Goal: Task Accomplishment & Management: Manage account settings

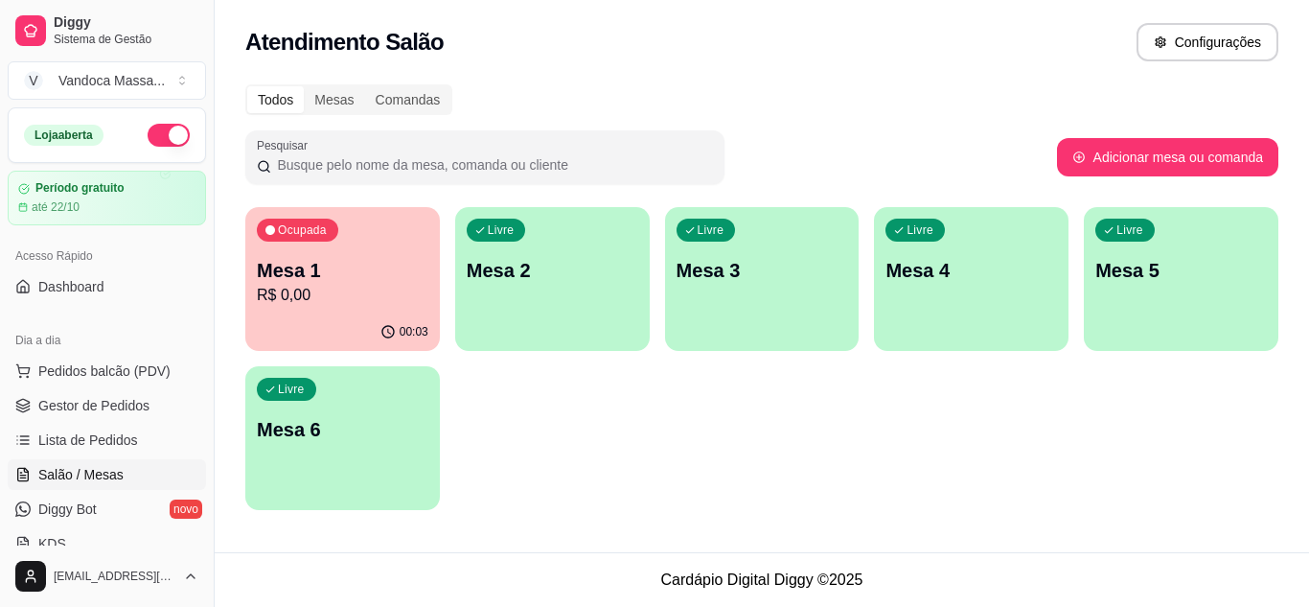
click at [383, 284] on p "R$ 0,00" at bounding box center [343, 295] width 172 height 23
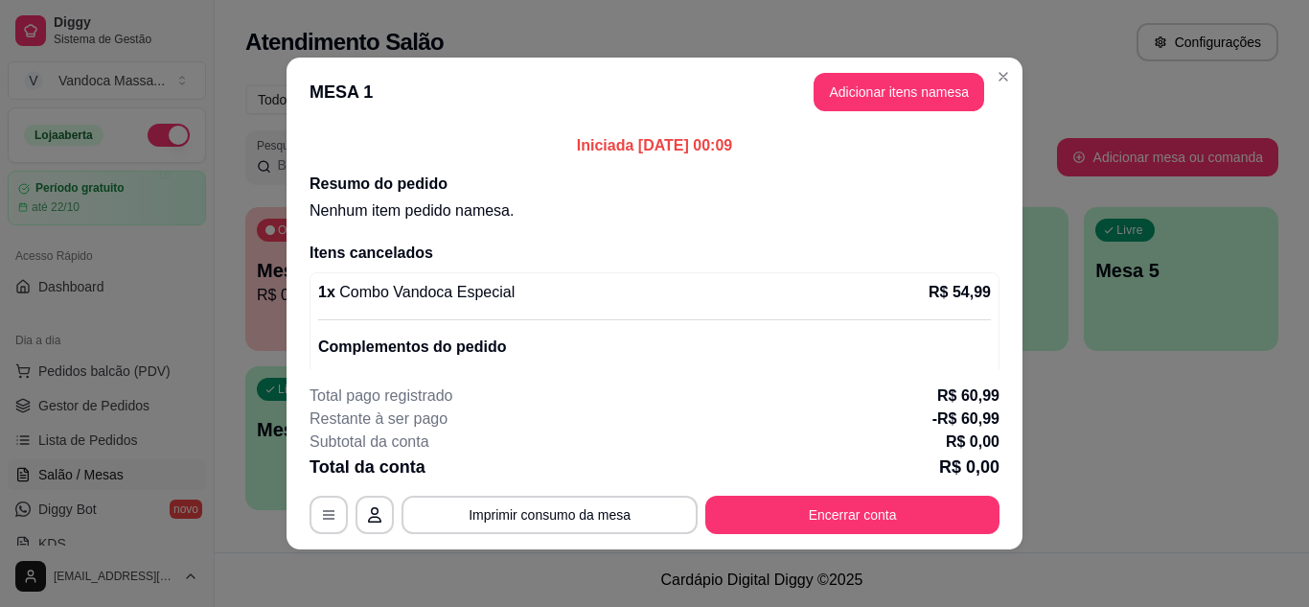
click at [937, 294] on p "R$ 54,99" at bounding box center [960, 292] width 62 height 23
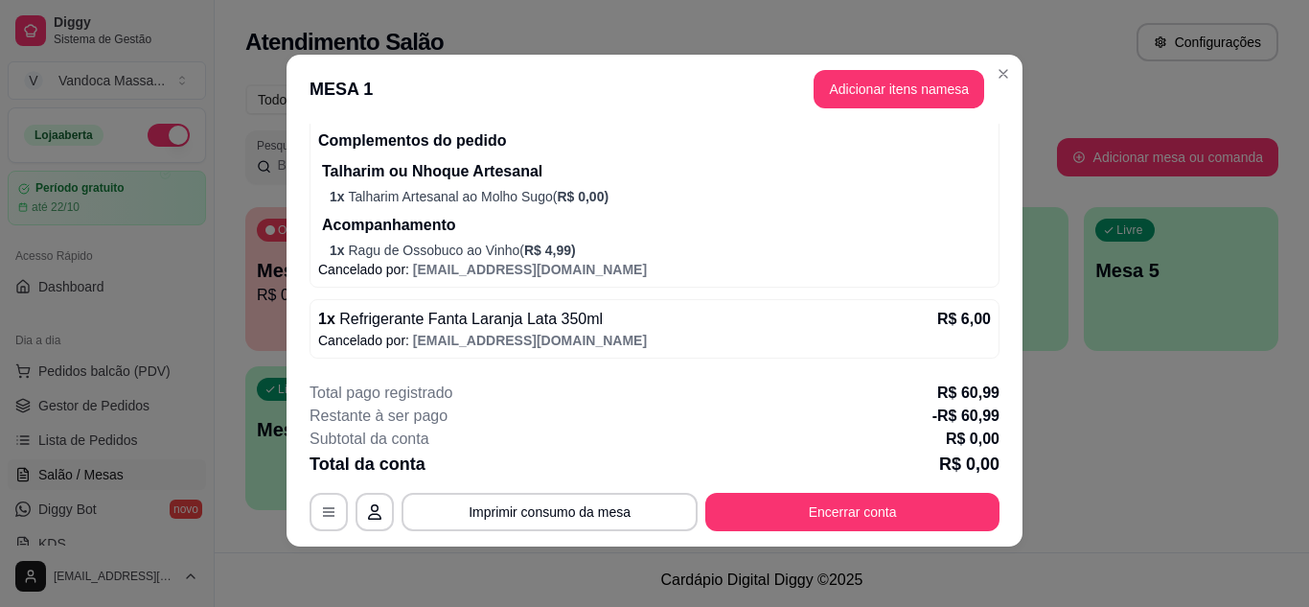
scroll to position [4, 0]
click at [376, 522] on button "button" at bounding box center [375, 511] width 38 height 38
click at [322, 516] on icon "button" at bounding box center [328, 510] width 15 height 15
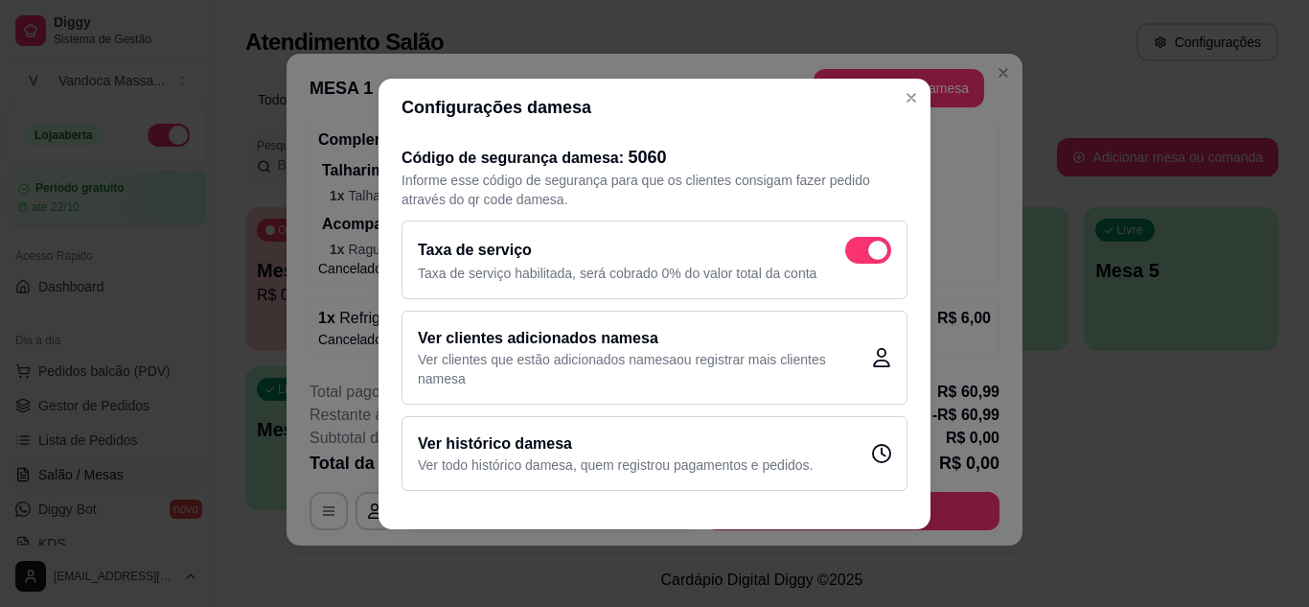
click at [897, 107] on header "Configurações da mesa" at bounding box center [655, 107] width 552 height 57
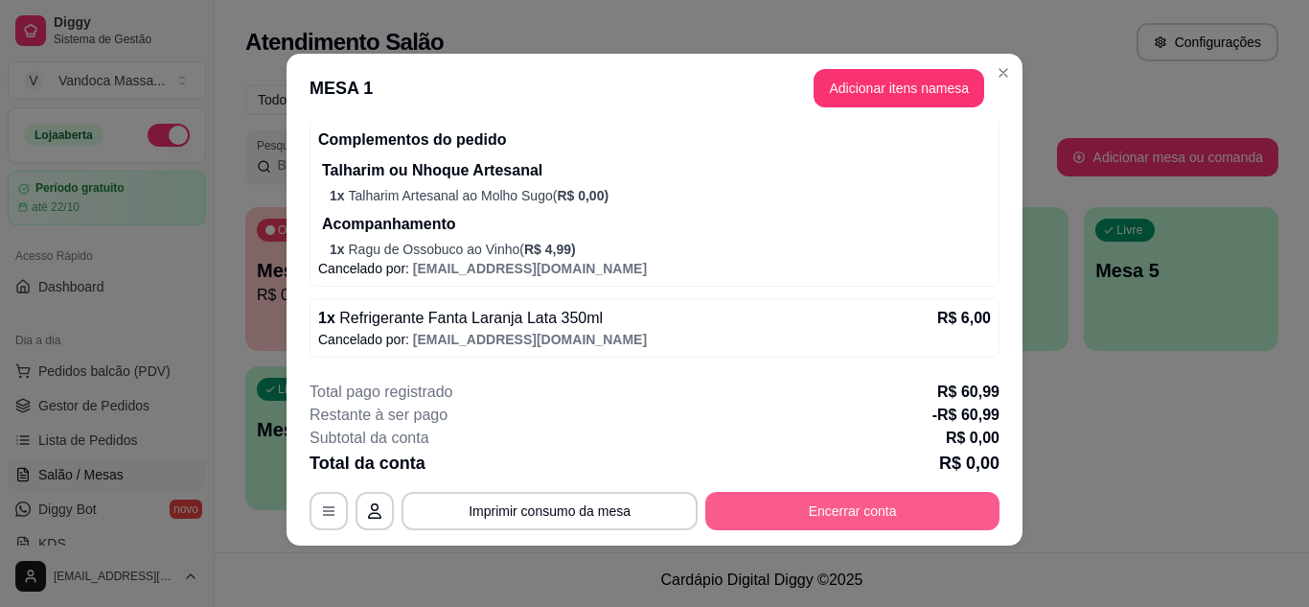
click at [790, 504] on button "Encerrar conta" at bounding box center [852, 511] width 294 height 38
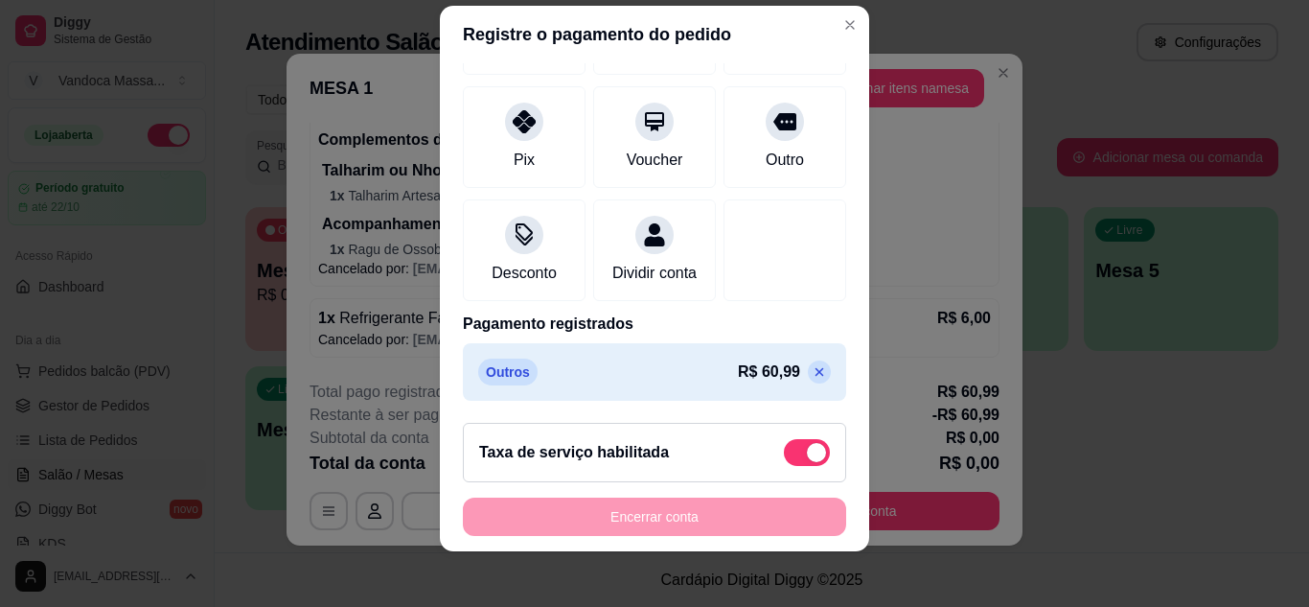
scroll to position [31, 0]
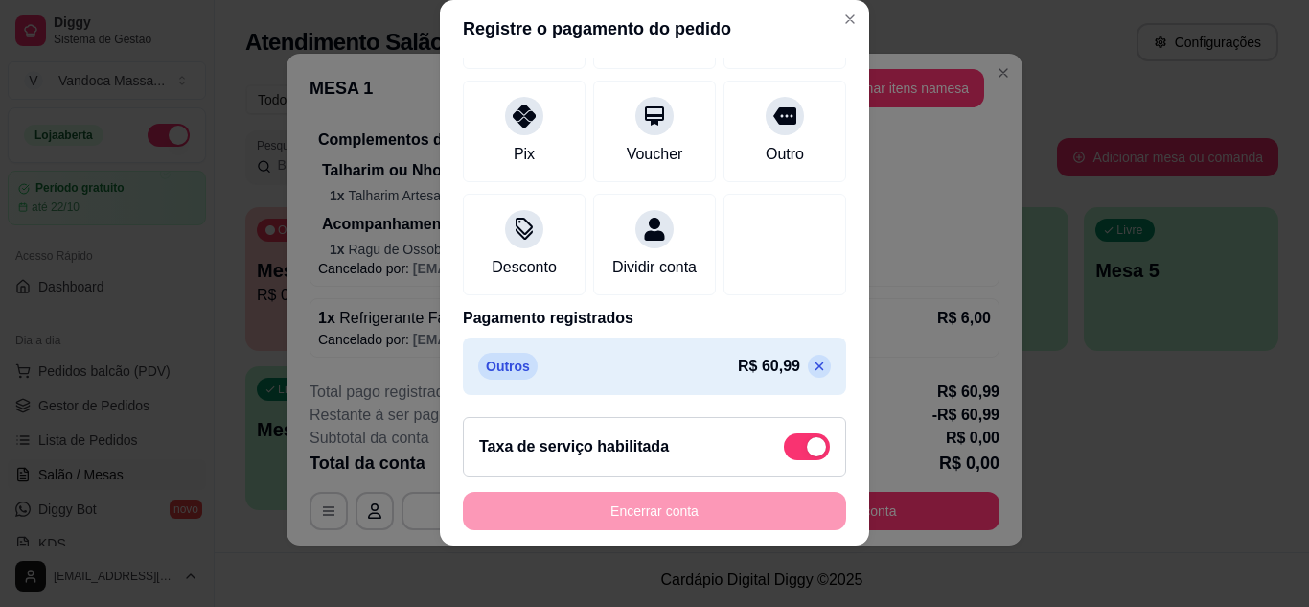
click at [812, 361] on icon at bounding box center [819, 365] width 15 height 15
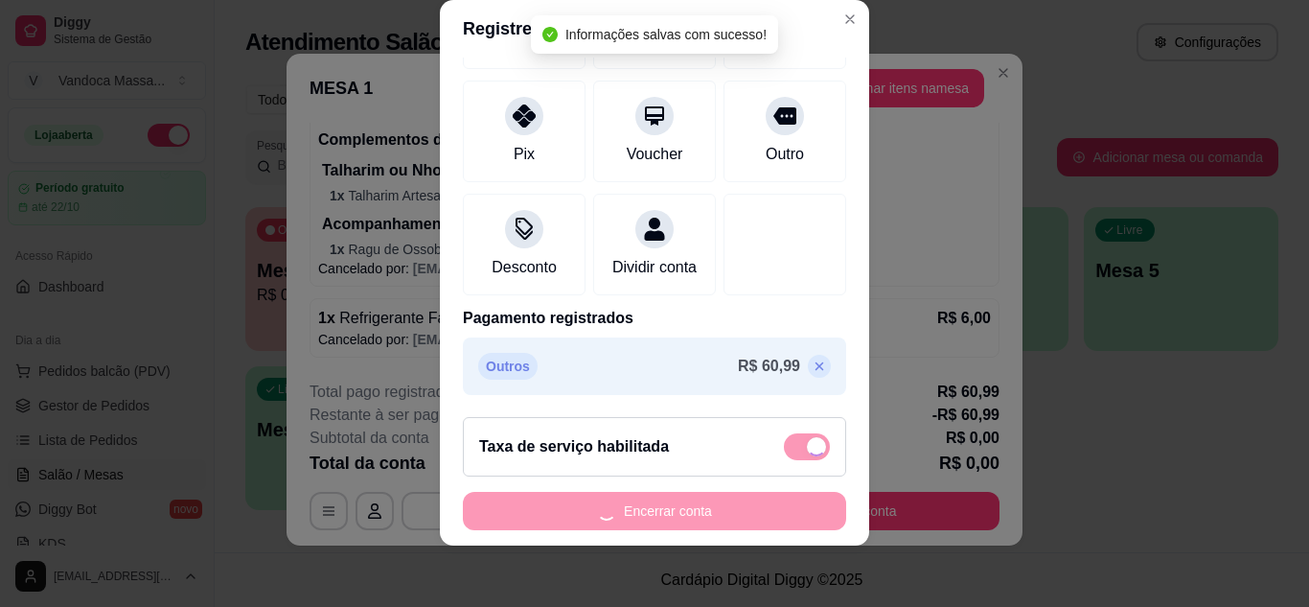
type input "R$ 0,00"
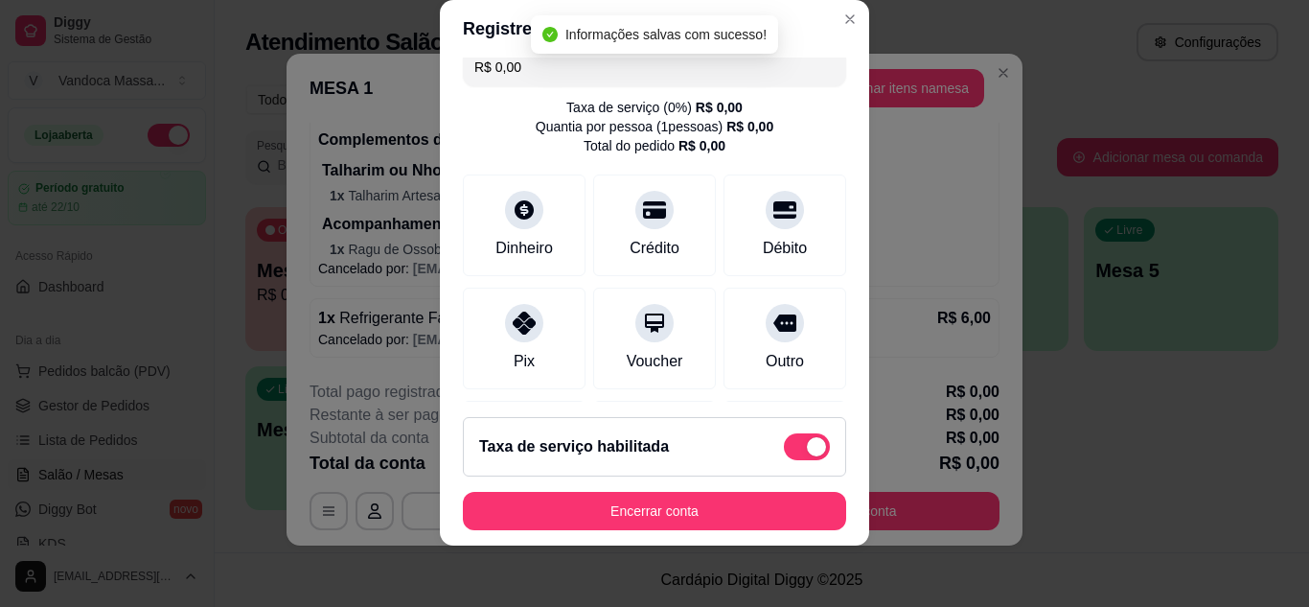
scroll to position [0, 0]
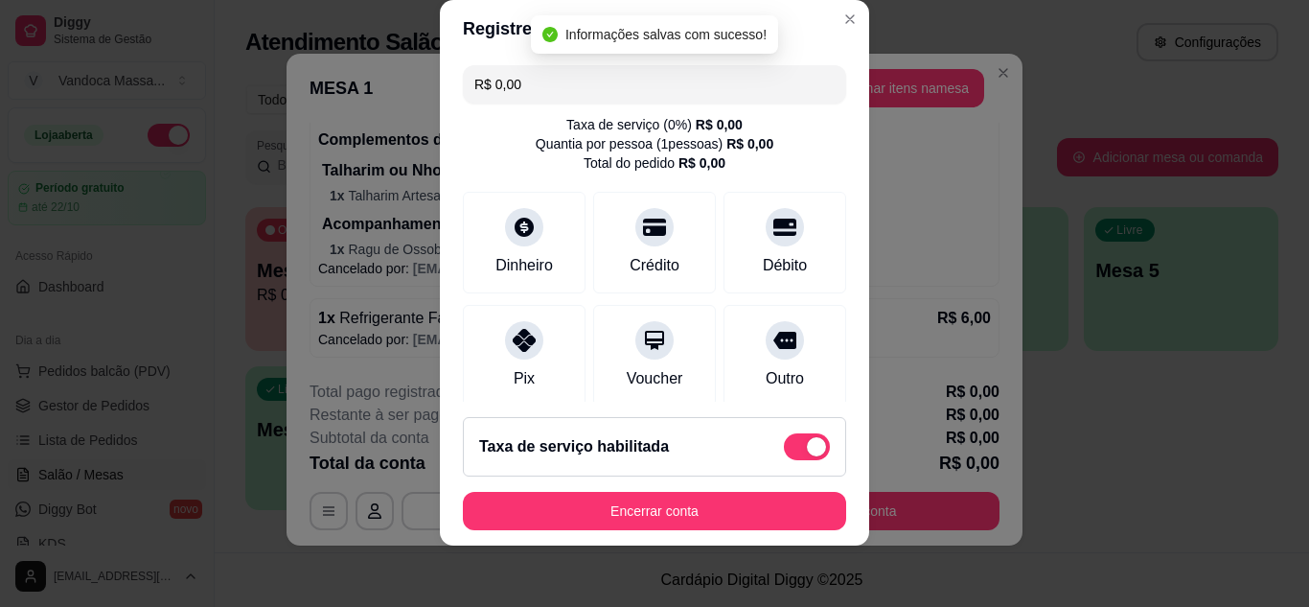
click at [694, 507] on button "Encerrar conta" at bounding box center [654, 511] width 383 height 38
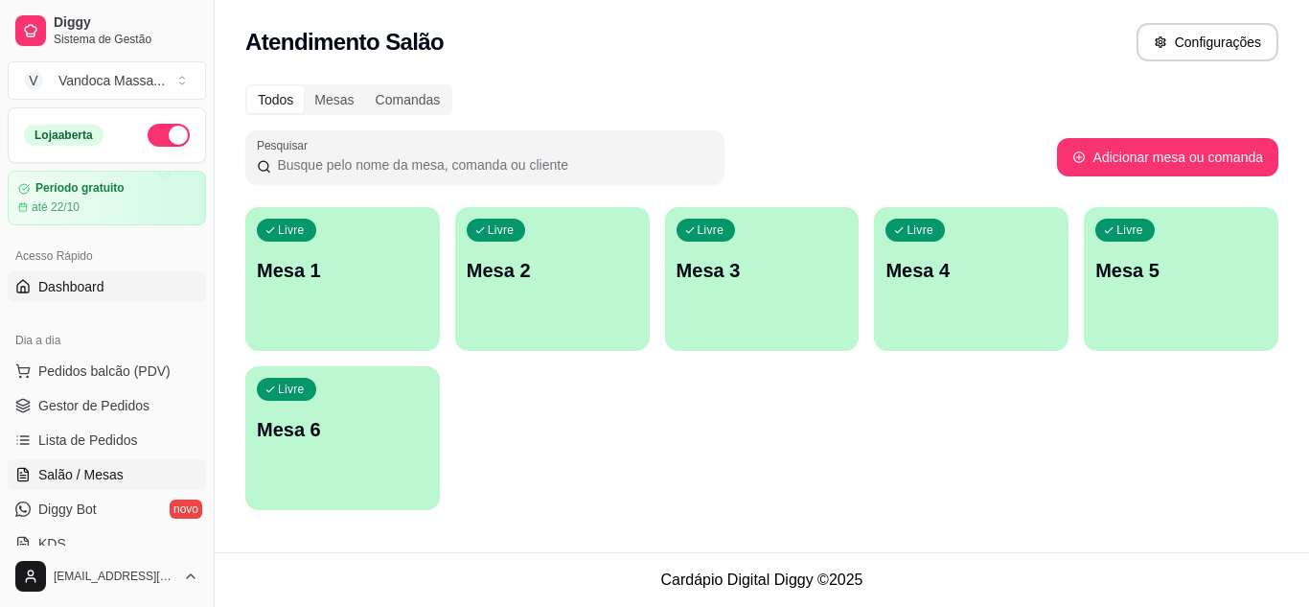
click at [117, 291] on link "Dashboard" at bounding box center [107, 286] width 198 height 31
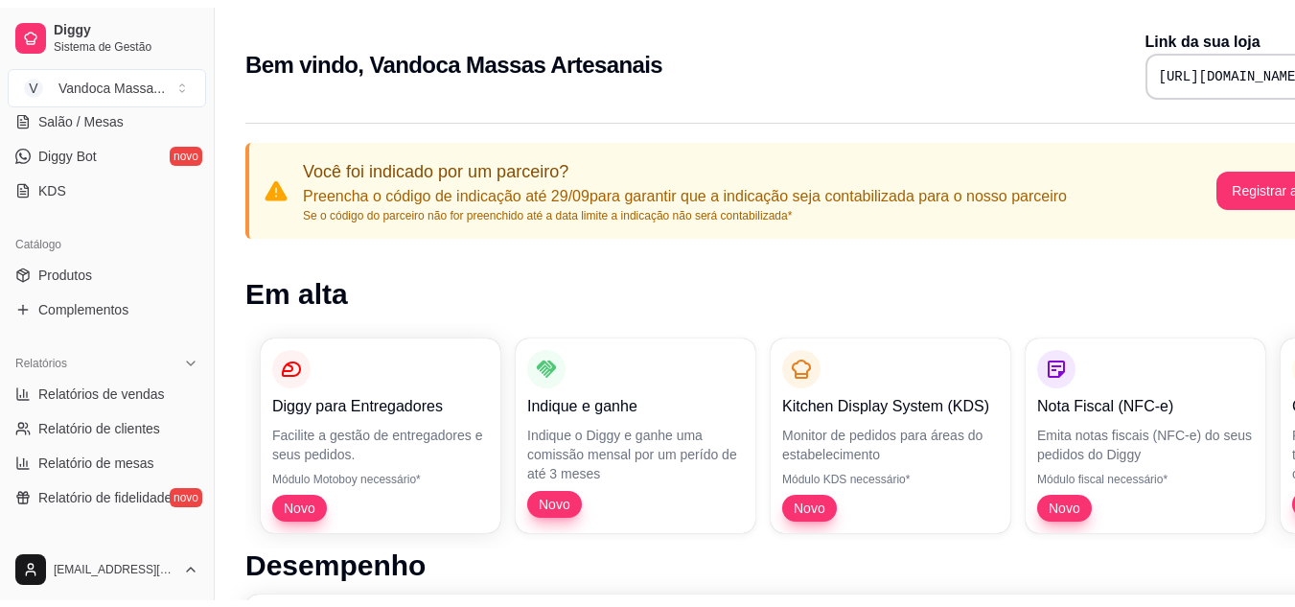
scroll to position [383, 0]
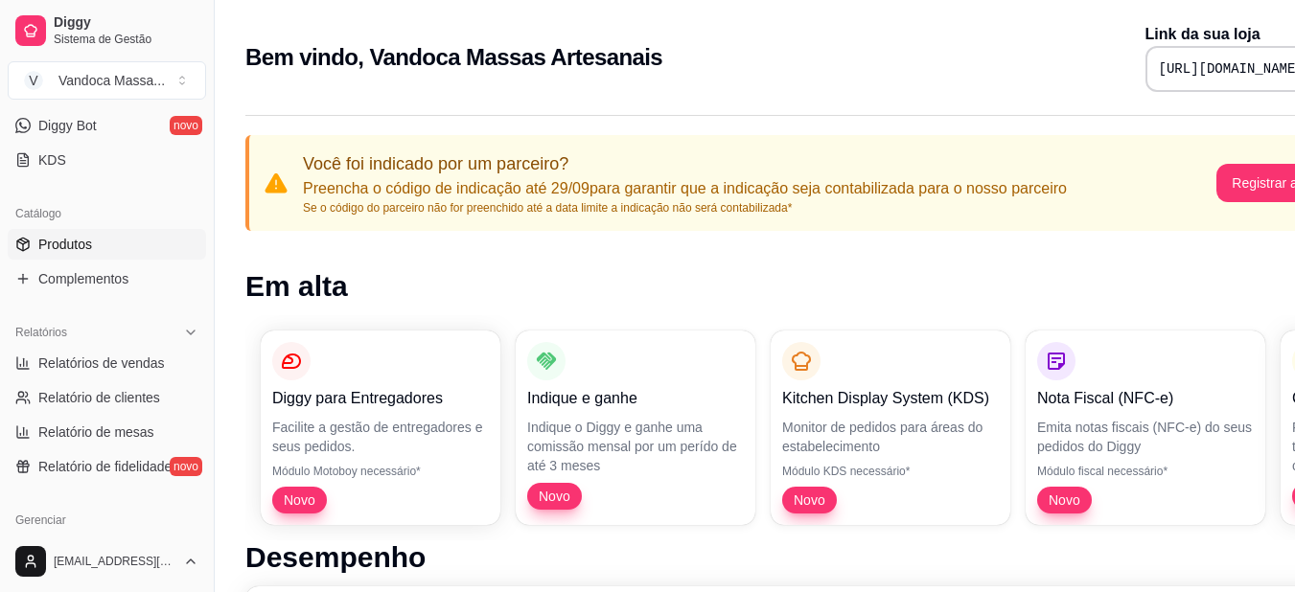
click at [64, 253] on span "Produtos" at bounding box center [65, 244] width 54 height 19
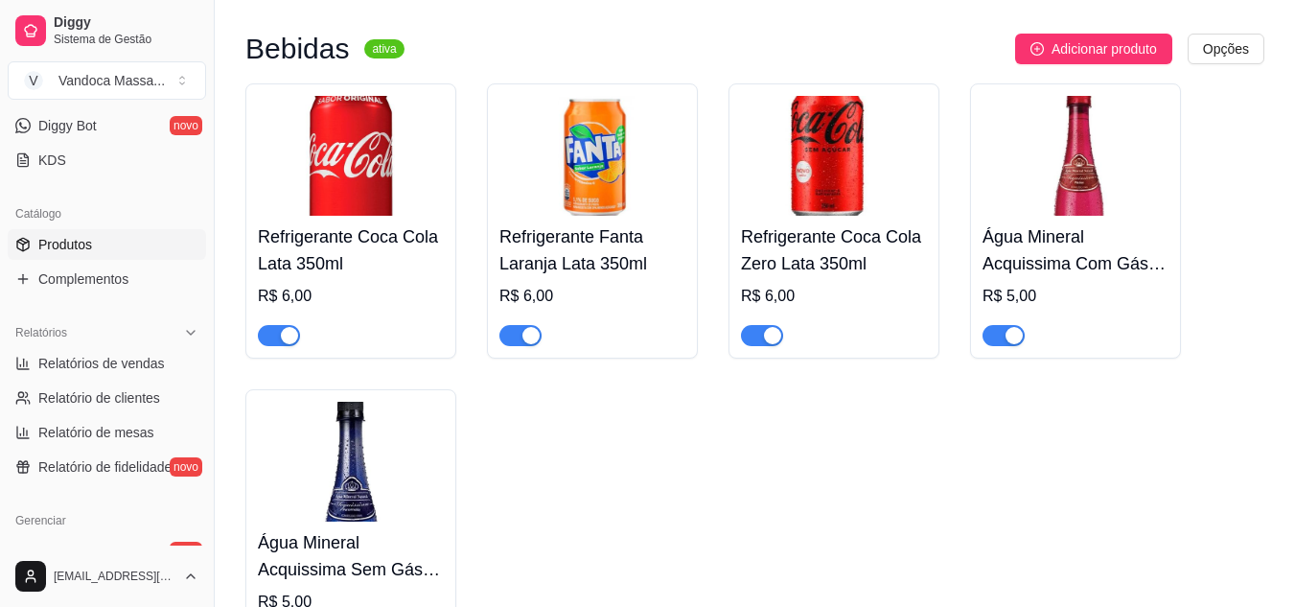
scroll to position [2300, 0]
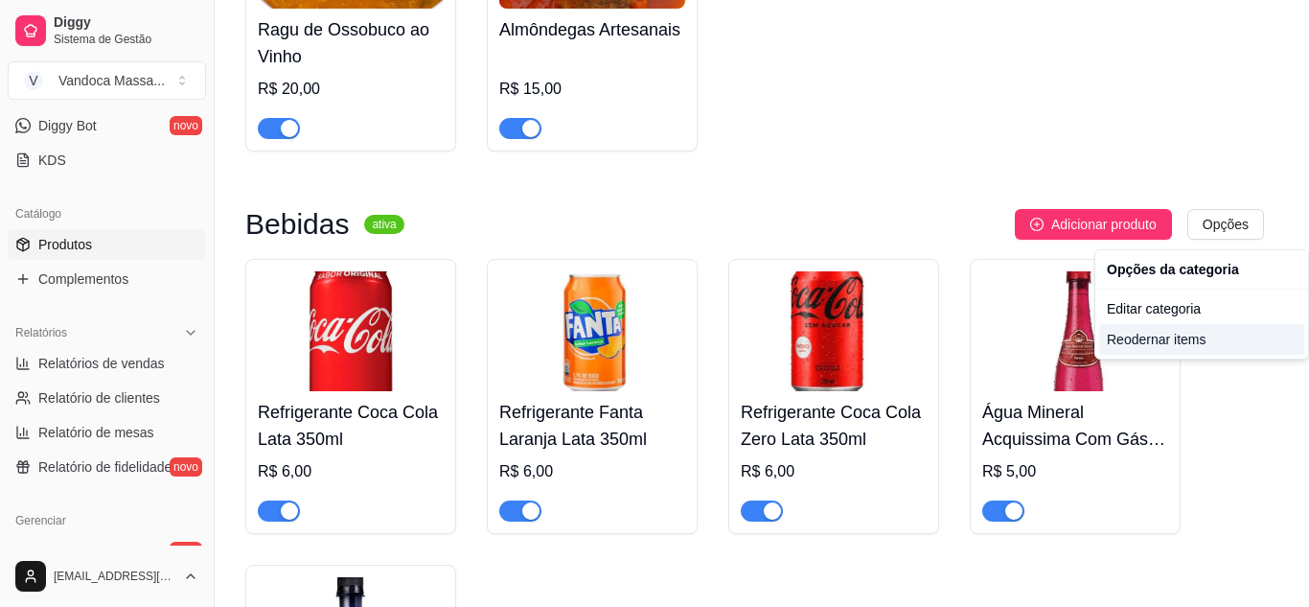
click at [1167, 332] on div "Reodernar items" at bounding box center [1201, 339] width 205 height 31
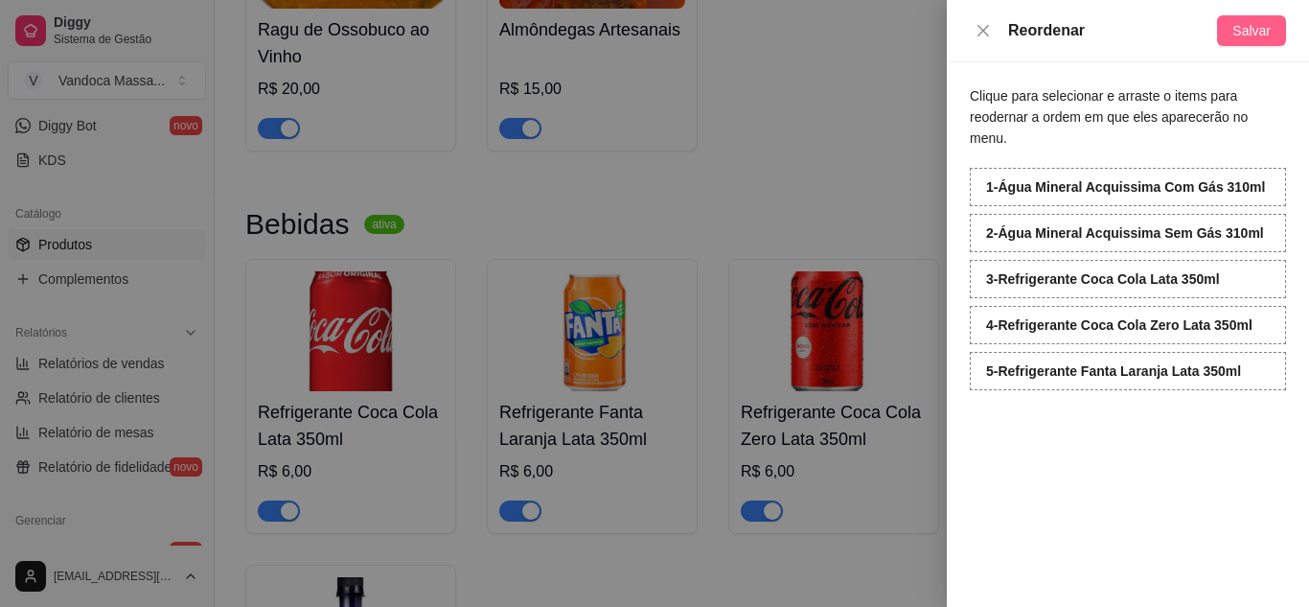
click at [1246, 40] on span "Salvar" at bounding box center [1251, 30] width 38 height 21
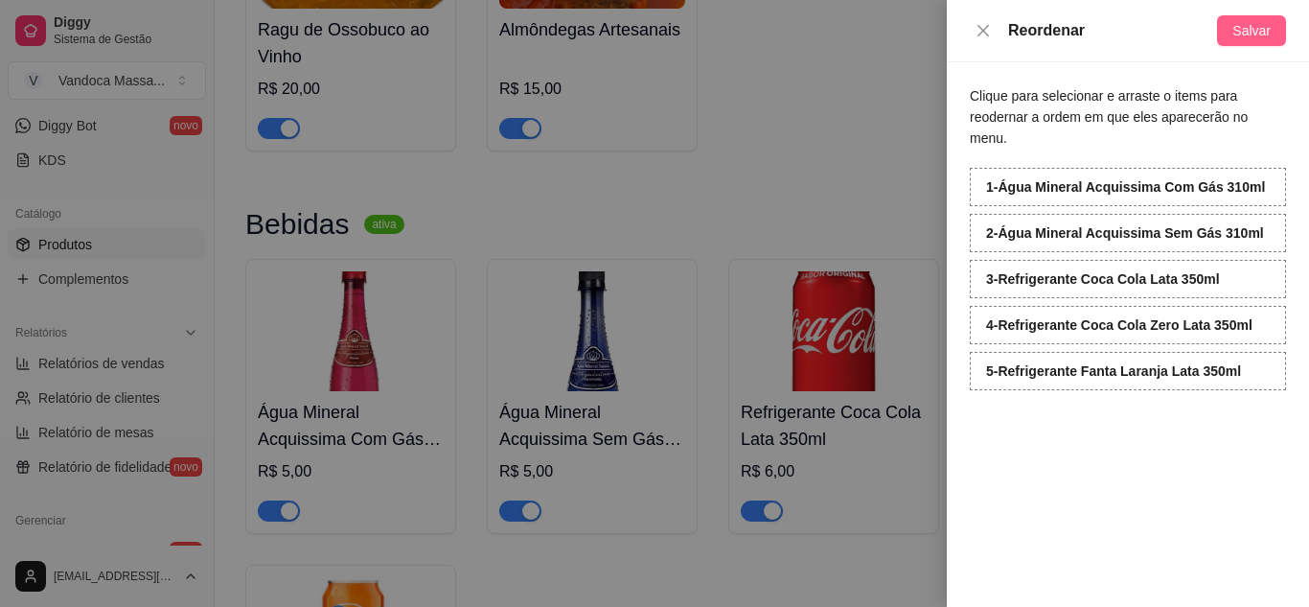
click at [1244, 16] on button "Salvar" at bounding box center [1251, 30] width 69 height 31
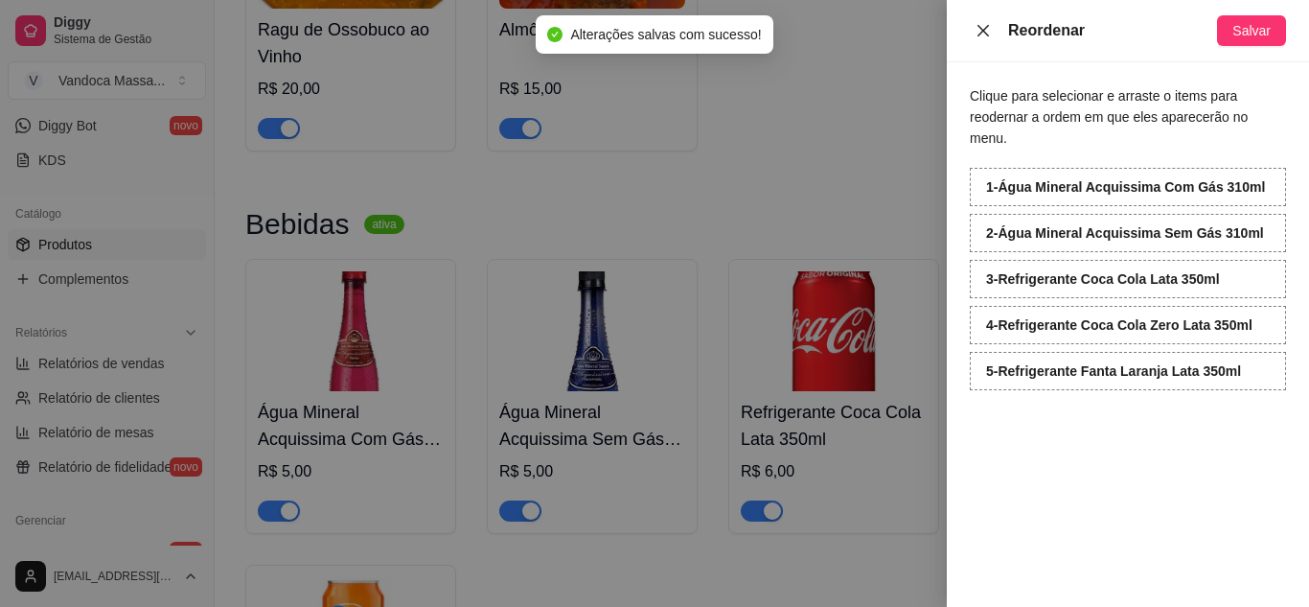
click at [990, 34] on icon "close" at bounding box center [982, 30] width 15 height 15
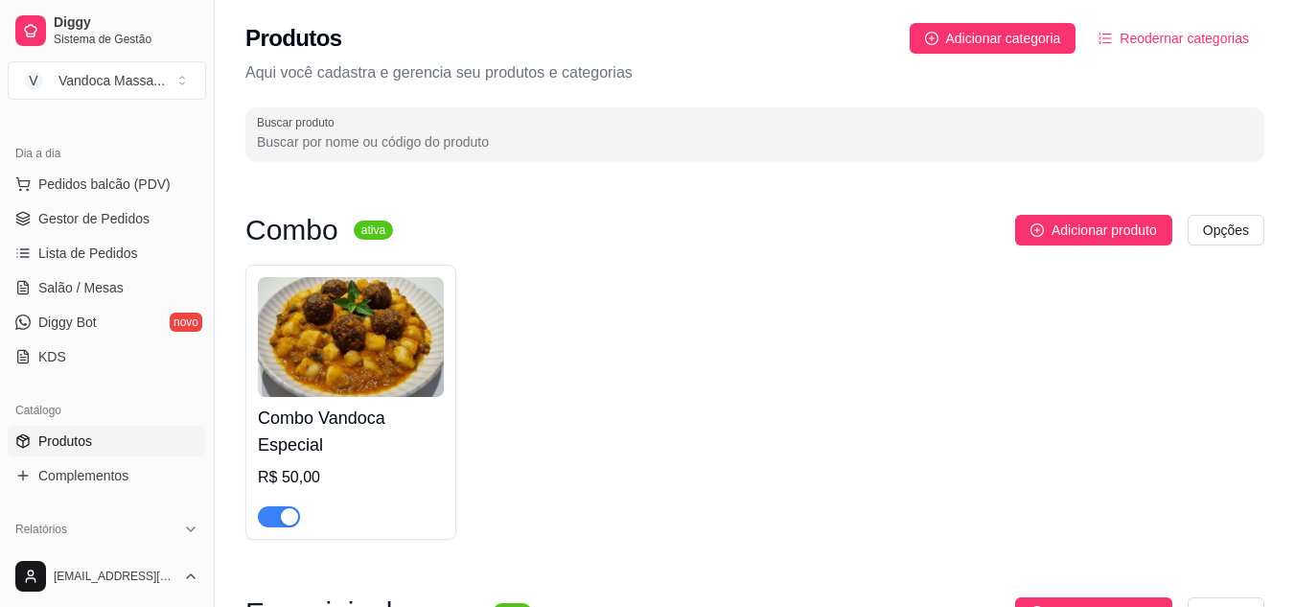
scroll to position [0, 0]
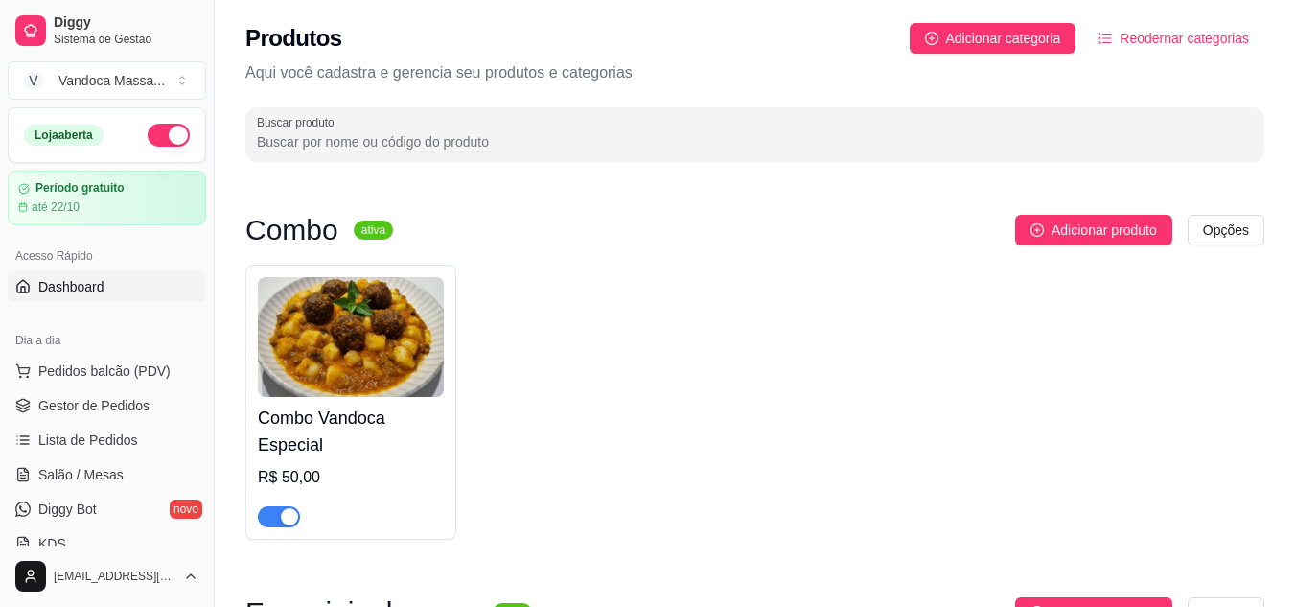
click at [72, 276] on link "Dashboard" at bounding box center [107, 286] width 198 height 31
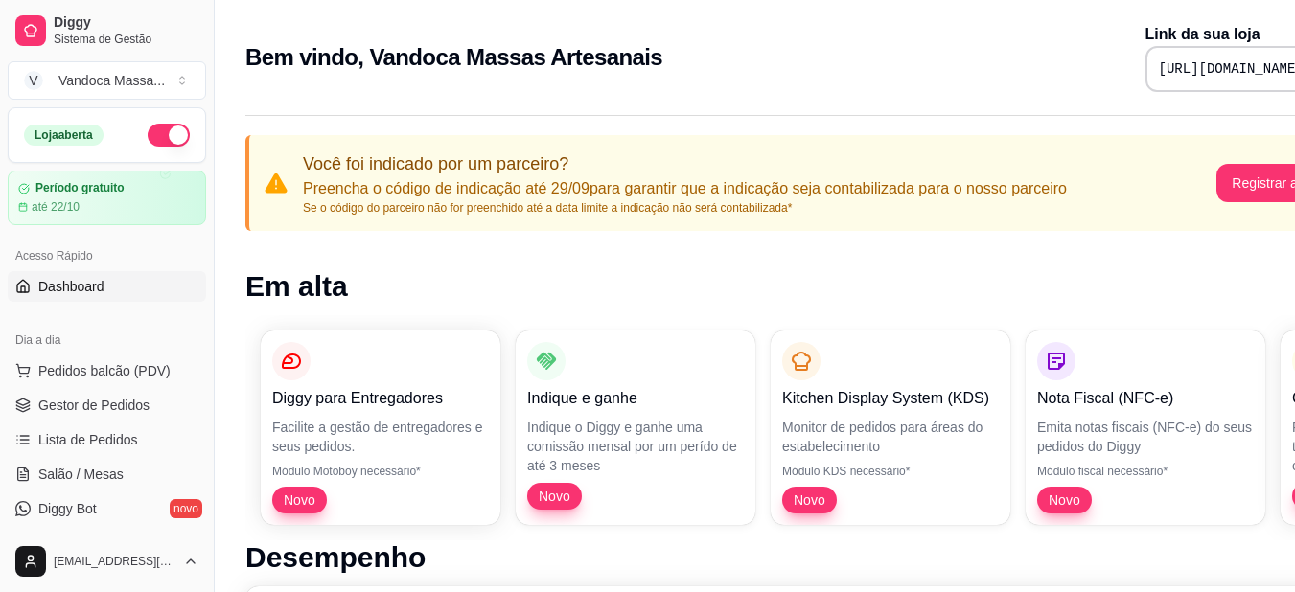
click at [1159, 78] on pre "https://diggy.menu/68d20bf435551cb25a2db593" at bounding box center [1231, 68] width 145 height 19
click at [1159, 61] on pre "https://diggy.menu/68d20bf435551cb25a2db593" at bounding box center [1231, 68] width 145 height 19
copy div "https://diggy.menu/68d20bf435551cb25a2db593"
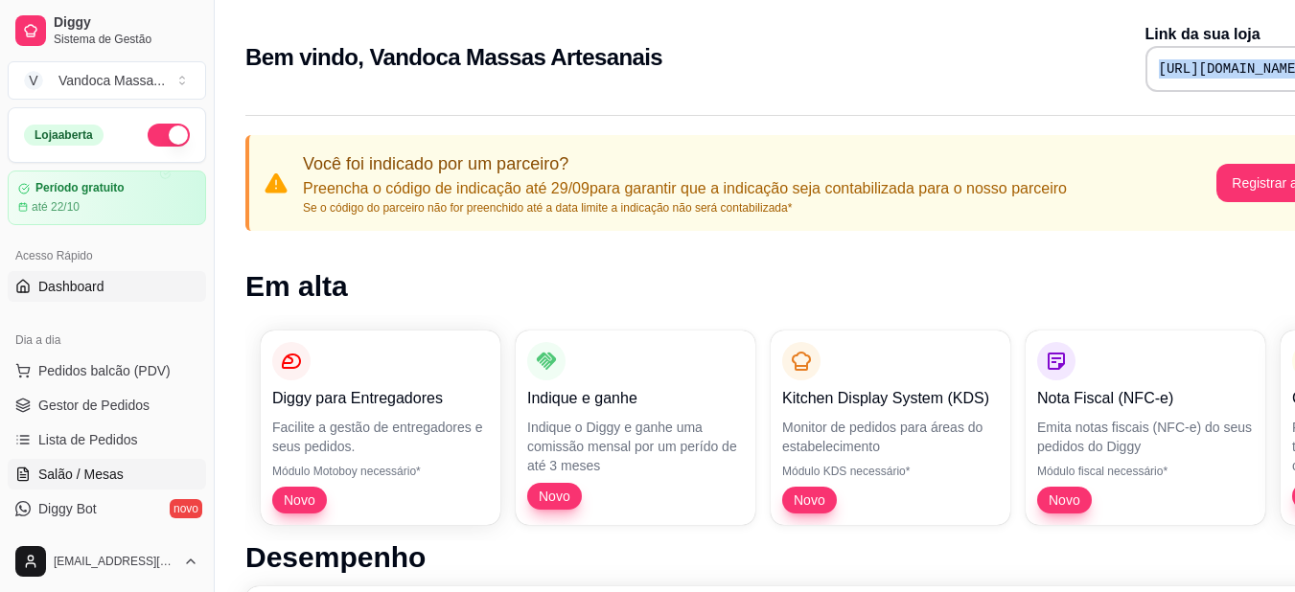
click at [67, 464] on link "Salão / Mesas" at bounding box center [107, 474] width 198 height 31
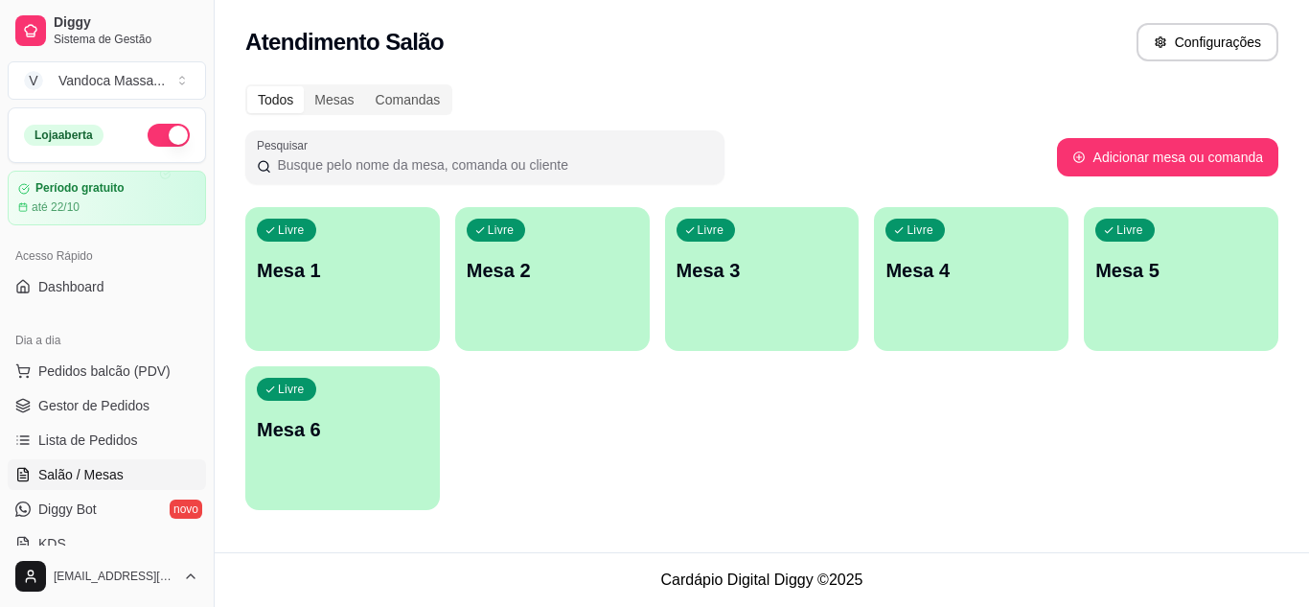
click at [83, 456] on ul "Pedidos balcão (PDV) Gestor de Pedidos Lista de Pedidos Salão / Mesas Diggy Bot…" at bounding box center [107, 457] width 198 height 203
click at [82, 449] on link "Lista de Pedidos" at bounding box center [107, 440] width 198 height 31
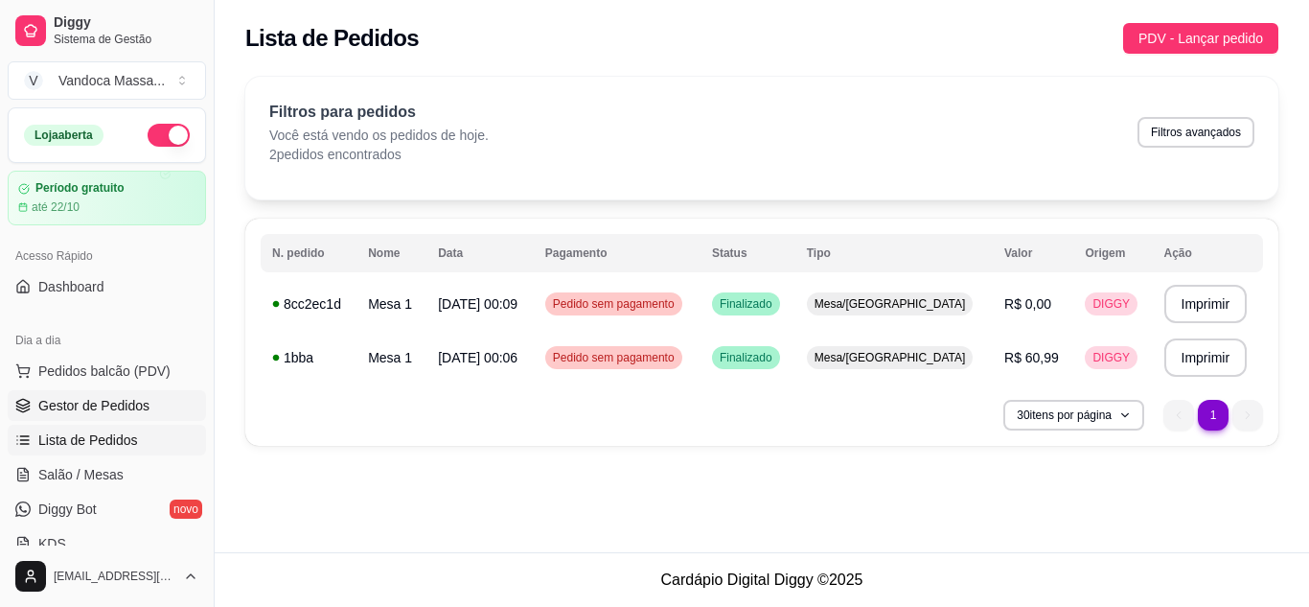
click at [83, 413] on span "Gestor de Pedidos" at bounding box center [93, 405] width 111 height 19
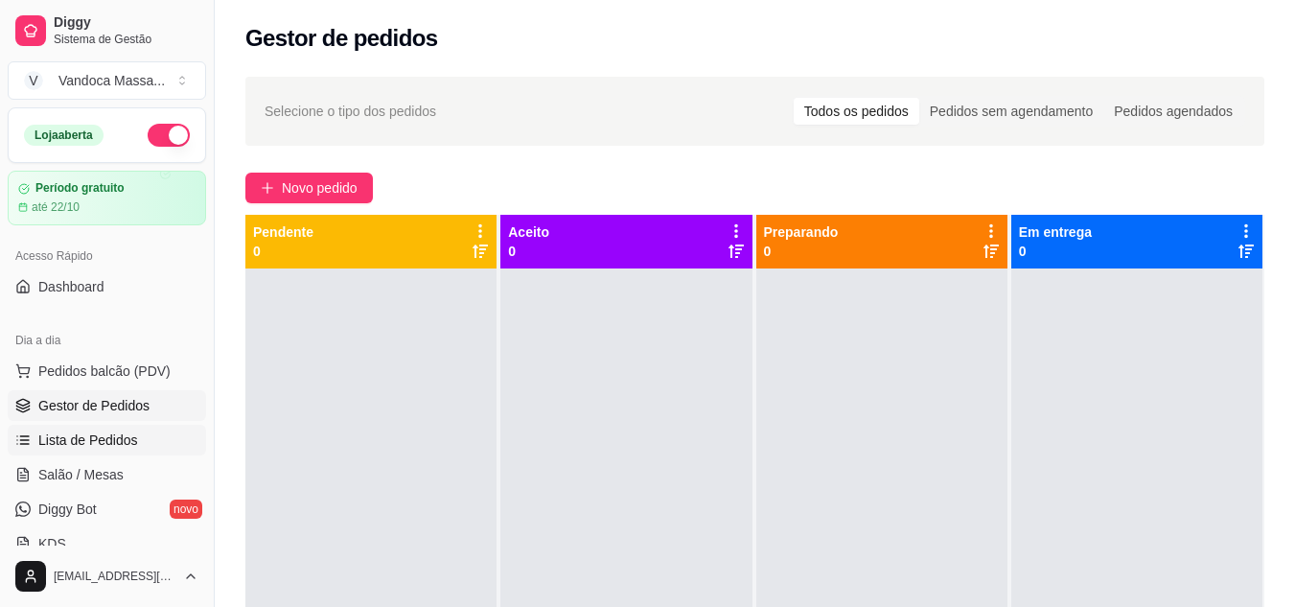
click at [99, 445] on span "Lista de Pedidos" at bounding box center [88, 439] width 100 height 19
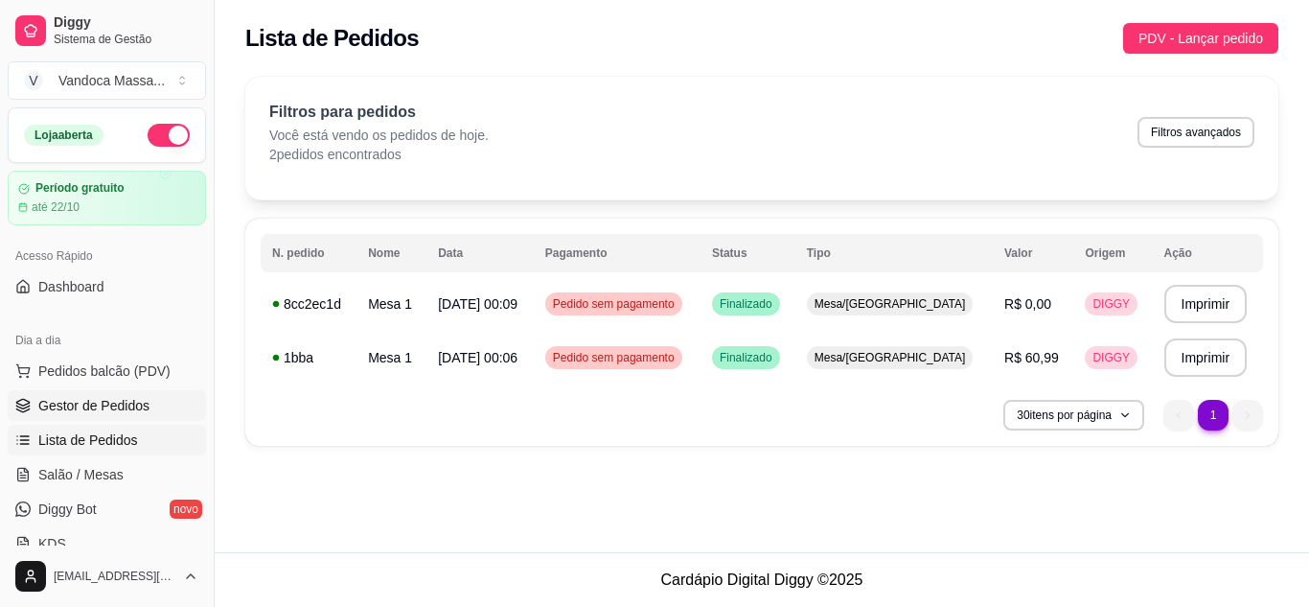
click at [101, 405] on span "Gestor de Pedidos" at bounding box center [93, 405] width 111 height 19
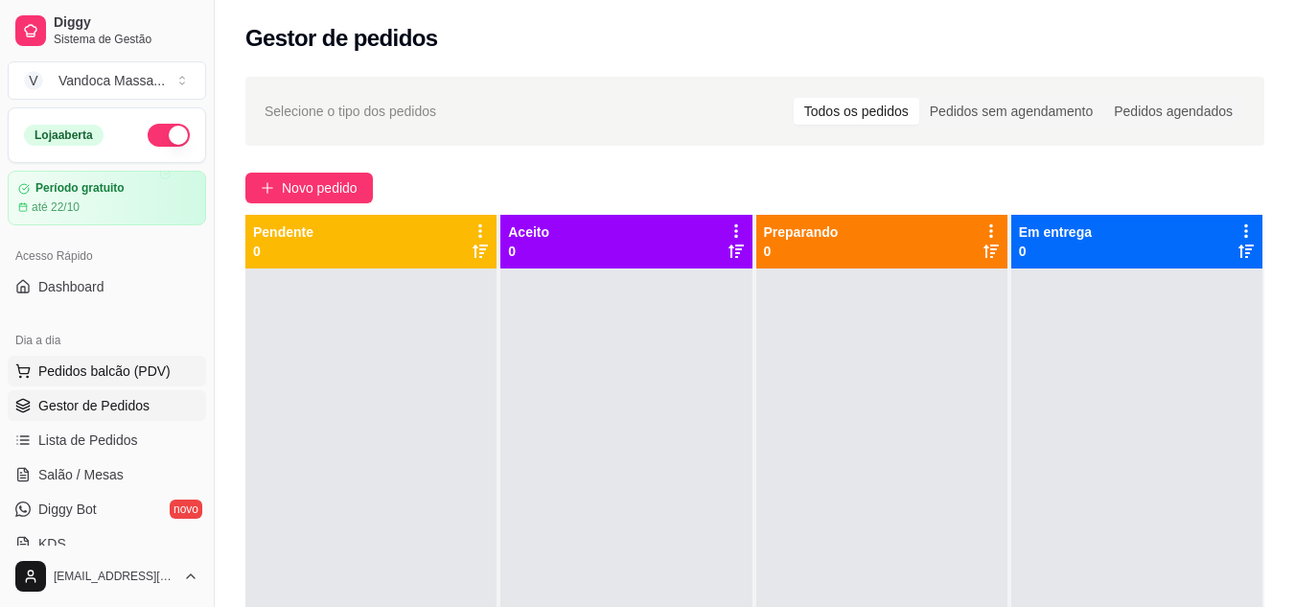
click at [106, 376] on span "Pedidos balcão (PDV)" at bounding box center [104, 370] width 132 height 19
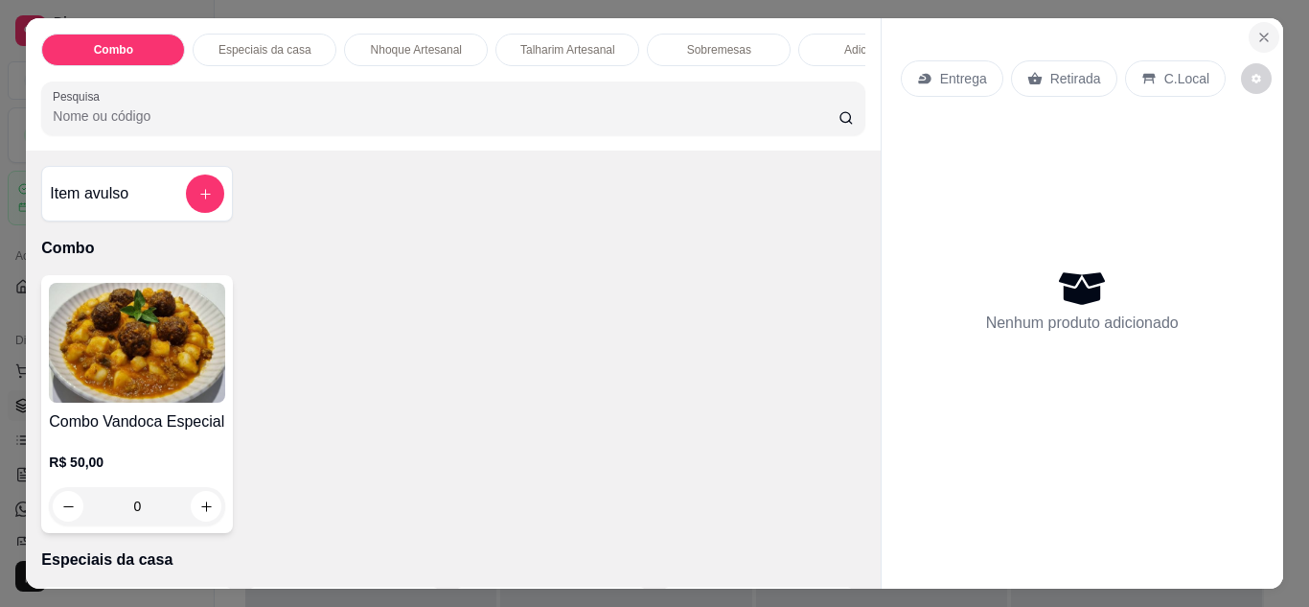
click at [1264, 30] on icon "Close" at bounding box center [1263, 37] width 15 height 15
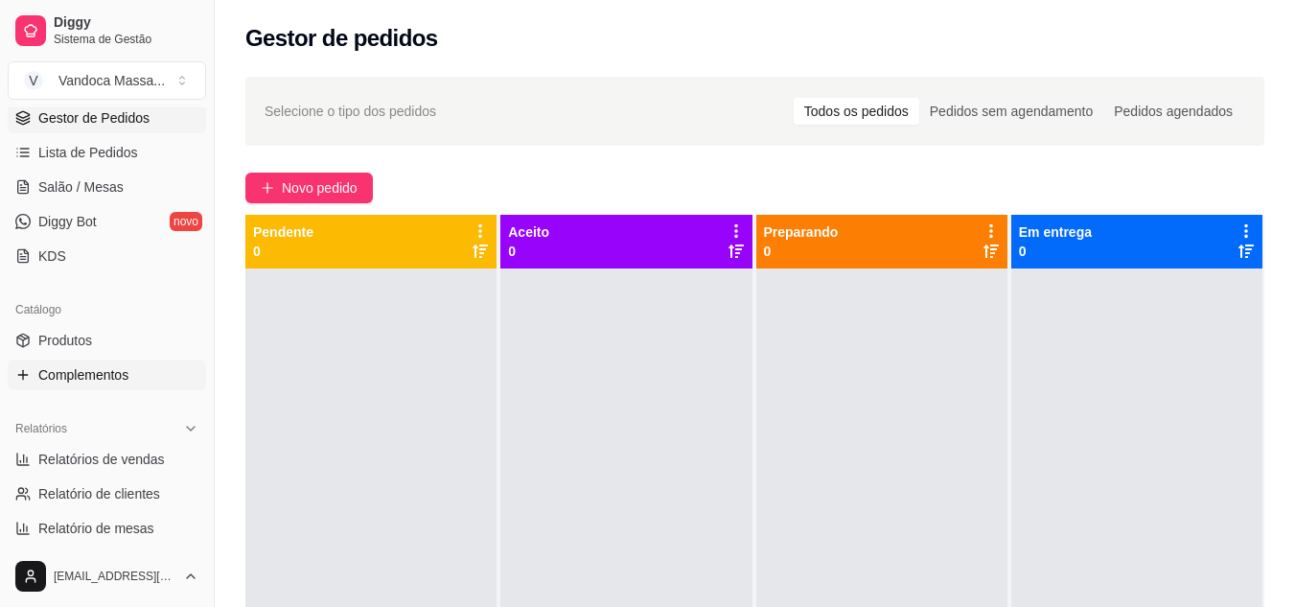
scroll to position [383, 0]
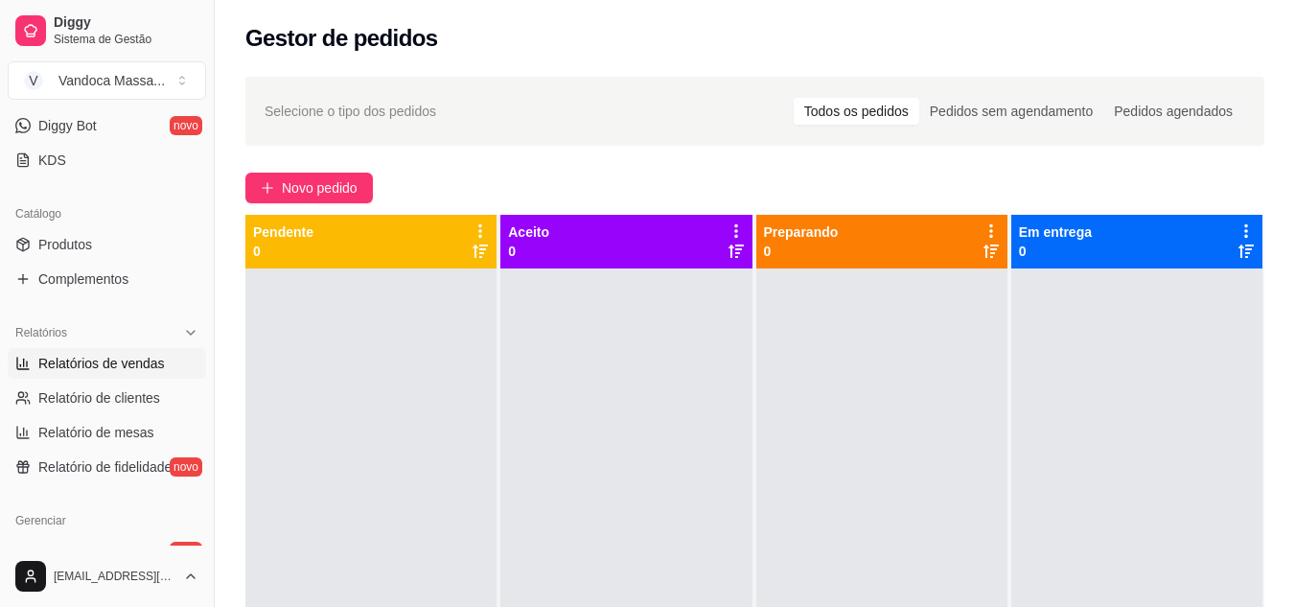
click at [76, 364] on span "Relatórios de vendas" at bounding box center [101, 363] width 126 height 19
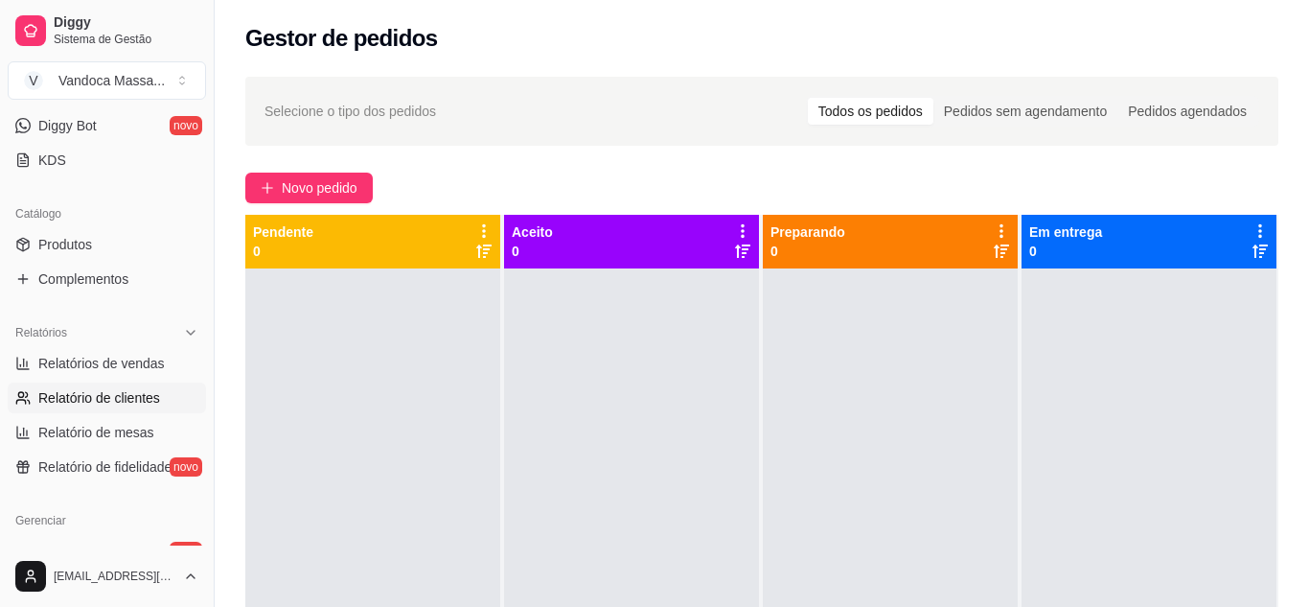
select select "ALL"
select select "0"
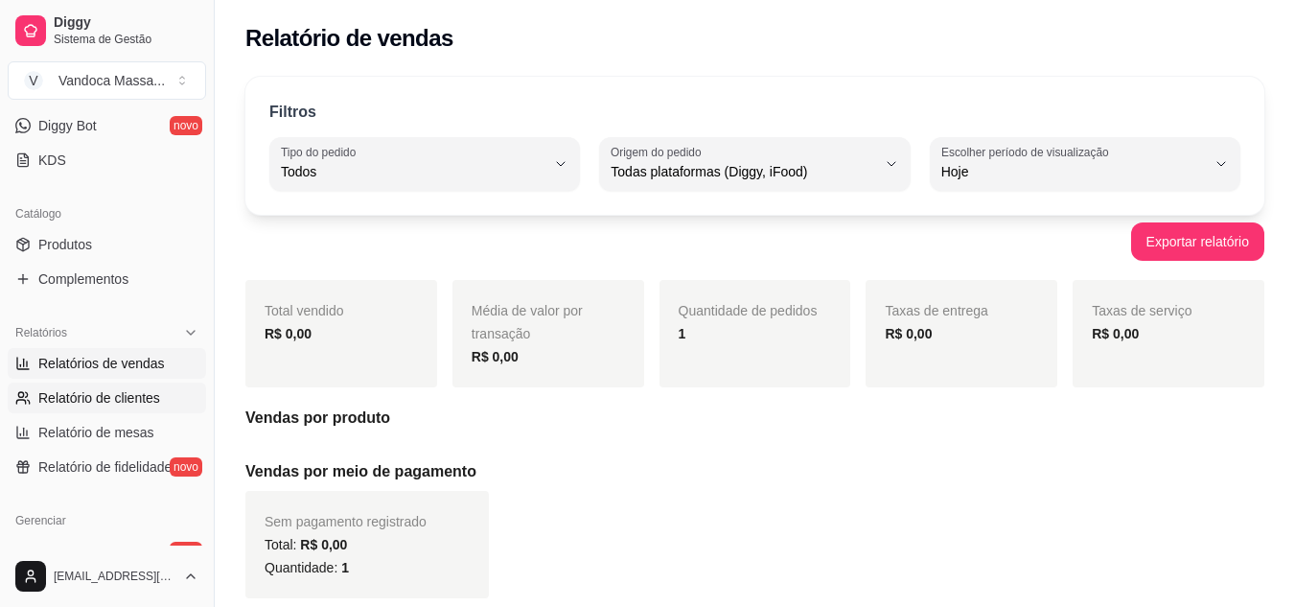
click at [109, 395] on span "Relatório de clientes" at bounding box center [99, 397] width 122 height 19
select select "30"
select select "HIGHEST_TOTAL_SPENT_WITH_ORDERS"
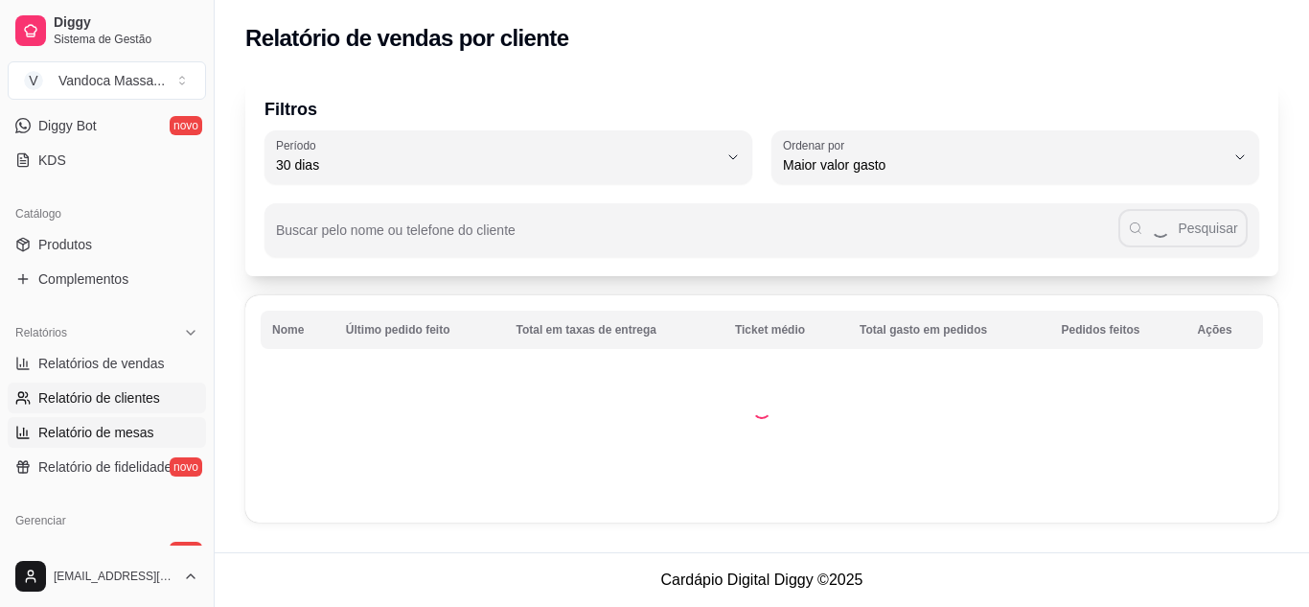
click at [117, 446] on link "Relatório de mesas" at bounding box center [107, 432] width 198 height 31
select select "TOTAL_OF_ORDERS"
select select "7"
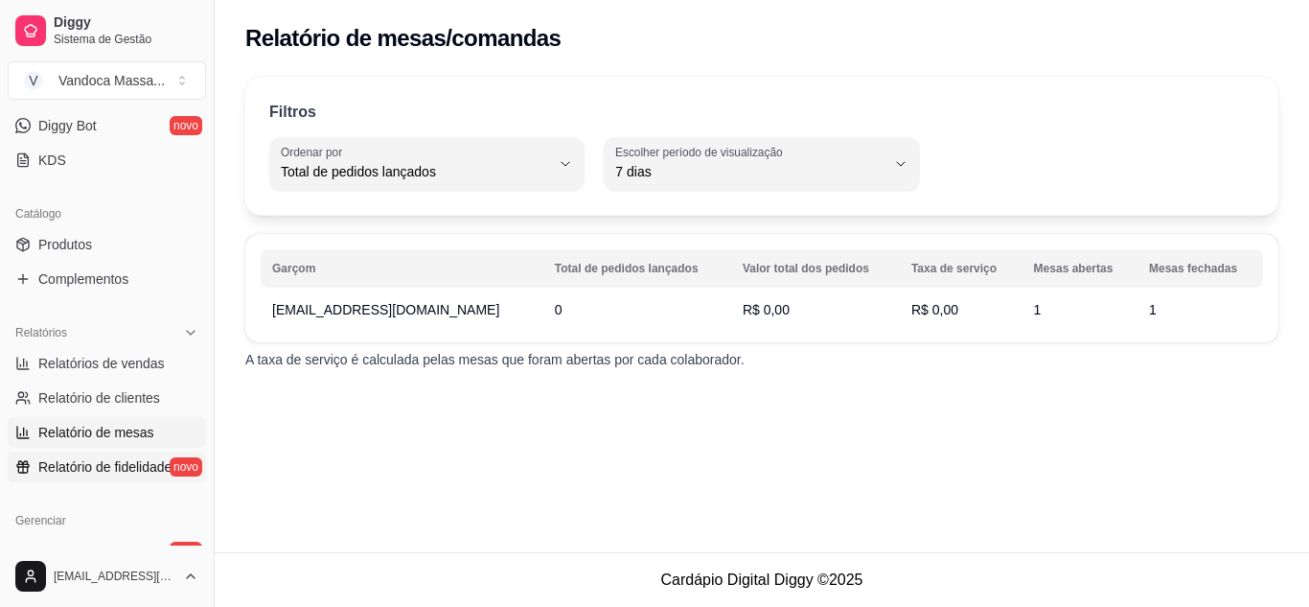
click at [118, 477] on link "Relatório de fidelidade novo" at bounding box center [107, 466] width 198 height 31
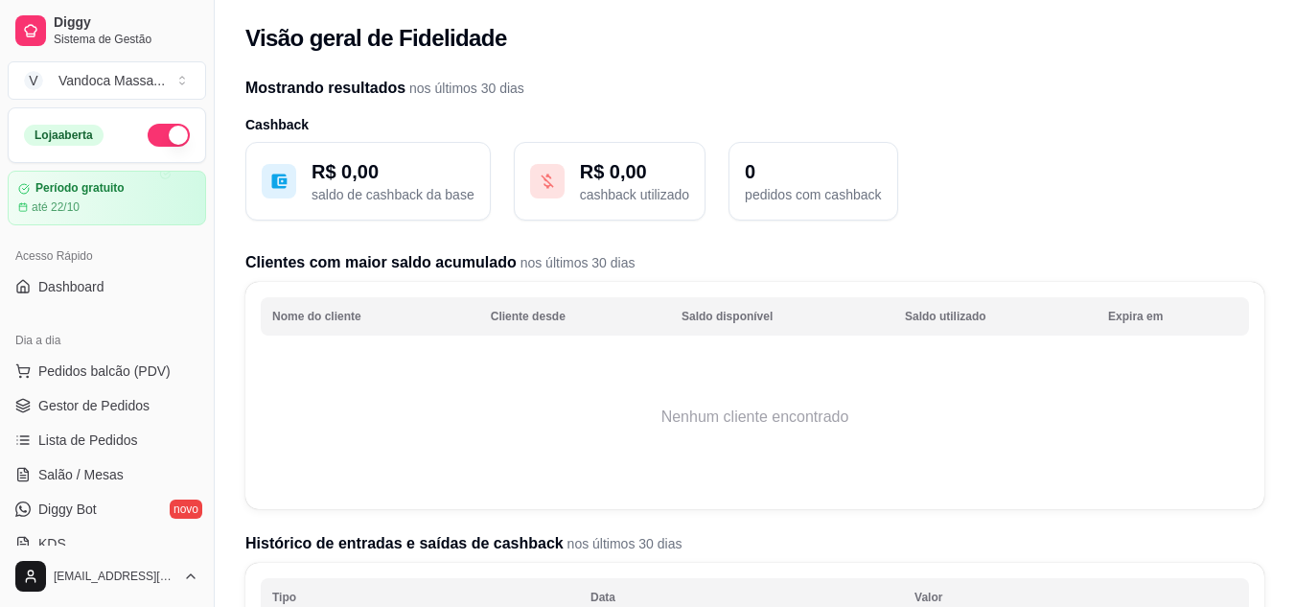
click at [112, 122] on div "Loja aberta" at bounding box center [107, 135] width 196 height 54
click at [70, 136] on div "Loja aberta" at bounding box center [64, 135] width 80 height 21
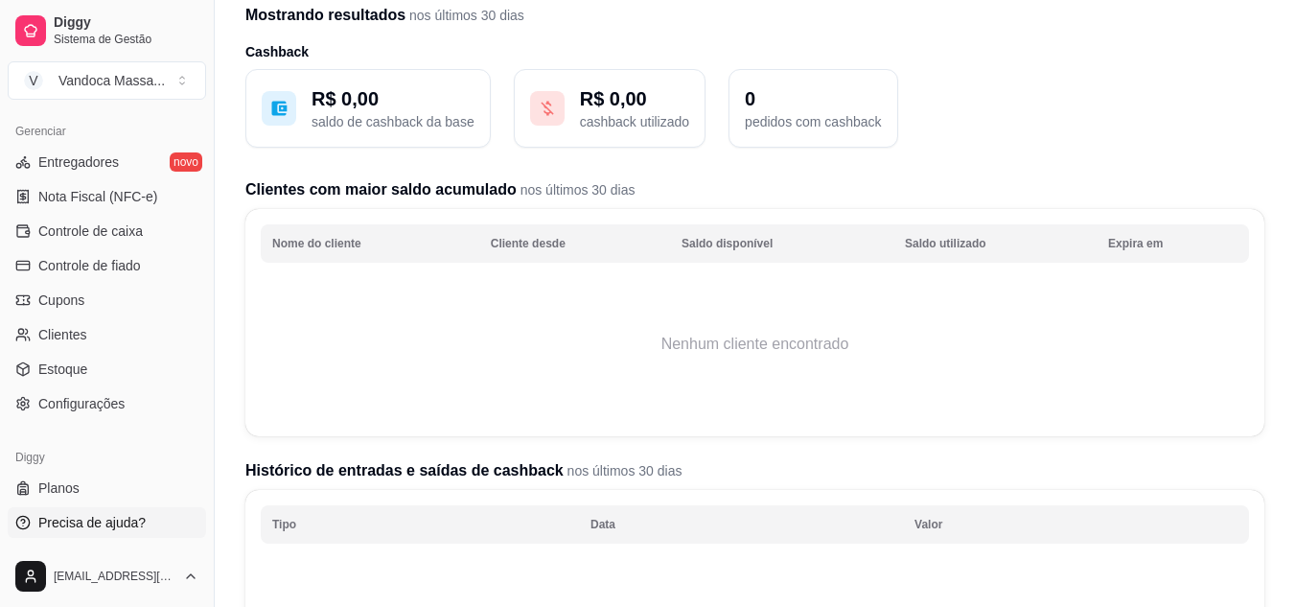
scroll to position [192, 0]
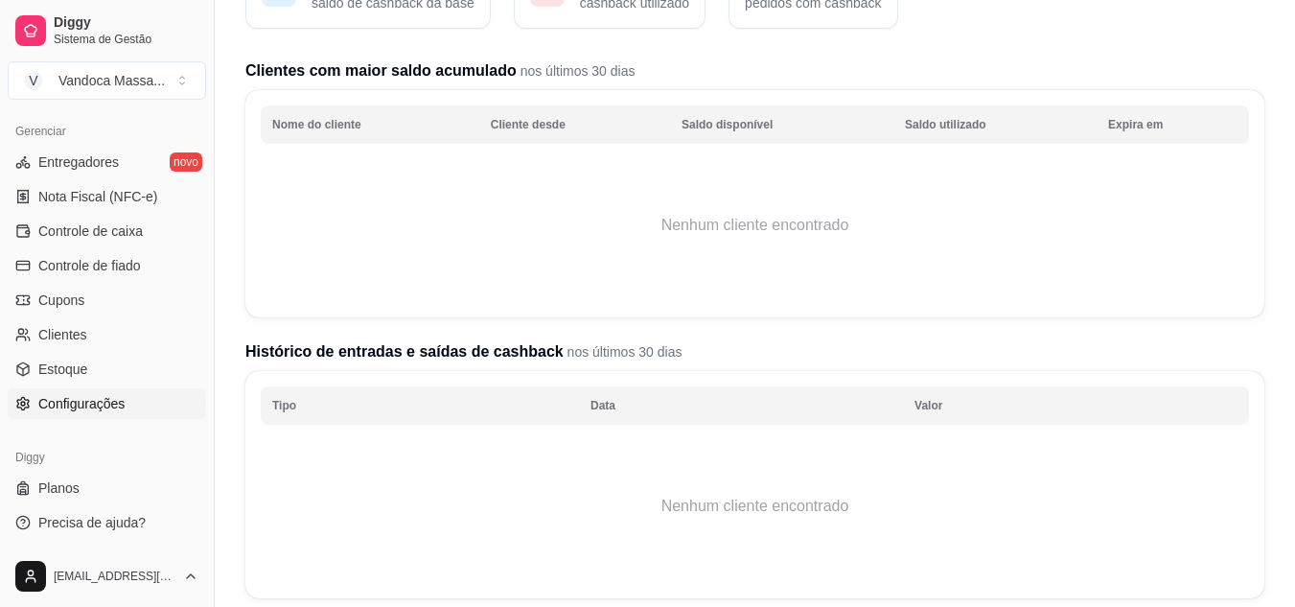
click at [94, 410] on span "Configurações" at bounding box center [81, 403] width 86 height 19
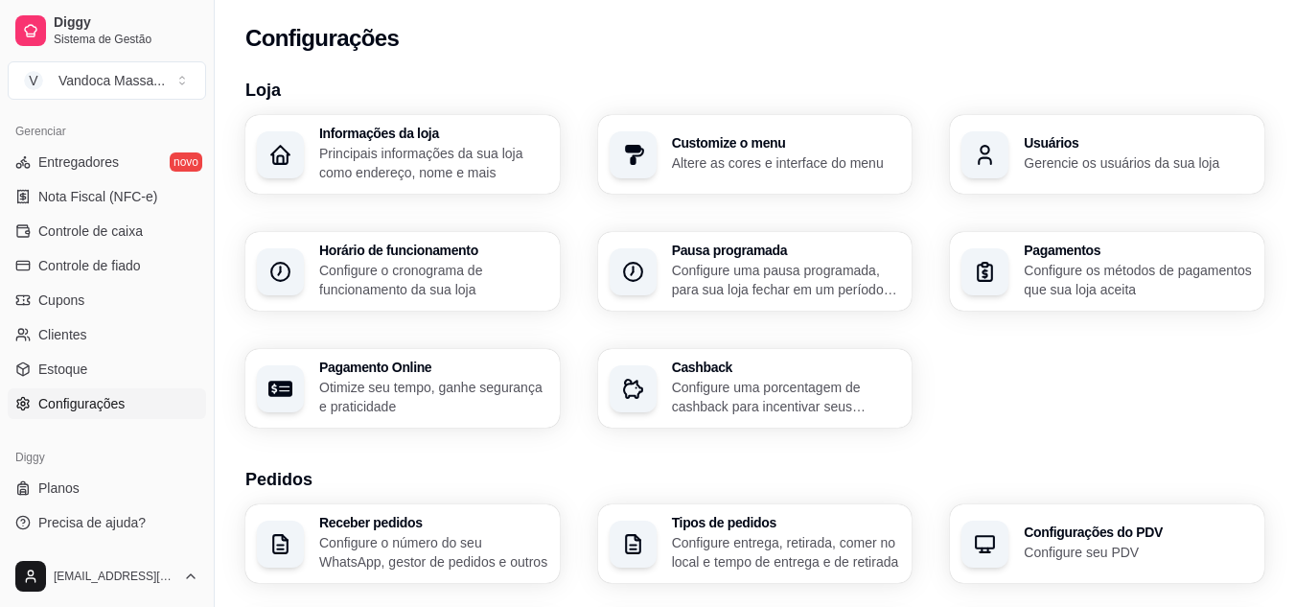
click at [379, 257] on h3 "Horário de funcionamento" at bounding box center [433, 249] width 229 height 13
click at [210, 115] on button "Toggle Sidebar" at bounding box center [213, 303] width 15 height 607
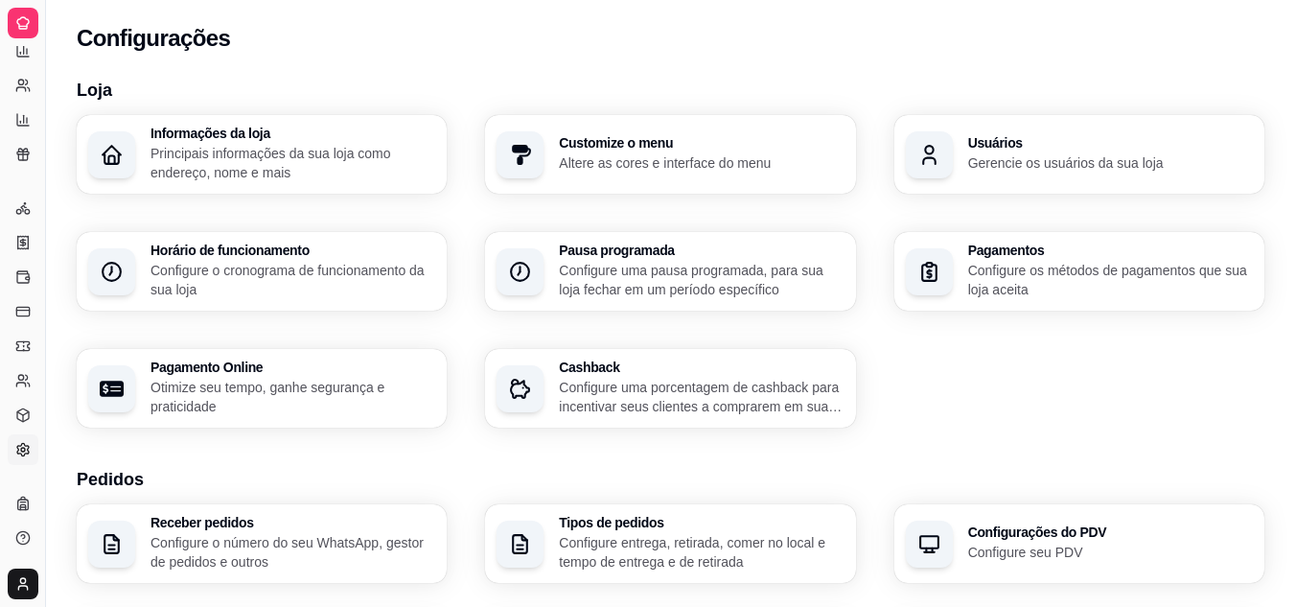
scroll to position [386, 0]
drag, startPoint x: 45, startPoint y: 57, endPoint x: 227, endPoint y: 82, distance: 183.8
click at [37, 14] on button "Toggle Sidebar" at bounding box center [44, 303] width 15 height 607
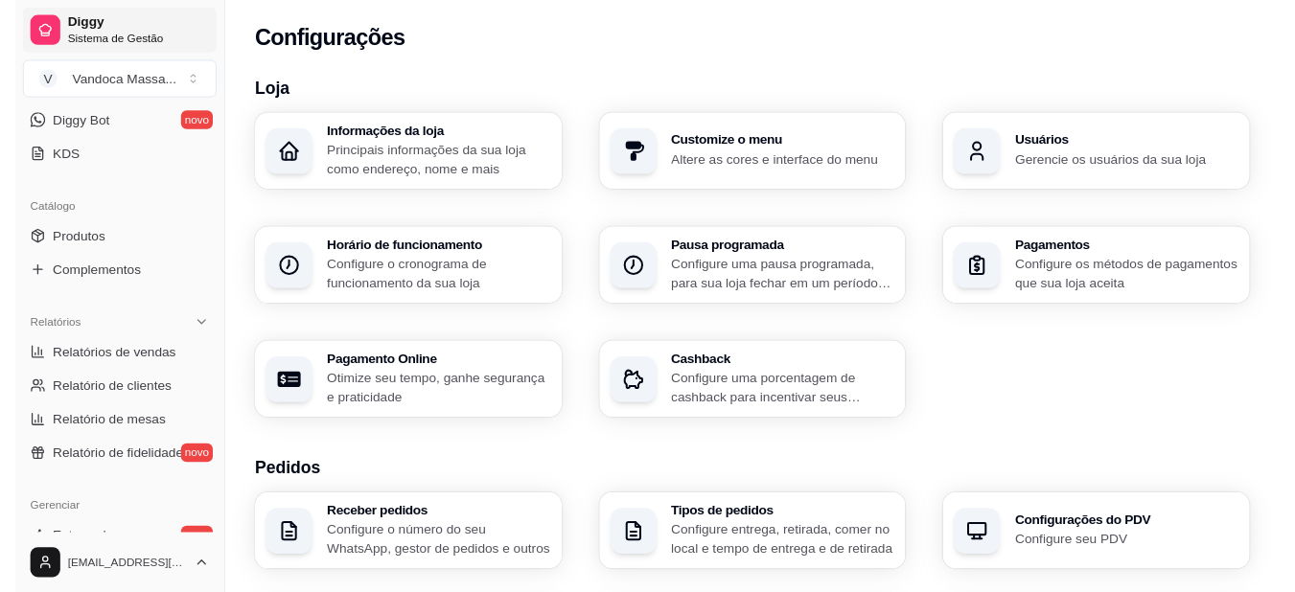
scroll to position [772, 0]
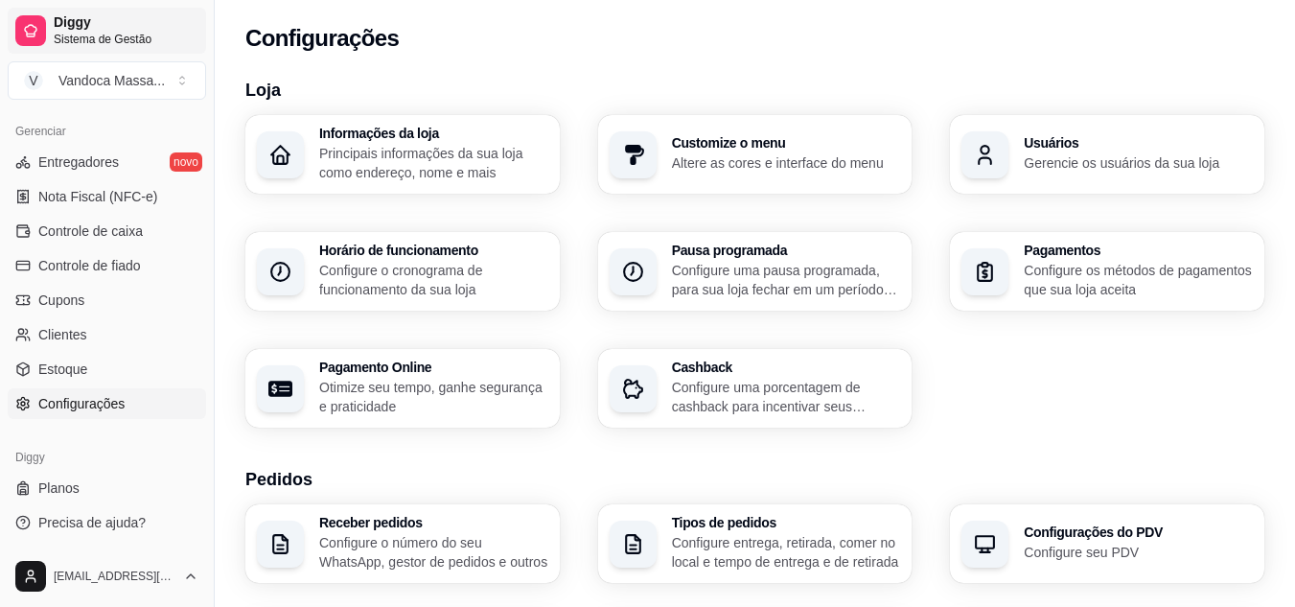
click at [25, 15] on div at bounding box center [30, 30] width 31 height 31
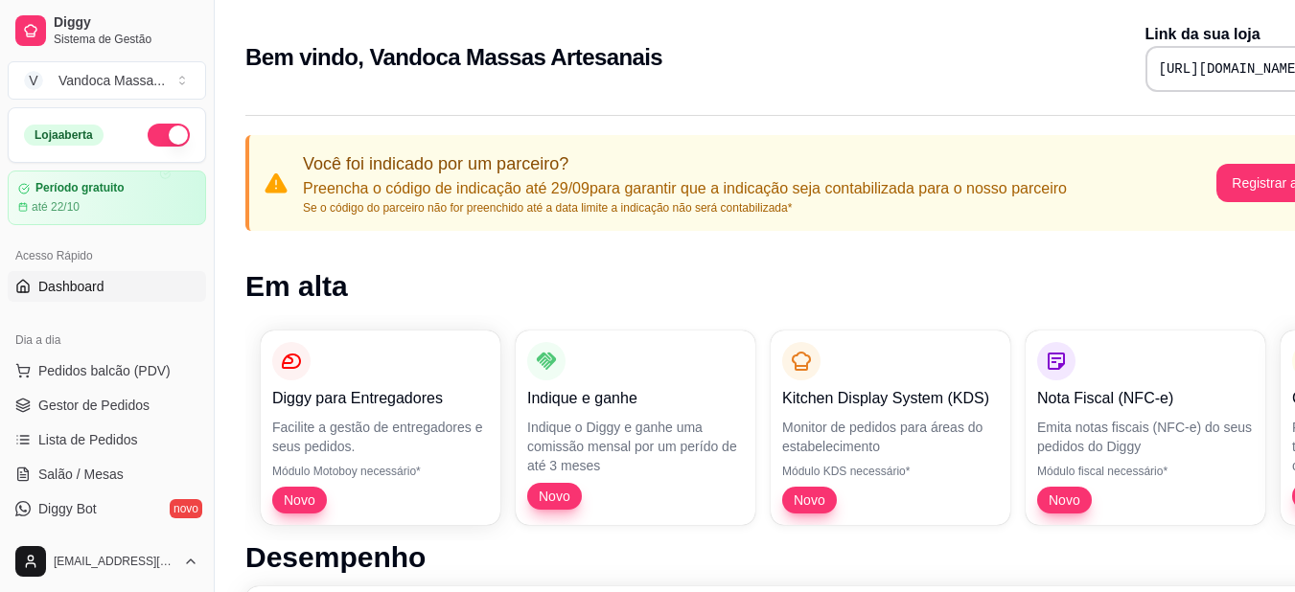
click at [66, 292] on span "Dashboard" at bounding box center [71, 286] width 66 height 19
click at [1159, 73] on pre "https://diggy.menu/68d20bf435551cb25a2db593" at bounding box center [1231, 68] width 145 height 19
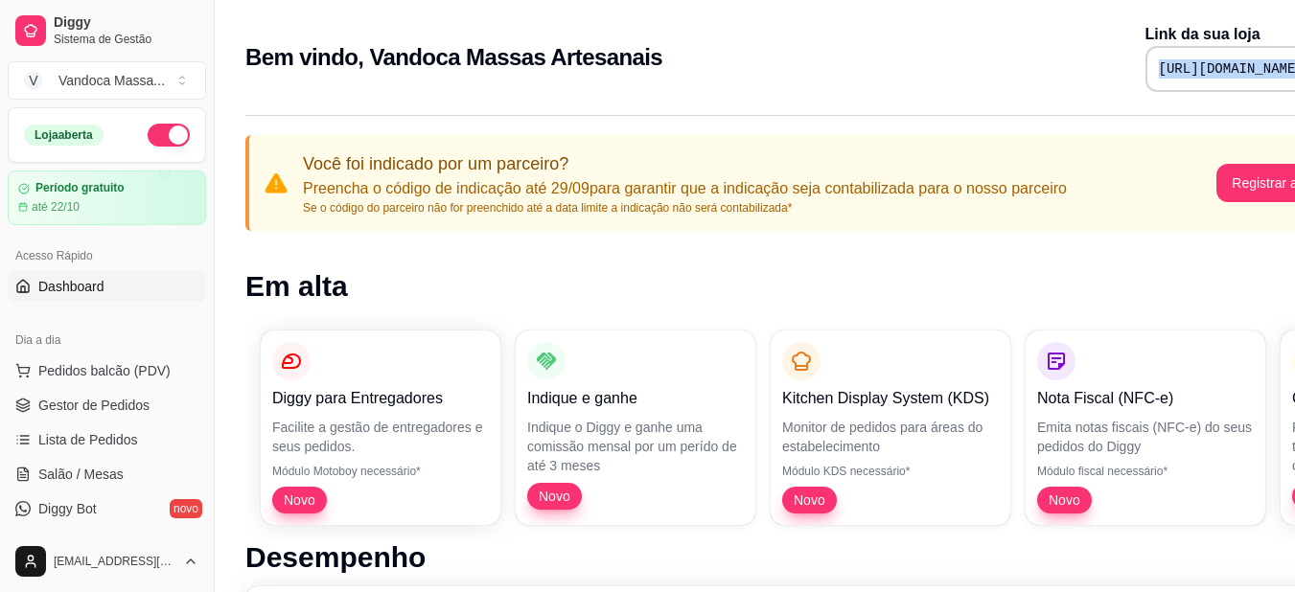
copy div "https://diggy.menu/68d20bf435551cb25a2db593"
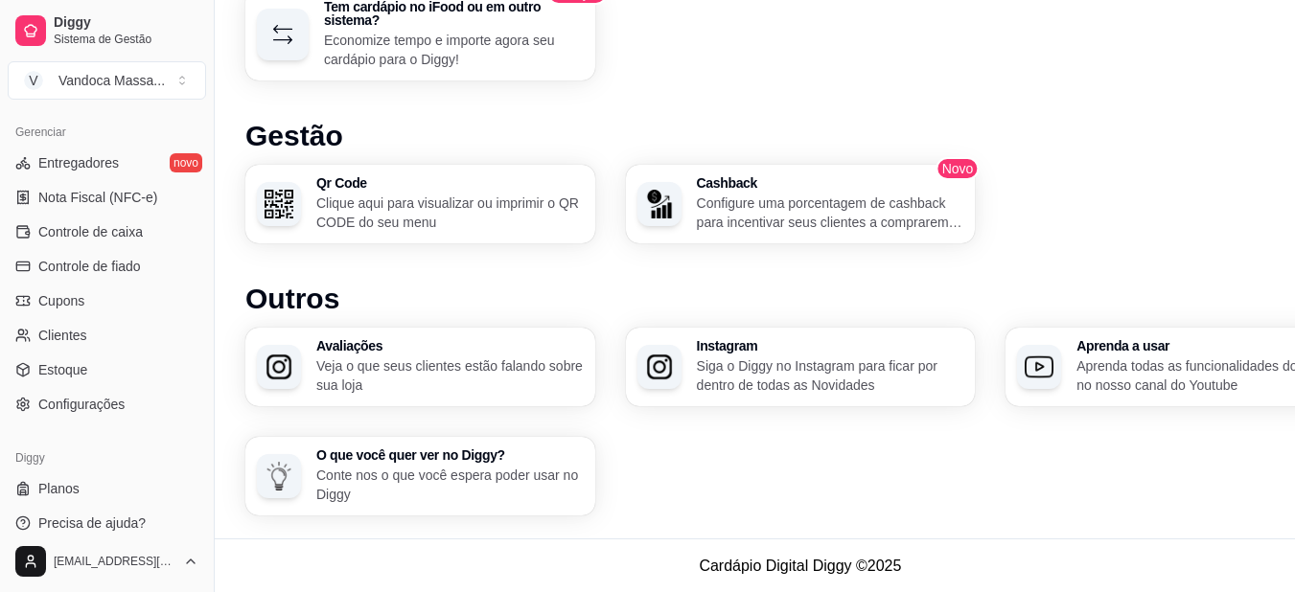
scroll to position [772, 0]
click at [80, 399] on span "Configurações" at bounding box center [81, 403] width 86 height 19
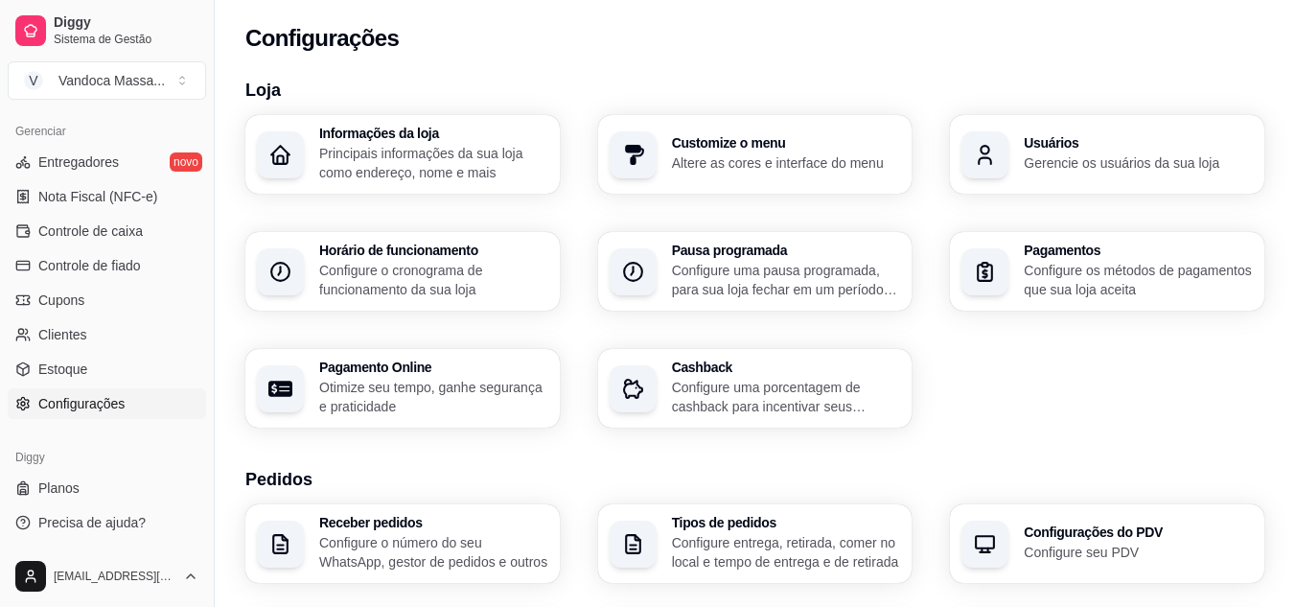
click at [303, 168] on div "button" at bounding box center [280, 154] width 47 height 47
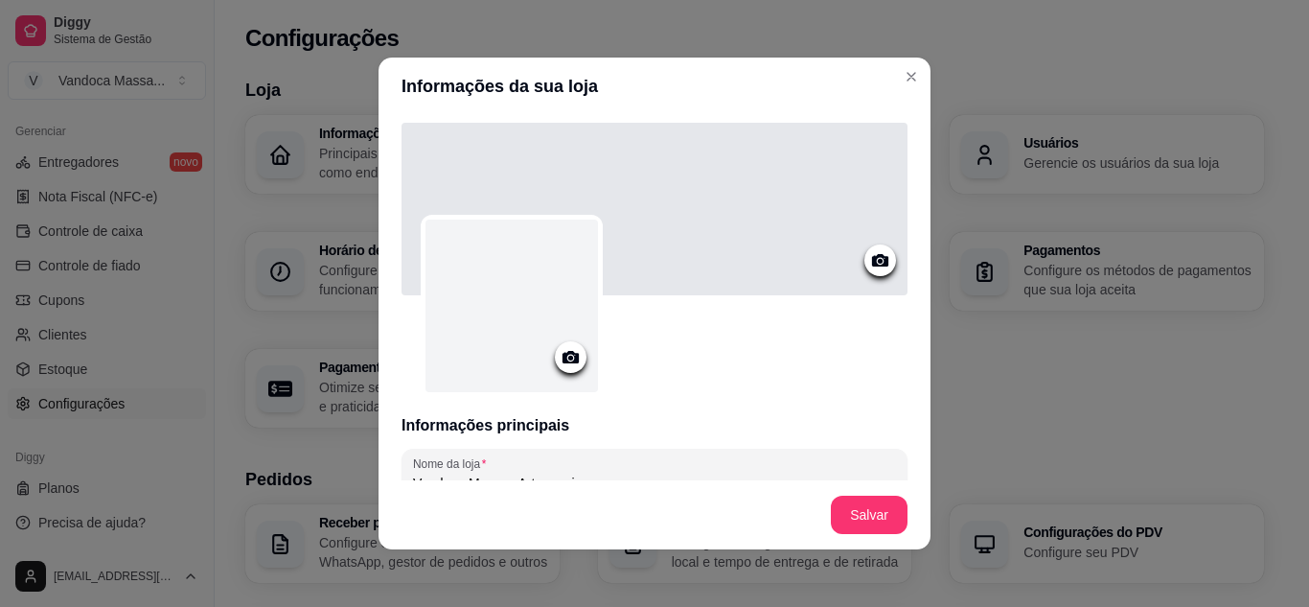
click at [568, 358] on circle at bounding box center [570, 358] width 5 height 5
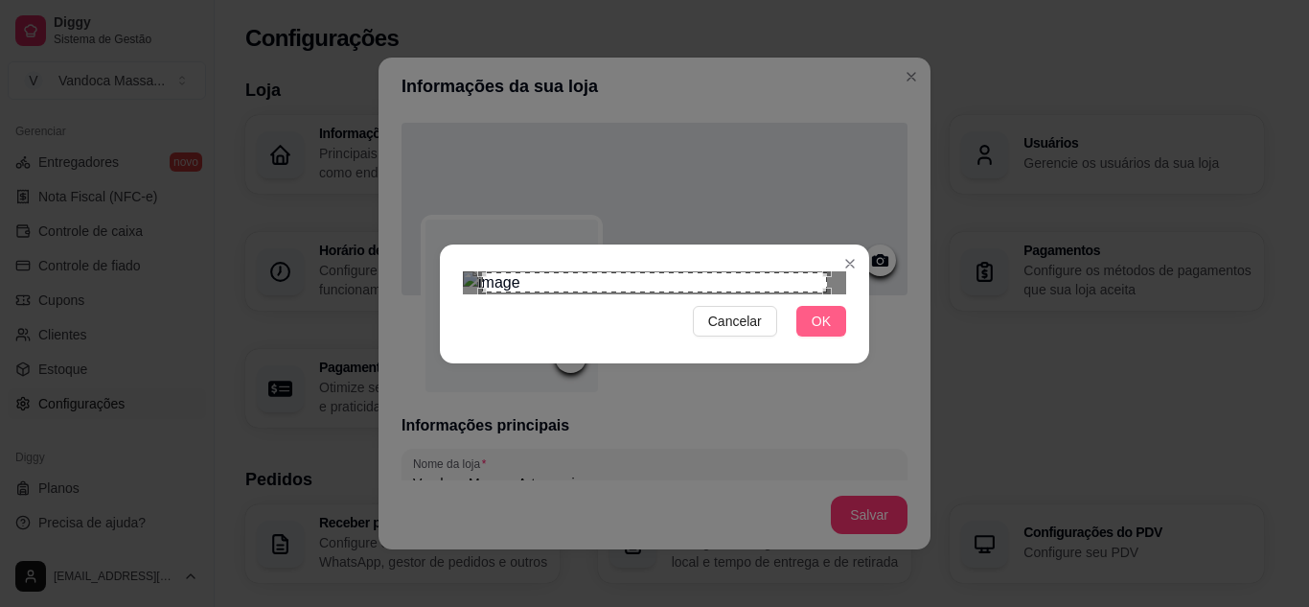
click at [811, 336] on button "OK" at bounding box center [821, 321] width 50 height 31
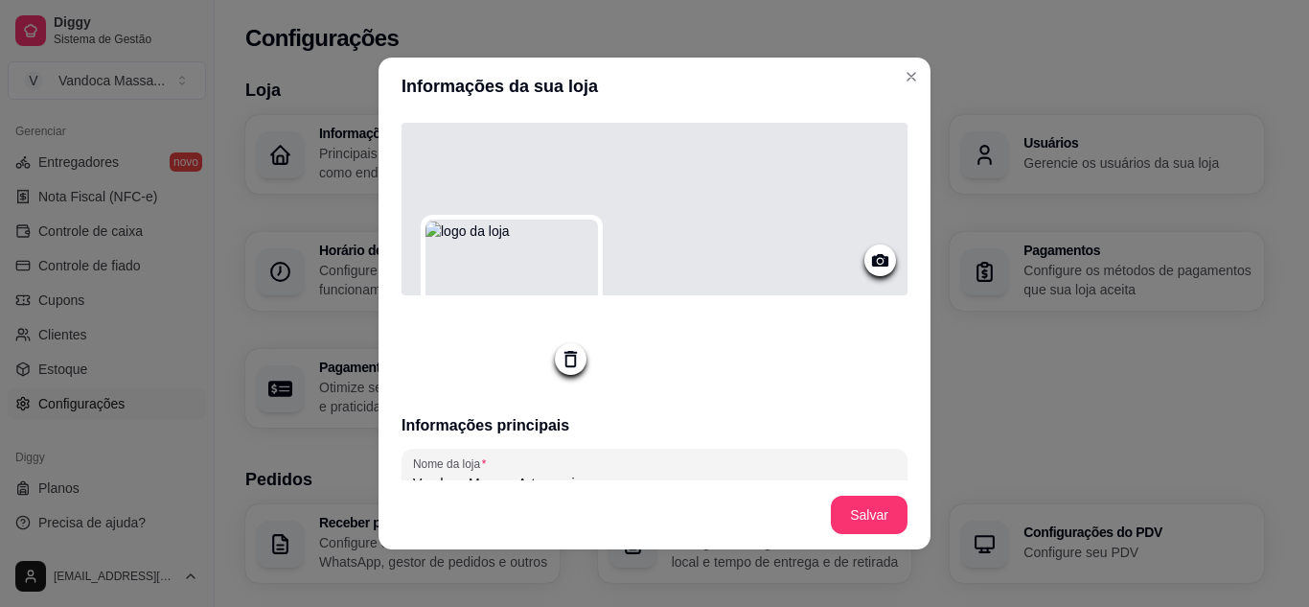
click at [571, 365] on icon at bounding box center [571, 359] width 22 height 22
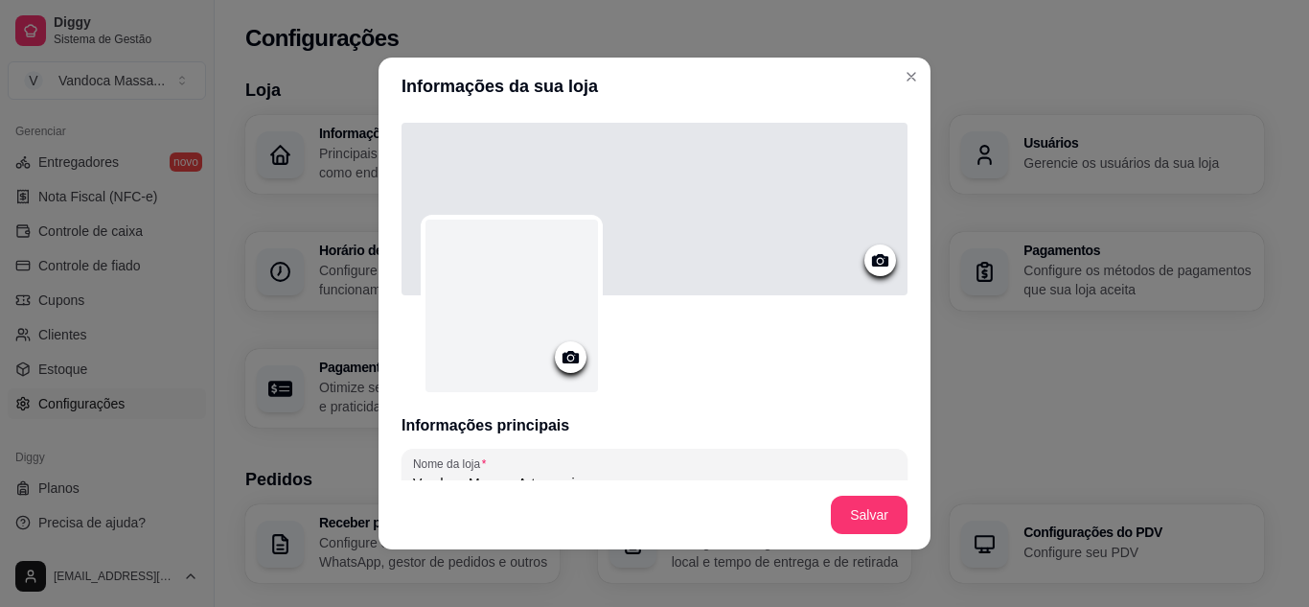
click at [511, 299] on div at bounding box center [511, 305] width 172 height 172
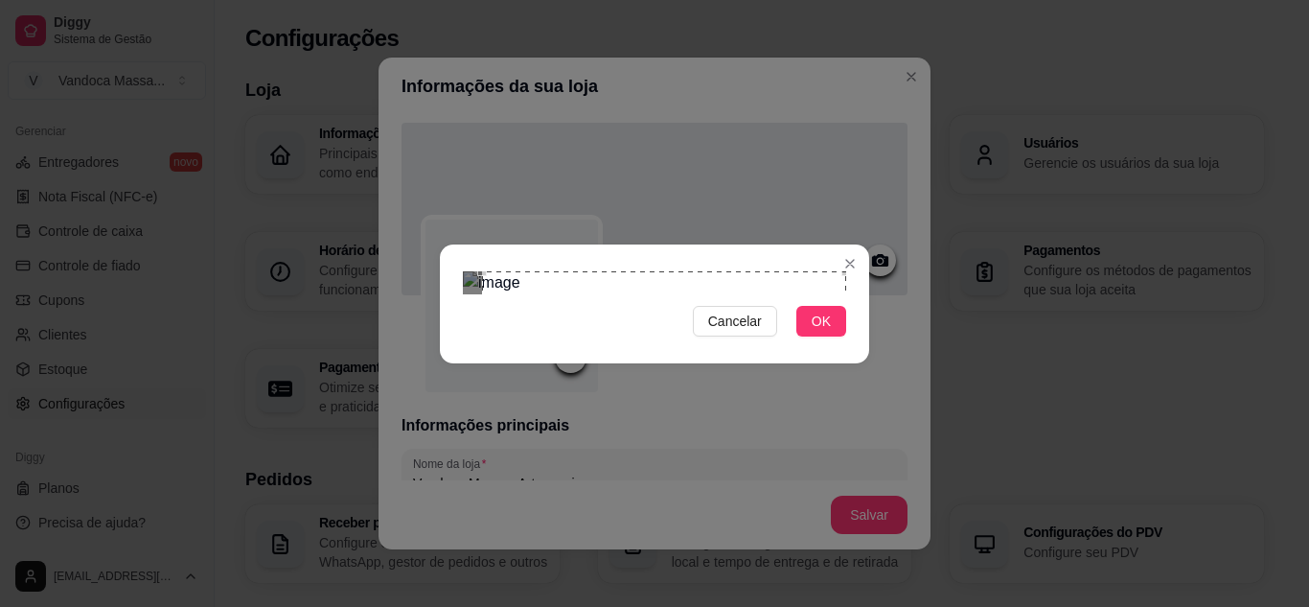
click at [866, 264] on div "Cancelar OK" at bounding box center [654, 304] width 429 height 80
click at [433, 488] on div "Cancelar OK" at bounding box center [654, 303] width 1309 height 607
click at [826, 332] on span "OK" at bounding box center [821, 320] width 19 height 21
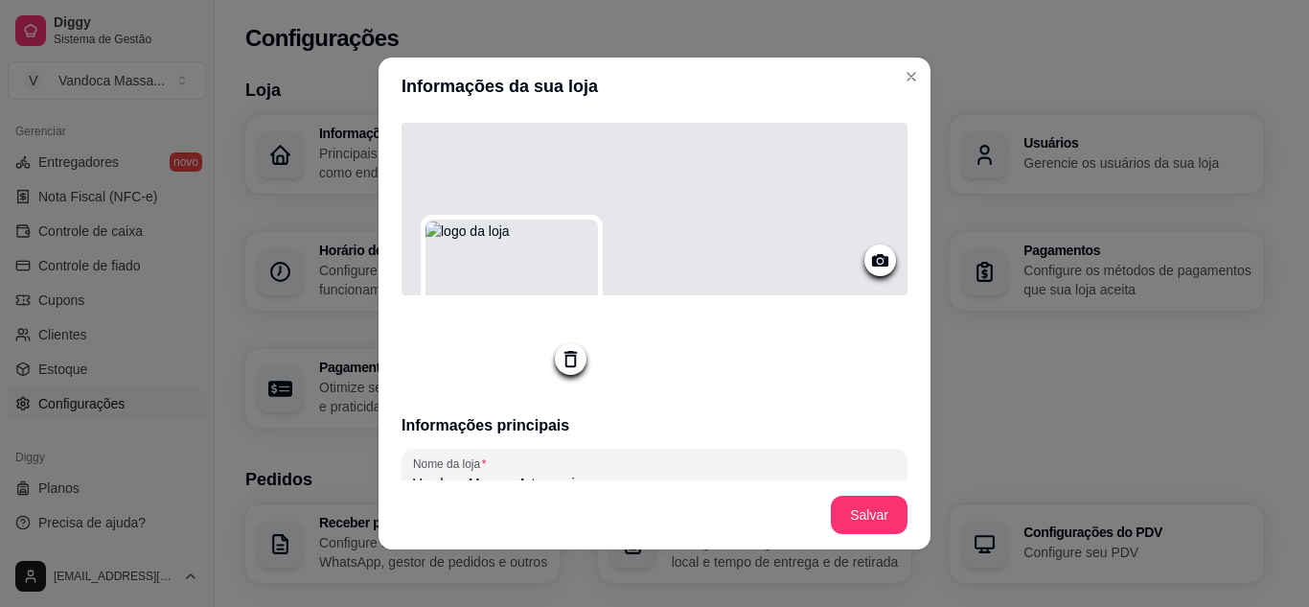
click at [872, 257] on icon at bounding box center [880, 260] width 16 height 12
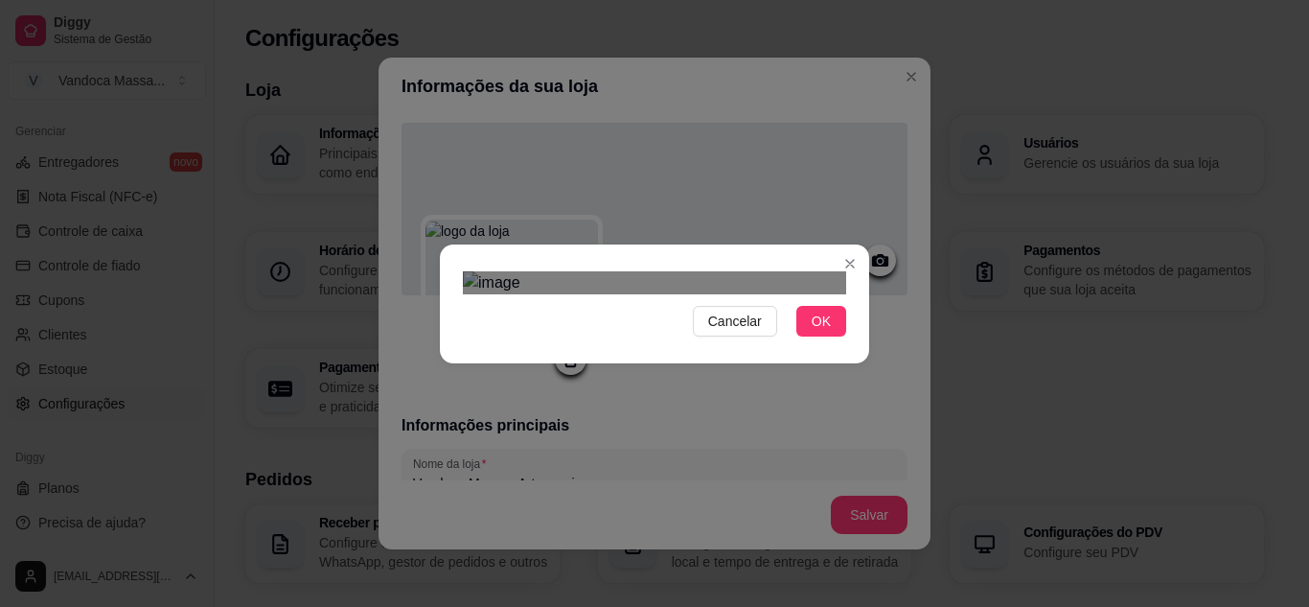
click at [721, 379] on div "Use the arrow keys to move the crop selection area" at bounding box center [671, 436] width 345 height 115
click at [543, 271] on div at bounding box center [654, 282] width 383 height 23
click at [637, 397] on div "Use the arrow keys to move the crop selection area" at bounding box center [697, 446] width 293 height 98
click at [828, 294] on div at bounding box center [654, 282] width 383 height 23
click at [418, 470] on div "Cancelar OK" at bounding box center [654, 303] width 1309 height 607
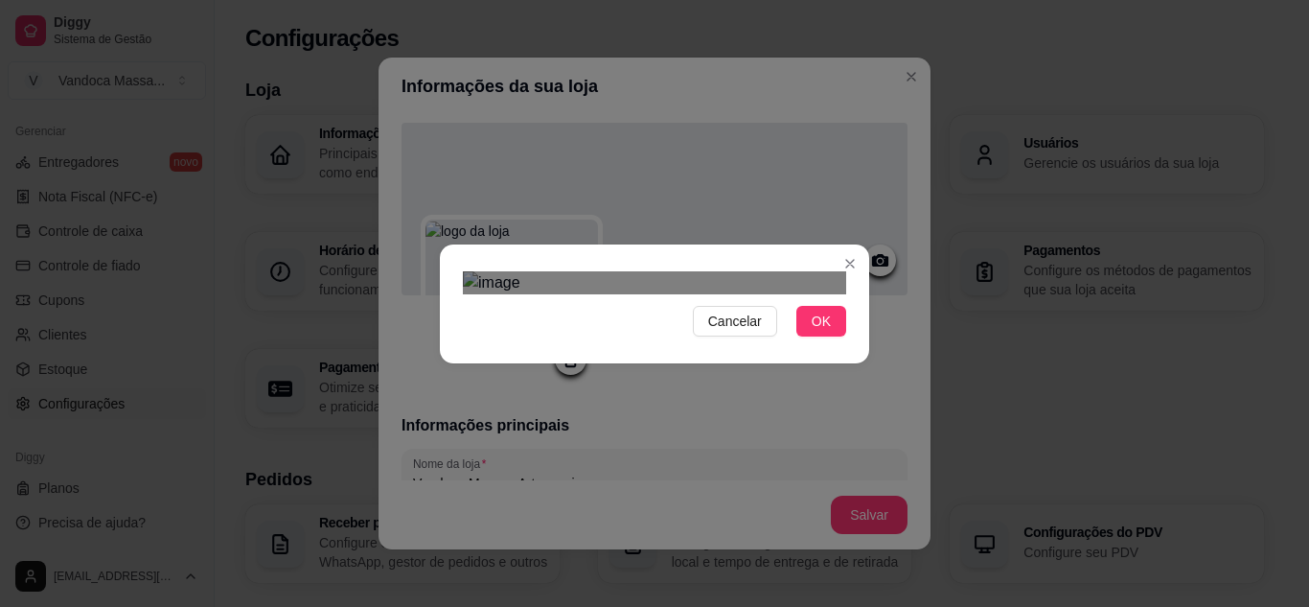
click at [654, 366] on div "Use the arrow keys to move the crop selection area" at bounding box center [654, 428] width 374 height 125
click at [830, 336] on button "OK" at bounding box center [821, 321] width 50 height 31
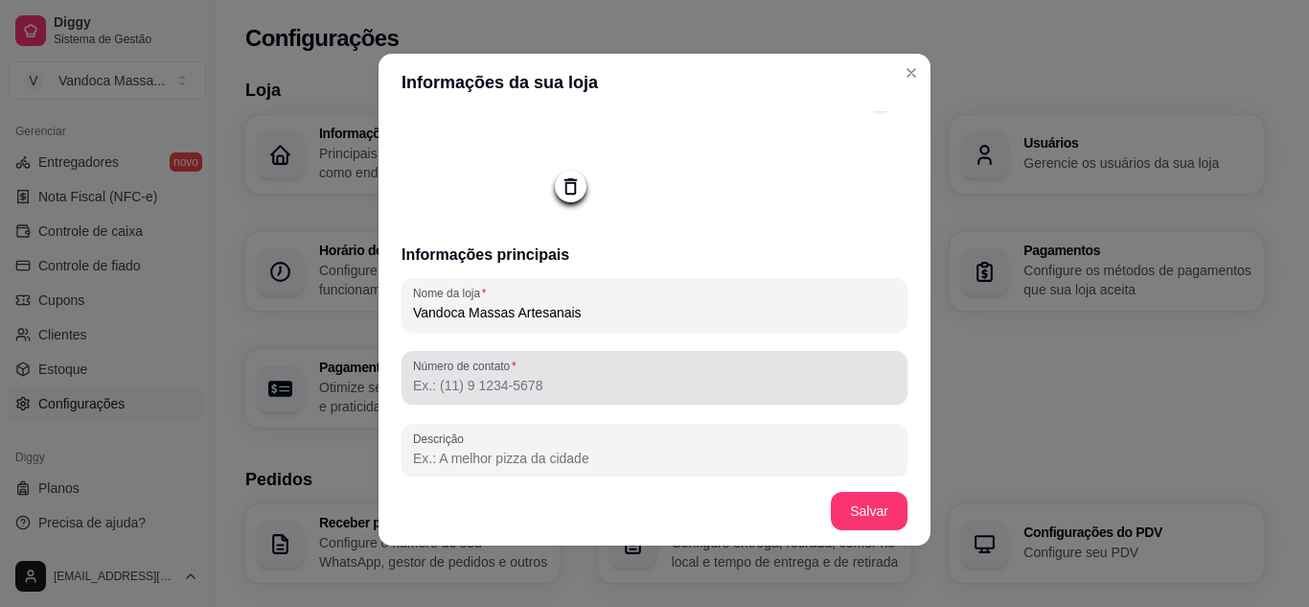
scroll to position [192, 0]
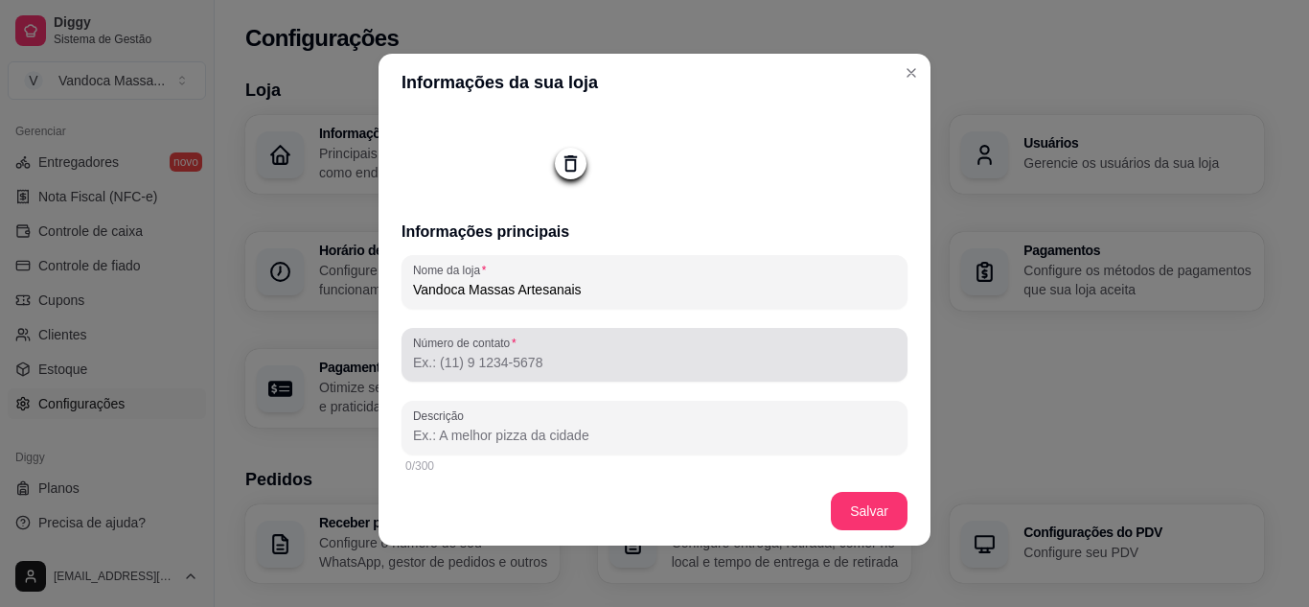
click at [619, 374] on div at bounding box center [654, 354] width 483 height 38
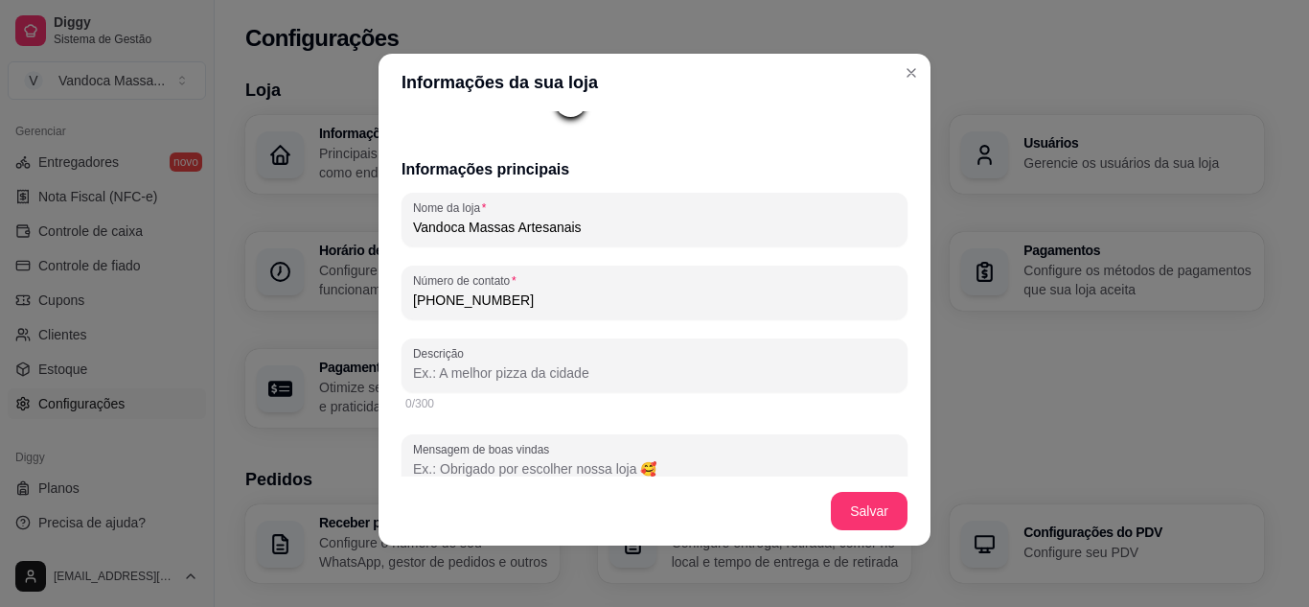
scroll to position [287, 0]
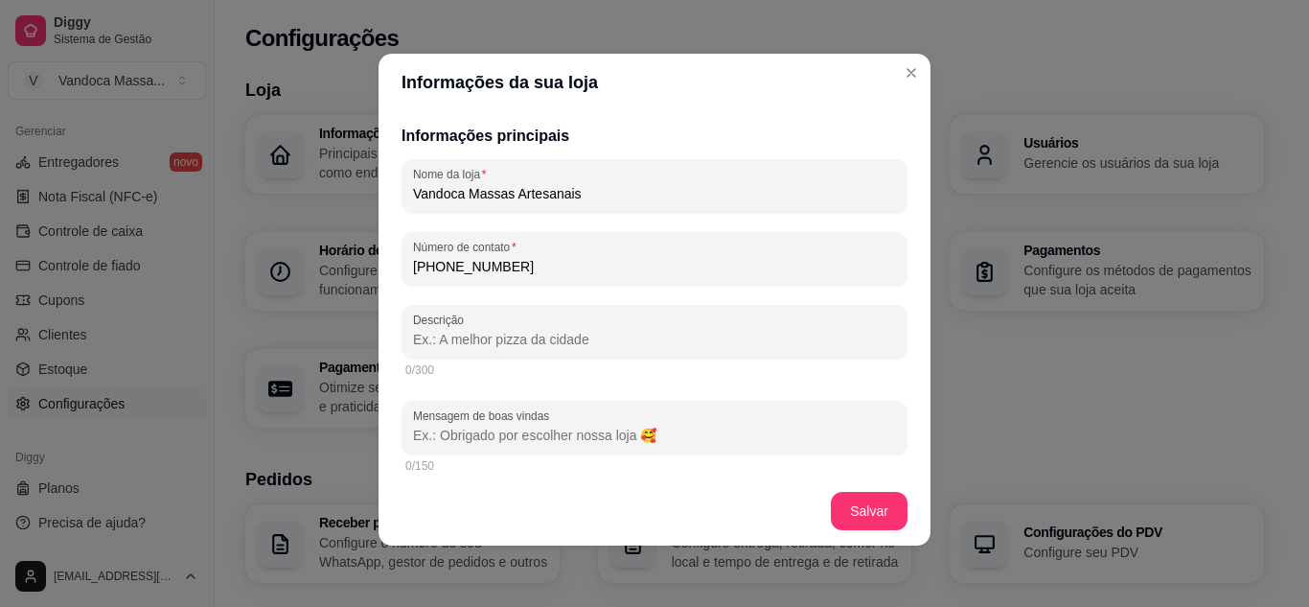
type input "(77) 9 9194-2404"
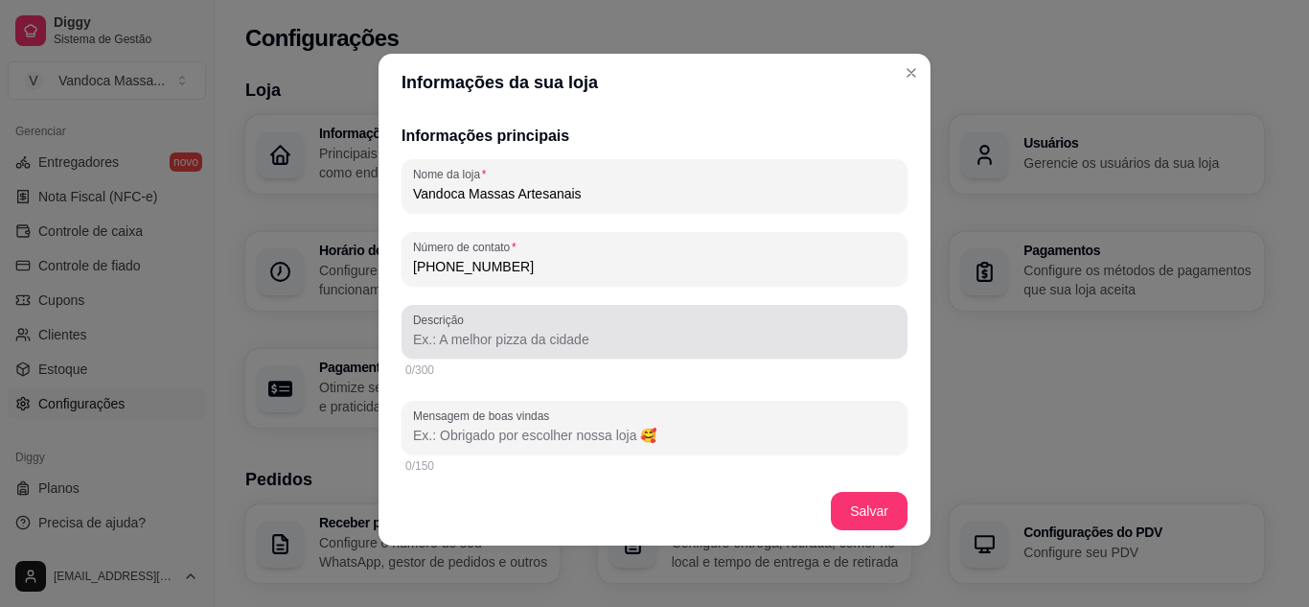
click at [536, 337] on input "Descrição" at bounding box center [654, 339] width 483 height 19
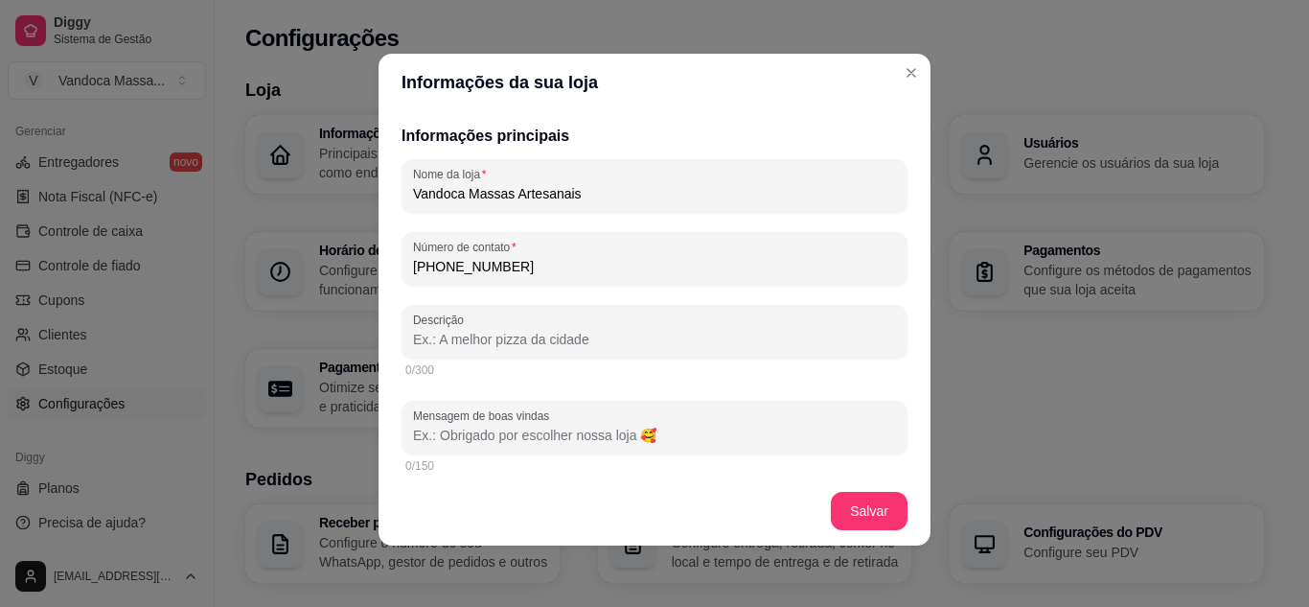
paste input "Bem-vindo à Vandoca Massas! 🍝 Aqui, tradição e afeto se misturam em cada receit…"
type input "Bem-vindo à Vandoca Massas! 🍝 Aqui, tradição e afeto se misturam em cada receit…"
drag, startPoint x: 738, startPoint y: 340, endPoint x: 269, endPoint y: 322, distance: 468.9
click at [269, 322] on div "Informações da sua loja Informações principais Nome da loja Vandoca Massas Arte…" at bounding box center [654, 303] width 1309 height 607
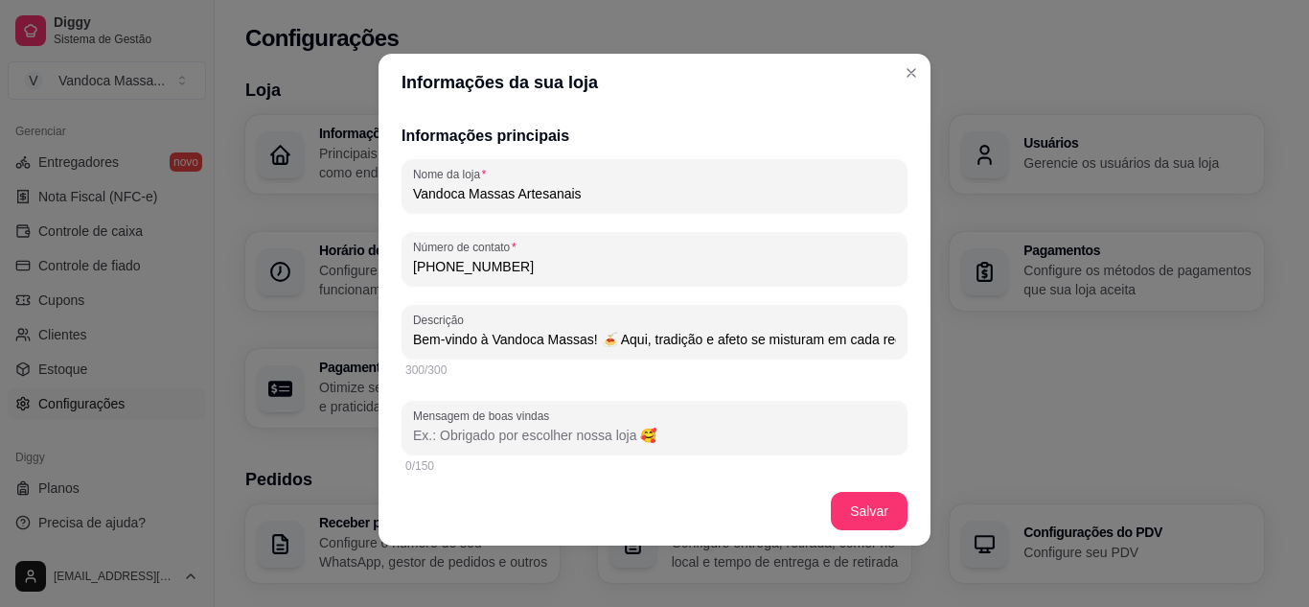
click at [533, 342] on input "Bem-vindo à Vandoca Massas! 🍝 Aqui, tradição e afeto se misturam em cada receit…" at bounding box center [654, 339] width 483 height 19
paste input "Aqui, tradição e afeto se encontram em cada receita. Produzimos massas frescas …"
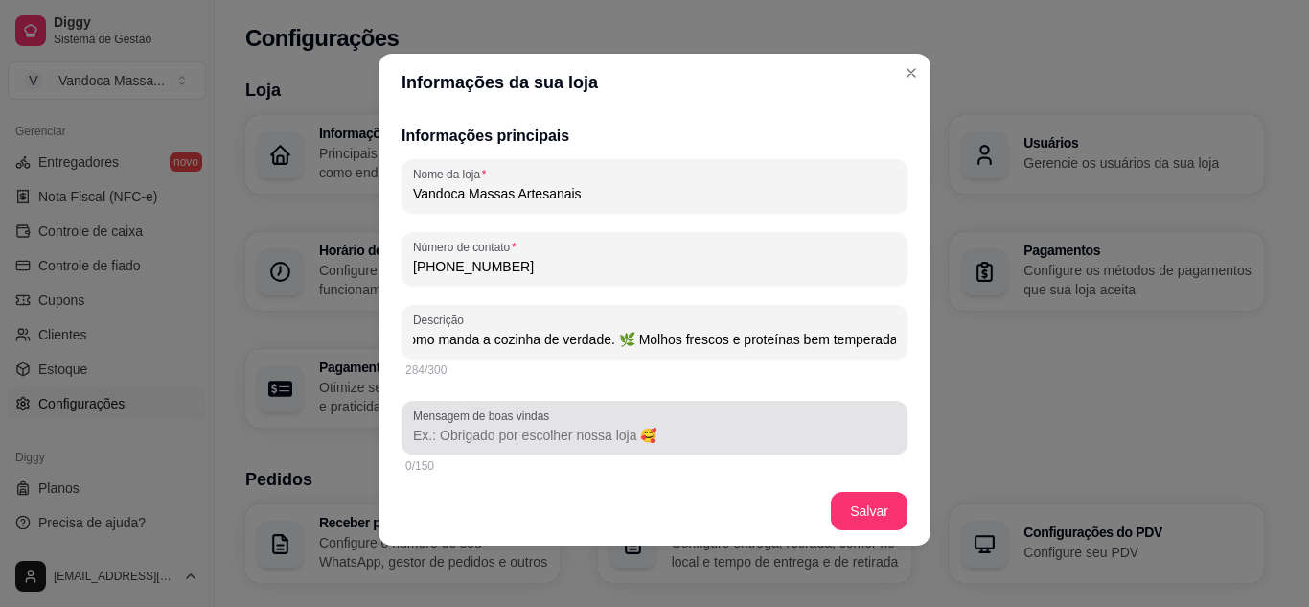
type input "Aqui, tradição e afeto se encontram em cada receita. Produzimos massas frescas …"
click at [607, 430] on input "Mensagem de boas vindas" at bounding box center [654, 434] width 483 height 19
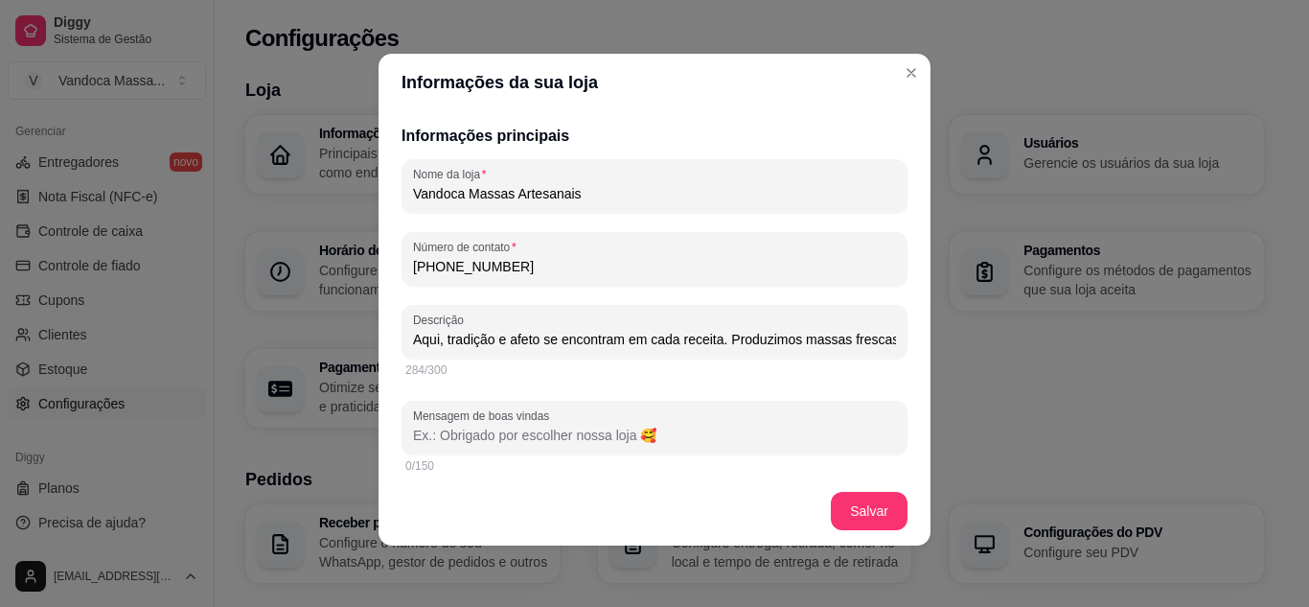
scroll to position [383, 0]
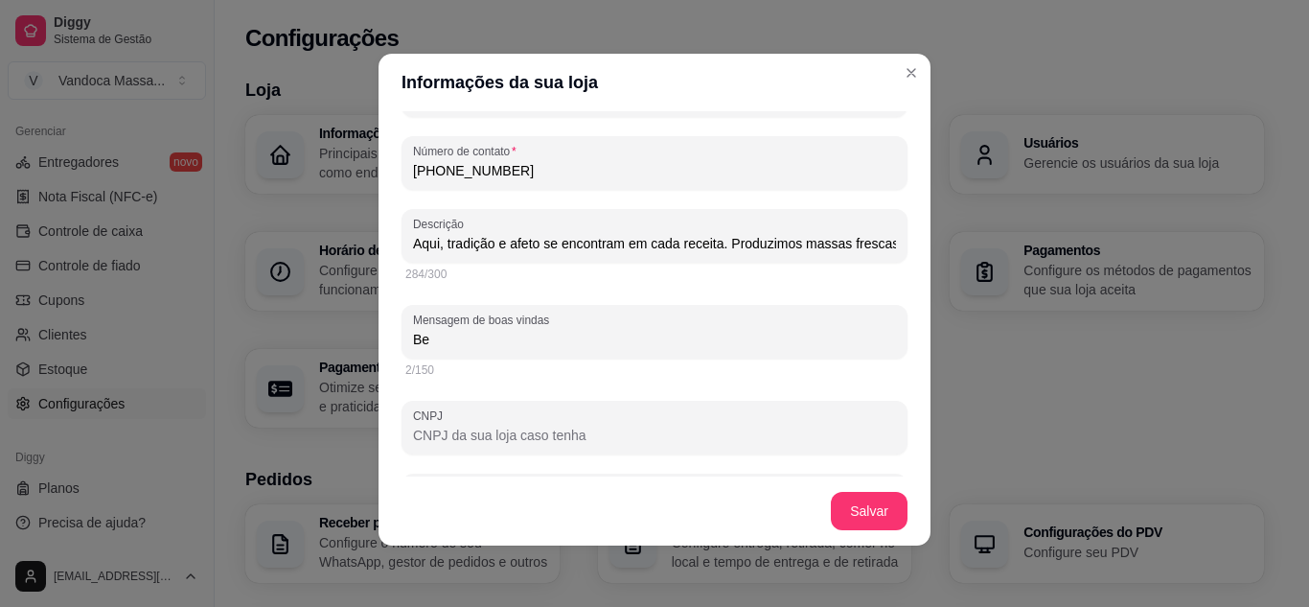
type input "B"
paste input "Seja bem-vindo à Vandoca Massas!"
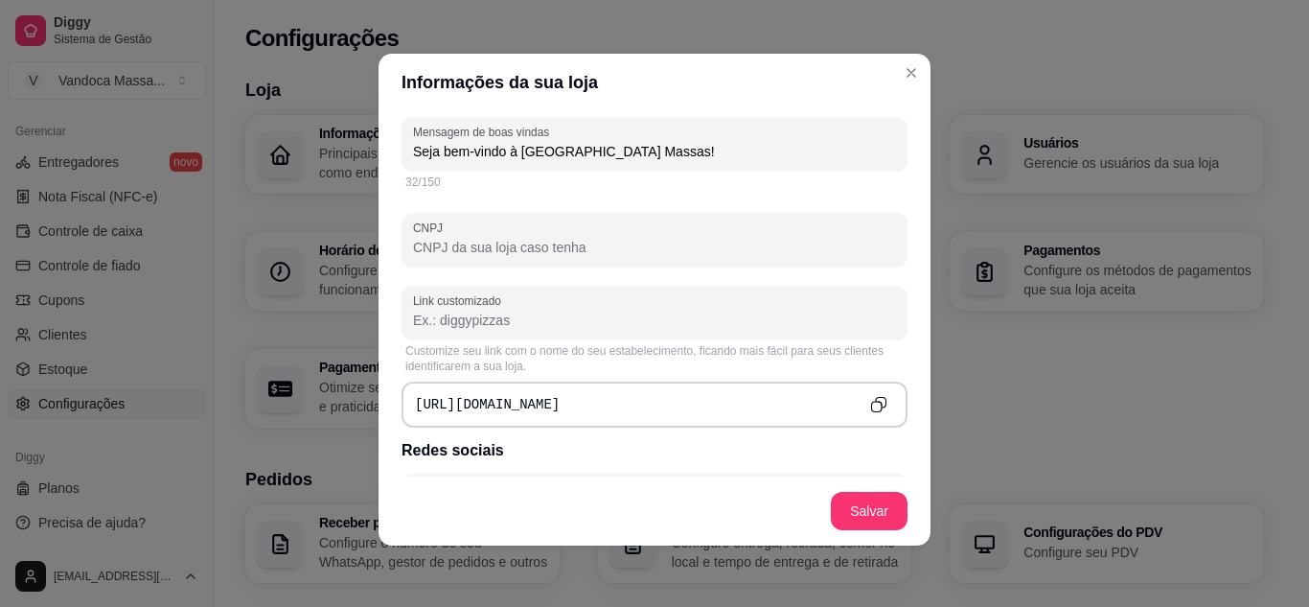
scroll to position [575, 0]
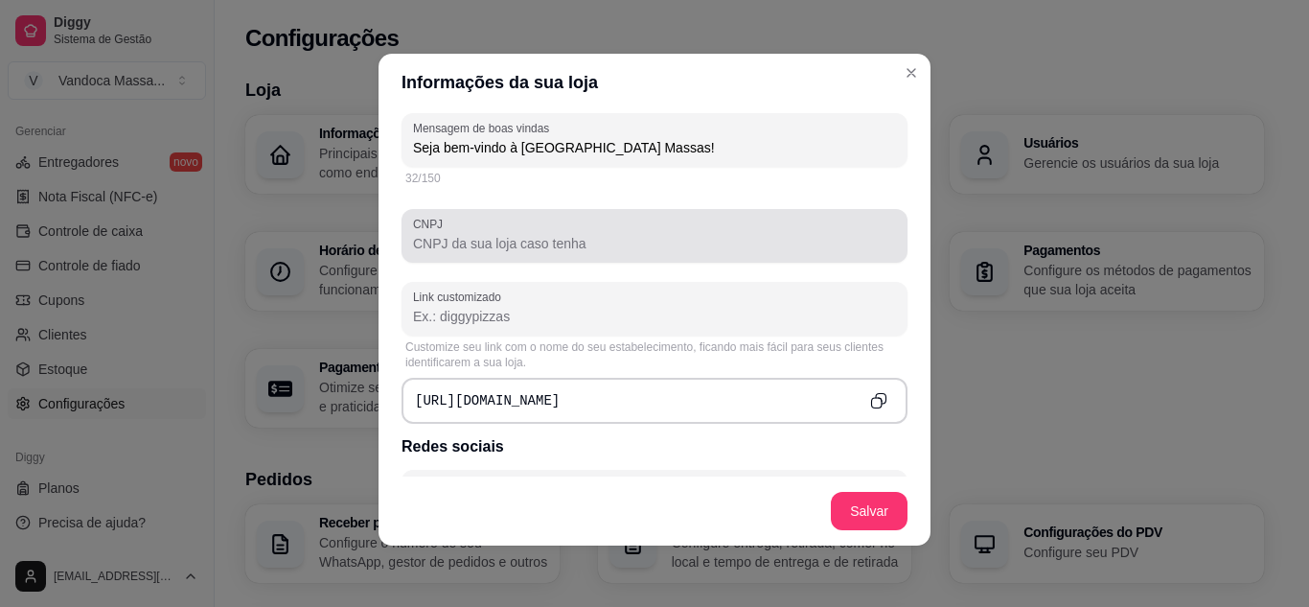
type input "Seja bem-vindo à Vandoca Massas!"
click at [596, 255] on div at bounding box center [654, 236] width 483 height 38
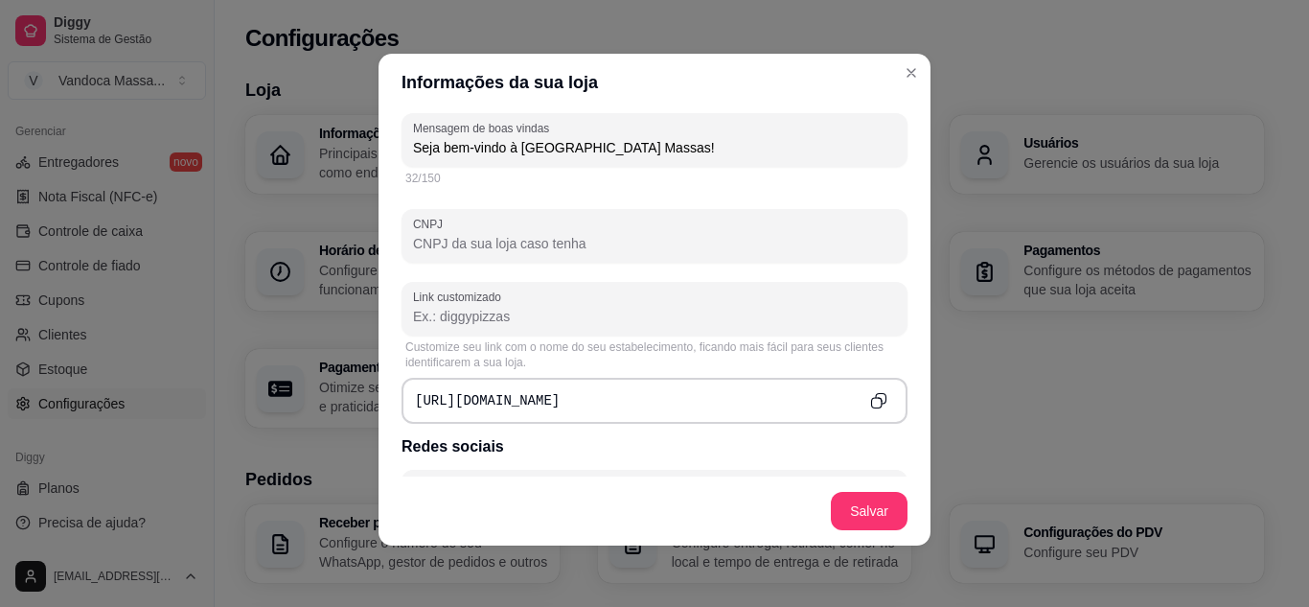
paste input "62.340.368/0001-56"
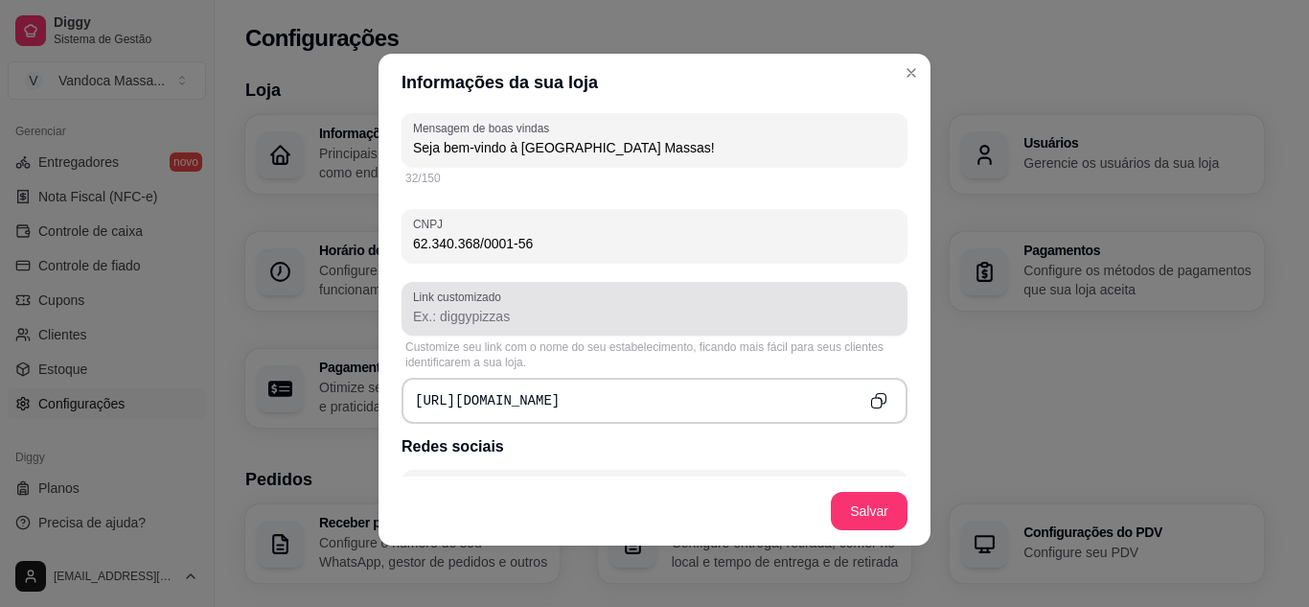
type input "62.340.368/0001-56"
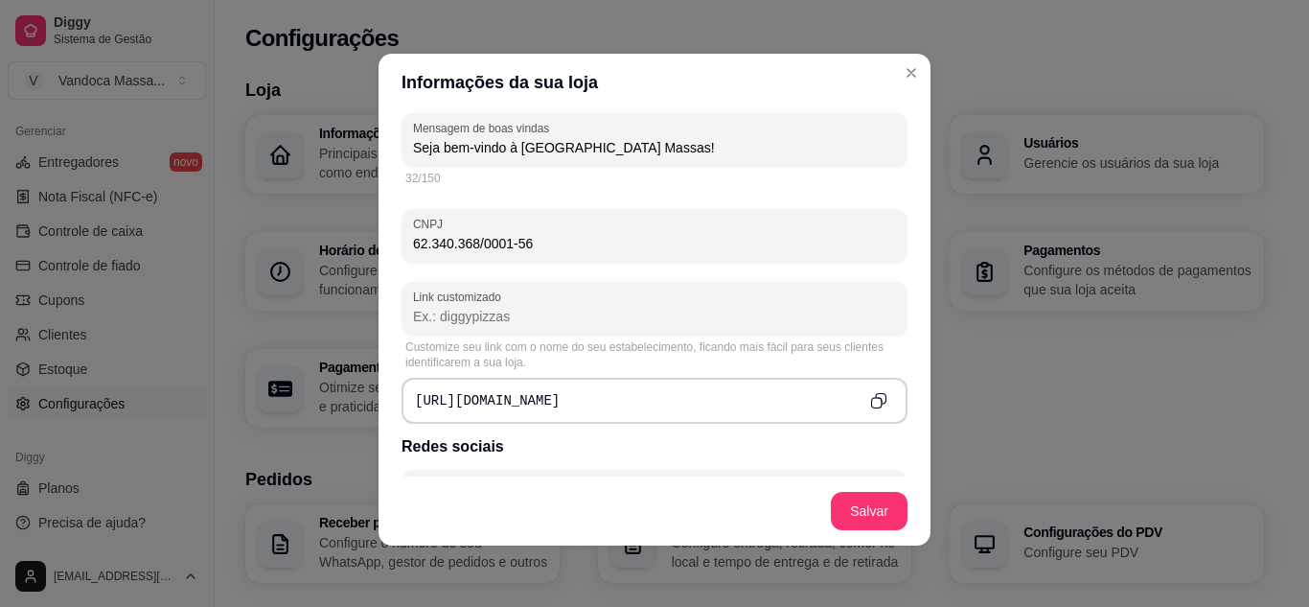
click at [581, 325] on input "Link customizado" at bounding box center [654, 316] width 483 height 19
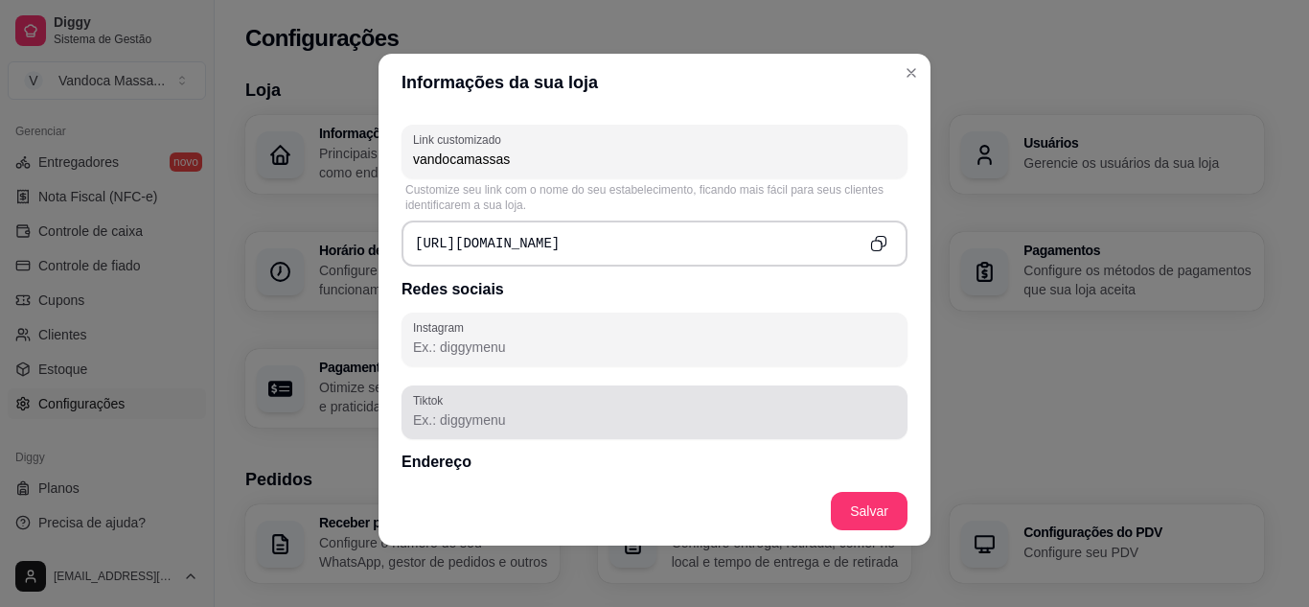
scroll to position [767, 0]
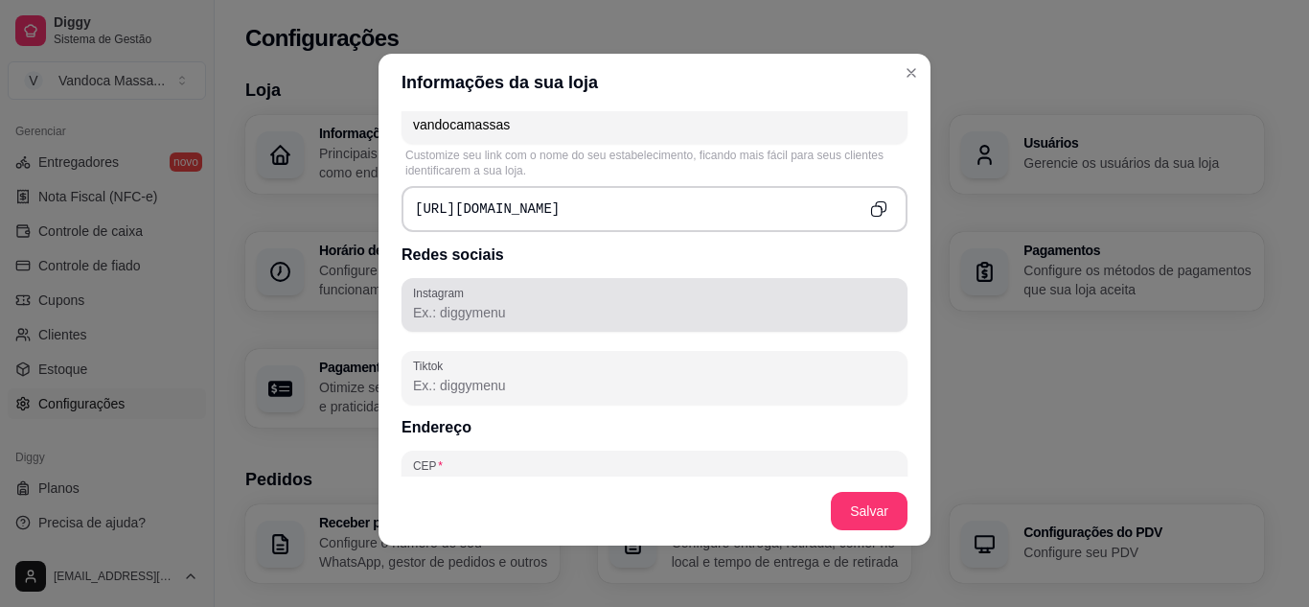
type input "vandocamassas"
click at [516, 315] on input "Instagram" at bounding box center [654, 312] width 483 height 19
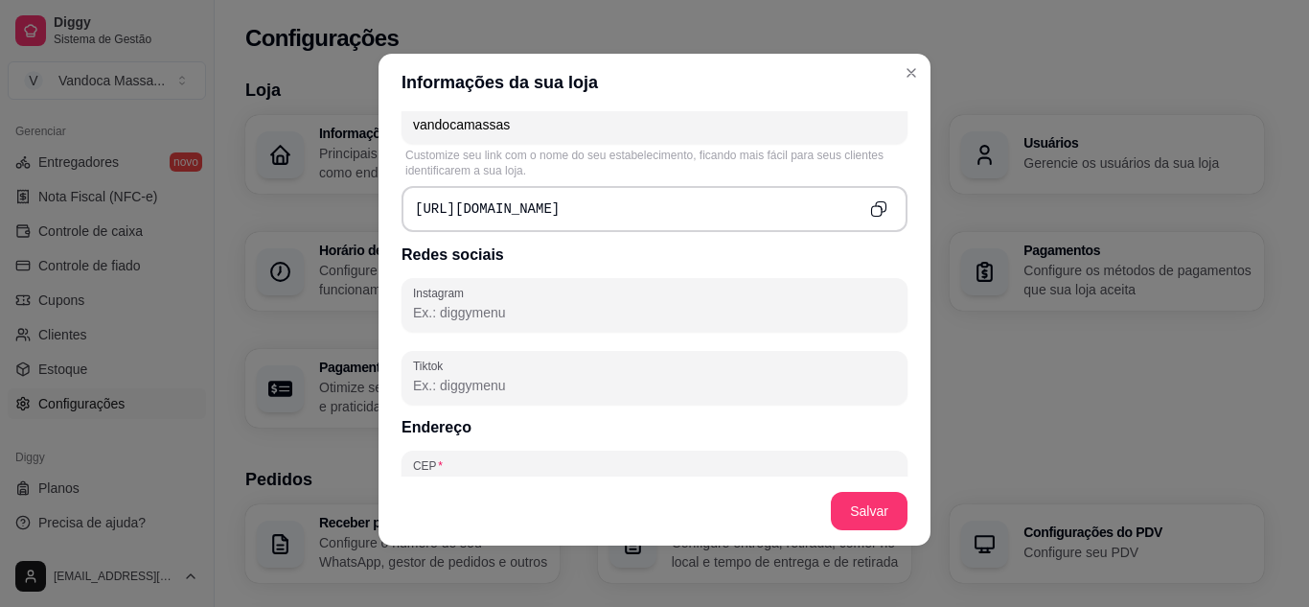
paste input "62.340.368/0001-56"
type input "62.340.368/0001-56"
drag, startPoint x: 382, startPoint y: 326, endPoint x: 342, endPoint y: 317, distance: 41.2
click at [342, 317] on div "Informações da sua loja Informações principais Nome da loja Vandoca Massas Arte…" at bounding box center [654, 303] width 1309 height 607
paste input "https://www.instagram.com/vandoca_massas/"
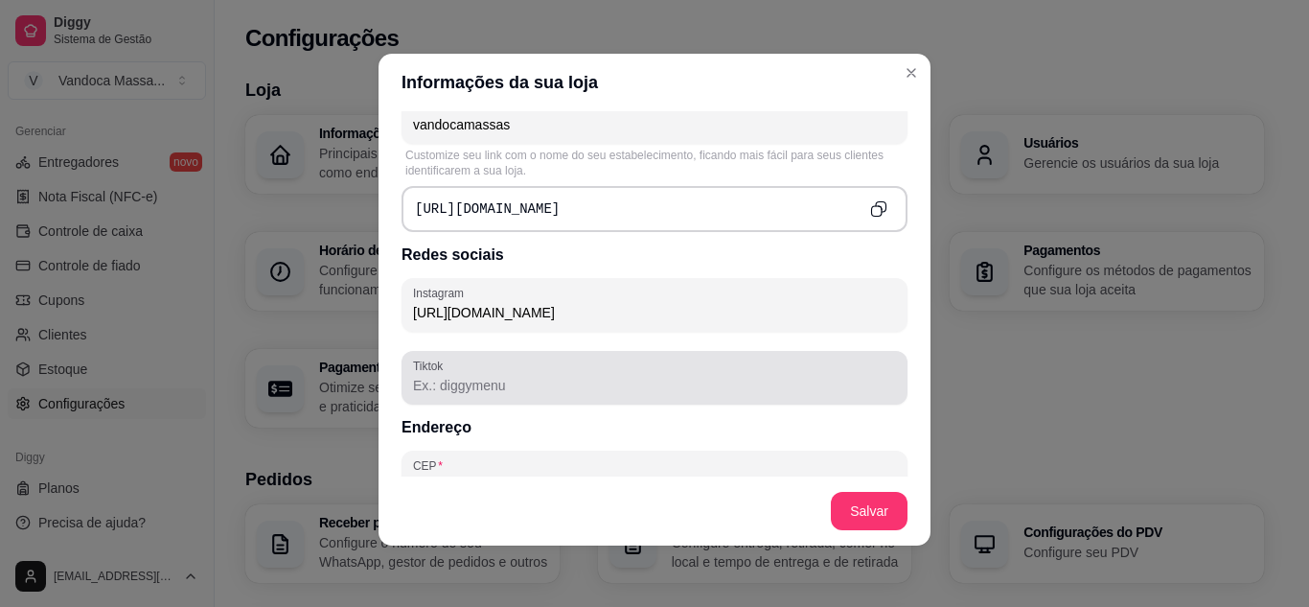
type input "https://www.instagram.com/vandoca_massas/"
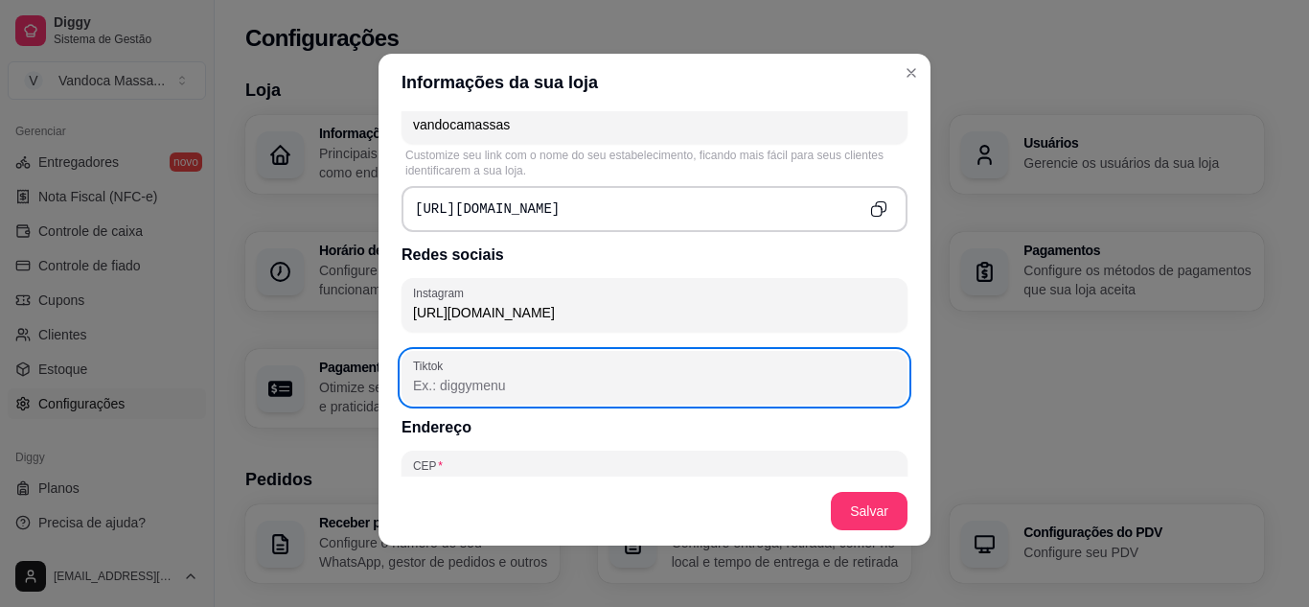
click at [573, 391] on input "Tiktok" at bounding box center [654, 385] width 483 height 19
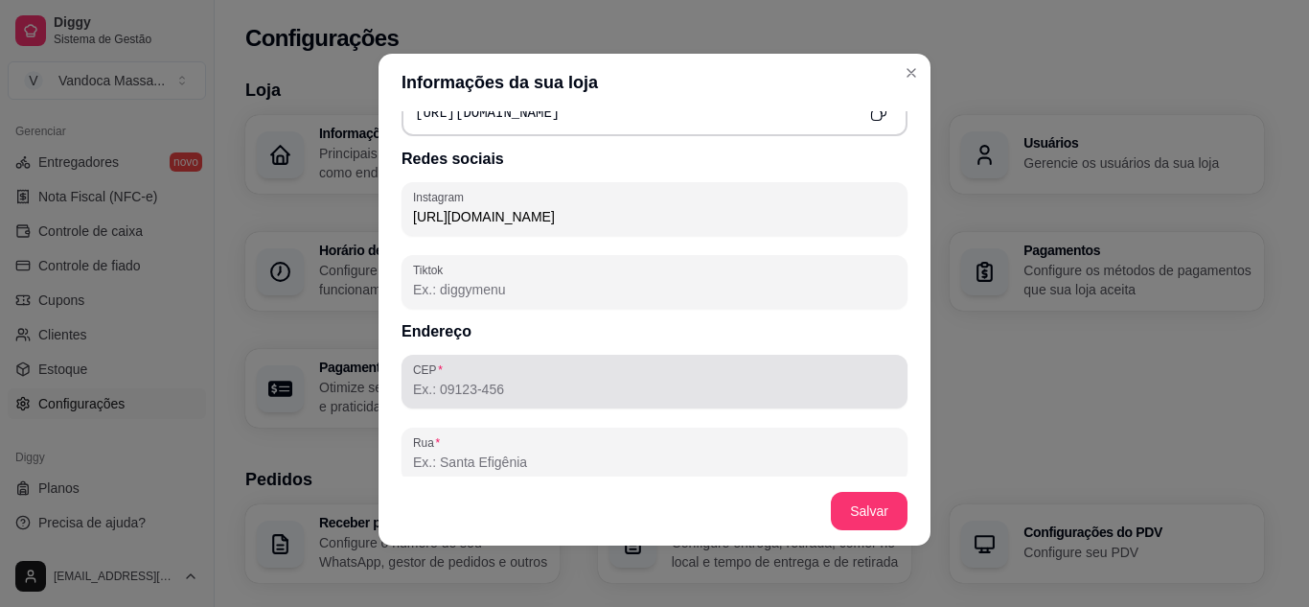
click at [515, 388] on input "CEP" at bounding box center [654, 388] width 483 height 19
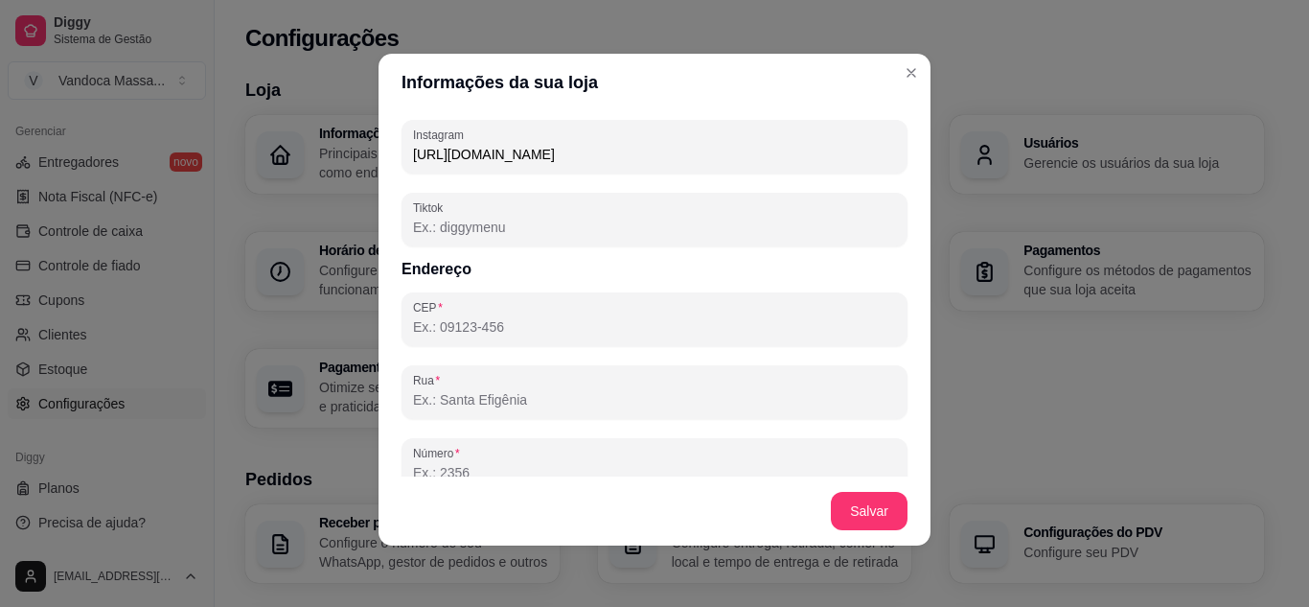
scroll to position [958, 0]
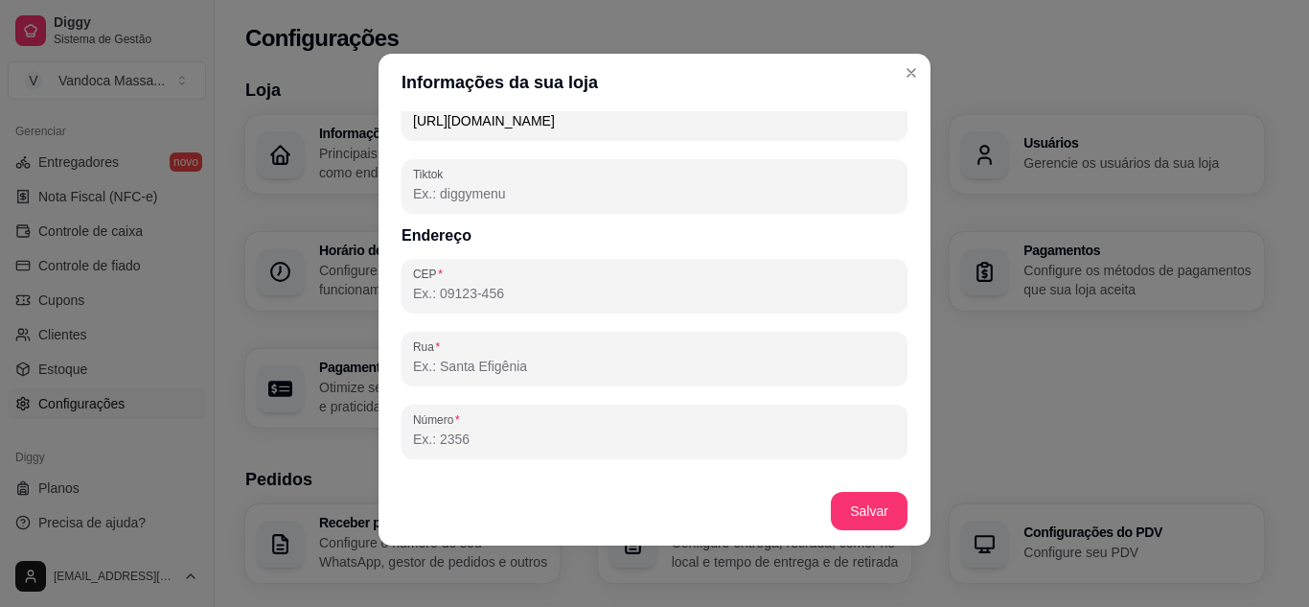
type input "45028-492"
type input "Av. Jesiel Norberto"
type input "1010"
type input "Candeias"
type input "Vitória da Conquista"
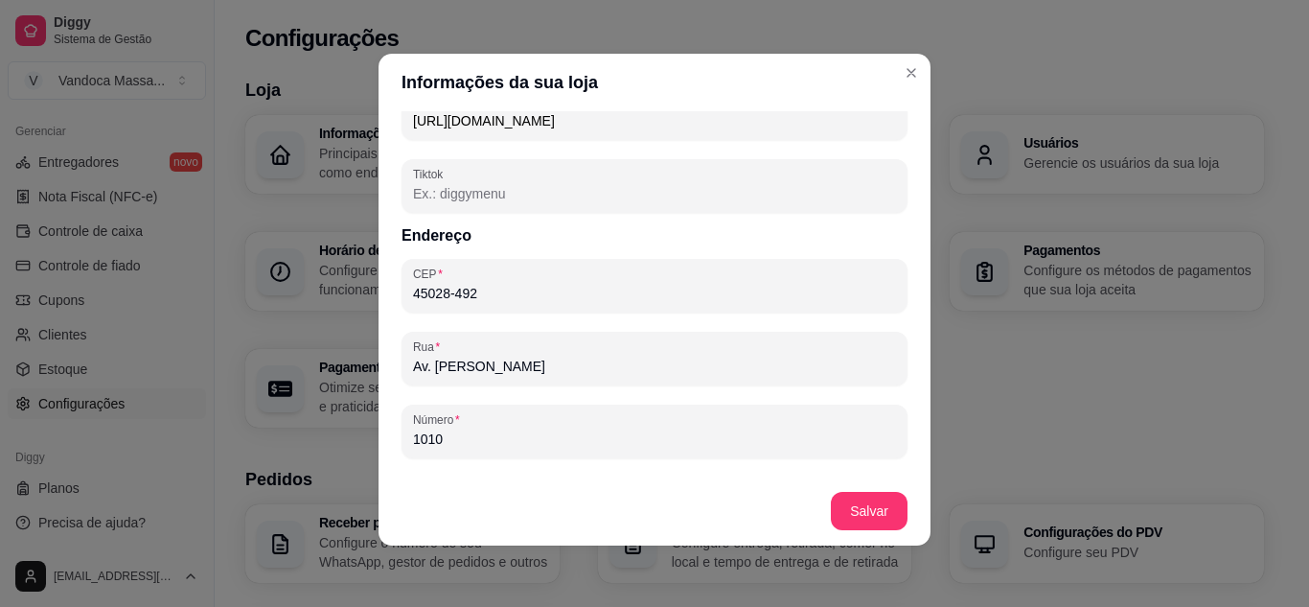
type input "BA"
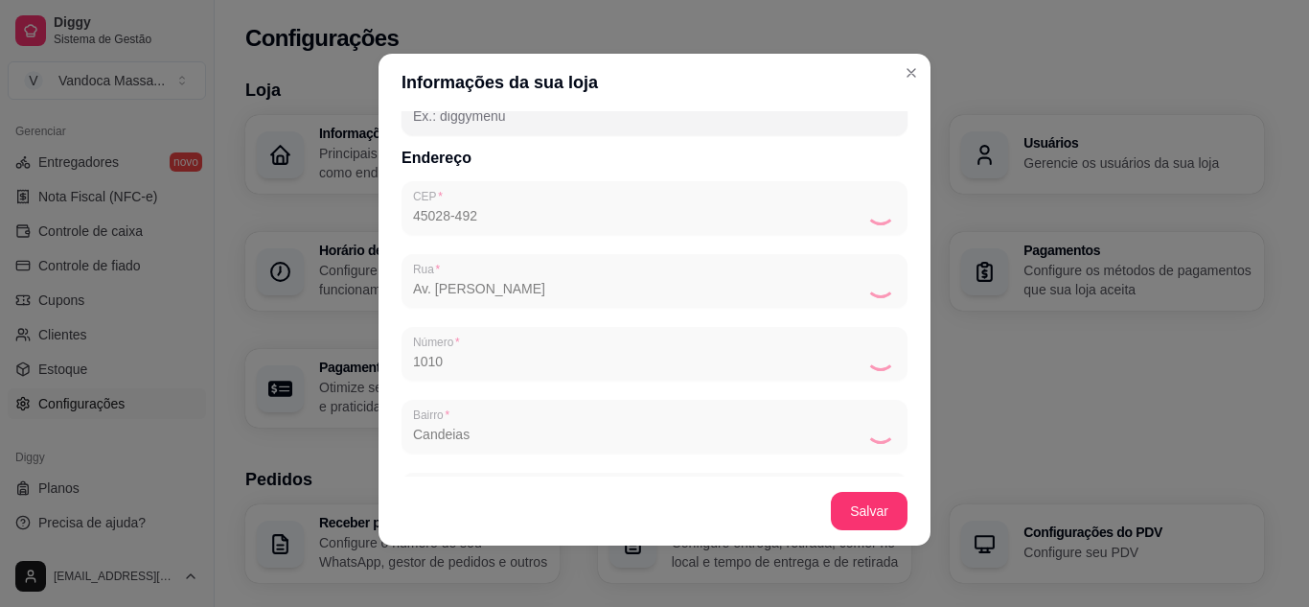
type input "Avenida Jesiel Norberto"
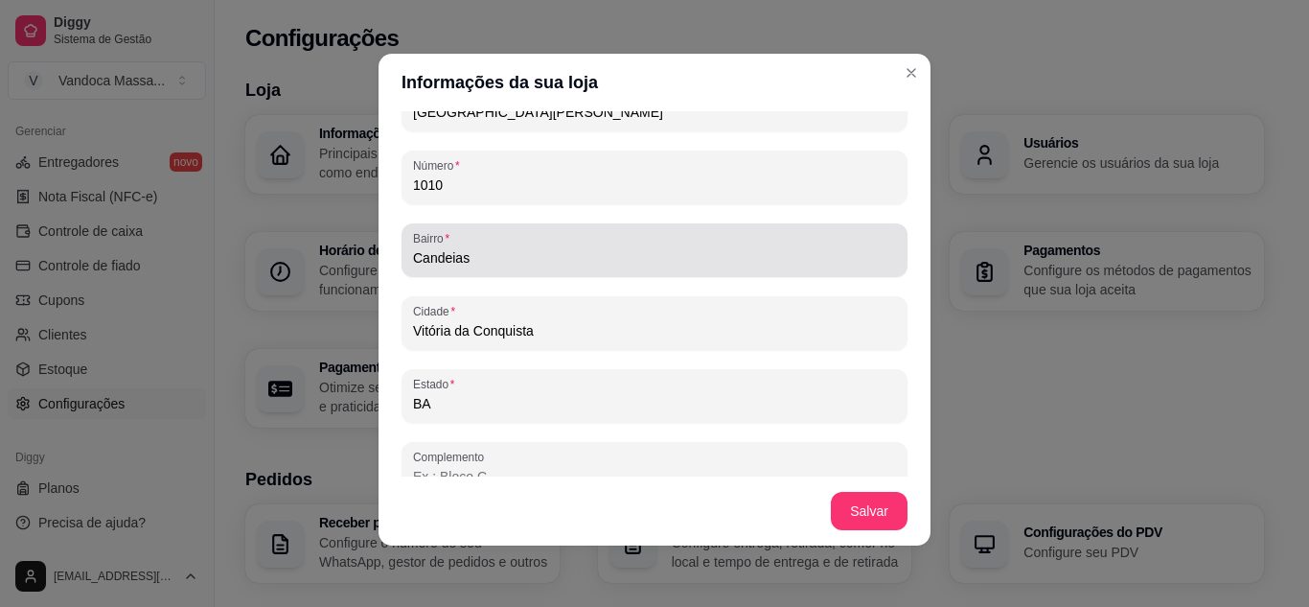
scroll to position [1243, 0]
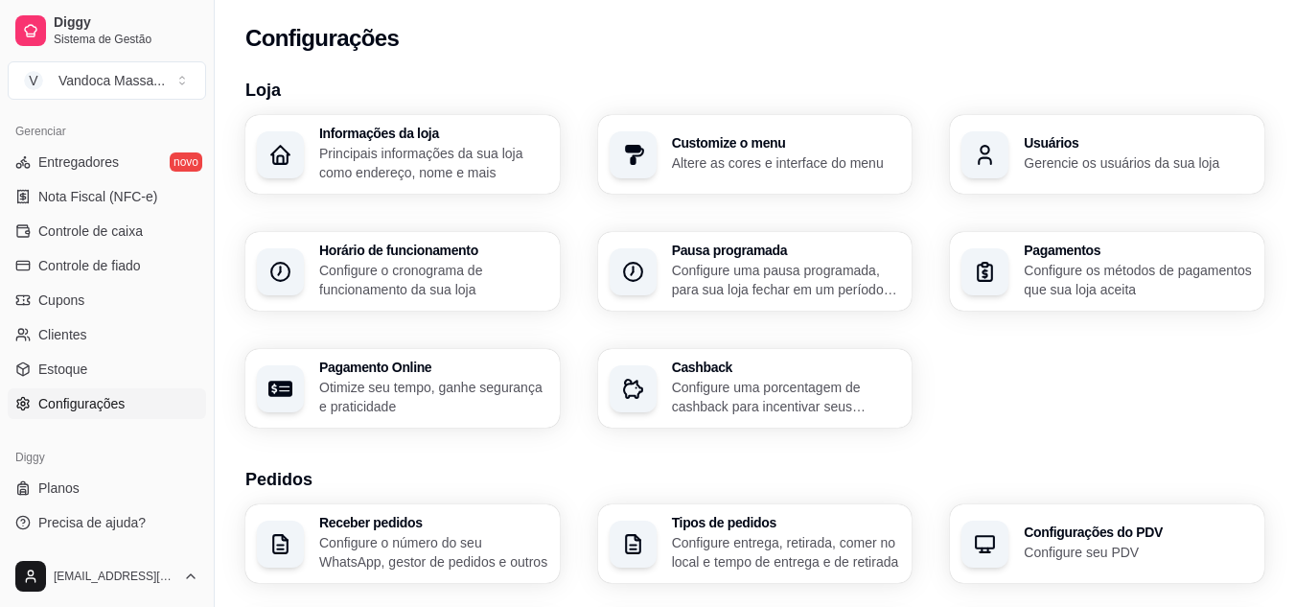
click at [388, 244] on h3 "Horário de funcionamento" at bounding box center [433, 249] width 229 height 13
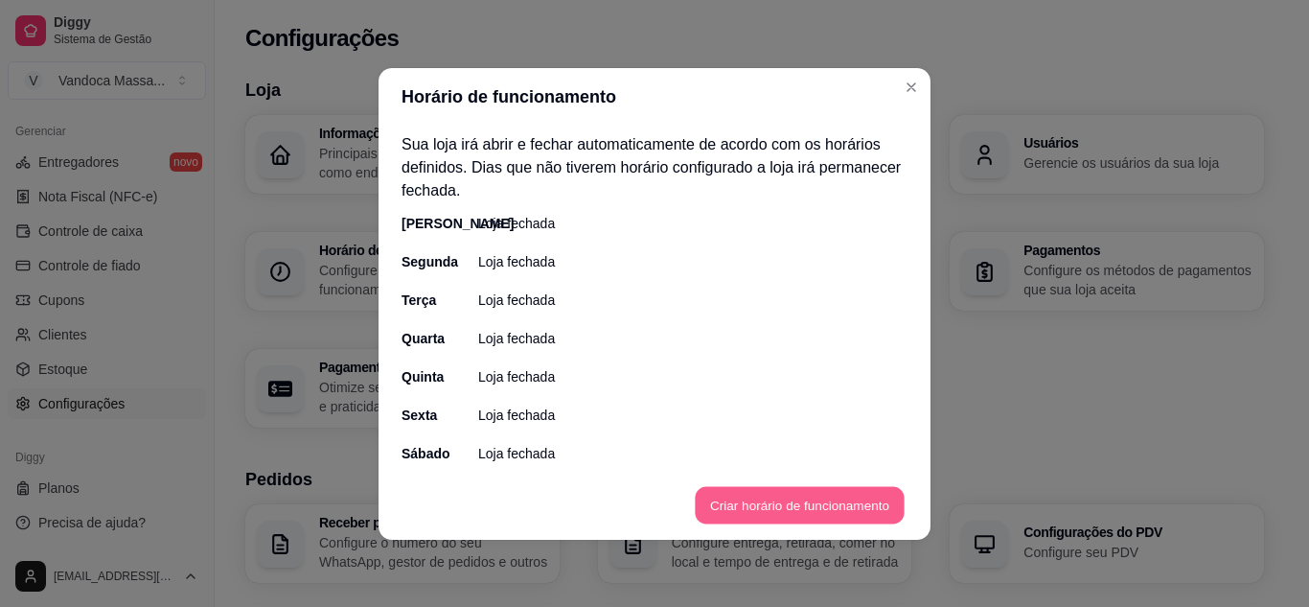
click at [740, 491] on button "Criar horário de funcionamento" at bounding box center [799, 504] width 209 height 37
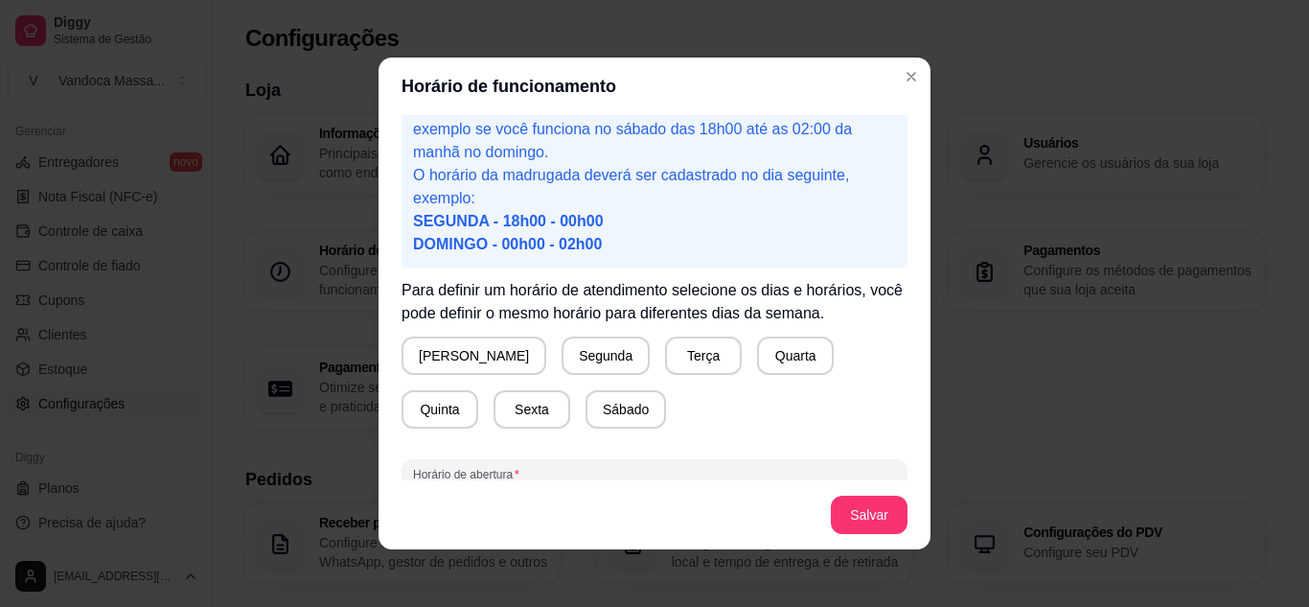
scroll to position [96, 0]
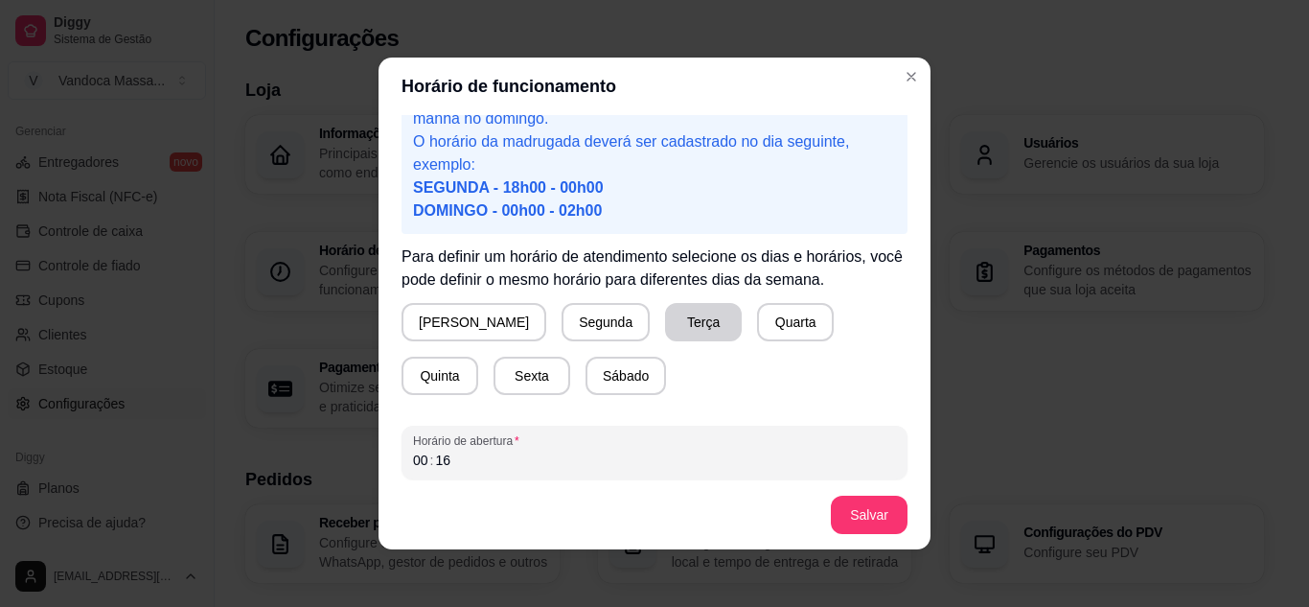
click at [665, 320] on button "Terça" at bounding box center [703, 322] width 77 height 38
click at [758, 323] on button "Quarta" at bounding box center [795, 322] width 75 height 37
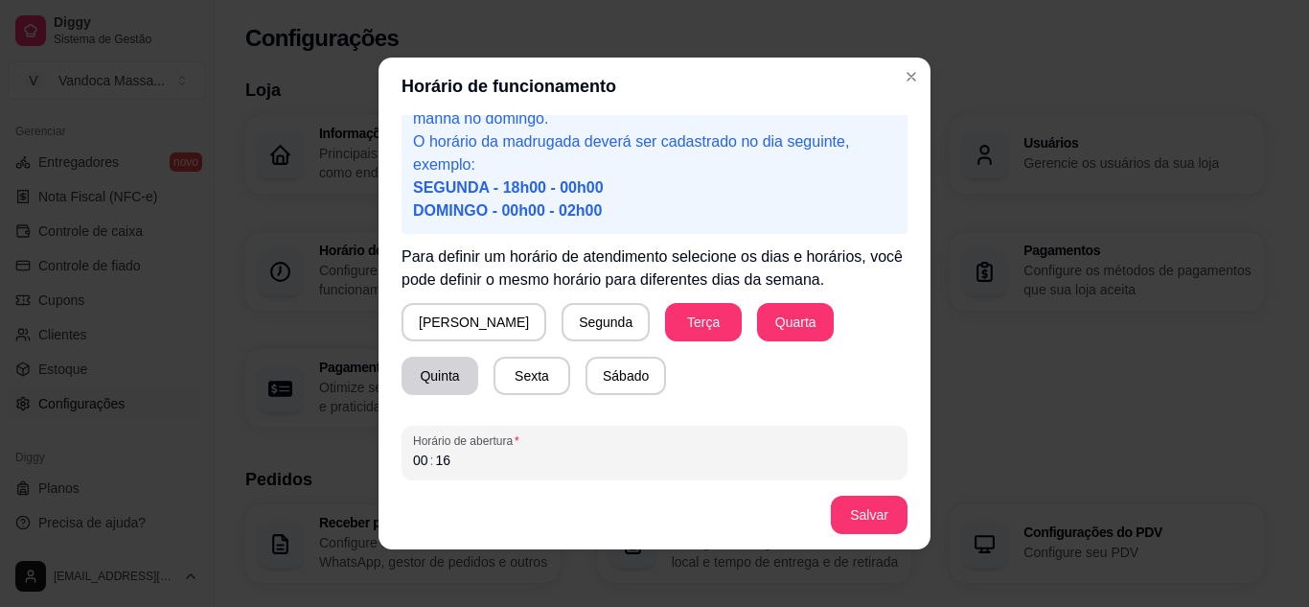
click at [478, 356] on button "Quinta" at bounding box center [440, 375] width 77 height 38
click at [493, 380] on button "Sexta" at bounding box center [531, 375] width 77 height 38
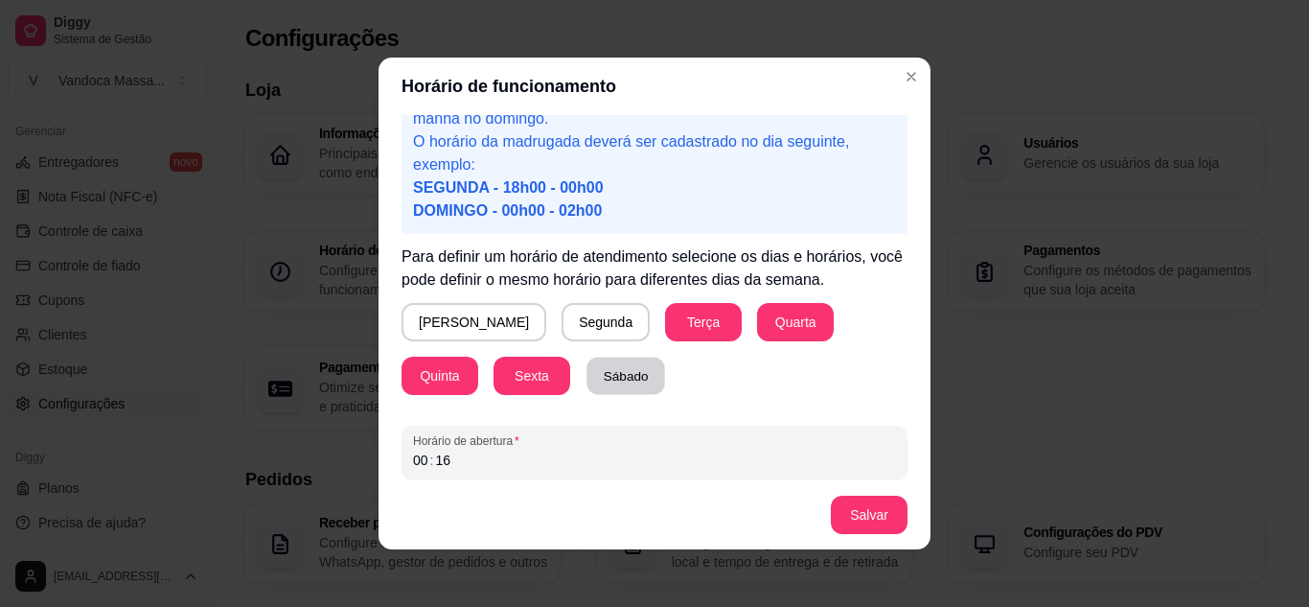
click at [586, 381] on button "Sábado" at bounding box center [625, 375] width 79 height 37
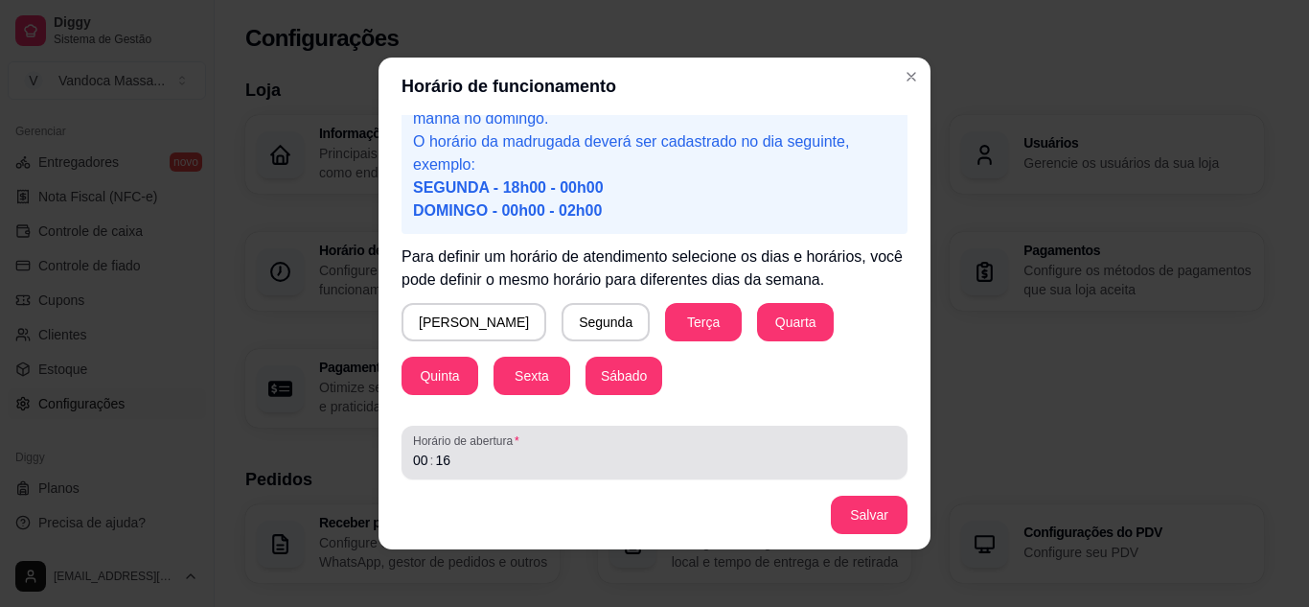
scroll to position [187, 0]
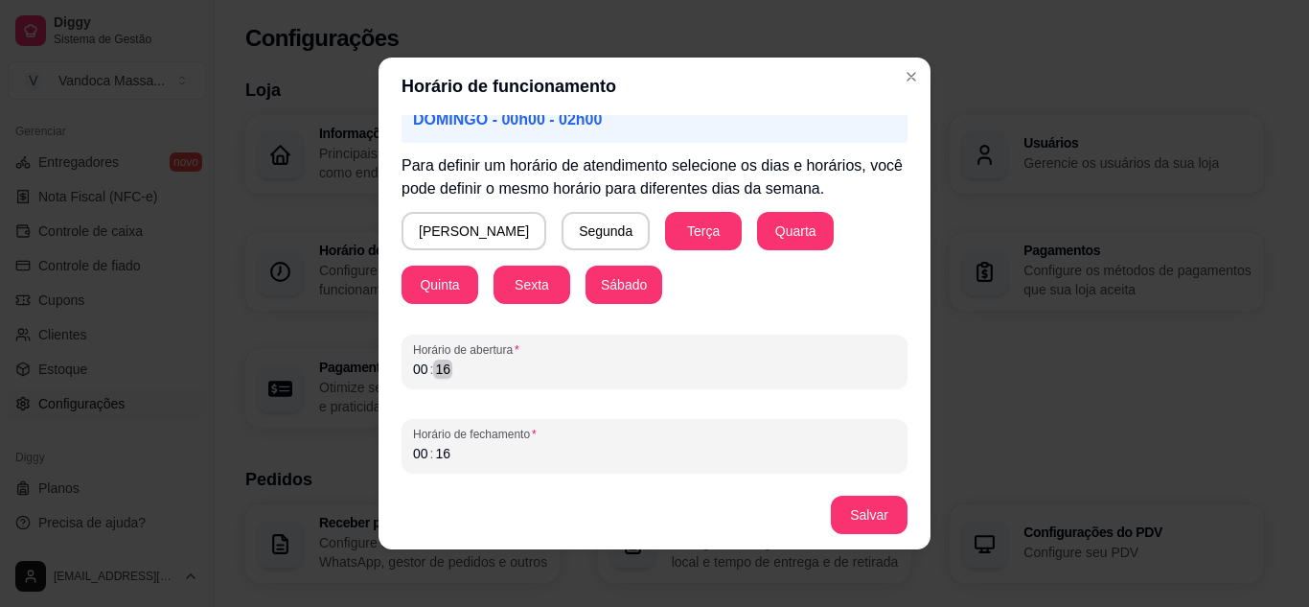
click at [647, 379] on div "00 : 16" at bounding box center [654, 368] width 483 height 23
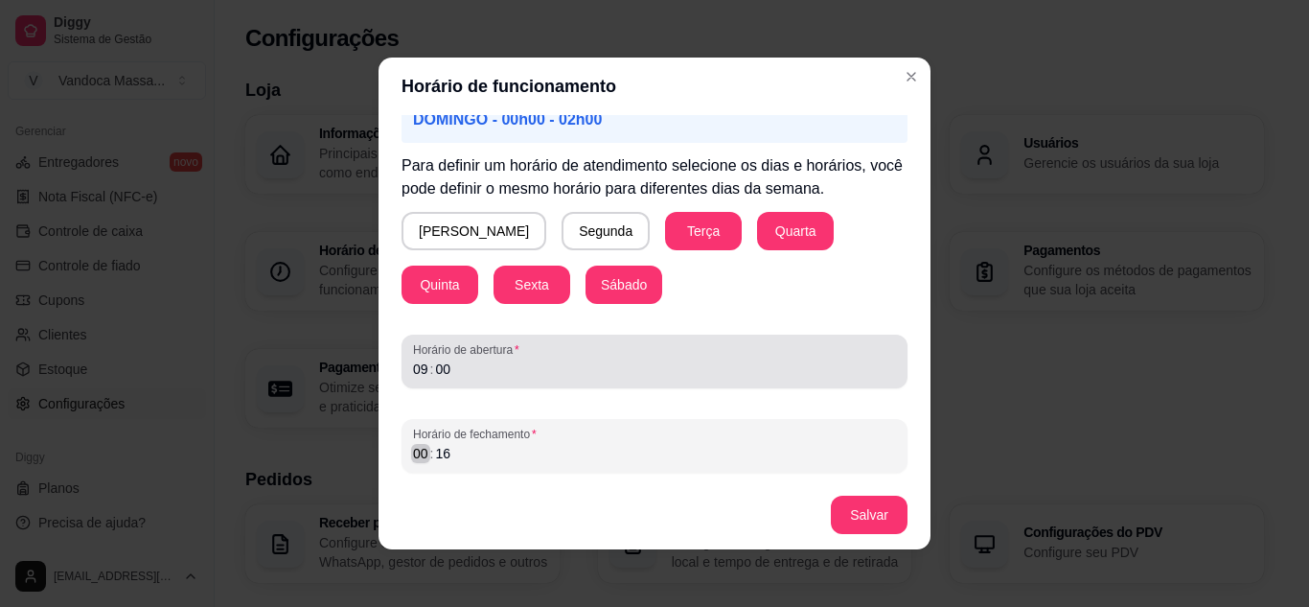
scroll to position [4, 0]
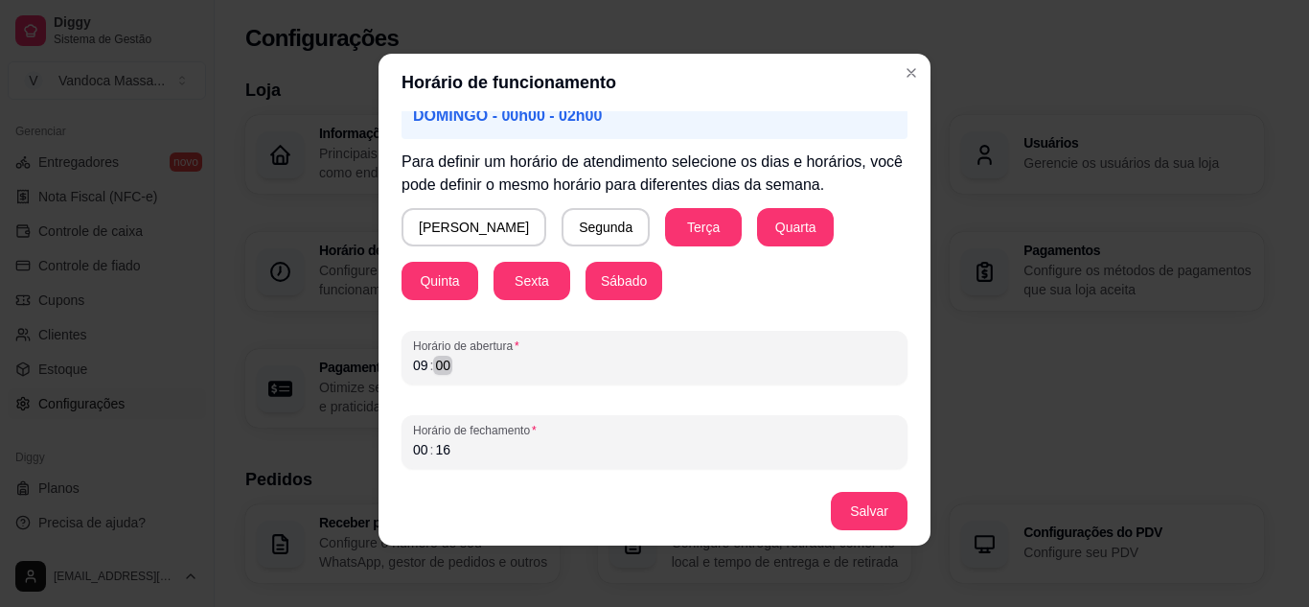
click at [543, 369] on div "09 : 00" at bounding box center [654, 365] width 483 height 23
click at [379, 346] on div "Atenção! Caso seu horário de funcionamento se estenda pela madrugada por exempl…" at bounding box center [655, 293] width 552 height 365
click at [477, 370] on div "09 : 00" at bounding box center [654, 365] width 483 height 23
click at [865, 509] on button "Salvar" at bounding box center [869, 511] width 77 height 38
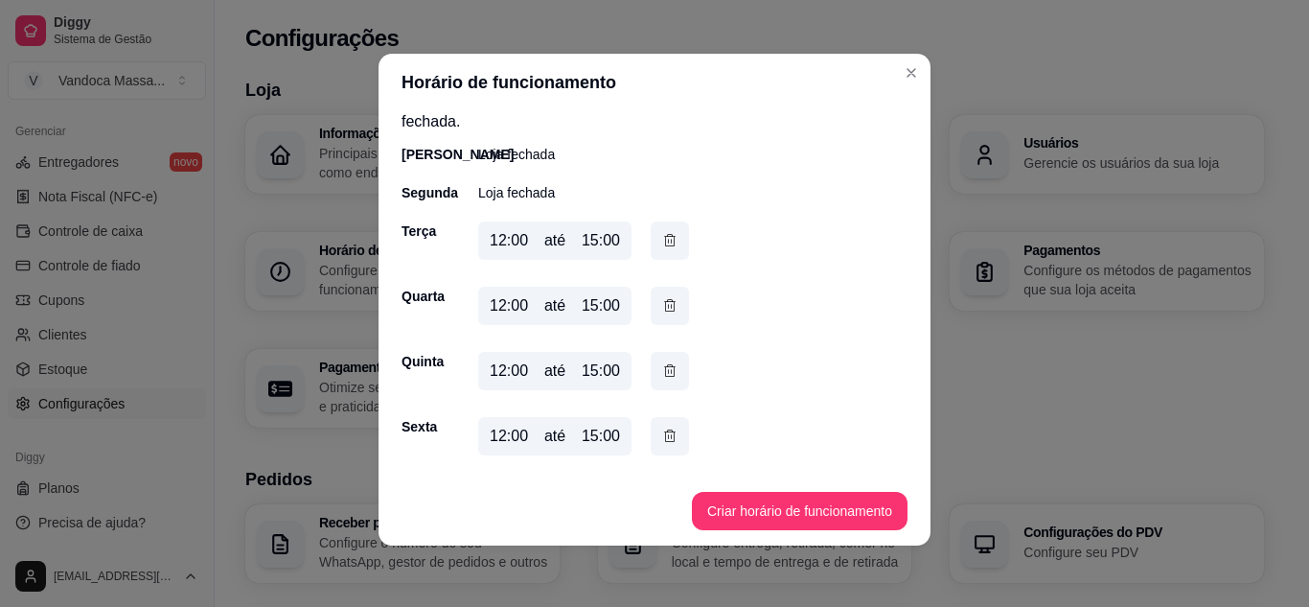
scroll to position [0, 0]
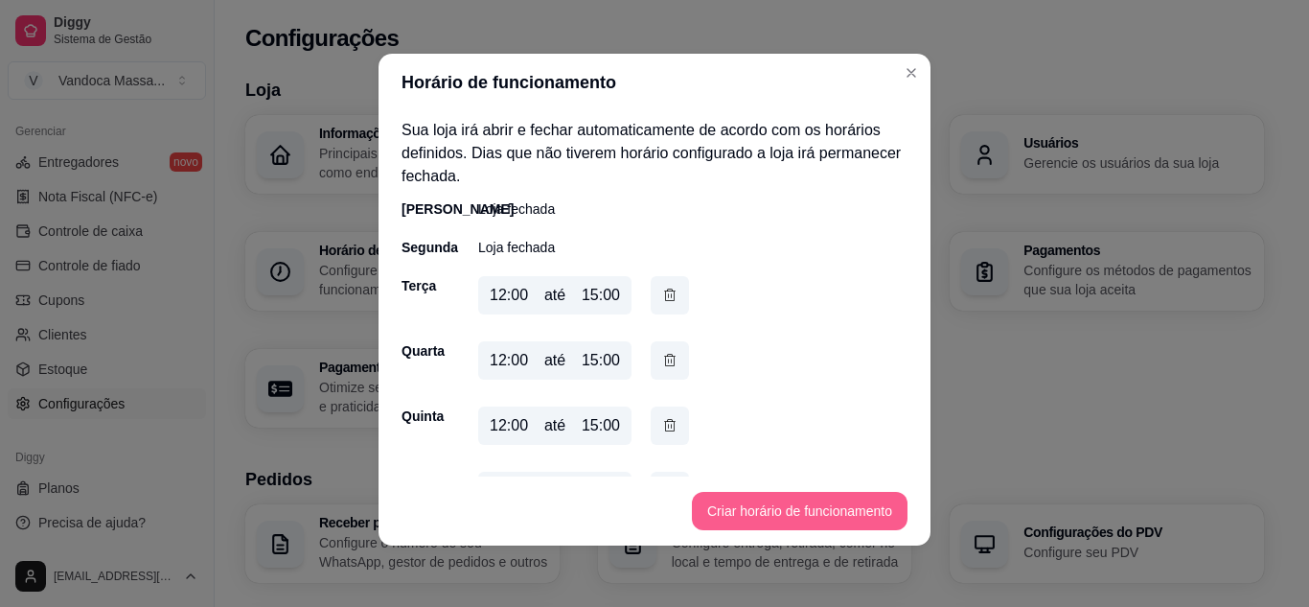
click at [794, 509] on button "Criar horário de funcionamento" at bounding box center [800, 511] width 216 height 38
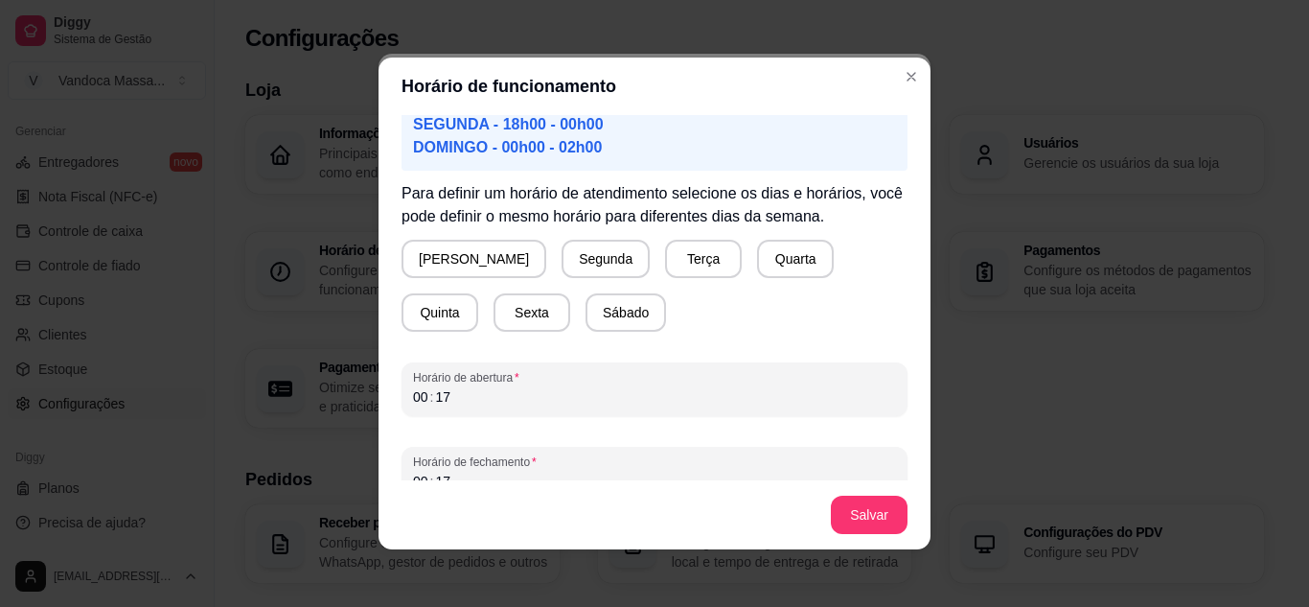
scroll to position [187, 0]
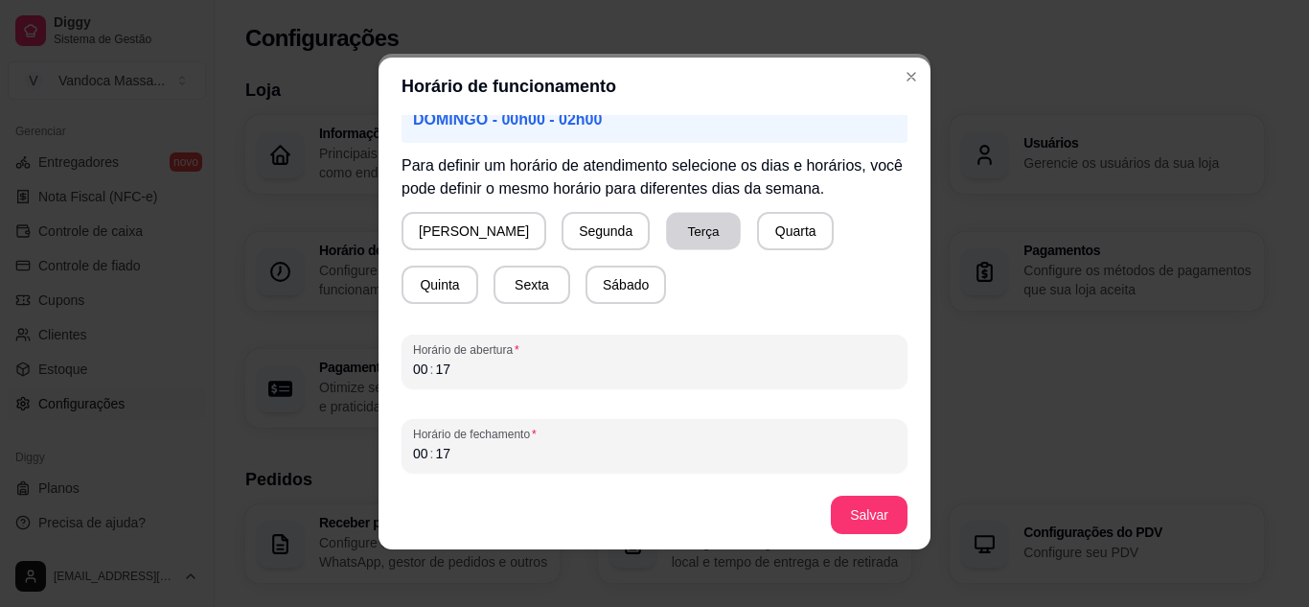
click at [666, 237] on button "Terça" at bounding box center [703, 231] width 75 height 37
click at [447, 234] on button "Domingo" at bounding box center [474, 231] width 145 height 38
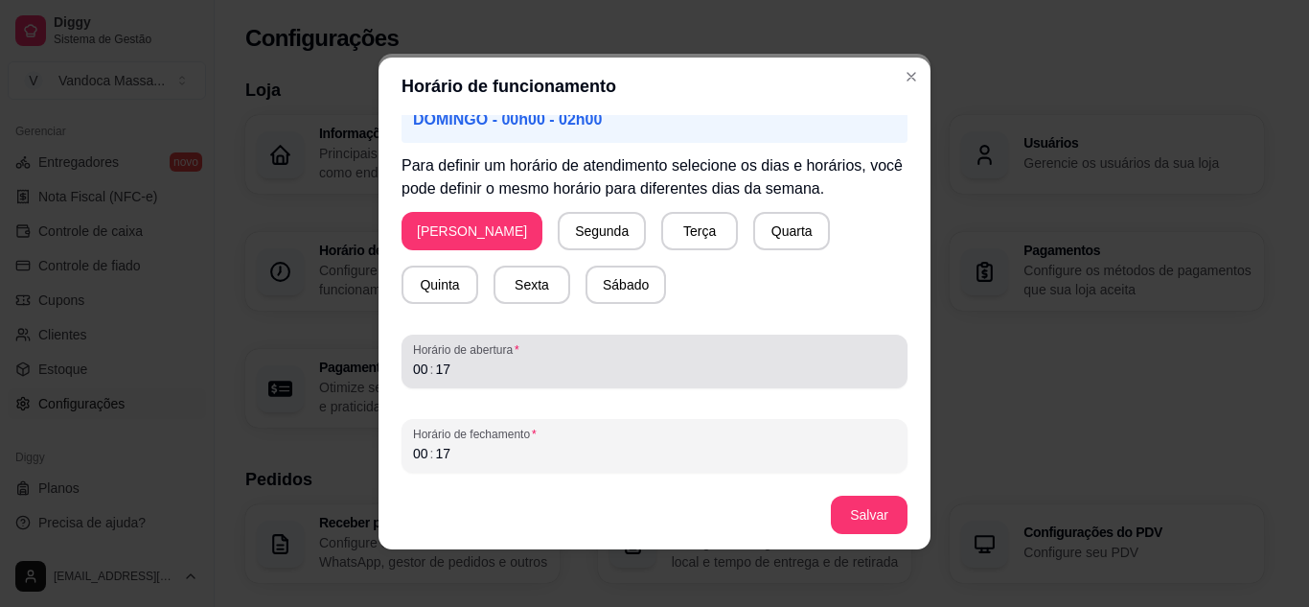
click at [512, 354] on span "Horário de abertura" at bounding box center [654, 349] width 483 height 15
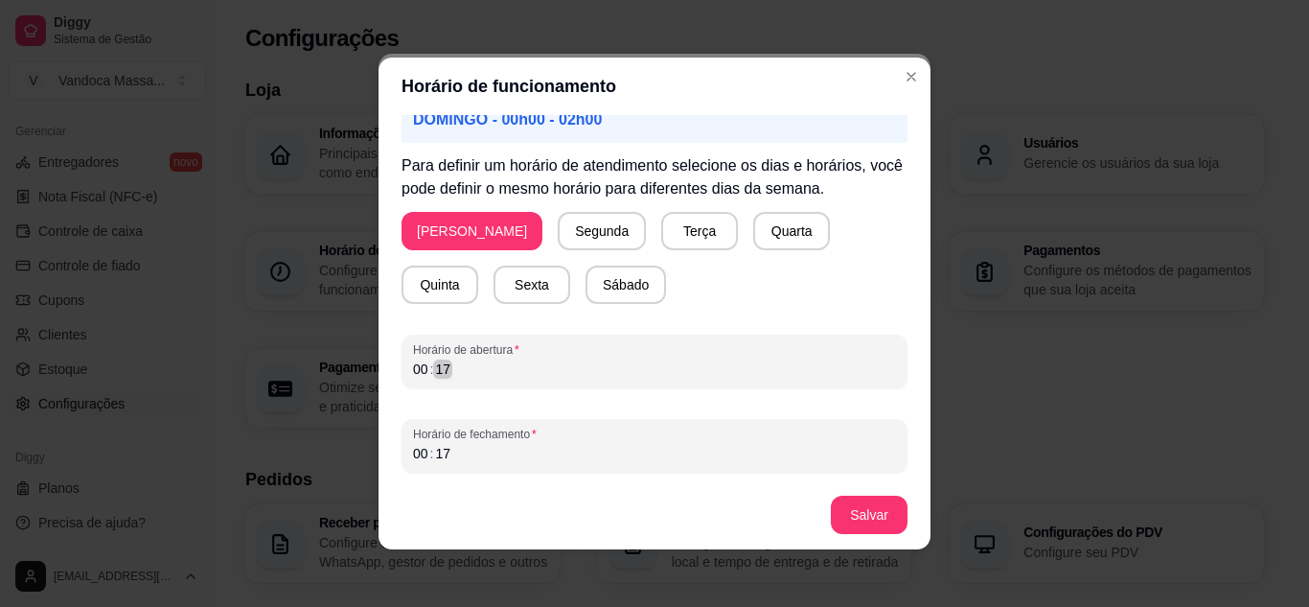
click at [511, 362] on div "00 : 17" at bounding box center [654, 368] width 483 height 23
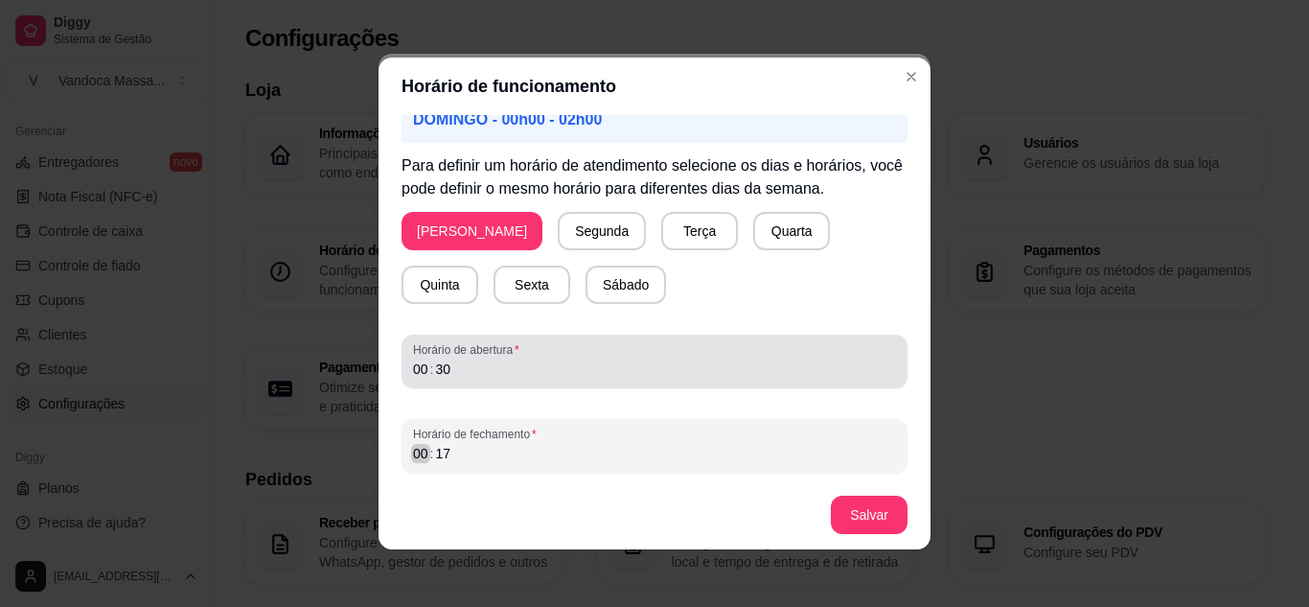
scroll to position [4, 0]
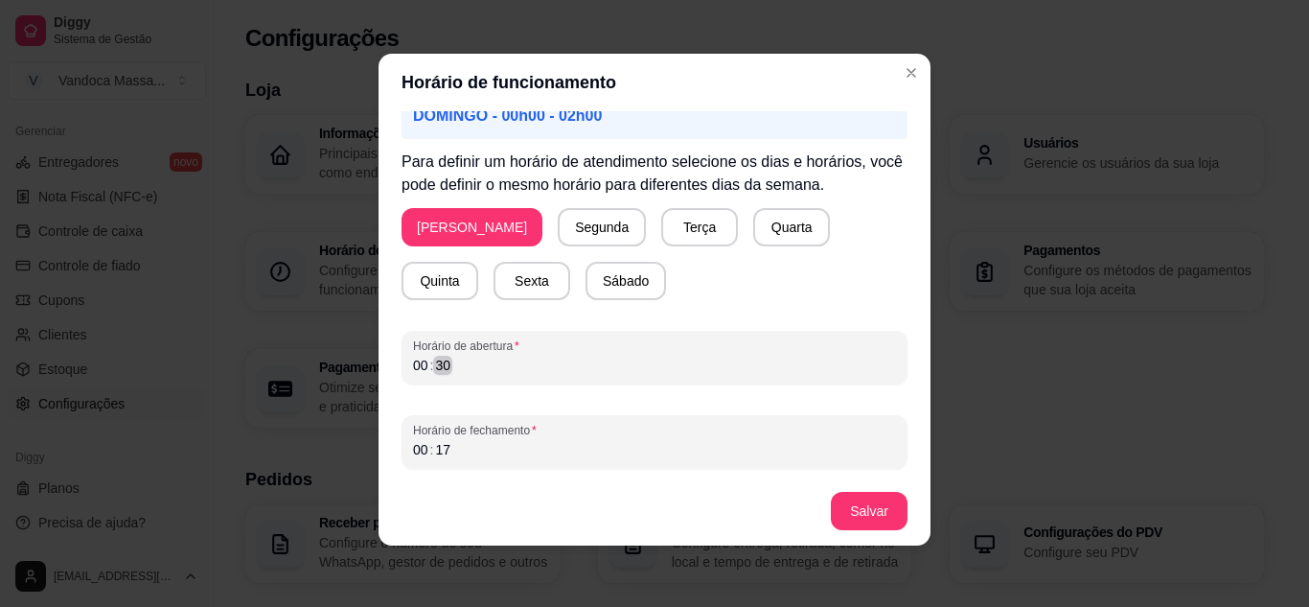
click at [369, 364] on div "Horário de funcionamento Atenção! Caso seu horário de funcionamento se estenda …" at bounding box center [654, 303] width 1309 height 607
click at [851, 513] on button "Salvar" at bounding box center [869, 511] width 77 height 38
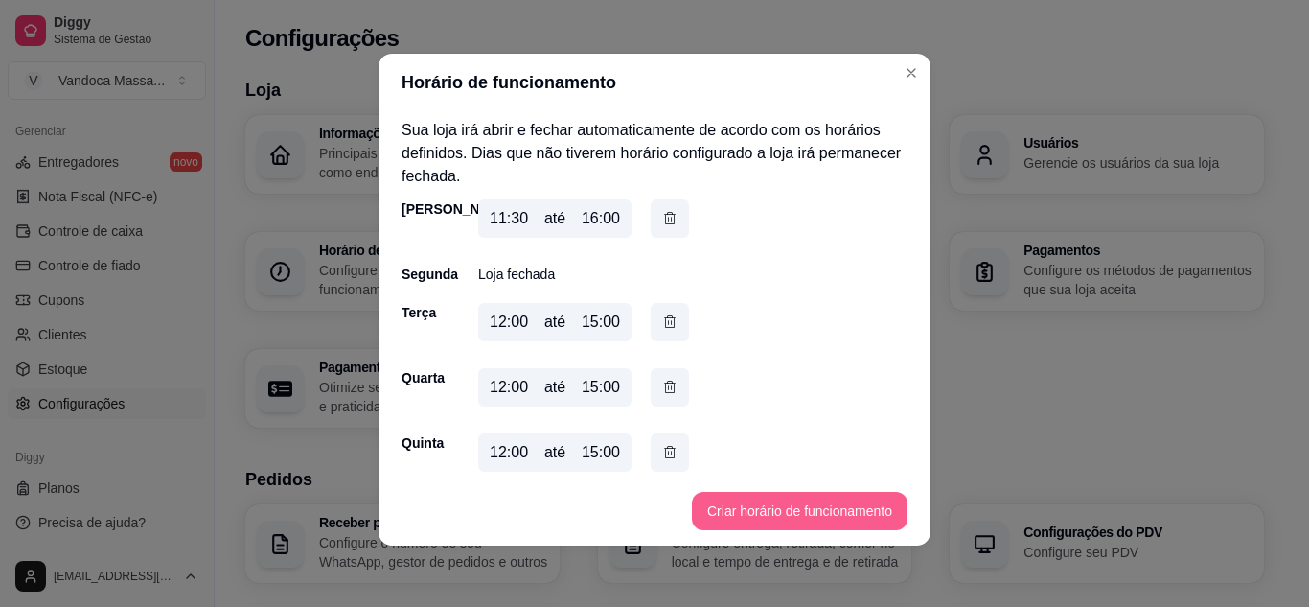
click at [799, 513] on button "Criar horário de funcionamento" at bounding box center [800, 511] width 216 height 38
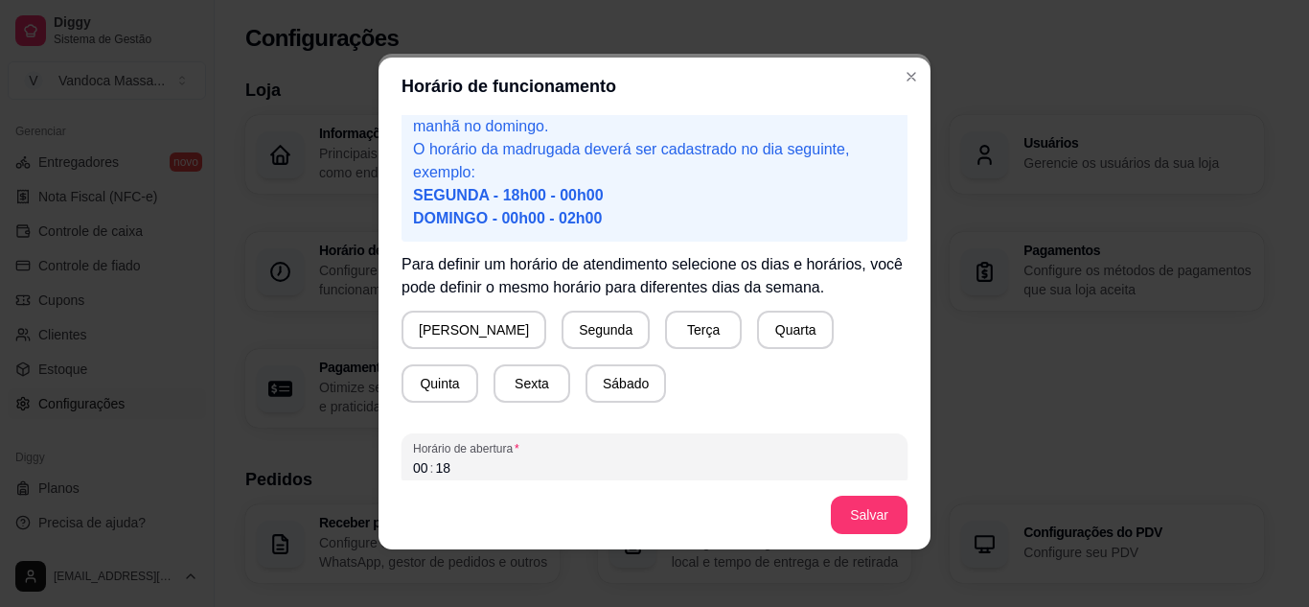
scroll to position [187, 0]
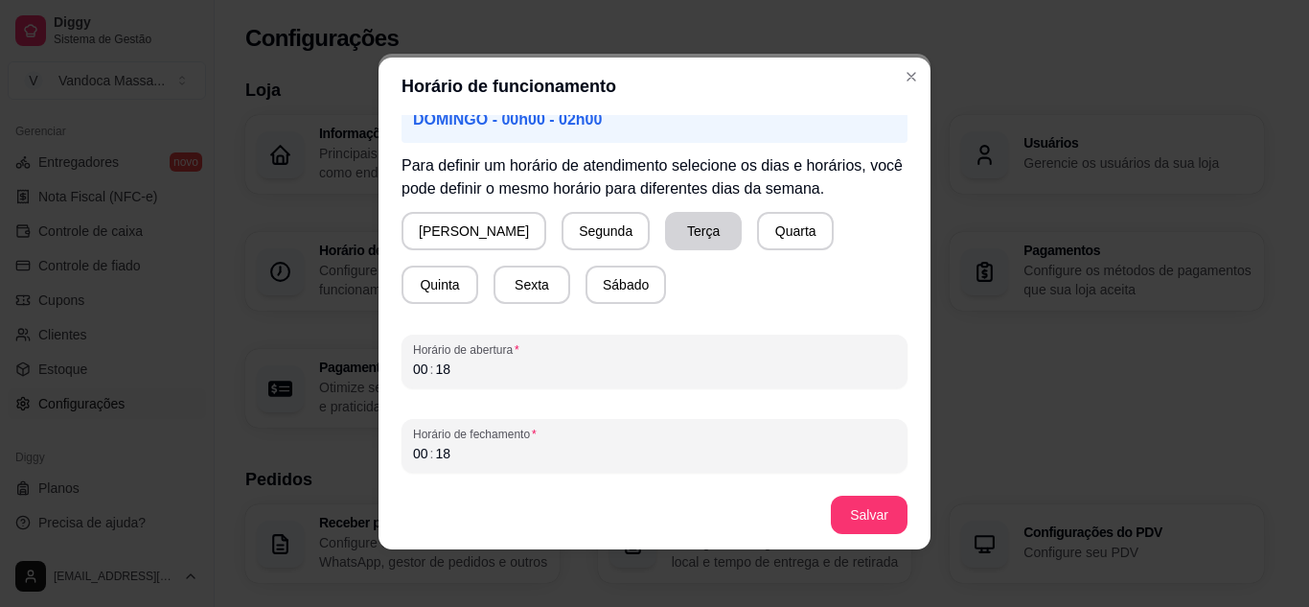
click at [665, 237] on button "Terça" at bounding box center [703, 231] width 77 height 38
click at [757, 232] on button "Quarta" at bounding box center [795, 231] width 77 height 38
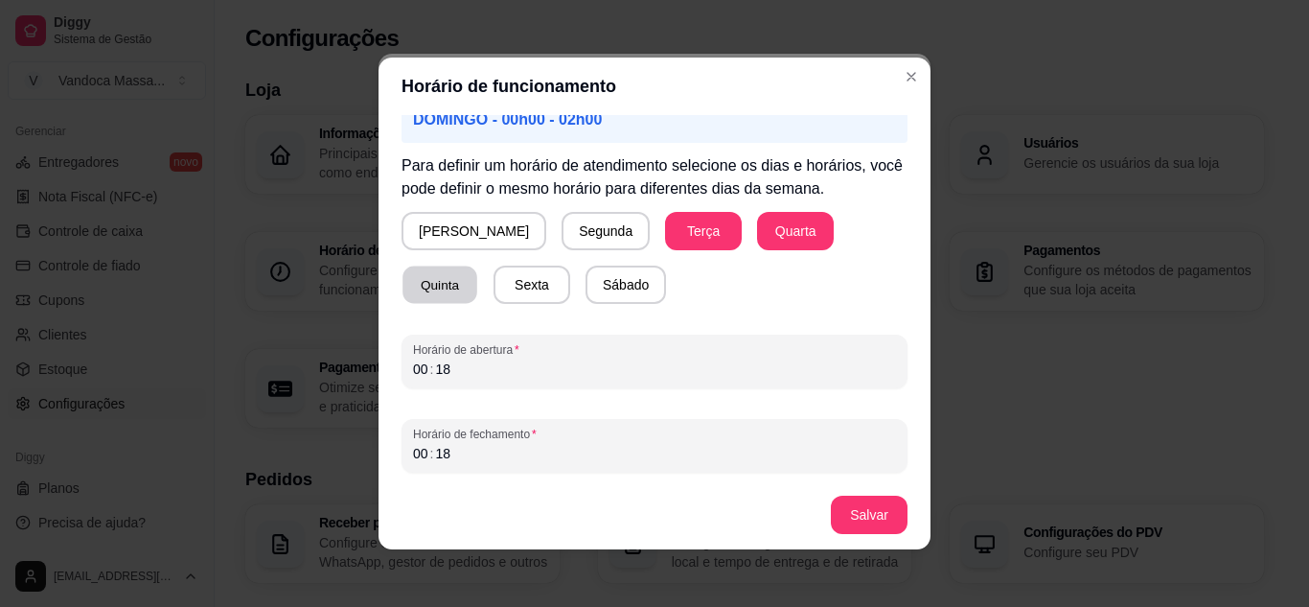
click at [477, 266] on button "Quinta" at bounding box center [439, 284] width 75 height 37
click at [493, 292] on button "Sexta" at bounding box center [531, 284] width 77 height 38
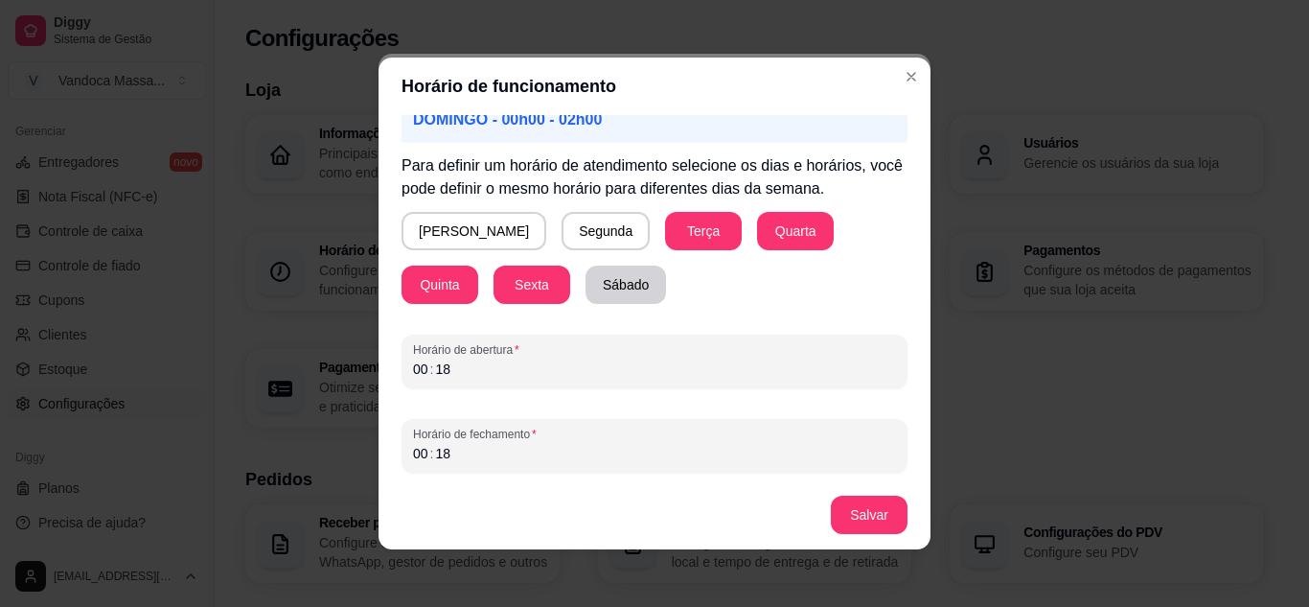
click at [585, 291] on button "Sábado" at bounding box center [625, 284] width 80 height 38
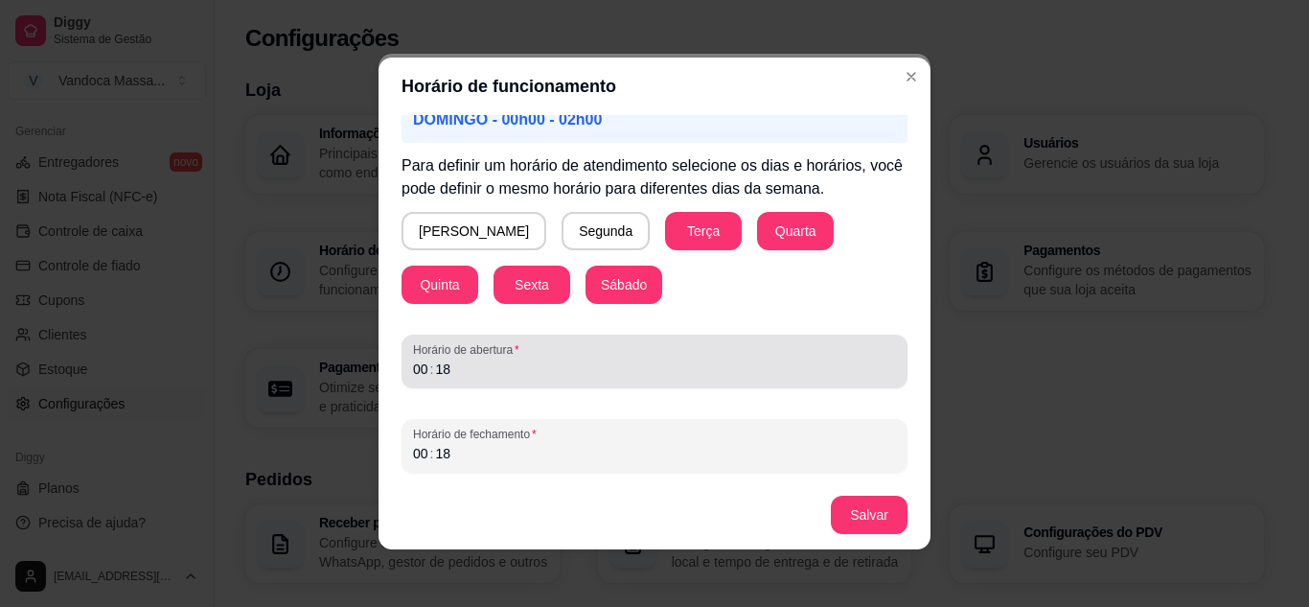
scroll to position [4, 0]
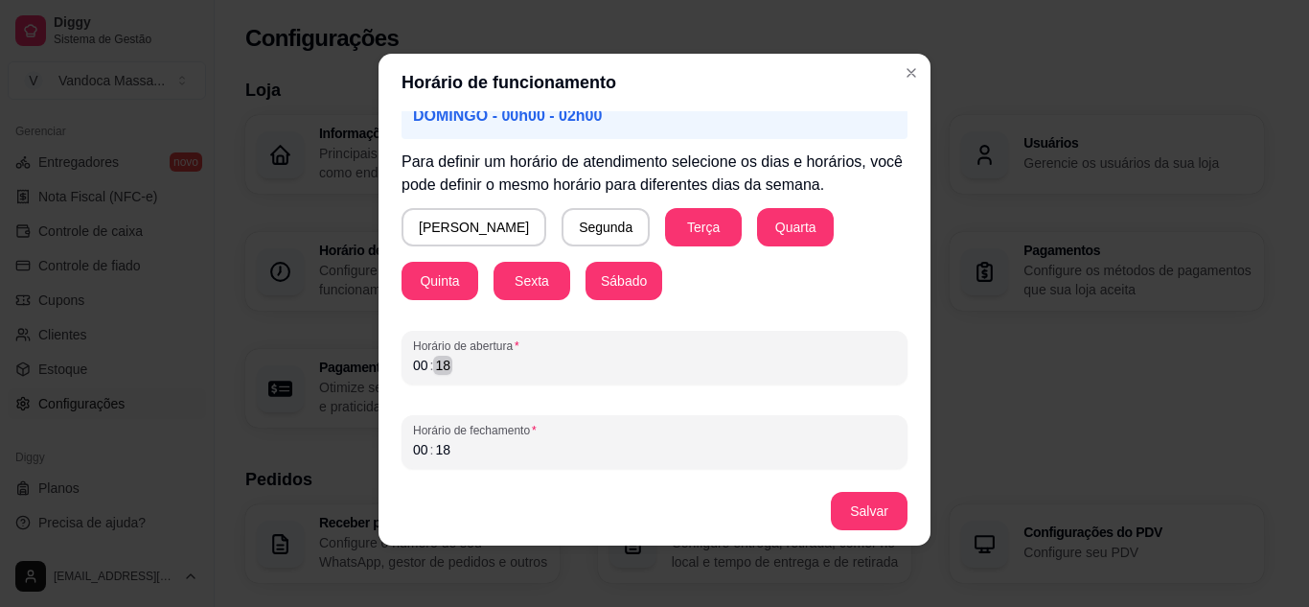
click at [506, 369] on div "00 : 18" at bounding box center [654, 365] width 483 height 23
click at [874, 516] on button "Salvar" at bounding box center [869, 511] width 77 height 38
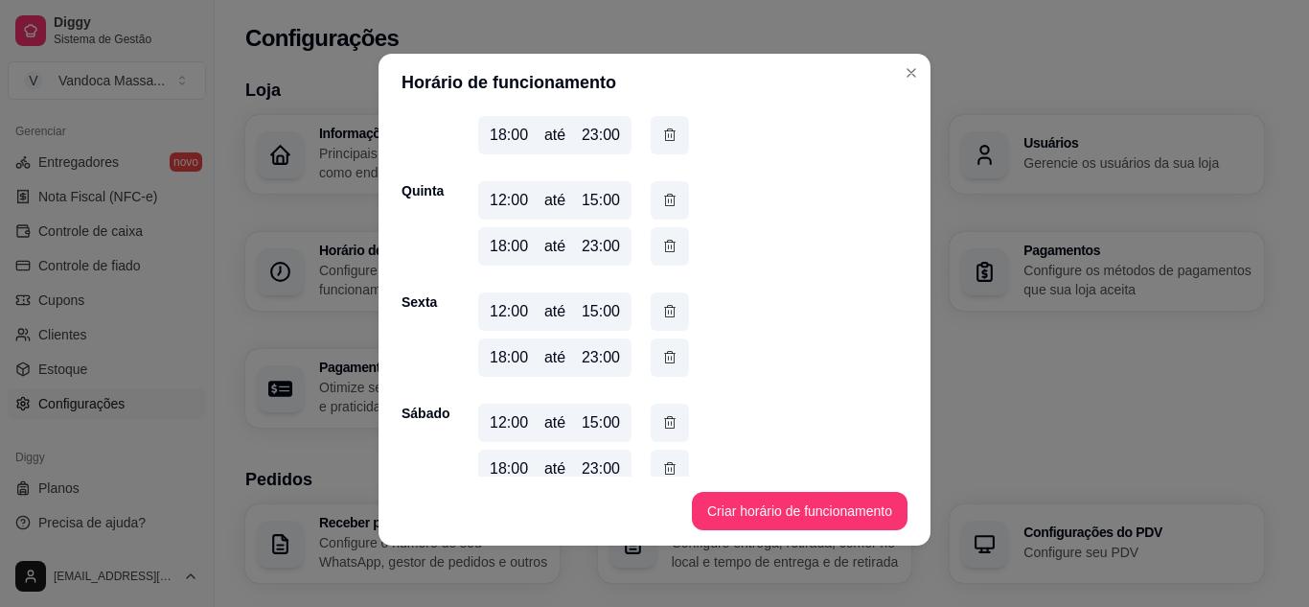
scroll to position [371, 0]
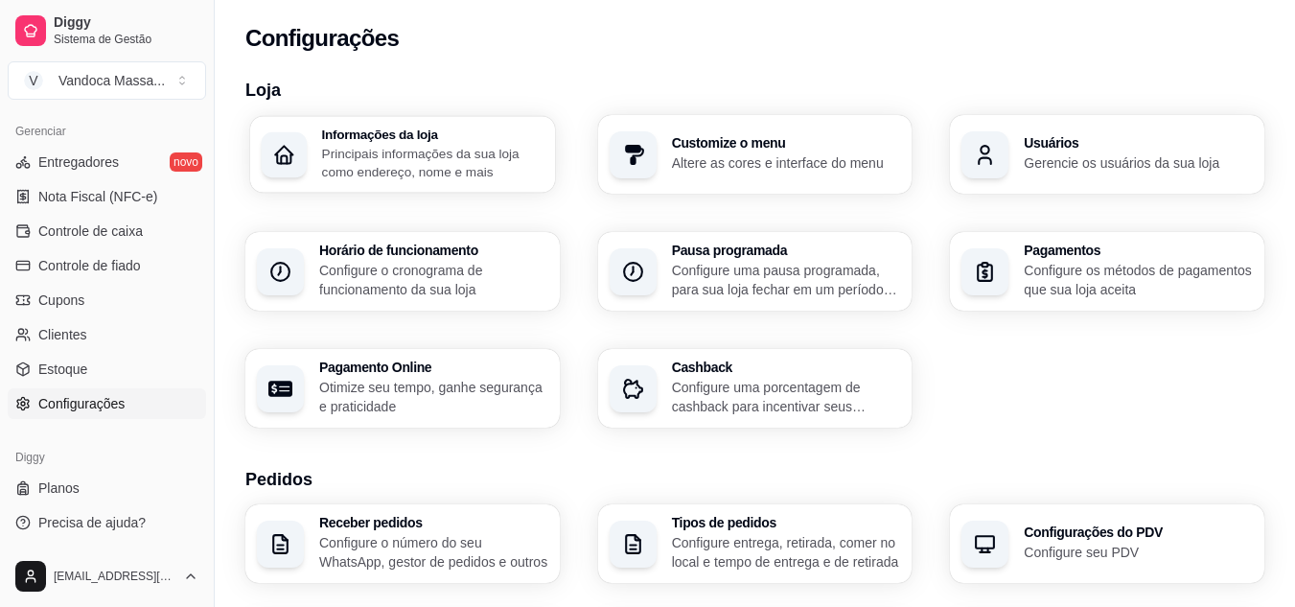
click at [421, 172] on p "Principais informações da sua loja como endereço, nome e mais" at bounding box center [432, 162] width 221 height 37
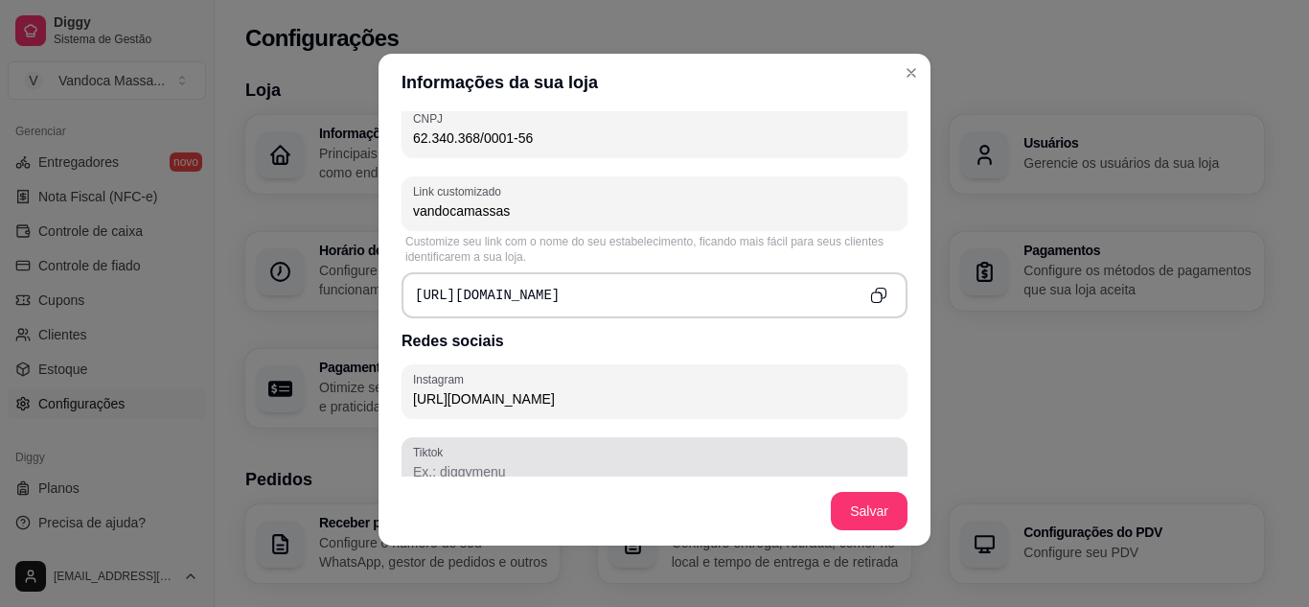
scroll to position [668, 0]
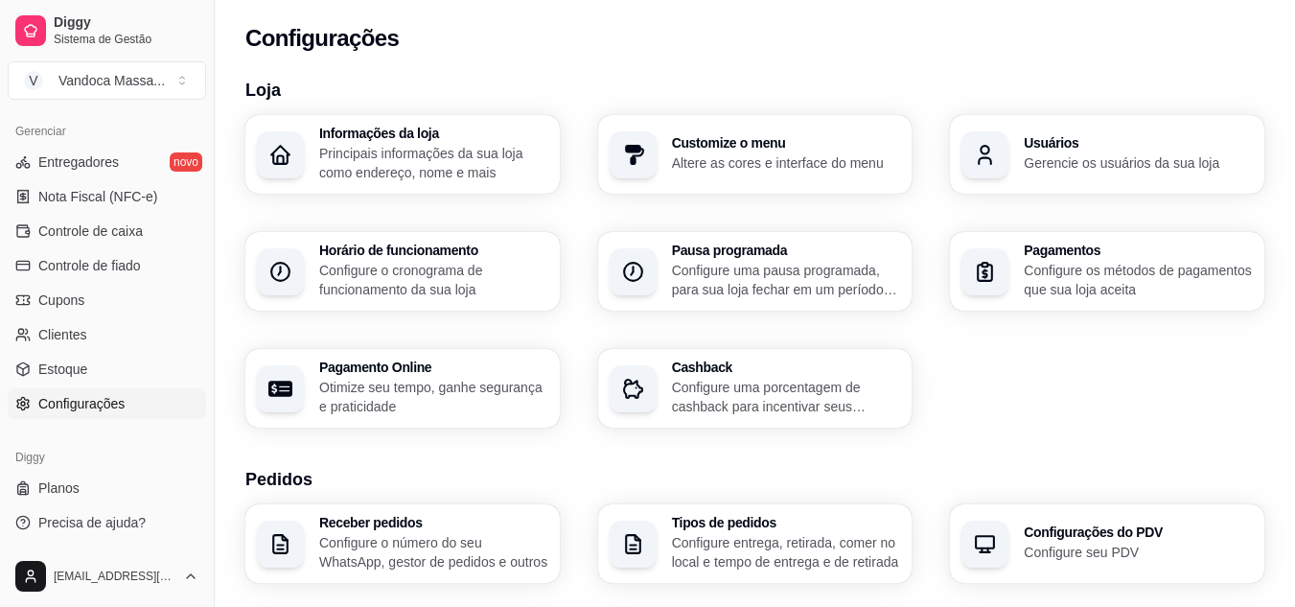
click at [390, 376] on div "Pagamento Online Otimize seu tempo, ganhe segurança e praticidade" at bounding box center [433, 388] width 229 height 56
select select "4.98"
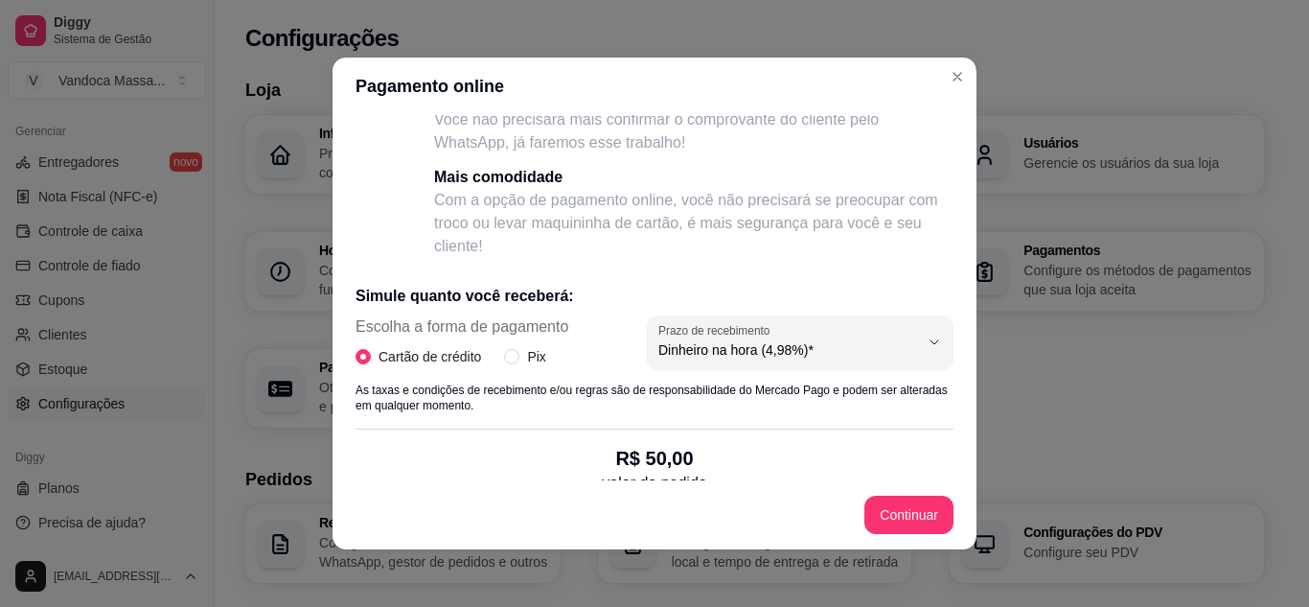
scroll to position [215, 0]
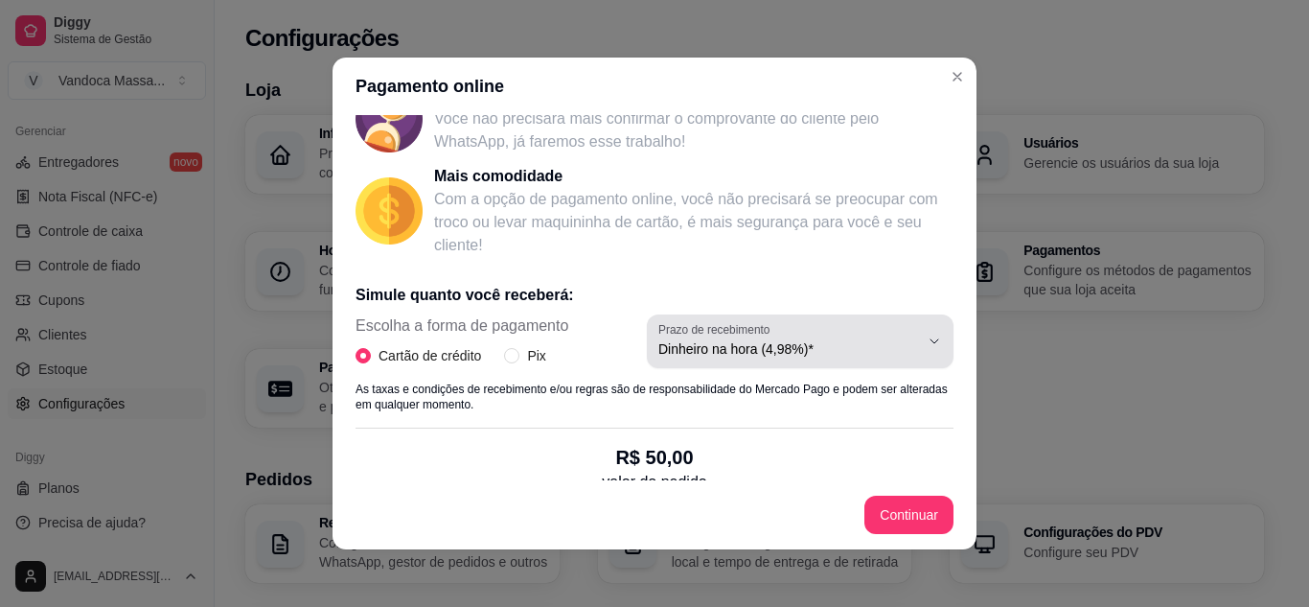
click at [790, 347] on span "Dinheiro na hora (4,98%)*" at bounding box center [788, 348] width 261 height 19
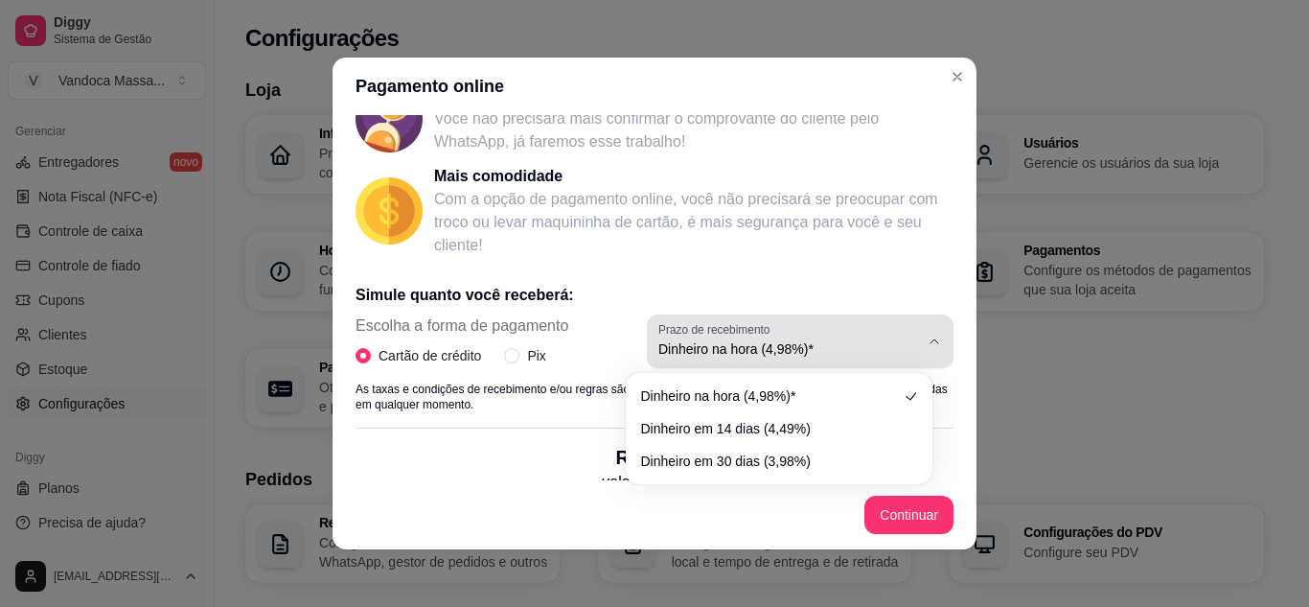
click at [790, 347] on span "Dinheiro na hora (4,98%)*" at bounding box center [788, 348] width 261 height 19
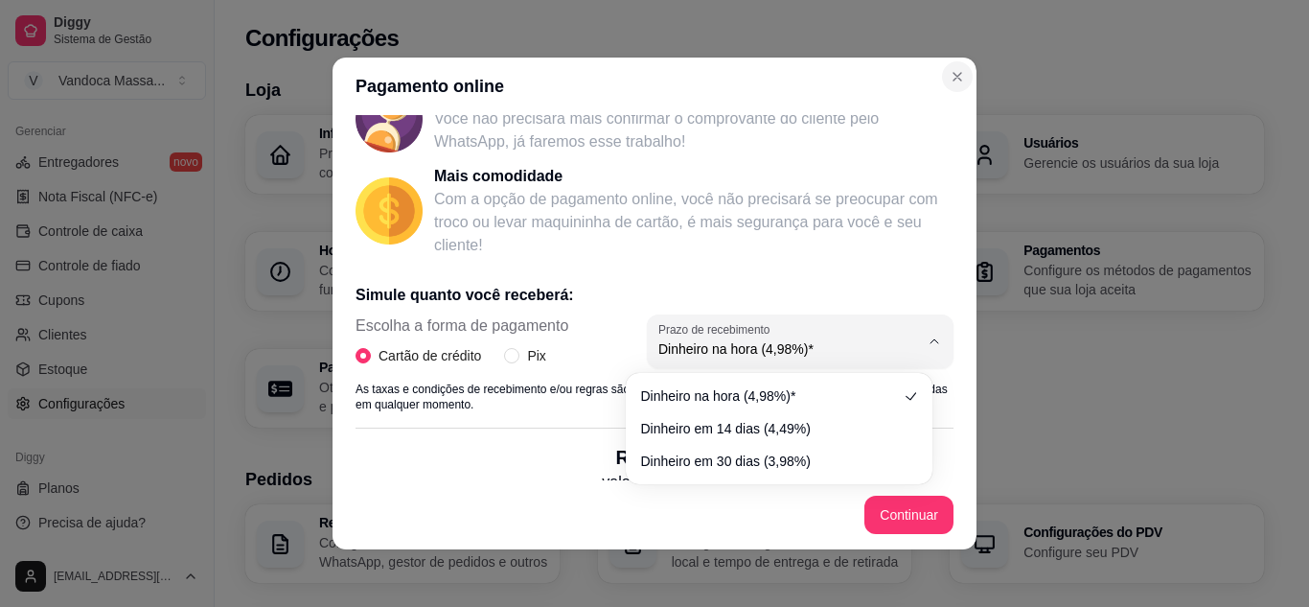
click at [953, 83] on icon "Close" at bounding box center [957, 76] width 15 height 15
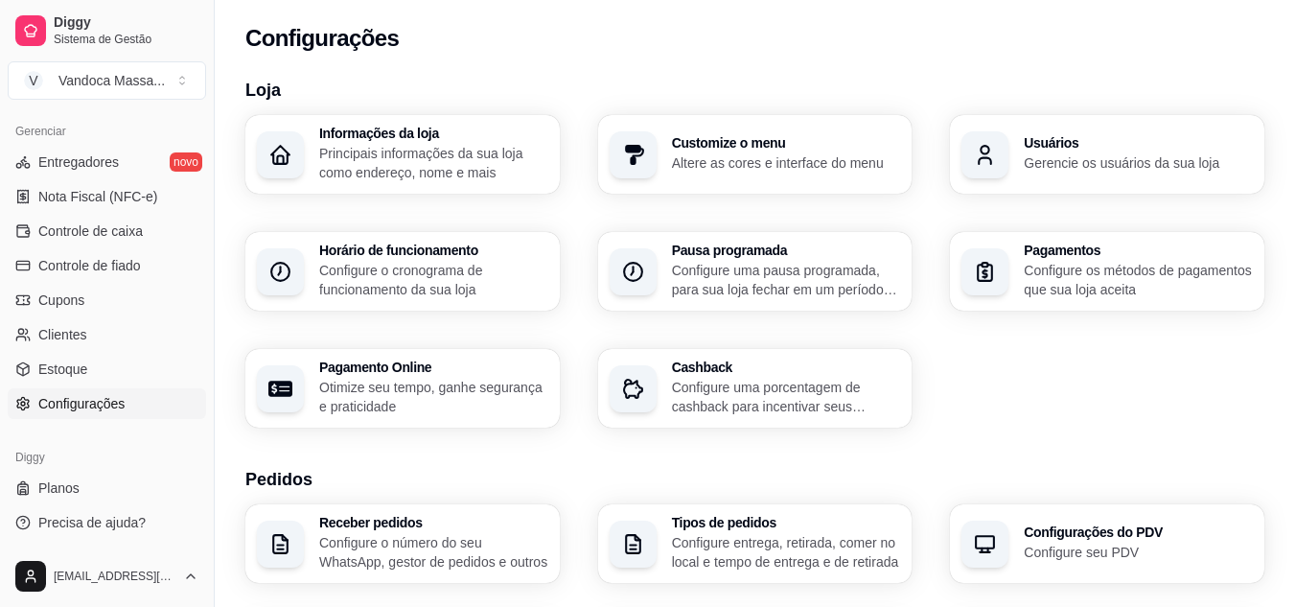
click at [404, 370] on h3 "Pagamento Online" at bounding box center [433, 366] width 229 height 13
select select "4.98"
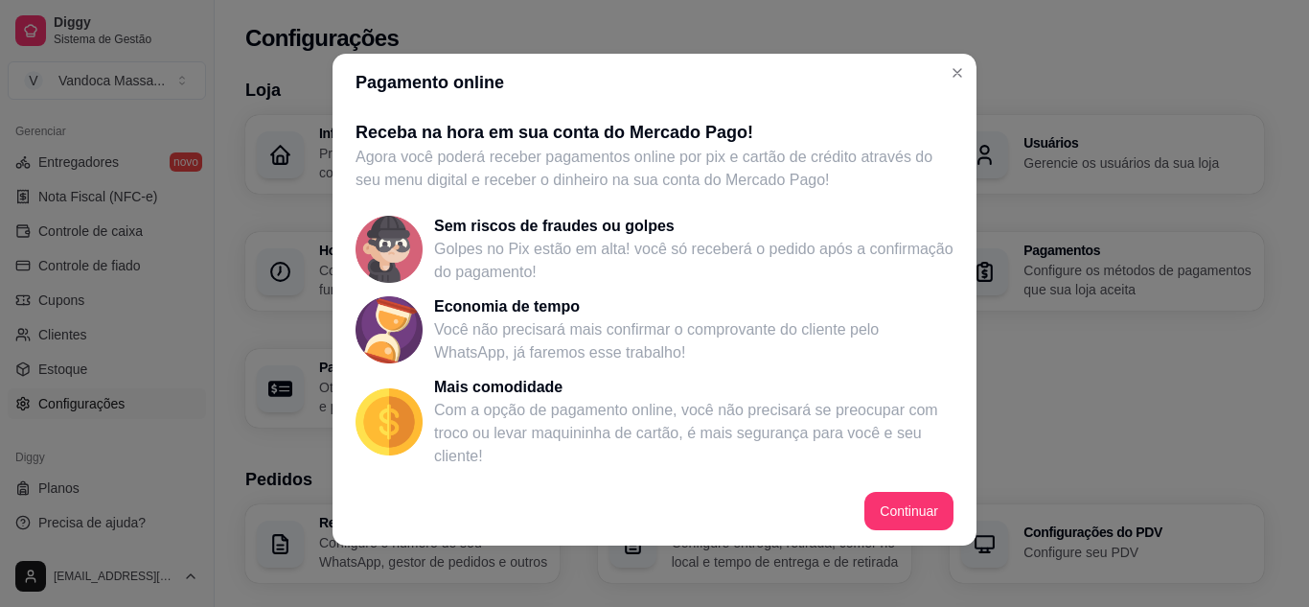
scroll to position [287, 0]
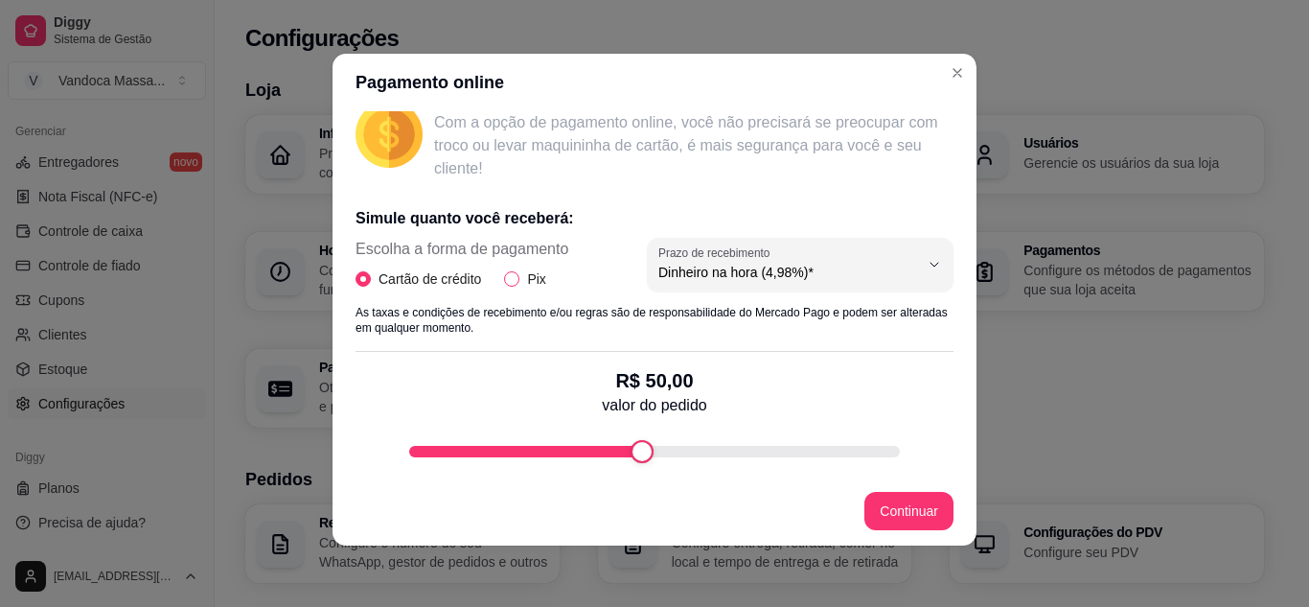
click at [528, 271] on span "Pix" at bounding box center [536, 278] width 34 height 21
click at [519, 271] on input "Pix" at bounding box center [511, 278] width 15 height 15
radio input "true"
radio input "false"
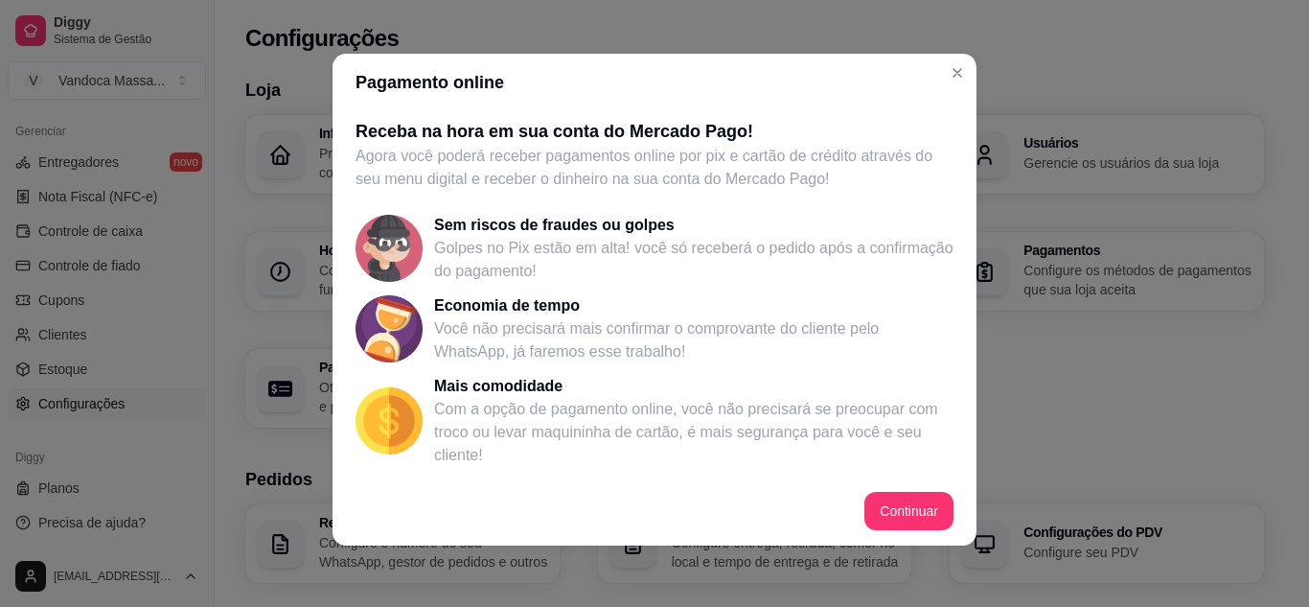
scroll to position [0, 0]
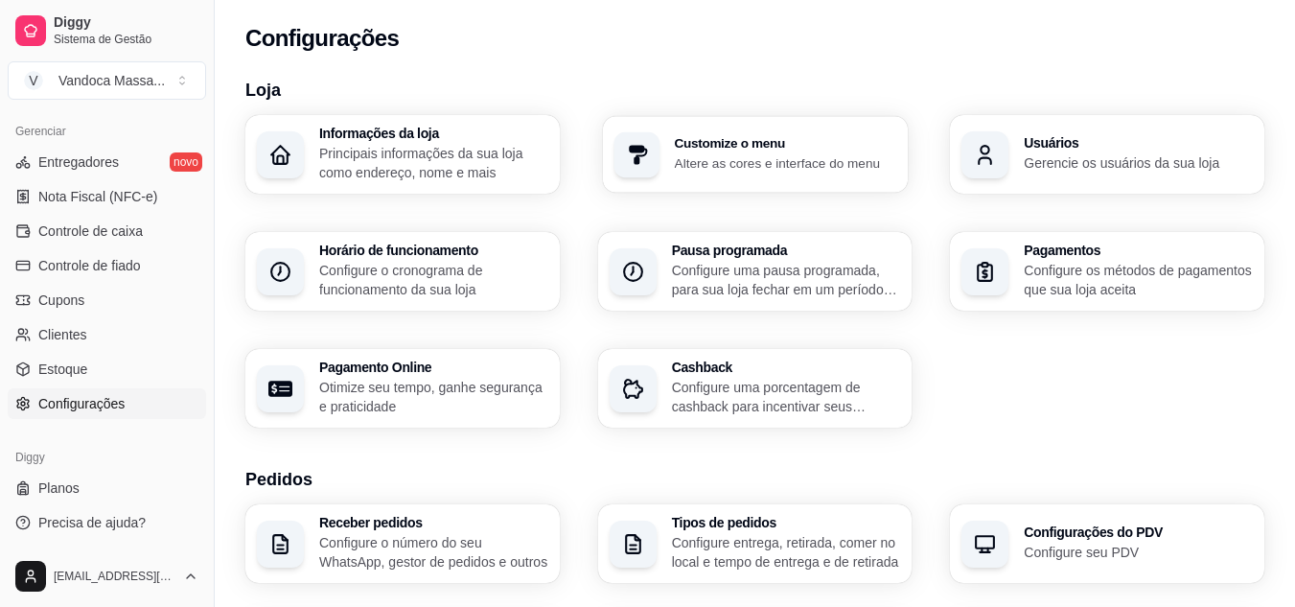
click at [680, 173] on div "Customize o menu Altere as cores e interface do menu" at bounding box center [755, 154] width 305 height 77
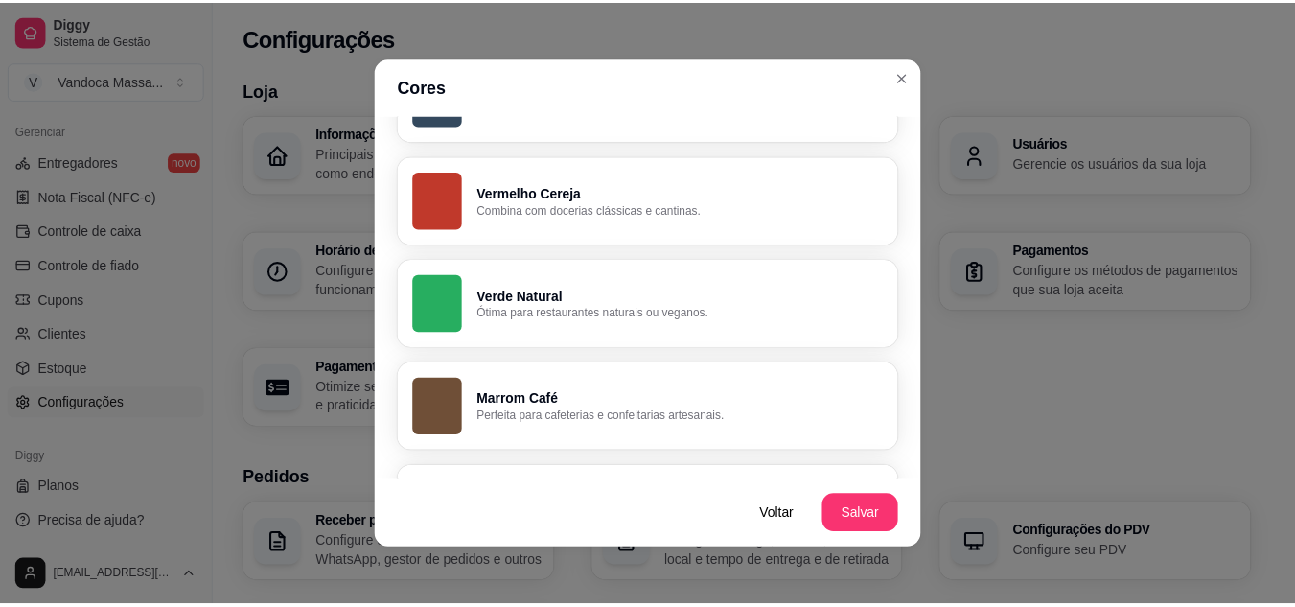
scroll to position [405, 0]
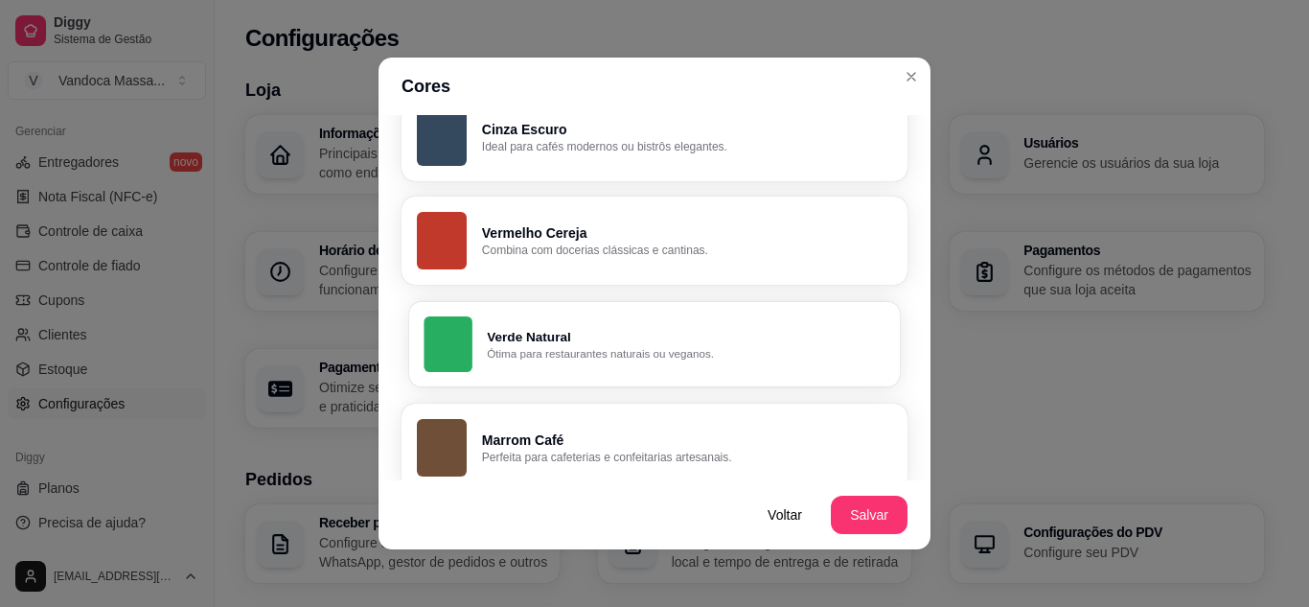
click at [613, 348] on p "Ótima para restaurantes naturais ou veganos." at bounding box center [686, 353] width 398 height 15
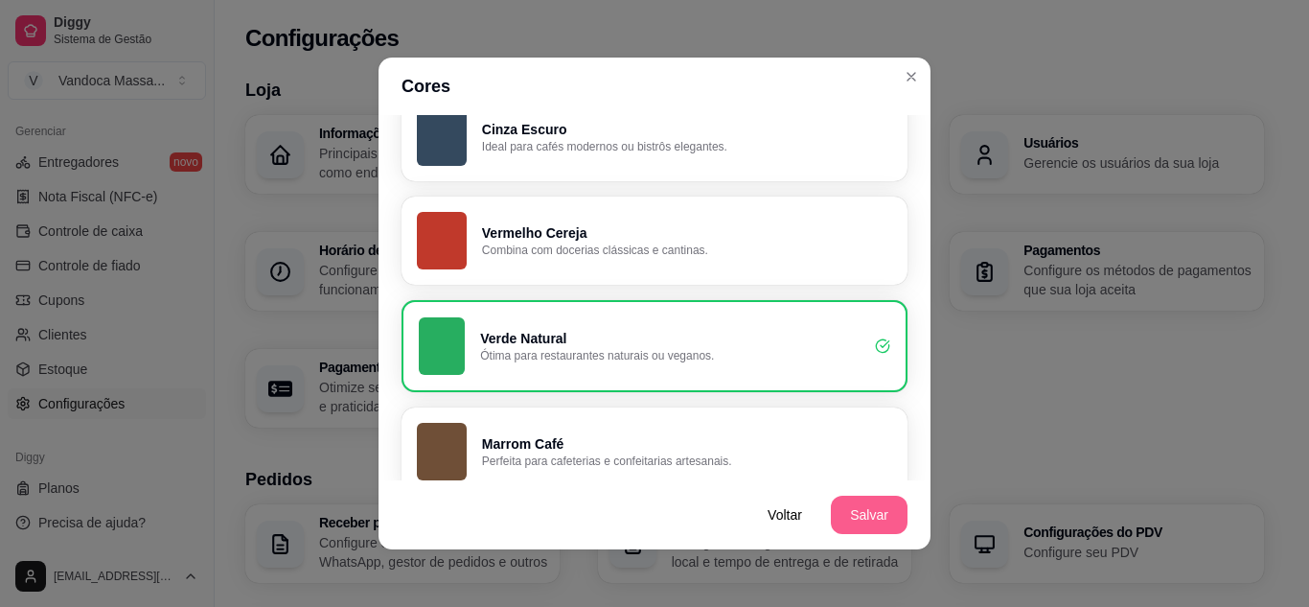
click at [838, 499] on button "Salvar" at bounding box center [869, 514] width 77 height 38
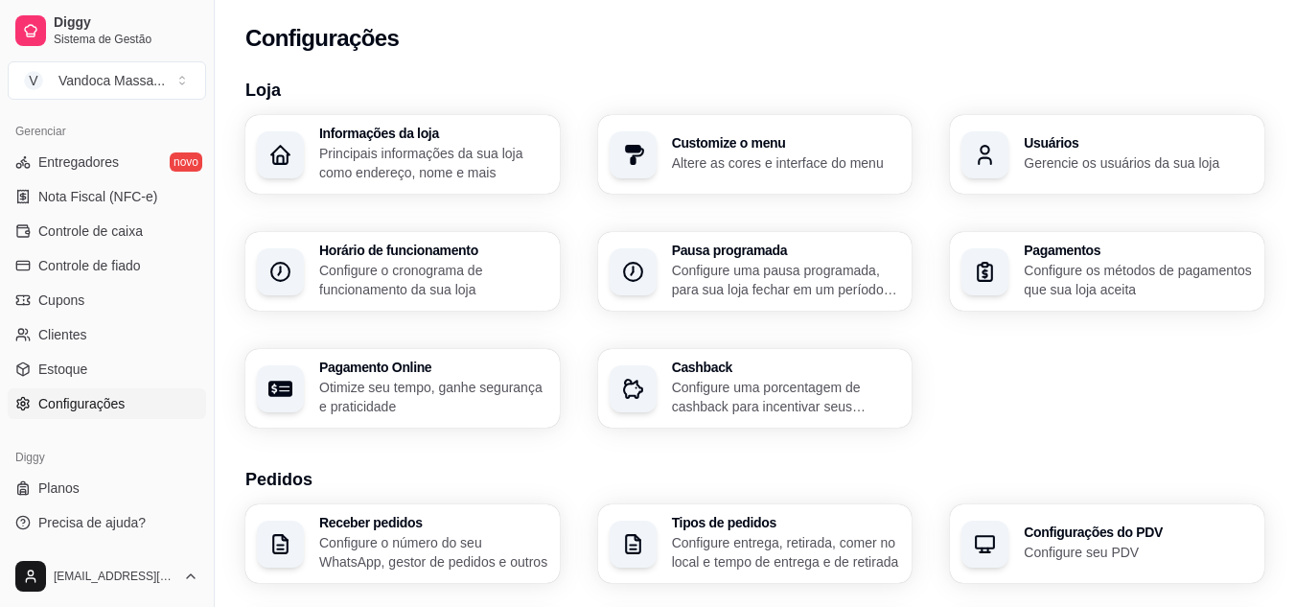
click at [820, 266] on p "Configure uma pausa programada, para sua loja fechar em um período específico" at bounding box center [786, 280] width 229 height 38
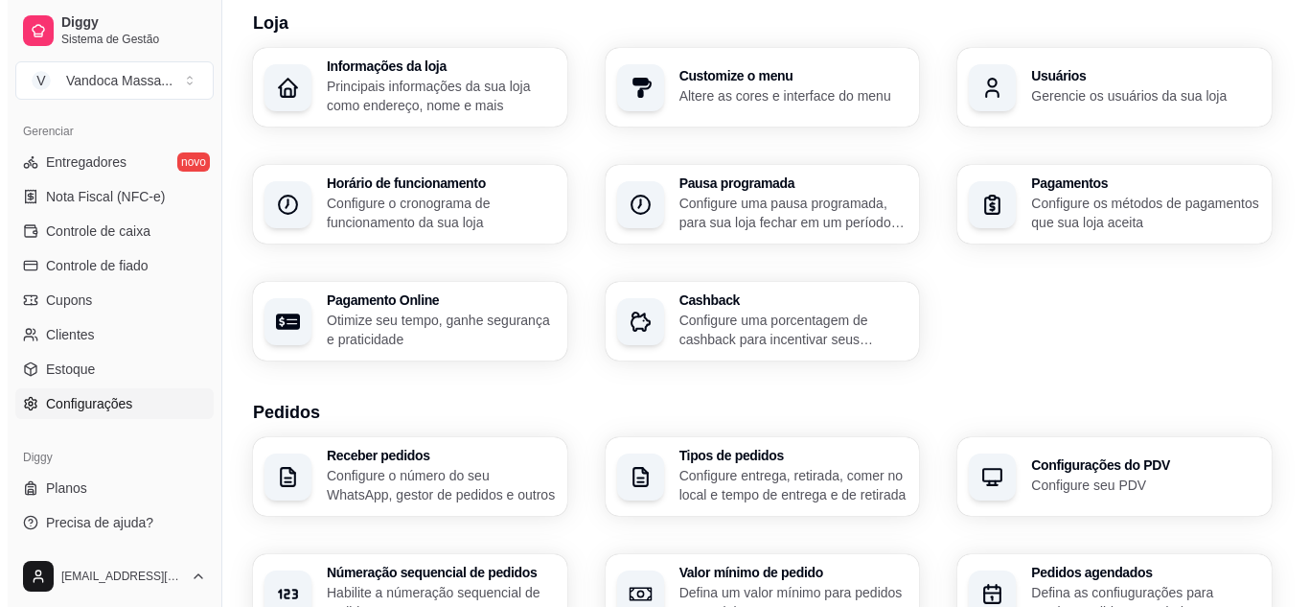
scroll to position [96, 0]
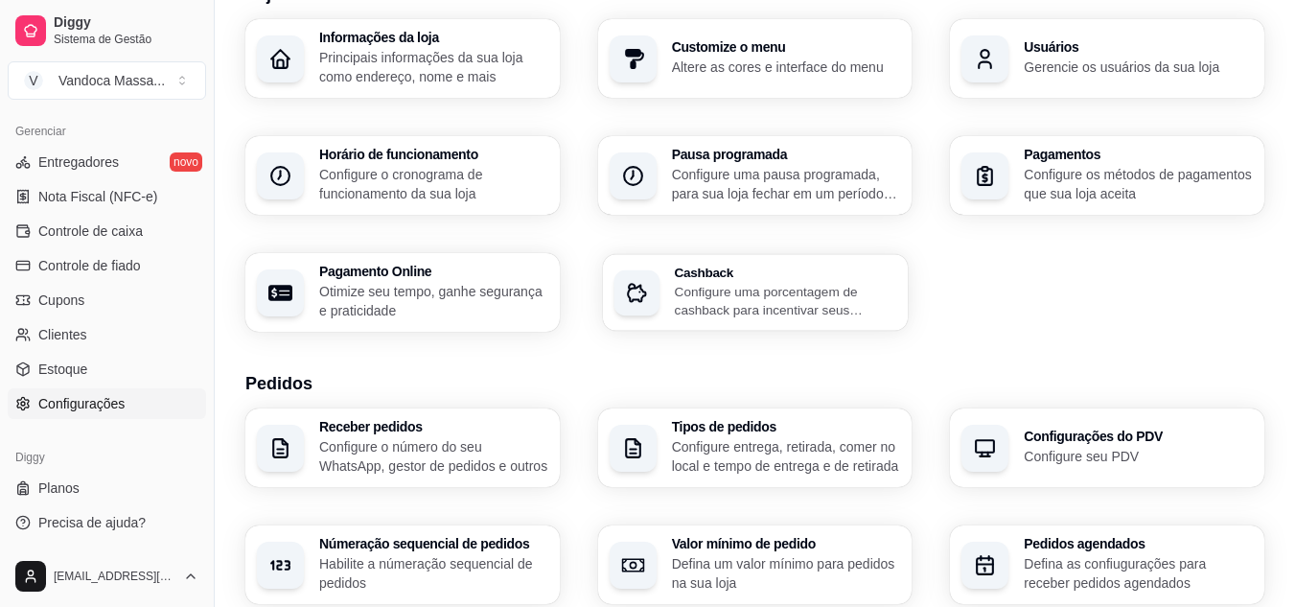
click at [820, 321] on div "Cashback Configure uma porcentagem de cashback para incentivar seus clientes a …" at bounding box center [755, 292] width 305 height 77
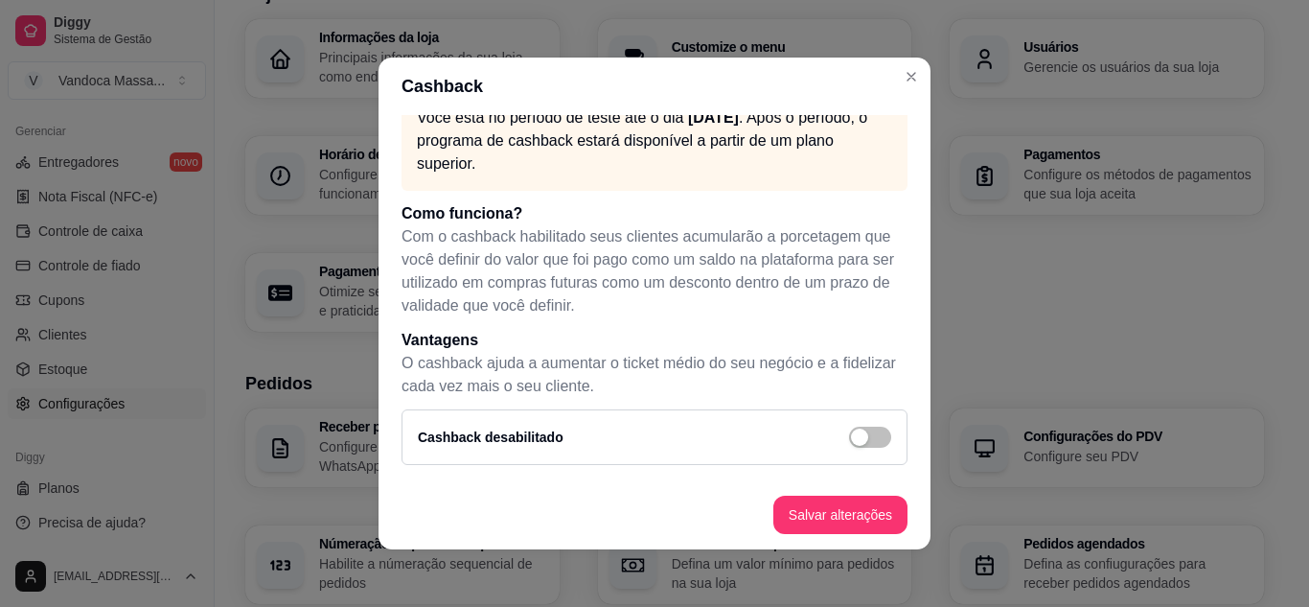
scroll to position [0, 0]
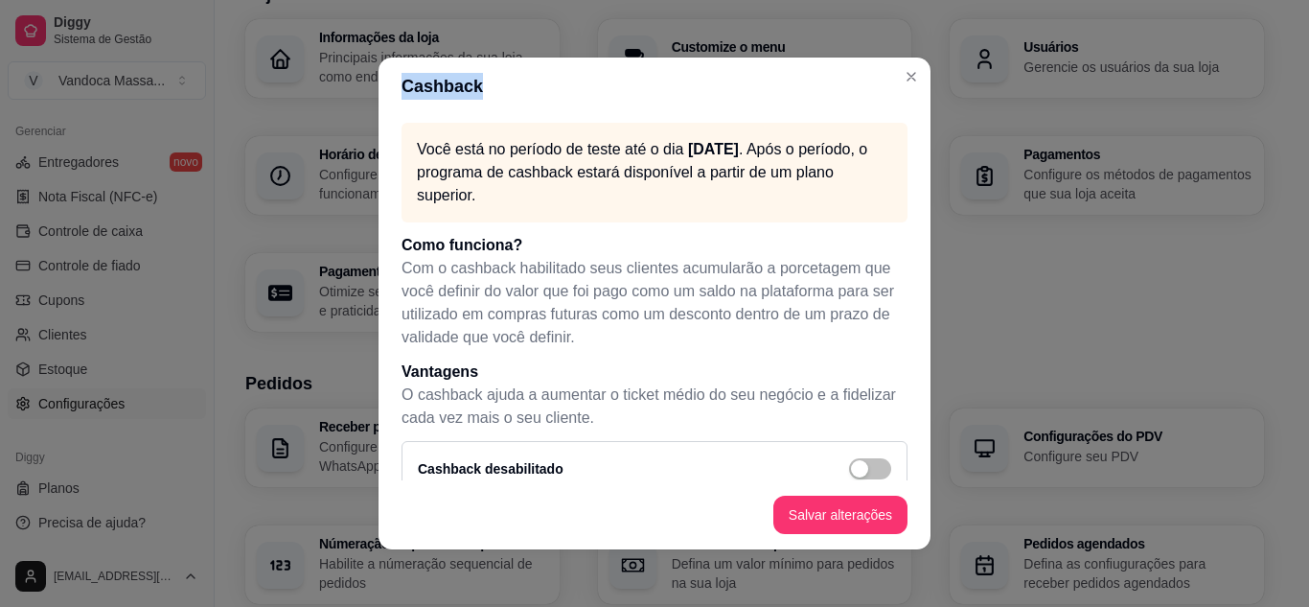
drag, startPoint x: 889, startPoint y: 86, endPoint x: 914, endPoint y: 47, distance: 46.5
click at [898, 79] on section "Cashback Você está no período de teste até o dia 22/10/25 . Após o período, o p…" at bounding box center [655, 303] width 552 height 492
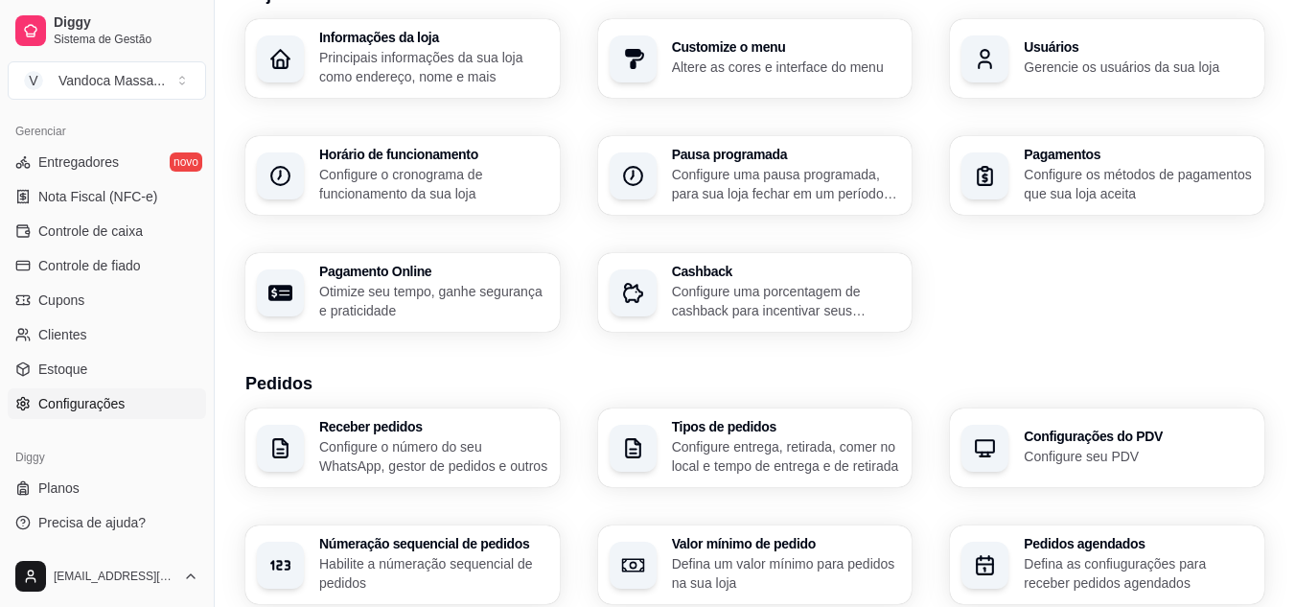
click at [1003, 47] on div "button" at bounding box center [984, 58] width 47 height 47
click at [986, 172] on icon "button" at bounding box center [985, 176] width 24 height 24
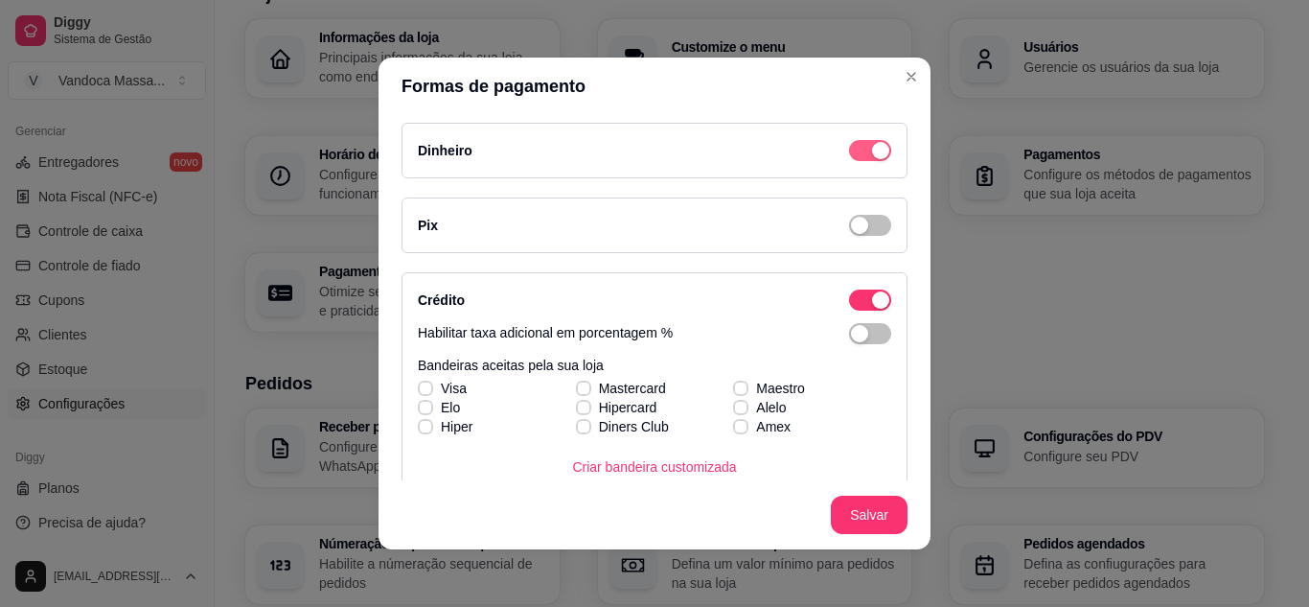
click at [872, 149] on div "button" at bounding box center [880, 150] width 17 height 17
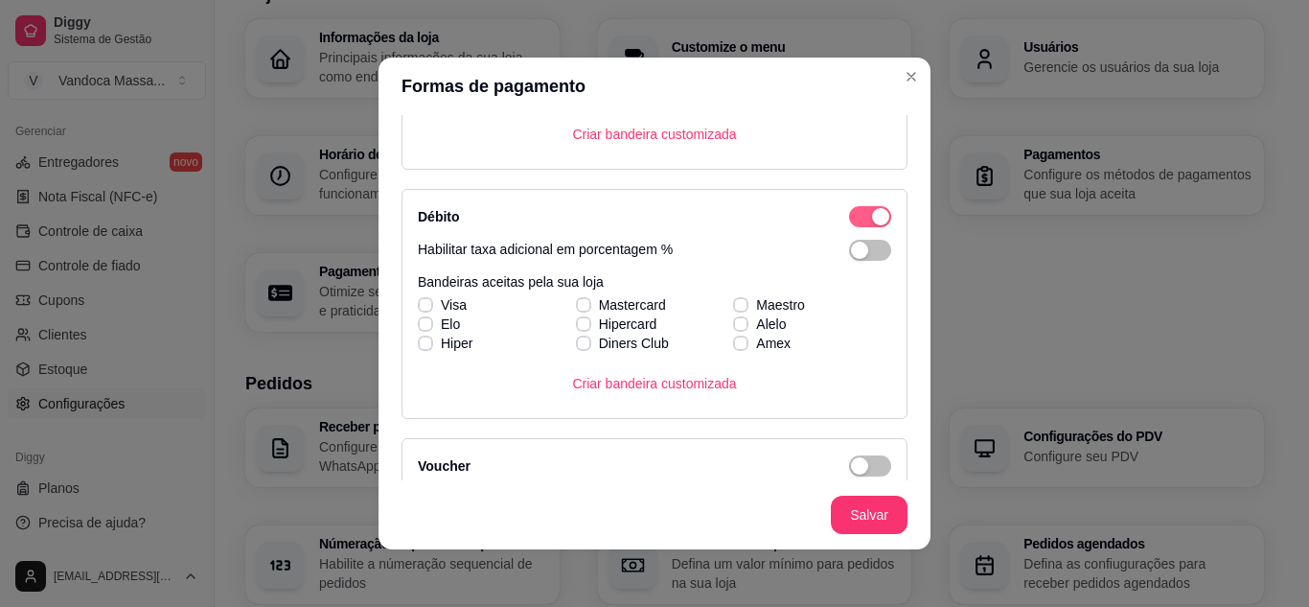
click at [872, 219] on div "button" at bounding box center [880, 216] width 17 height 17
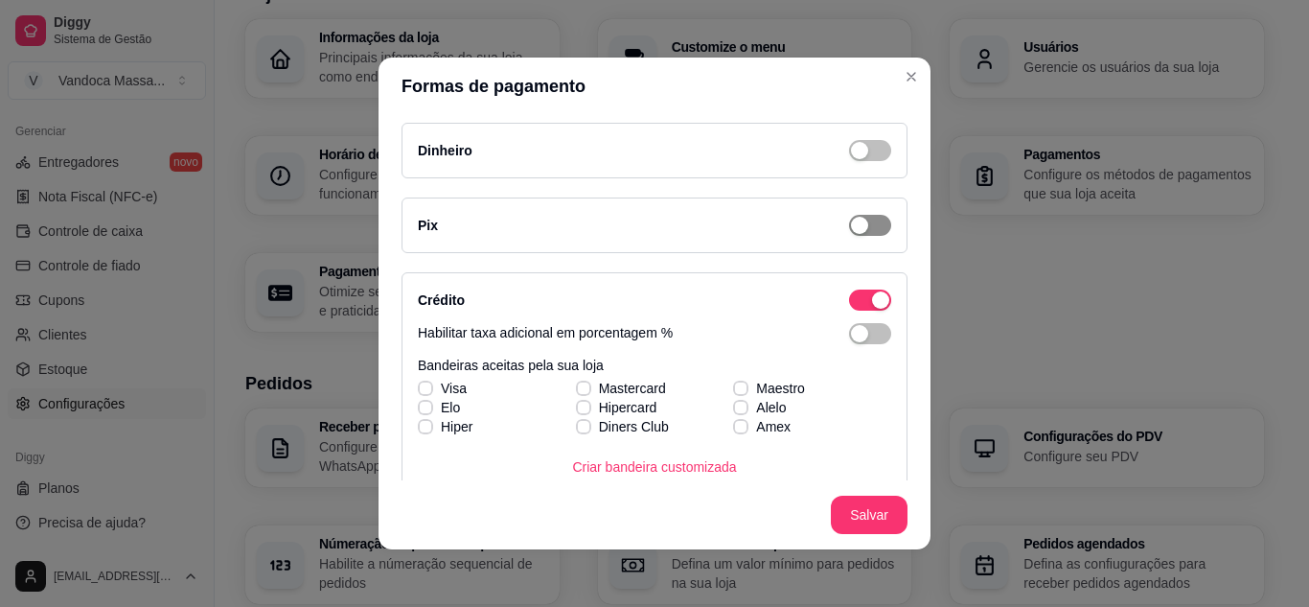
click at [852, 229] on span "button" at bounding box center [870, 225] width 42 height 21
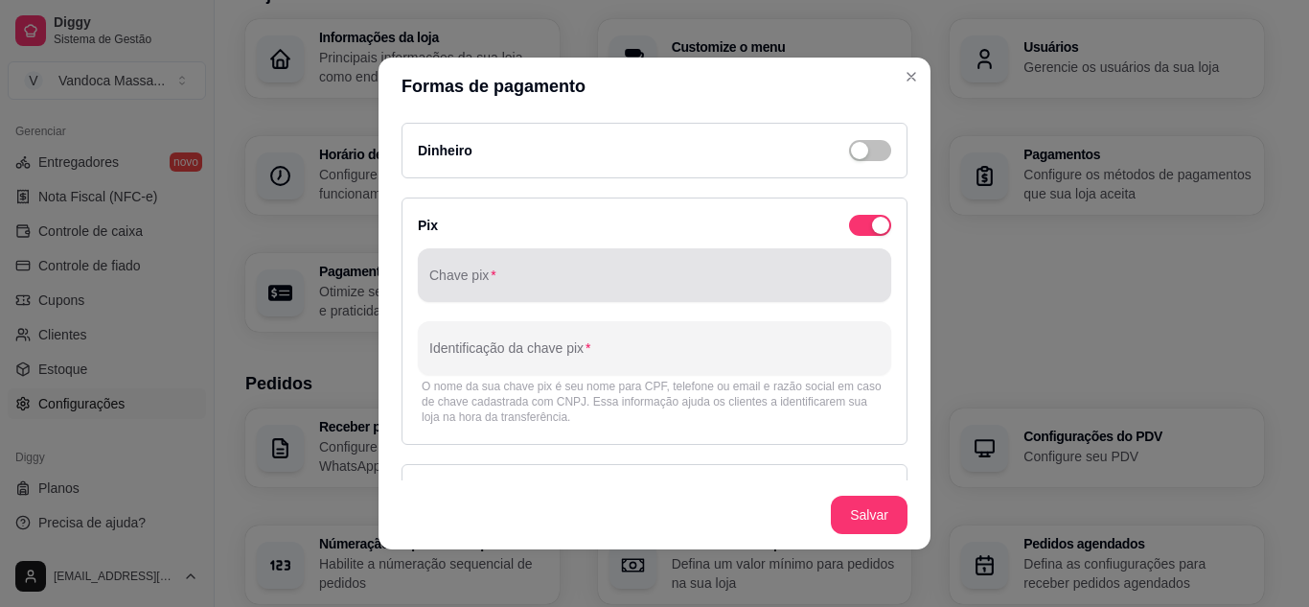
click at [716, 293] on div at bounding box center [654, 275] width 450 height 38
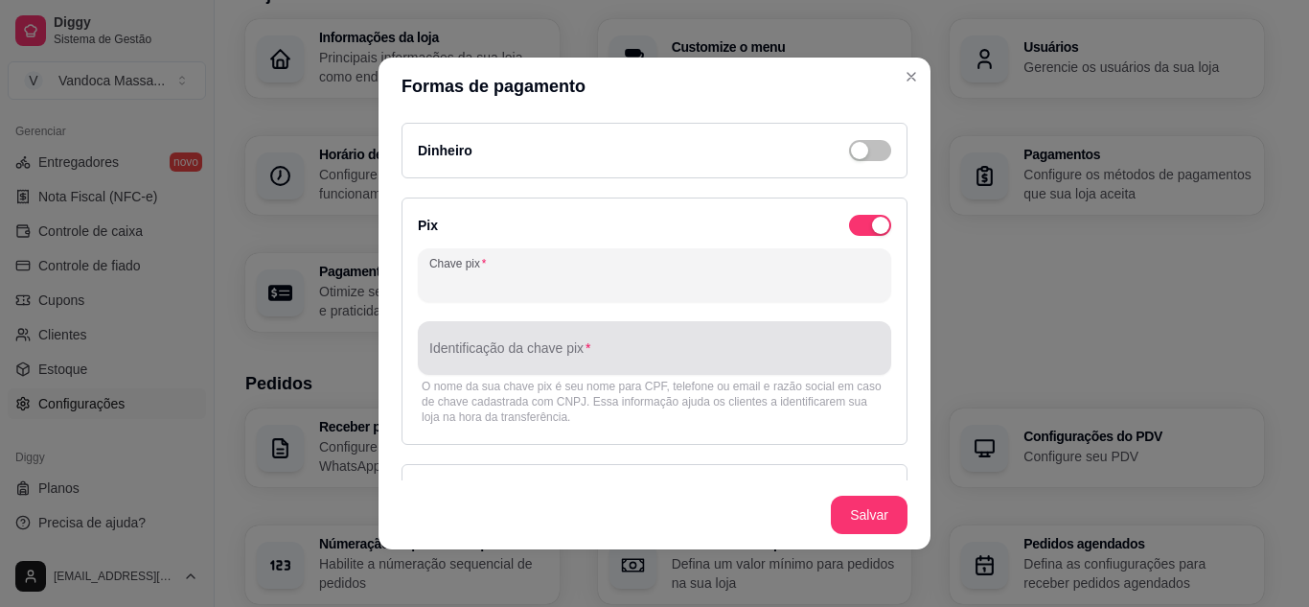
paste input "62.340.368/0001-56"
type input "62.340.368/0001-56"
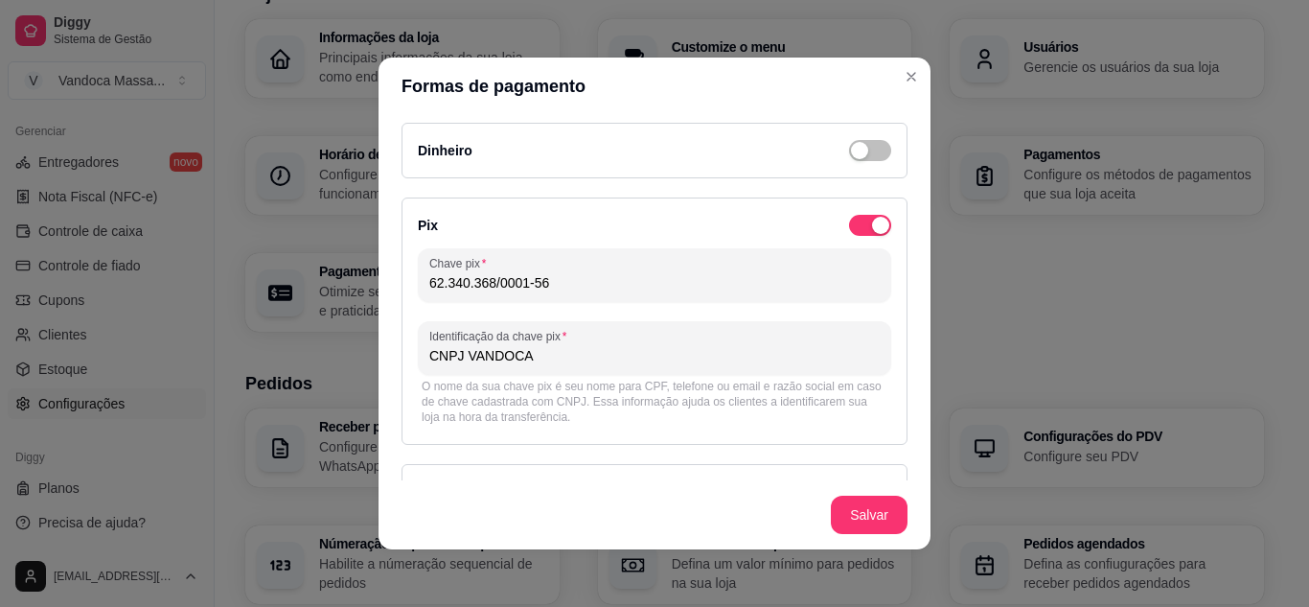
drag, startPoint x: 640, startPoint y: 325, endPoint x: 327, endPoint y: 339, distance: 313.7
click at [327, 339] on div "Formas de pagamento Dinheiro Pix Chave pix 62.340.368/0001-56 Identificação da …" at bounding box center [654, 303] width 1309 height 607
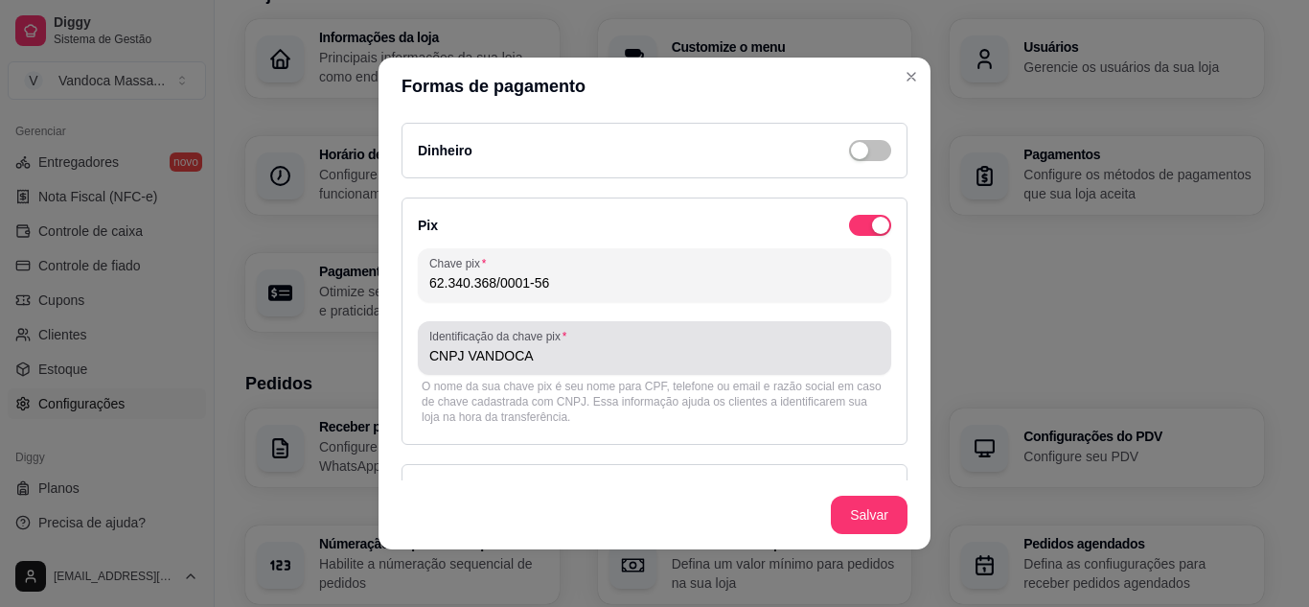
click at [569, 372] on div "Identificação da chave pix CNPJ VANDOCA" at bounding box center [654, 348] width 473 height 54
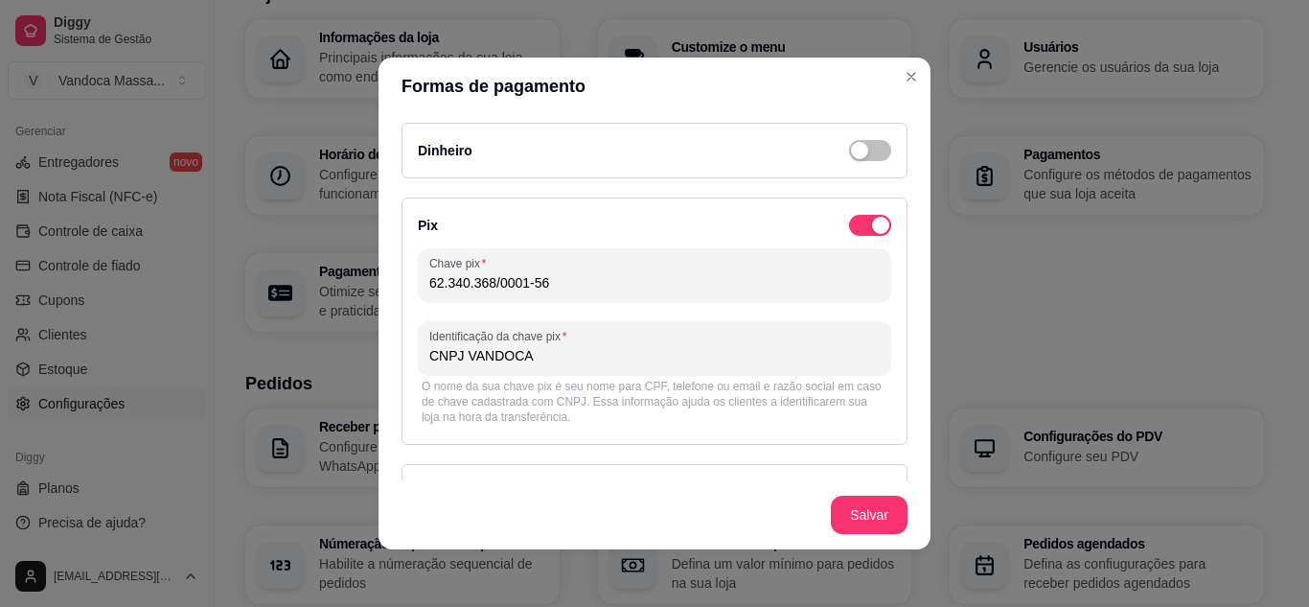
drag, startPoint x: 569, startPoint y: 369, endPoint x: 468, endPoint y: 364, distance: 101.7
click at [342, 370] on div "Formas de pagamento Dinheiro Pix Chave pix 62.340.368/0001-56 Identificação da …" at bounding box center [654, 303] width 1309 height 607
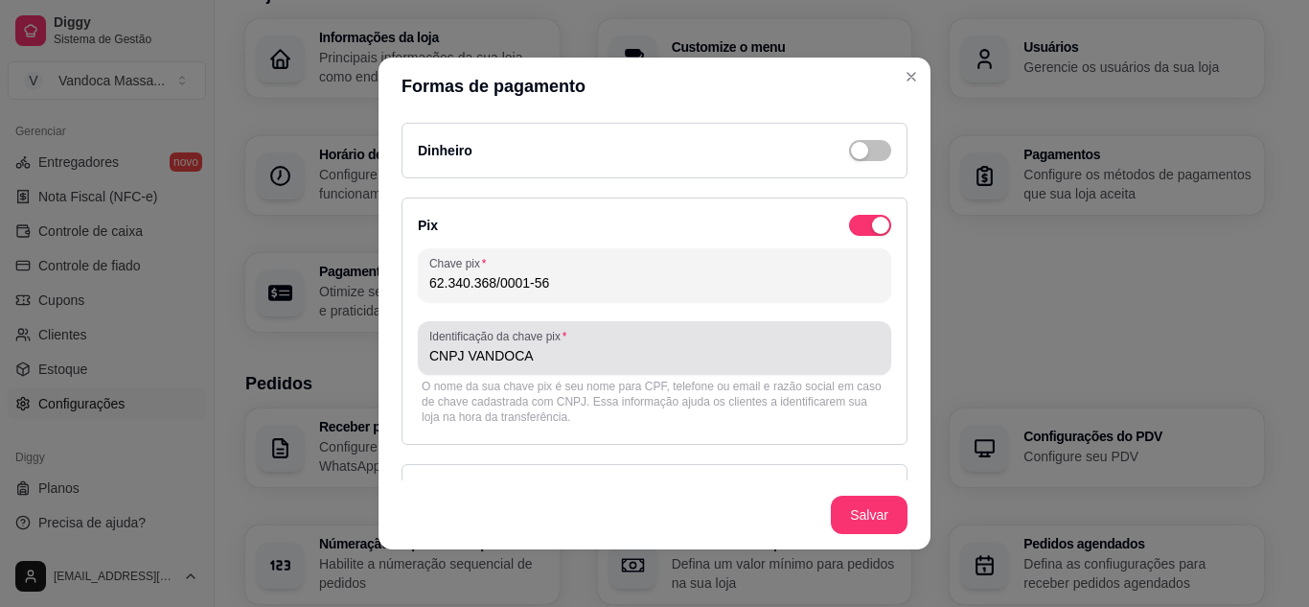
click at [530, 361] on input "CNPJ VANDOCA" at bounding box center [654, 355] width 450 height 19
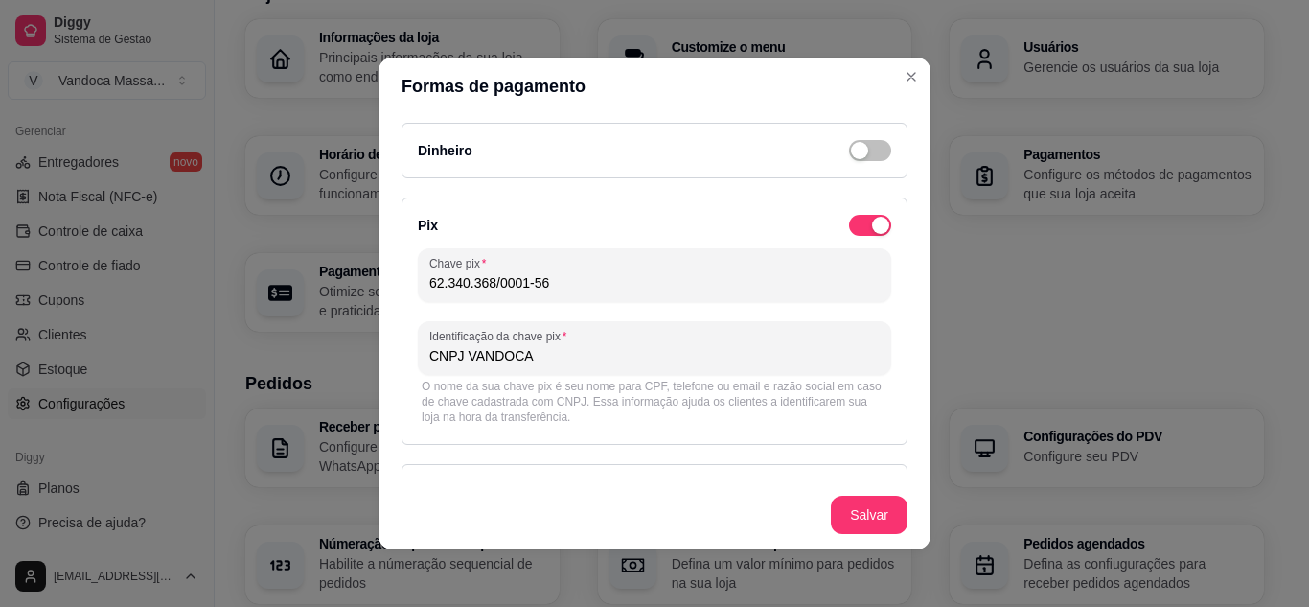
click at [530, 360] on input "CNPJ VANDOCA" at bounding box center [654, 355] width 450 height 19
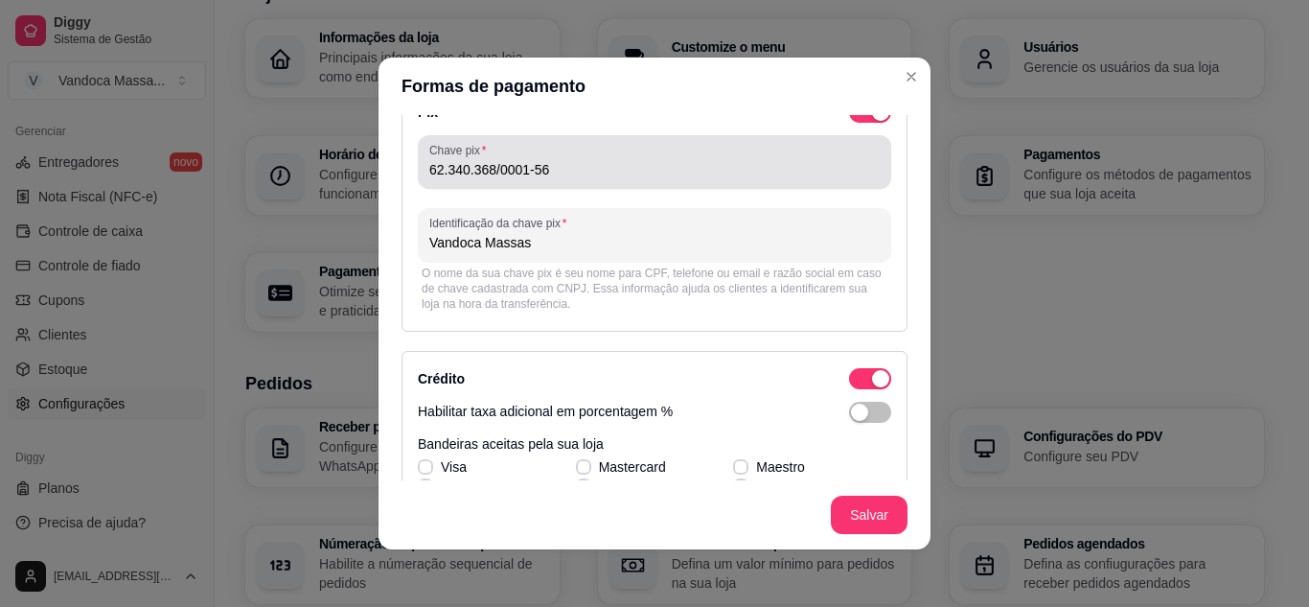
scroll to position [287, 0]
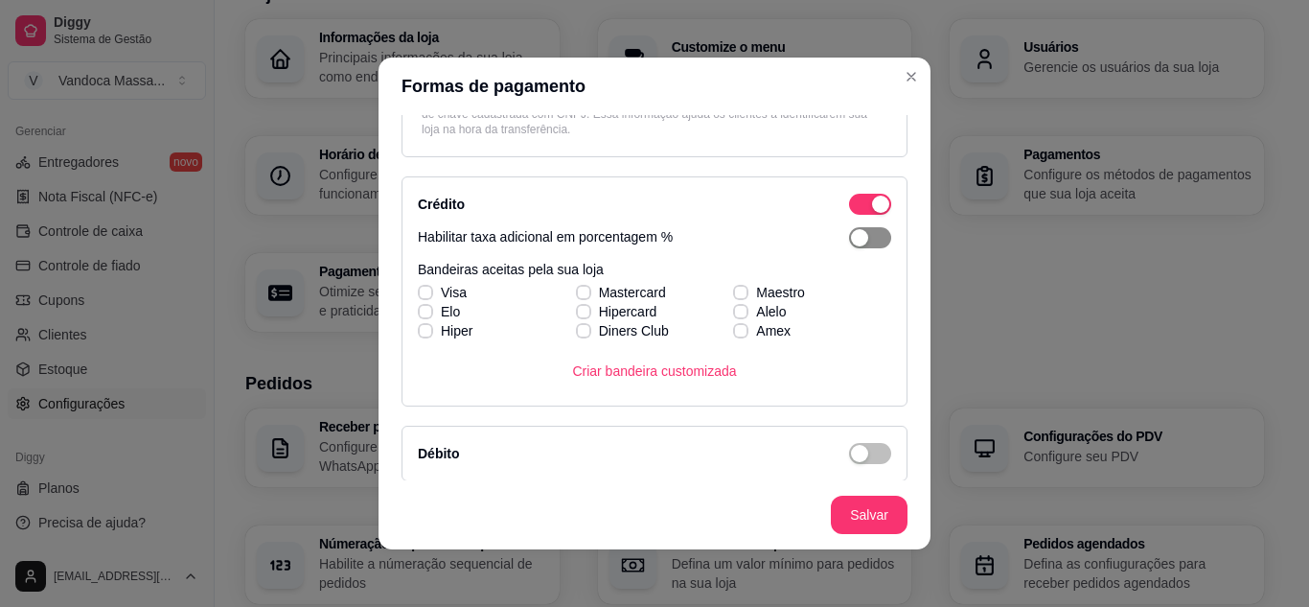
type input "Vandoca Massas"
click at [851, 232] on span "button" at bounding box center [870, 237] width 42 height 21
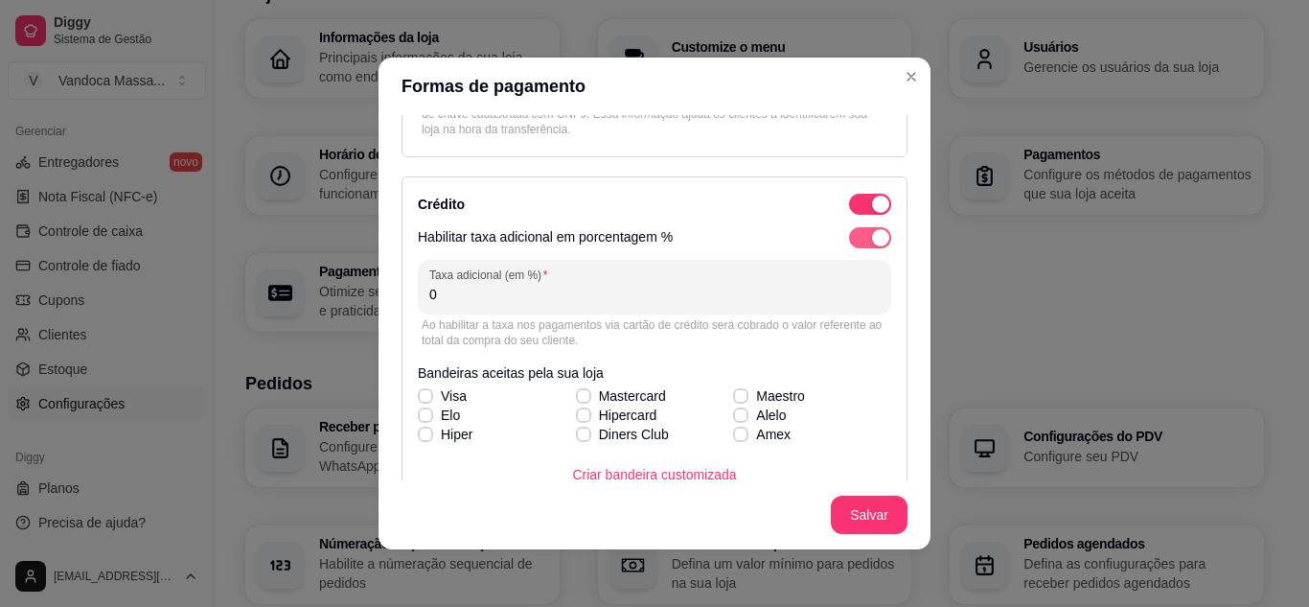
click at [872, 232] on div "button" at bounding box center [880, 237] width 17 height 17
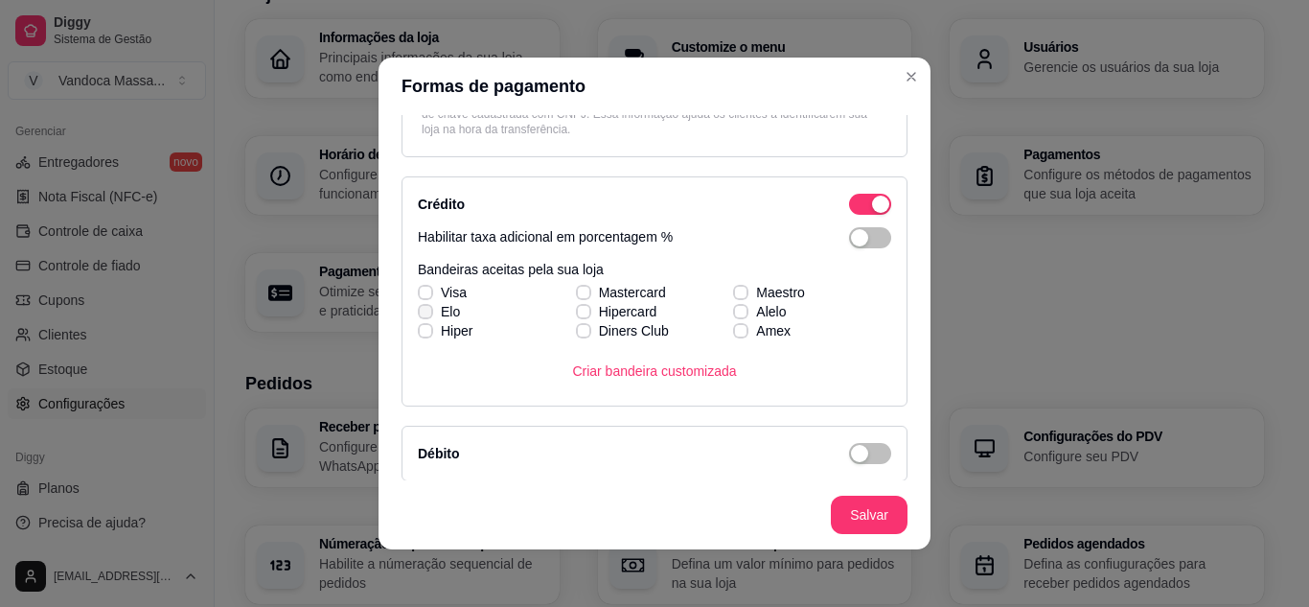
click at [410, 295] on label "Elo" at bounding box center [438, 311] width 57 height 34
click at [417, 315] on input "Elo" at bounding box center [423, 321] width 12 height 12
checkbox input "true"
click at [418, 290] on span at bounding box center [425, 292] width 15 height 15
click at [417, 296] on input "Visa" at bounding box center [423, 302] width 12 height 12
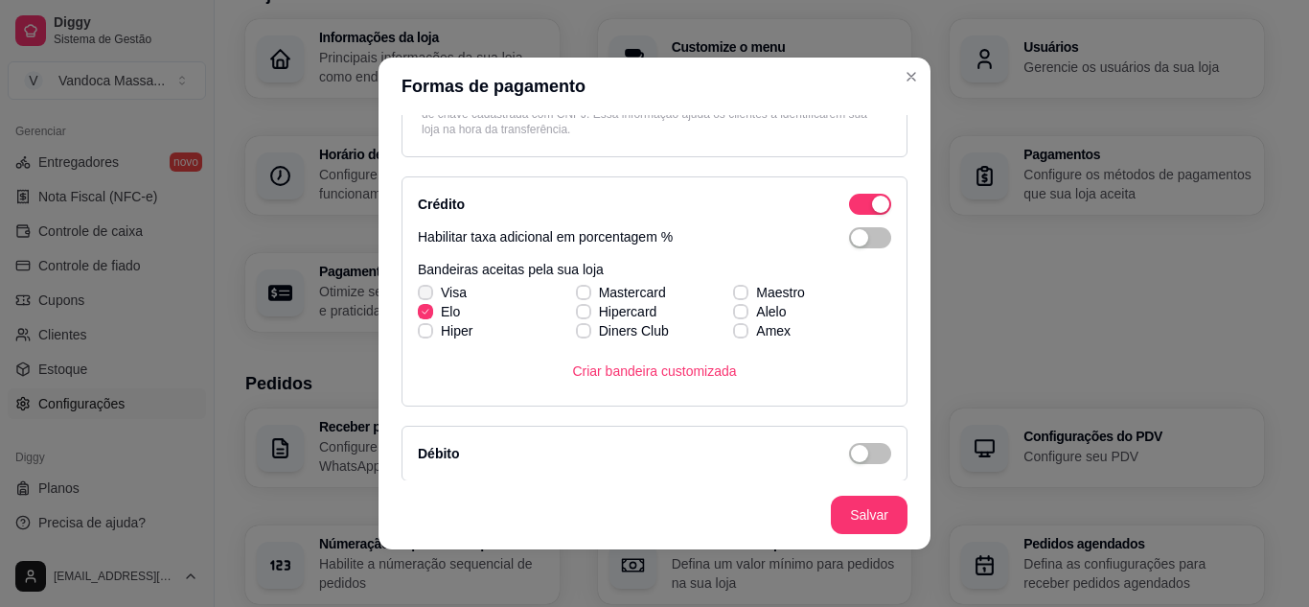
checkbox input "true"
click at [578, 310] on icon at bounding box center [583, 312] width 11 height 8
click at [575, 315] on input "Hipercard" at bounding box center [581, 321] width 12 height 12
checkbox input "true"
click at [441, 332] on span "Hiper" at bounding box center [457, 330] width 32 height 19
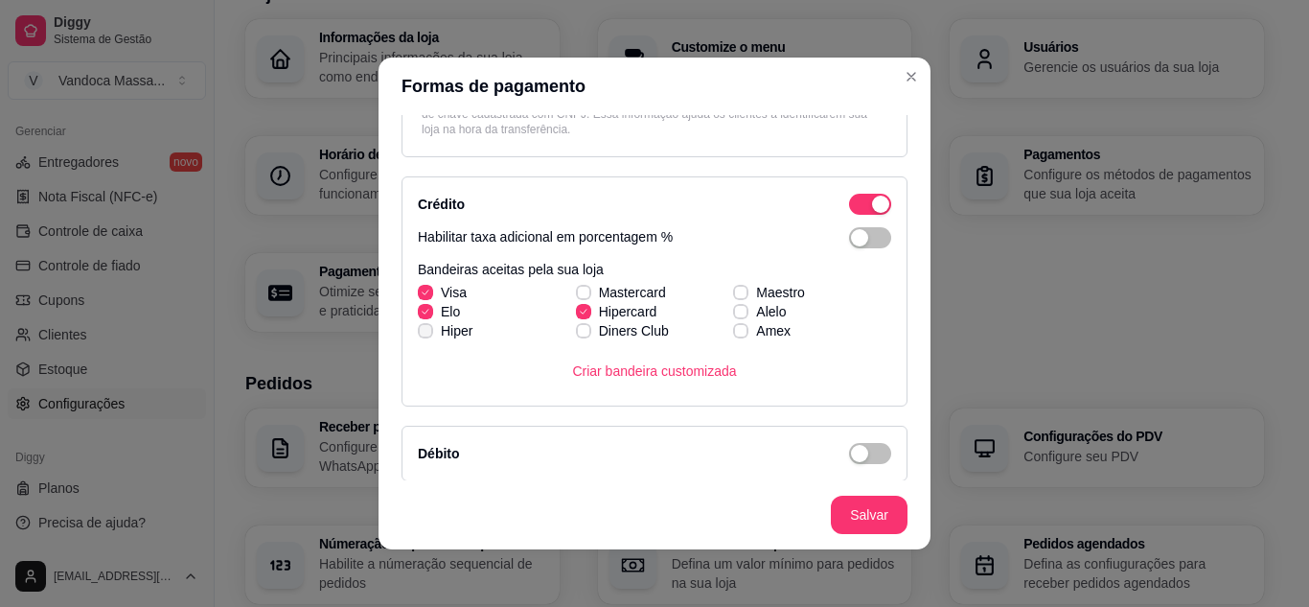
click at [429, 334] on input "Hiper" at bounding box center [423, 340] width 12 height 12
checkbox input "true"
click at [573, 298] on label "Hipercard" at bounding box center [616, 311] width 97 height 34
click at [575, 315] on input "Hipercard" at bounding box center [581, 321] width 12 height 12
checkbox input "false"
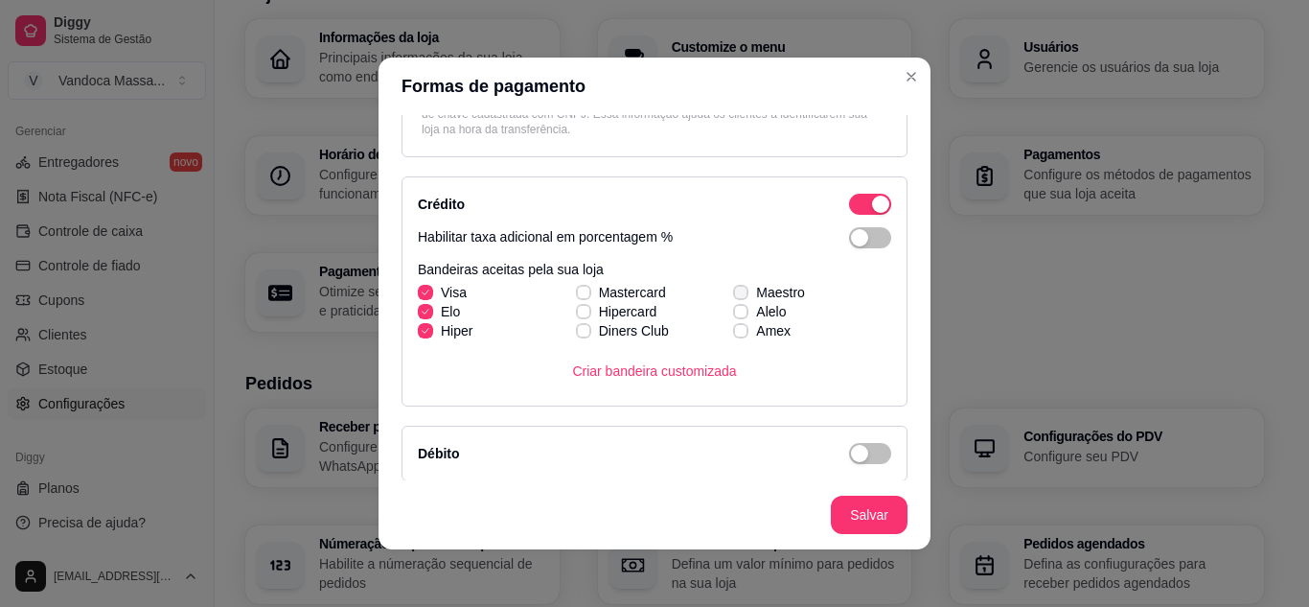
click at [735, 288] on icon at bounding box center [740, 292] width 11 height 8
click at [732, 296] on input "Maestro" at bounding box center [738, 302] width 12 height 12
checkbox input "true"
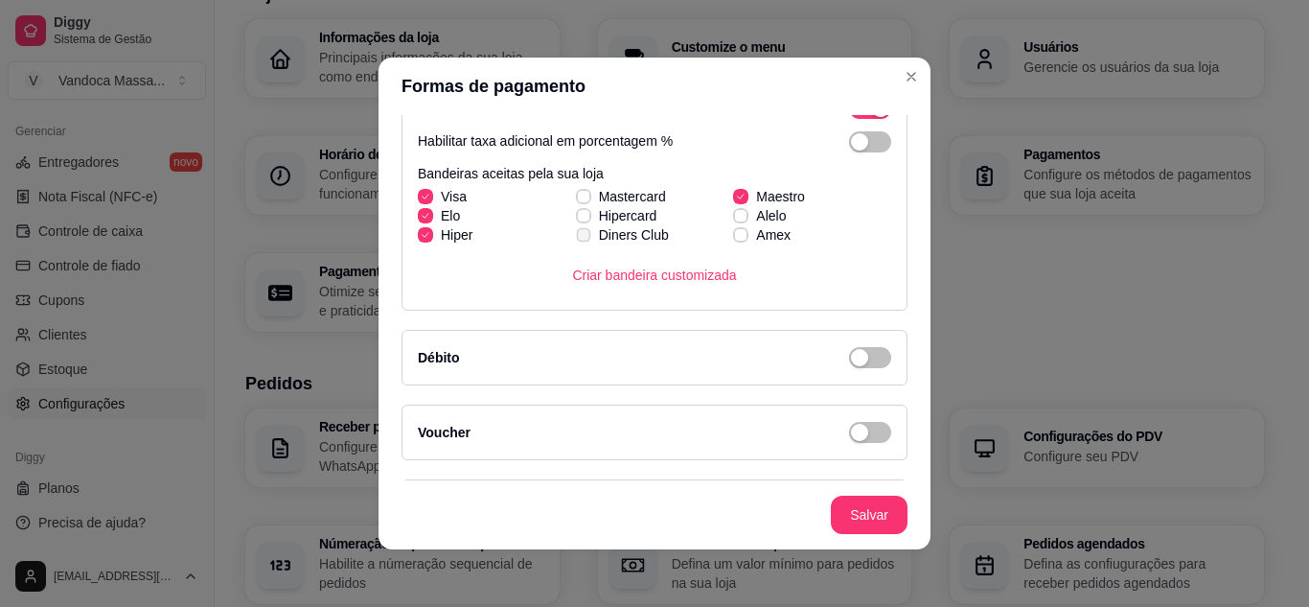
click at [584, 219] on label "Diners Club" at bounding box center [622, 235] width 108 height 34
click at [584, 239] on input "Diners Club" at bounding box center [581, 245] width 12 height 12
checkbox input "true"
click at [578, 194] on icon at bounding box center [583, 197] width 11 height 8
click at [575, 200] on input "Mastercard" at bounding box center [581, 206] width 12 height 12
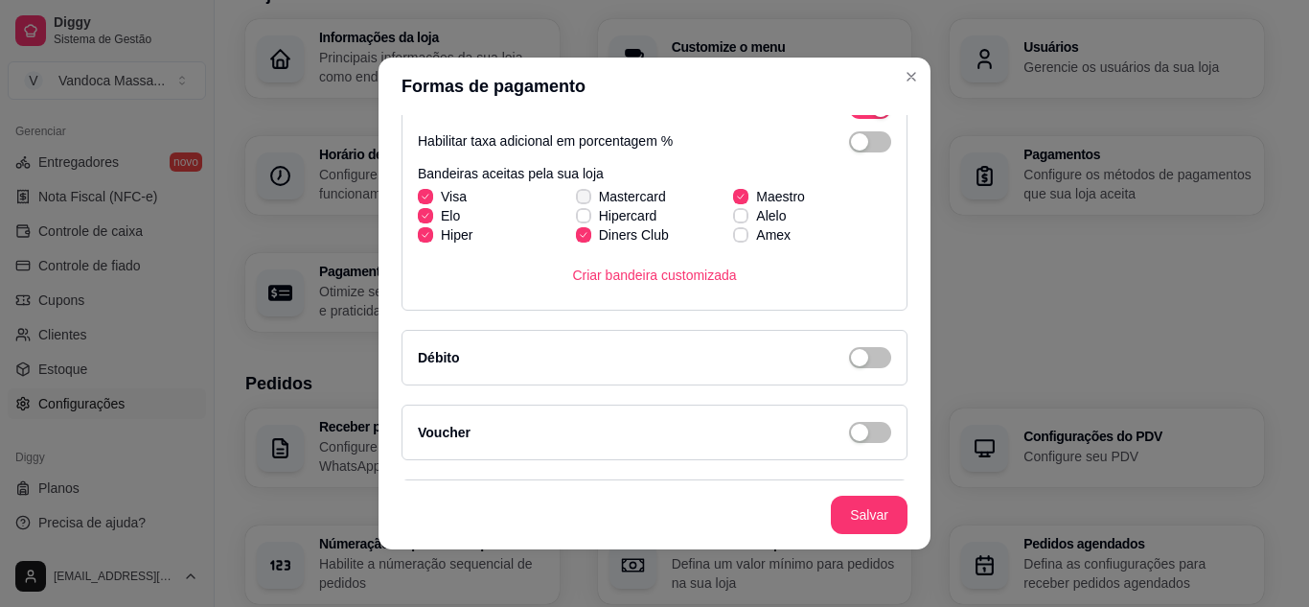
checkbox input "true"
click at [569, 220] on label "Diners Club" at bounding box center [622, 235] width 108 height 34
click at [575, 239] on input "Diners Club" at bounding box center [581, 245] width 12 height 12
click at [578, 232] on icon at bounding box center [583, 235] width 11 height 8
click at [575, 239] on input "Diners Club" at bounding box center [581, 245] width 12 height 12
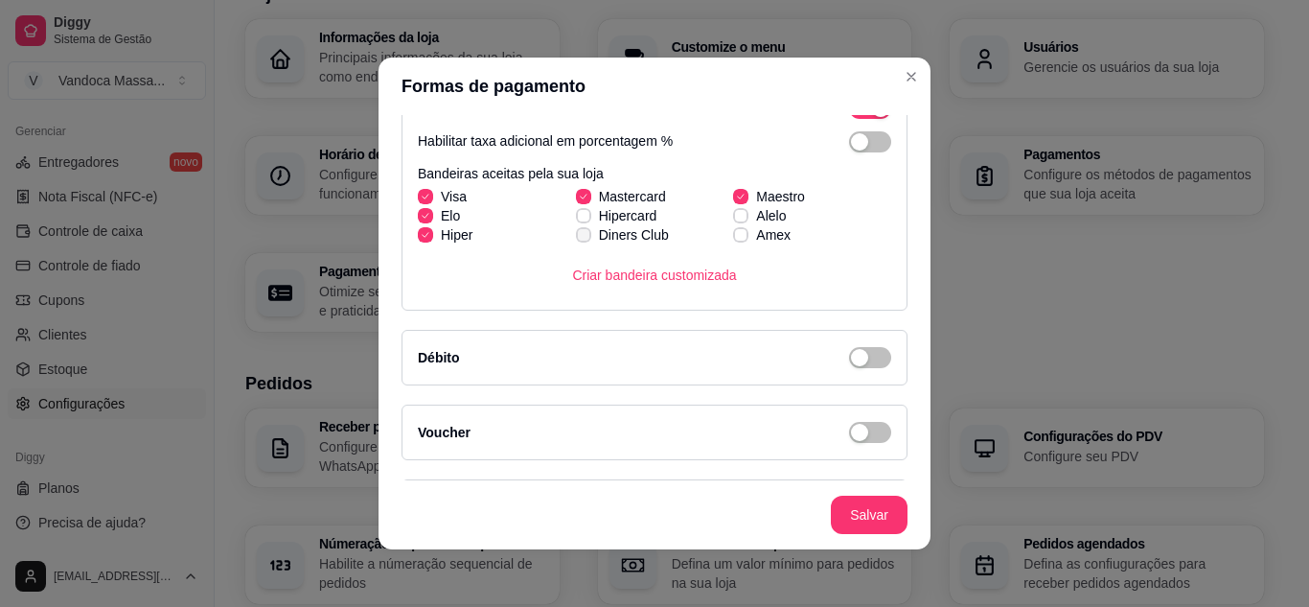
checkbox input "true"
click at [567, 218] on div "Visa Mastercard Maestro Elo Hipercard Alelo Hiper Diners Club Amex" at bounding box center [654, 215] width 473 height 57
click at [583, 207] on label "Hipercard" at bounding box center [616, 215] width 97 height 34
click at [583, 219] on input "Hipercard" at bounding box center [581, 225] width 12 height 12
click at [578, 215] on icon at bounding box center [583, 216] width 11 height 8
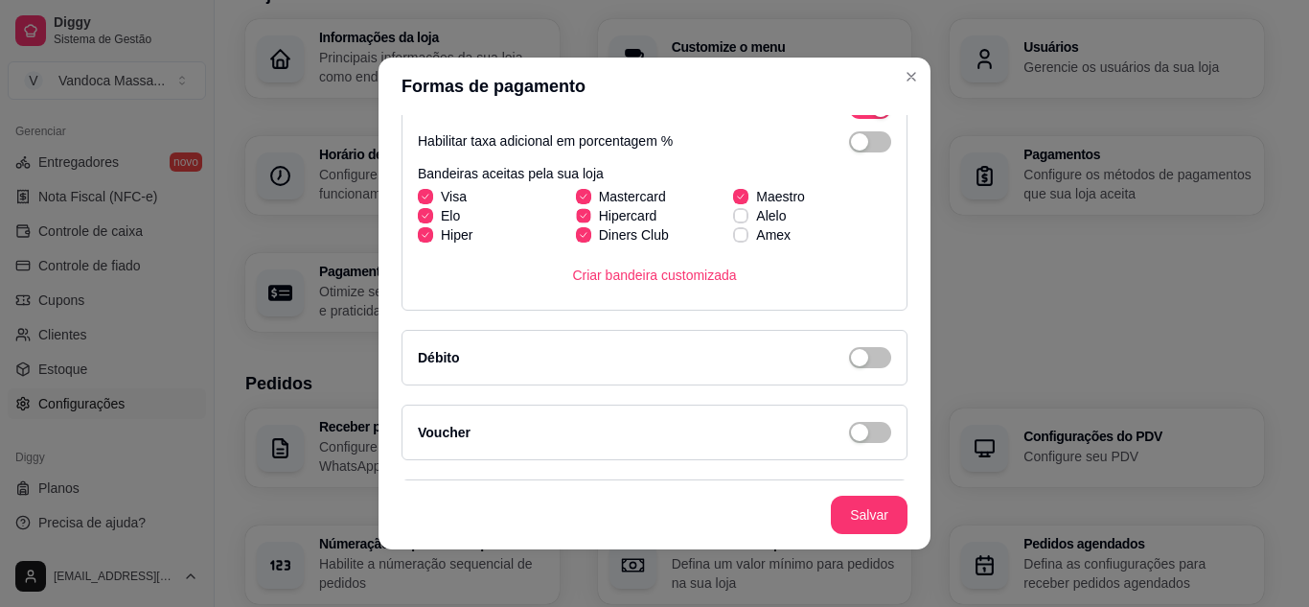
click at [575, 219] on input "Hipercard" at bounding box center [581, 225] width 12 height 12
click at [578, 215] on icon at bounding box center [583, 216] width 11 height 8
click at [575, 219] on input "Hipercard" at bounding box center [581, 225] width 12 height 12
checkbox input "true"
click at [578, 233] on span at bounding box center [583, 234] width 15 height 15
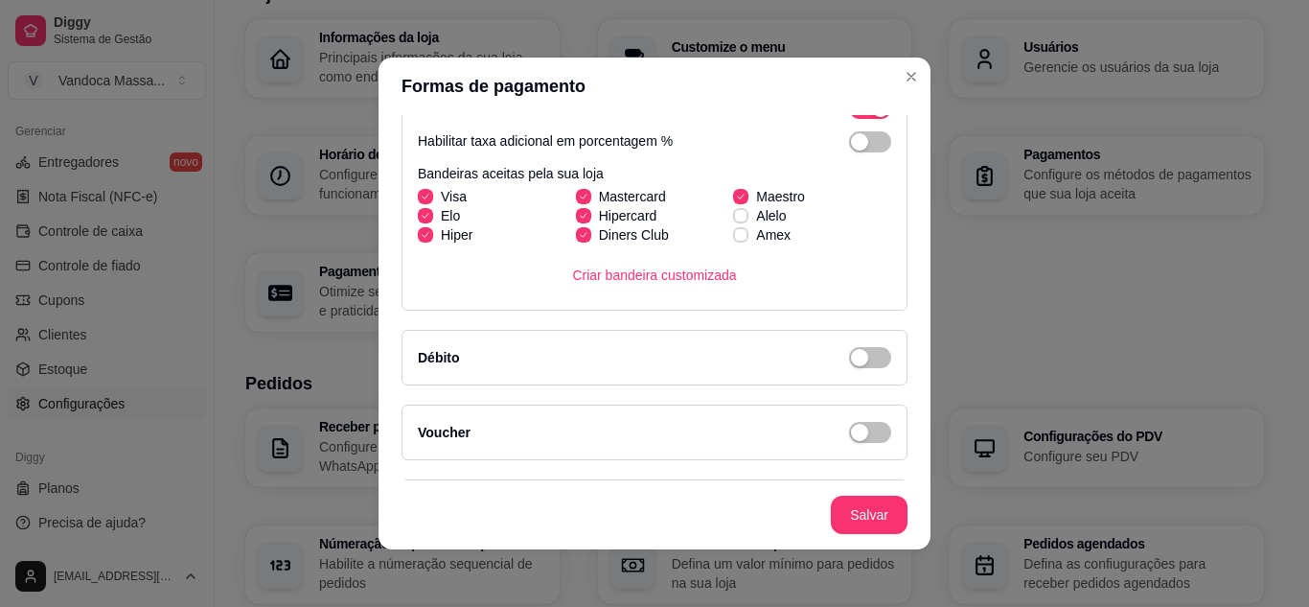
click at [578, 239] on input "Diners Club" at bounding box center [581, 245] width 12 height 12
checkbox input "false"
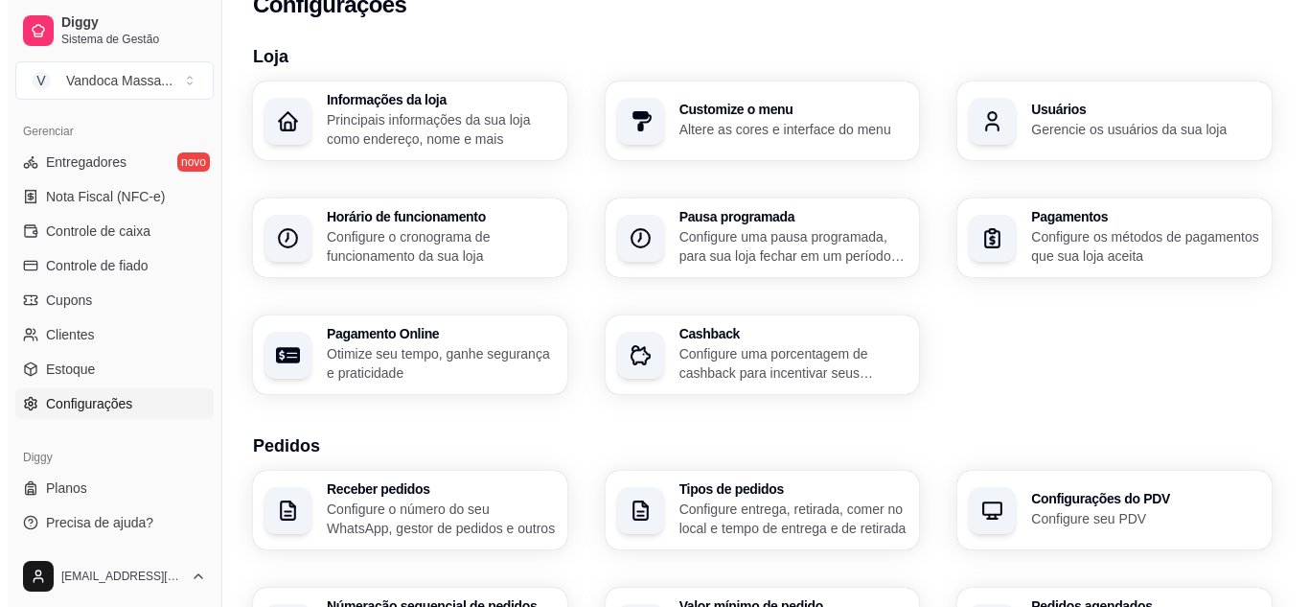
scroll to position [0, 0]
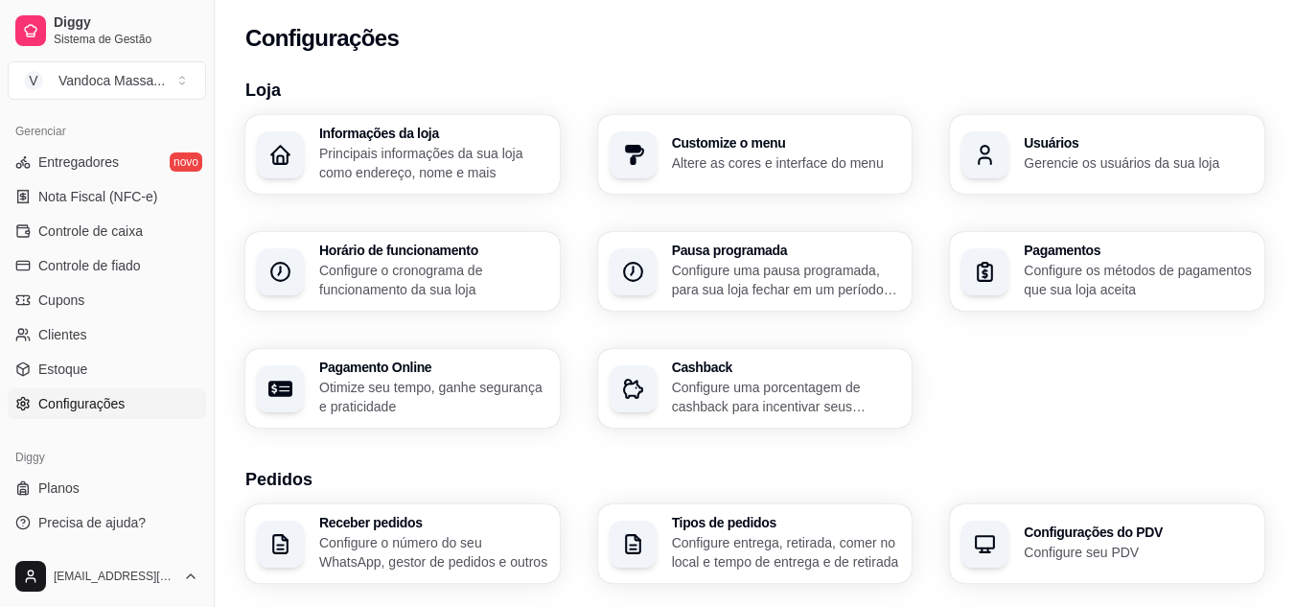
click at [1066, 154] on p "Gerencie os usuários da sua loja" at bounding box center [1137, 162] width 229 height 19
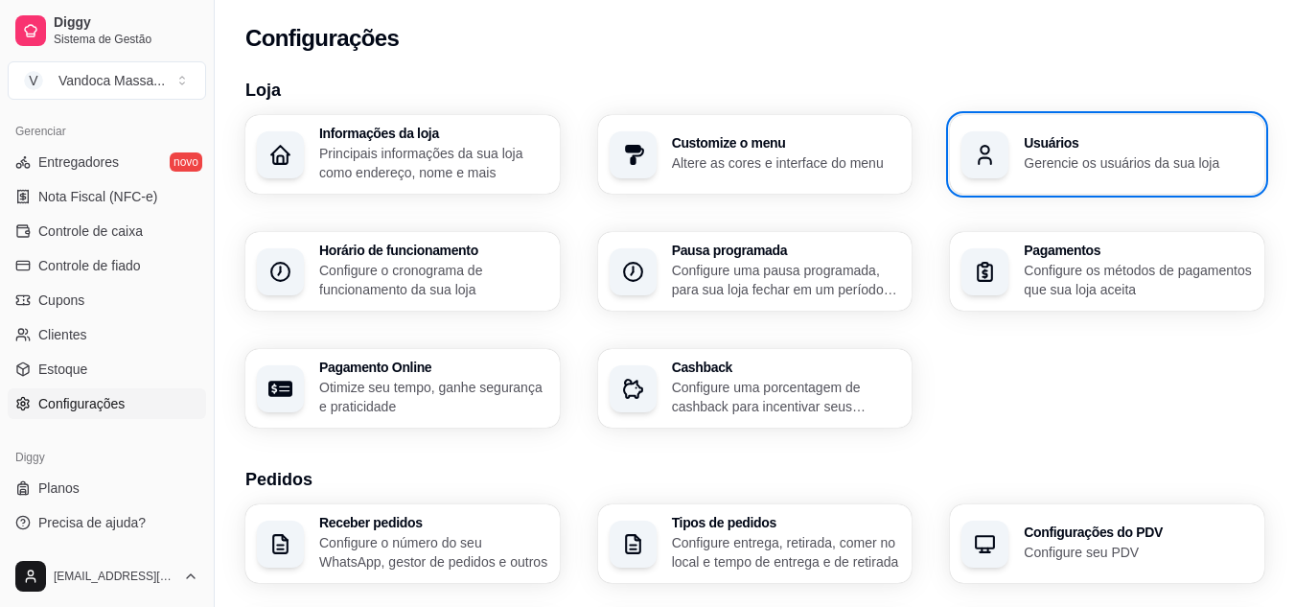
click at [1042, 260] on div "Pagamentos Configure os métodos de pagamentos que sua loja aceita" at bounding box center [1137, 271] width 229 height 56
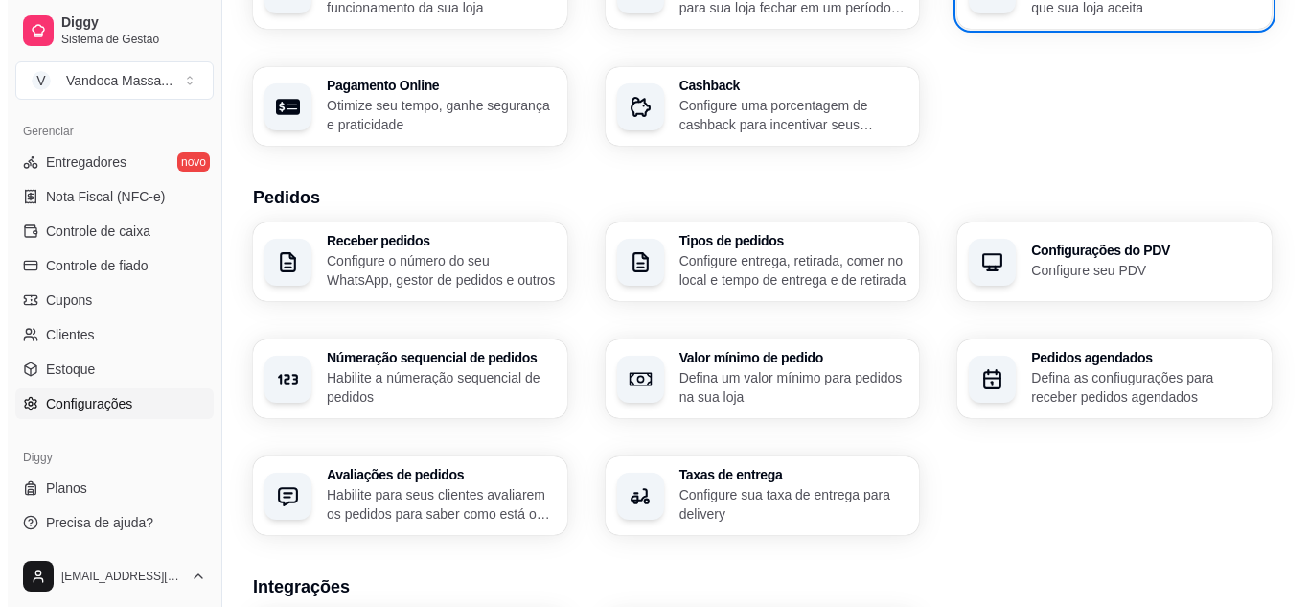
scroll to position [287, 0]
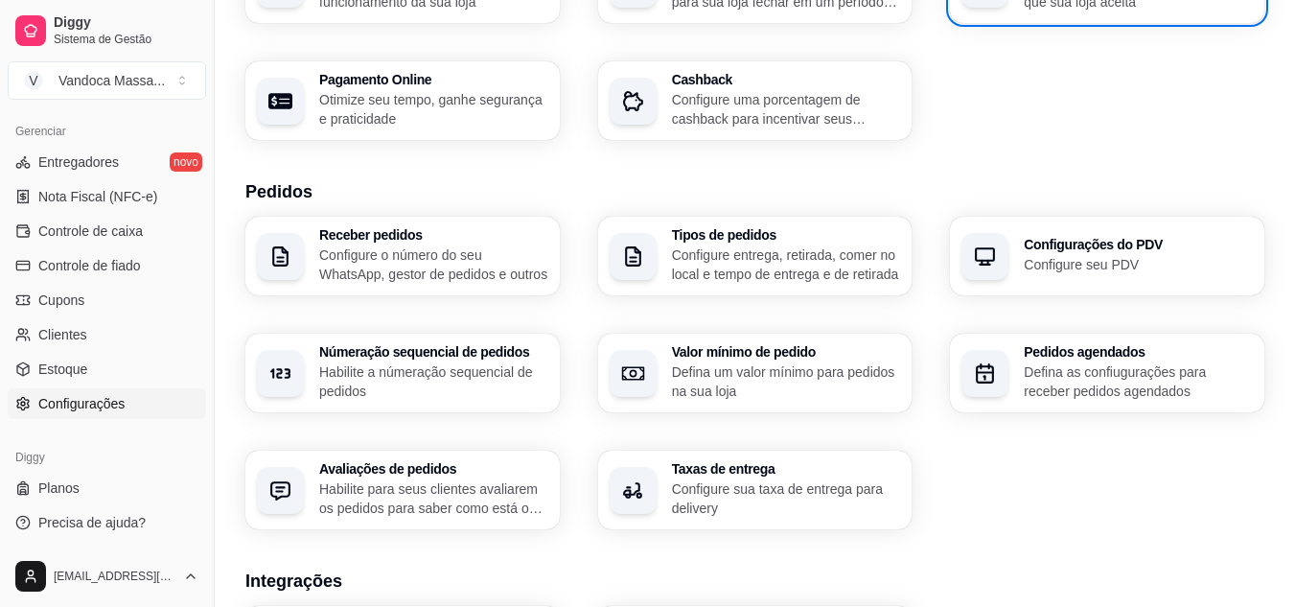
click at [482, 251] on p "Configure o número do seu WhatsApp, gestor de pedidos e outros" at bounding box center [433, 264] width 229 height 38
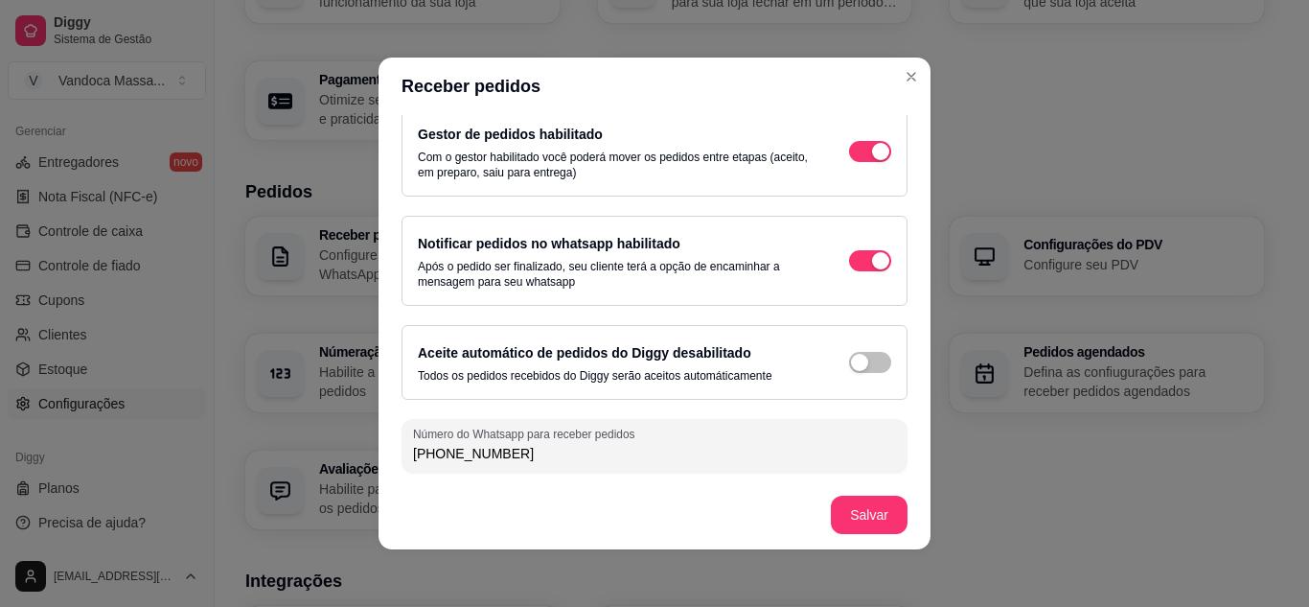
scroll to position [4, 0]
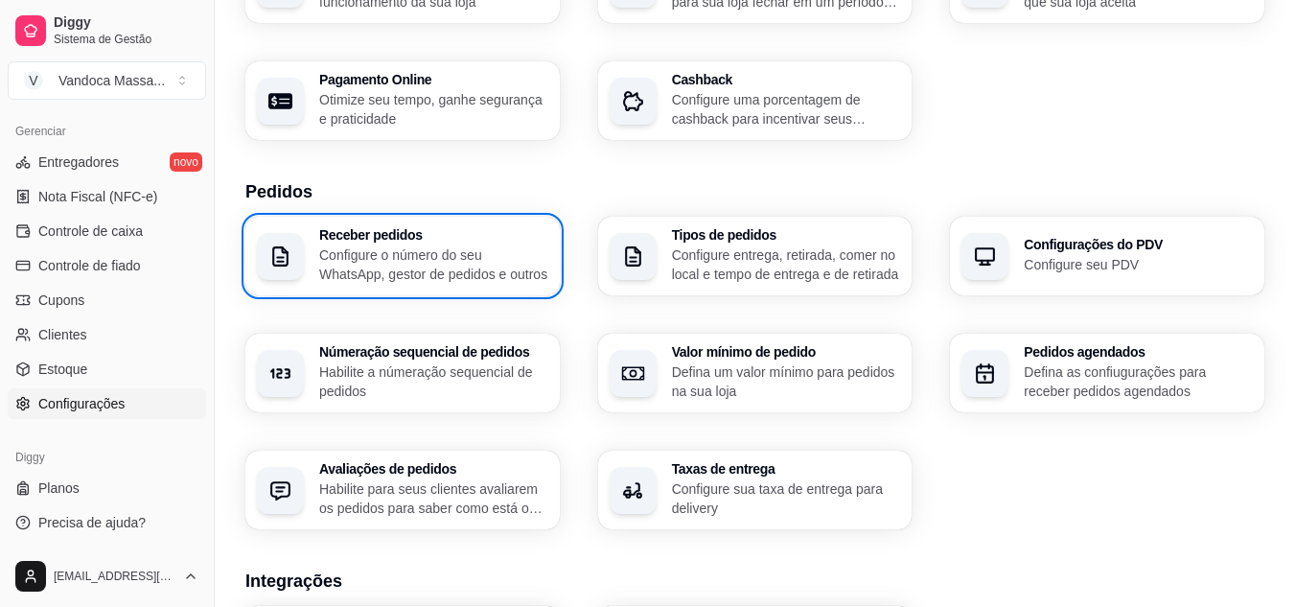
click at [664, 259] on div "Tipos de pedidos Configure entrega, retirada, comer no local e tempo de entrega…" at bounding box center [755, 256] width 314 height 79
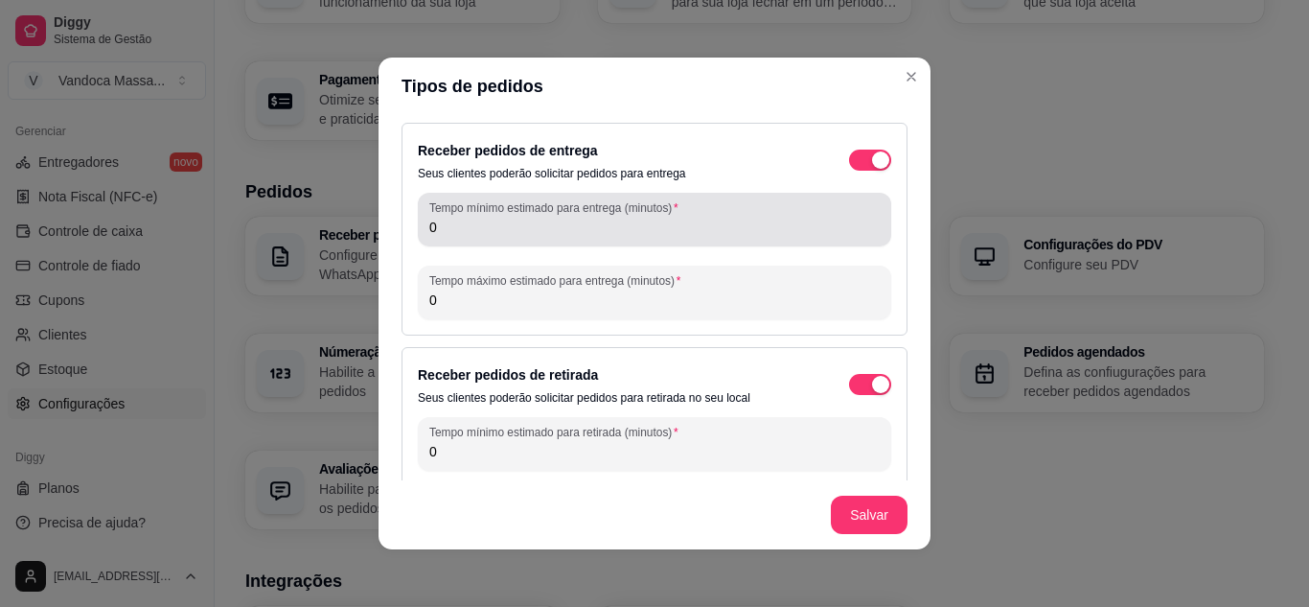
click at [596, 242] on div "Tempo mínimo estimado para entrega (minutos) 0" at bounding box center [654, 220] width 473 height 54
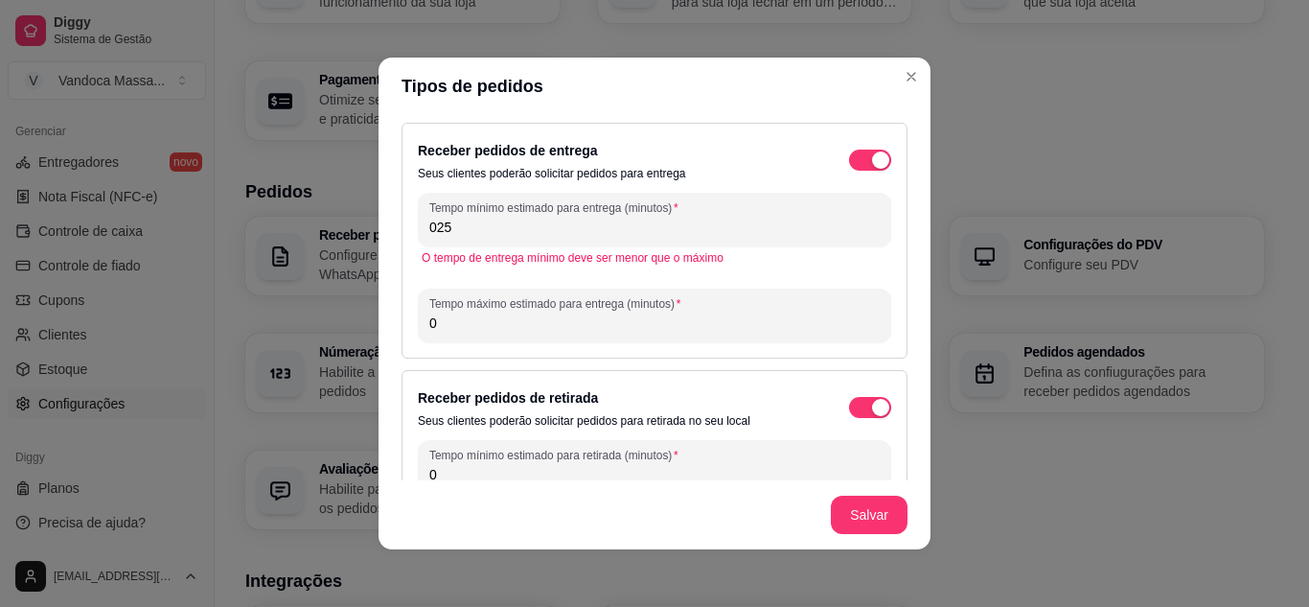
drag, startPoint x: 632, startPoint y: 235, endPoint x: 391, endPoint y: 236, distance: 241.5
click at [391, 236] on div "Receber pedidos de entrega Seus clientes poderão solicitar pedidos para entrega…" at bounding box center [655, 297] width 552 height 365
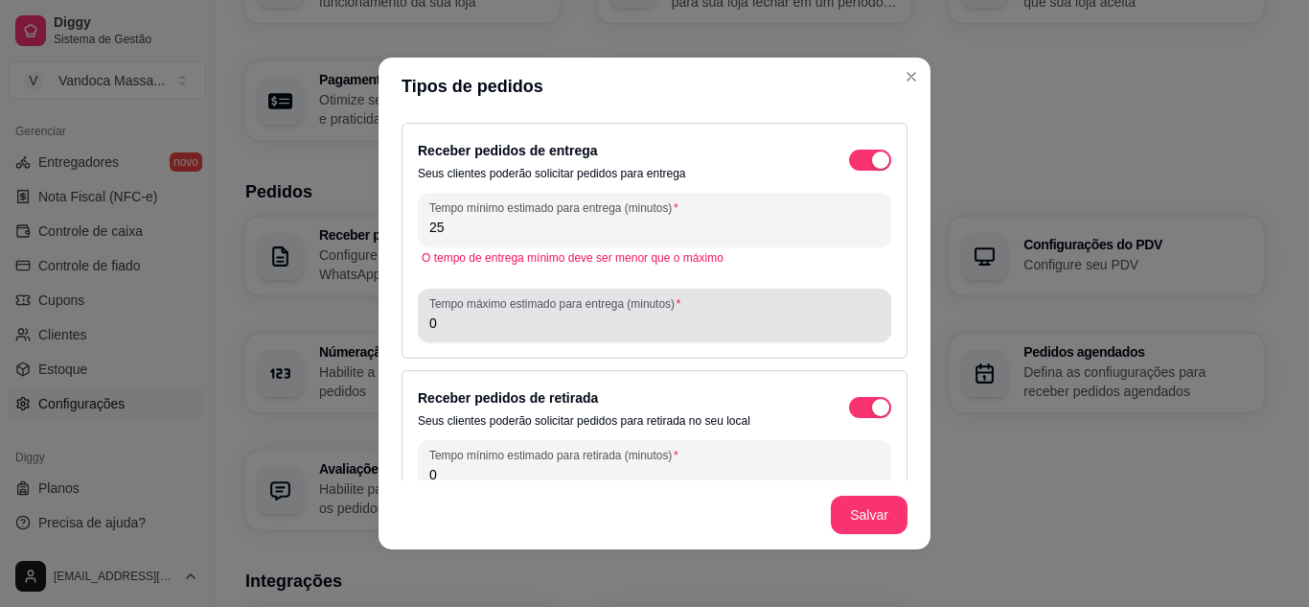
type input "25"
click at [560, 330] on input "0" at bounding box center [654, 322] width 450 height 19
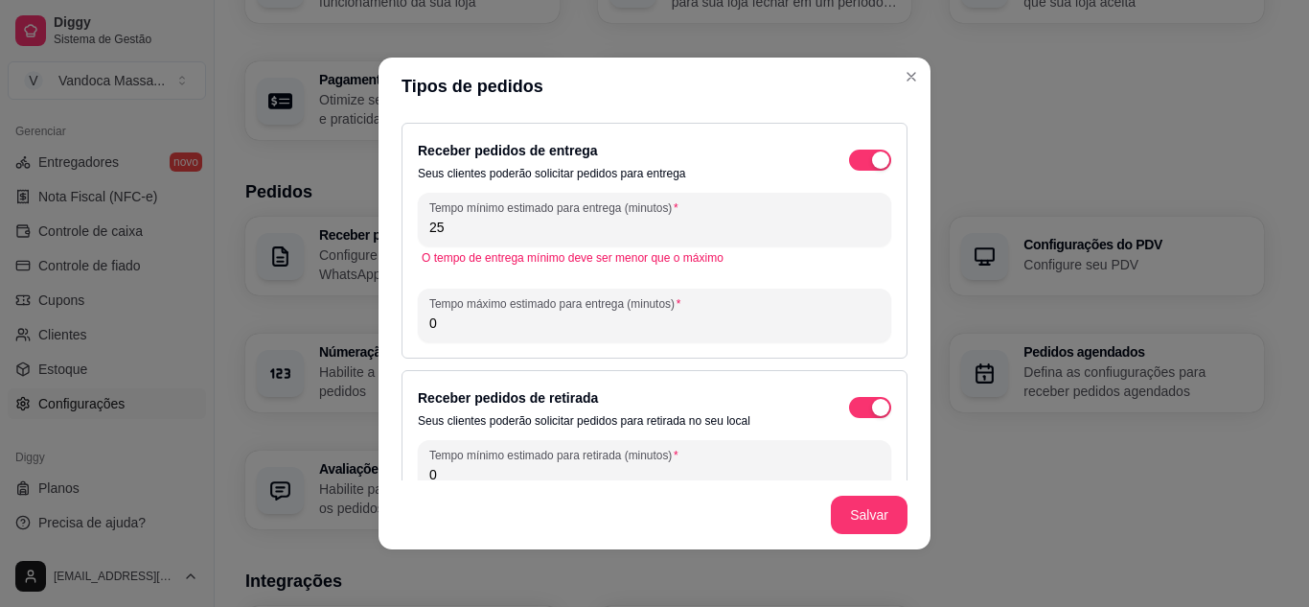
click at [560, 330] on input "0" at bounding box center [654, 322] width 450 height 19
type input "45"
click at [692, 175] on div "Receber pedidos de entrega Seus clientes poderão solicitar pedidos para entrega" at bounding box center [654, 160] width 473 height 42
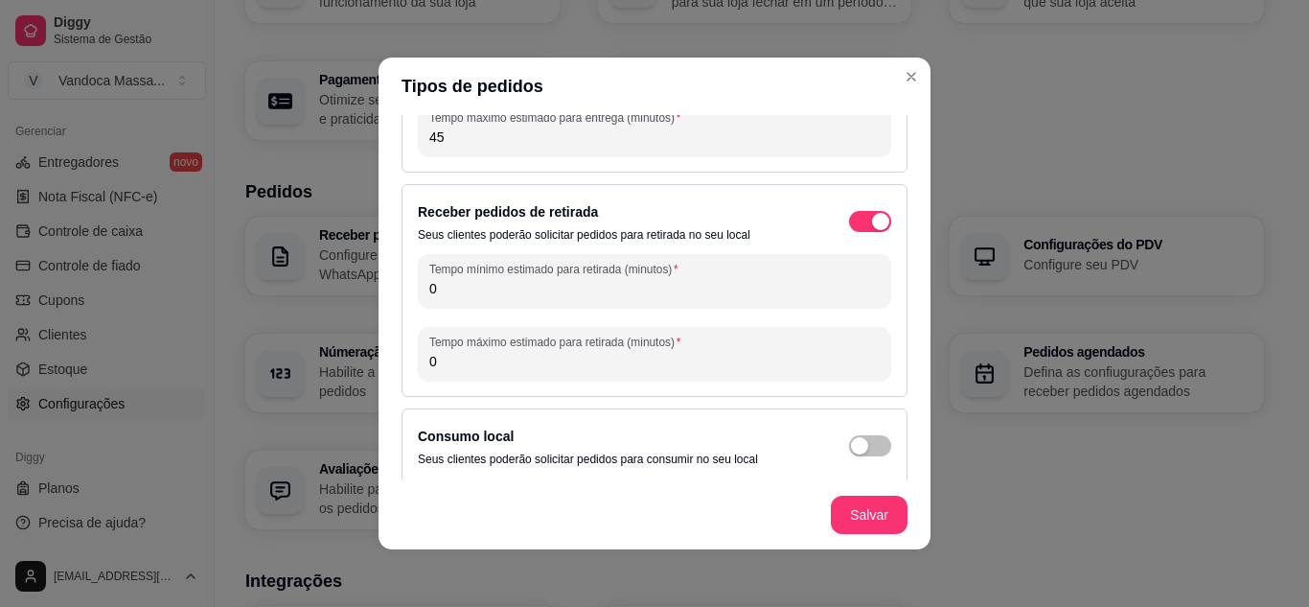
scroll to position [192, 0]
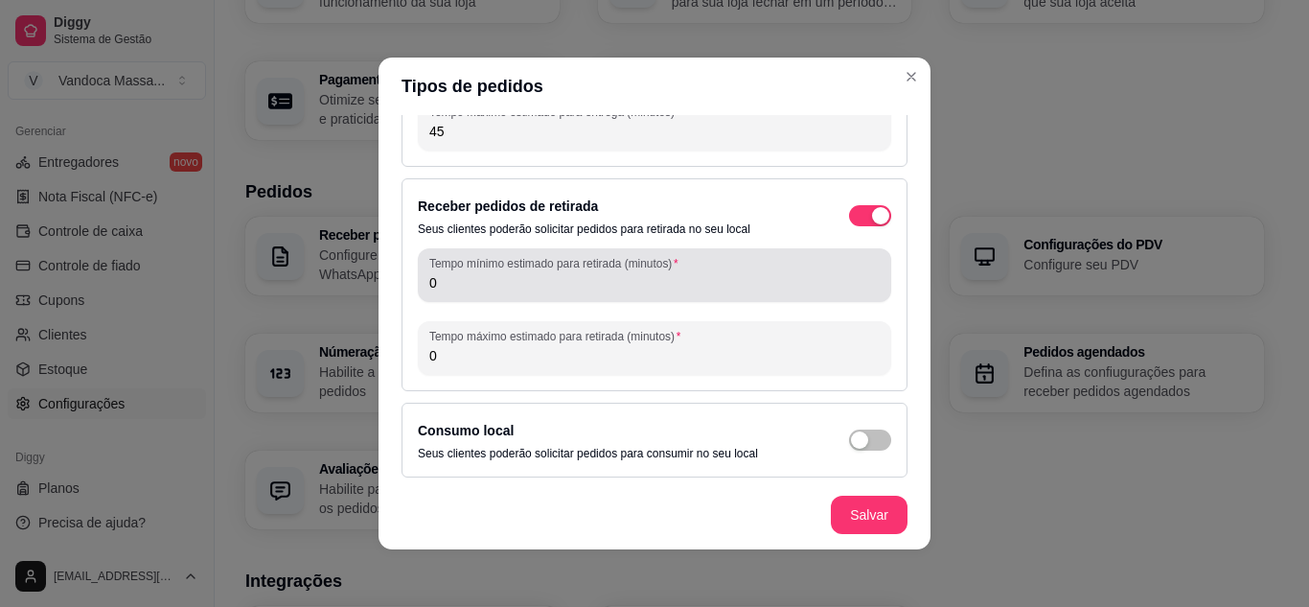
click at [485, 294] on div "Tempo mínimo estimado para retirada (minutos) 0" at bounding box center [654, 275] width 473 height 54
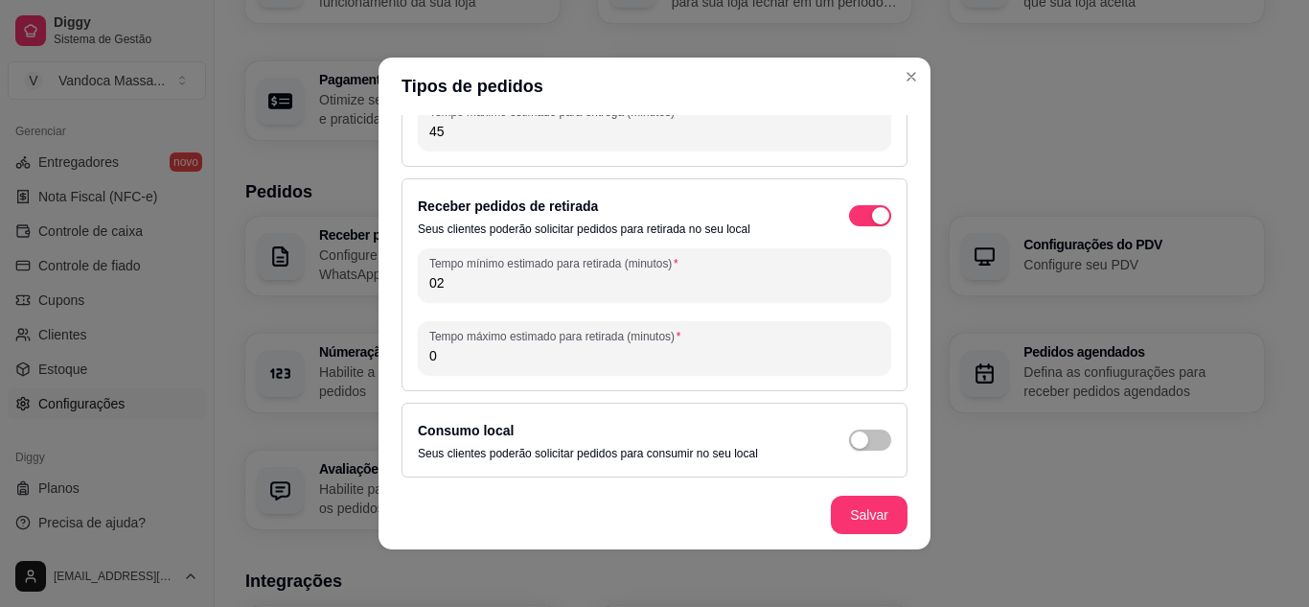
type input "0"
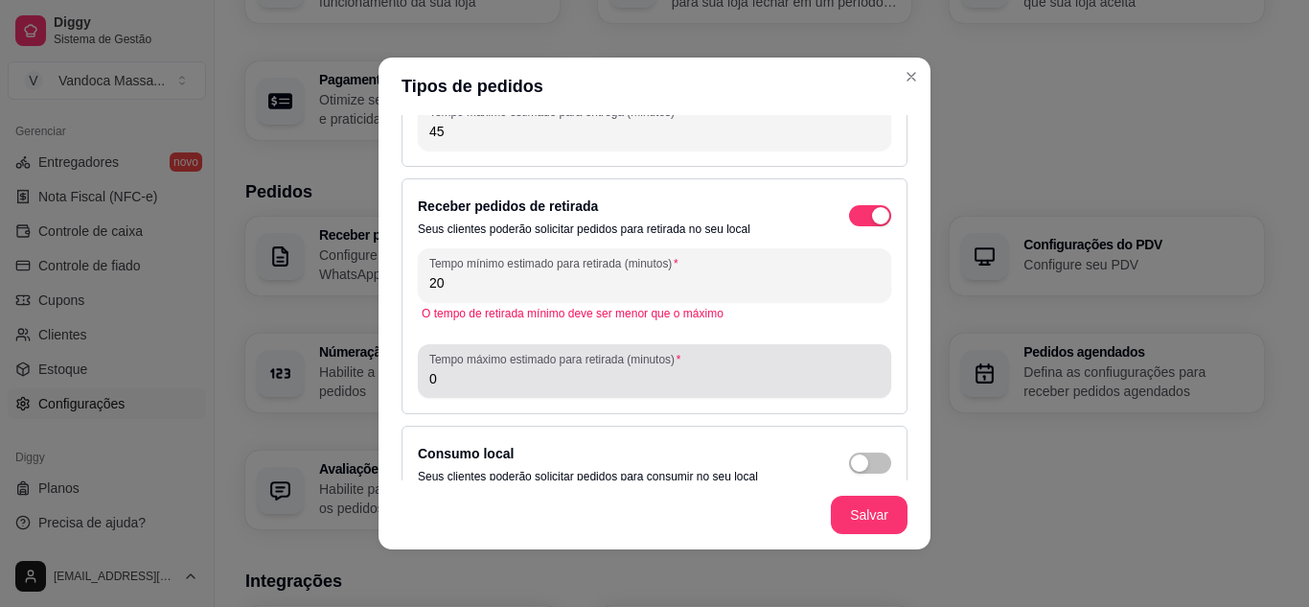
type input "20"
click at [490, 367] on div "0" at bounding box center [654, 371] width 450 height 38
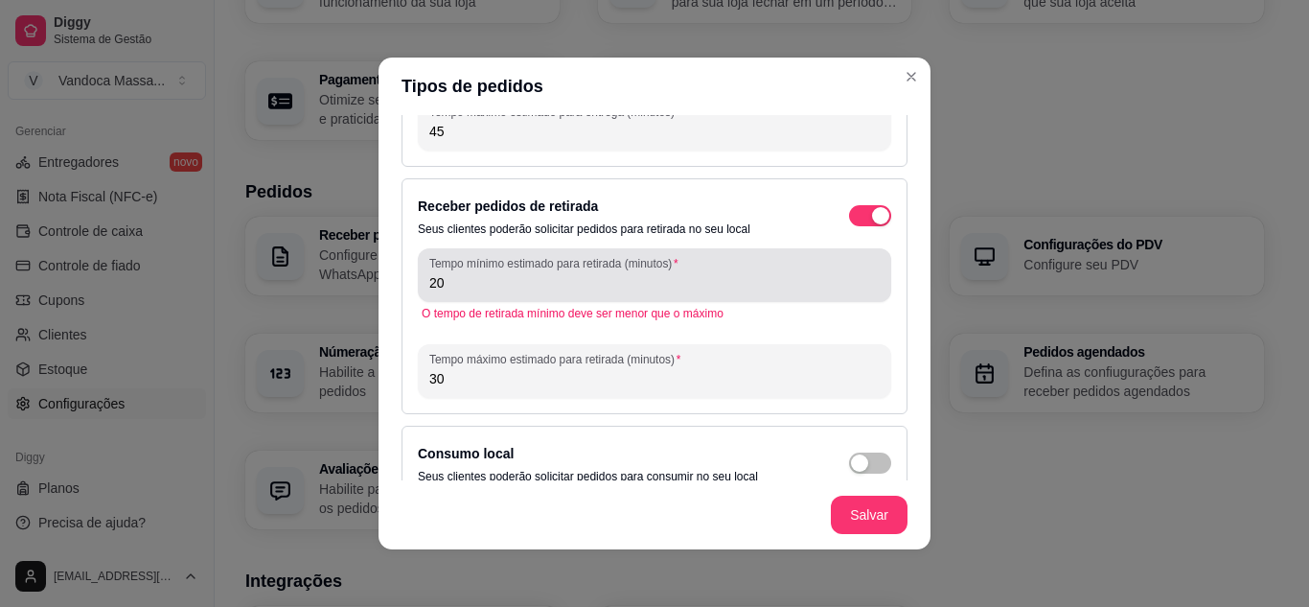
type input "30"
click at [496, 289] on input "20" at bounding box center [654, 282] width 450 height 19
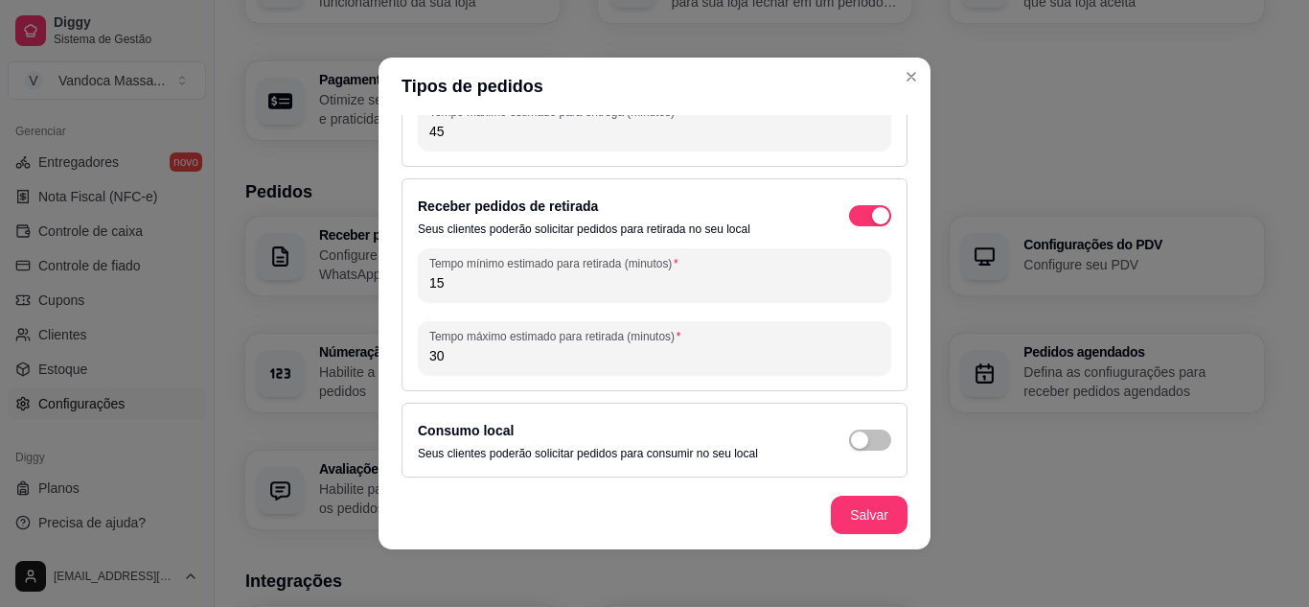
type input "15"
click at [568, 168] on div "Receber pedidos de entrega Seus clientes poderão solicitar pedidos para entrega…" at bounding box center [655, 297] width 552 height 365
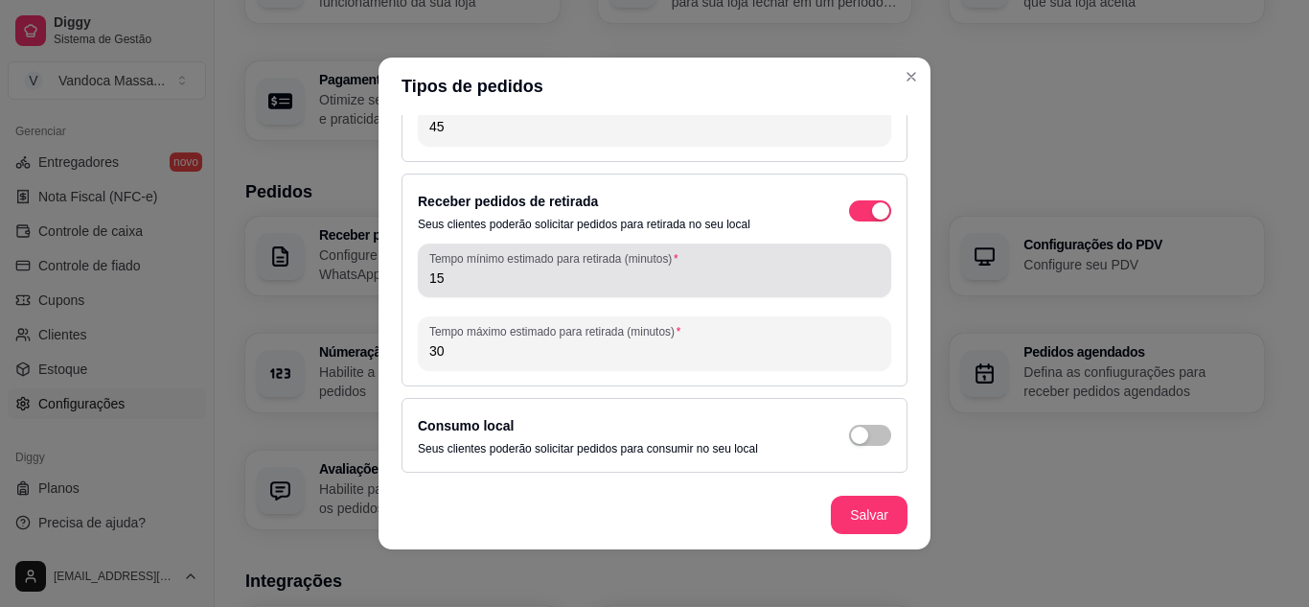
scroll to position [4, 0]
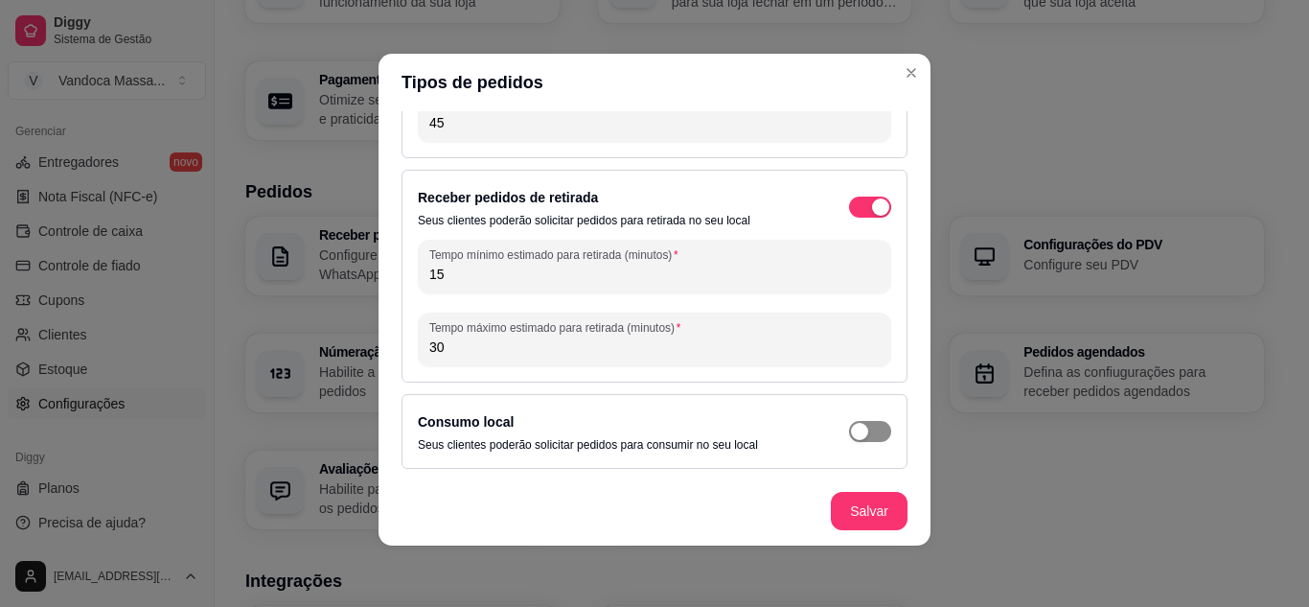
click at [851, 429] on div "button" at bounding box center [859, 431] width 17 height 17
click at [872, 428] on div "button" at bounding box center [880, 431] width 17 height 17
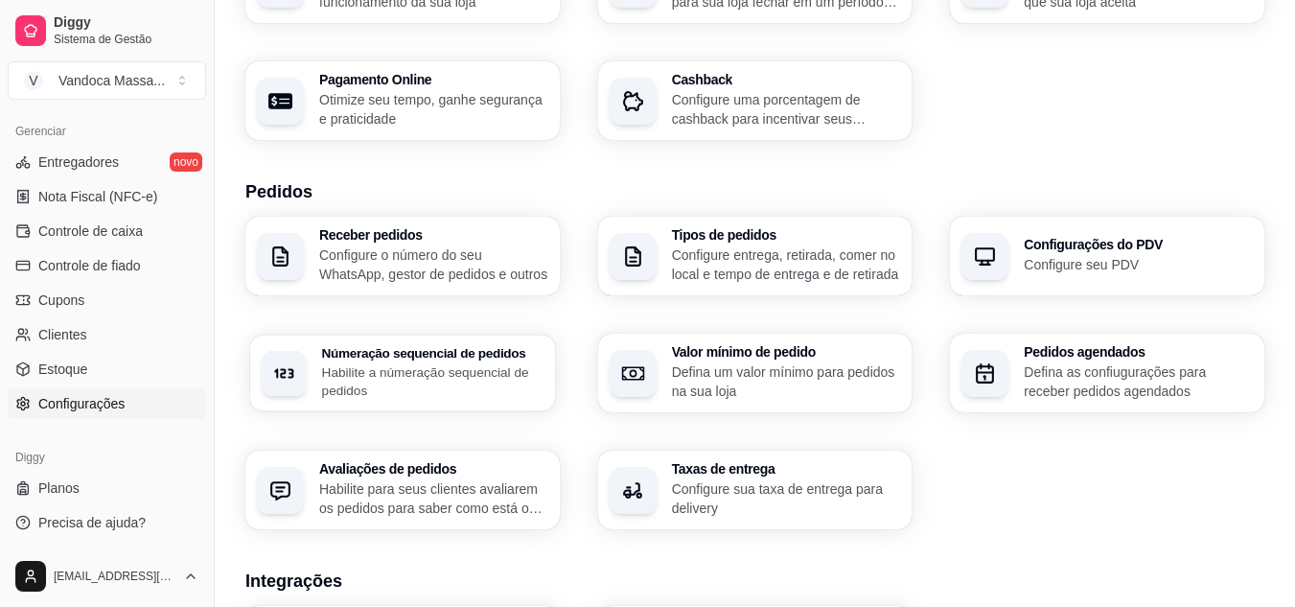
click at [474, 346] on h3 "Númeração sequencial de pedidos" at bounding box center [432, 352] width 221 height 13
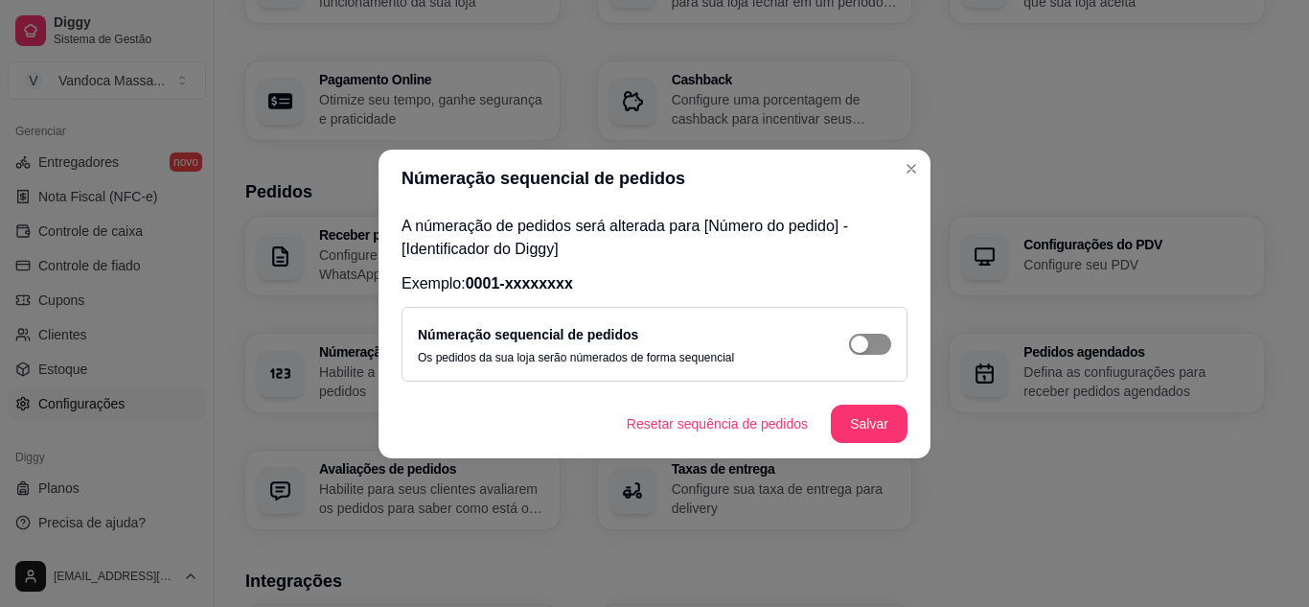
click at [854, 349] on div "button" at bounding box center [859, 343] width 17 height 17
click at [872, 429] on button "Salvar" at bounding box center [869, 423] width 77 height 38
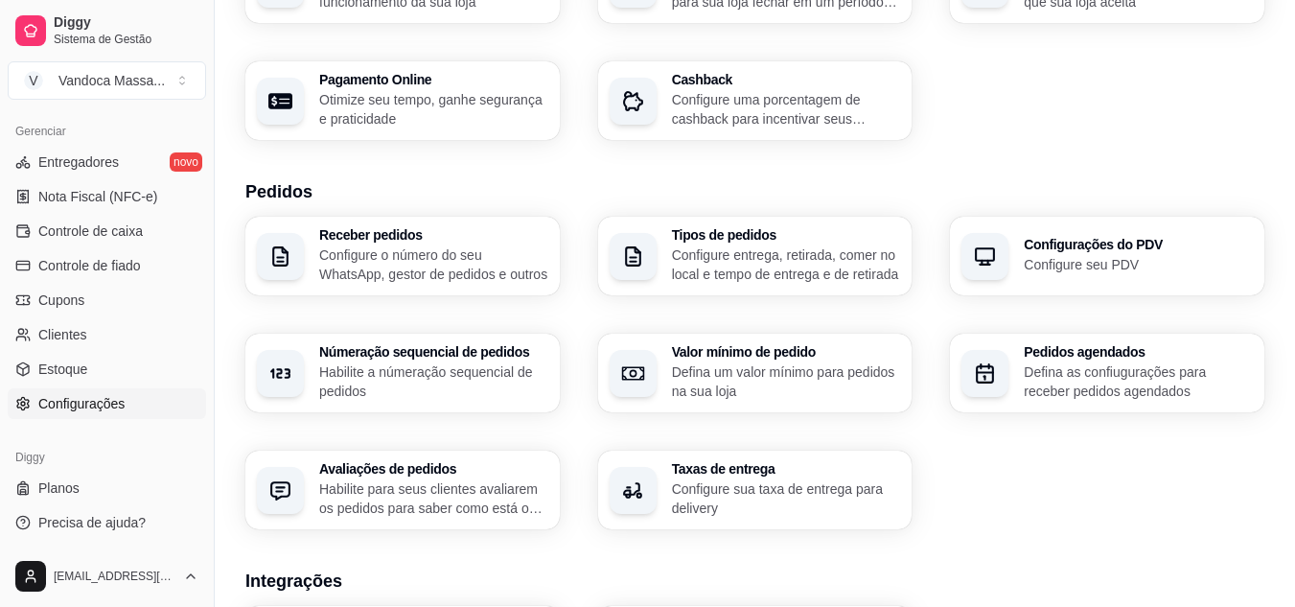
click at [492, 484] on p "Habilite para seus clientes avaliarem os pedidos para saber como está o feedbac…" at bounding box center [433, 498] width 229 height 38
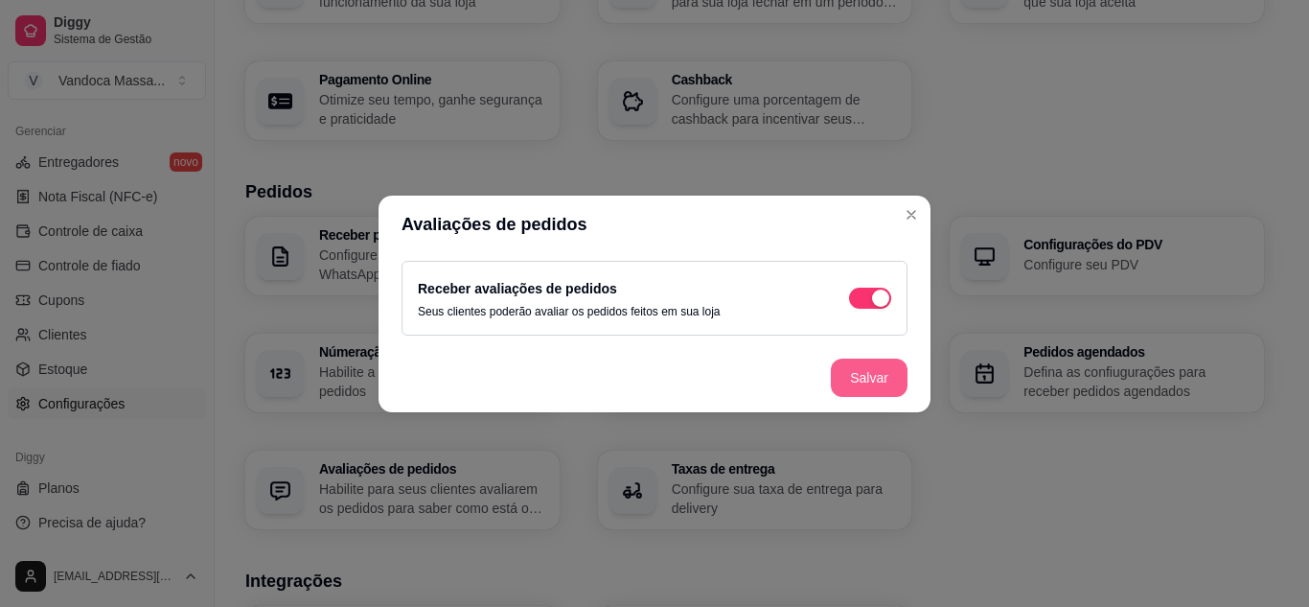
click at [858, 369] on button "Salvar" at bounding box center [869, 377] width 77 height 38
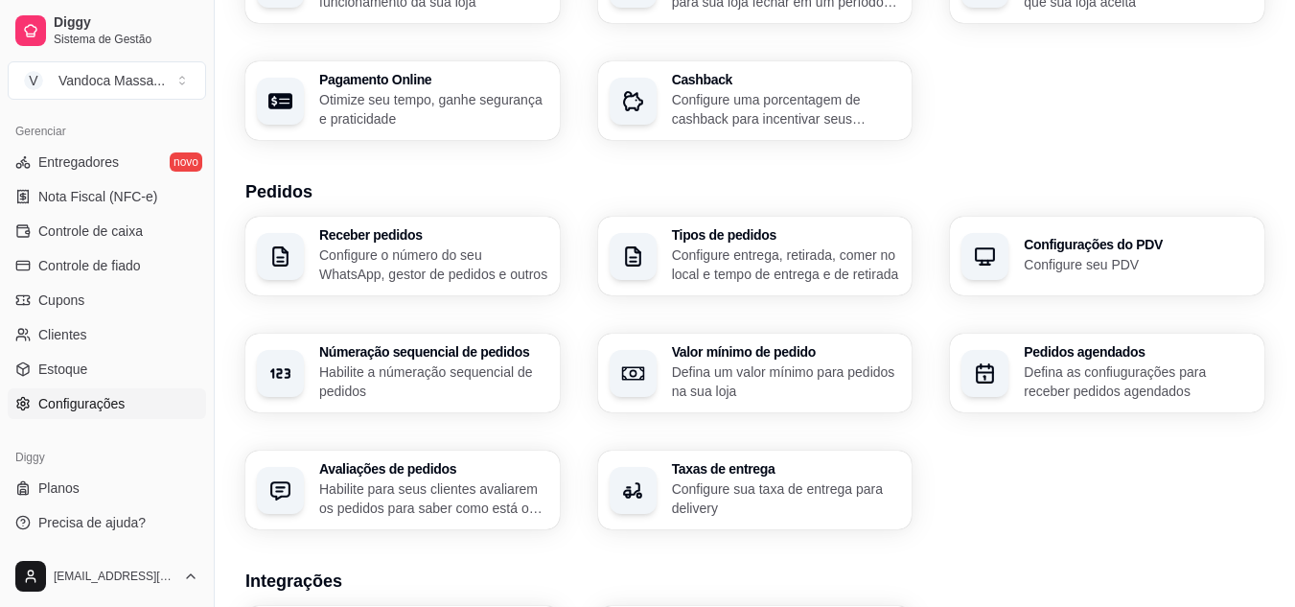
click at [812, 283] on p "Configure entrega, retirada, comer no local e tempo de entrega e de retirada" at bounding box center [786, 264] width 229 height 38
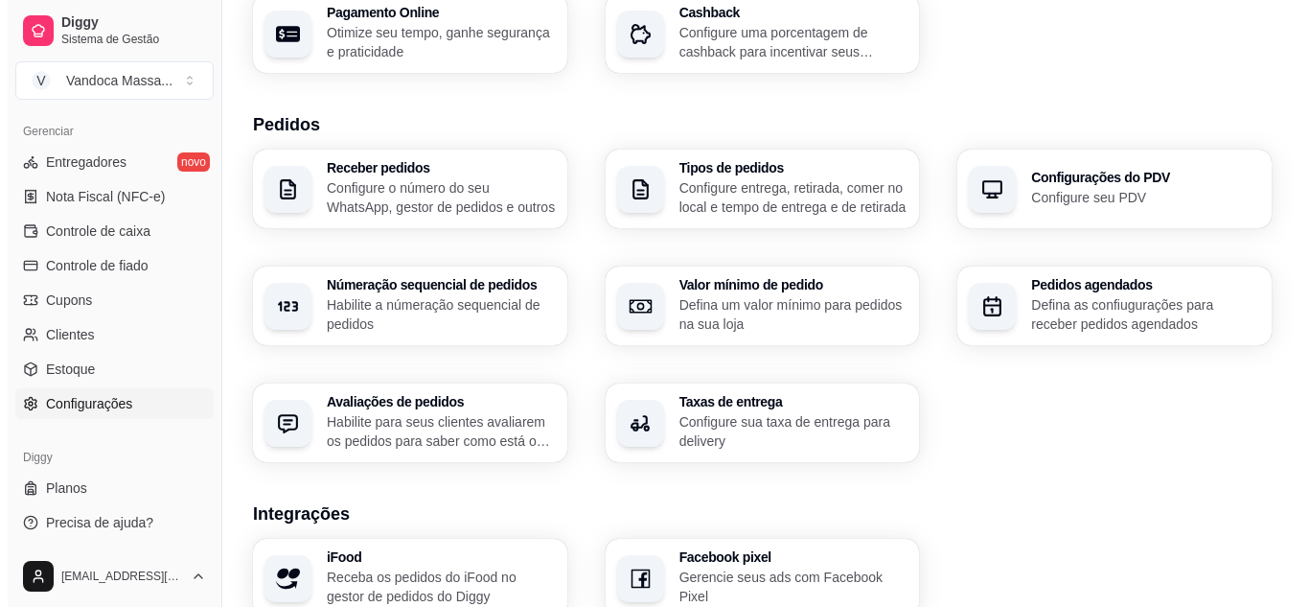
scroll to position [383, 0]
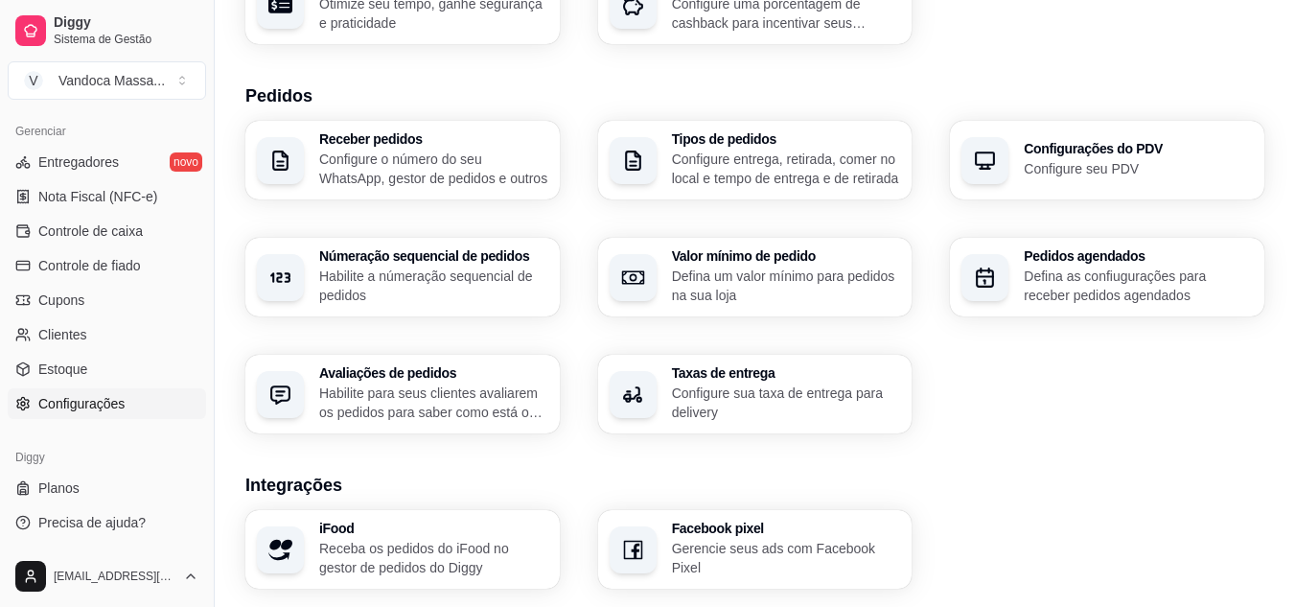
click at [801, 280] on p "Defina um valor mínimo para pedidos na sua loja" at bounding box center [786, 285] width 229 height 38
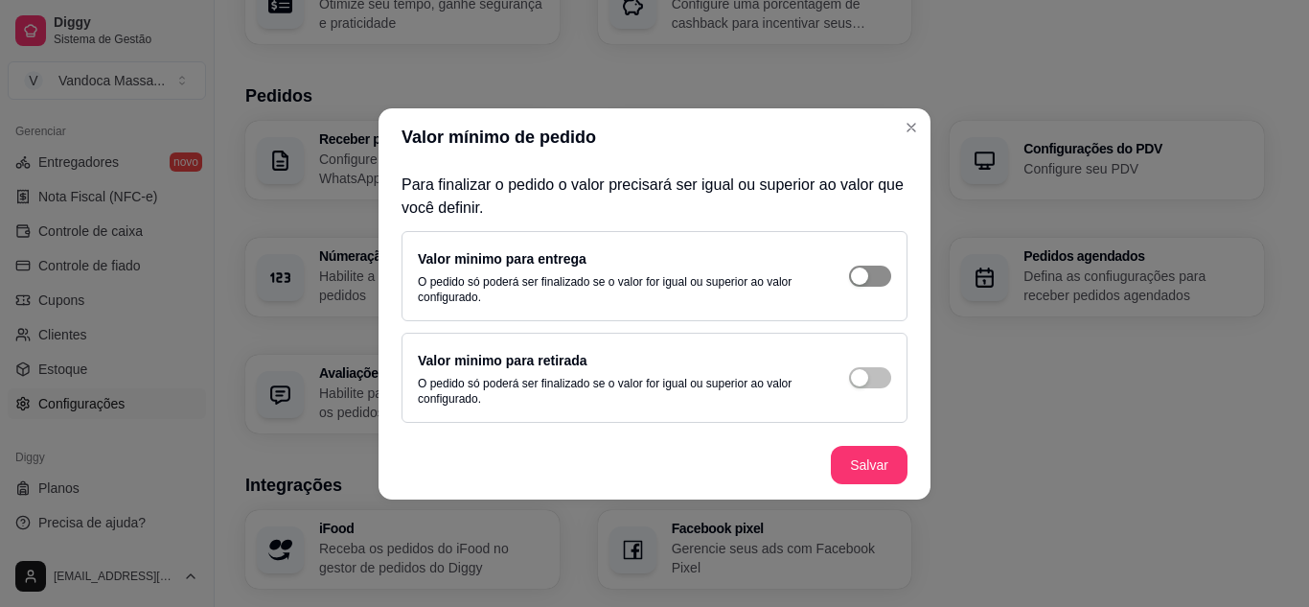
click at [850, 280] on span "button" at bounding box center [870, 275] width 42 height 21
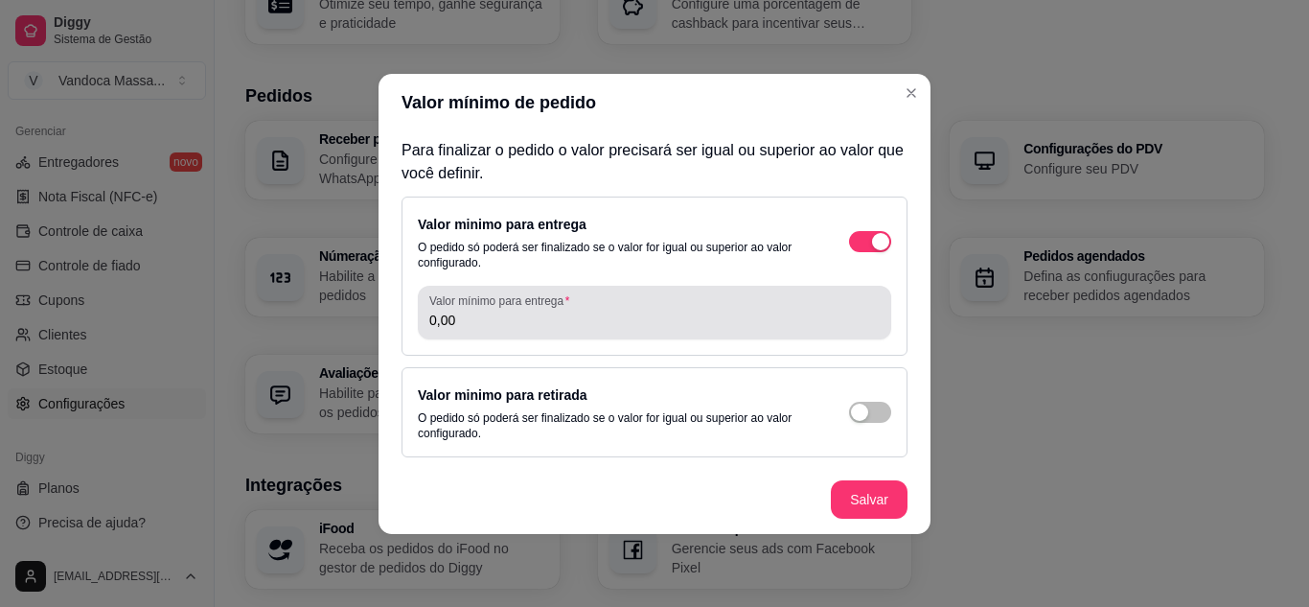
click at [757, 312] on input "0,00" at bounding box center [654, 319] width 450 height 19
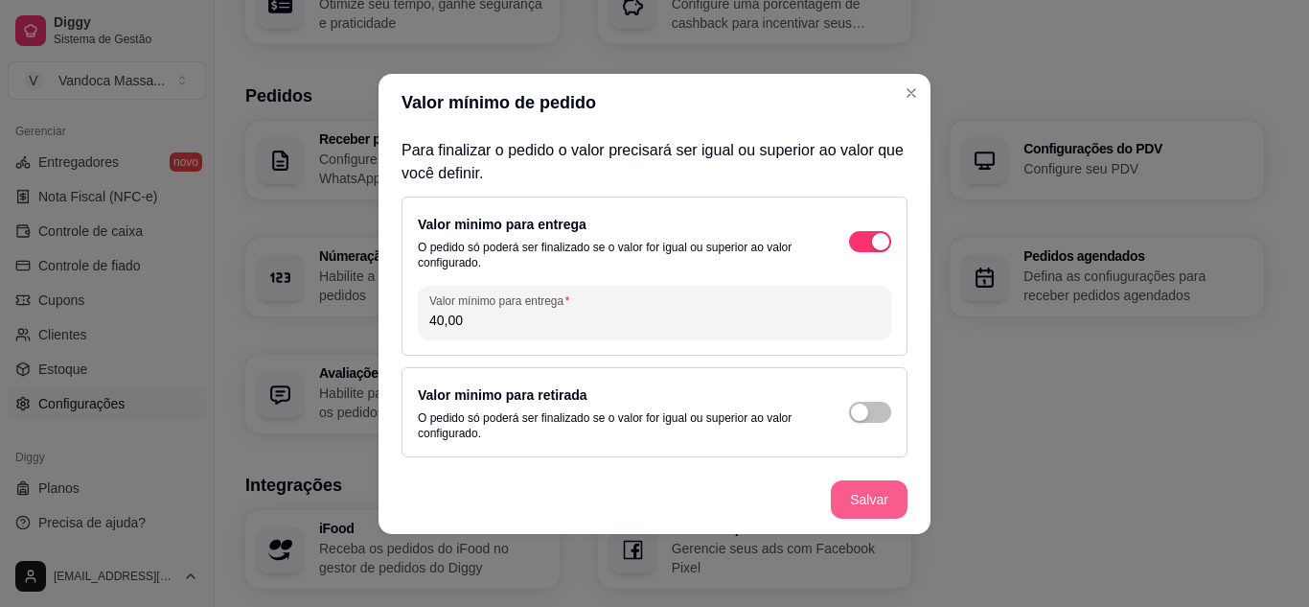
type input "40,00"
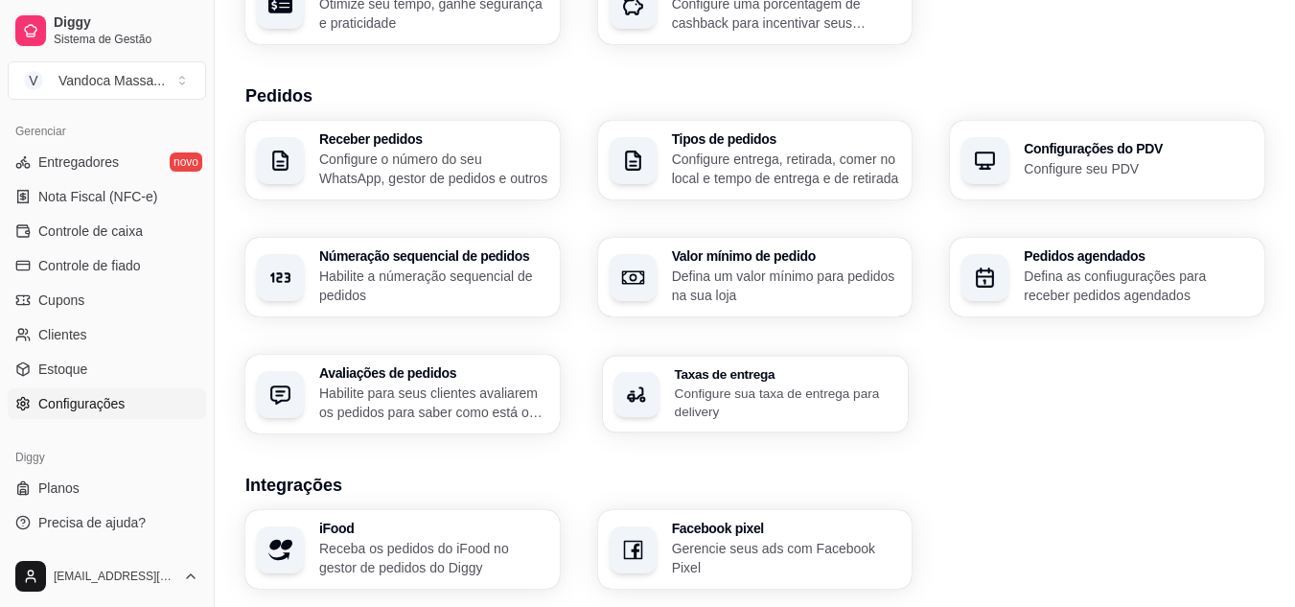
click at [867, 384] on p "Configure sua taxa de entrega para delivery" at bounding box center [785, 401] width 222 height 37
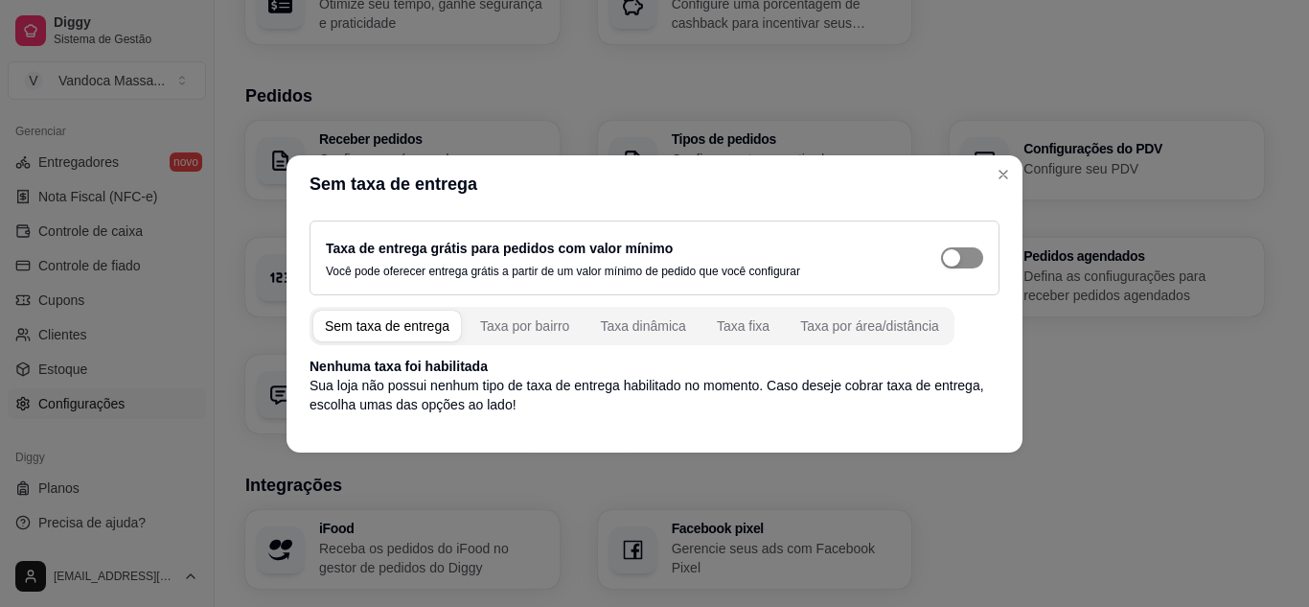
click at [974, 263] on span "button" at bounding box center [962, 257] width 42 height 21
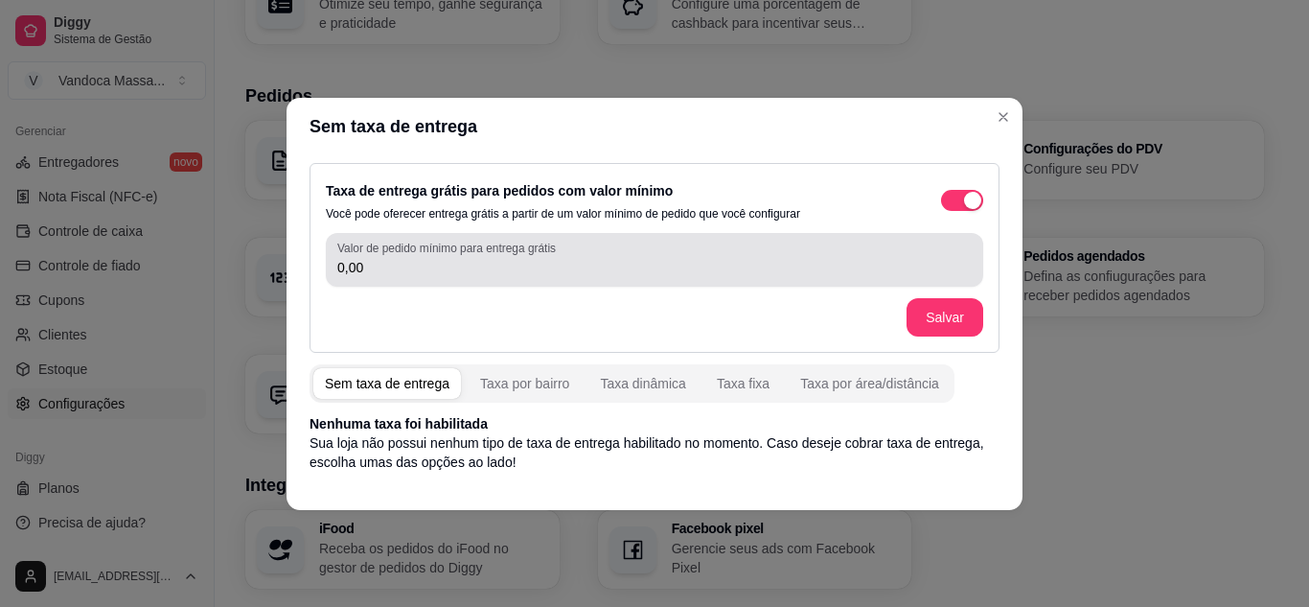
click at [647, 277] on div "0,00" at bounding box center [654, 260] width 634 height 38
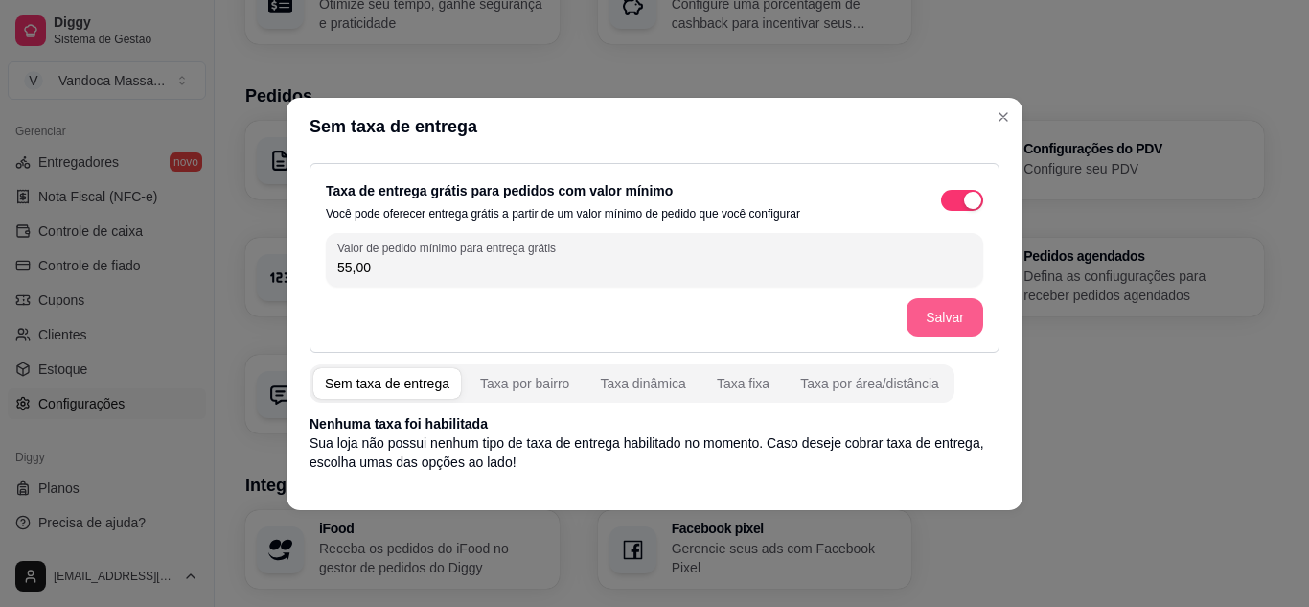
type input "55,00"
click at [934, 310] on button "Salvar" at bounding box center [944, 317] width 77 height 38
click at [853, 380] on div "Taxa por área/distância" at bounding box center [869, 383] width 139 height 19
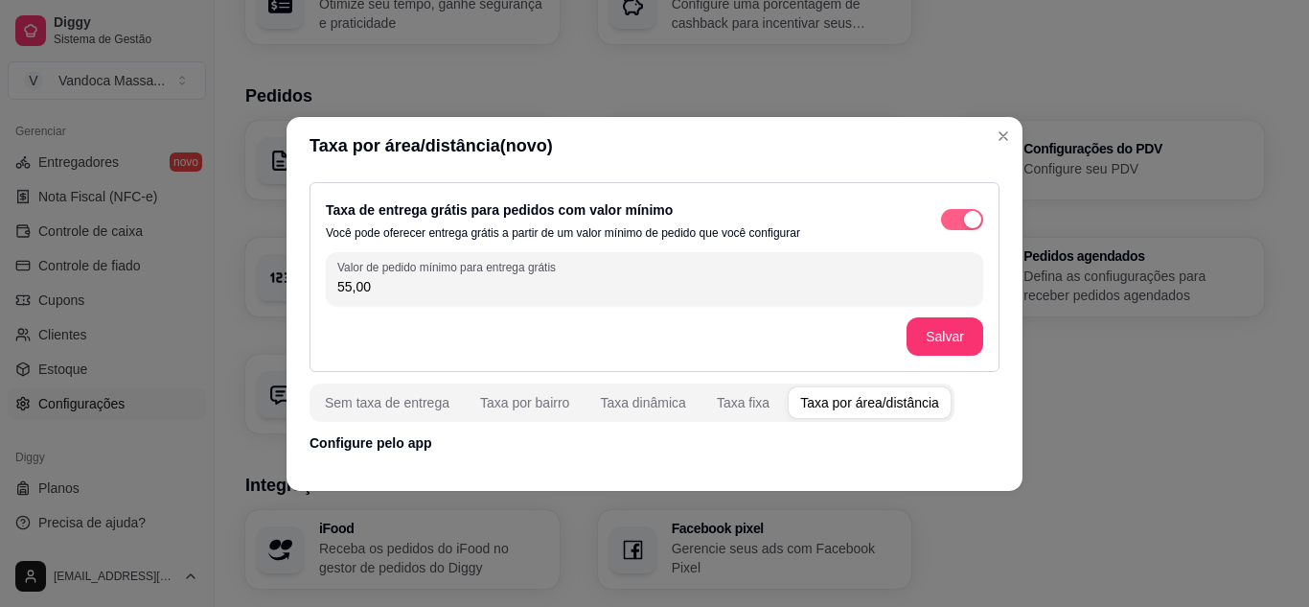
click at [965, 214] on div "button" at bounding box center [972, 219] width 17 height 17
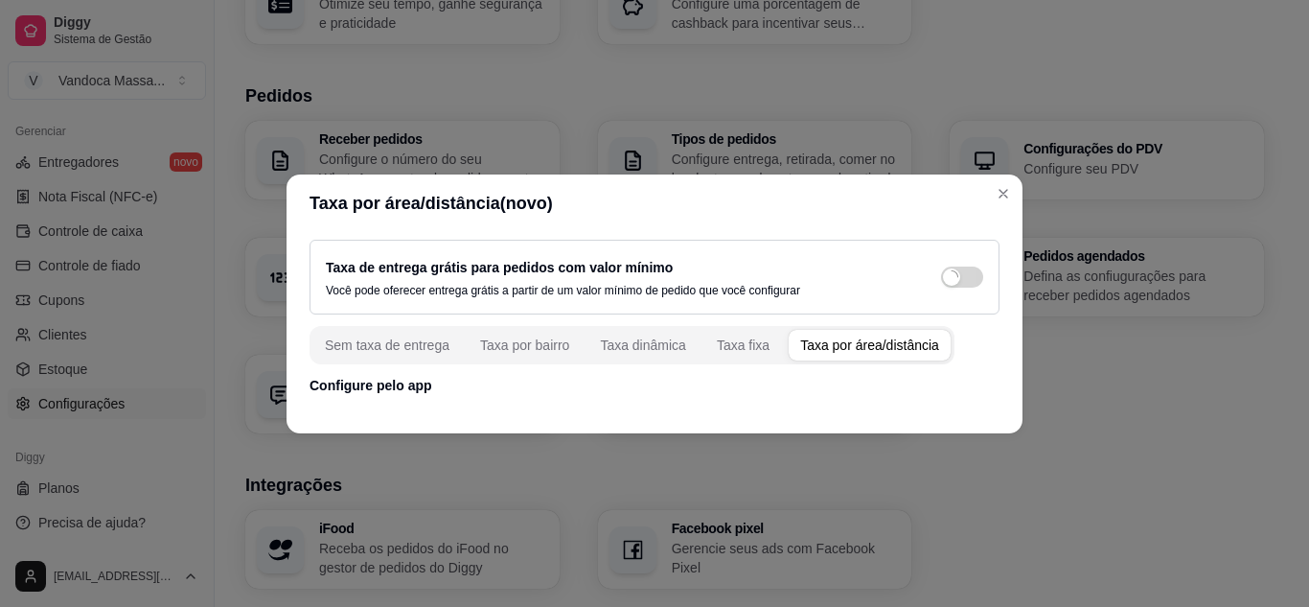
click at [838, 339] on div "Taxa por área/distância" at bounding box center [869, 344] width 139 height 19
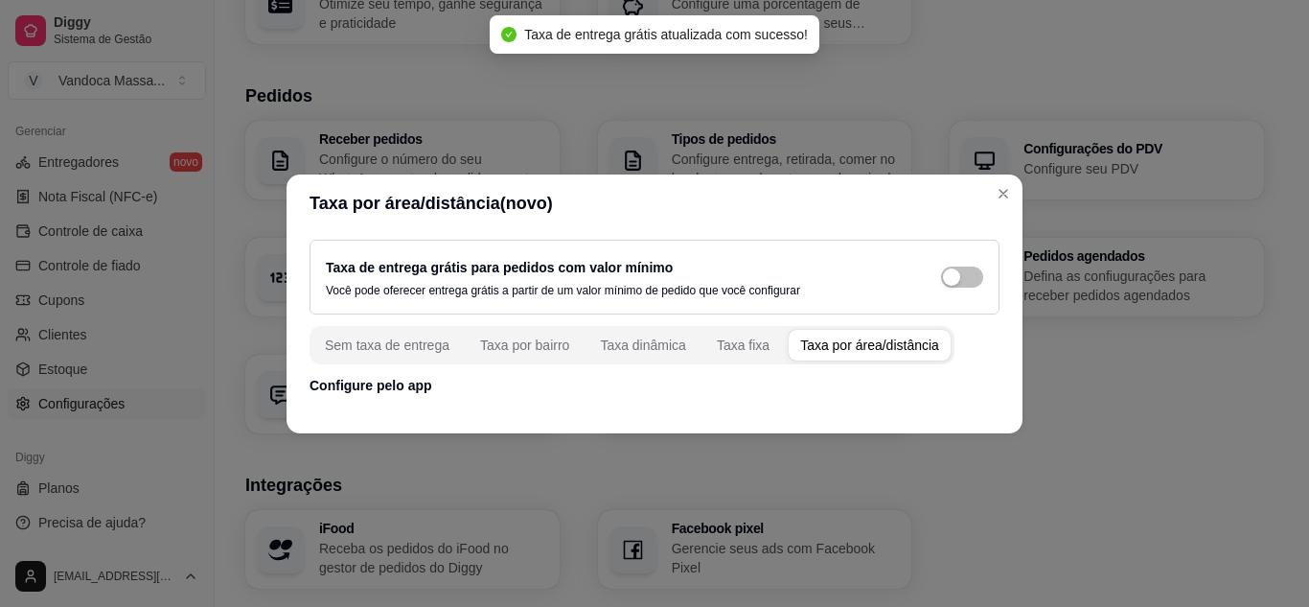
click at [771, 345] on div "Sem taxa de entrega Taxa por bairro Taxa dinâmica Taxa fixa Taxa por área/distâ…" at bounding box center [632, 345] width 645 height 38
click at [755, 345] on div "Taxa fixa" at bounding box center [743, 344] width 53 height 19
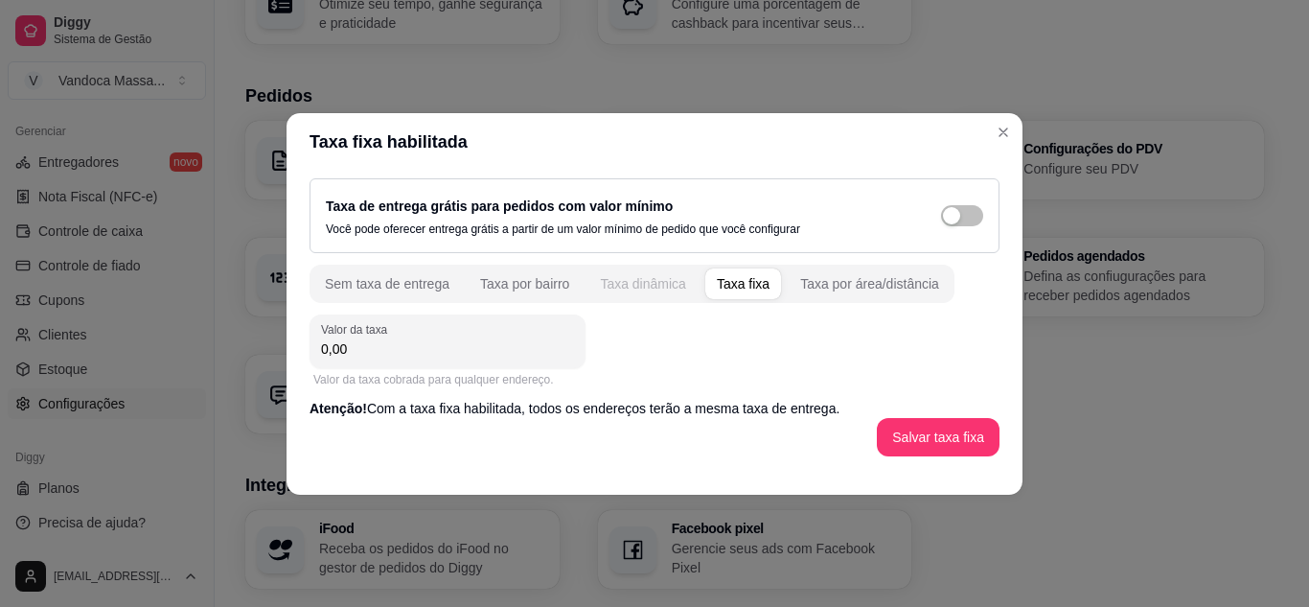
click at [628, 281] on div "Taxa dinâmica" at bounding box center [643, 283] width 86 height 19
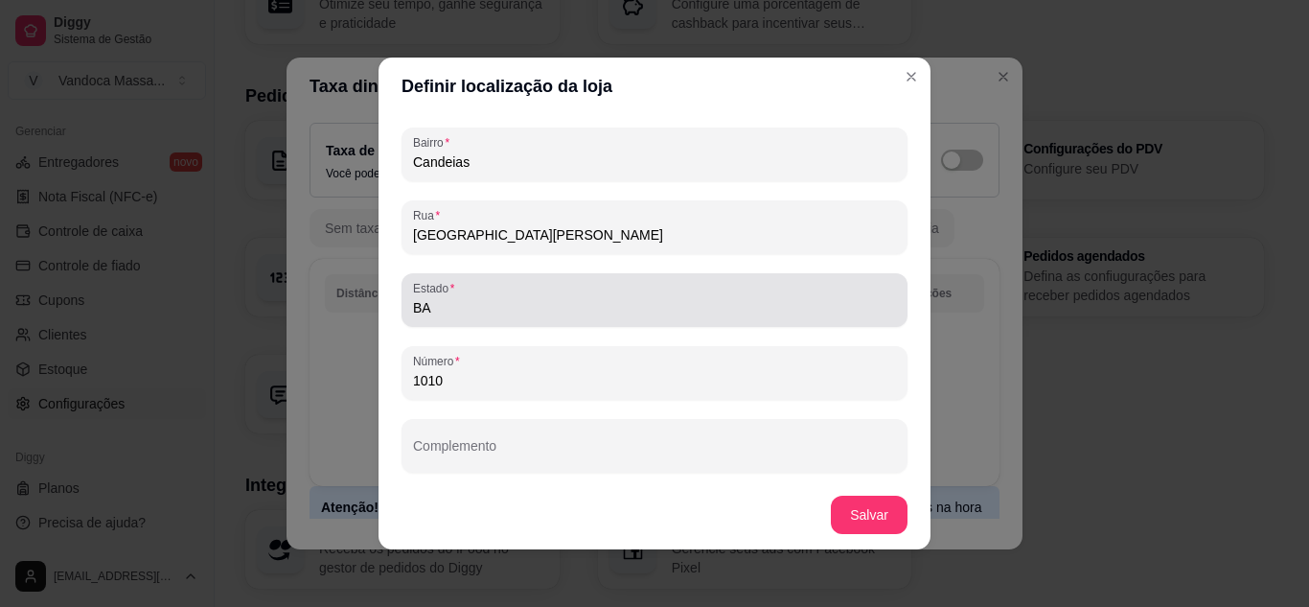
scroll to position [4, 0]
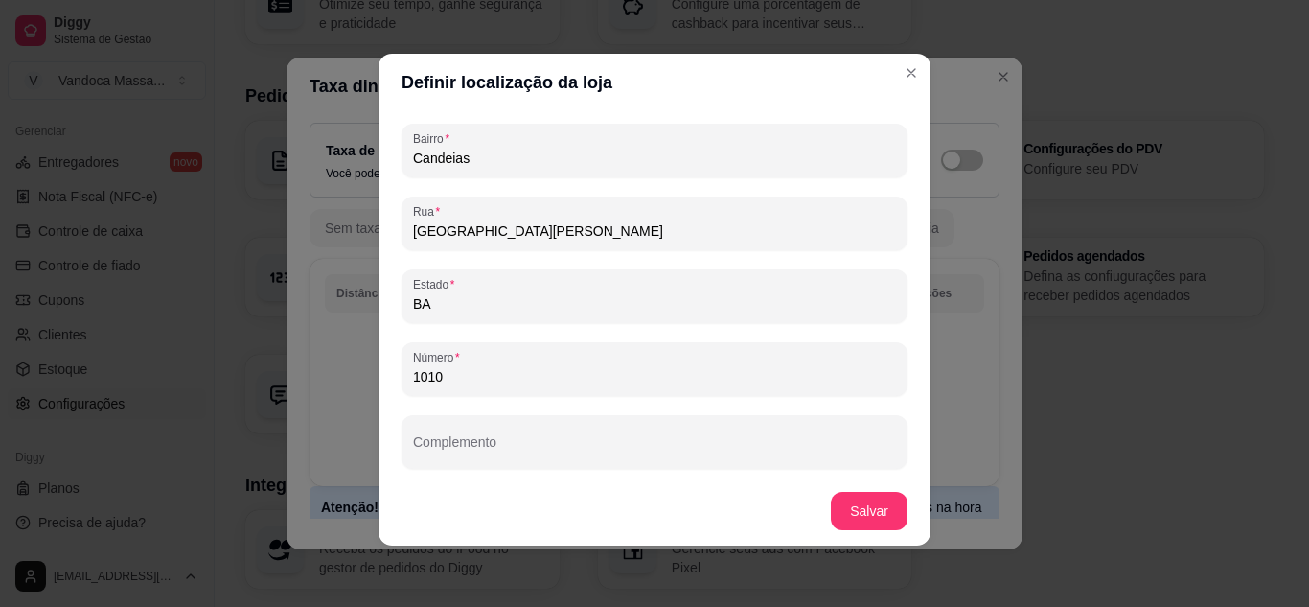
click at [897, 493] on footer "Salvar" at bounding box center [655, 510] width 552 height 69
click at [882, 504] on button "Salvar" at bounding box center [869, 511] width 77 height 38
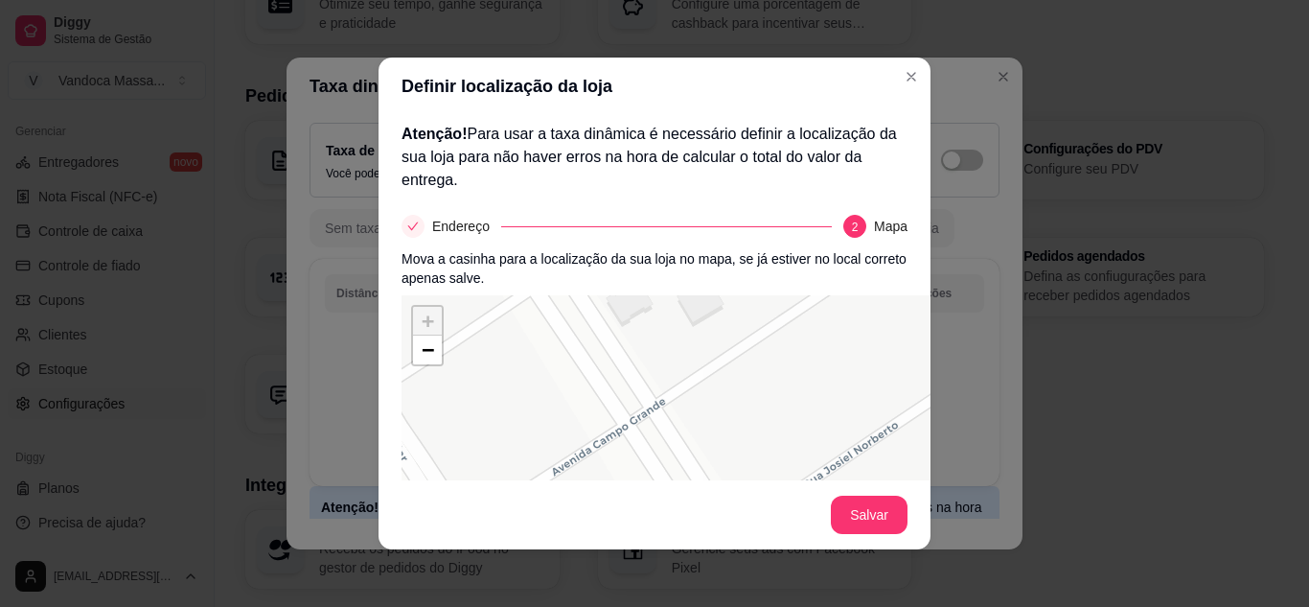
scroll to position [180, 0]
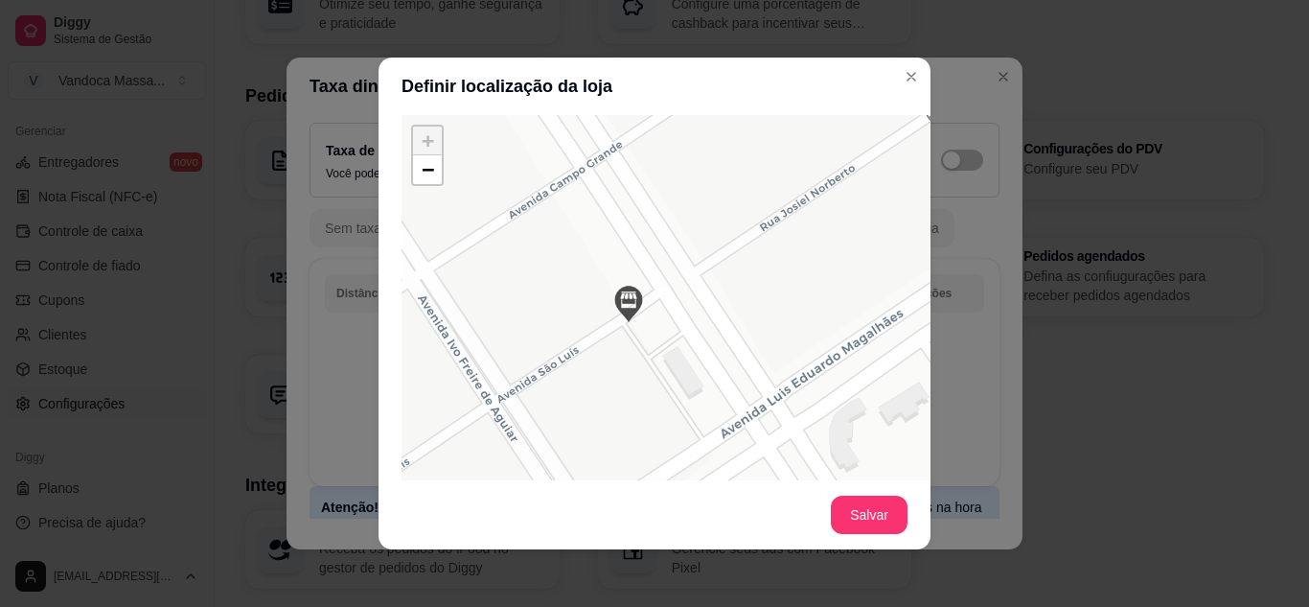
drag, startPoint x: 692, startPoint y: 403, endPoint x: 631, endPoint y: 279, distance: 138.8
click at [631, 280] on div "+ − Leaflet | © OSM & CartoDB" at bounding box center [689, 402] width 575 height 575
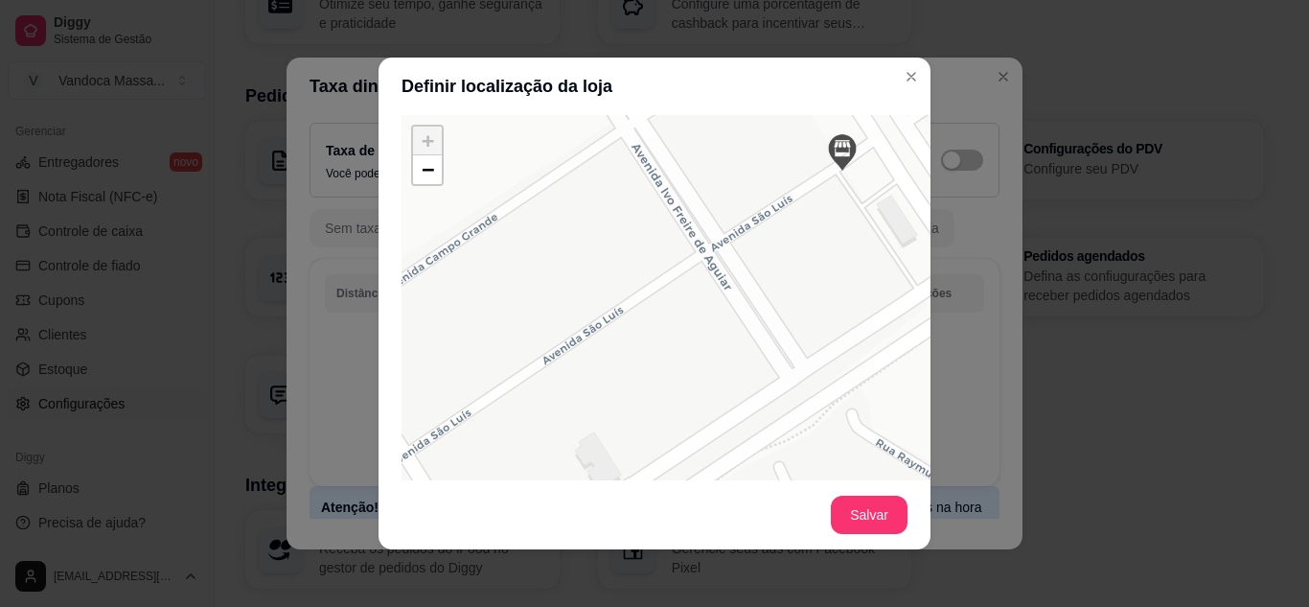
drag, startPoint x: 544, startPoint y: 348, endPoint x: 759, endPoint y: 221, distance: 249.1
click at [759, 221] on div "+ − Leaflet | © OSM & CartoDB" at bounding box center [689, 402] width 575 height 575
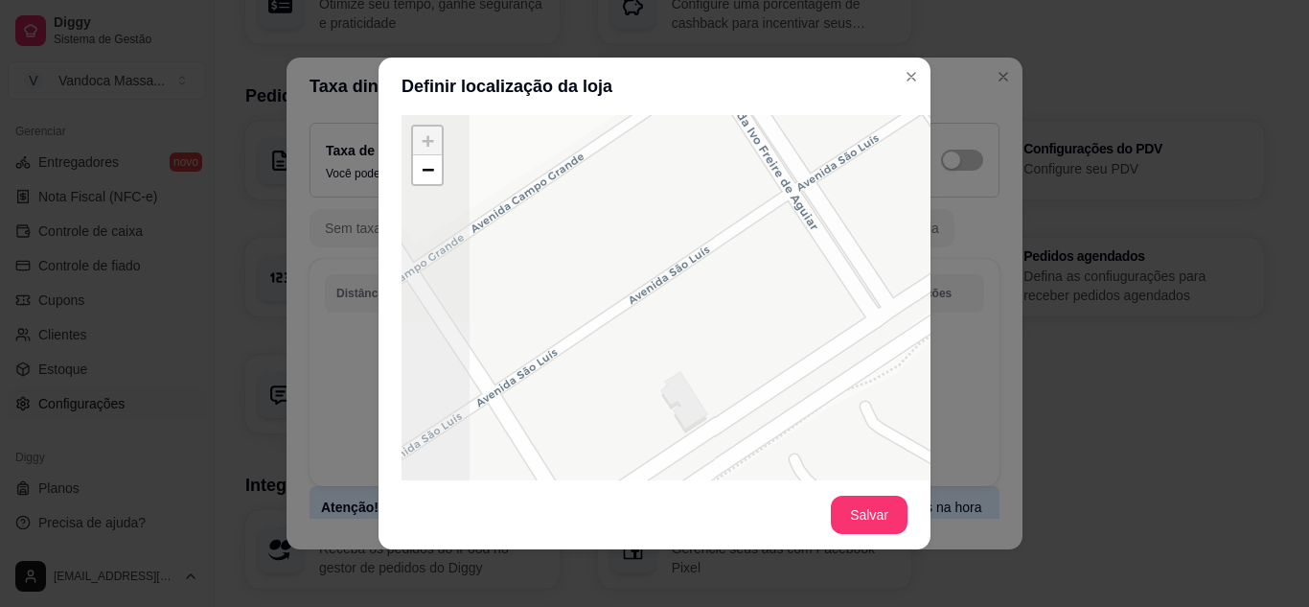
drag, startPoint x: 729, startPoint y: 272, endPoint x: 815, endPoint y: 212, distance: 105.3
click at [815, 212] on div "+ − Leaflet | © OSM & CartoDB" at bounding box center [689, 402] width 575 height 575
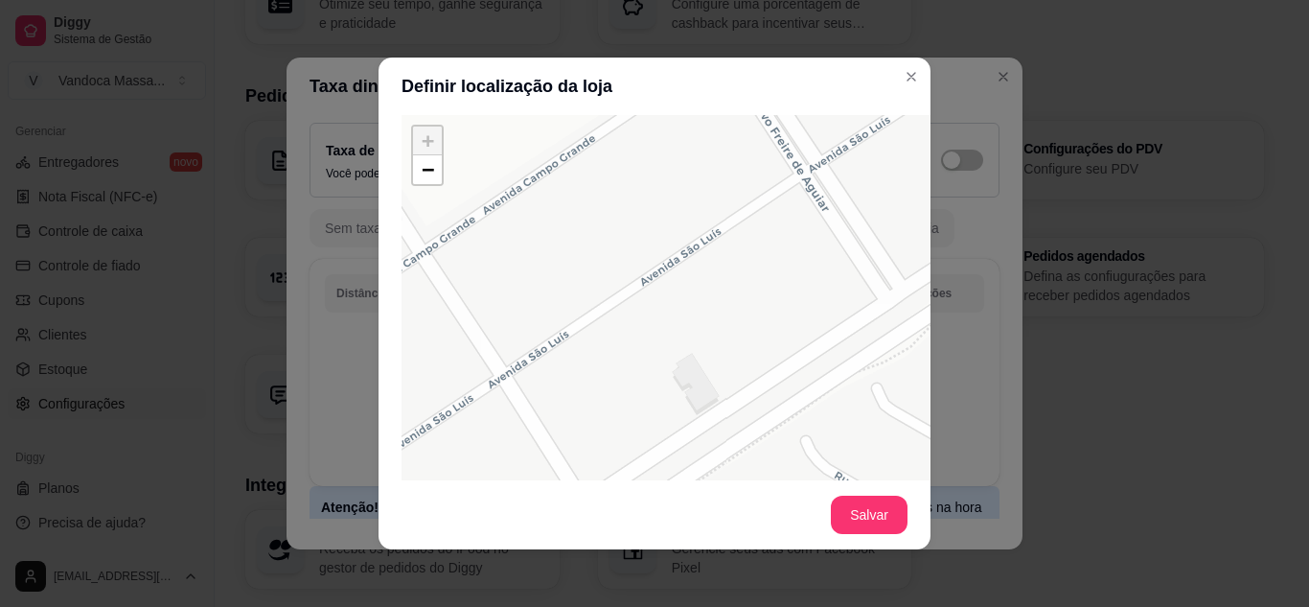
drag, startPoint x: 774, startPoint y: 253, endPoint x: 819, endPoint y: 181, distance: 84.8
click at [819, 181] on div "+ − Leaflet | © OSM & CartoDB" at bounding box center [689, 402] width 575 height 575
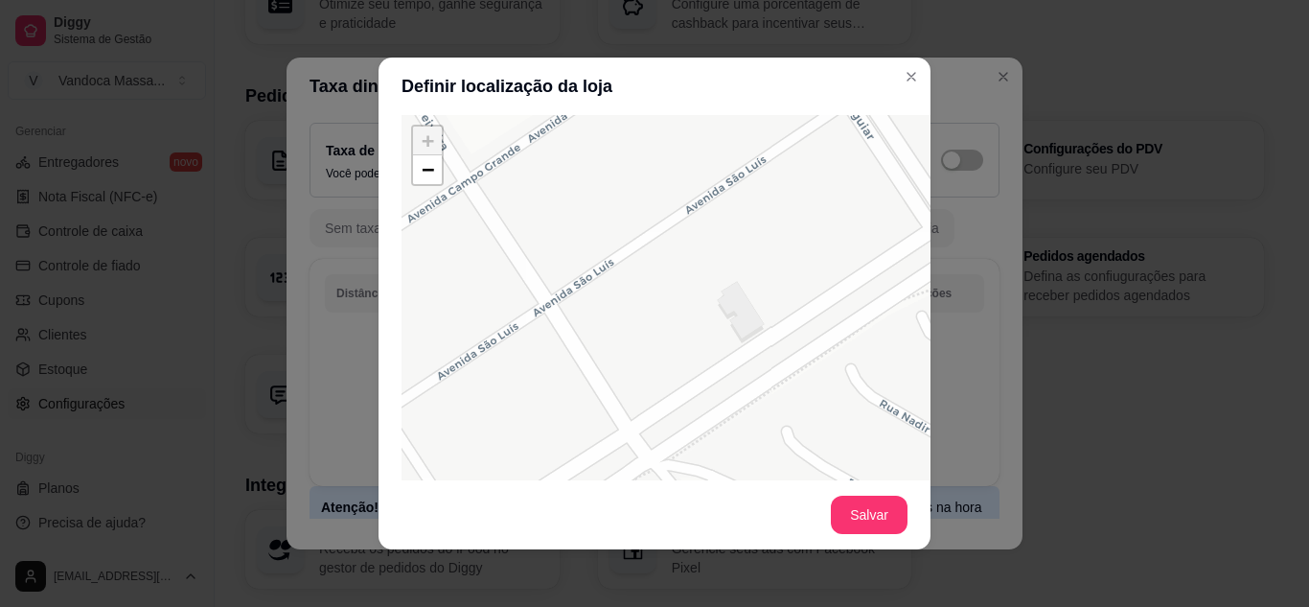
drag, startPoint x: 797, startPoint y: 213, endPoint x: 841, endPoint y: 194, distance: 48.1
click at [841, 194] on div "+ − Leaflet | © OSM & CartoDB" at bounding box center [689, 402] width 575 height 575
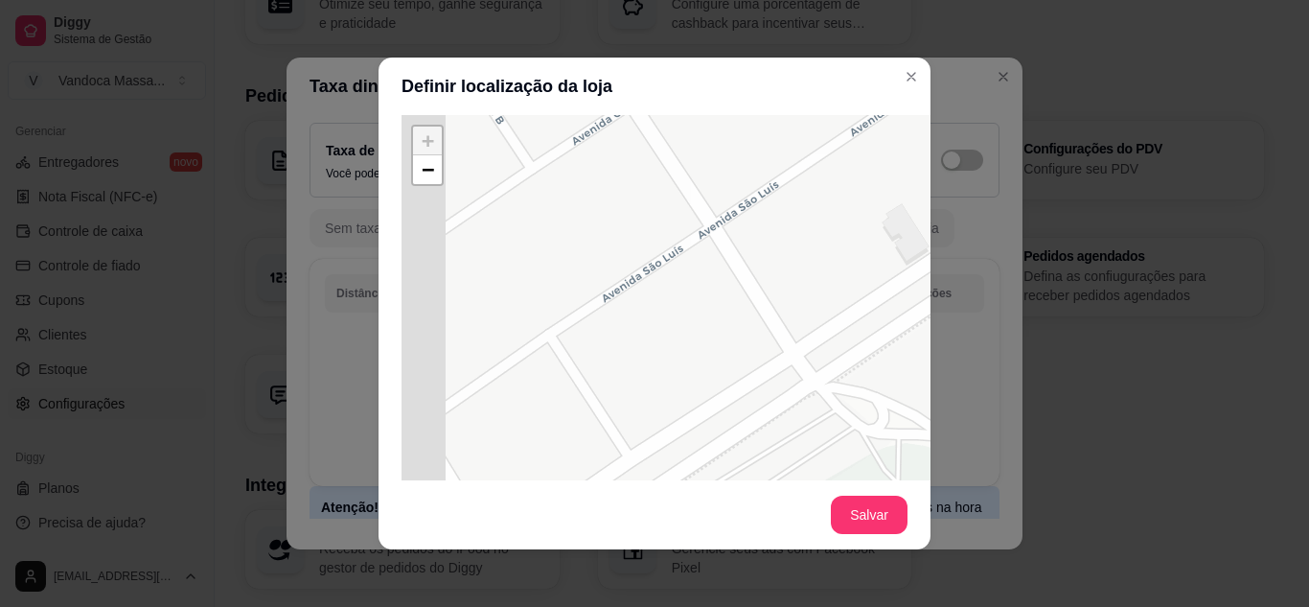
drag, startPoint x: 739, startPoint y: 263, endPoint x: 848, endPoint y: 199, distance: 126.2
click at [848, 199] on div "+ − Leaflet | © OSM & CartoDB" at bounding box center [689, 402] width 575 height 575
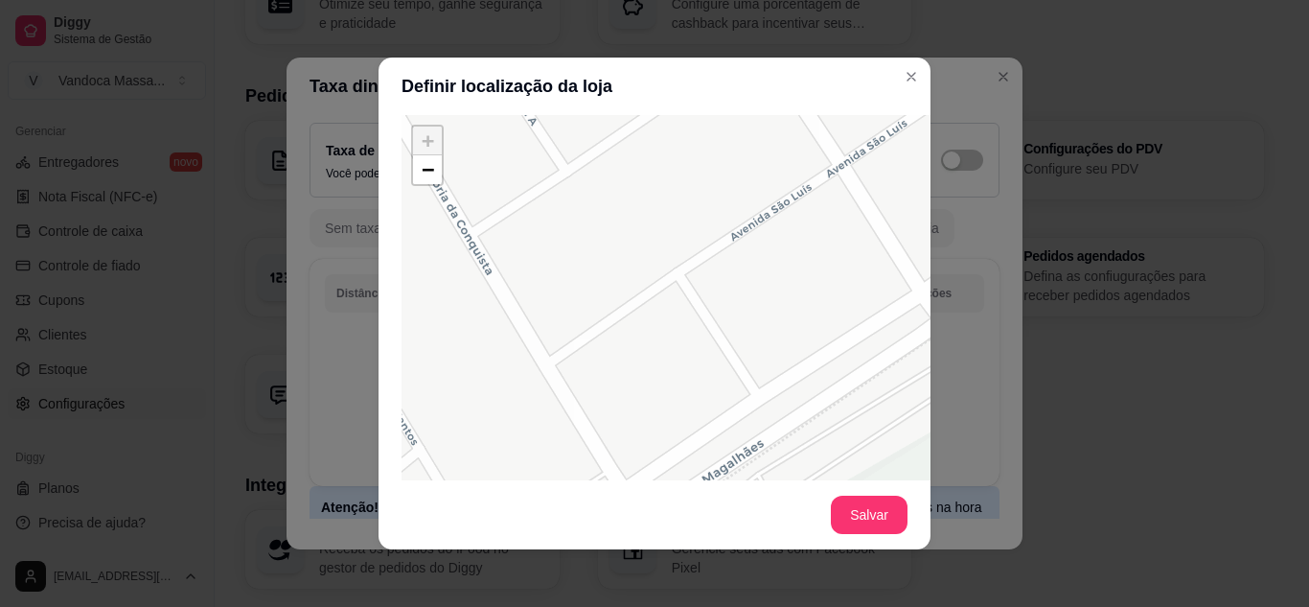
drag, startPoint x: 795, startPoint y: 236, endPoint x: 873, endPoint y: 204, distance: 83.8
click at [873, 204] on div "+ − Leaflet | © OSM & CartoDB" at bounding box center [689, 402] width 575 height 575
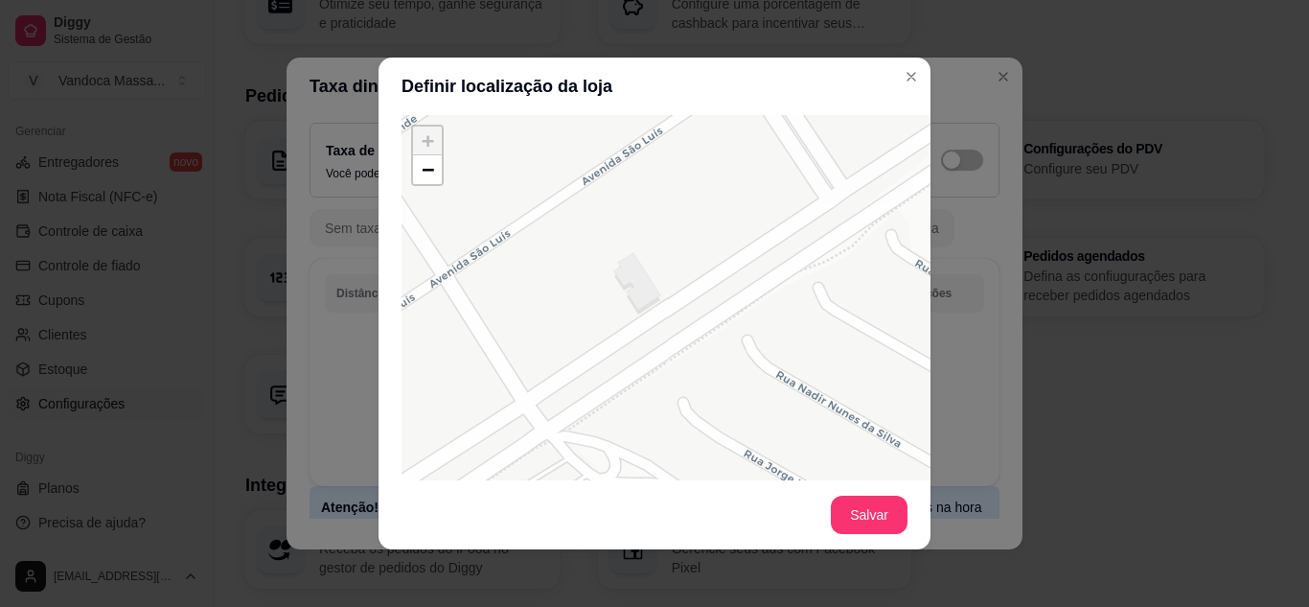
drag, startPoint x: 837, startPoint y: 228, endPoint x: 439, endPoint y: 320, distance: 408.2
click at [439, 320] on div "+ − Leaflet | © OSM & CartoDB" at bounding box center [689, 402] width 575 height 575
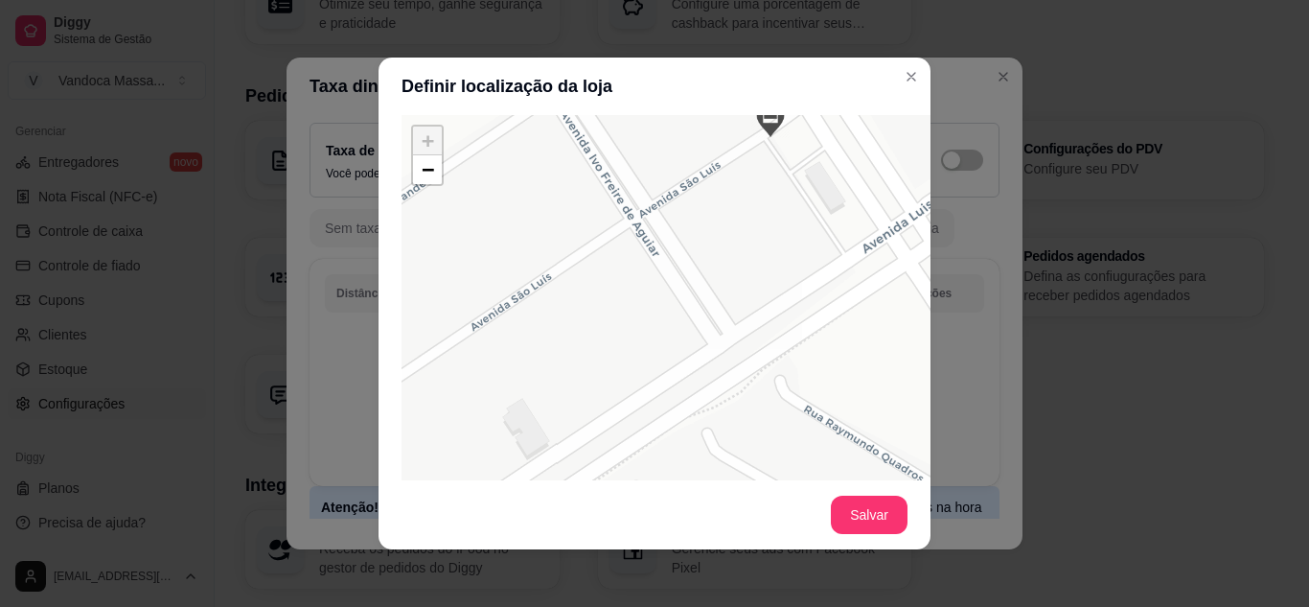
drag, startPoint x: 711, startPoint y: 203, endPoint x: 573, endPoint y: 379, distance: 223.1
click at [584, 373] on div "+ − Leaflet | © OSM & CartoDB" at bounding box center [689, 402] width 575 height 575
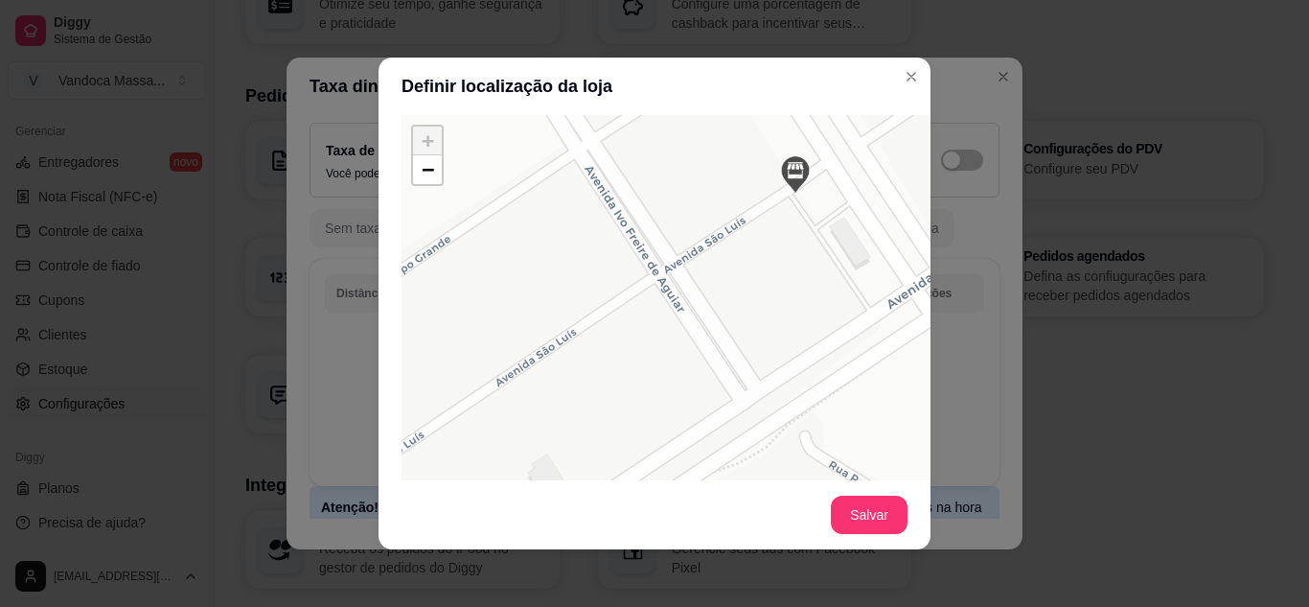
drag, startPoint x: 679, startPoint y: 240, endPoint x: 725, endPoint y: 283, distance: 63.0
click at [725, 283] on div "+ − Leaflet | © OSM & CartoDB" at bounding box center [689, 402] width 575 height 575
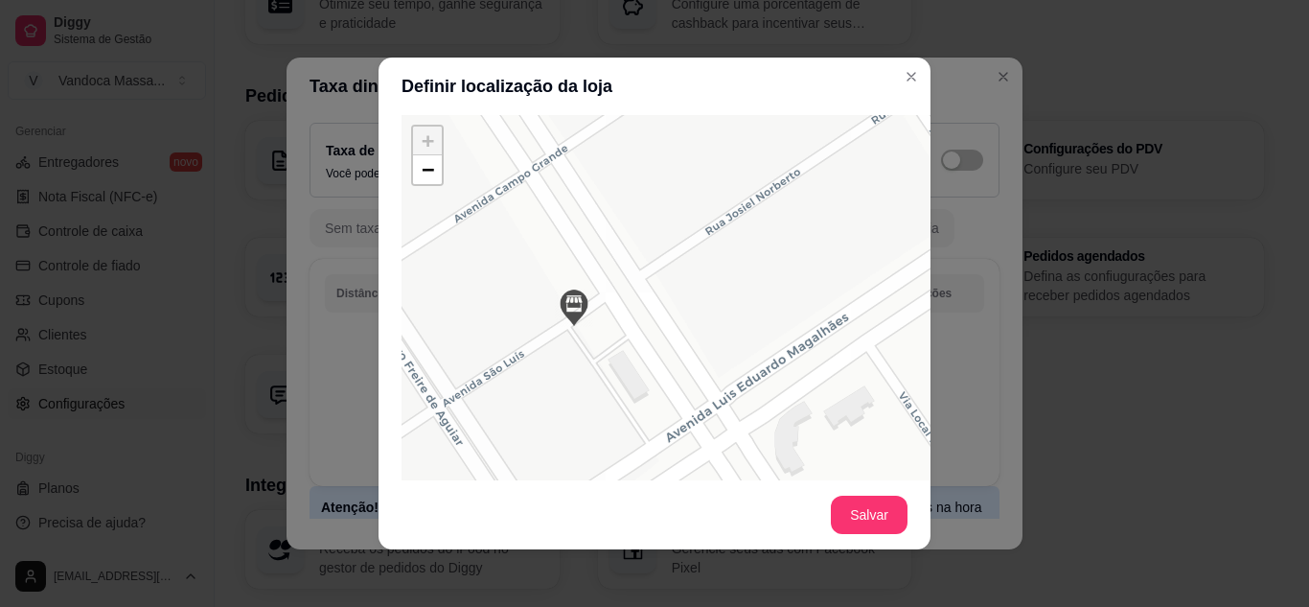
drag, startPoint x: 762, startPoint y: 247, endPoint x: 540, endPoint y: 380, distance: 258.3
click at [540, 380] on div "+ − Leaflet | © OSM & CartoDB" at bounding box center [689, 402] width 575 height 575
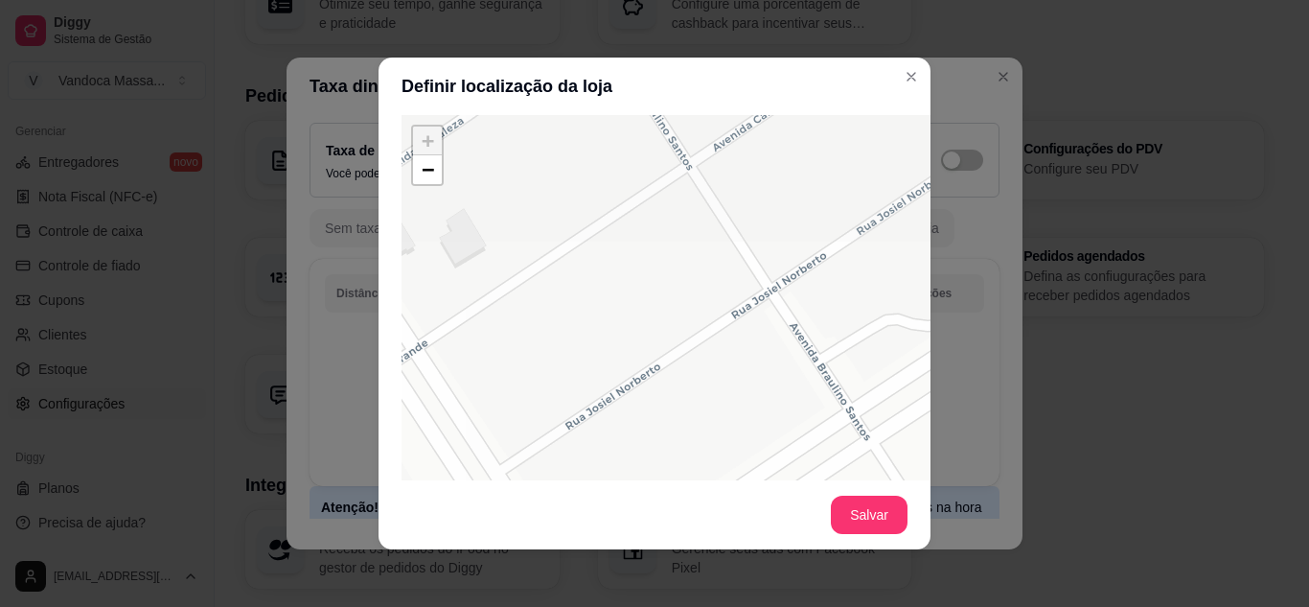
drag, startPoint x: 782, startPoint y: 390, endPoint x: 670, endPoint y: 407, distance: 113.4
click at [608, 471] on div "Atenção! Para usar a taxa dinâmica é necessário definir a localização da sua lo…" at bounding box center [655, 297] width 552 height 365
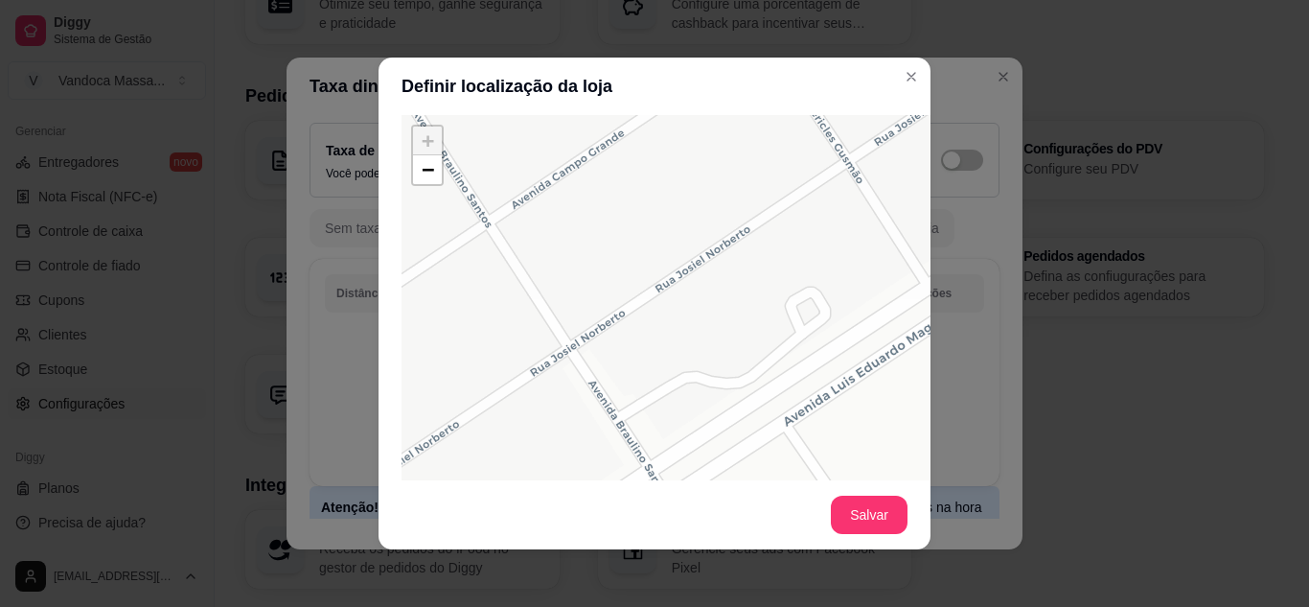
drag, startPoint x: 709, startPoint y: 371, endPoint x: 483, endPoint y: 427, distance: 233.1
click at [483, 427] on div "+ − Leaflet | © OSM & CartoDB" at bounding box center [689, 402] width 575 height 575
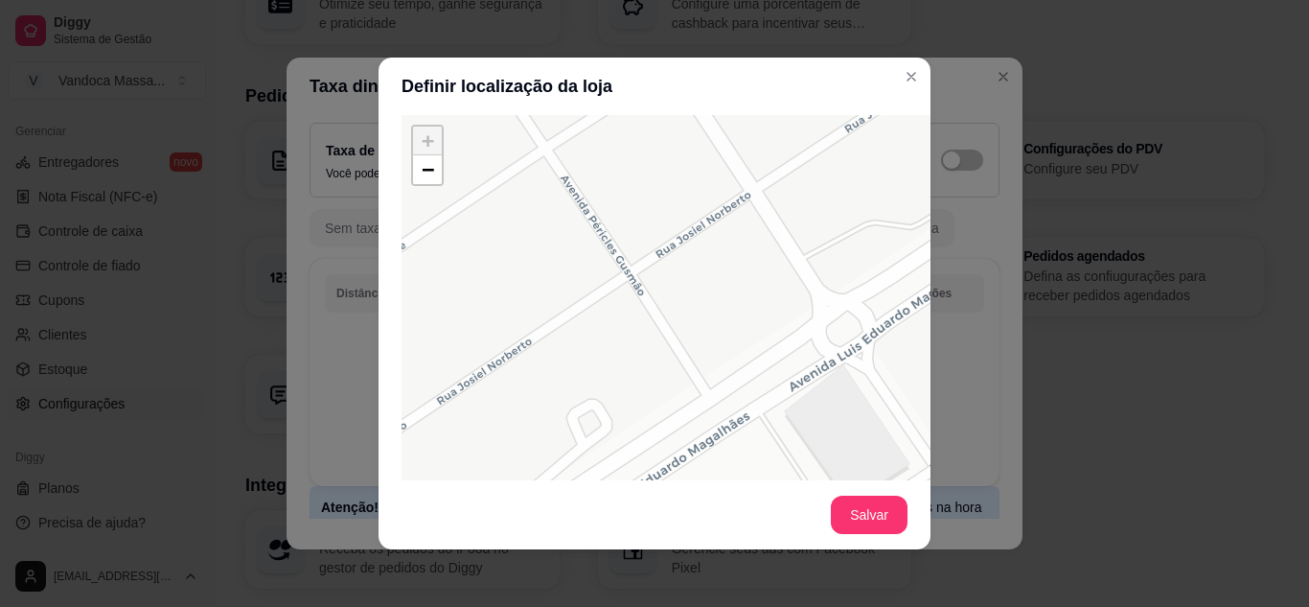
drag, startPoint x: 714, startPoint y: 321, endPoint x: 487, endPoint y: 444, distance: 258.1
click at [489, 444] on div "+ − Leaflet | © OSM & CartoDB" at bounding box center [689, 402] width 575 height 575
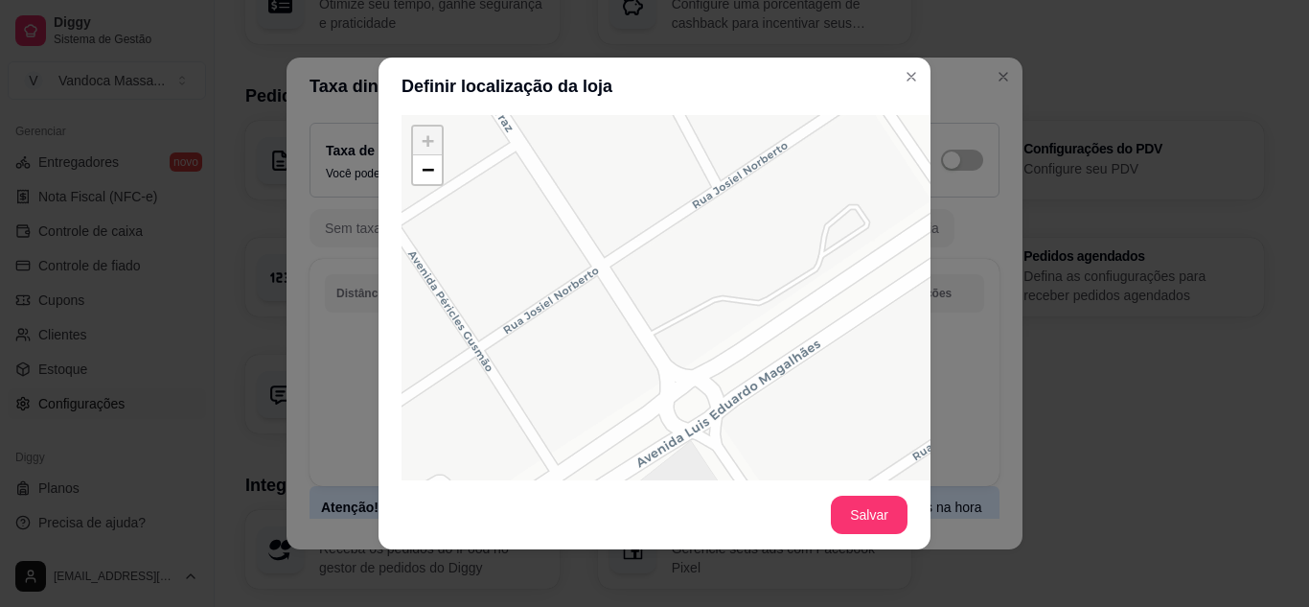
drag, startPoint x: 840, startPoint y: 277, endPoint x: 760, endPoint y: 317, distance: 90.0
click at [760, 317] on div "+ − Leaflet | © OSM & CartoDB" at bounding box center [689, 402] width 575 height 575
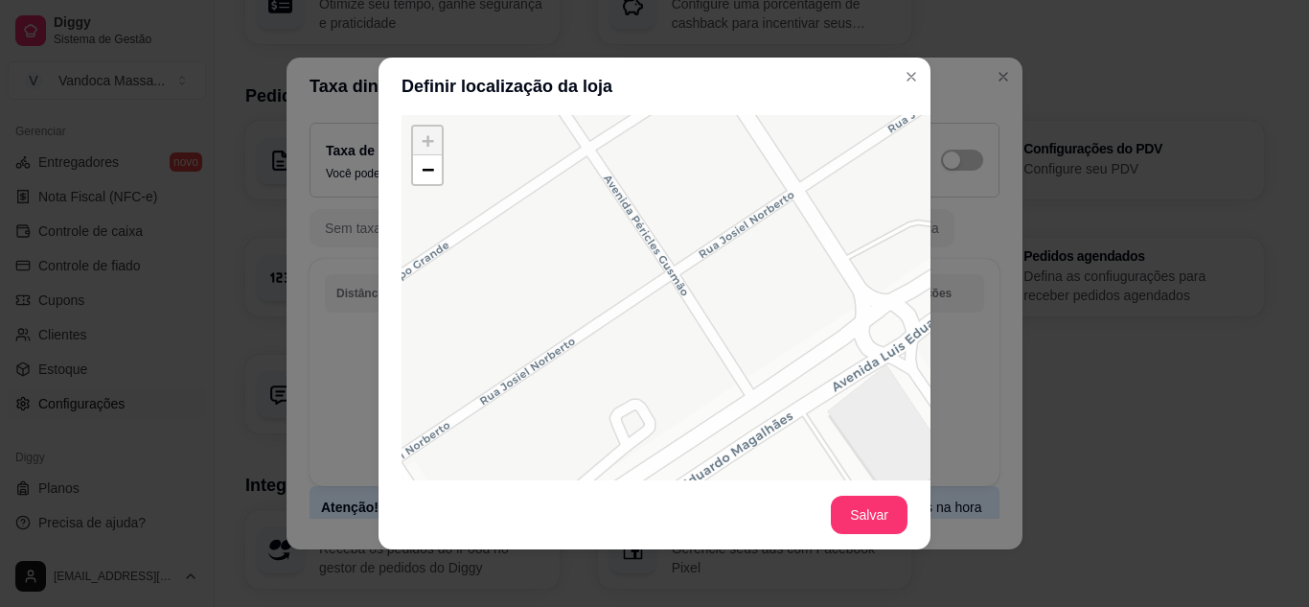
drag, startPoint x: 753, startPoint y: 284, endPoint x: 794, endPoint y: 260, distance: 47.7
click at [794, 260] on div "+ − Leaflet | © OSM & CartoDB" at bounding box center [689, 402] width 575 height 575
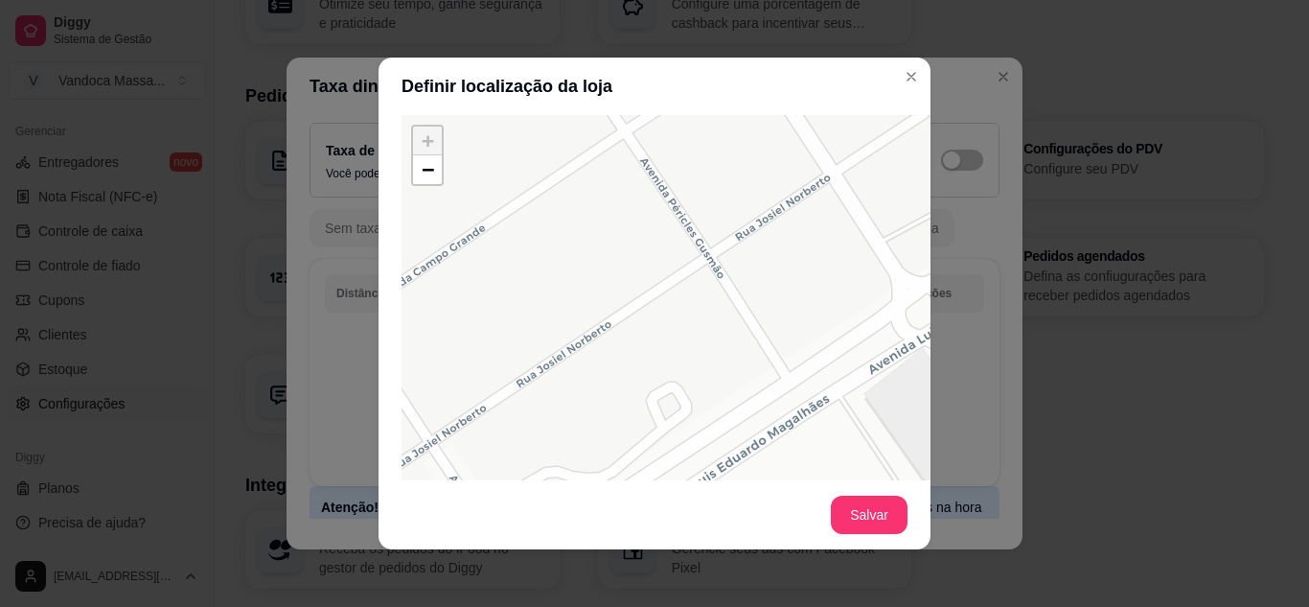
drag, startPoint x: 689, startPoint y: 307, endPoint x: 829, endPoint y: 249, distance: 151.3
click at [829, 249] on div "+ − Leaflet | © OSM & CartoDB" at bounding box center [689, 402] width 575 height 575
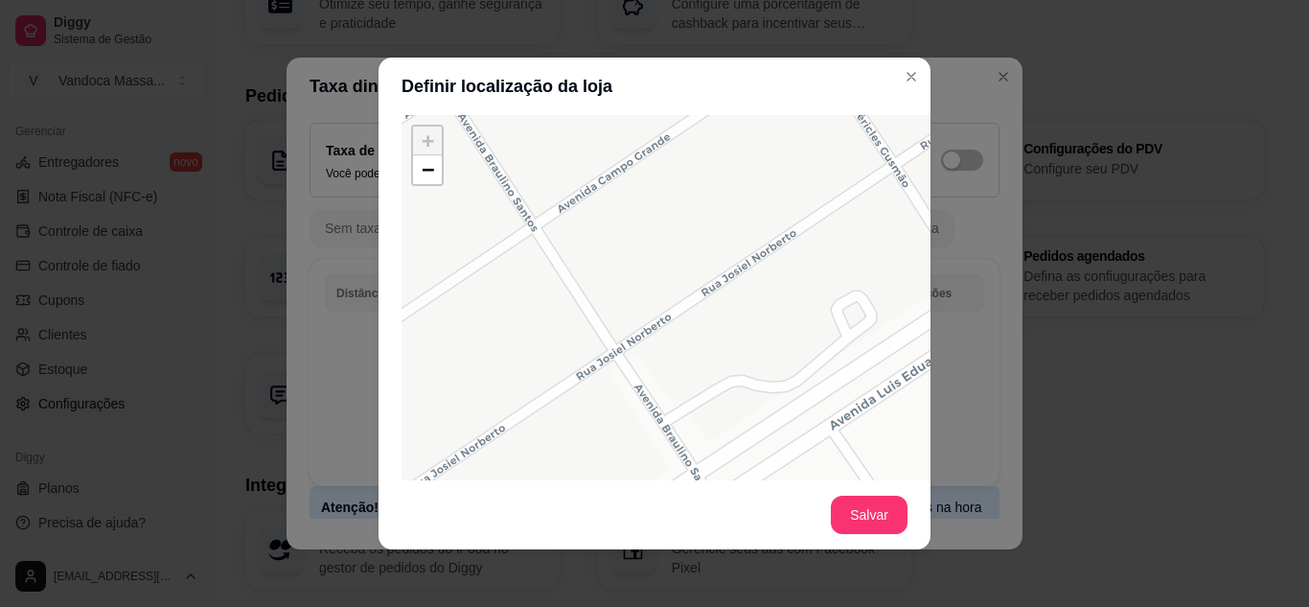
drag, startPoint x: 790, startPoint y: 253, endPoint x: 835, endPoint y: 227, distance: 51.9
click at [835, 227] on div "+ − Leaflet | © OSM & CartoDB" at bounding box center [689, 402] width 575 height 575
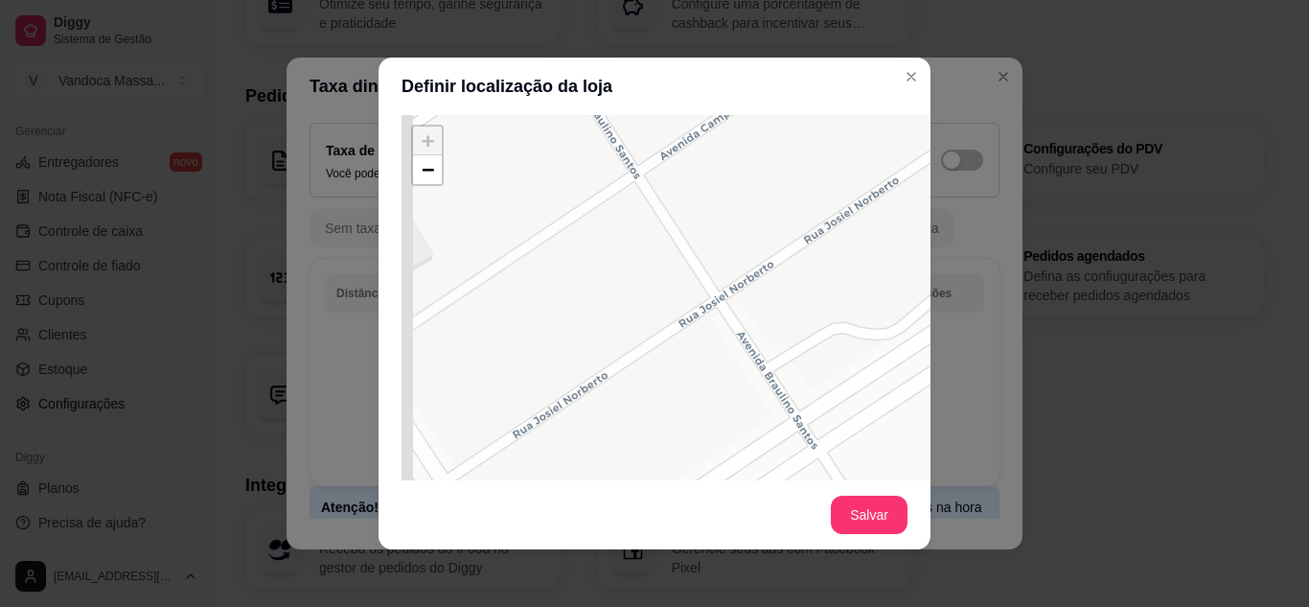
drag, startPoint x: 702, startPoint y: 296, endPoint x: 861, endPoint y: 222, distance: 175.3
click at [861, 222] on div "+ − Leaflet | © OSM & CartoDB" at bounding box center [689, 402] width 575 height 575
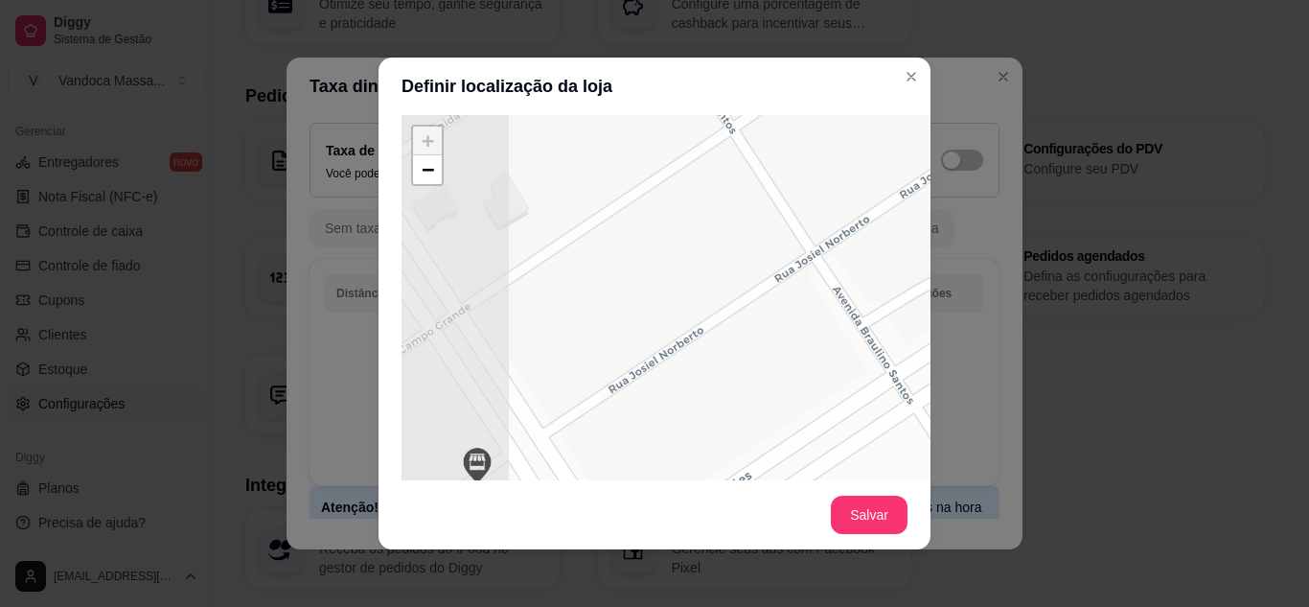
drag, startPoint x: 705, startPoint y: 295, endPoint x: 884, endPoint y: 202, distance: 201.9
click at [883, 202] on div "+ − Leaflet | © OSM & CartoDB" at bounding box center [689, 402] width 575 height 575
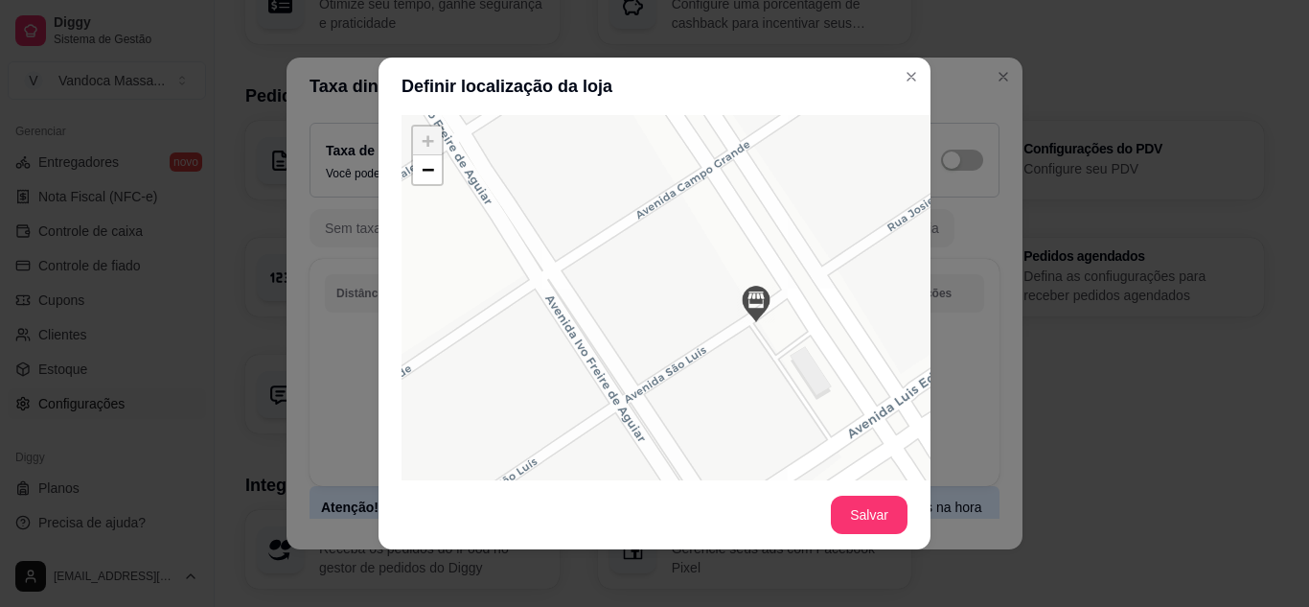
drag, startPoint x: 741, startPoint y: 280, endPoint x: 815, endPoint y: 218, distance: 96.7
click at [815, 218] on div "+ − Leaflet | © OSM & CartoDB" at bounding box center [689, 402] width 575 height 575
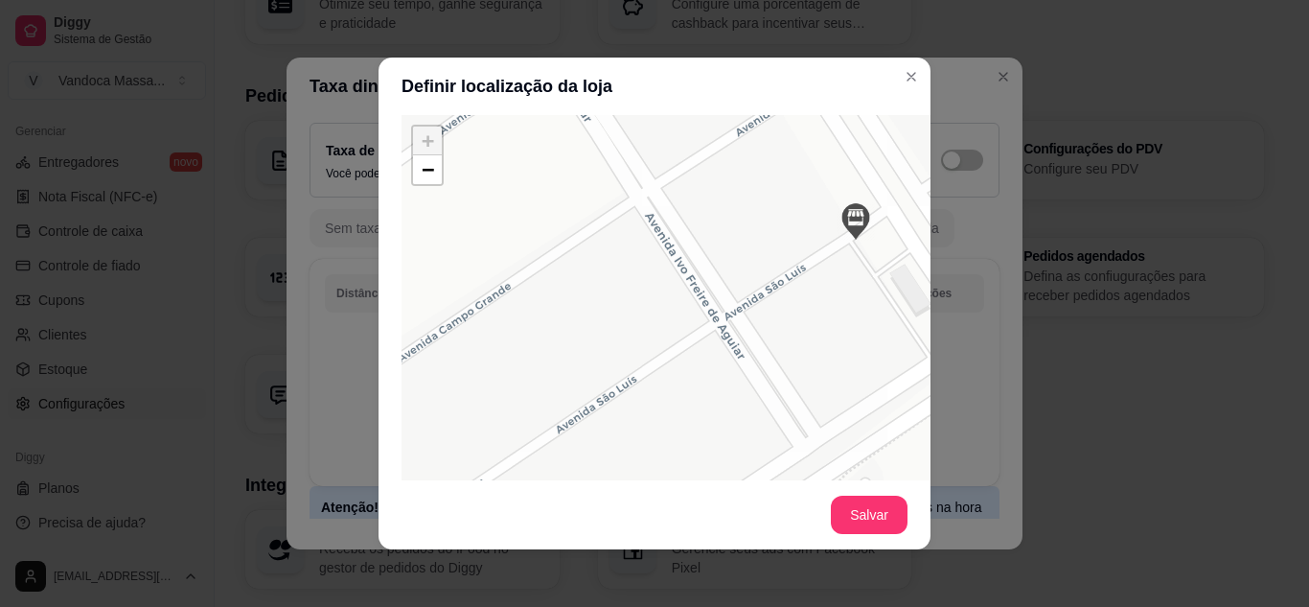
drag, startPoint x: 707, startPoint y: 268, endPoint x: 809, endPoint y: 188, distance: 129.6
click at [807, 189] on div "+ − Leaflet | © OSM & CartoDB" at bounding box center [689, 402] width 575 height 575
drag, startPoint x: 849, startPoint y: 209, endPoint x: 642, endPoint y: 320, distance: 234.9
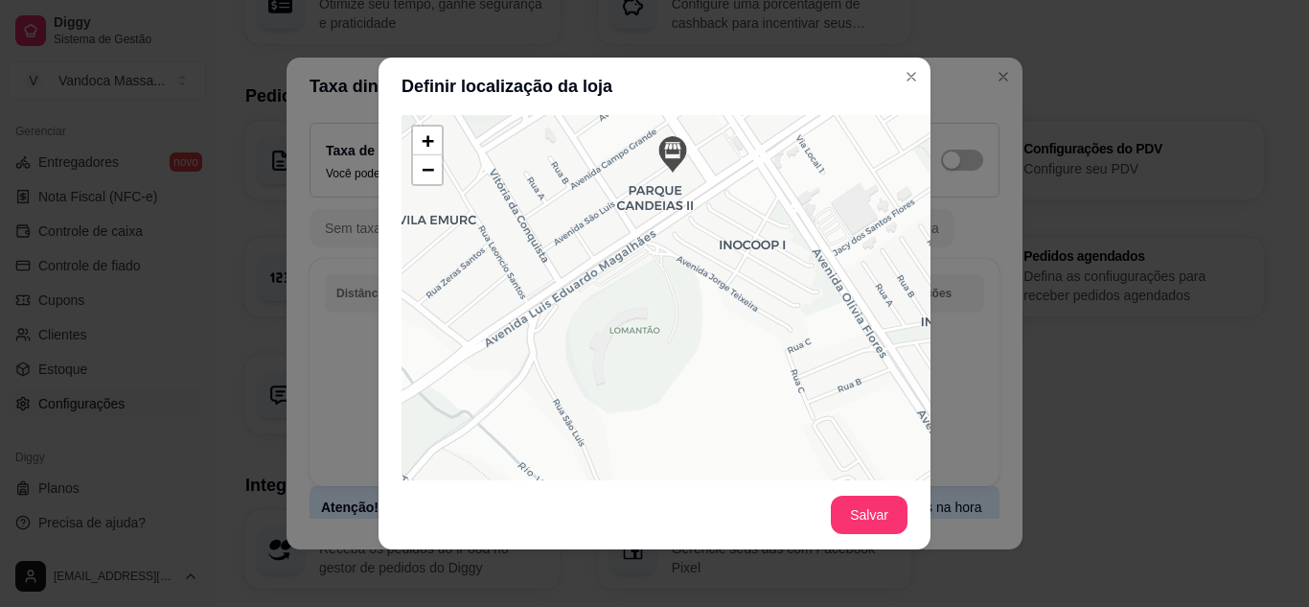
drag, startPoint x: 707, startPoint y: 370, endPoint x: 714, endPoint y: 324, distance: 46.5
click at [714, 324] on div "+ − Leaflet | © OSM & CartoDB" at bounding box center [689, 402] width 575 height 575
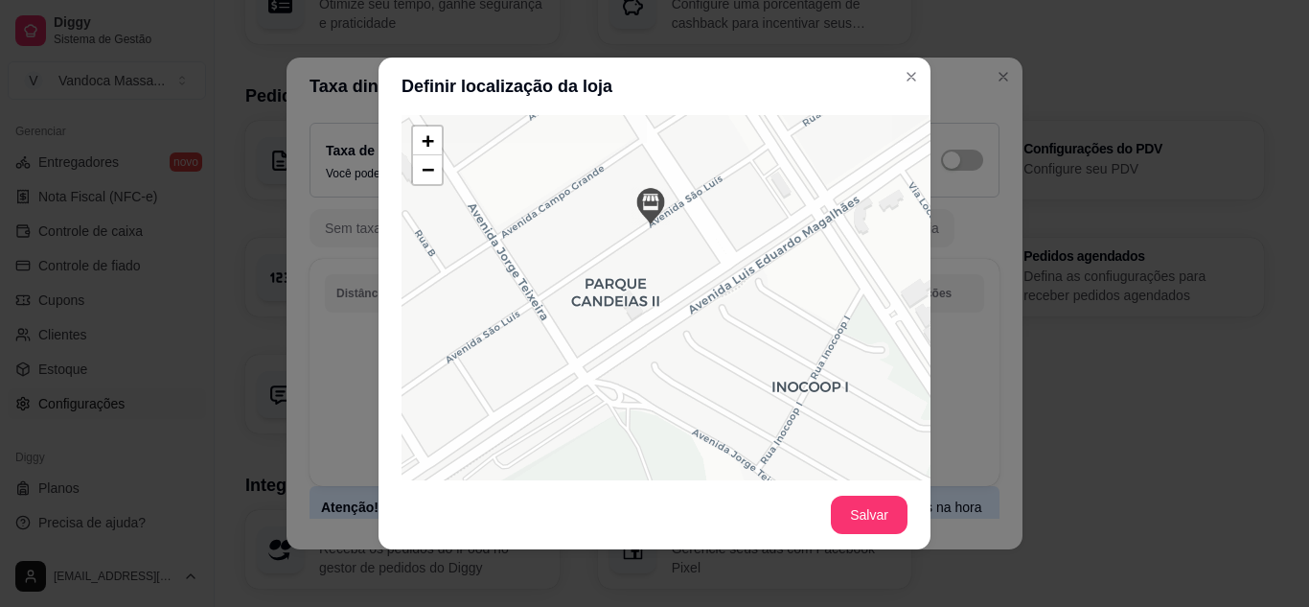
drag, startPoint x: 697, startPoint y: 217, endPoint x: 722, endPoint y: 433, distance: 218.0
click at [722, 433] on div "+ − Leaflet | © OSM & CartoDB" at bounding box center [689, 402] width 575 height 575
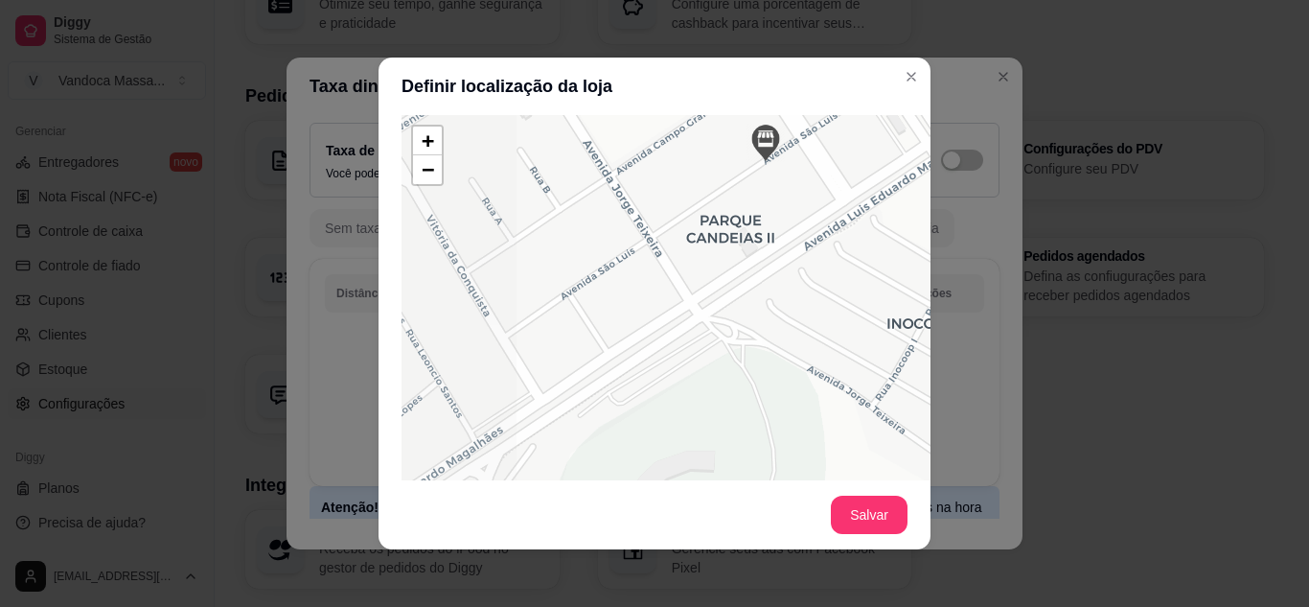
drag, startPoint x: 610, startPoint y: 298, endPoint x: 757, endPoint y: 237, distance: 158.9
click at [757, 237] on div "+ − Leaflet | © OSM & CartoDB" at bounding box center [689, 402] width 575 height 575
drag, startPoint x: 759, startPoint y: 147, endPoint x: 608, endPoint y: 234, distance: 173.9
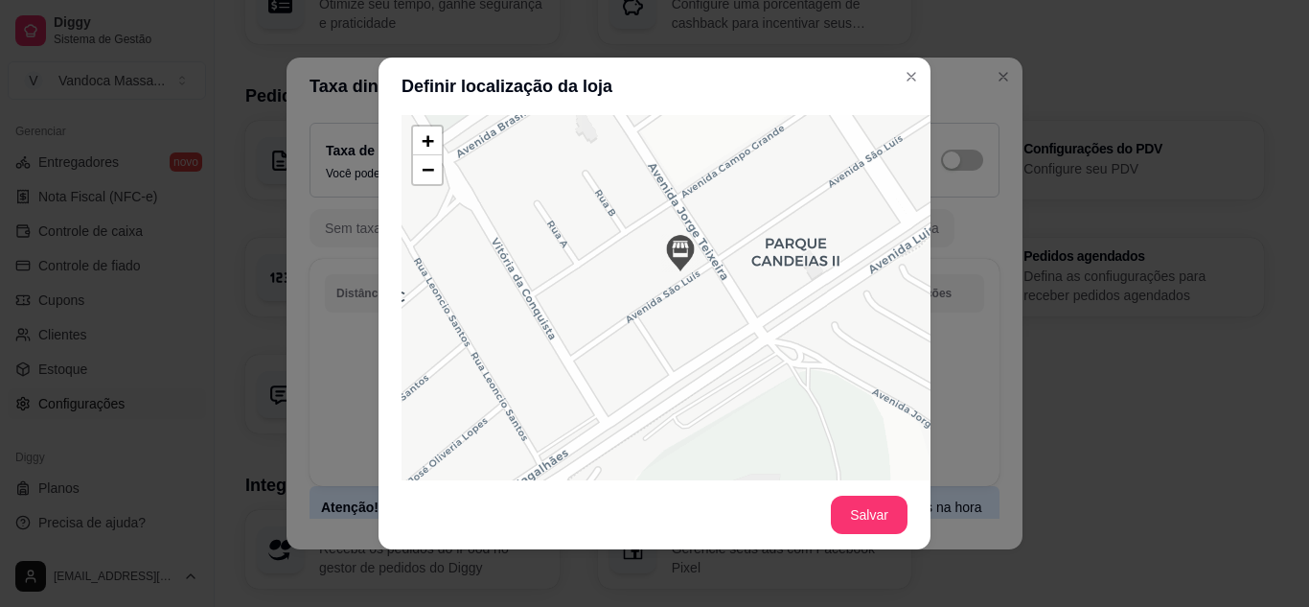
drag, startPoint x: 733, startPoint y: 407, endPoint x: 726, endPoint y: 302, distance: 105.6
click at [726, 303] on div "+ − Leaflet | © OSM & CartoDB" at bounding box center [689, 402] width 575 height 575
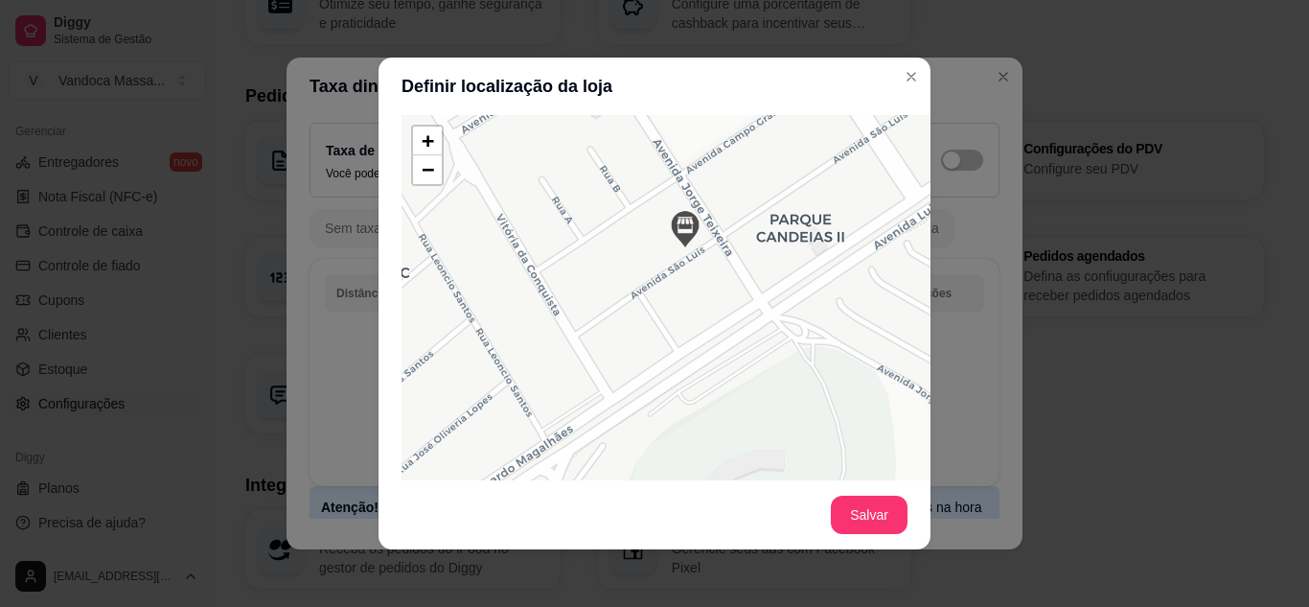
drag, startPoint x: 713, startPoint y: 335, endPoint x: 712, endPoint y: 370, distance: 34.5
click at [712, 370] on div "+ − Leaflet | © OSM & CartoDB" at bounding box center [689, 402] width 575 height 575
click at [854, 510] on button "Salvar" at bounding box center [869, 514] width 77 height 38
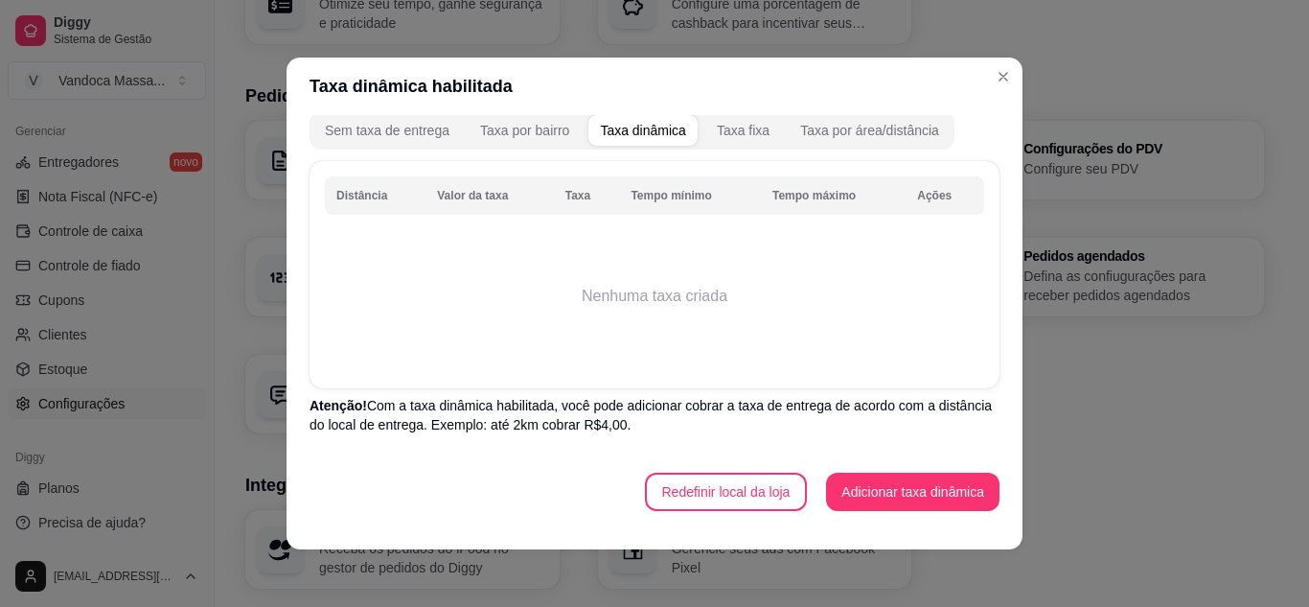
scroll to position [4, 0]
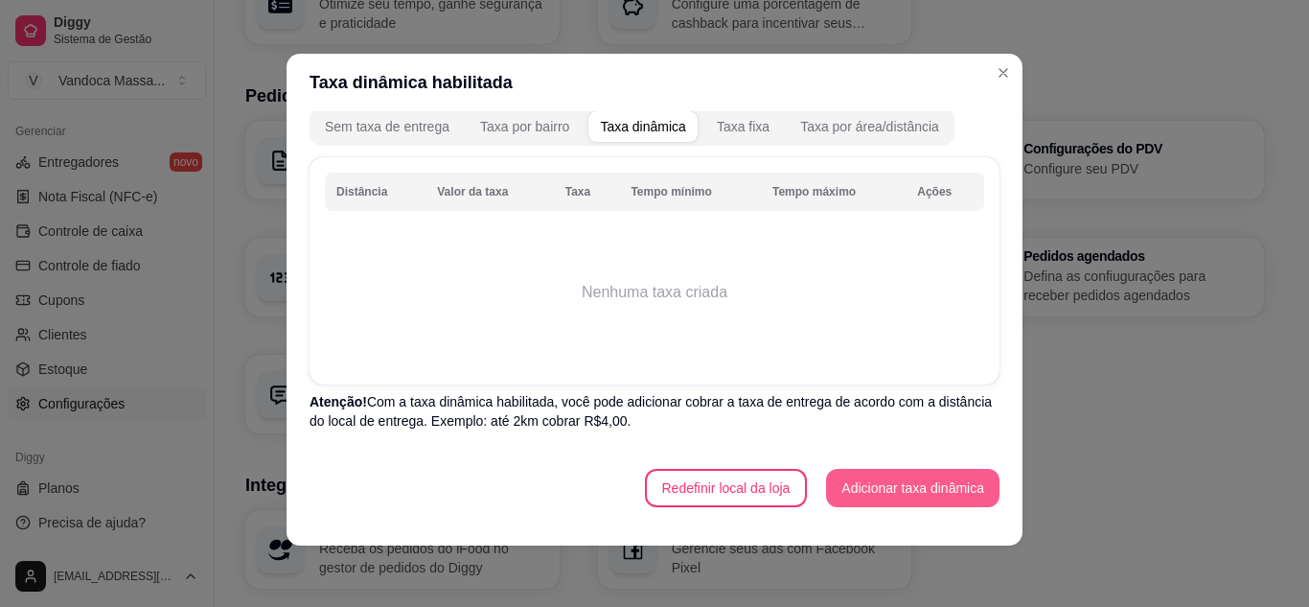
click at [895, 480] on button "Adicionar taxa dinâmica" at bounding box center [912, 488] width 173 height 38
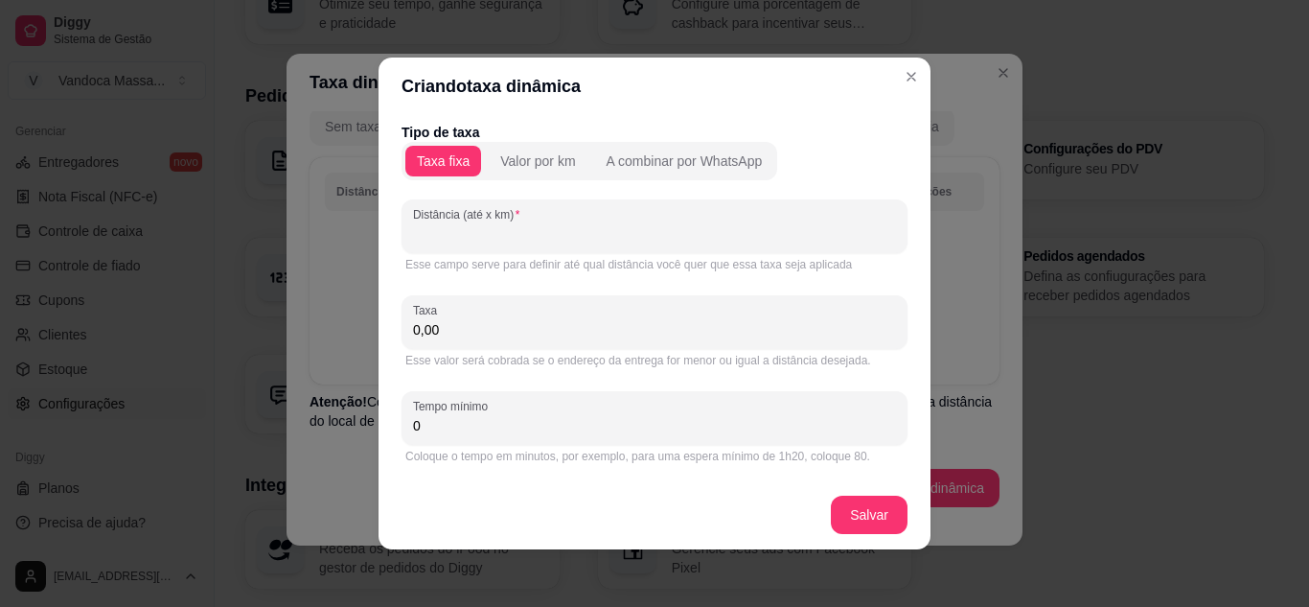
click at [537, 228] on input "Distância (até x km)" at bounding box center [654, 233] width 483 height 19
click at [561, 246] on div "Distância (até x km)" at bounding box center [655, 226] width 506 height 54
click at [529, 241] on input "Distância (até x km)" at bounding box center [654, 233] width 483 height 19
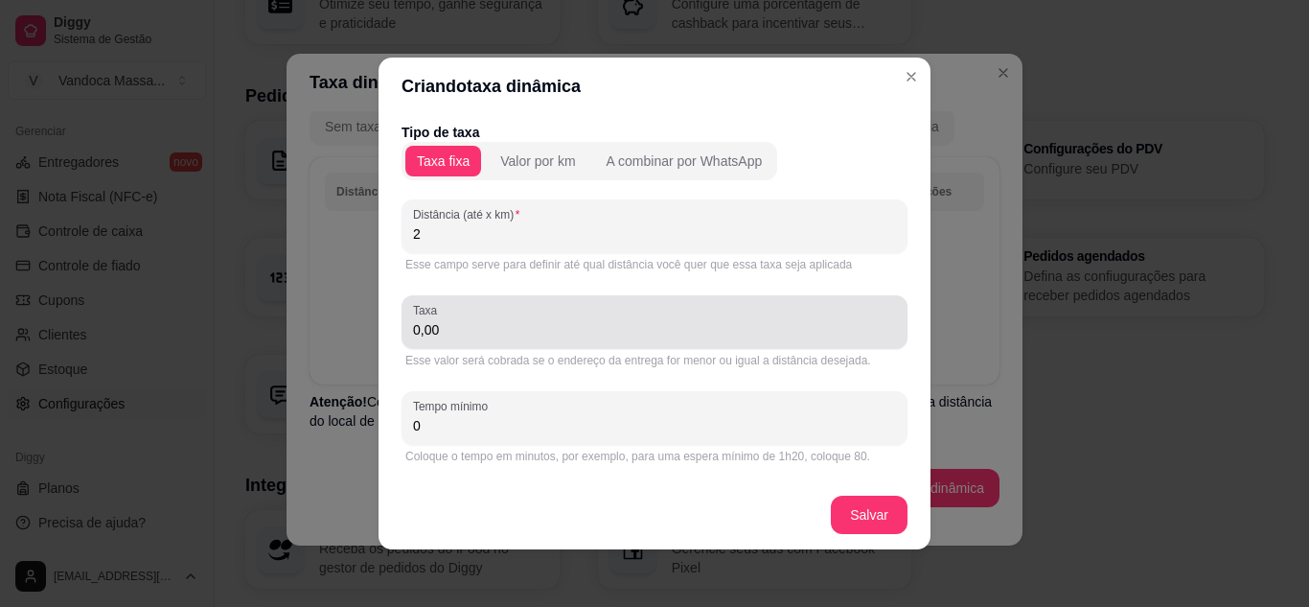
type input "2"
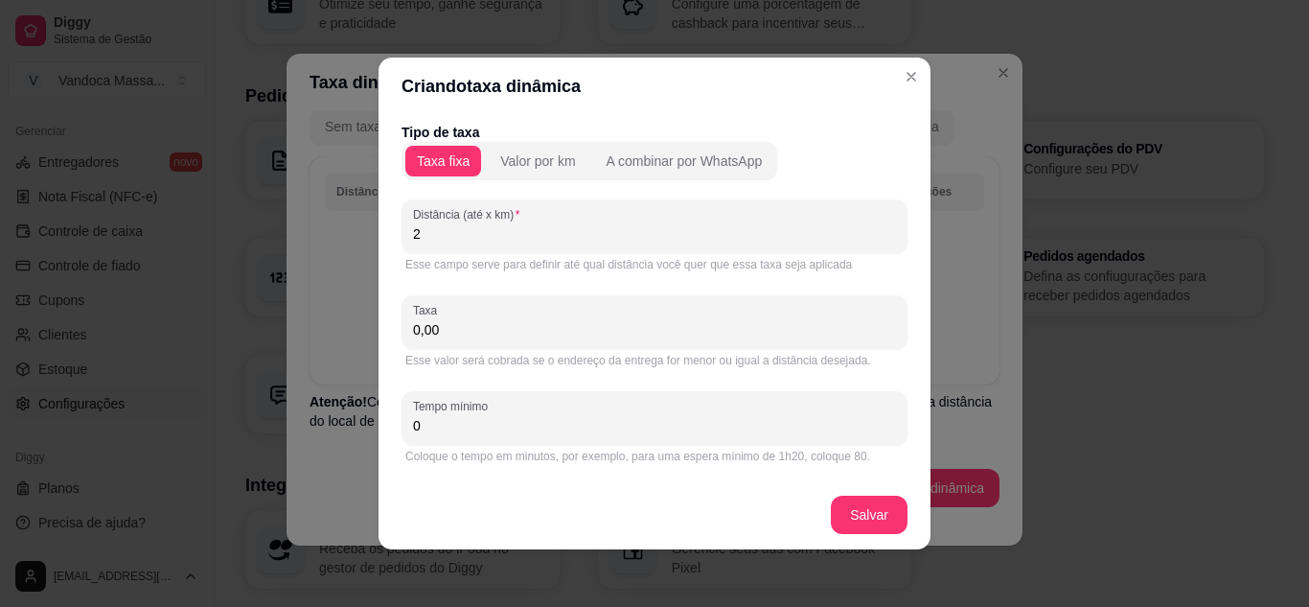
click at [464, 333] on input "0,00" at bounding box center [654, 329] width 483 height 19
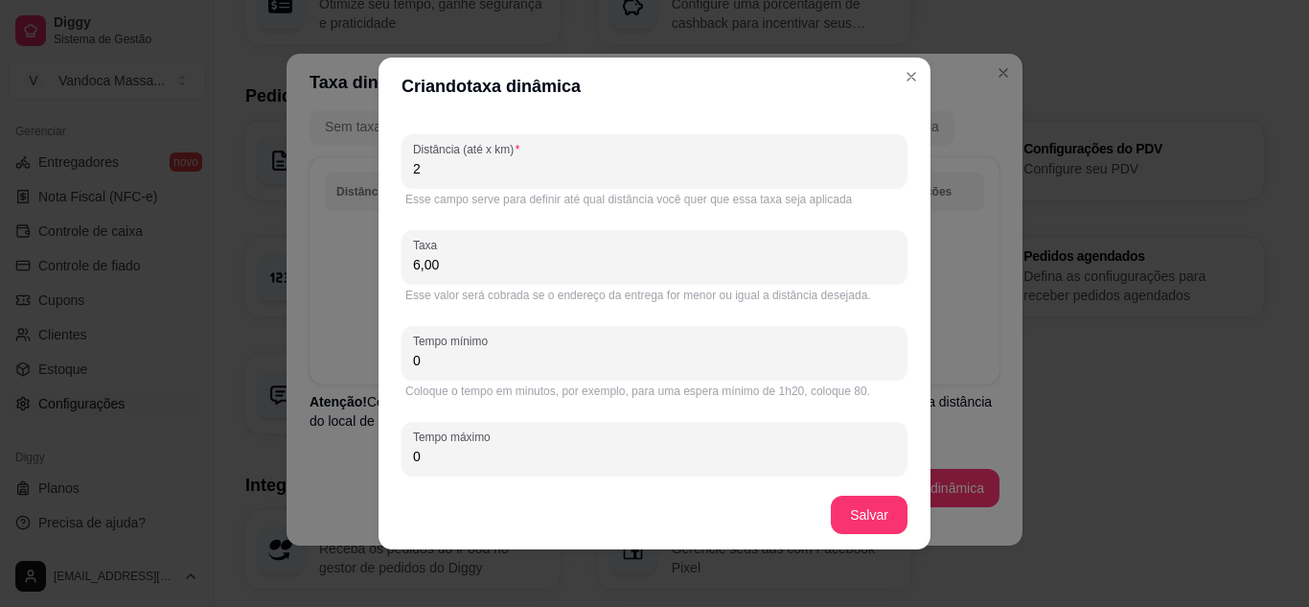
scroll to position [91, 0]
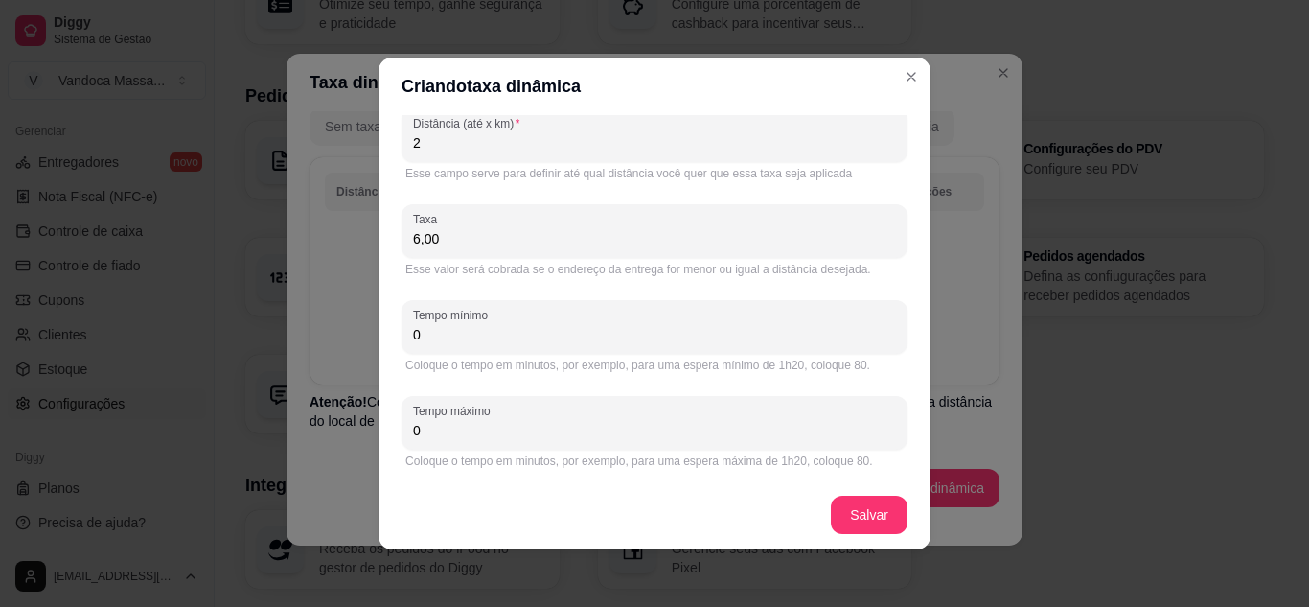
type input "6,00"
click at [462, 349] on div "Tempo mínimo 0" at bounding box center [655, 327] width 506 height 54
type input "20"
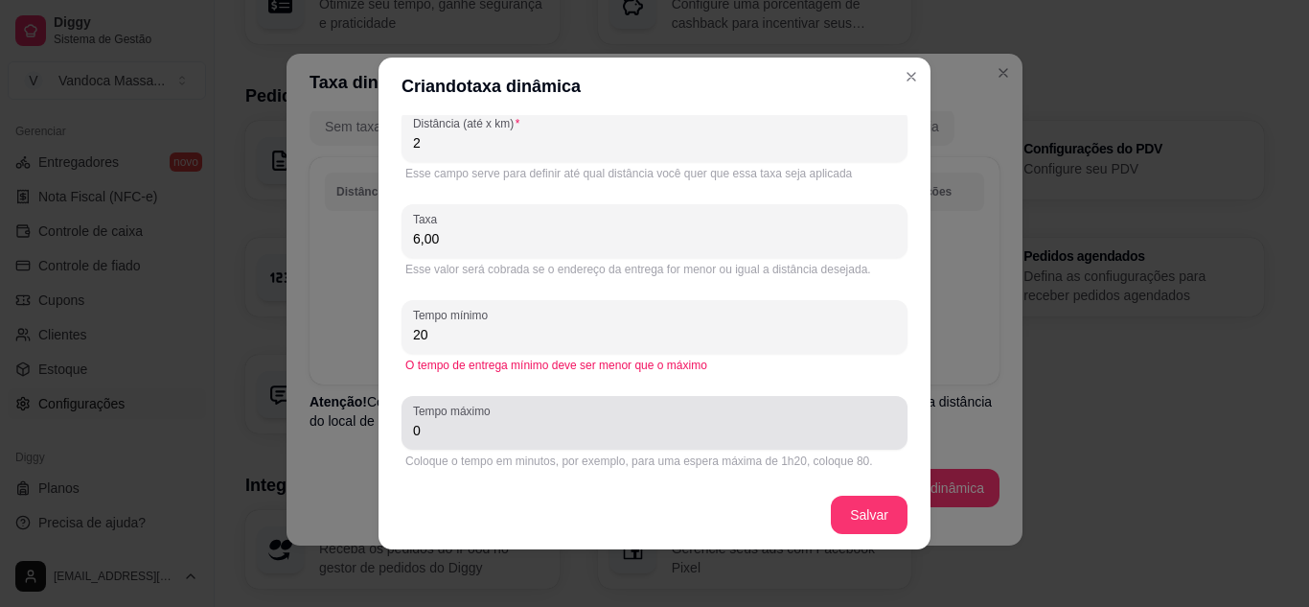
click at [437, 443] on div "Tempo máximo 0" at bounding box center [655, 423] width 506 height 54
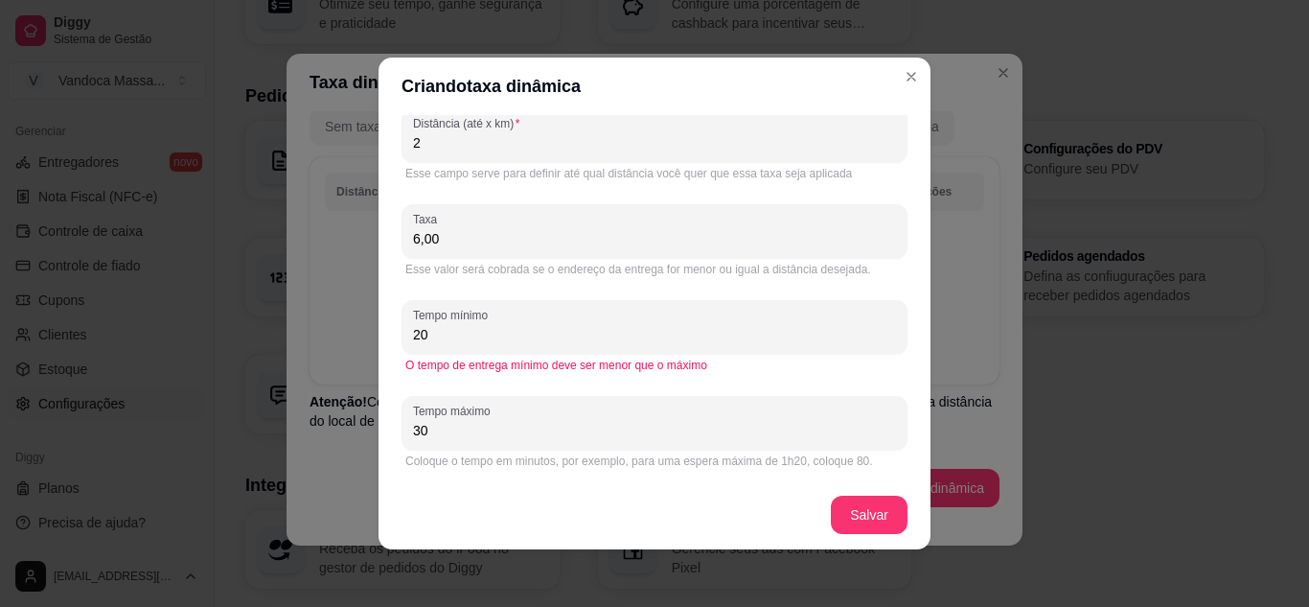
scroll to position [4, 0]
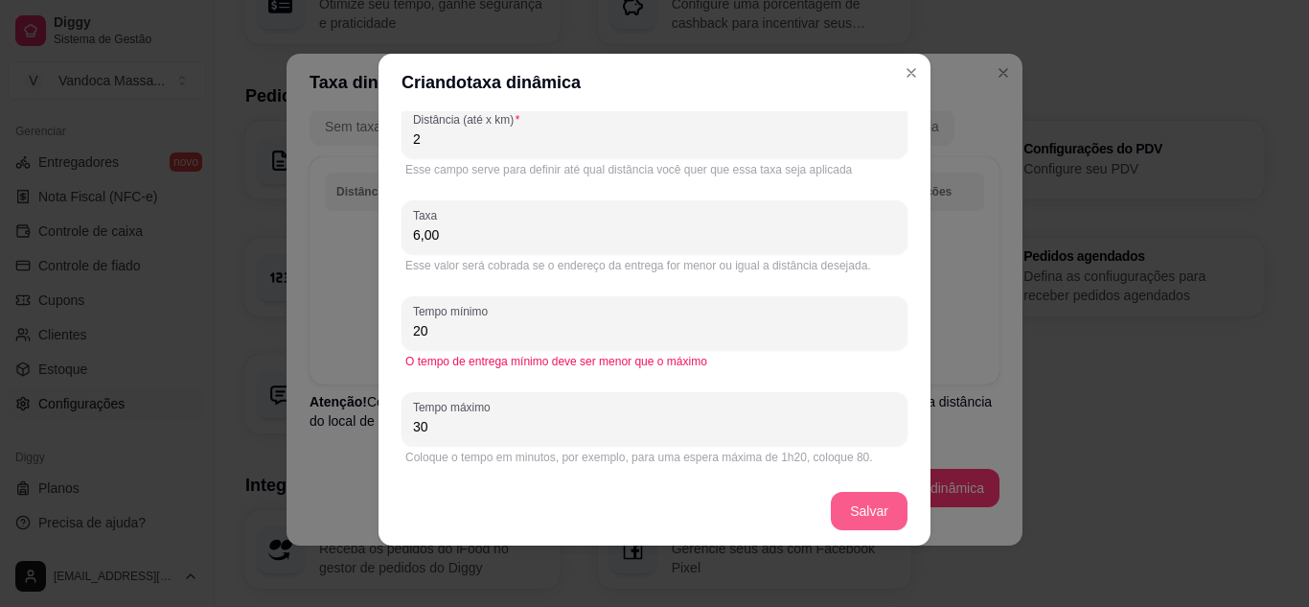
type input "30"
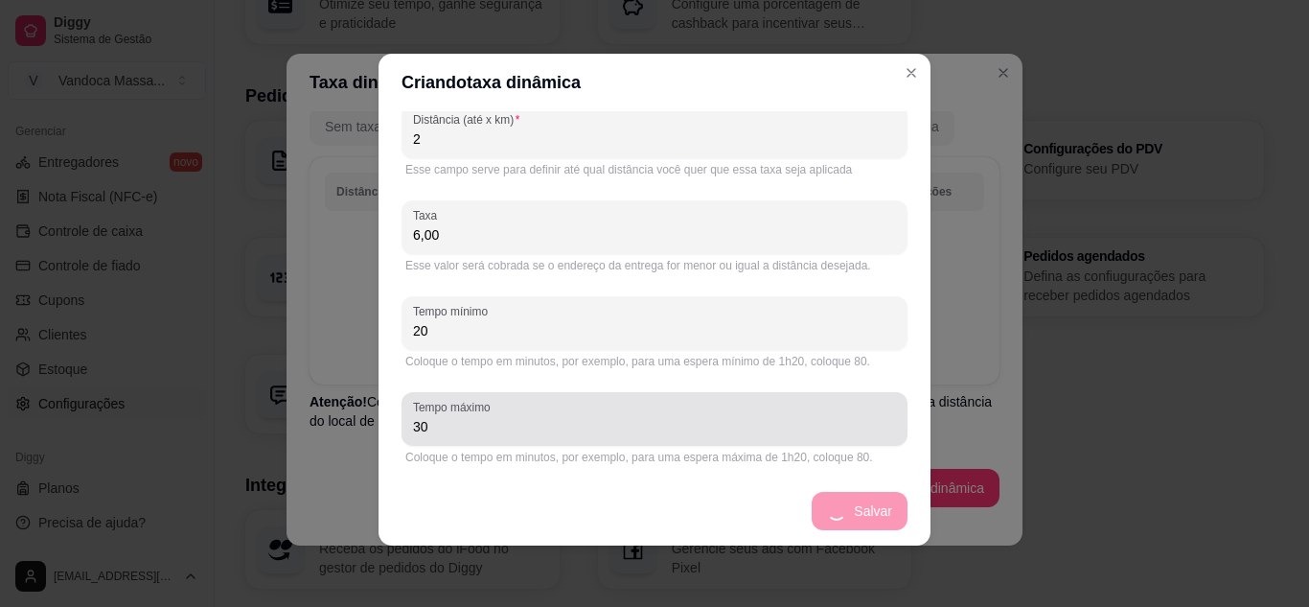
scroll to position [3, 0]
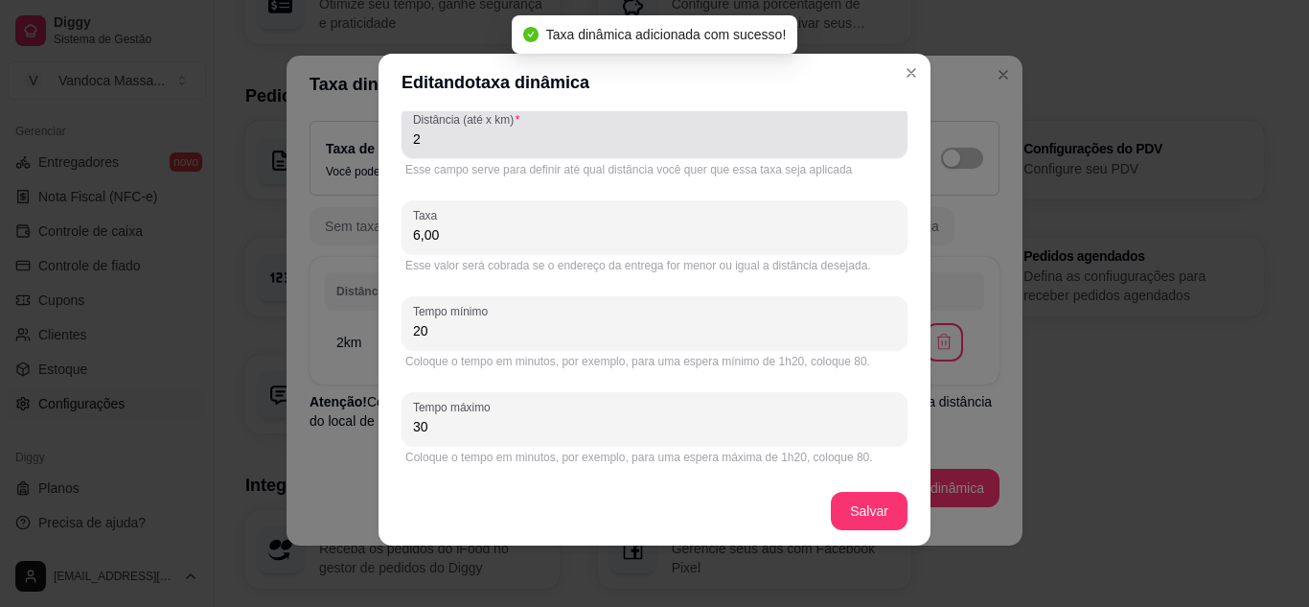
click at [456, 150] on div "Distância (até x km) 2" at bounding box center [655, 131] width 506 height 54
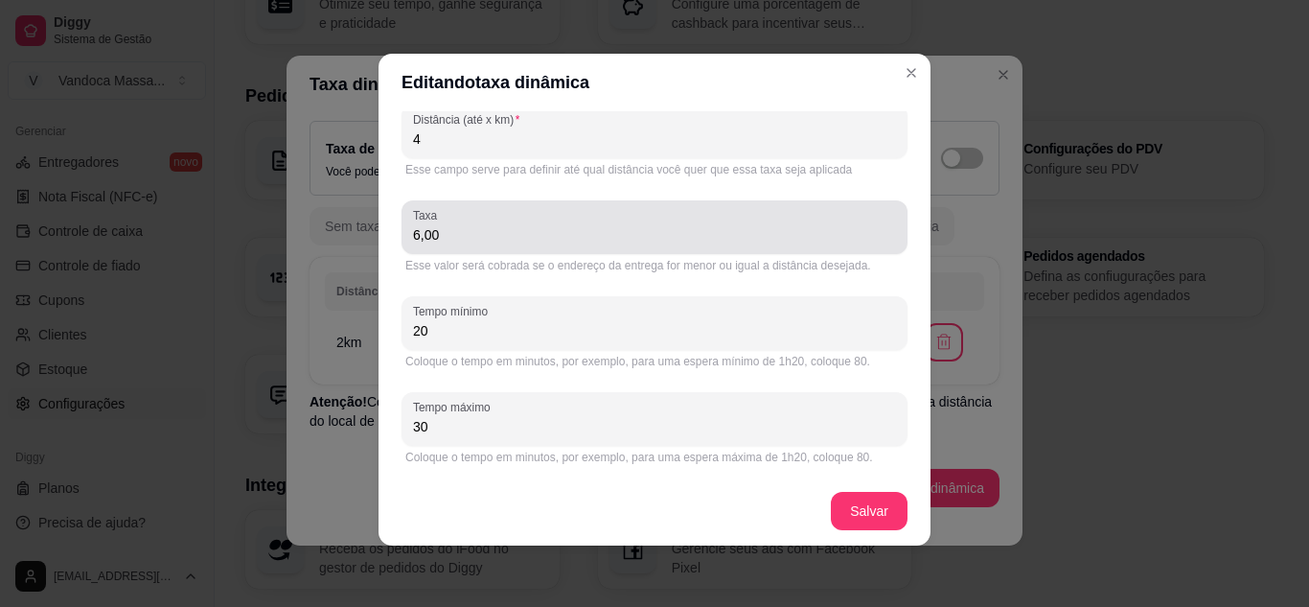
type input "4"
click at [452, 224] on div "6,00" at bounding box center [654, 227] width 483 height 38
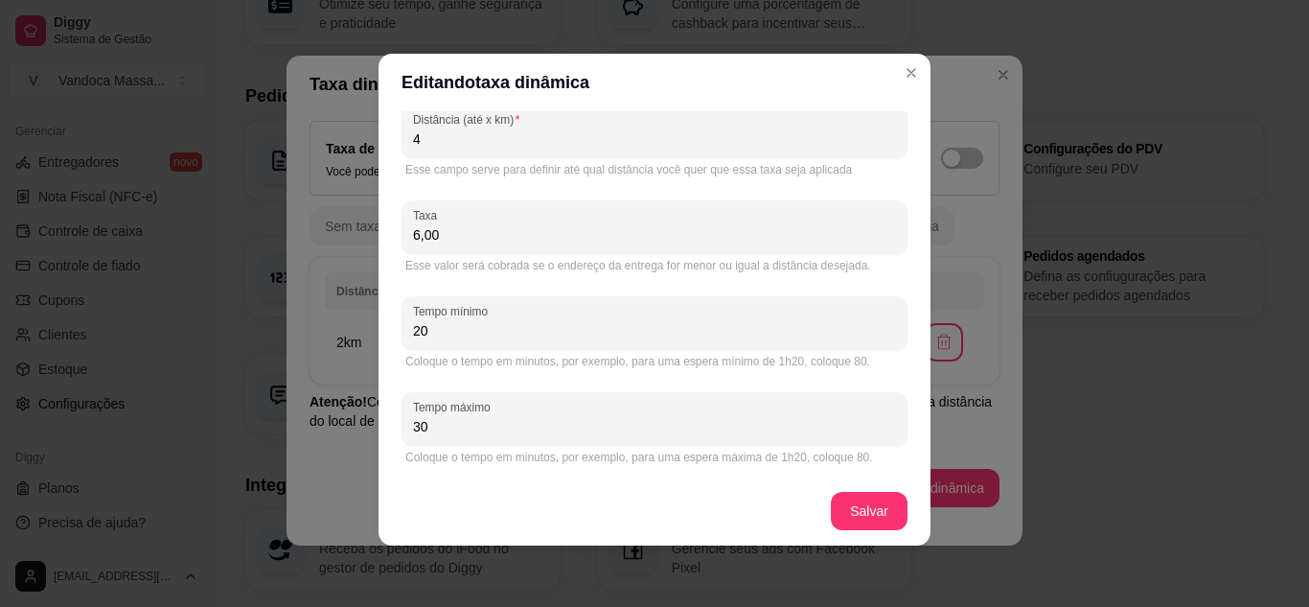
drag, startPoint x: 451, startPoint y: 240, endPoint x: 393, endPoint y: 230, distance: 59.2
click at [393, 231] on div "Tipo de taxa Taxa fixa Valor por km A combinar por WhatsApp Distância (até x km…" at bounding box center [655, 293] width 552 height 365
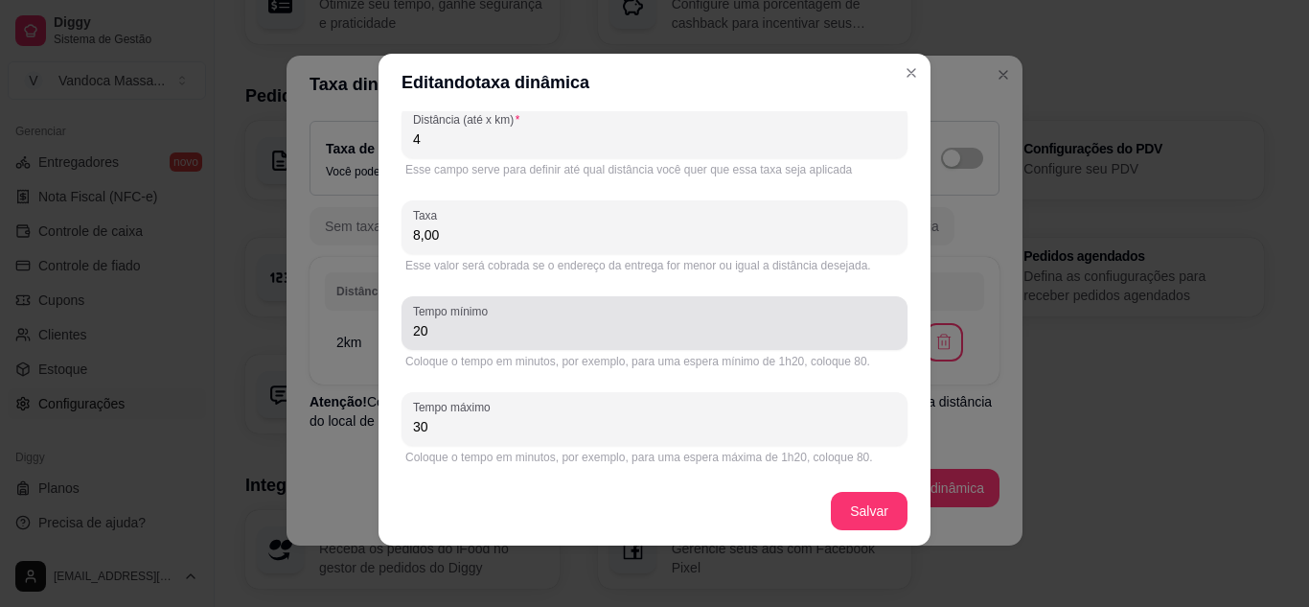
type input "8,00"
click at [422, 336] on input "20" at bounding box center [654, 330] width 483 height 19
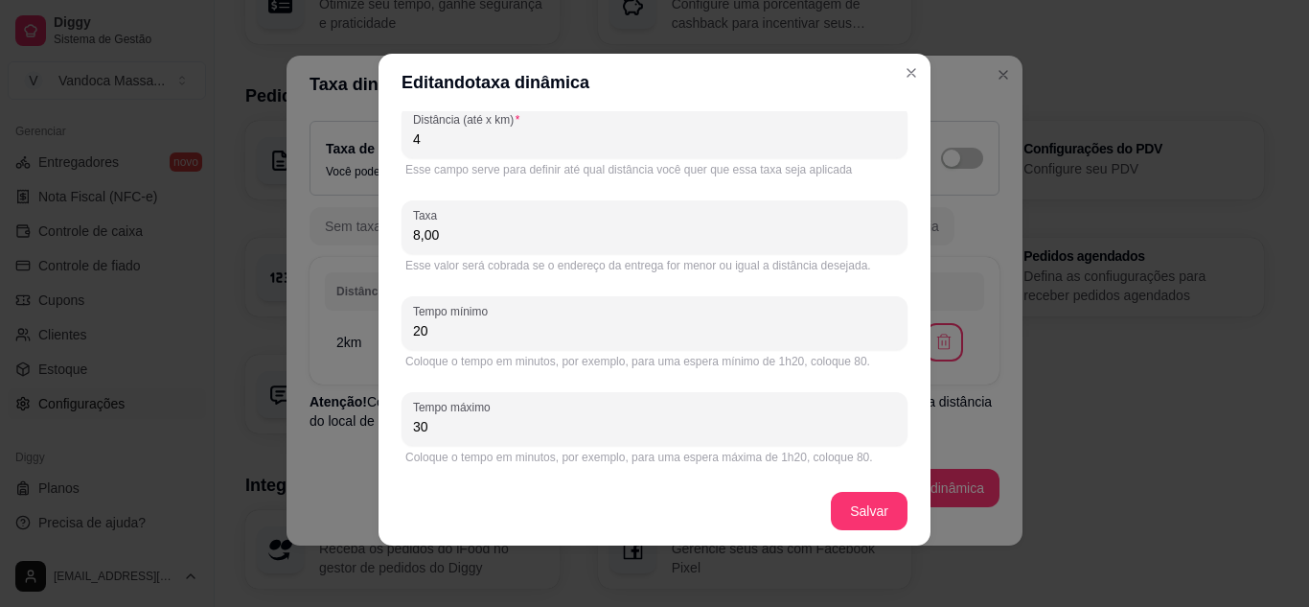
click at [422, 337] on input "20" at bounding box center [654, 330] width 483 height 19
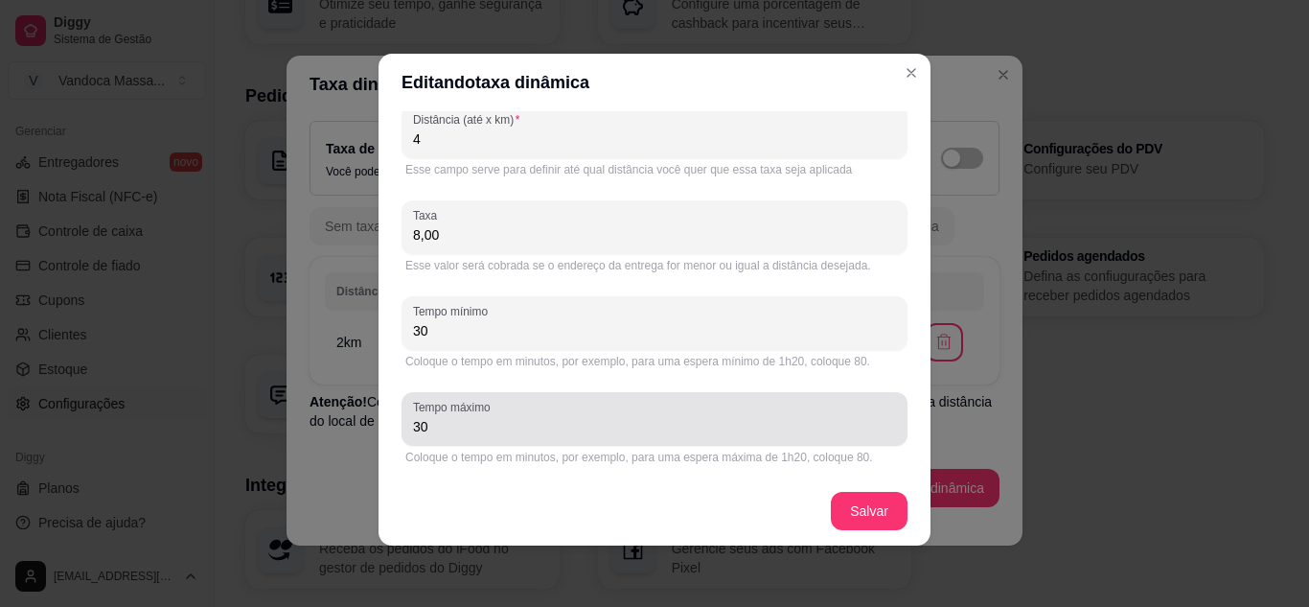
type input "30"
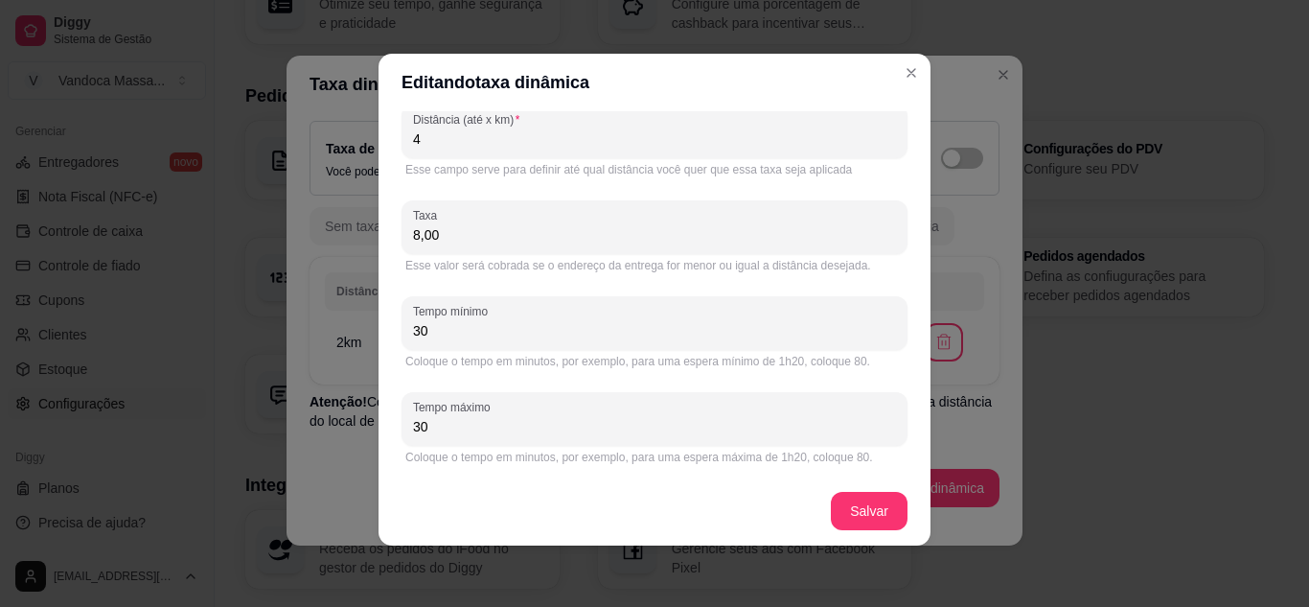
click at [462, 431] on input "30" at bounding box center [654, 426] width 483 height 19
type input "40"
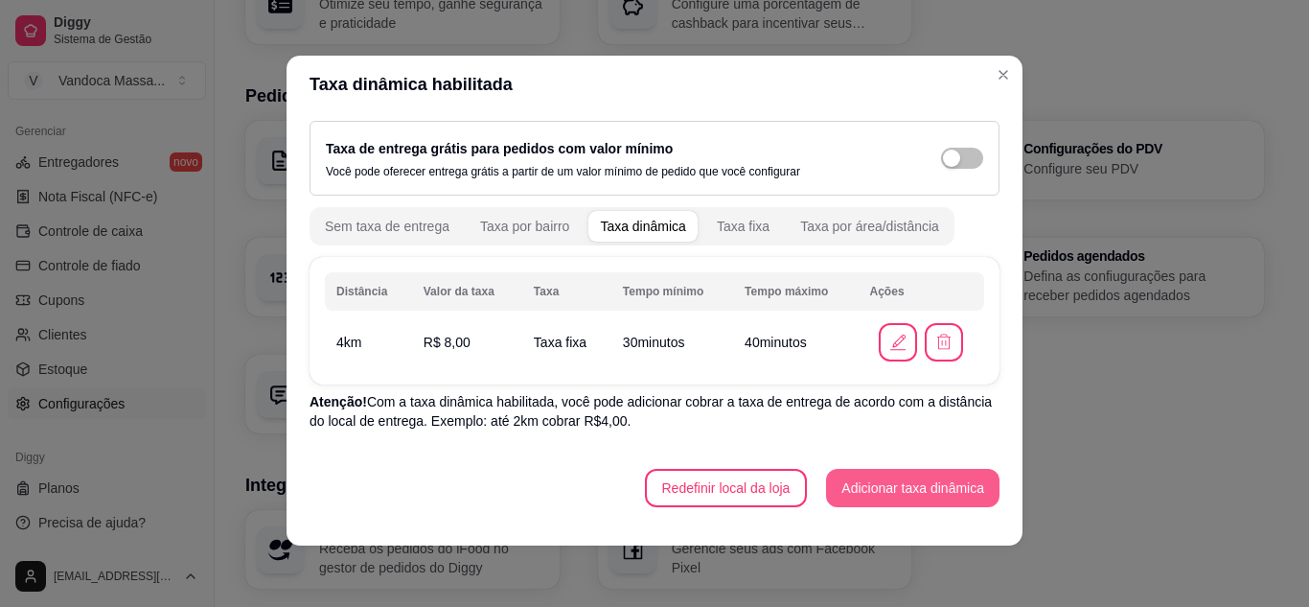
click at [923, 489] on button "Adicionar taxa dinâmica" at bounding box center [912, 488] width 173 height 38
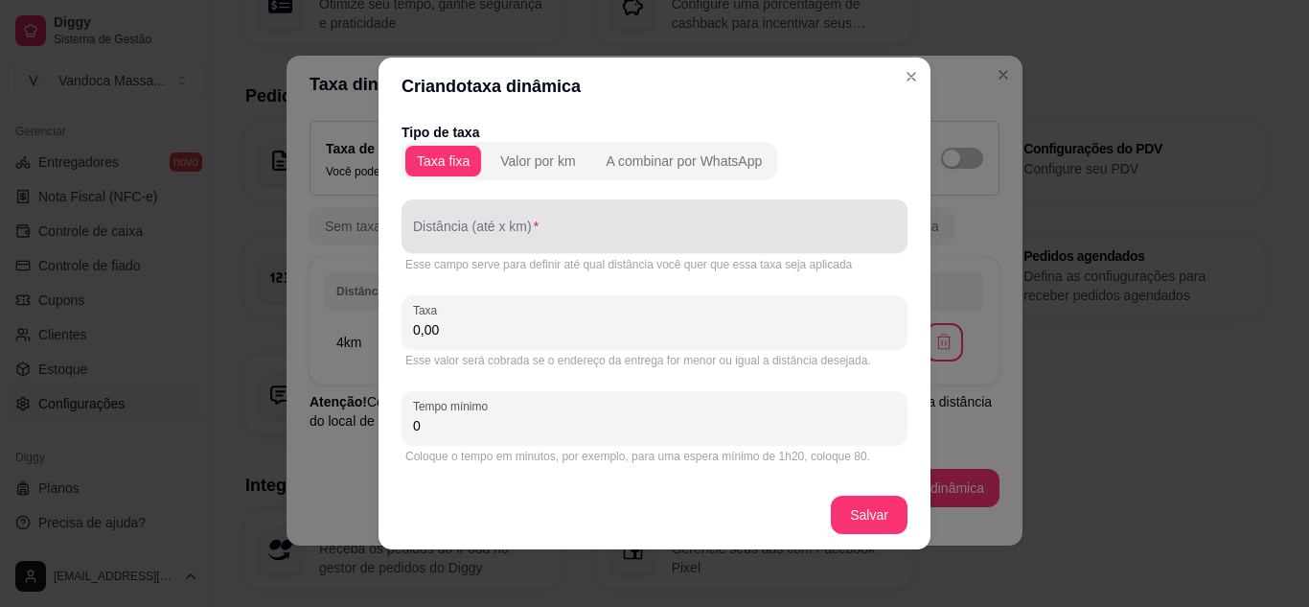
click at [526, 238] on input "Distância (até x km)" at bounding box center [654, 233] width 483 height 19
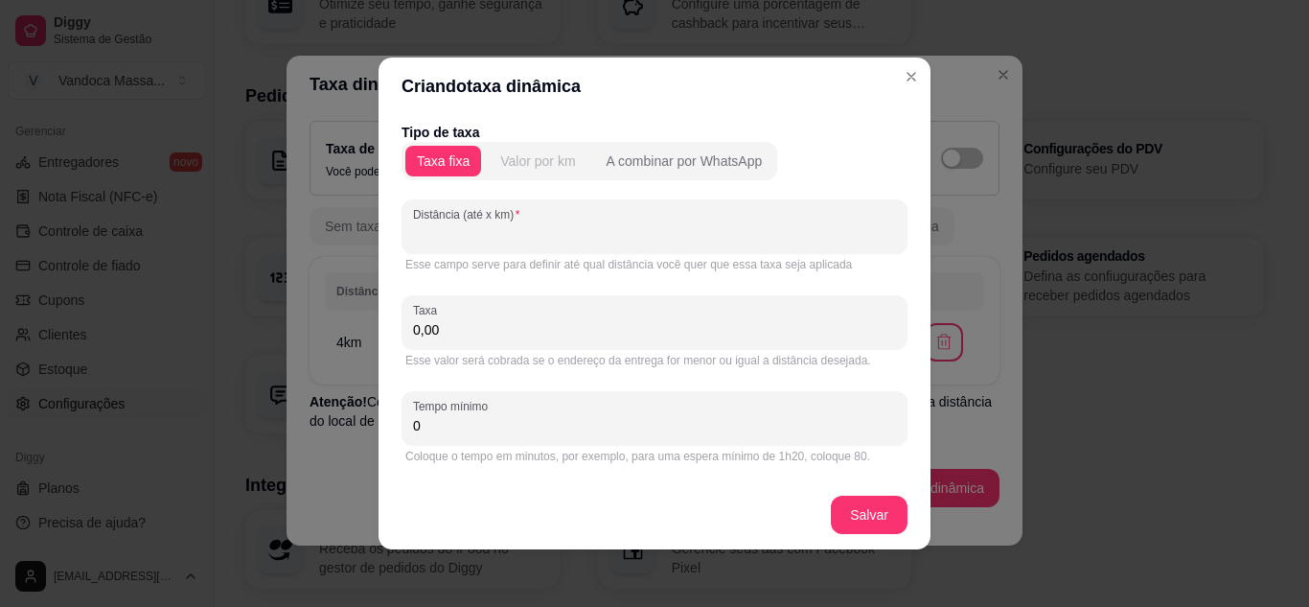
click at [528, 165] on div "Valor por km" at bounding box center [537, 160] width 75 height 19
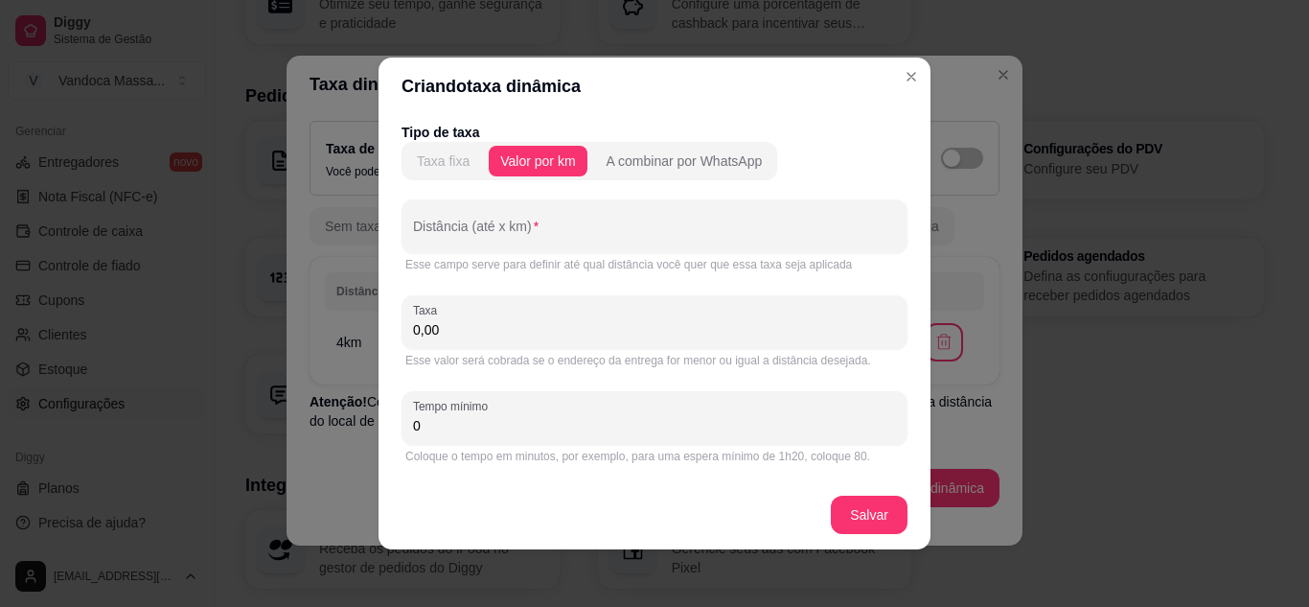
click at [431, 164] on div "Taxa fixa" at bounding box center [443, 160] width 53 height 19
click at [501, 160] on div "Valor por km" at bounding box center [537, 160] width 75 height 19
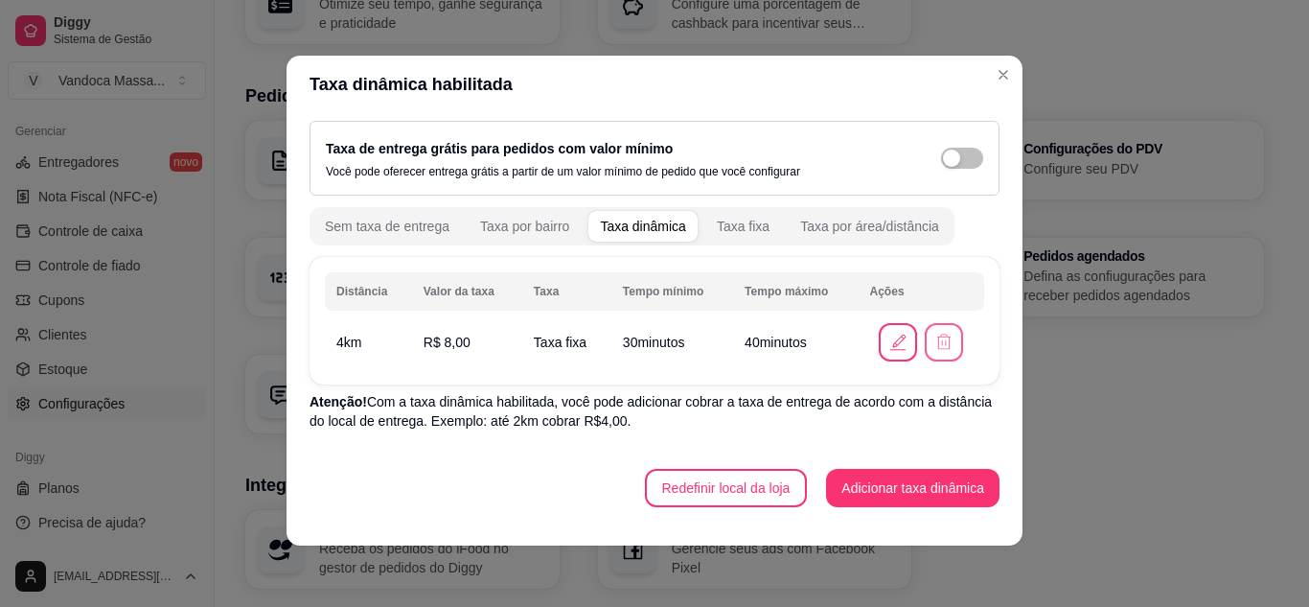
click at [934, 339] on icon "button" at bounding box center [943, 342] width 19 height 19
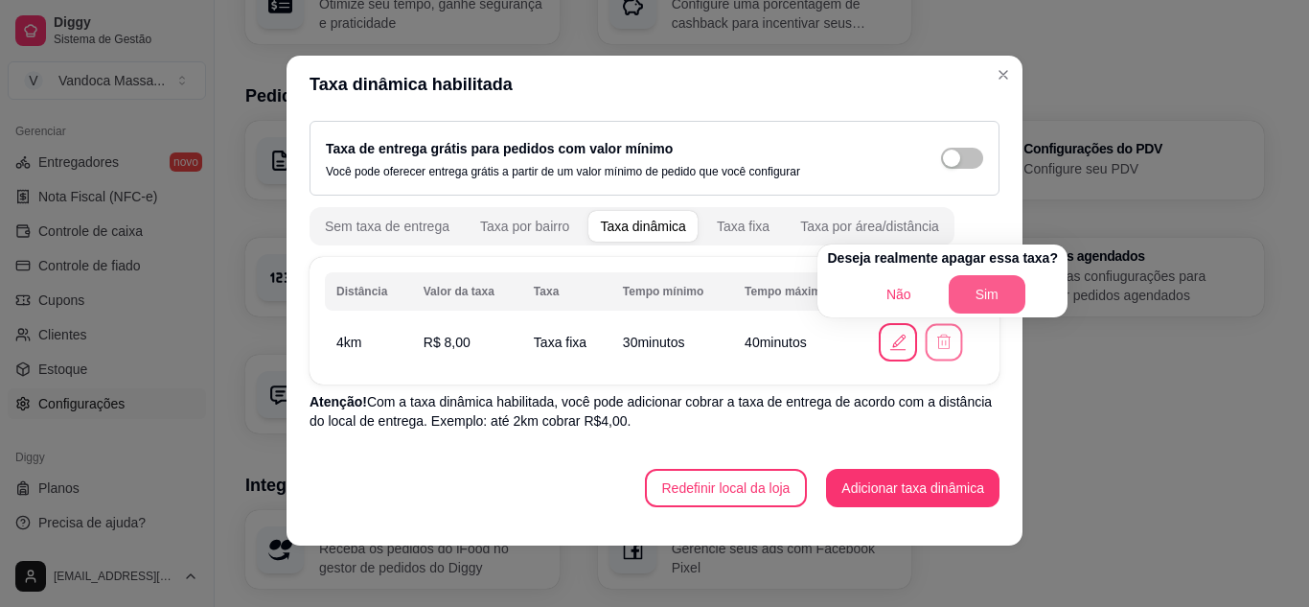
click at [990, 301] on button "Sim" at bounding box center [987, 294] width 77 height 38
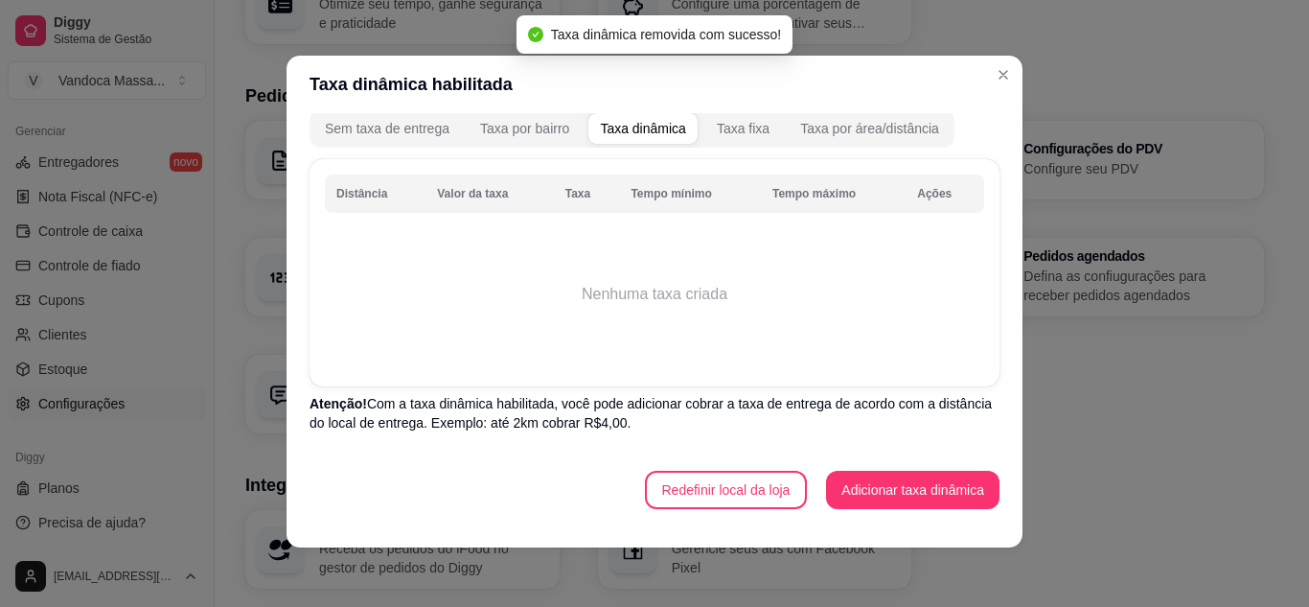
scroll to position [4, 0]
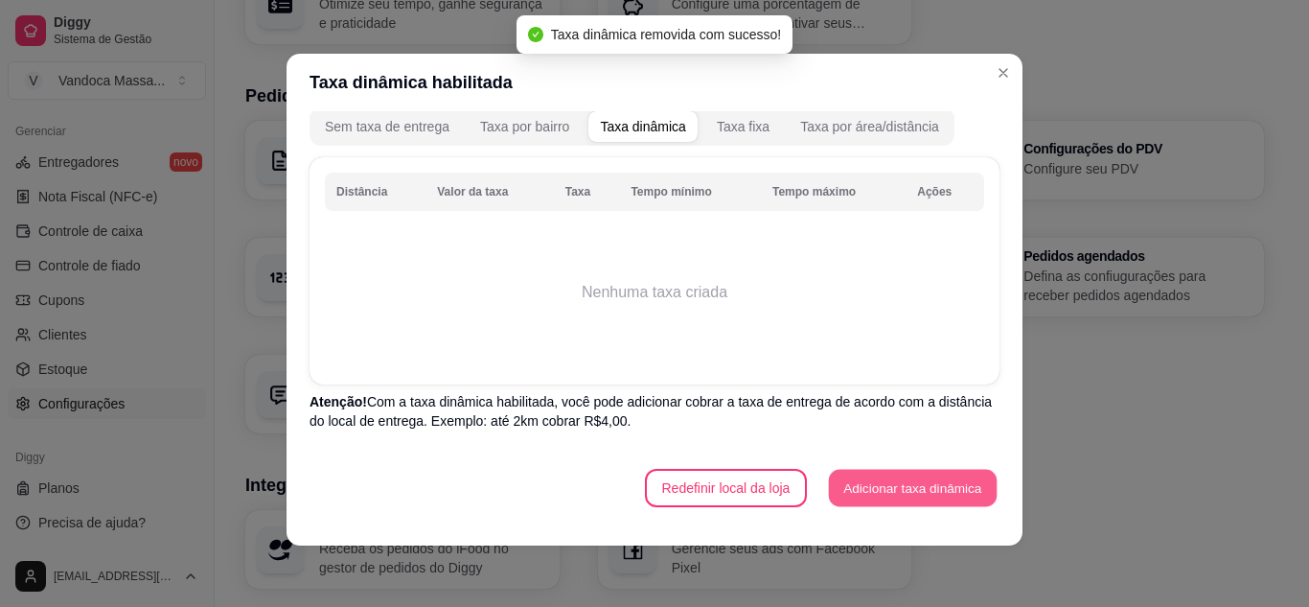
click at [859, 485] on button "Adicionar taxa dinâmica" at bounding box center [913, 488] width 168 height 37
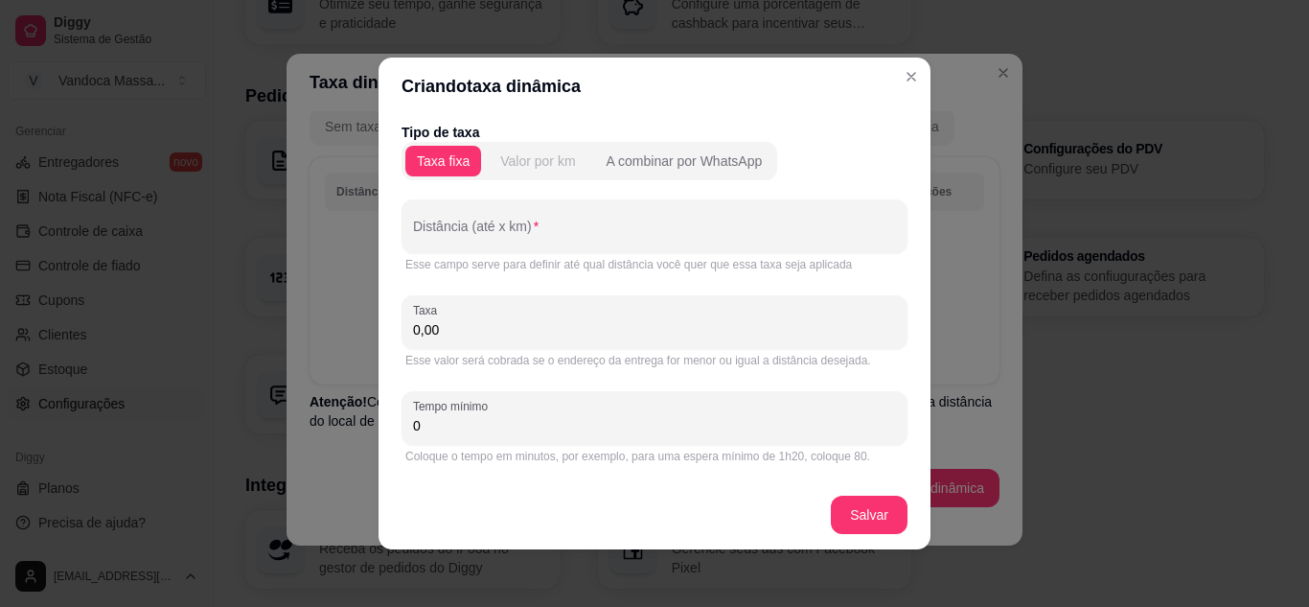
click at [527, 165] on div "Valor por km" at bounding box center [537, 160] width 75 height 19
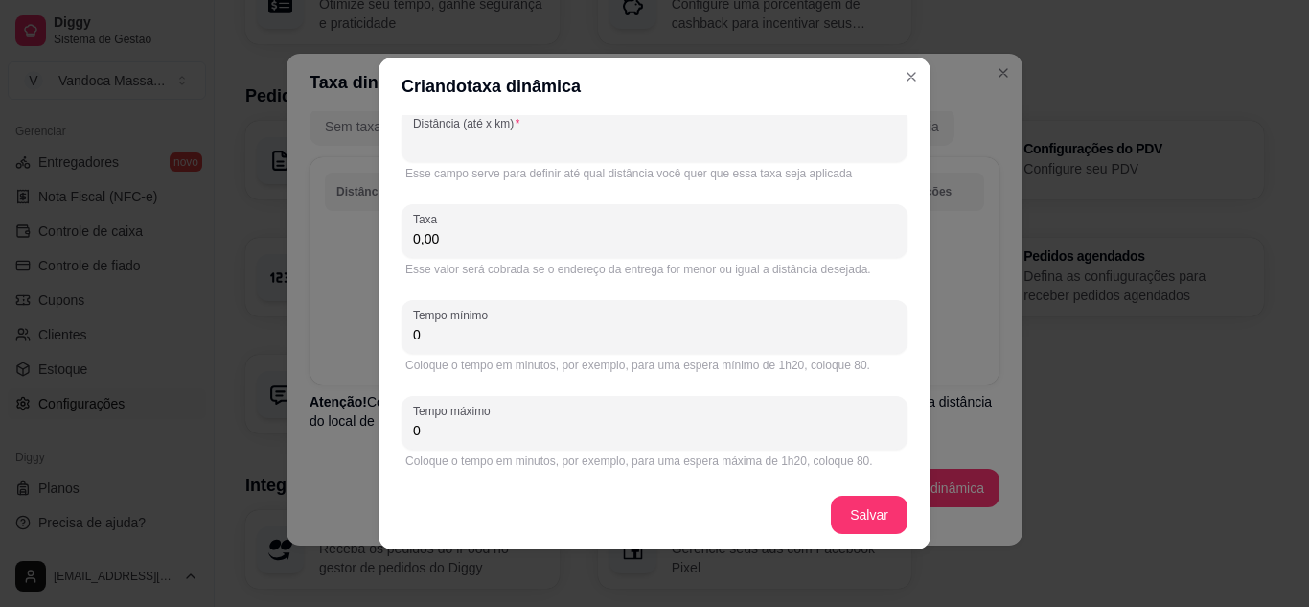
click at [527, 150] on input "Distância (até x km)" at bounding box center [654, 142] width 483 height 19
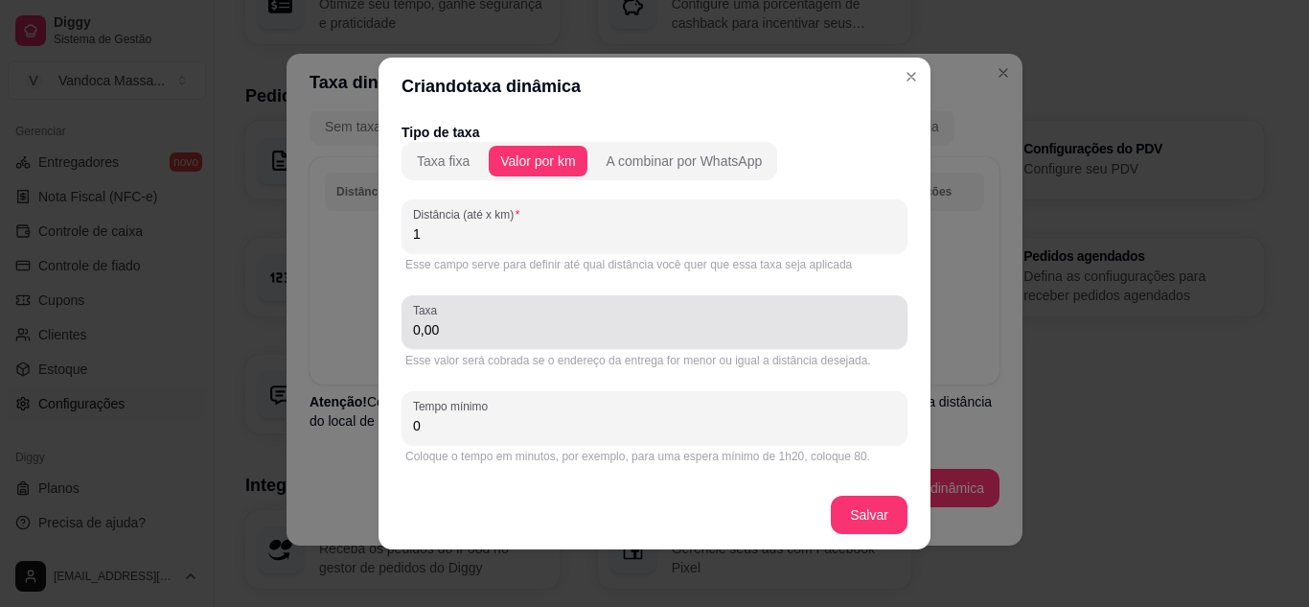
type input "1"
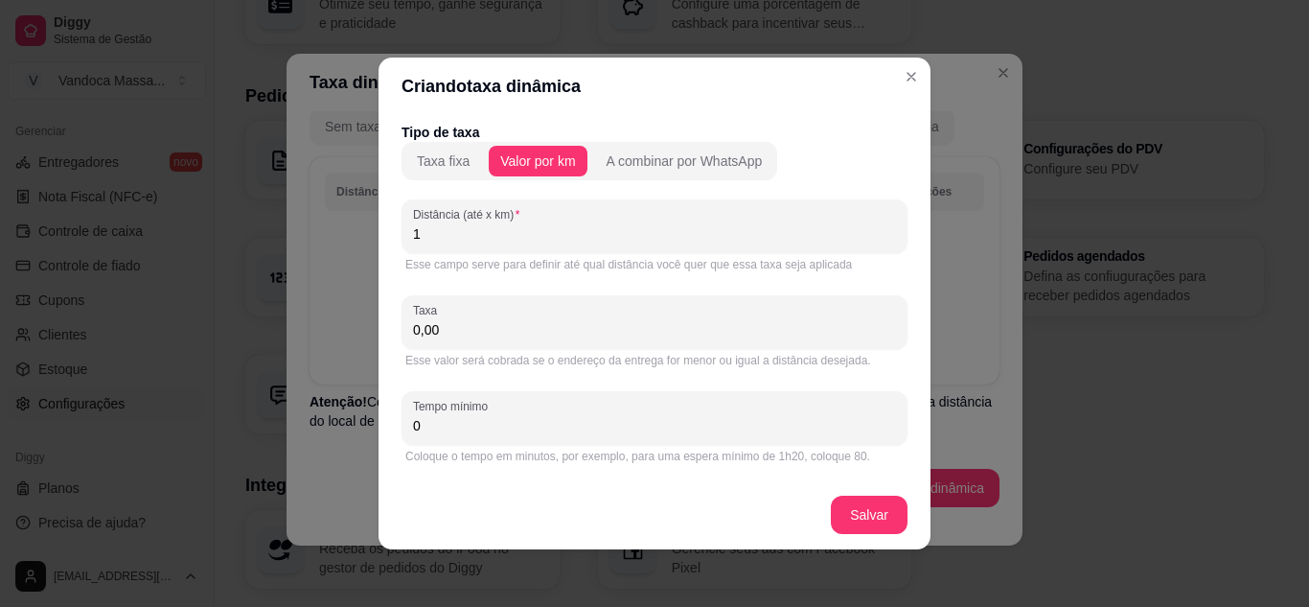
click at [493, 325] on input "0,00" at bounding box center [654, 329] width 483 height 19
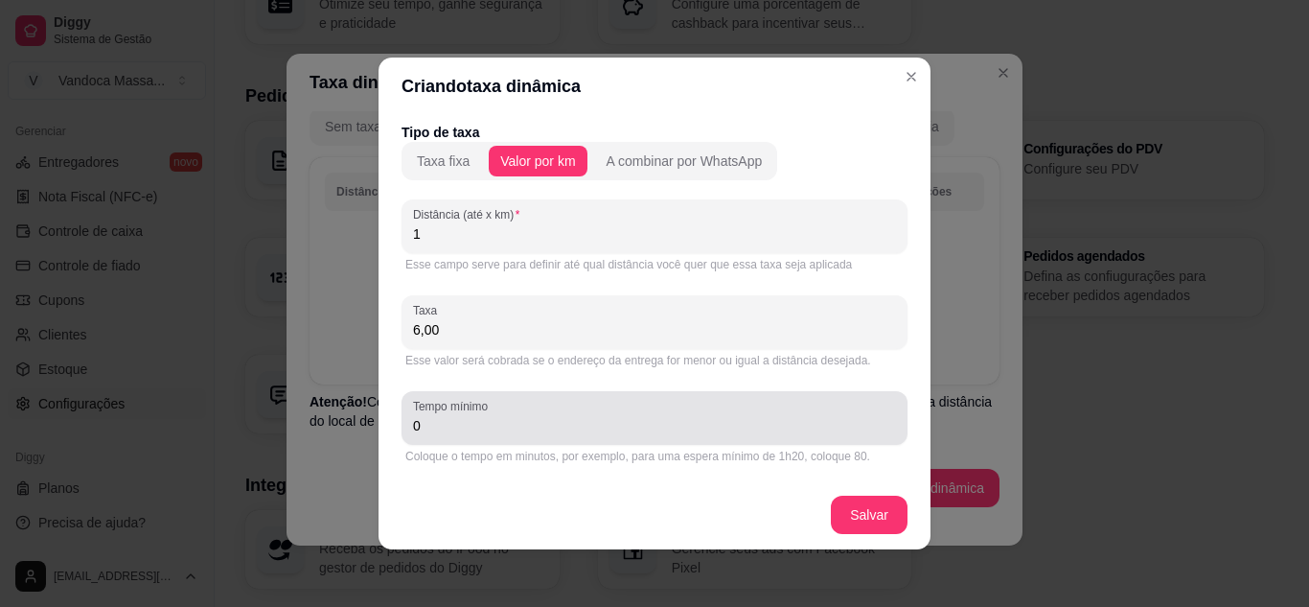
type input "6,00"
click at [606, 416] on input "0" at bounding box center [654, 425] width 483 height 19
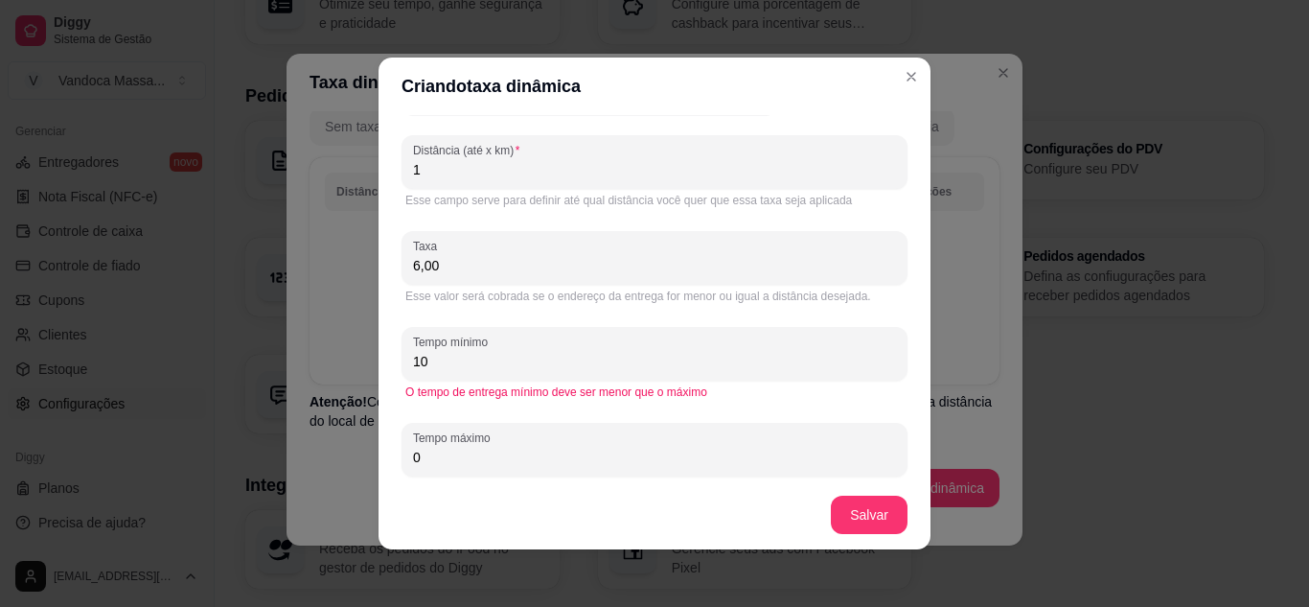
scroll to position [91, 0]
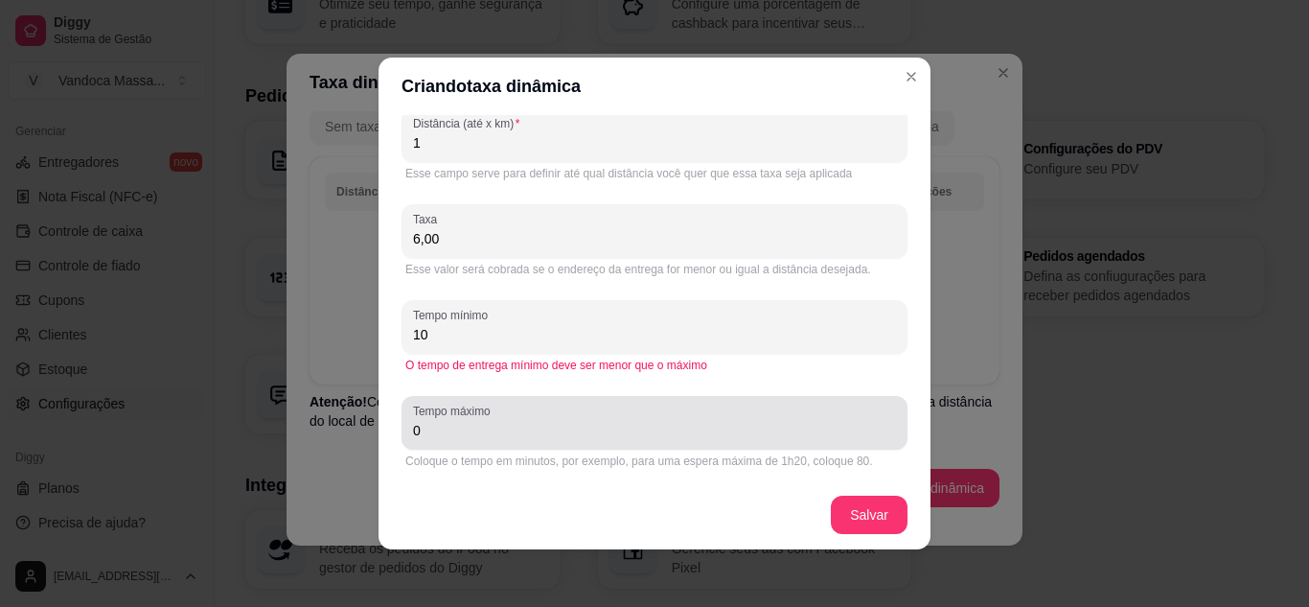
type input "10"
click at [528, 436] on input "0" at bounding box center [654, 430] width 483 height 19
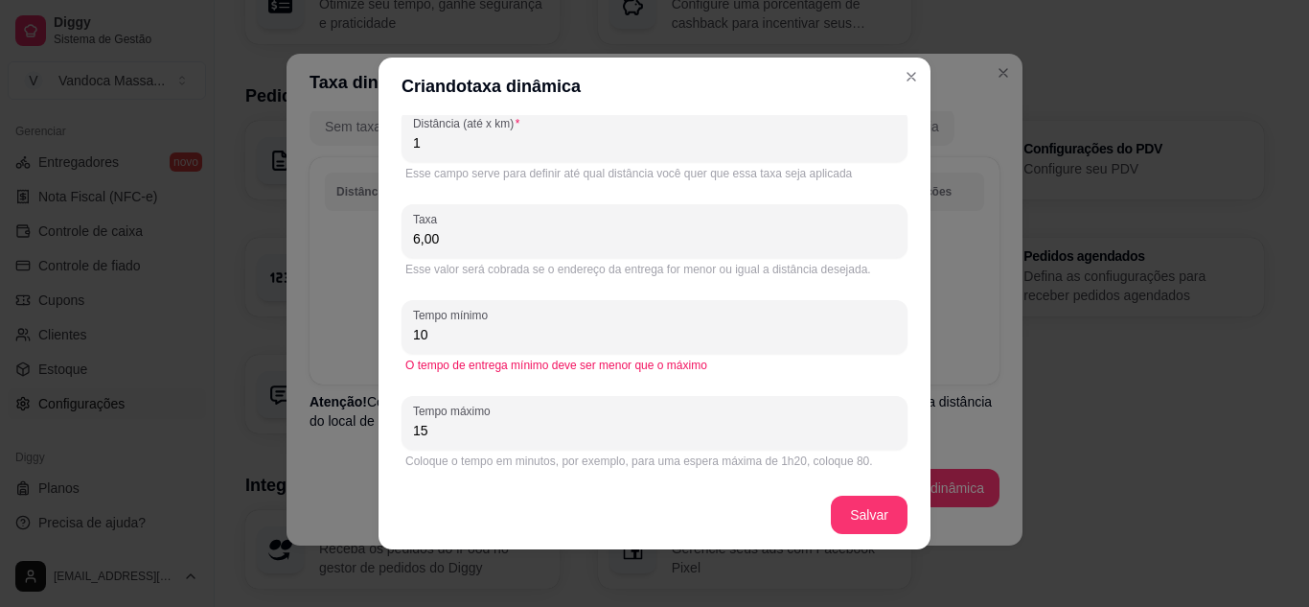
scroll to position [4, 0]
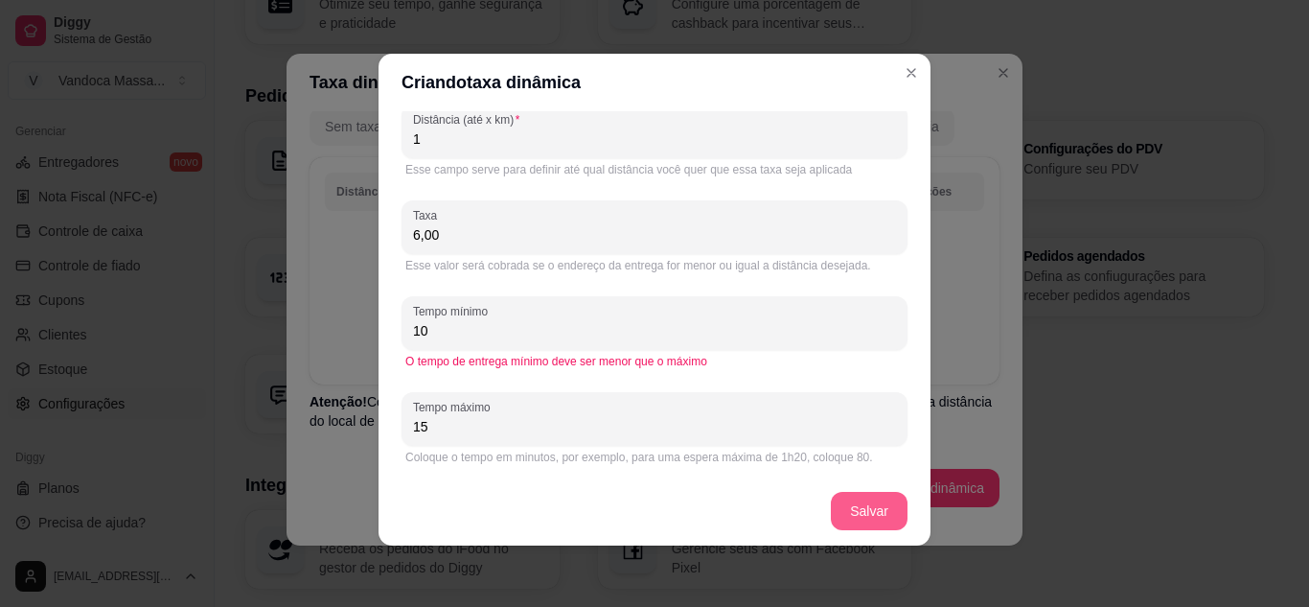
type input "15"
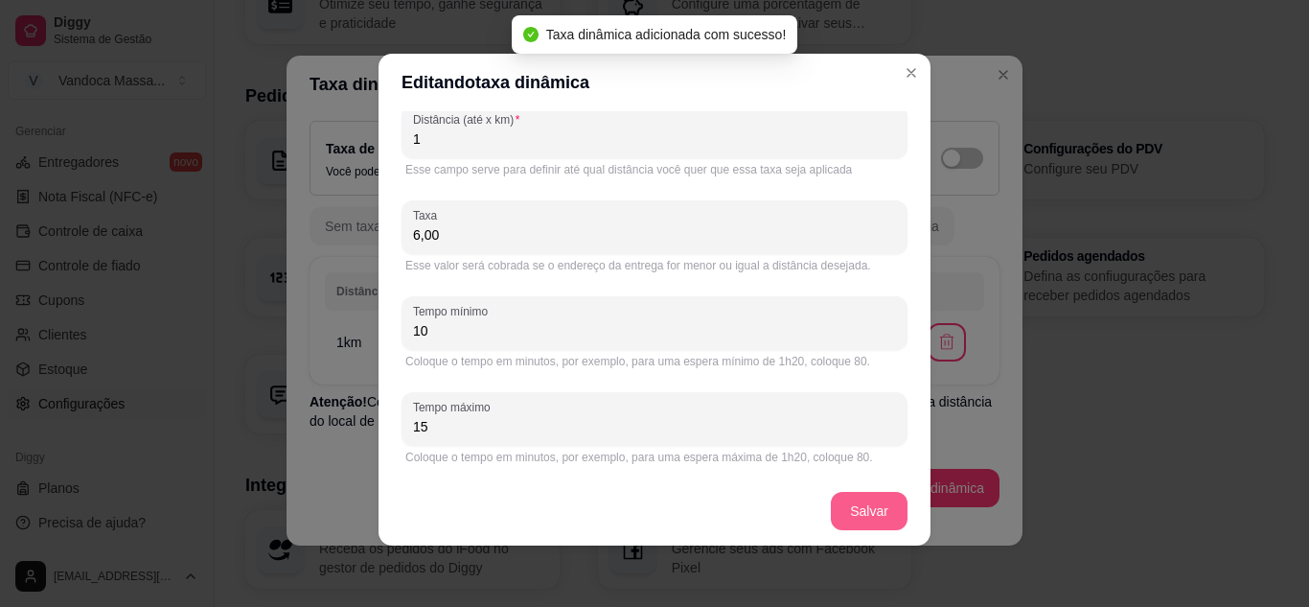
scroll to position [3, 0]
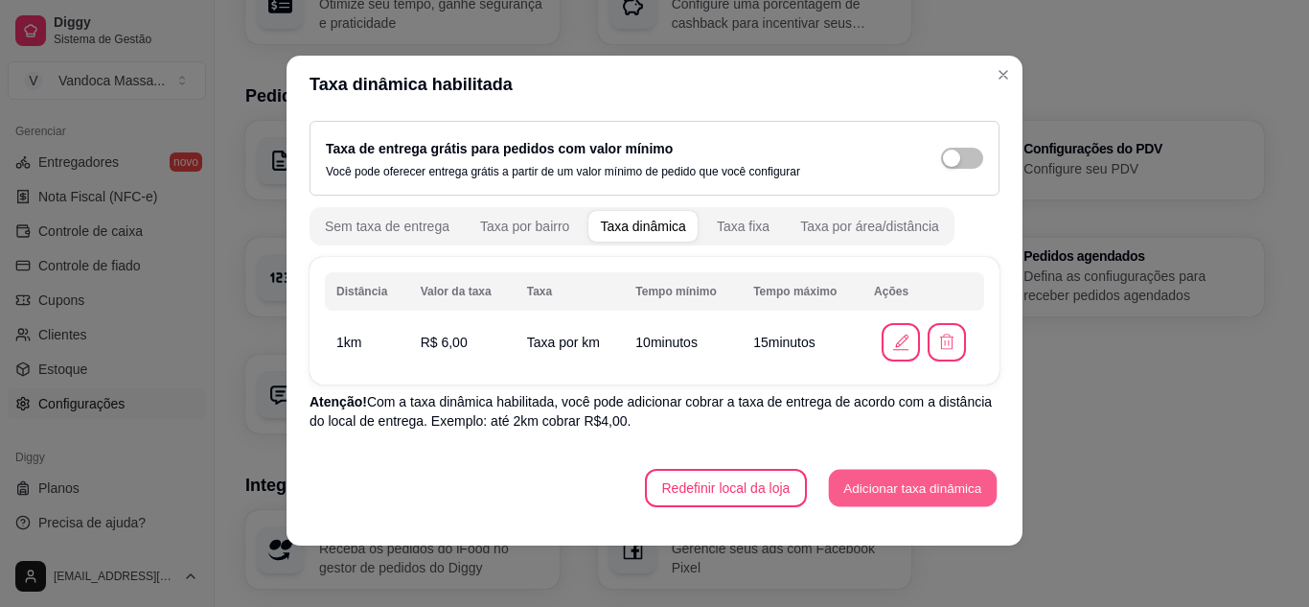
click at [915, 484] on button "Adicionar taxa dinâmica" at bounding box center [913, 488] width 168 height 37
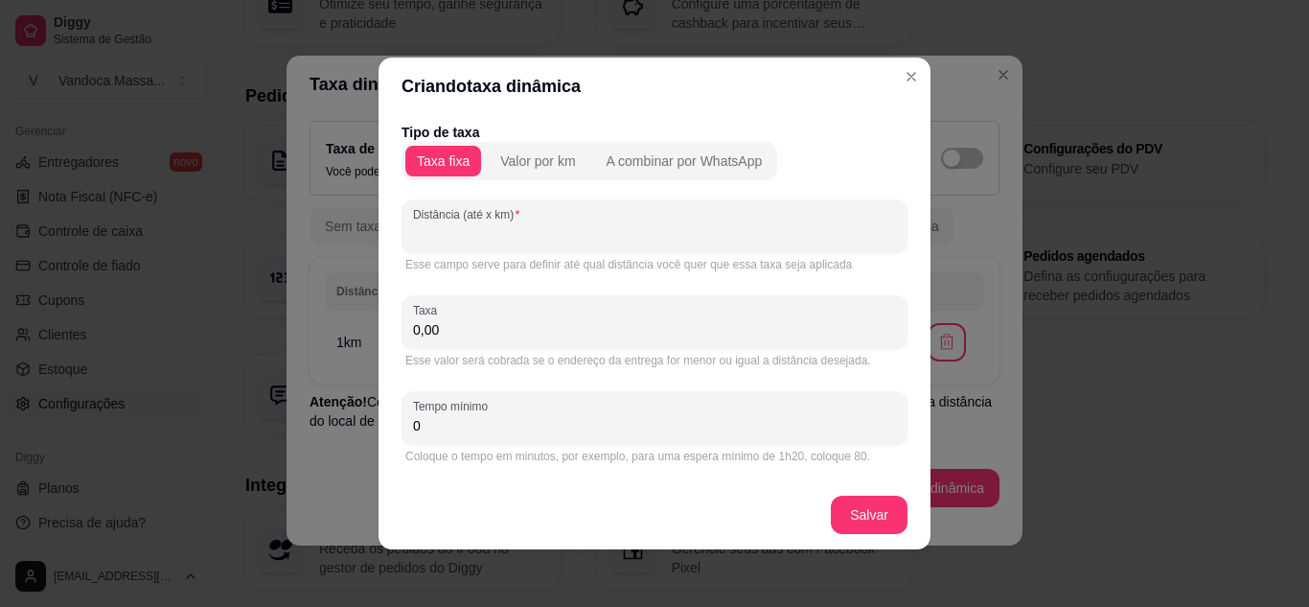
click at [552, 236] on input "Distância (até x km)" at bounding box center [654, 233] width 483 height 19
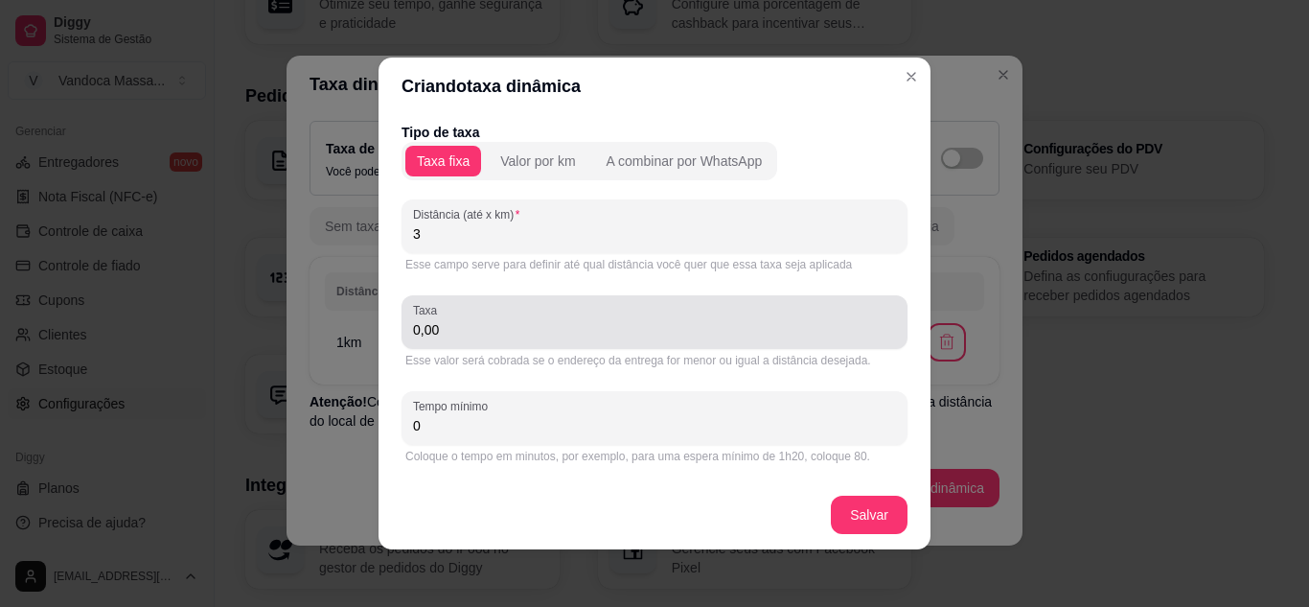
type input "3"
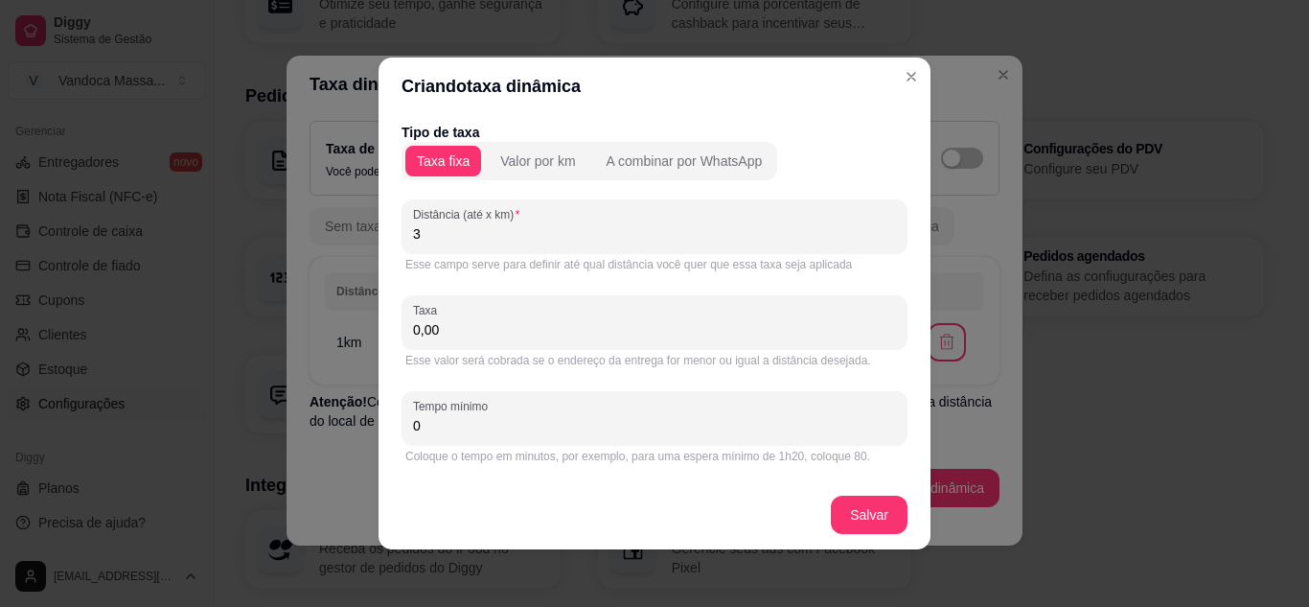
click at [473, 336] on input "0,00" at bounding box center [654, 329] width 483 height 19
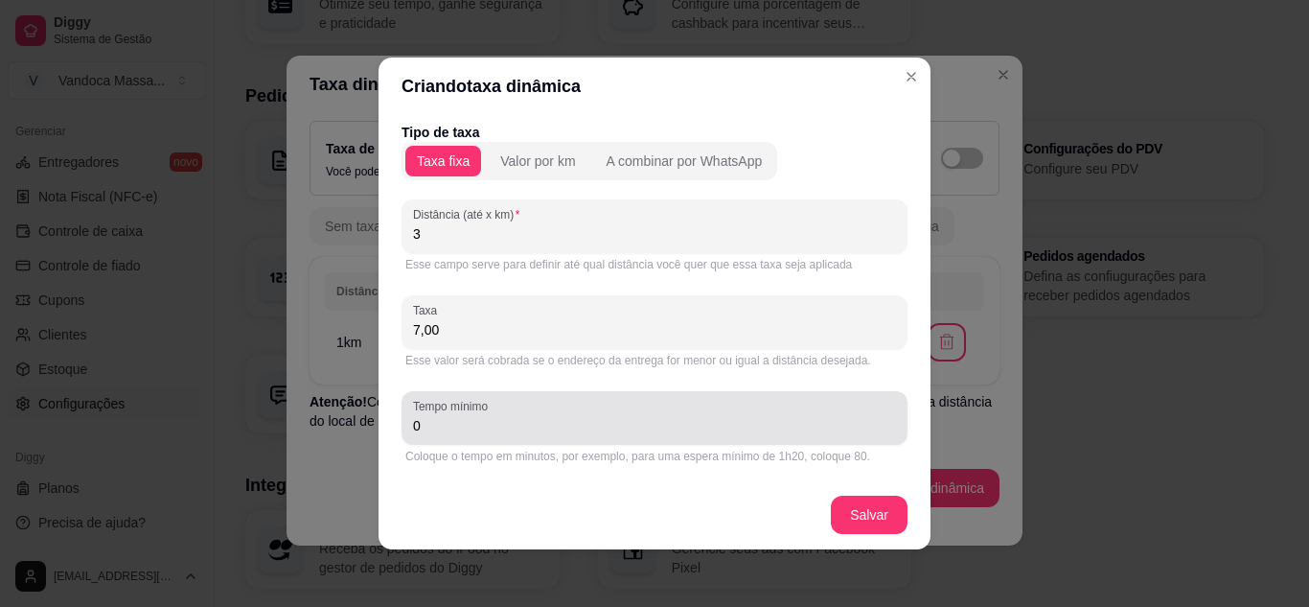
type input "7,00"
click at [490, 413] on div "0" at bounding box center [654, 418] width 483 height 38
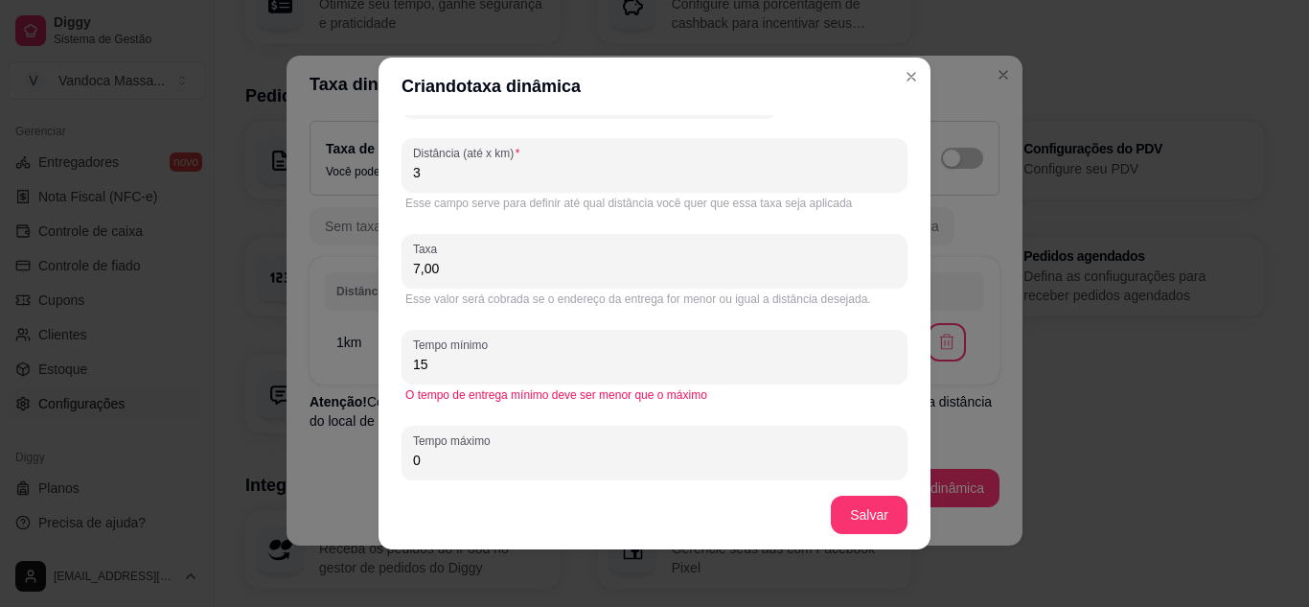
scroll to position [91, 0]
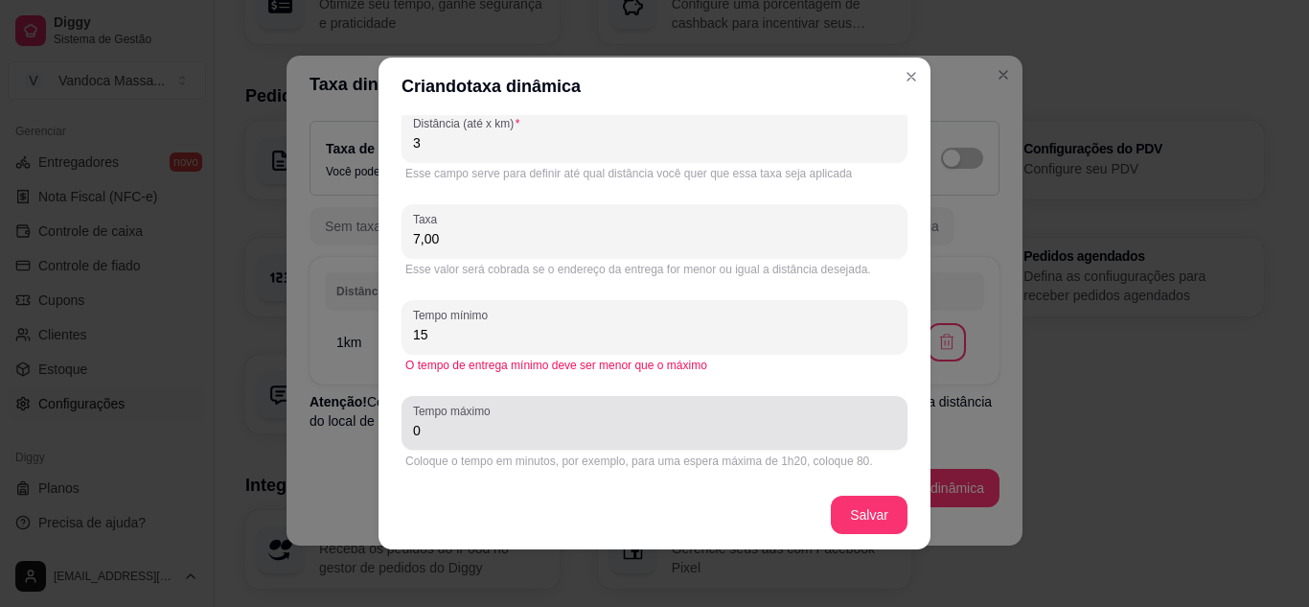
type input "15"
click at [458, 422] on input "0" at bounding box center [654, 430] width 483 height 19
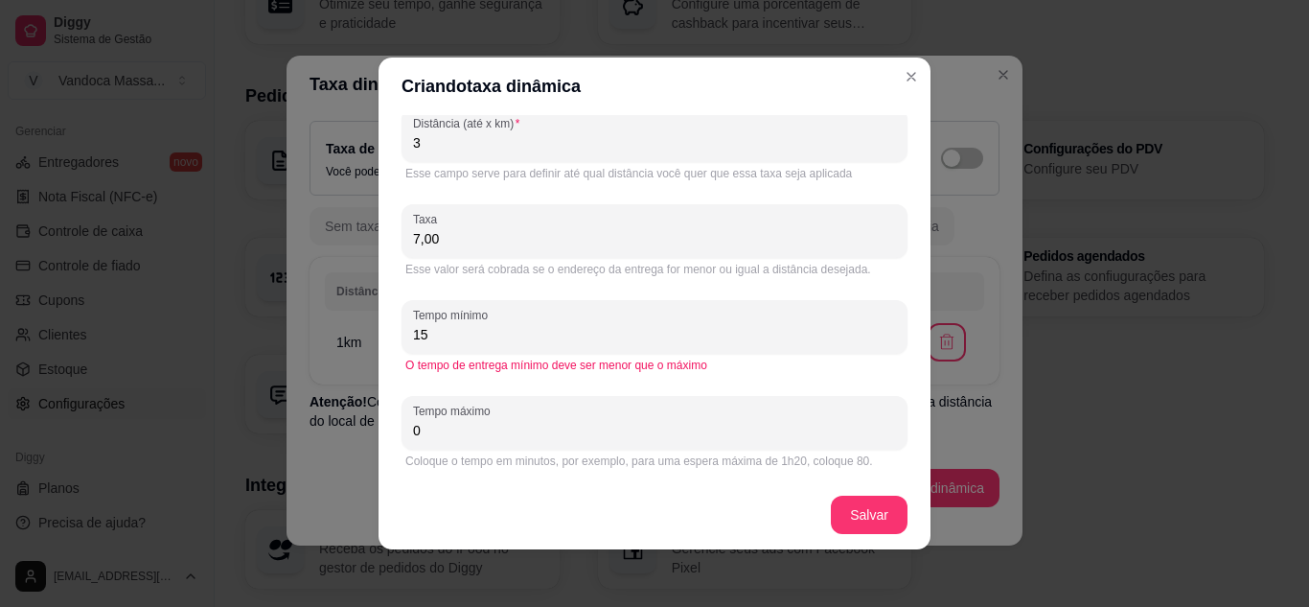
click at [458, 422] on input "0" at bounding box center [654, 430] width 483 height 19
type input "25"
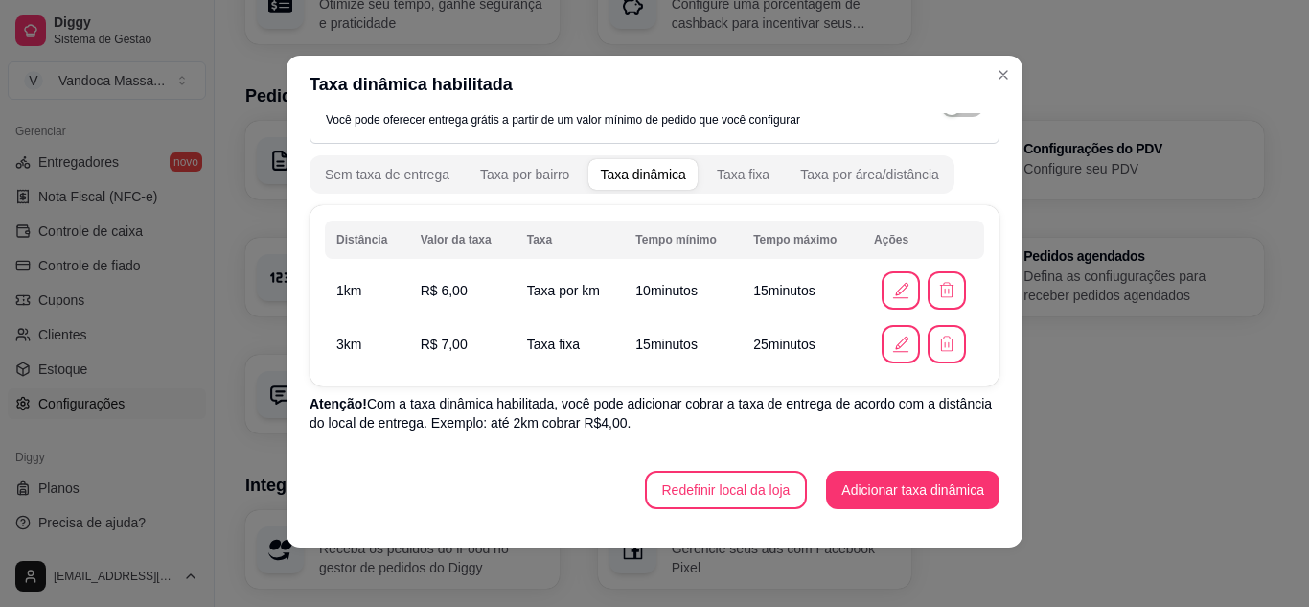
scroll to position [4, 0]
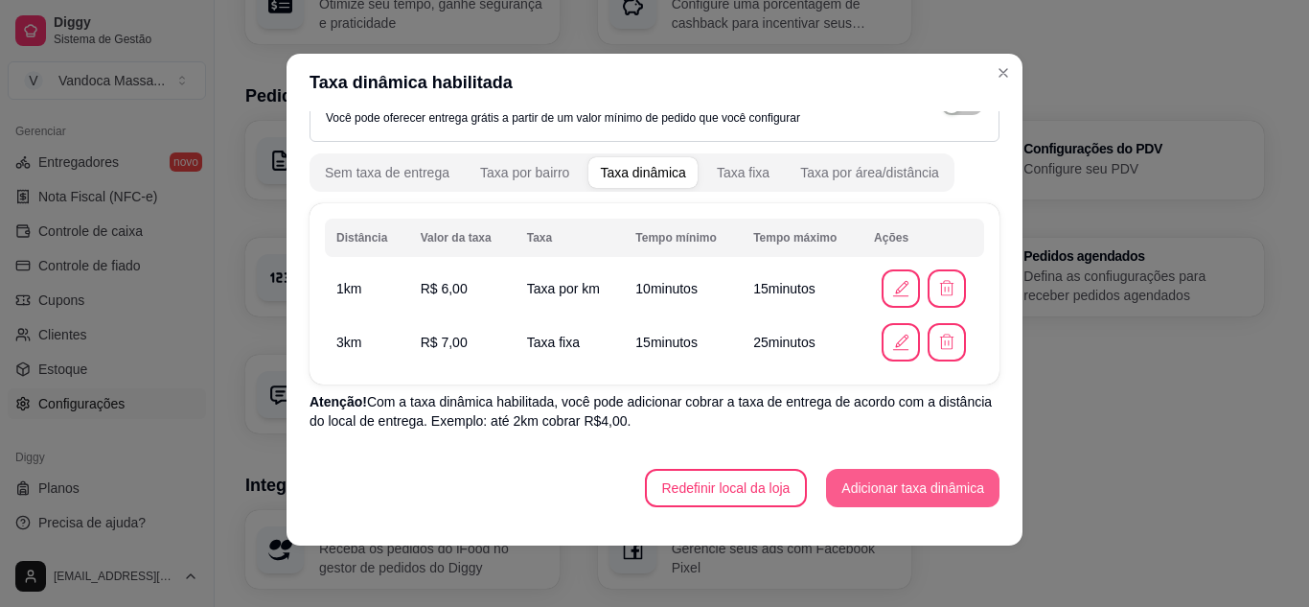
click at [918, 477] on button "Adicionar taxa dinâmica" at bounding box center [912, 488] width 173 height 38
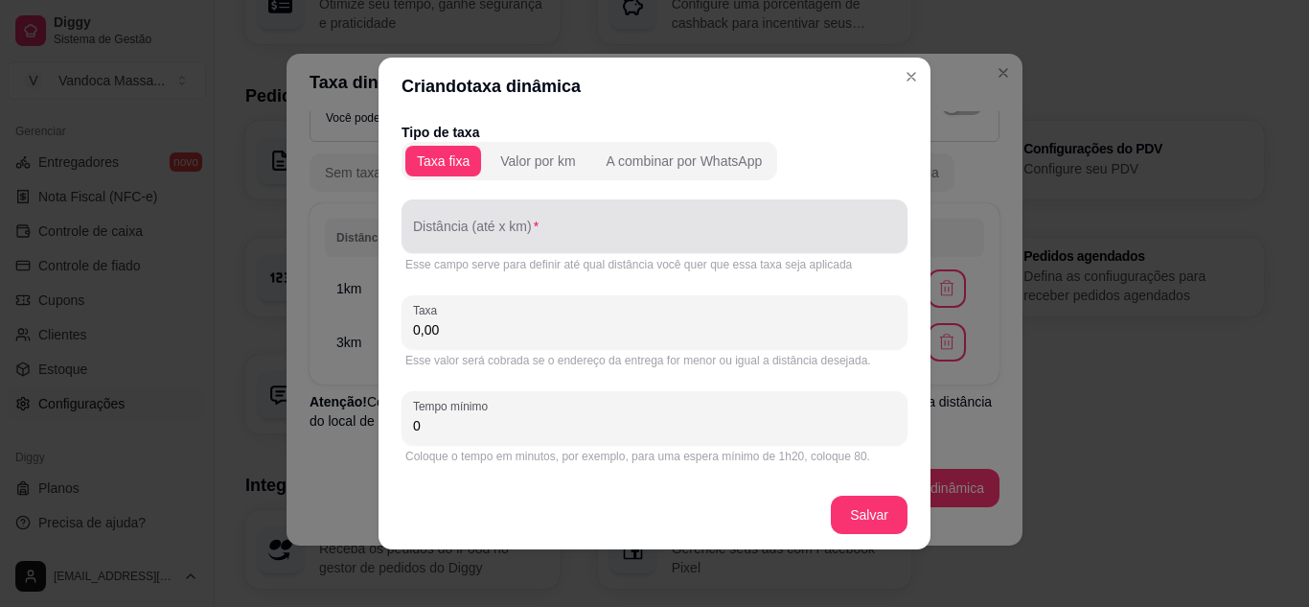
click at [512, 237] on input "Distância (até x km)" at bounding box center [654, 233] width 483 height 19
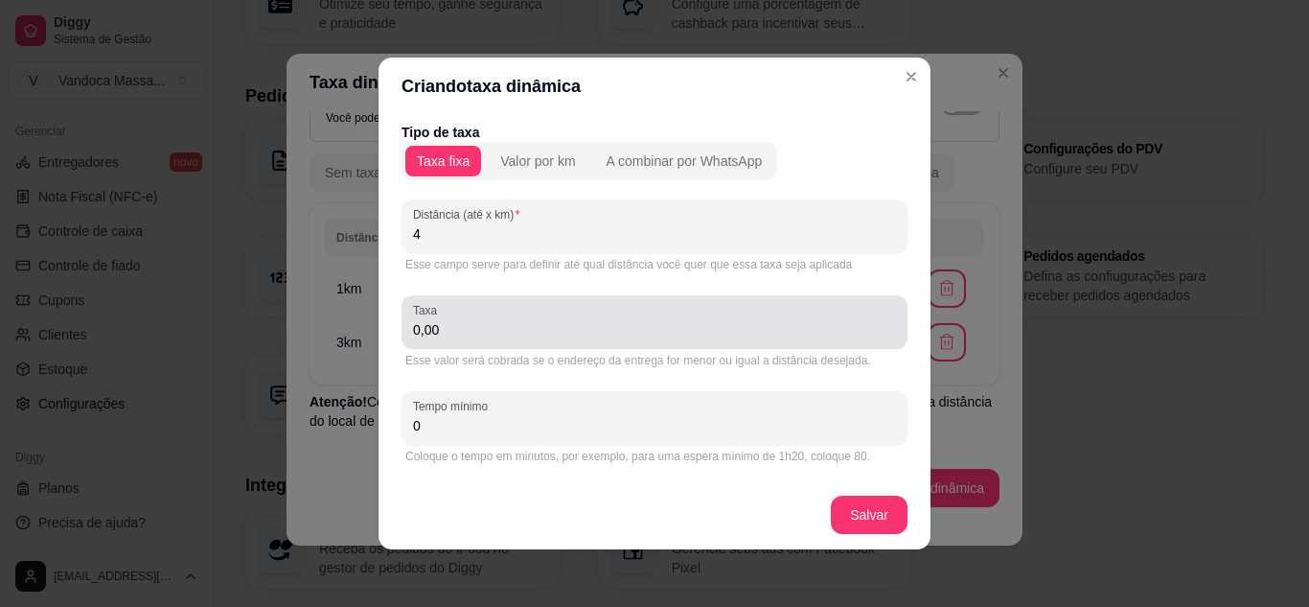
type input "4"
click at [489, 331] on input "0,00" at bounding box center [654, 329] width 483 height 19
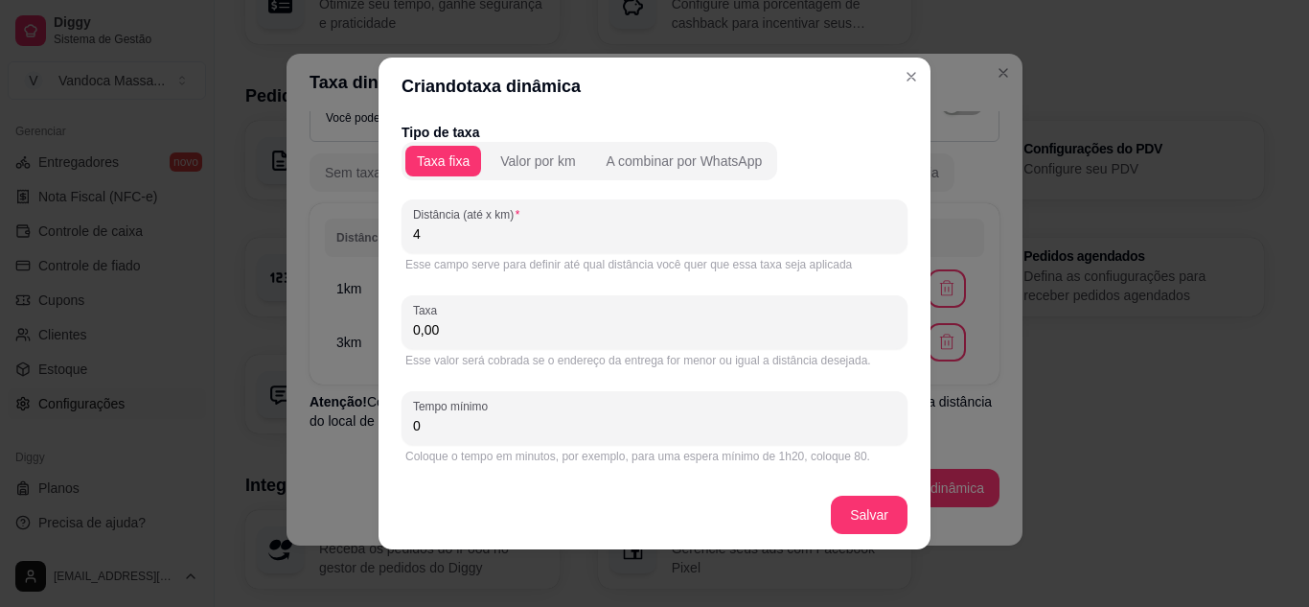
click at [489, 331] on input "0,00" at bounding box center [654, 329] width 483 height 19
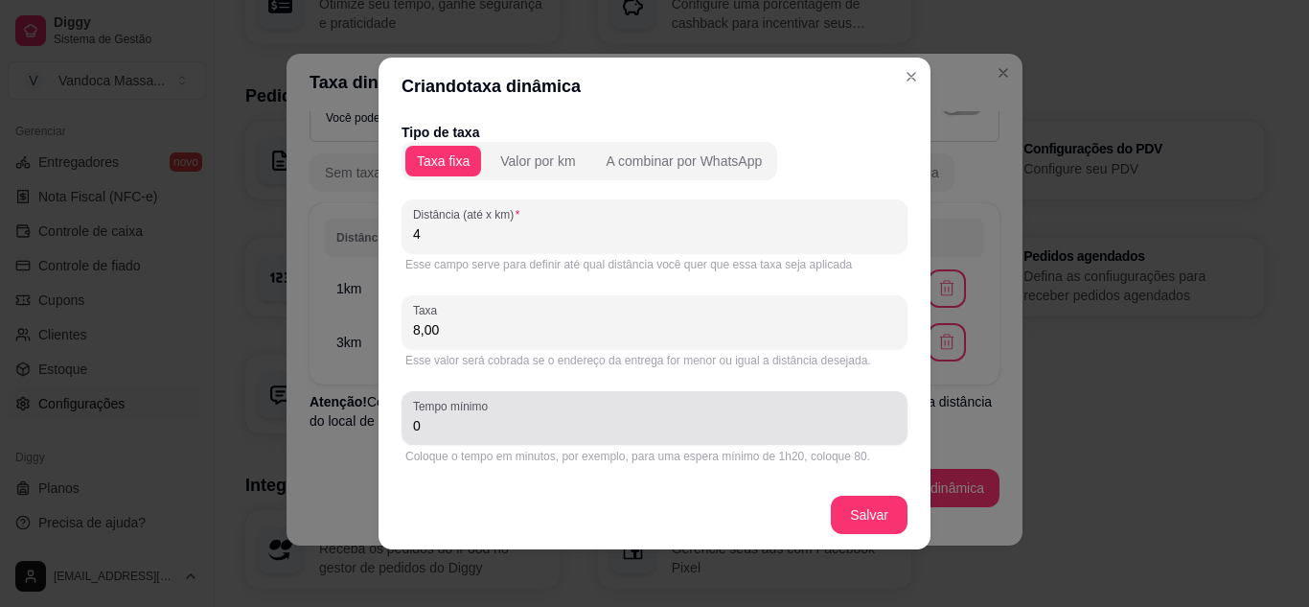
type input "8,00"
click at [489, 431] on input "0" at bounding box center [654, 425] width 483 height 19
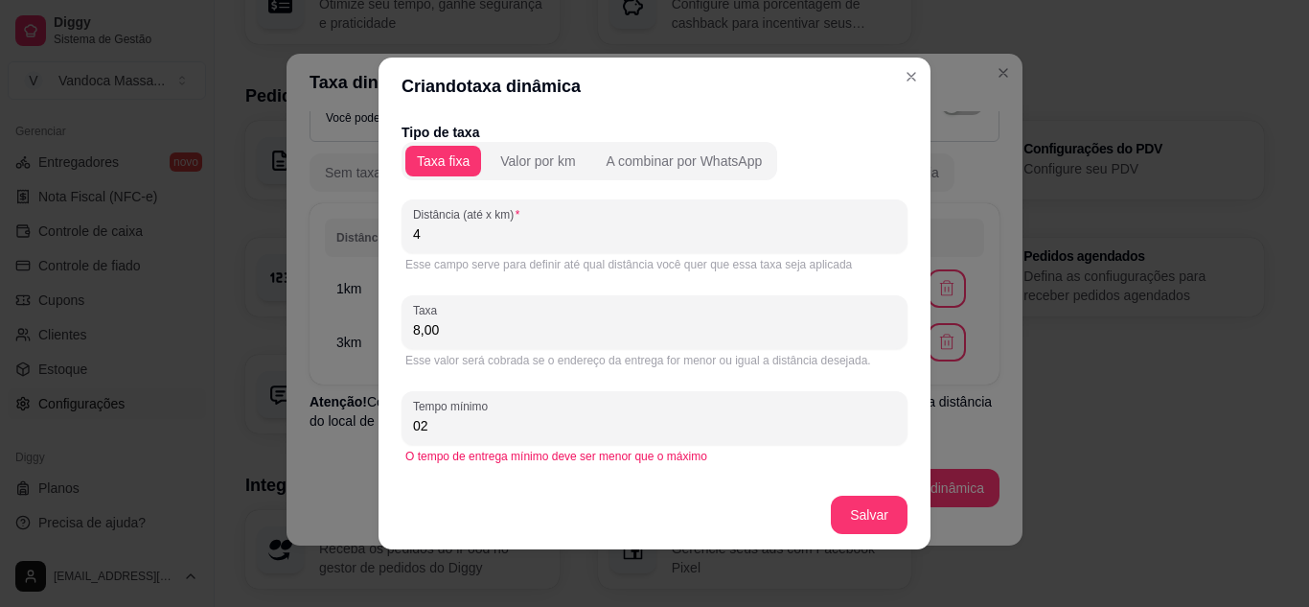
type input "0"
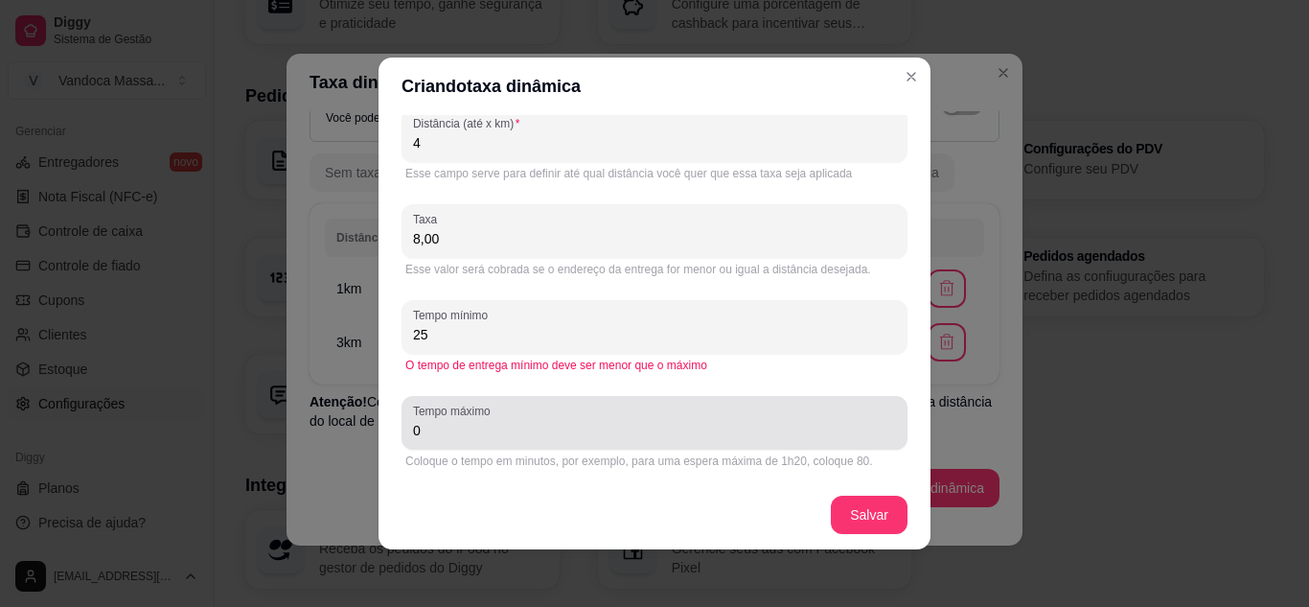
type input "25"
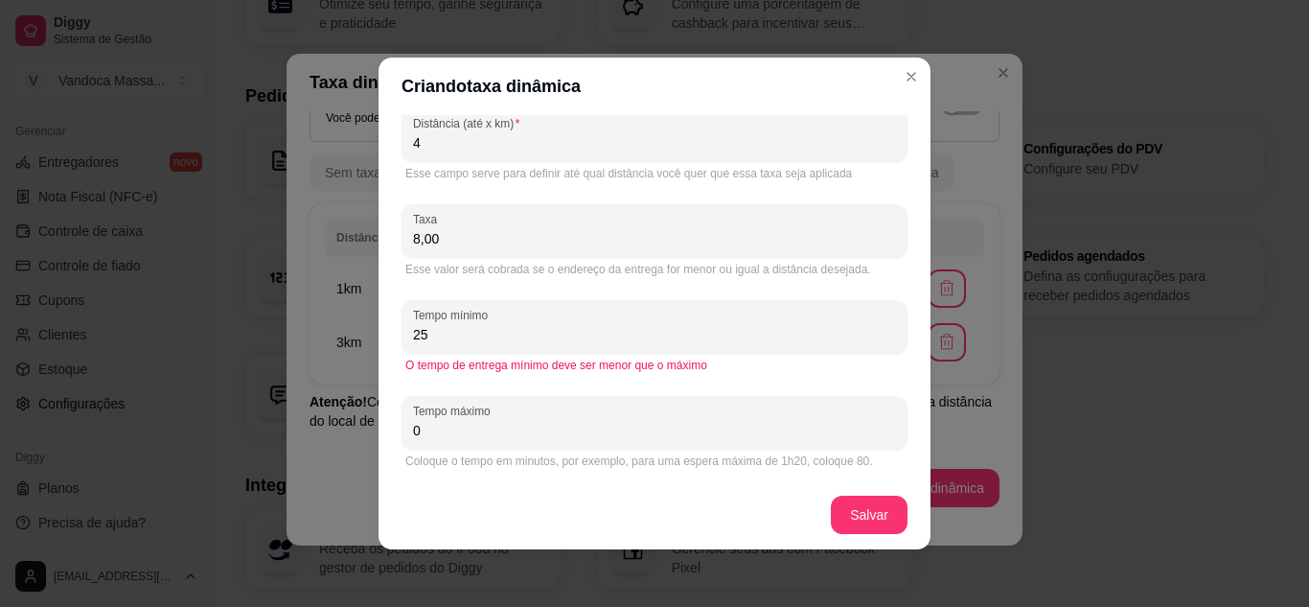
click at [480, 438] on input "0" at bounding box center [654, 430] width 483 height 19
type input "35"
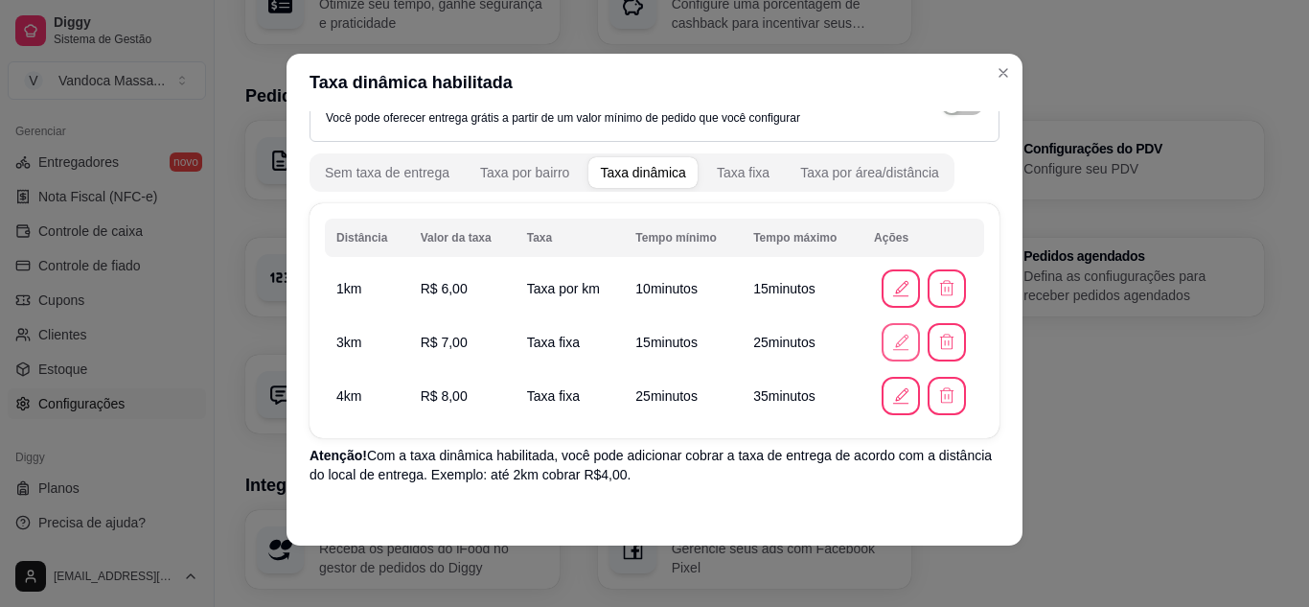
click at [890, 333] on button "button" at bounding box center [901, 342] width 38 height 38
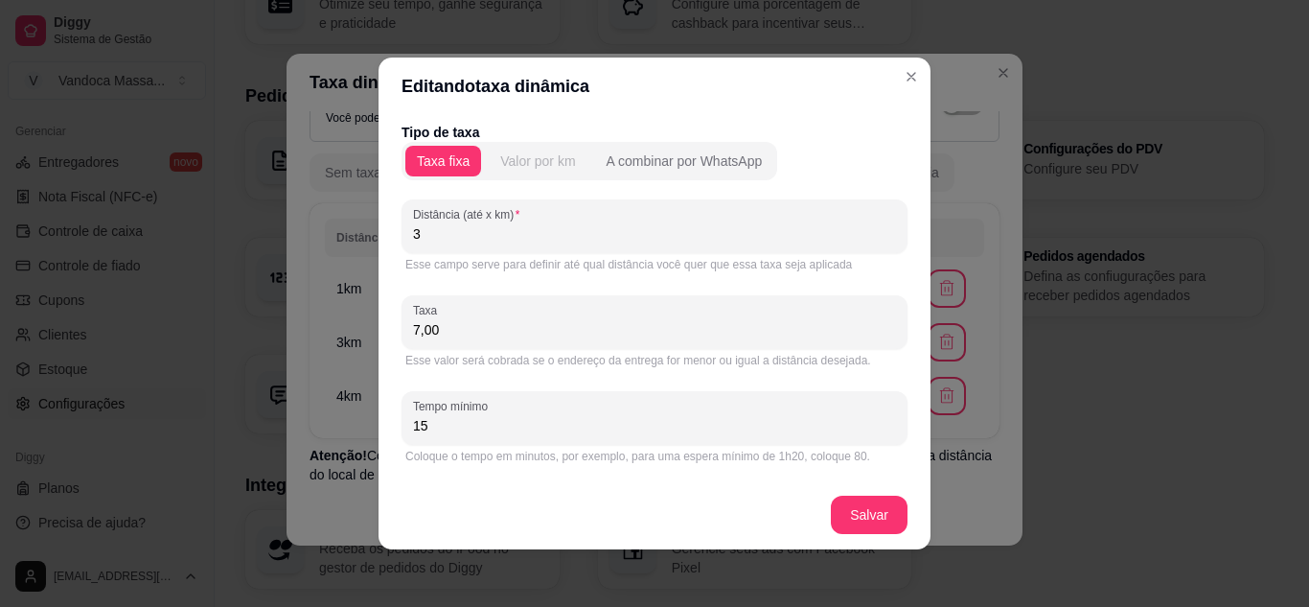
click at [540, 161] on div "Valor por km" at bounding box center [537, 160] width 75 height 19
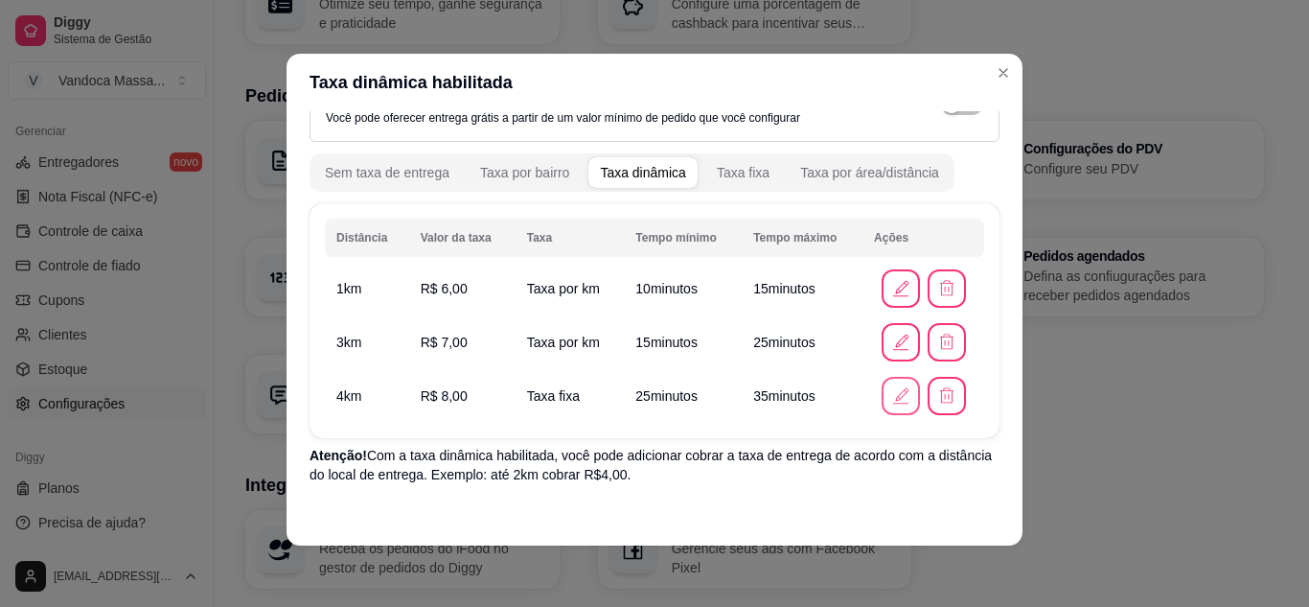
click at [890, 391] on icon "button" at bounding box center [900, 395] width 21 height 21
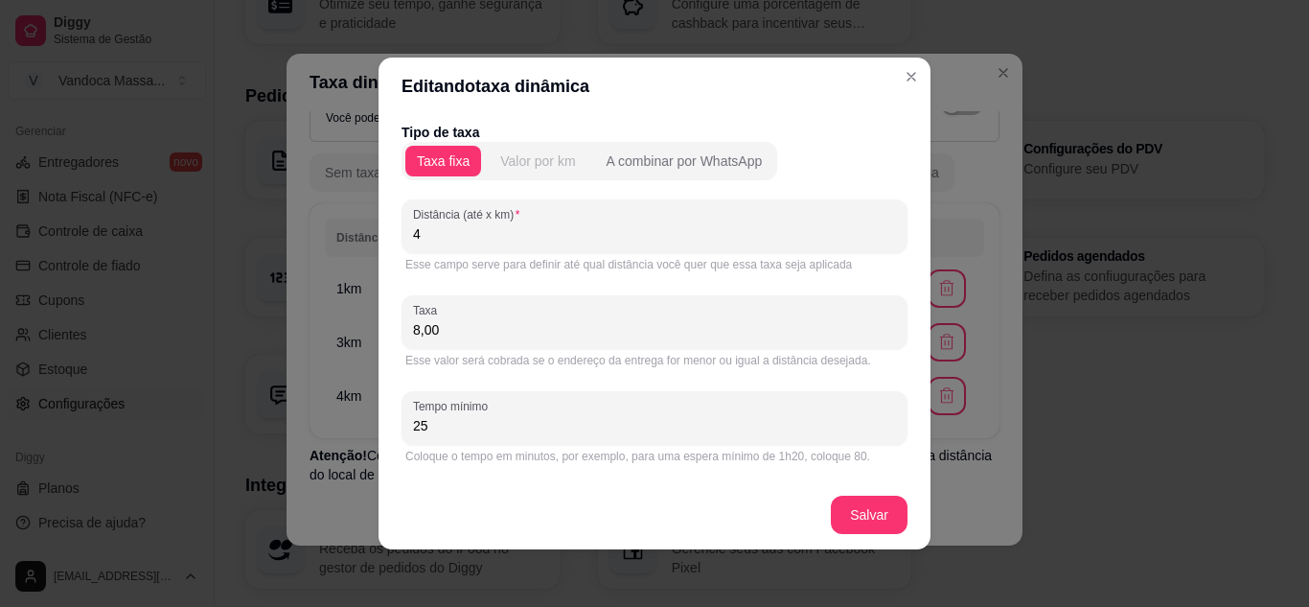
click at [533, 157] on div "Valor por km" at bounding box center [537, 160] width 75 height 19
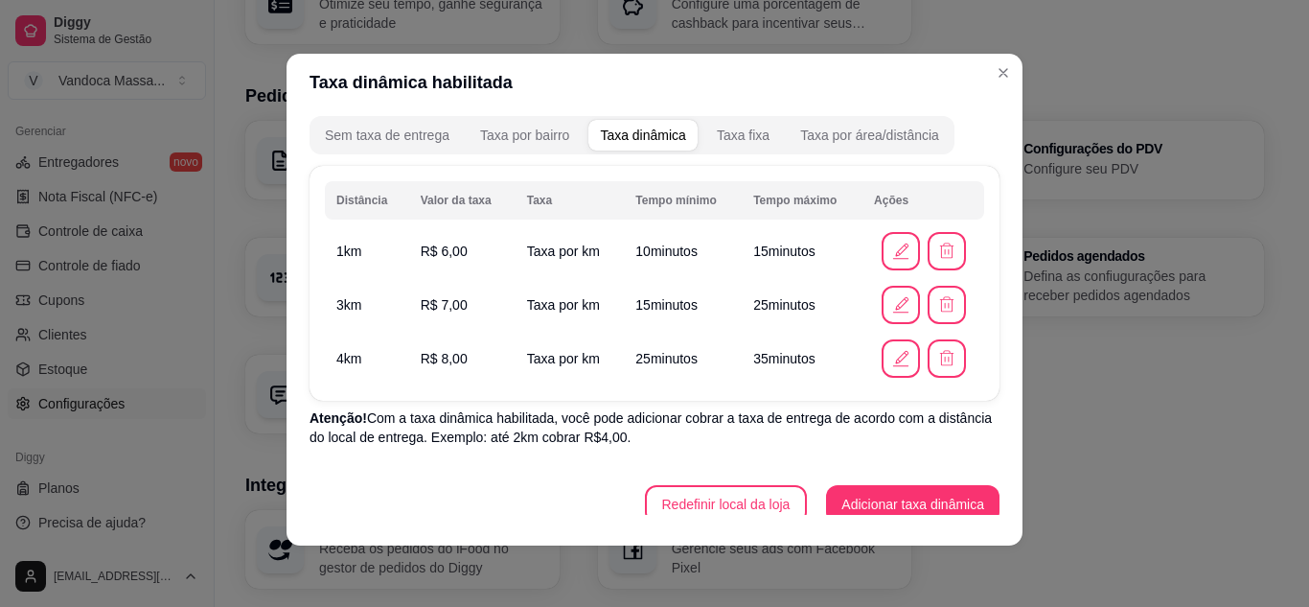
scroll to position [105, 0]
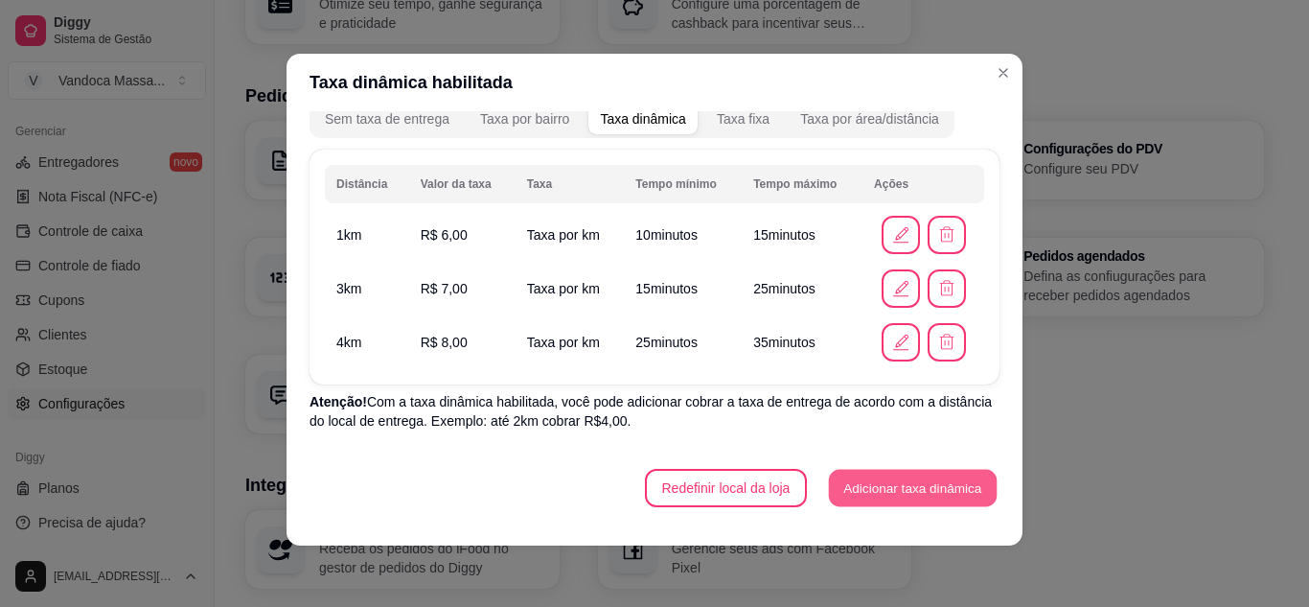
click at [838, 482] on button "Adicionar taxa dinâmica" at bounding box center [913, 488] width 168 height 37
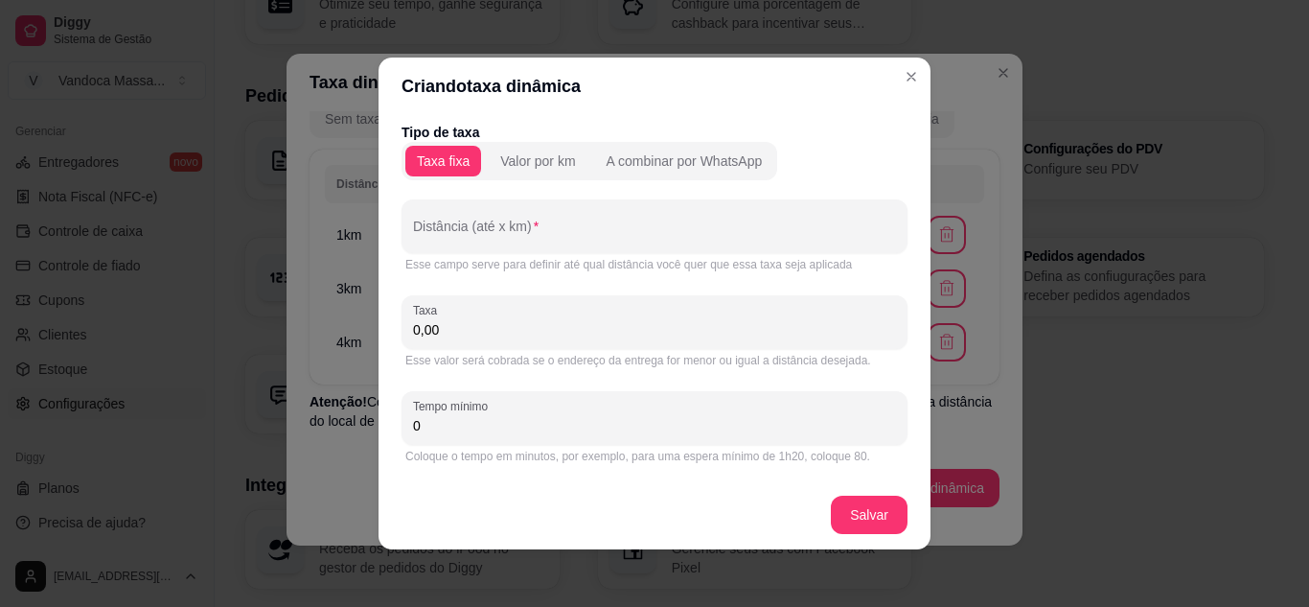
click at [552, 166] on div "Valor por km" at bounding box center [537, 160] width 75 height 19
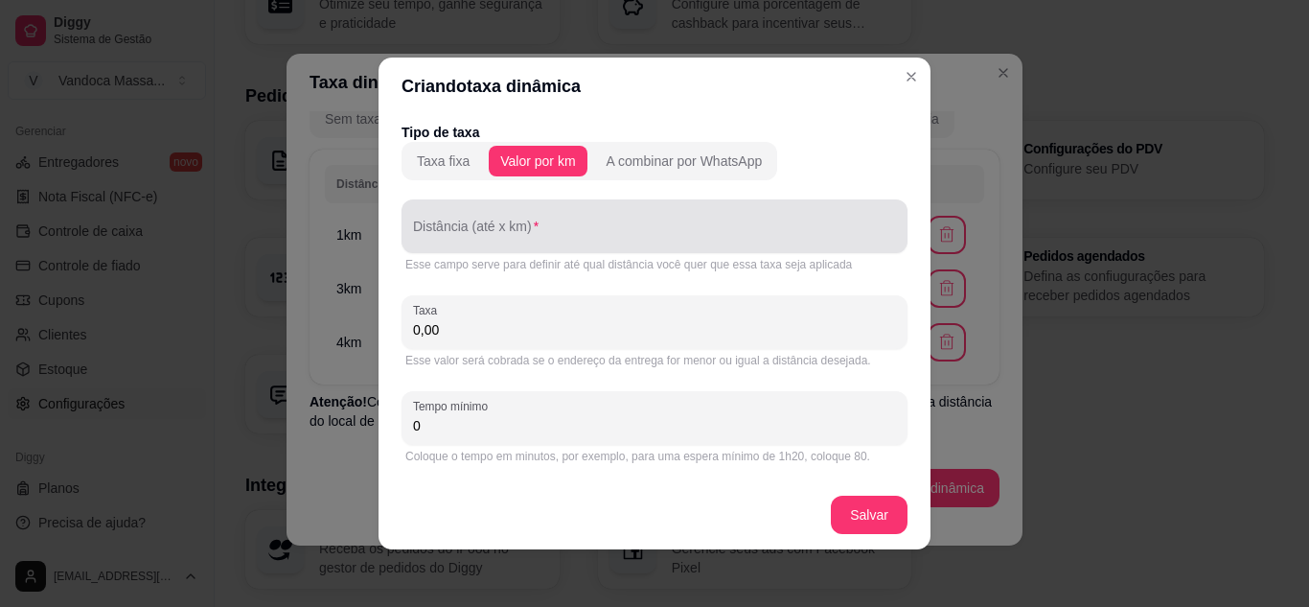
click at [529, 222] on div at bounding box center [654, 226] width 483 height 38
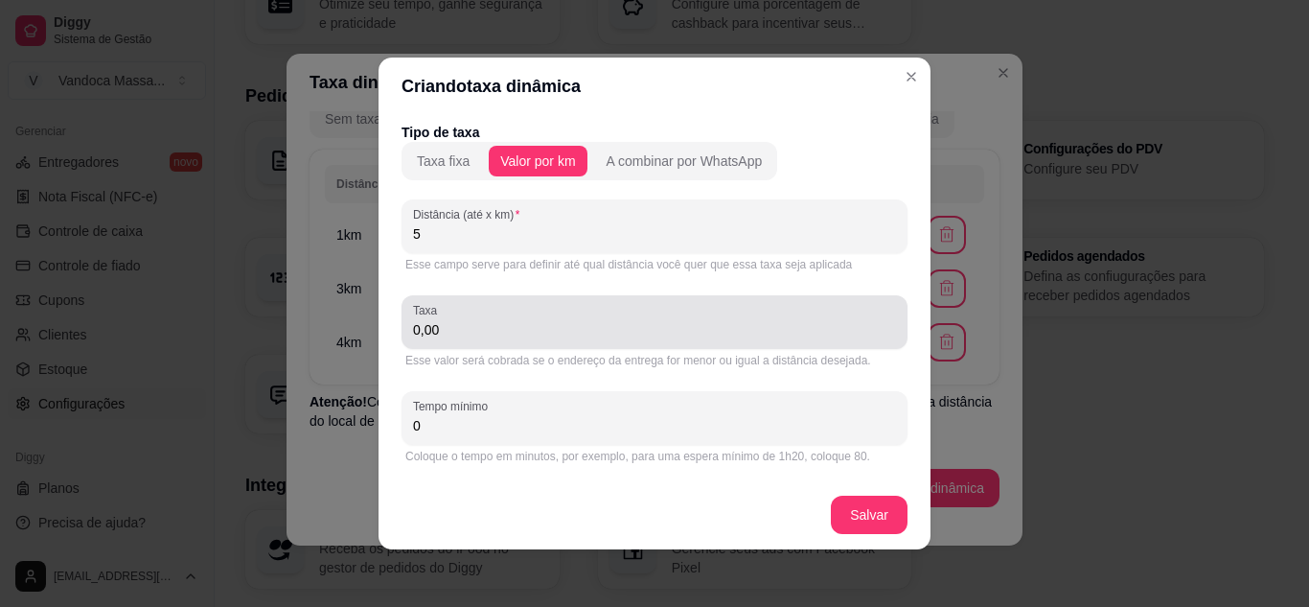
type input "5"
click at [500, 348] on div "Taxa 0,00" at bounding box center [655, 322] width 506 height 54
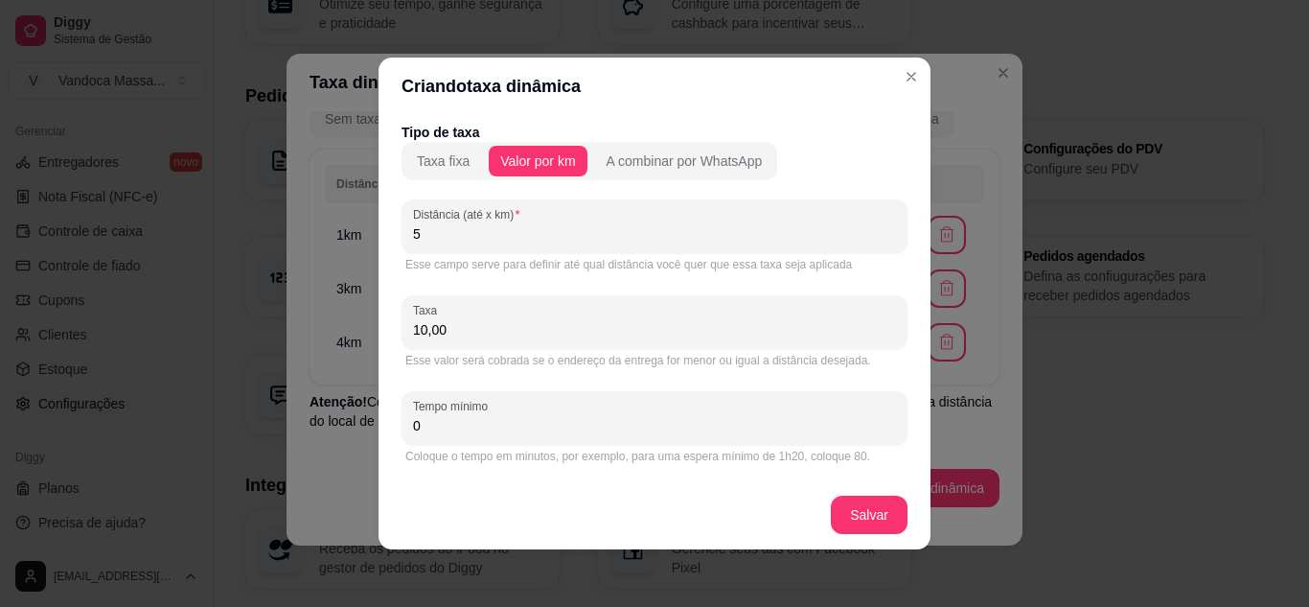
type input "10,00"
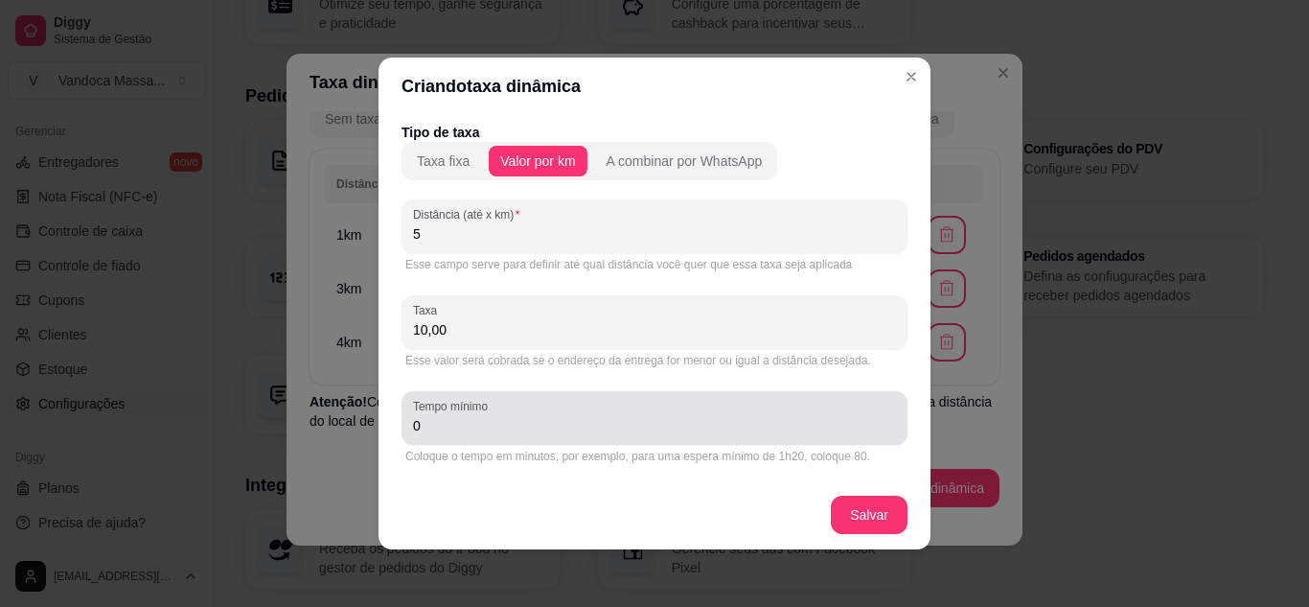
click at [474, 437] on div "Tempo mínimo 0" at bounding box center [655, 418] width 506 height 54
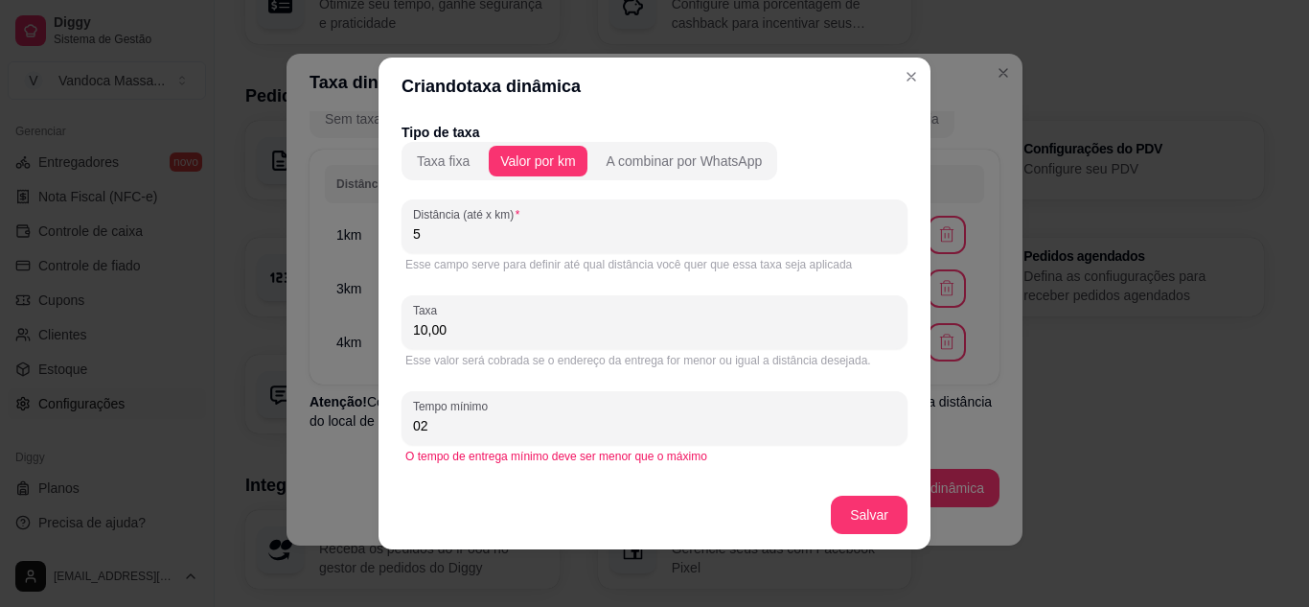
type input "0"
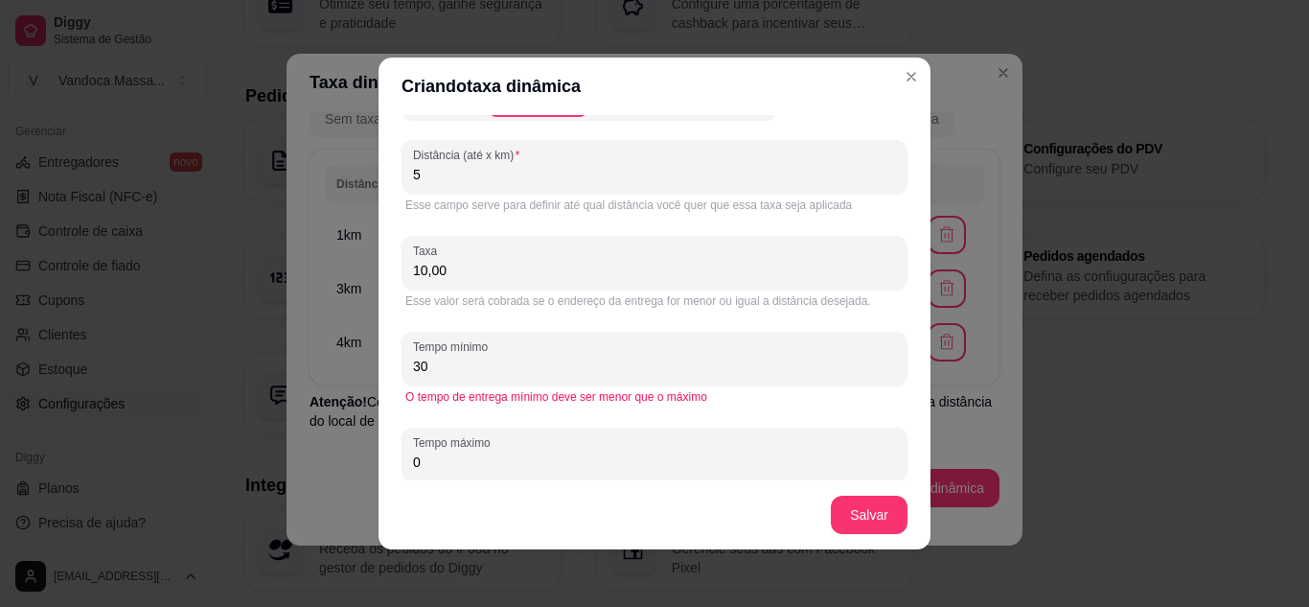
scroll to position [91, 0]
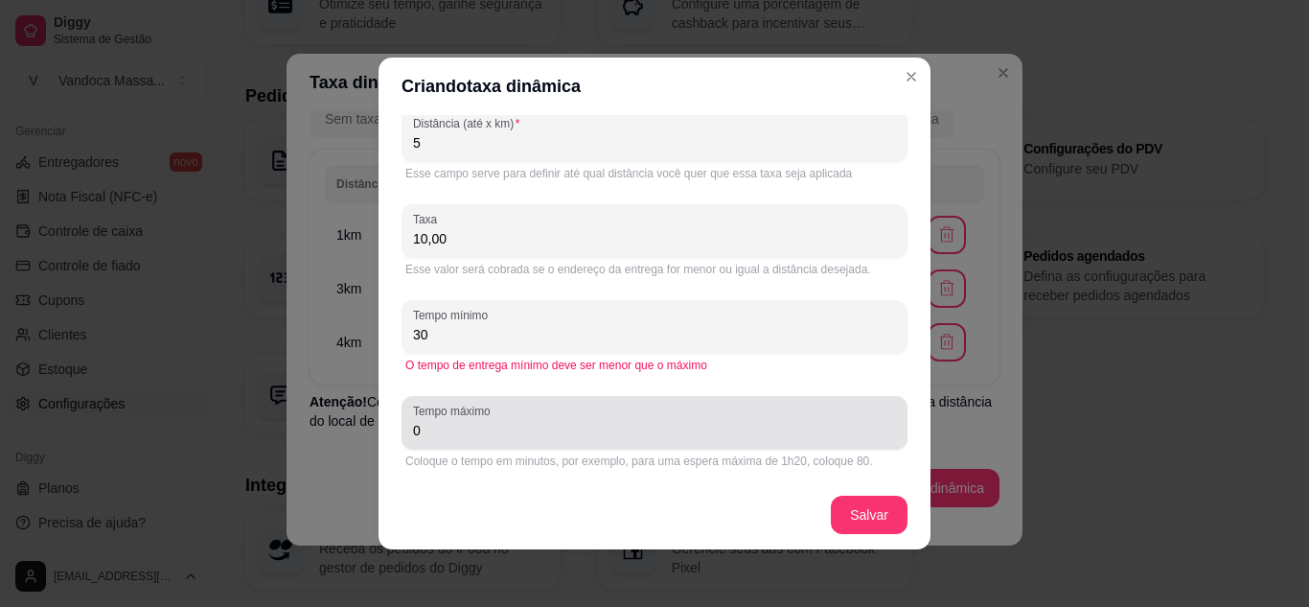
type input "30"
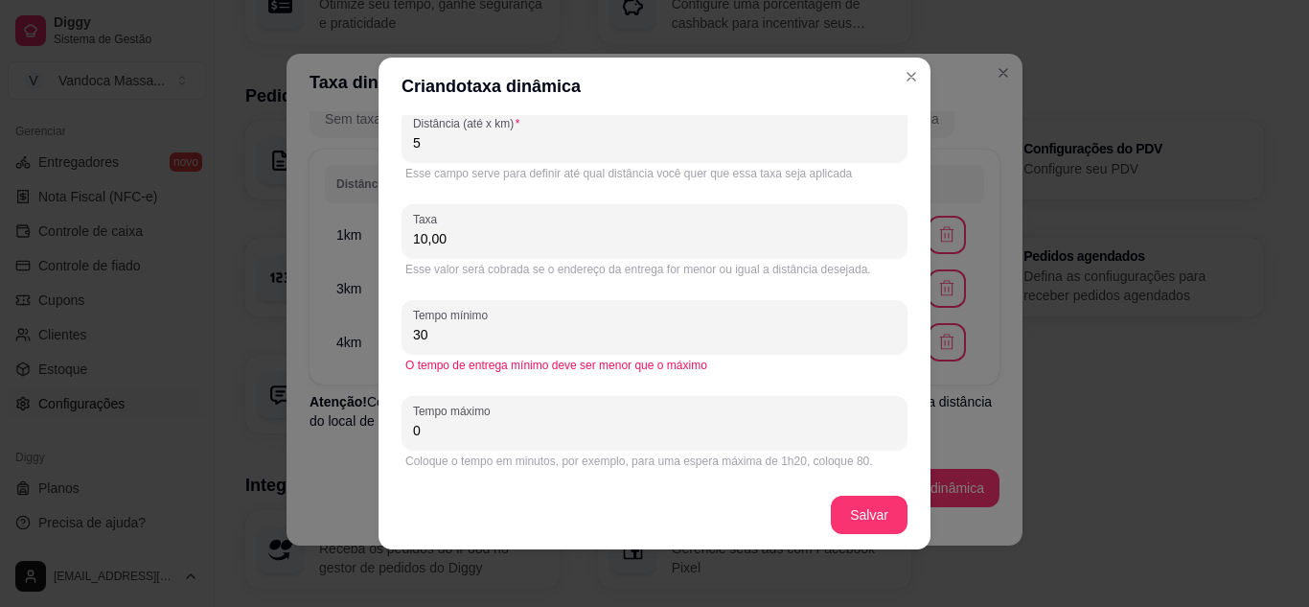
click at [474, 428] on input "0" at bounding box center [654, 430] width 483 height 19
type input "40"
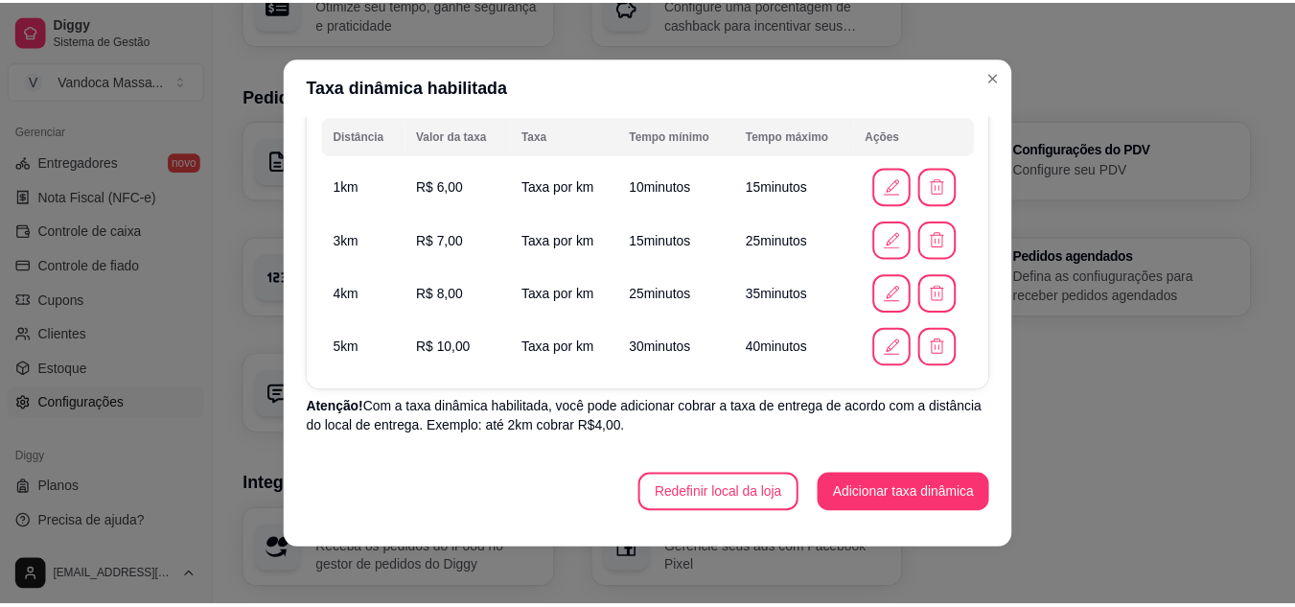
scroll to position [159, 0]
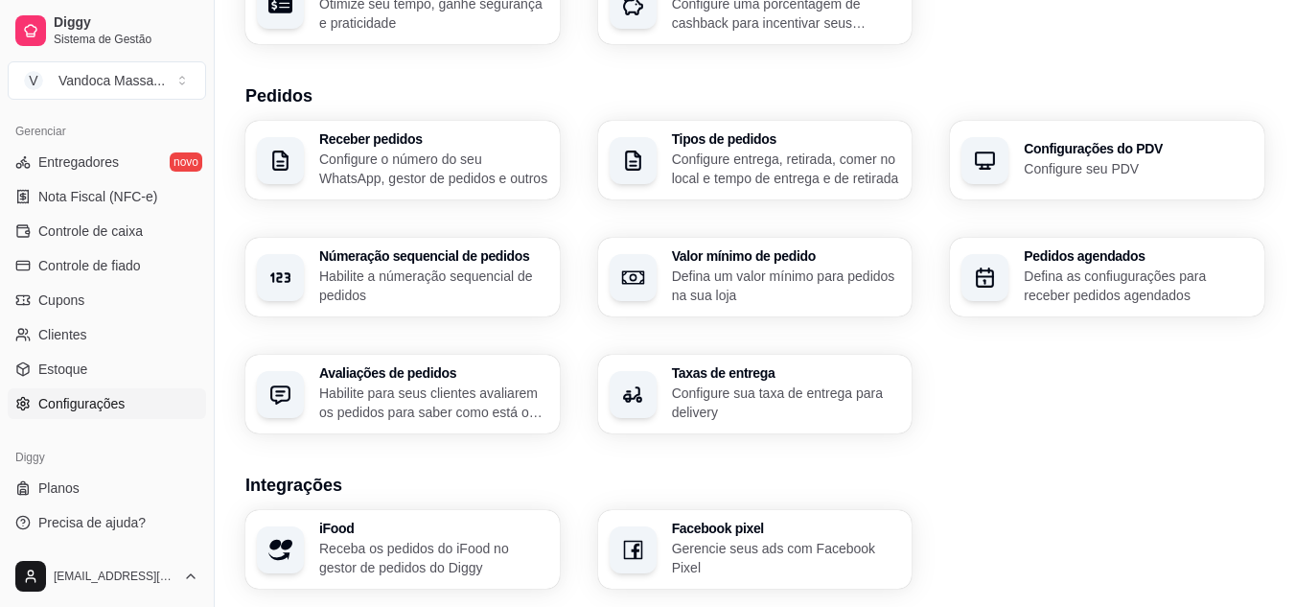
click at [1072, 167] on p "Configure seu PDV" at bounding box center [1137, 168] width 229 height 19
click at [1038, 265] on div "Pedidos agendados Defina as confiugurações para receber pedidos agendados" at bounding box center [1137, 277] width 229 height 56
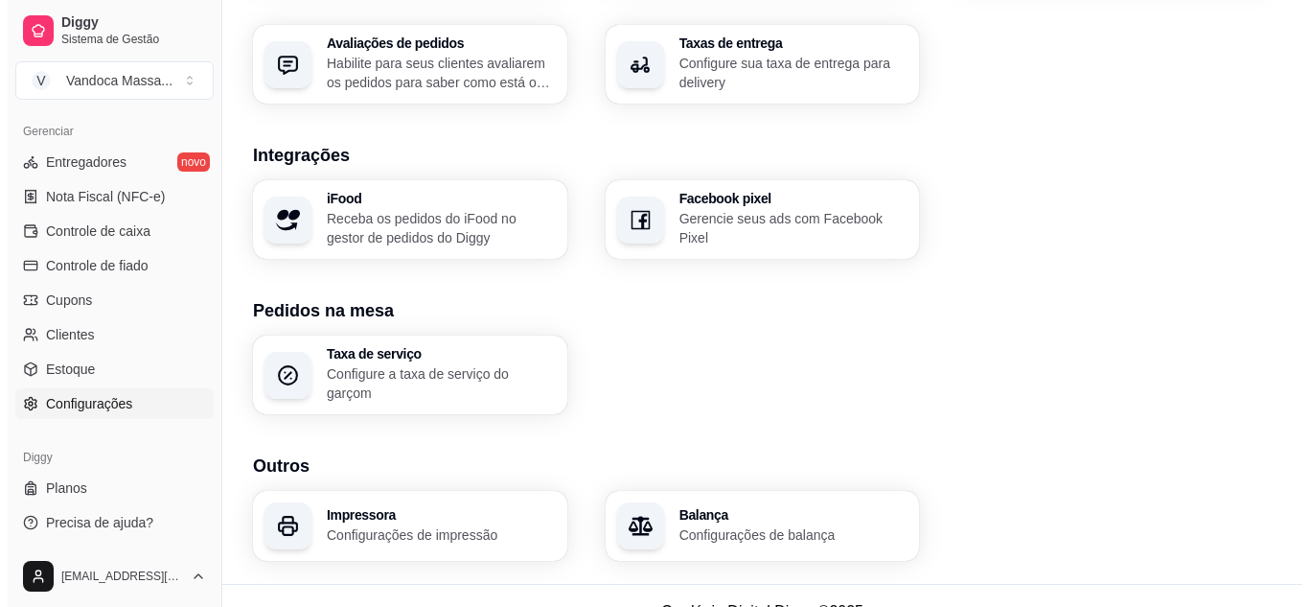
scroll to position [736, 0]
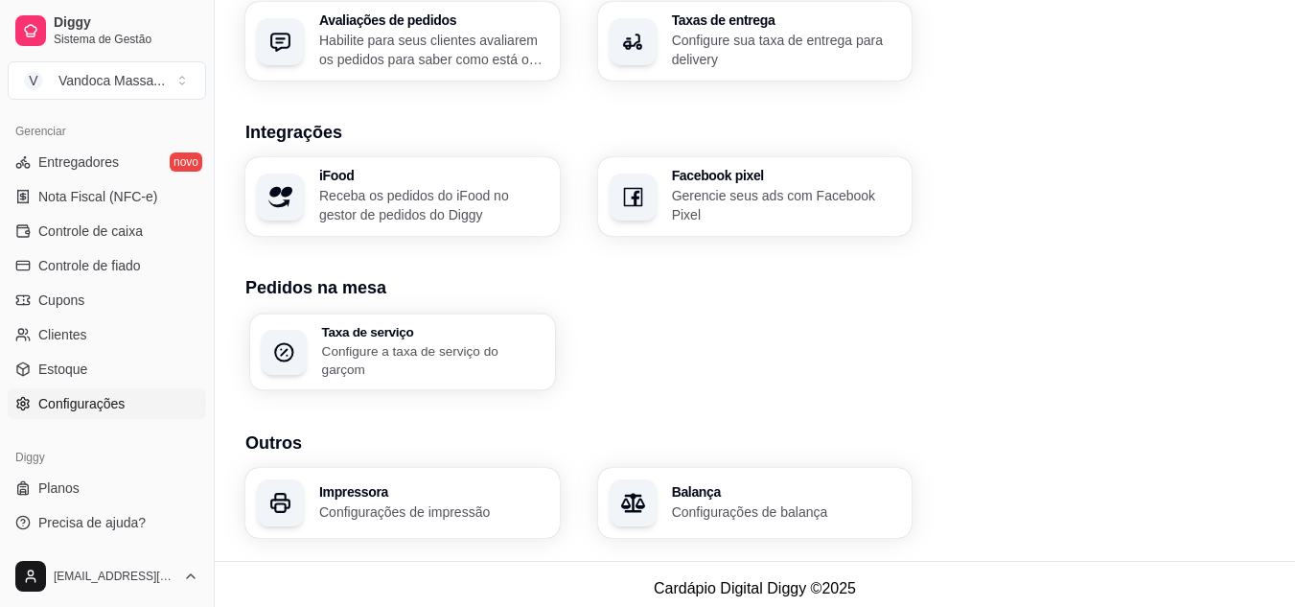
click at [455, 332] on h3 "Taxa de serviço" at bounding box center [432, 331] width 221 height 13
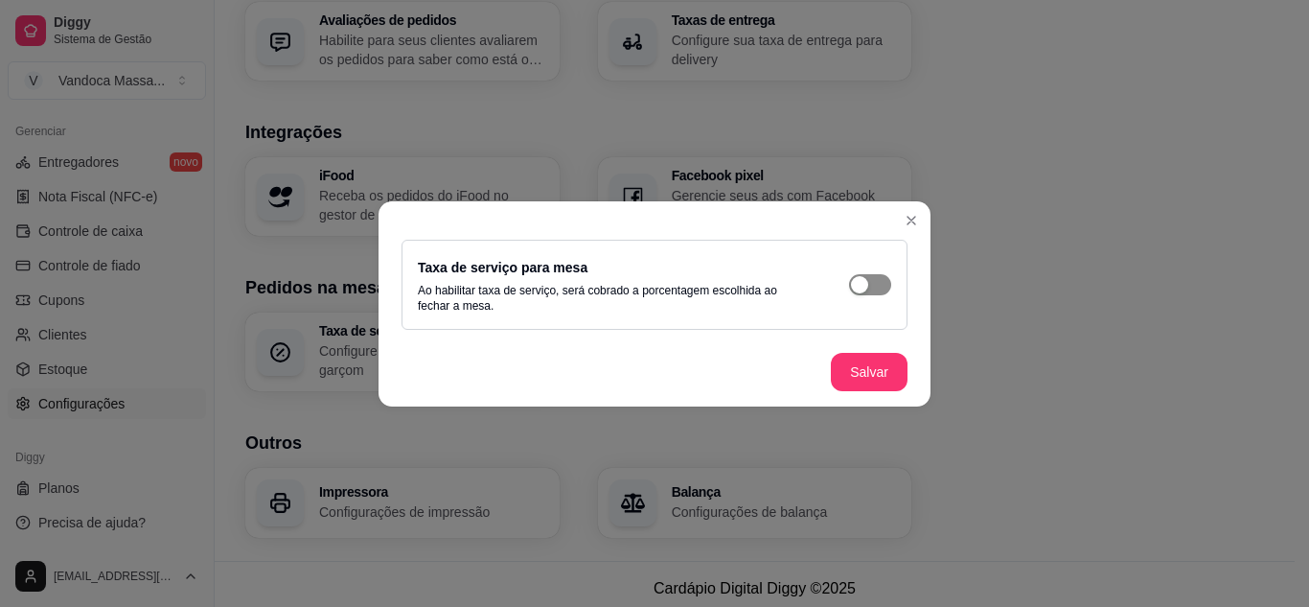
click at [865, 287] on div "button" at bounding box center [859, 284] width 17 height 17
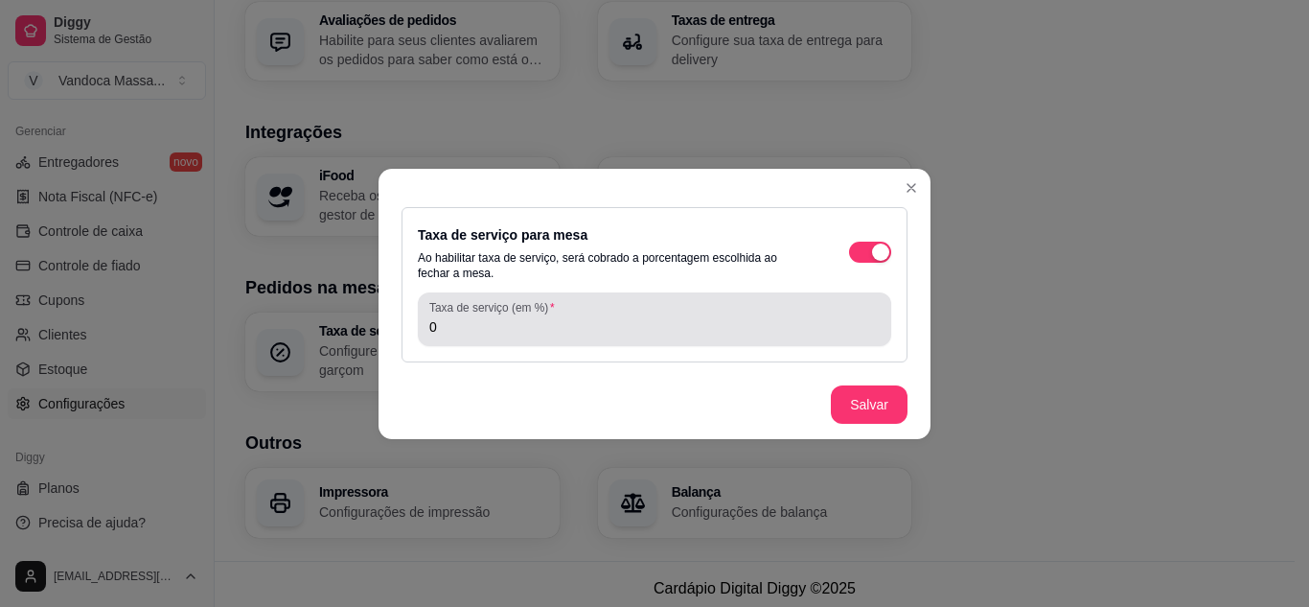
click at [796, 340] on div "Taxa de serviço (em %) 0" at bounding box center [654, 319] width 473 height 54
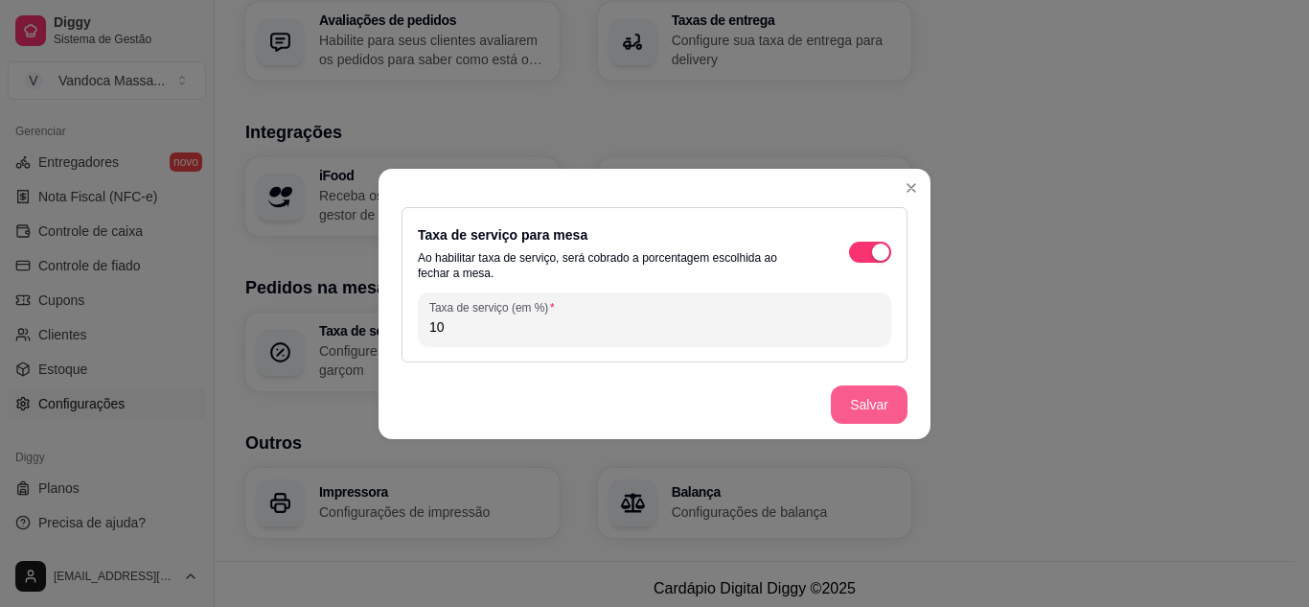
type input "10"
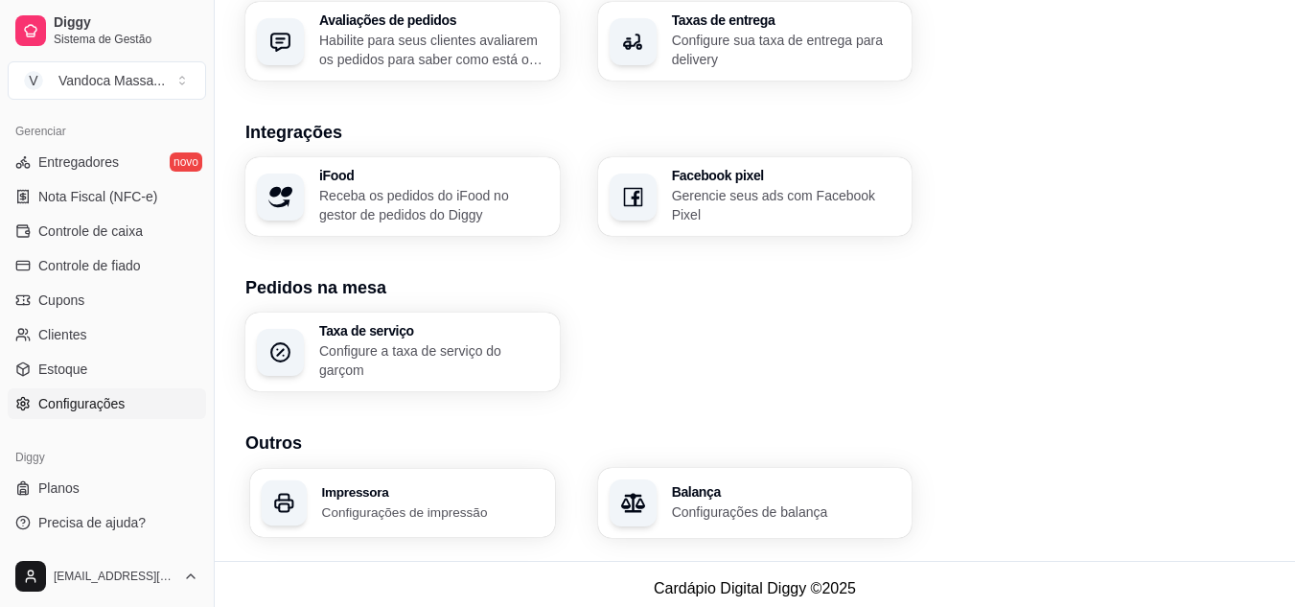
click at [356, 492] on div "Impressora Configurações de impressão" at bounding box center [432, 502] width 221 height 35
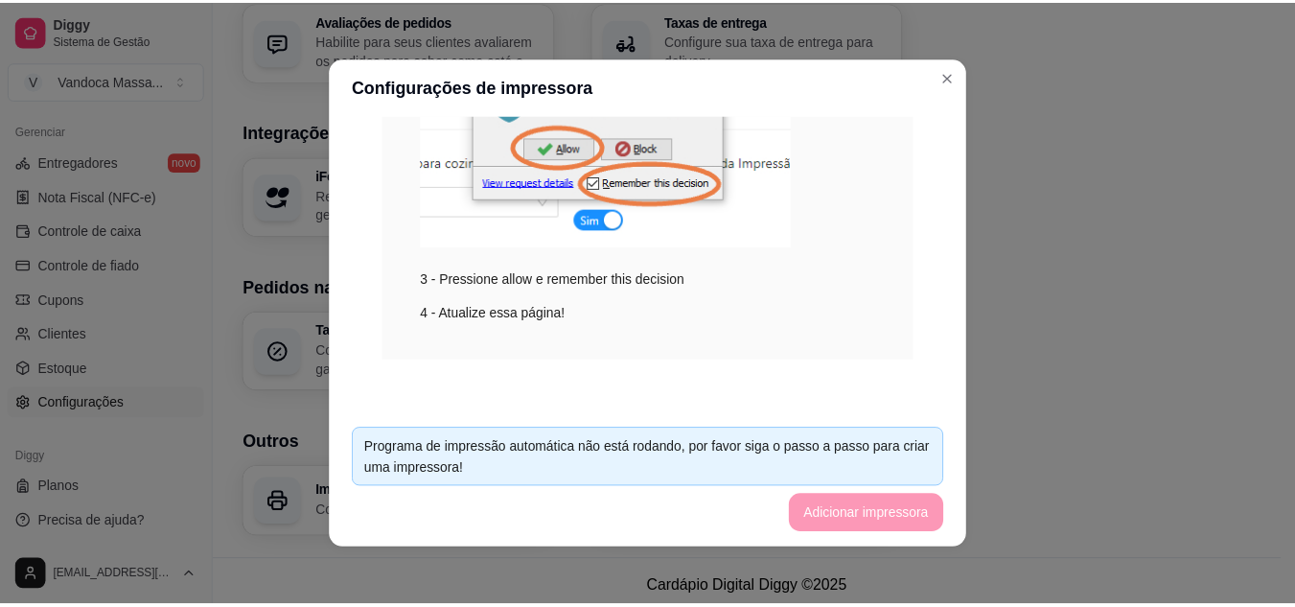
scroll to position [478, 0]
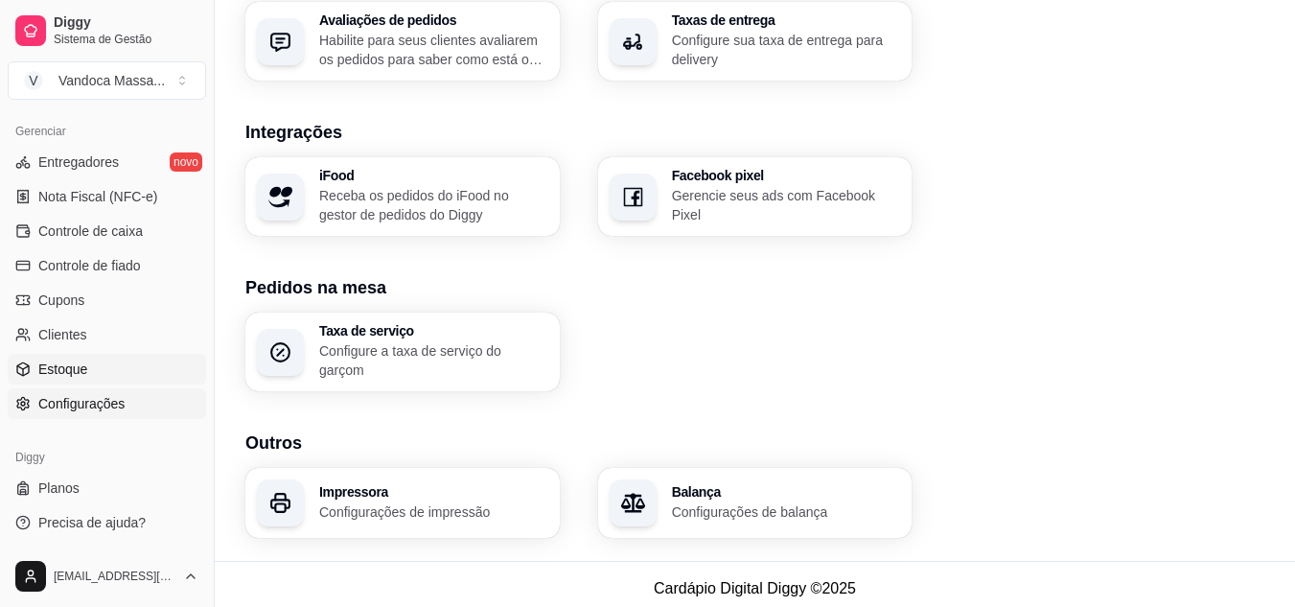
click at [34, 369] on link "Estoque" at bounding box center [107, 369] width 198 height 31
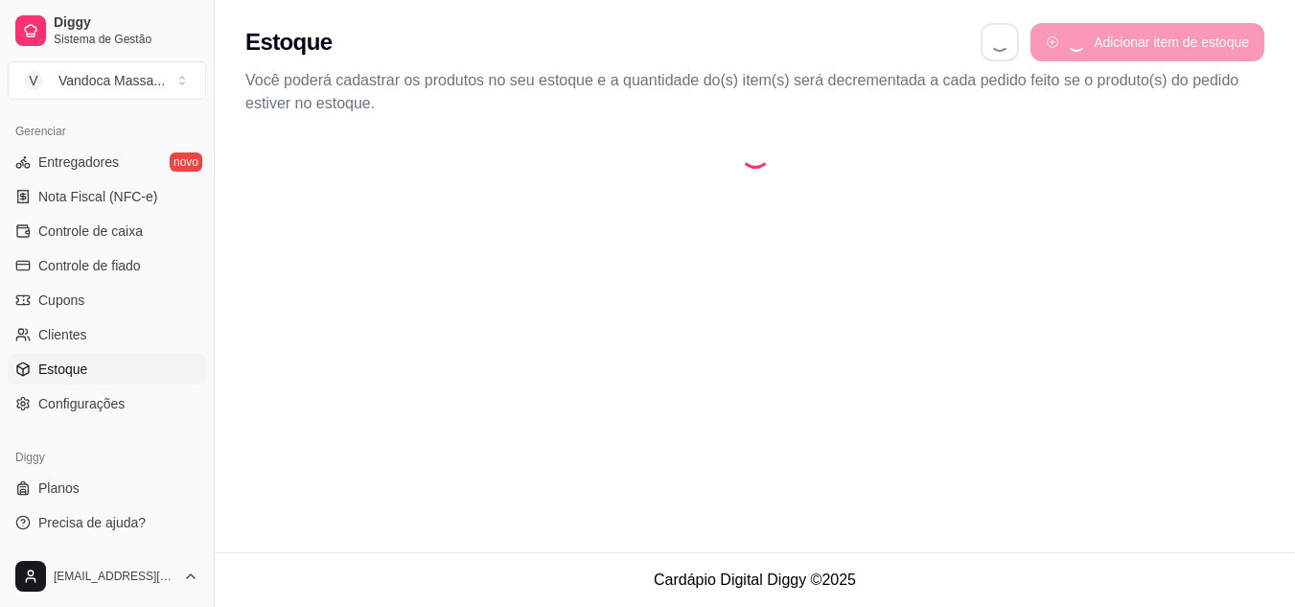
select select "QUANTITY_ORDER"
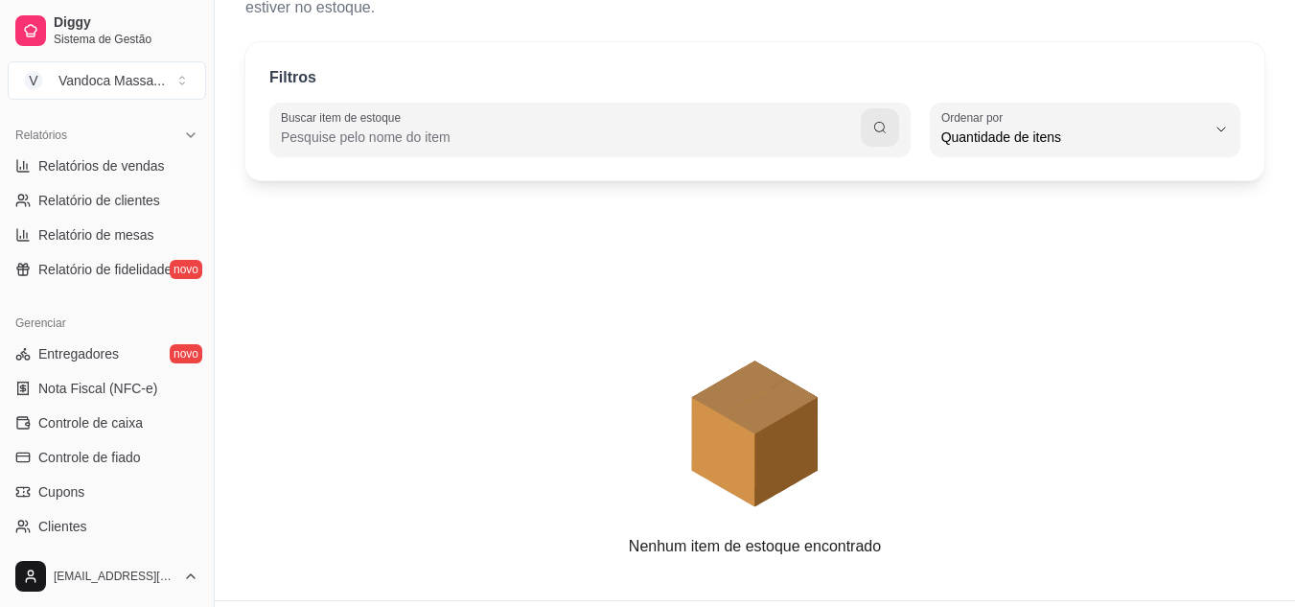
scroll to position [677, 0]
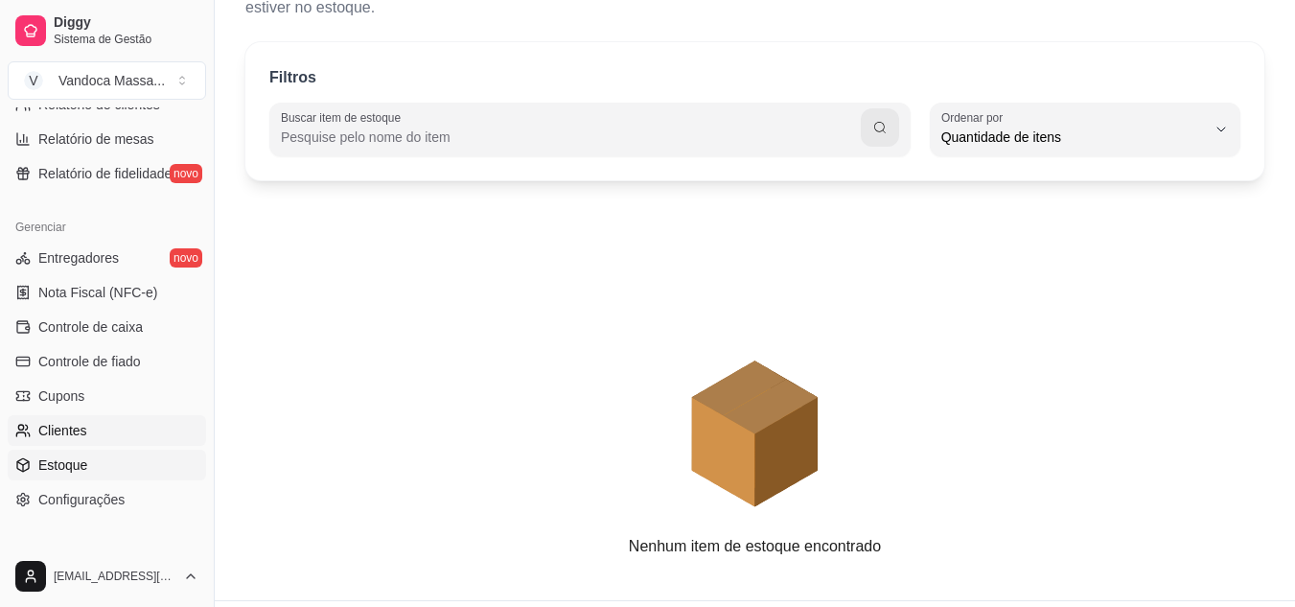
click at [83, 415] on link "Clientes" at bounding box center [107, 430] width 198 height 31
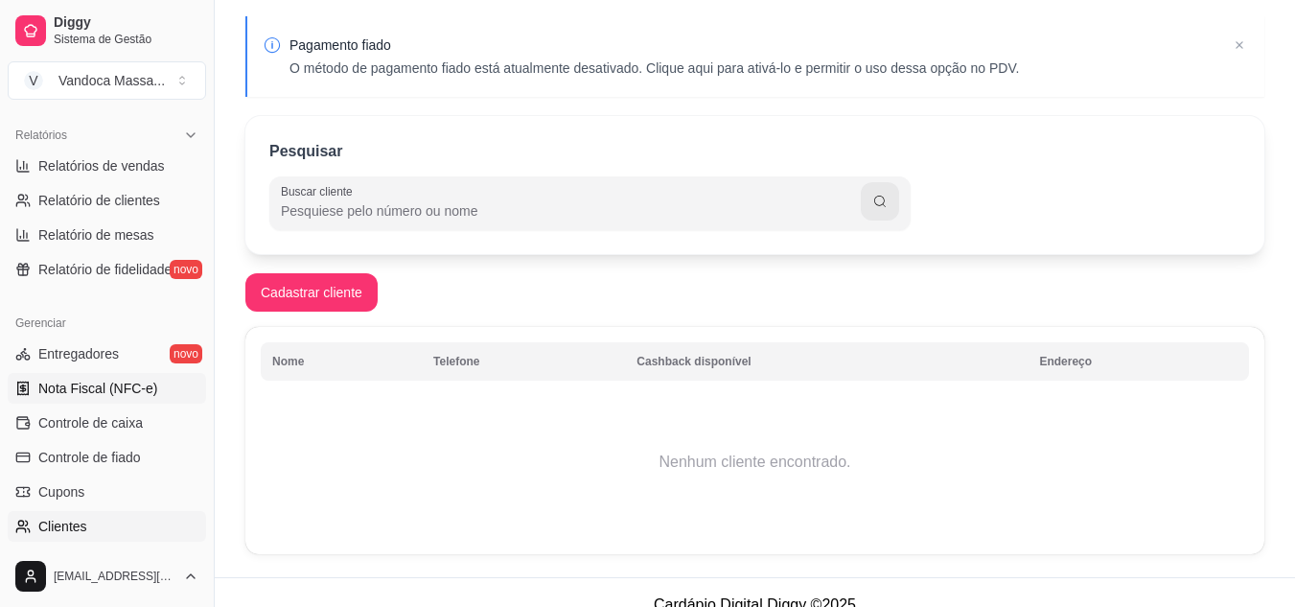
scroll to position [85, 0]
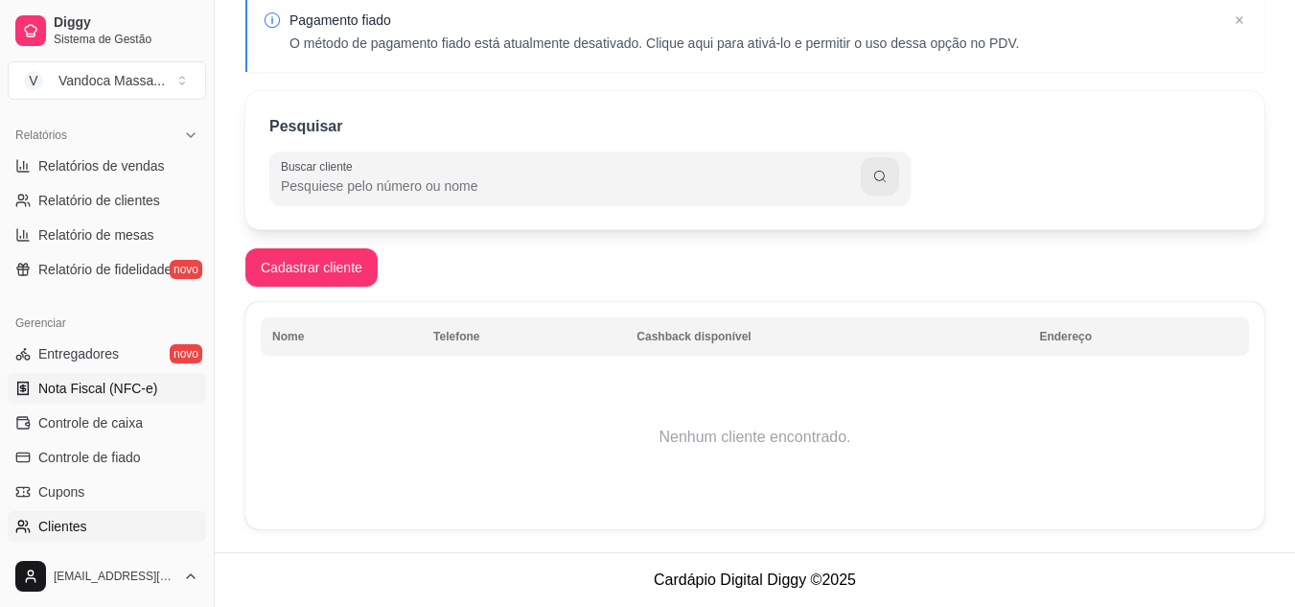
click at [120, 396] on link "Nota Fiscal (NFC-e)" at bounding box center [107, 388] width 198 height 31
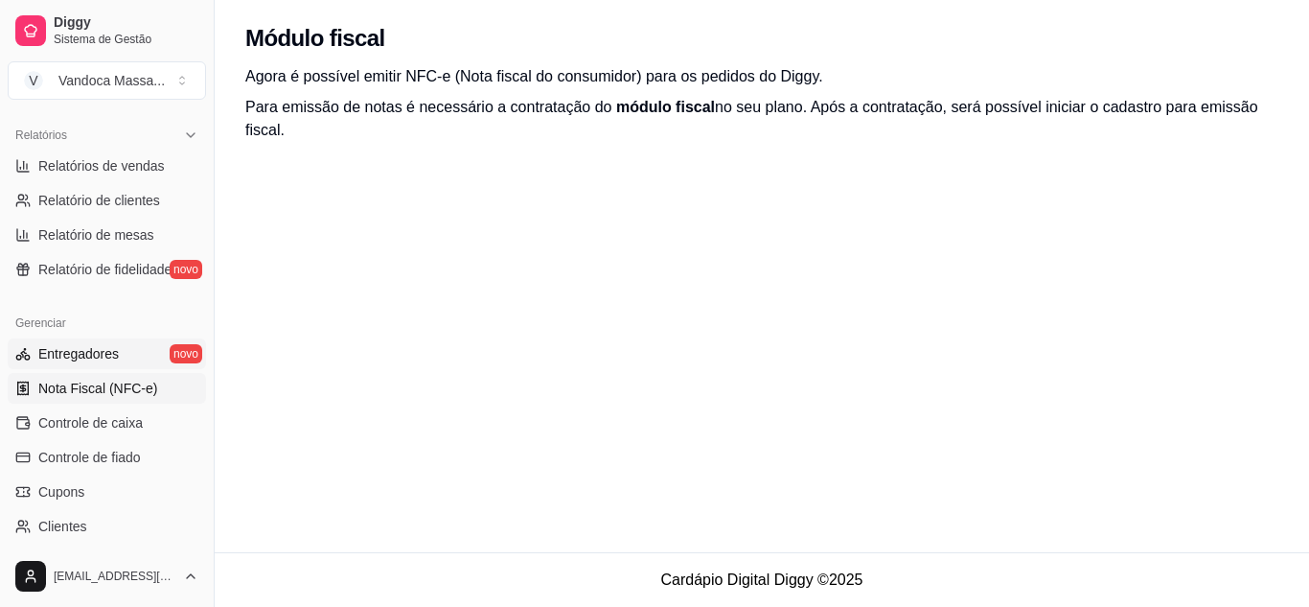
click at [99, 353] on span "Entregadores" at bounding box center [78, 353] width 80 height 19
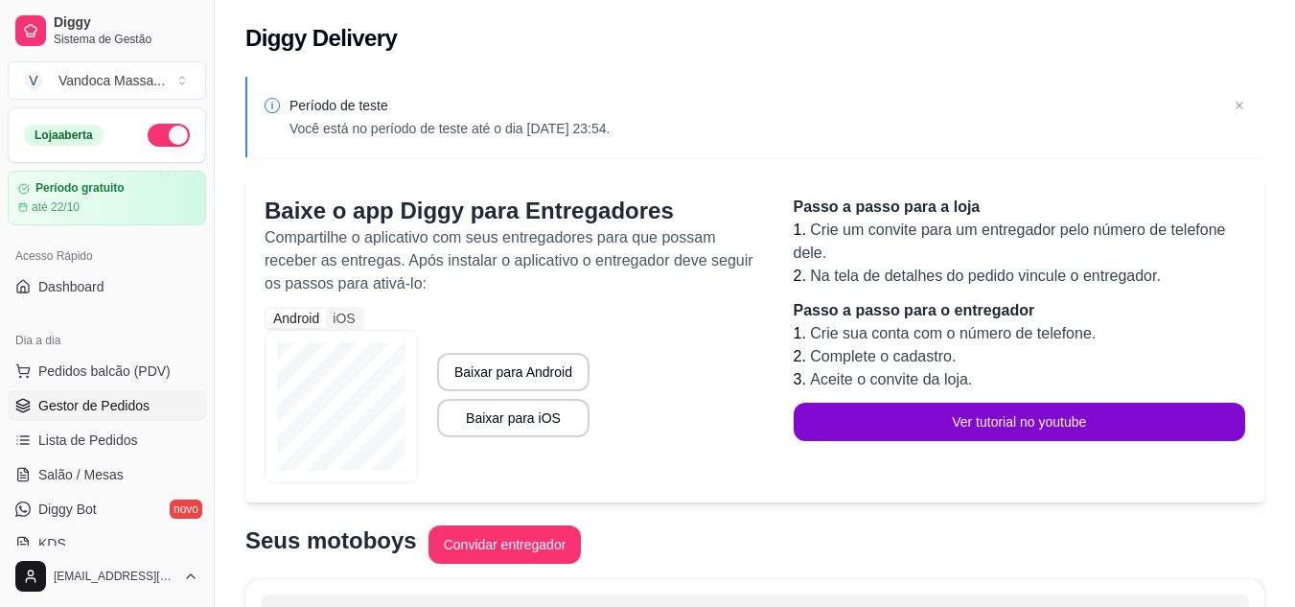
click at [103, 403] on span "Gestor de Pedidos" at bounding box center [93, 405] width 111 height 19
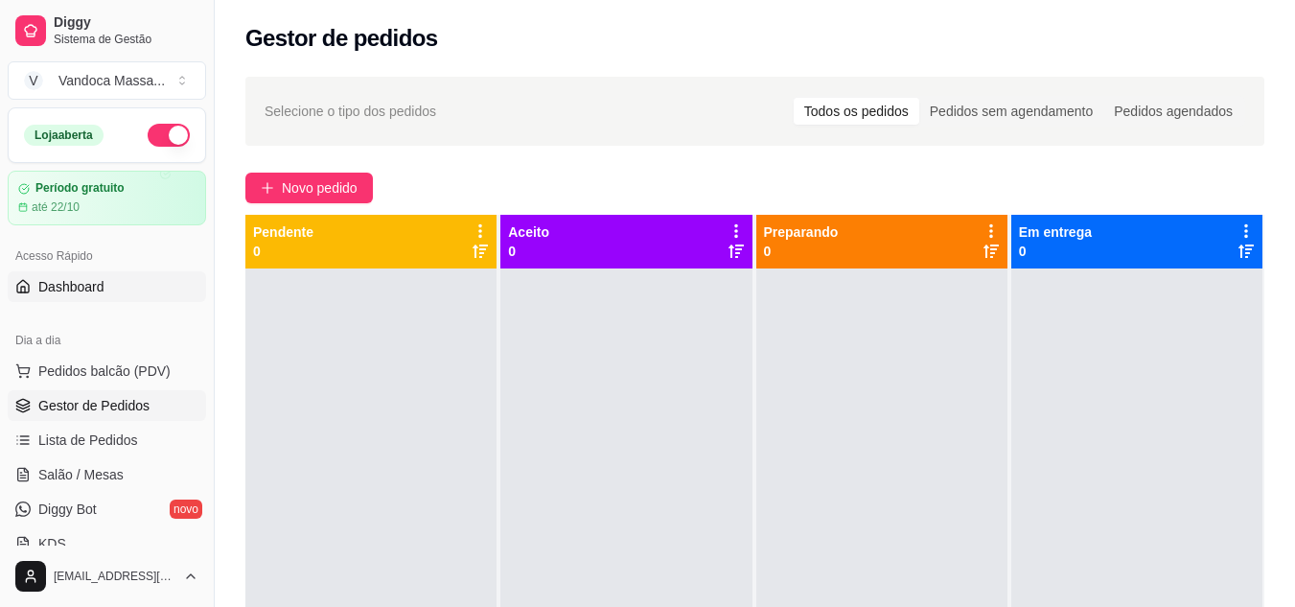
click at [95, 290] on span "Dashboard" at bounding box center [71, 286] width 66 height 19
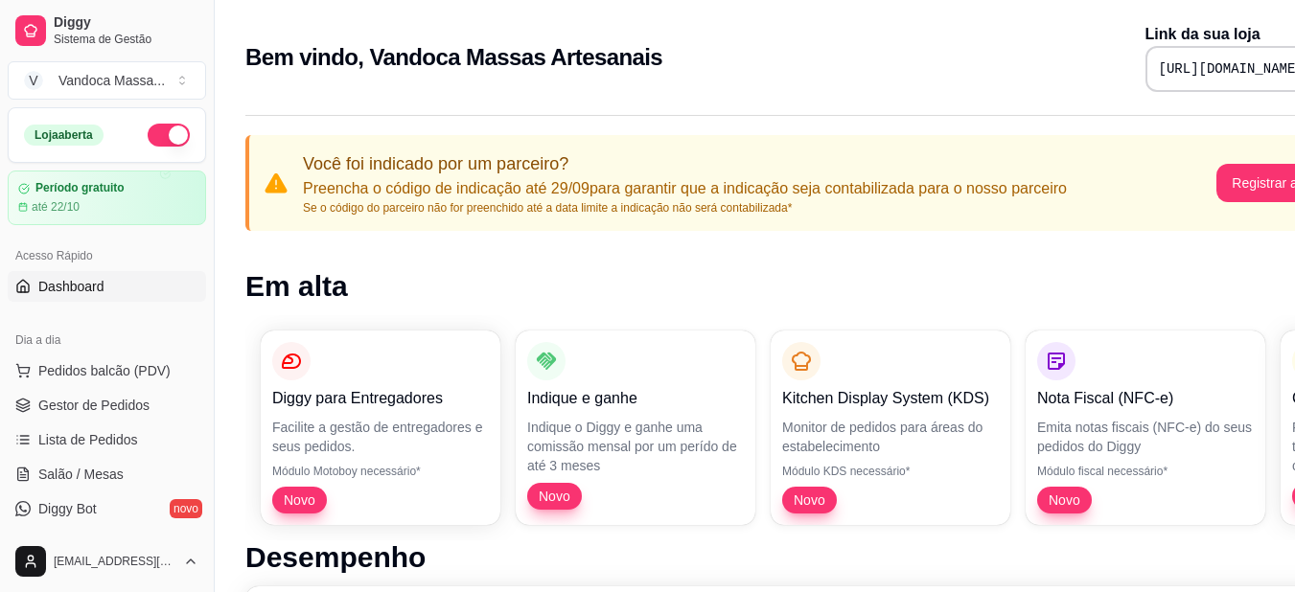
click at [1202, 73] on pre "https://diggy.menu/vandocamassas" at bounding box center [1231, 68] width 145 height 19
copy div "https://diggy.menu/vandocamassas"
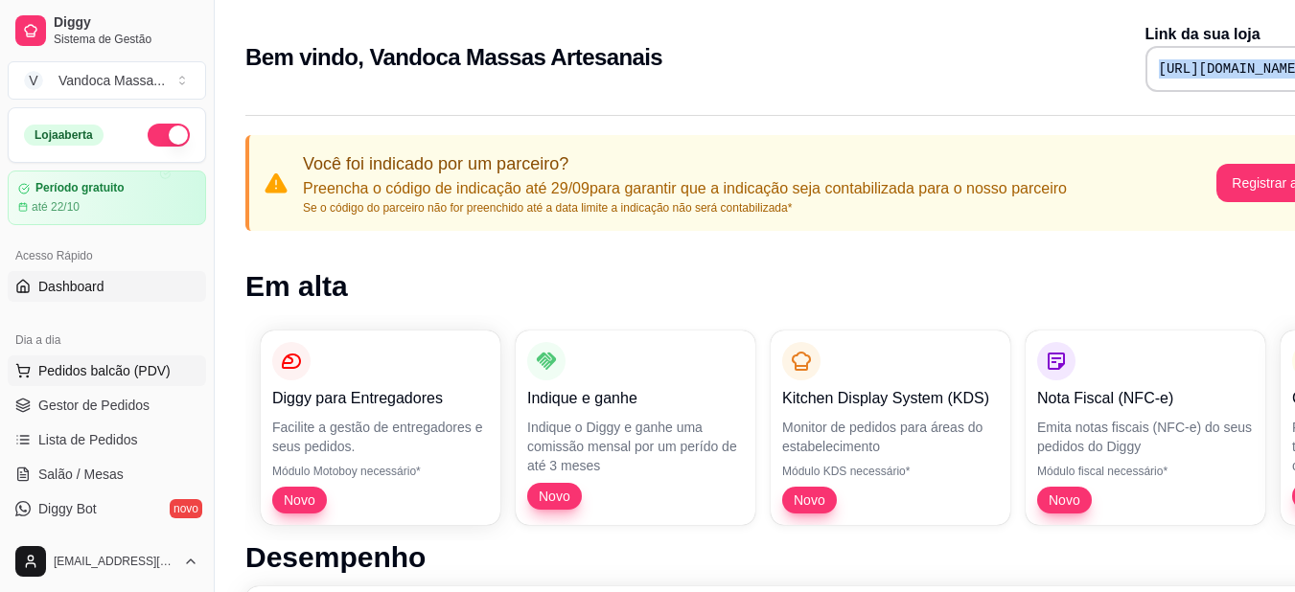
click at [108, 380] on button "Pedidos balcão (PDV)" at bounding box center [107, 371] width 198 height 31
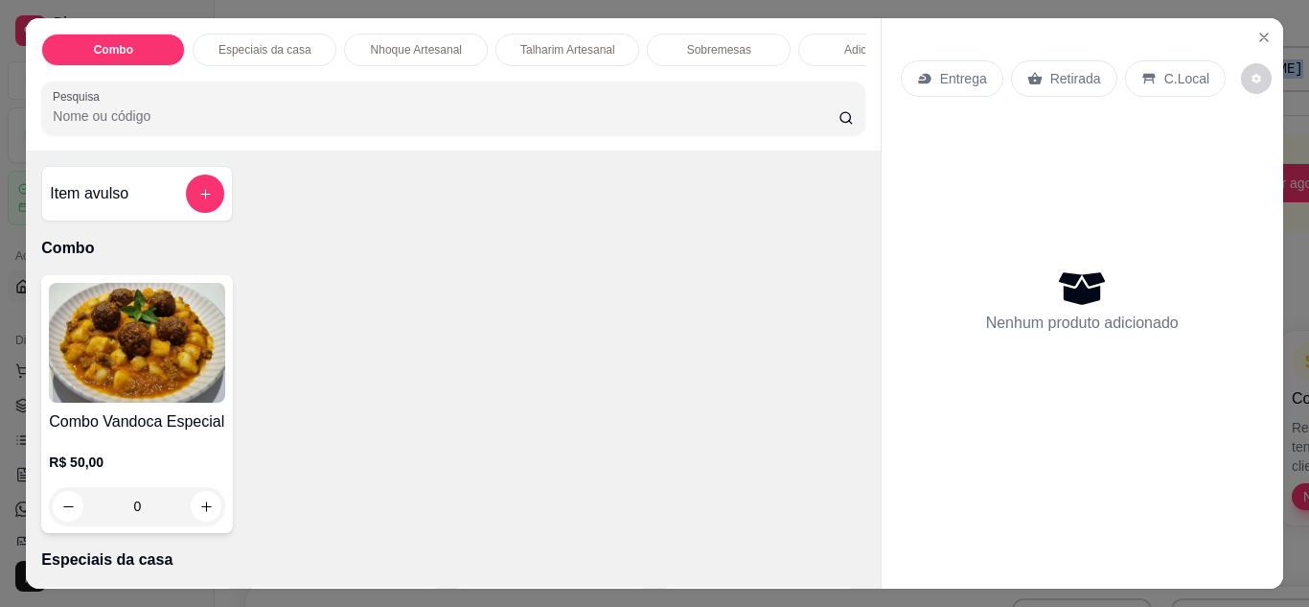
click at [130, 376] on img at bounding box center [137, 343] width 176 height 120
click at [1262, 30] on icon "Close" at bounding box center [1263, 37] width 15 height 15
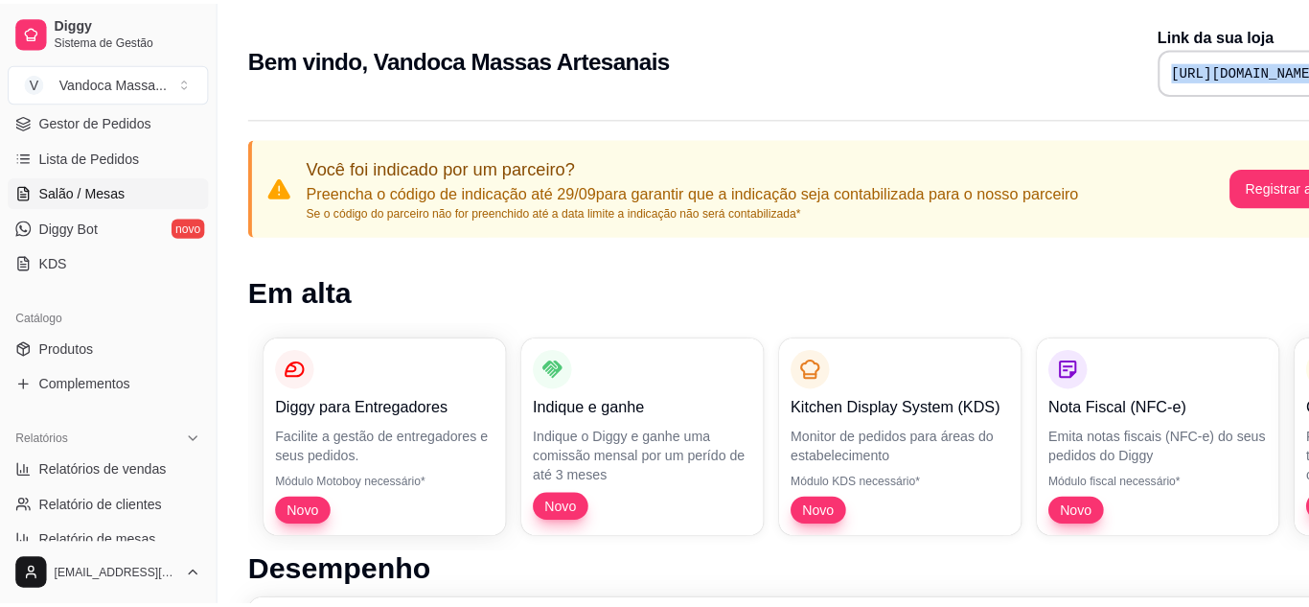
scroll to position [287, 0]
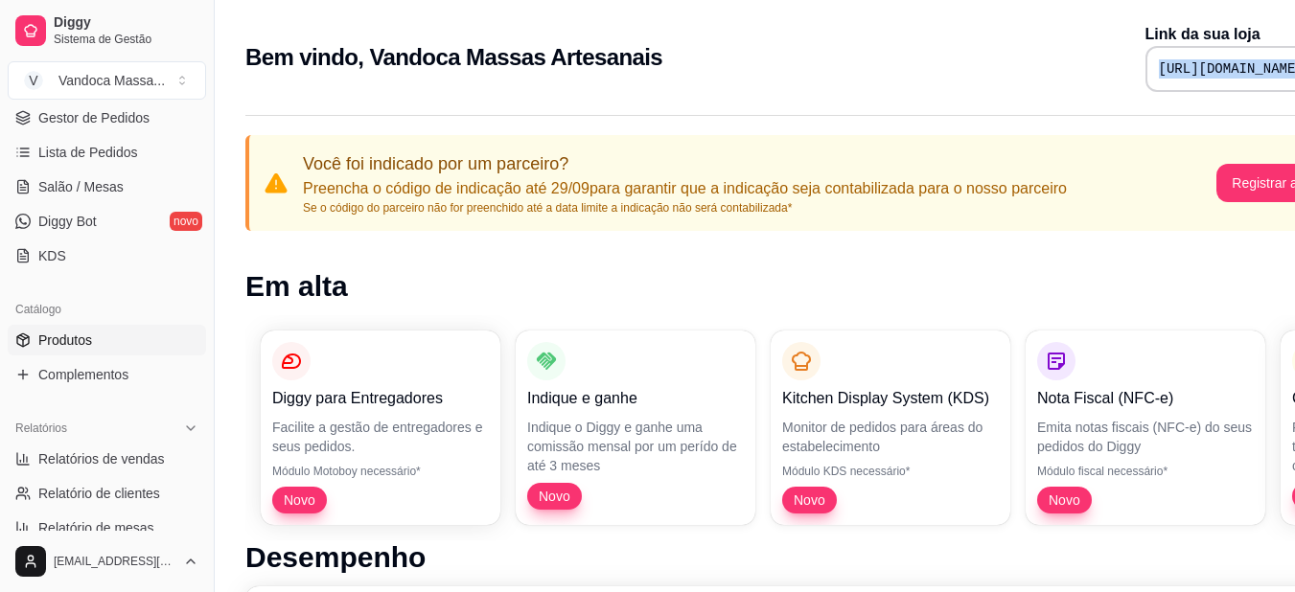
click at [108, 338] on link "Produtos" at bounding box center [107, 340] width 198 height 31
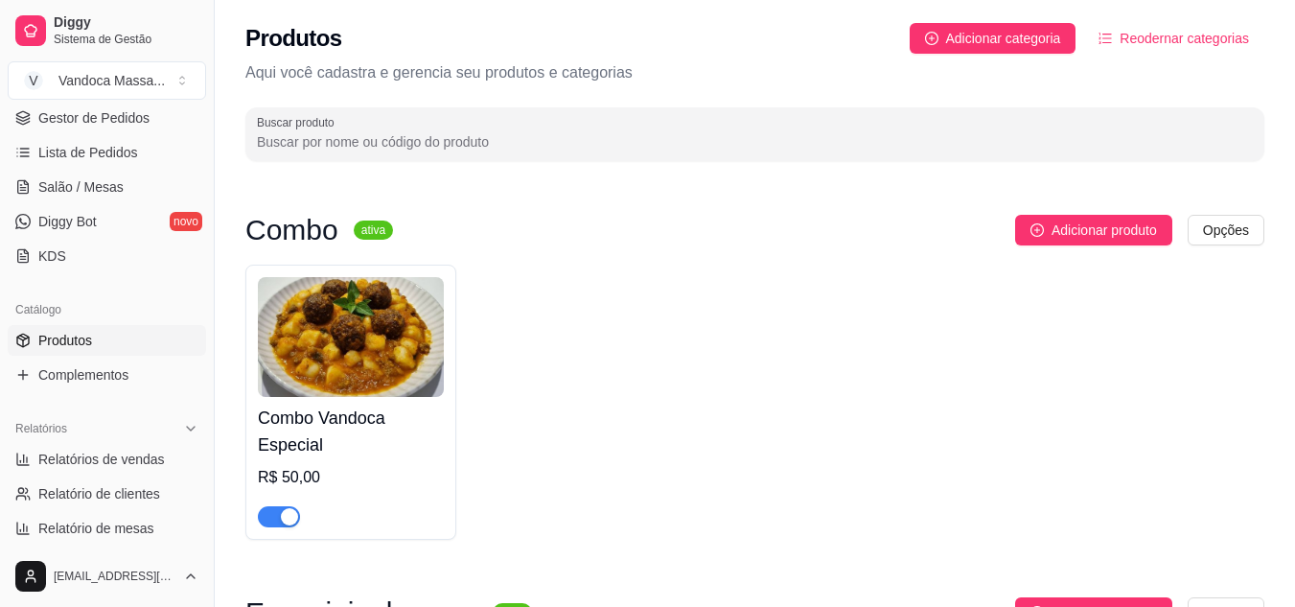
click at [386, 320] on img at bounding box center [351, 337] width 186 height 120
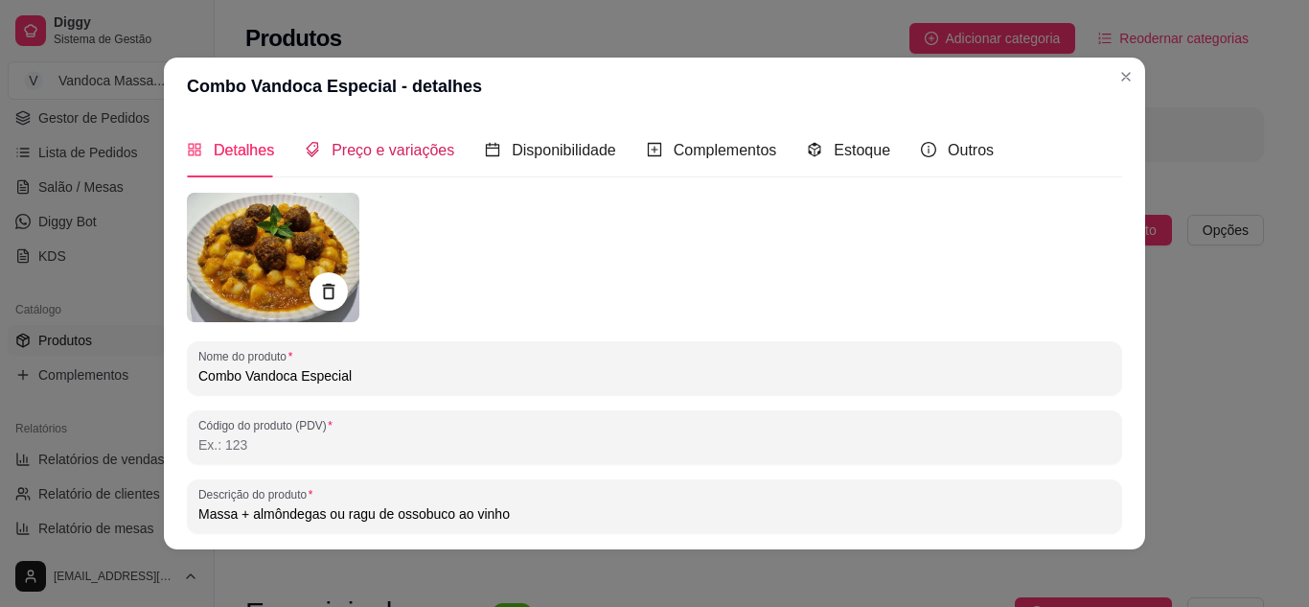
click at [408, 158] on span "Preço e variações" at bounding box center [393, 150] width 123 height 16
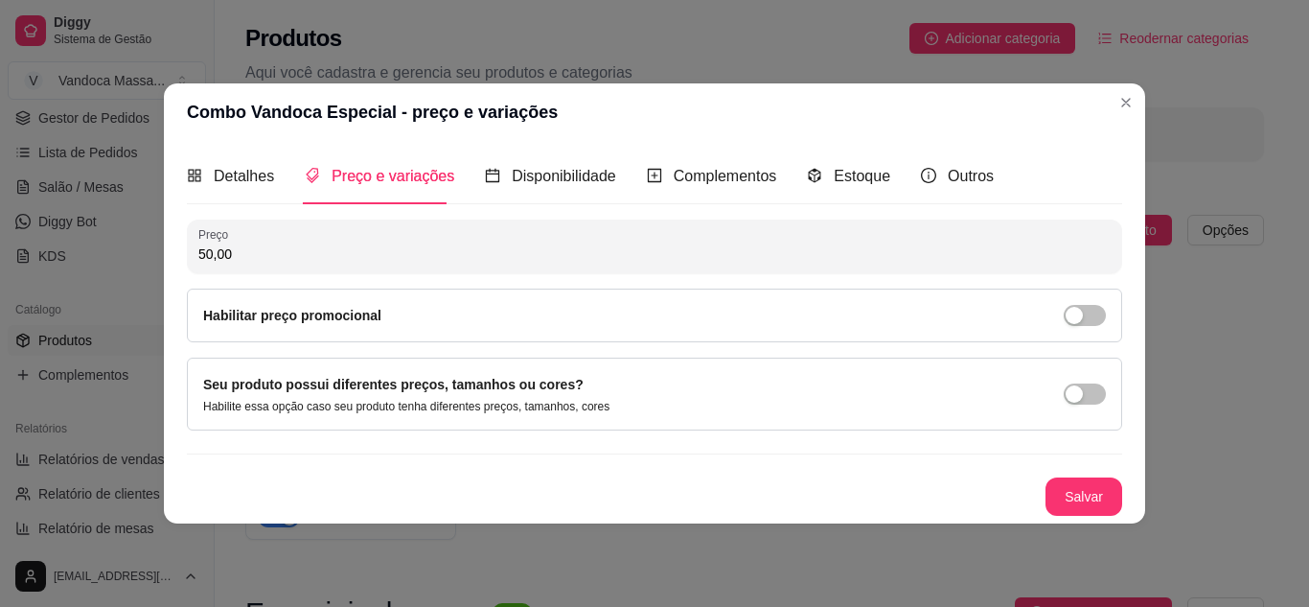
click at [632, 168] on div "Detalhes Preço e variações Disponibilidade Complementos Estoque Outros" at bounding box center [590, 176] width 807 height 55
click at [681, 183] on span "Complementos" at bounding box center [725, 176] width 103 height 16
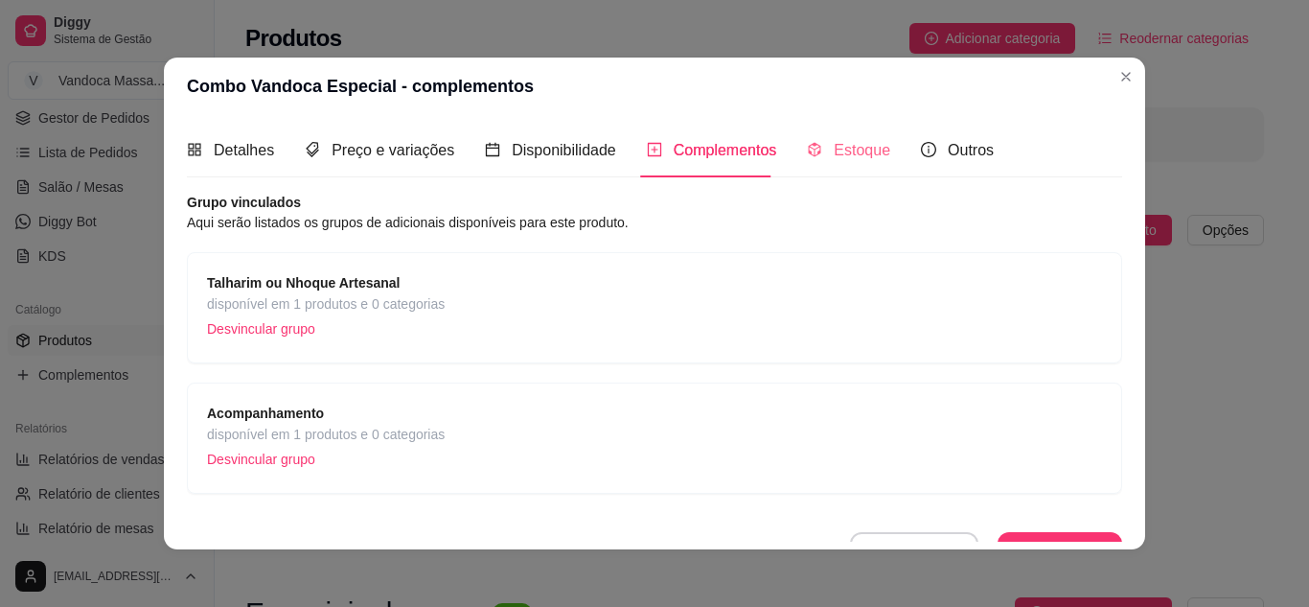
click at [817, 132] on div "Estoque" at bounding box center [848, 150] width 83 height 55
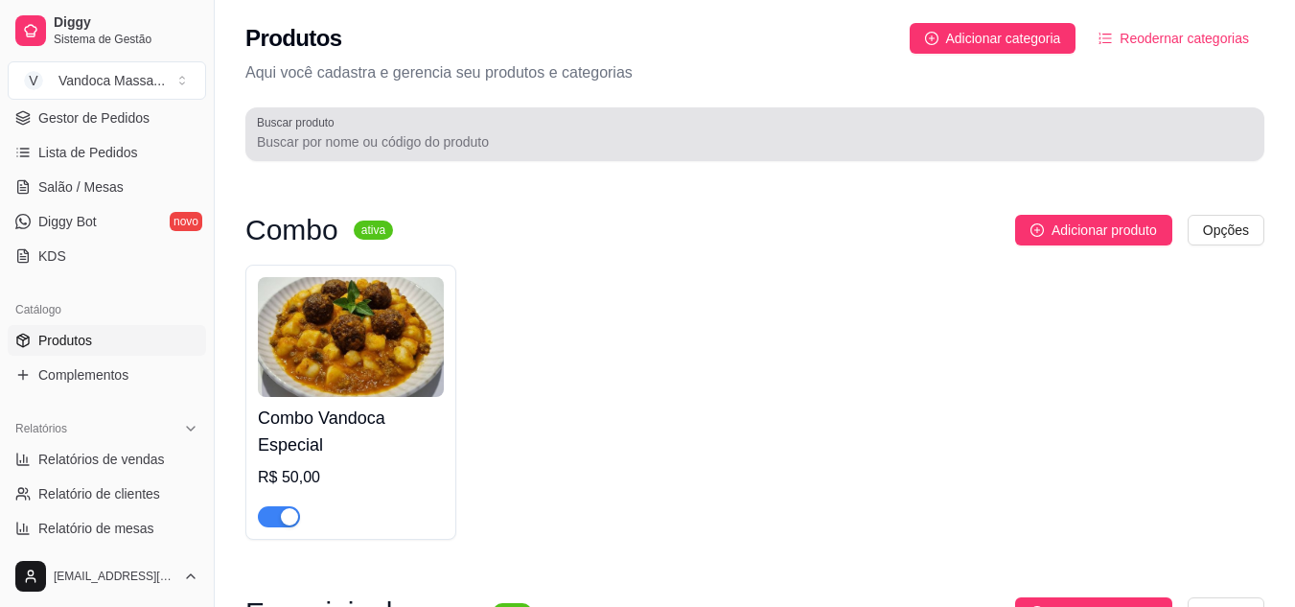
click at [350, 126] on div at bounding box center [755, 134] width 996 height 38
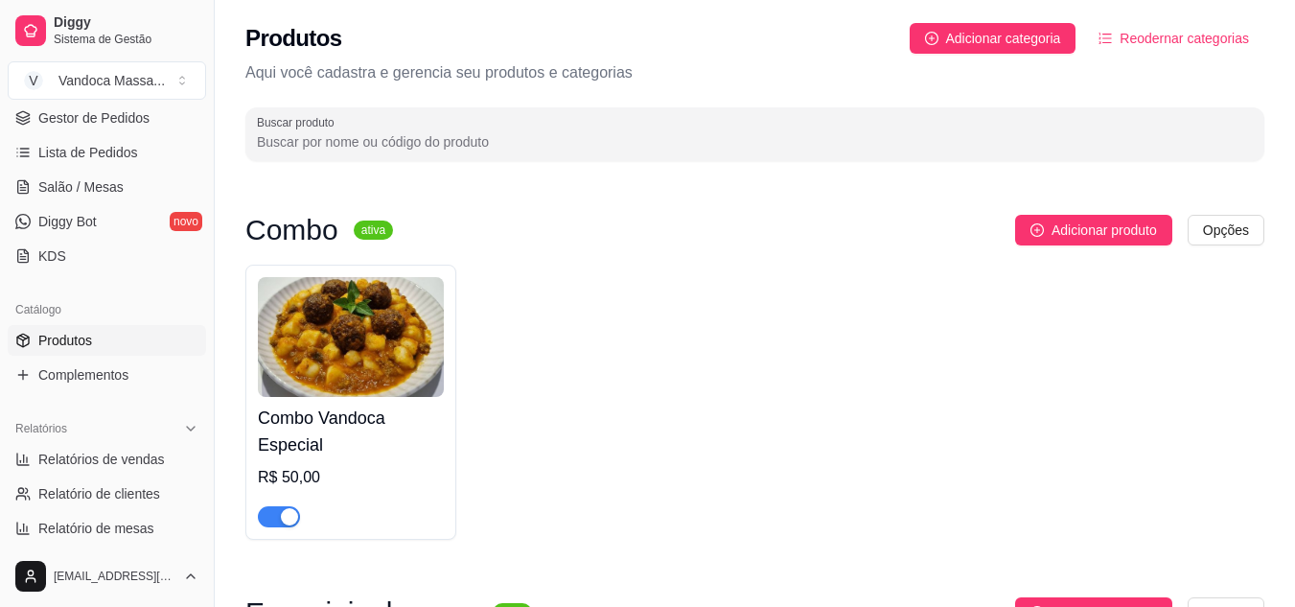
click at [443, 65] on p "Aqui você cadastra e gerencia seu produtos e categorias" at bounding box center [754, 72] width 1019 height 23
click at [103, 388] on link "Complementos" at bounding box center [107, 374] width 198 height 31
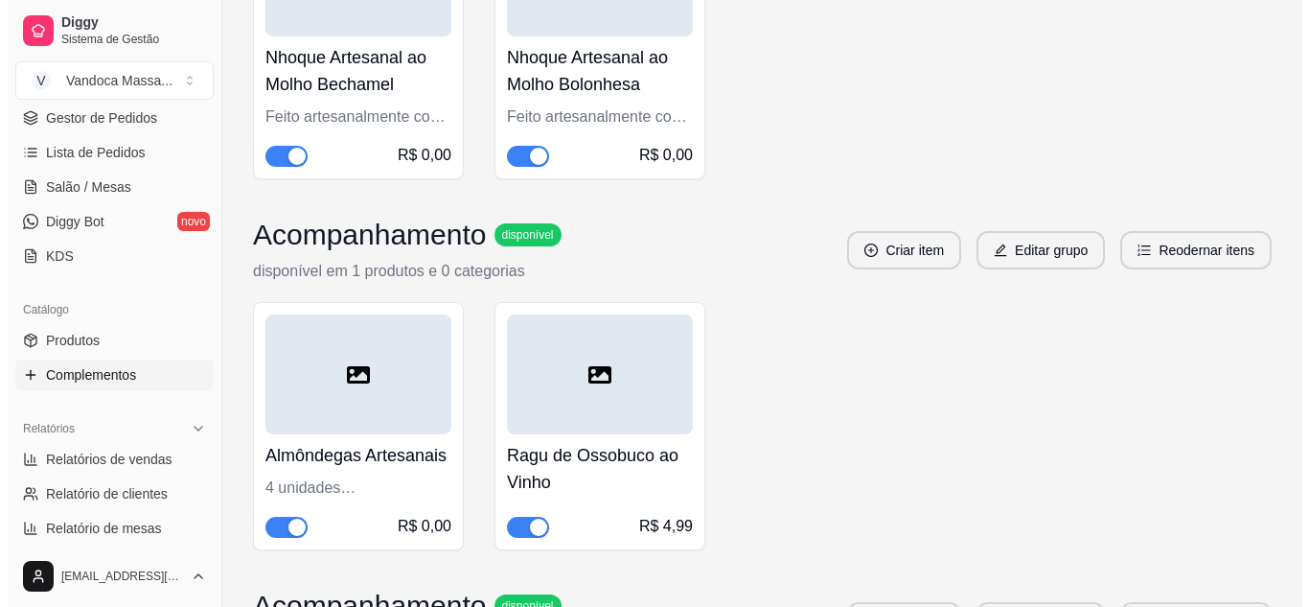
scroll to position [958, 0]
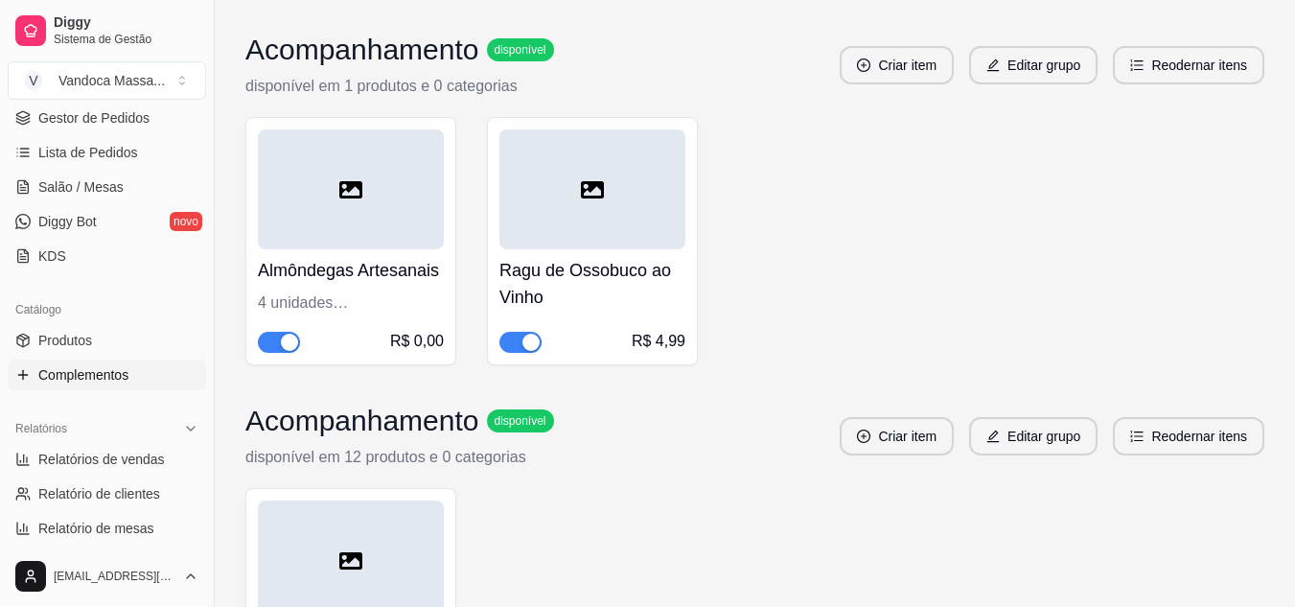
click at [668, 351] on div "R$ 4,99" at bounding box center [658, 341] width 54 height 23
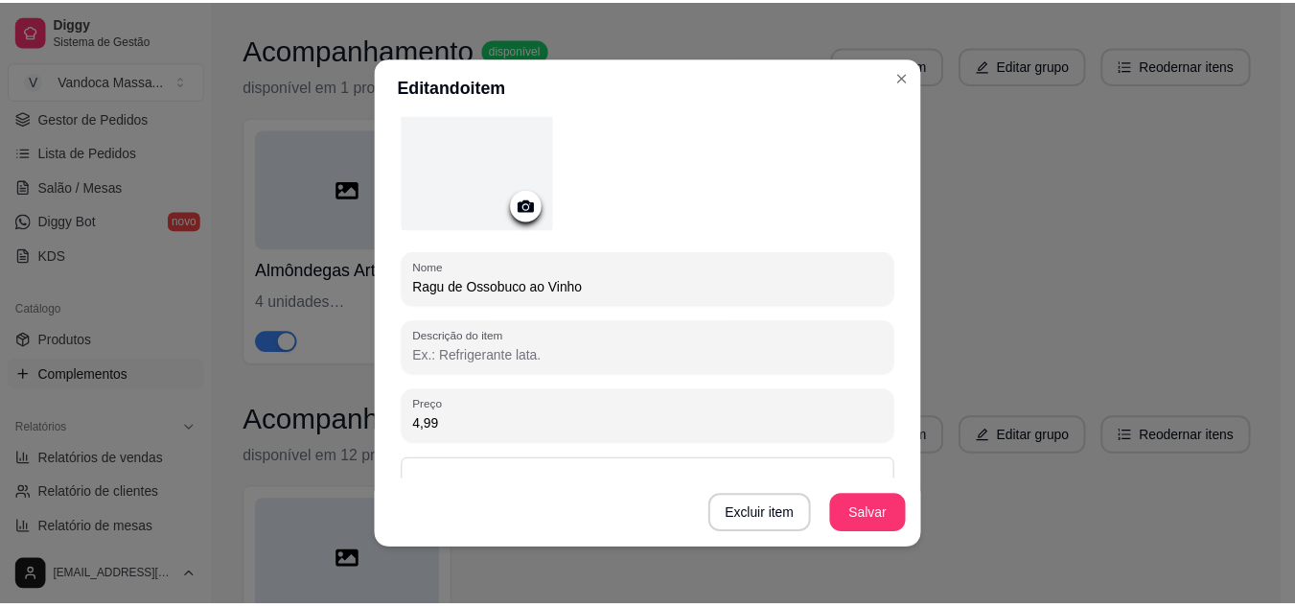
scroll to position [287, 0]
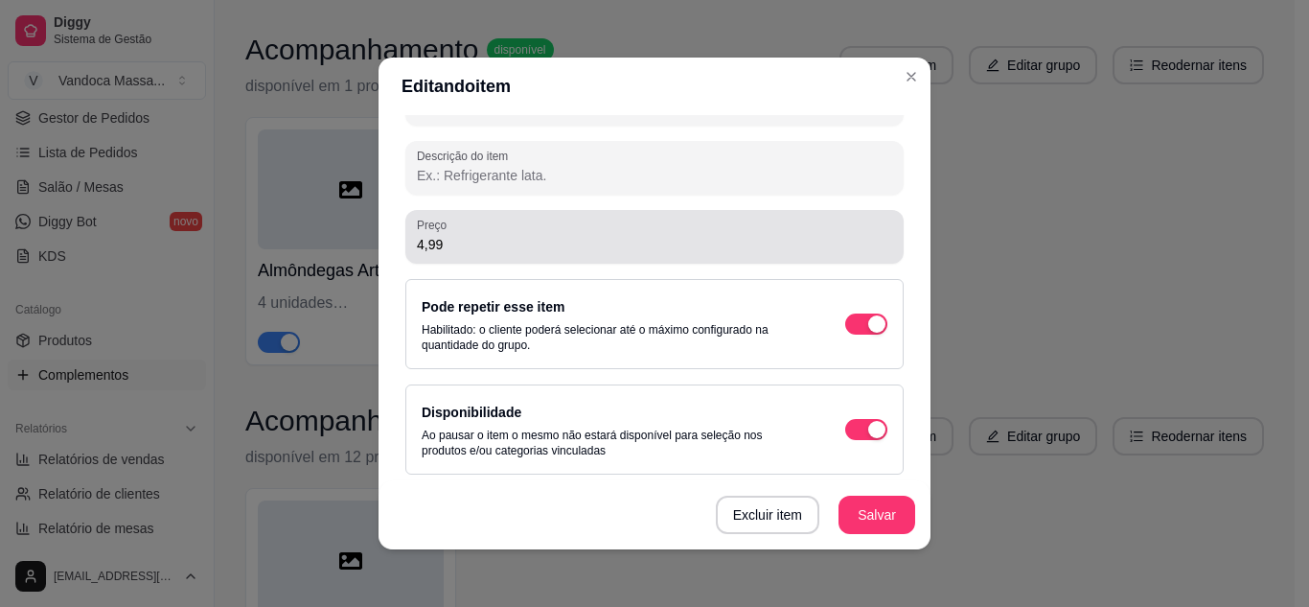
click at [468, 241] on input "4,99" at bounding box center [654, 244] width 475 height 19
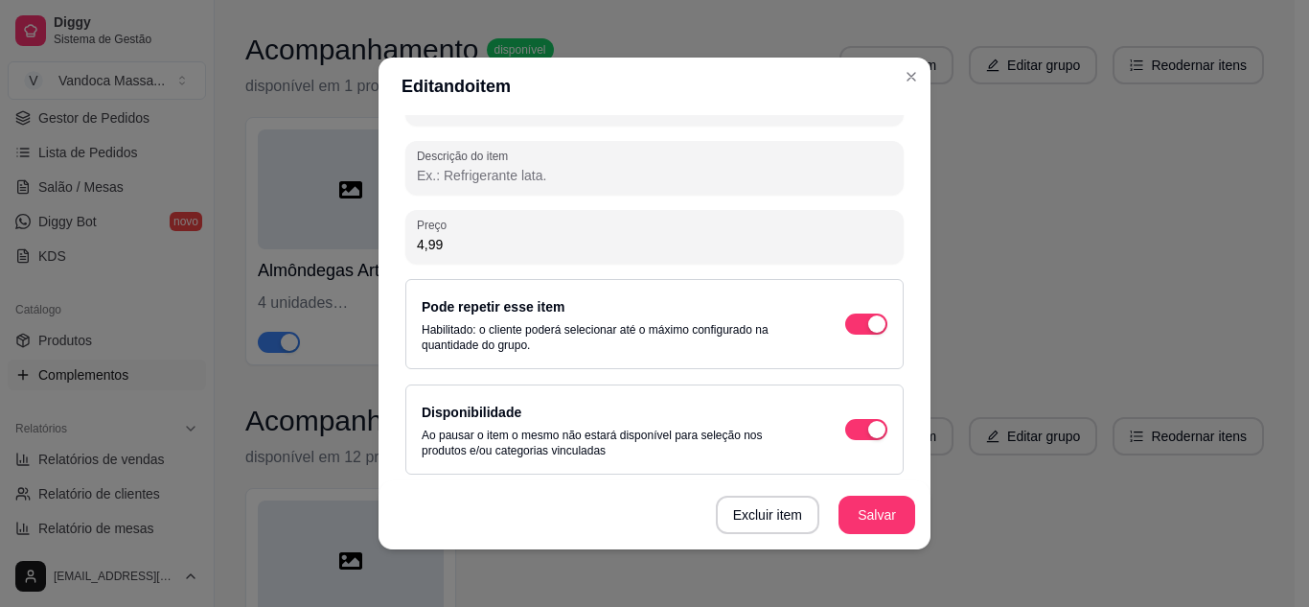
click at [468, 241] on input "4,99" at bounding box center [654, 244] width 475 height 19
type input "5,00"
click at [858, 519] on button "Salvar" at bounding box center [876, 514] width 75 height 37
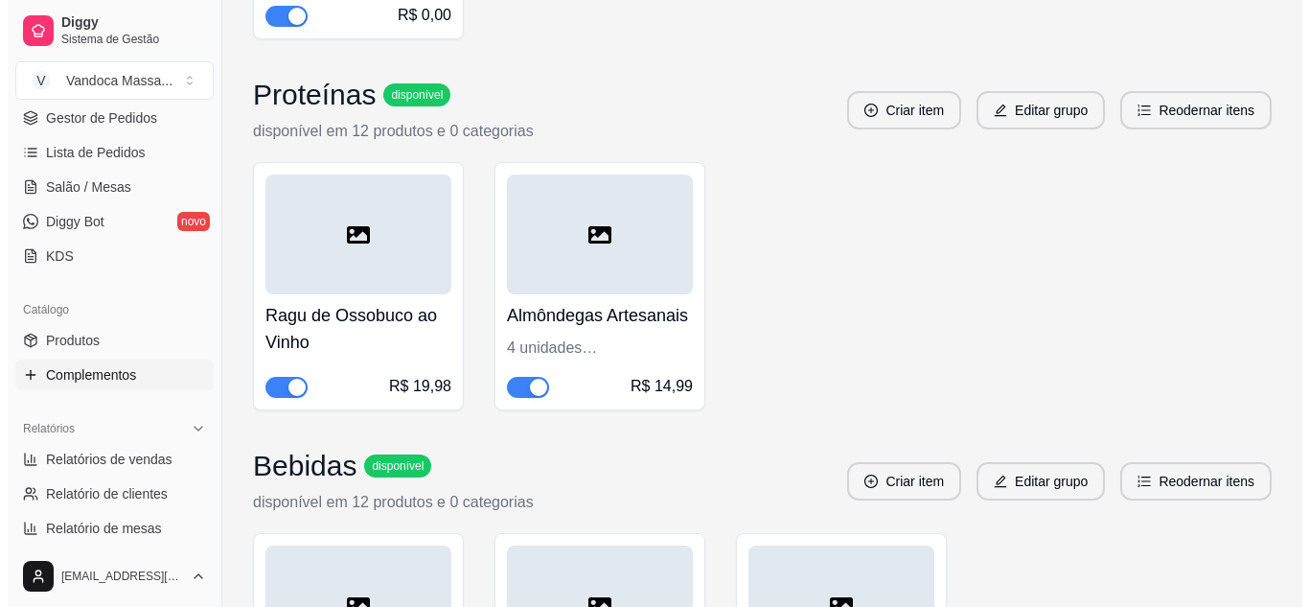
scroll to position [1629, 0]
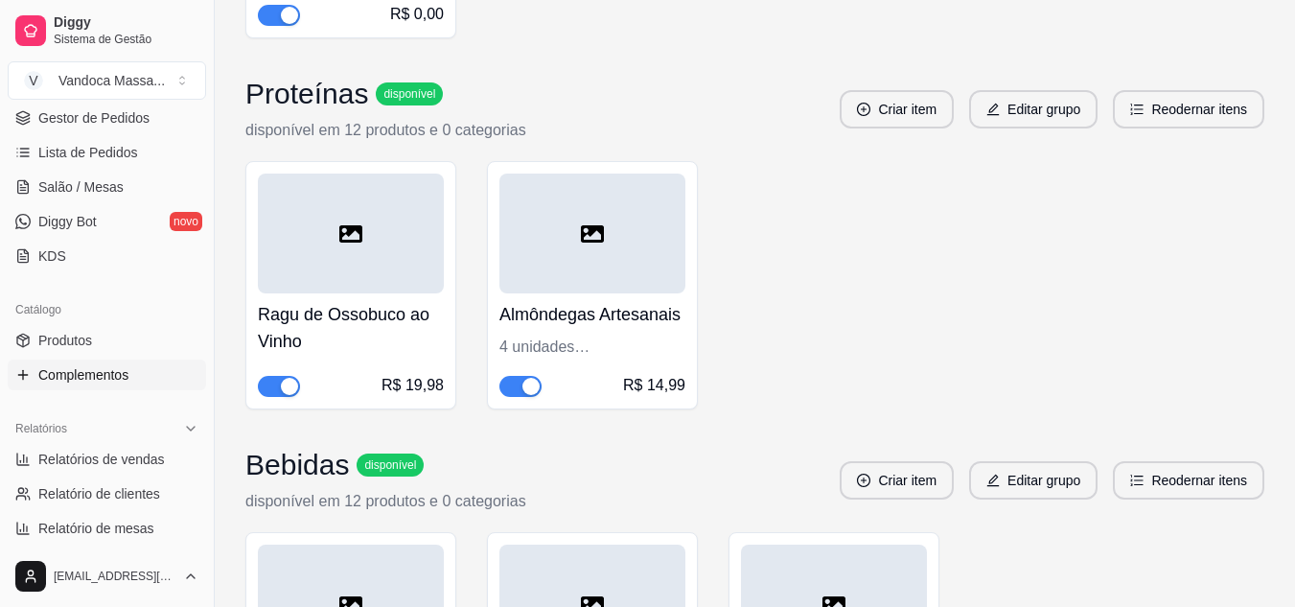
click at [453, 387] on div "Ragu de Ossobuco ao Vinho R$ 19,98" at bounding box center [350, 285] width 211 height 248
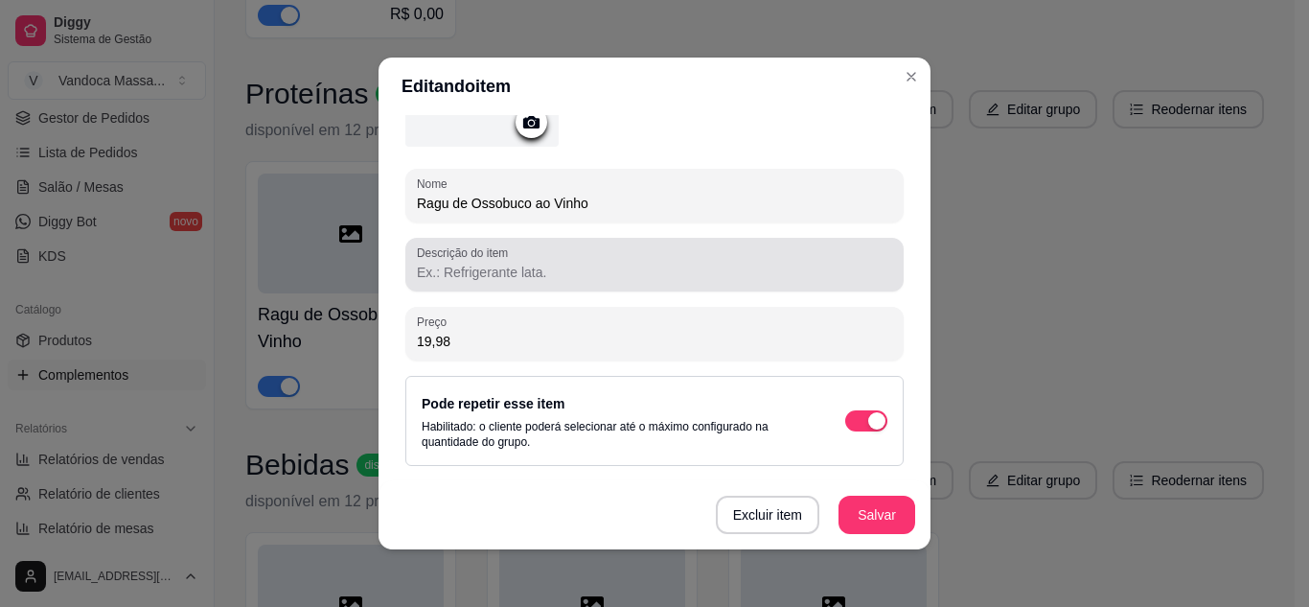
scroll to position [192, 0]
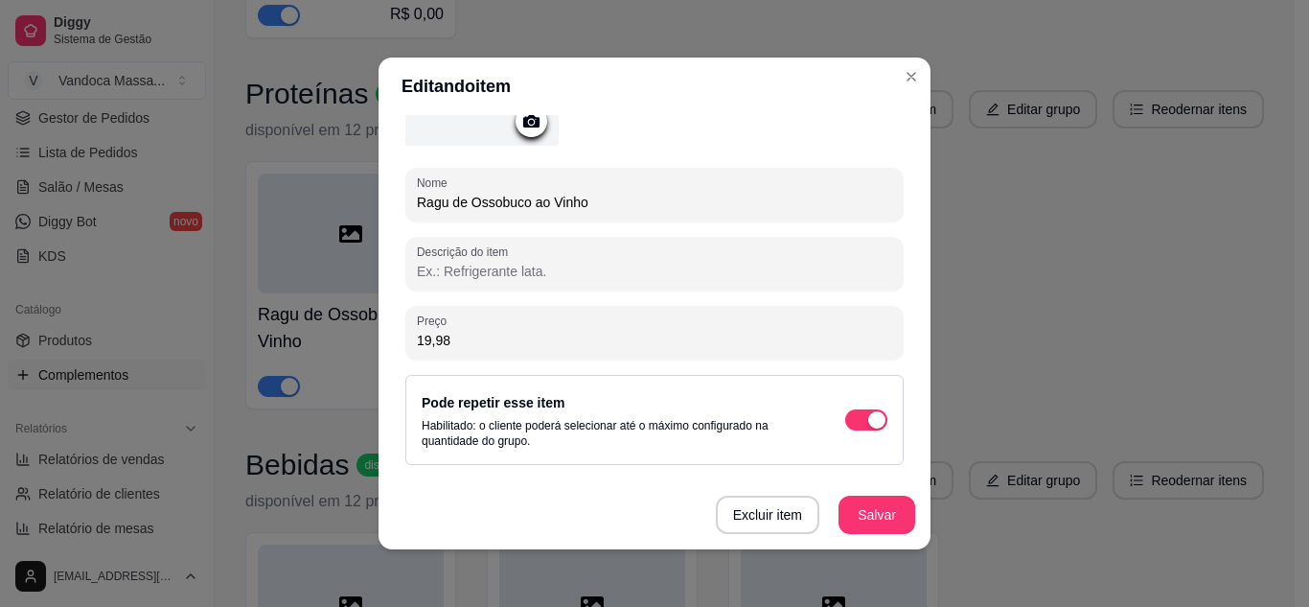
drag, startPoint x: 506, startPoint y: 343, endPoint x: 310, endPoint y: 325, distance: 196.3
click at [318, 328] on div "Editando item Detalhes do item Gerenciar estoque Nome Ragu de Ossobuco ao Vinho…" at bounding box center [654, 303] width 1309 height 607
type input "20,00"
click at [884, 513] on button "Salvar" at bounding box center [876, 514] width 75 height 37
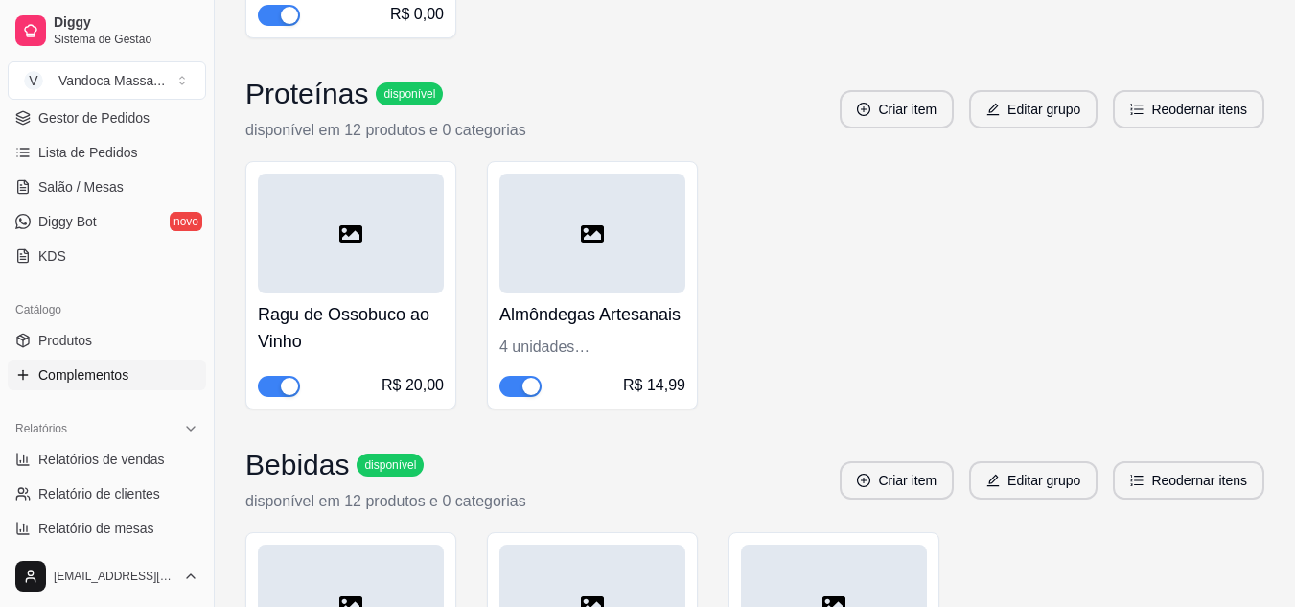
click at [643, 399] on div "Almôndegas Artesanais 4 unidades cuidadosamente preparadas, feitas com um blend…" at bounding box center [592, 285] width 211 height 248
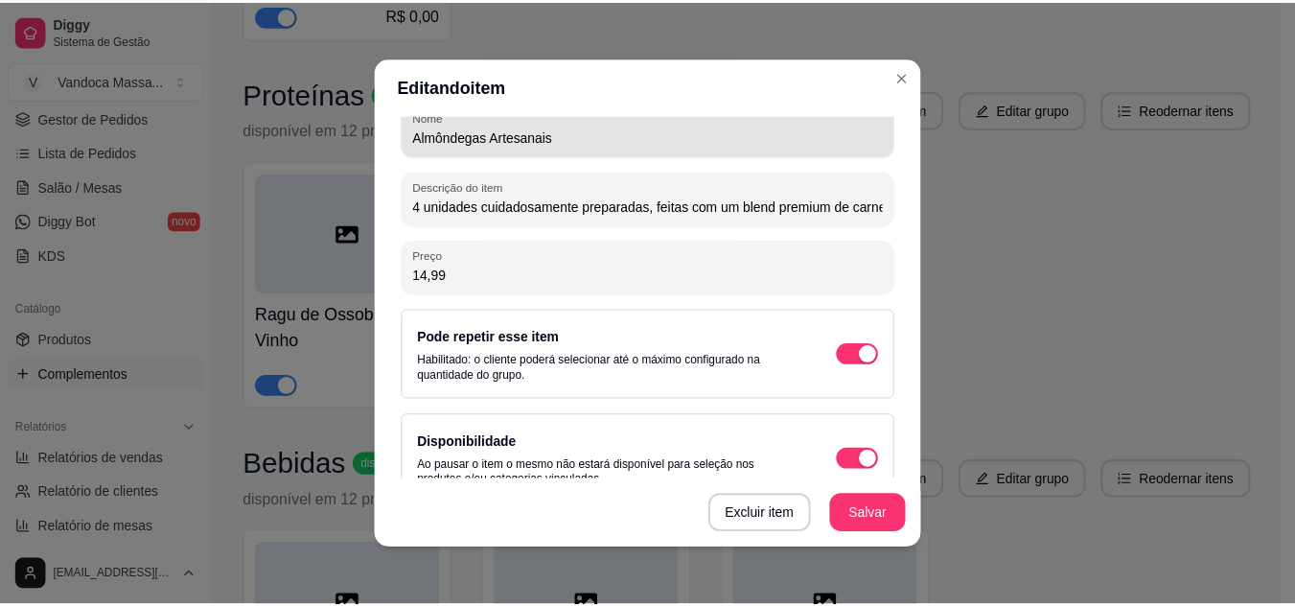
scroll to position [292, 0]
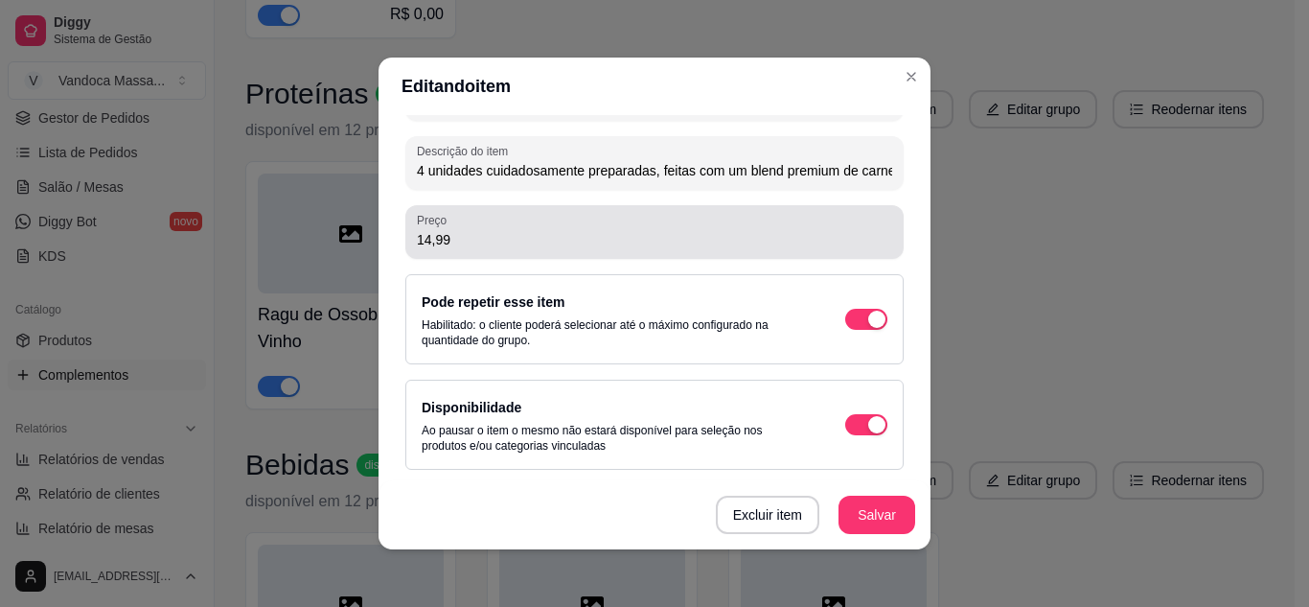
click at [496, 241] on input "14,99" at bounding box center [654, 239] width 475 height 19
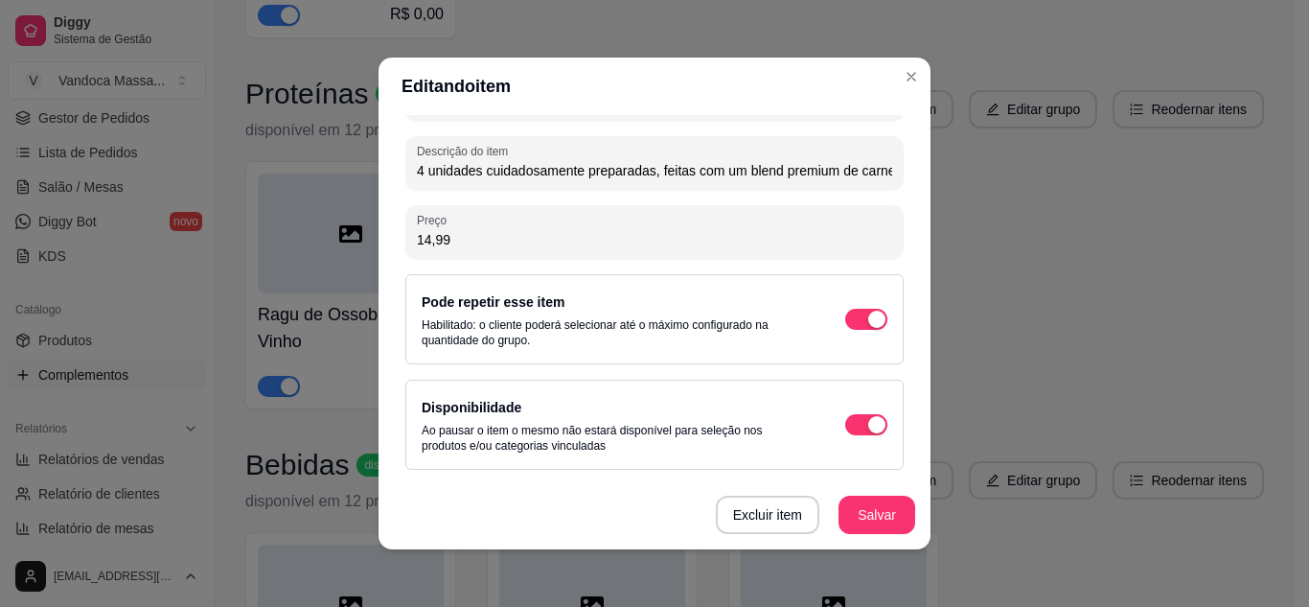
click at [496, 241] on input "14,99" at bounding box center [654, 239] width 475 height 19
type input "15,00"
click at [851, 508] on button "Salvar" at bounding box center [876, 514] width 77 height 38
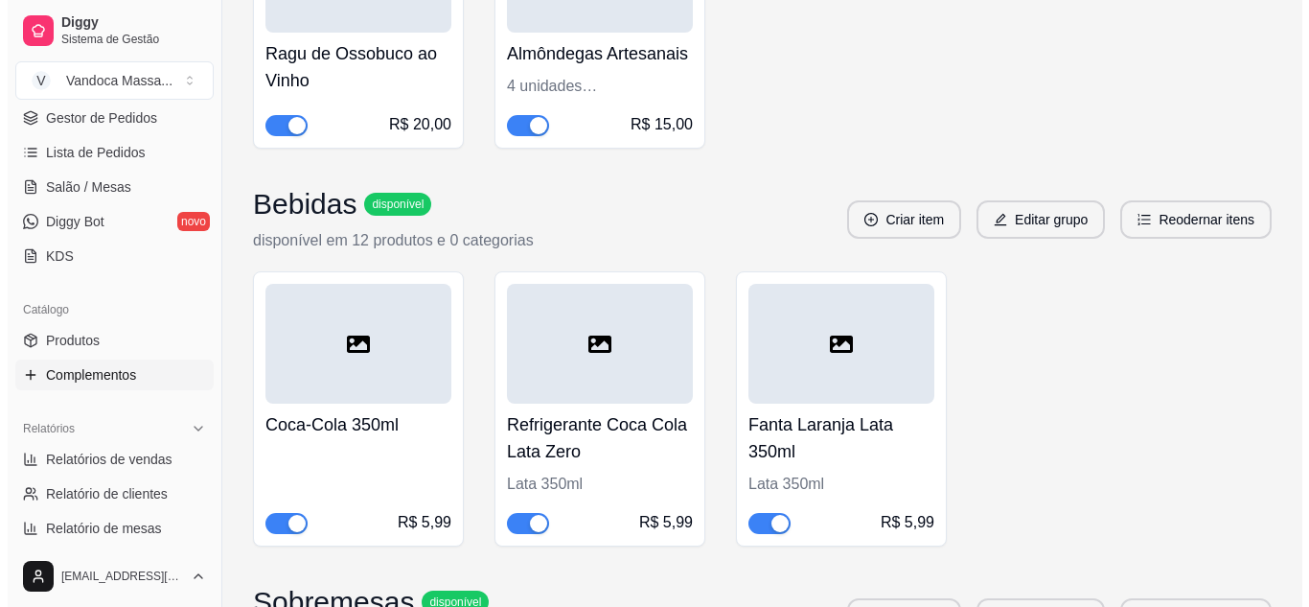
scroll to position [1916, 0]
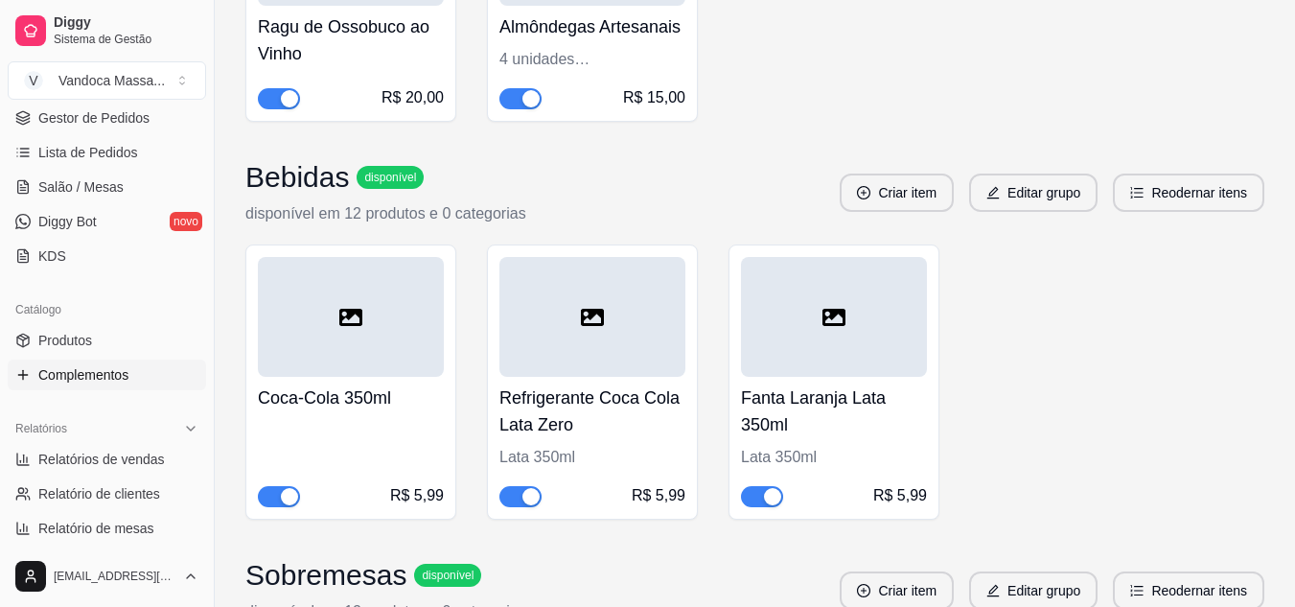
click at [424, 496] on div "R$ 5,99" at bounding box center [417, 495] width 54 height 23
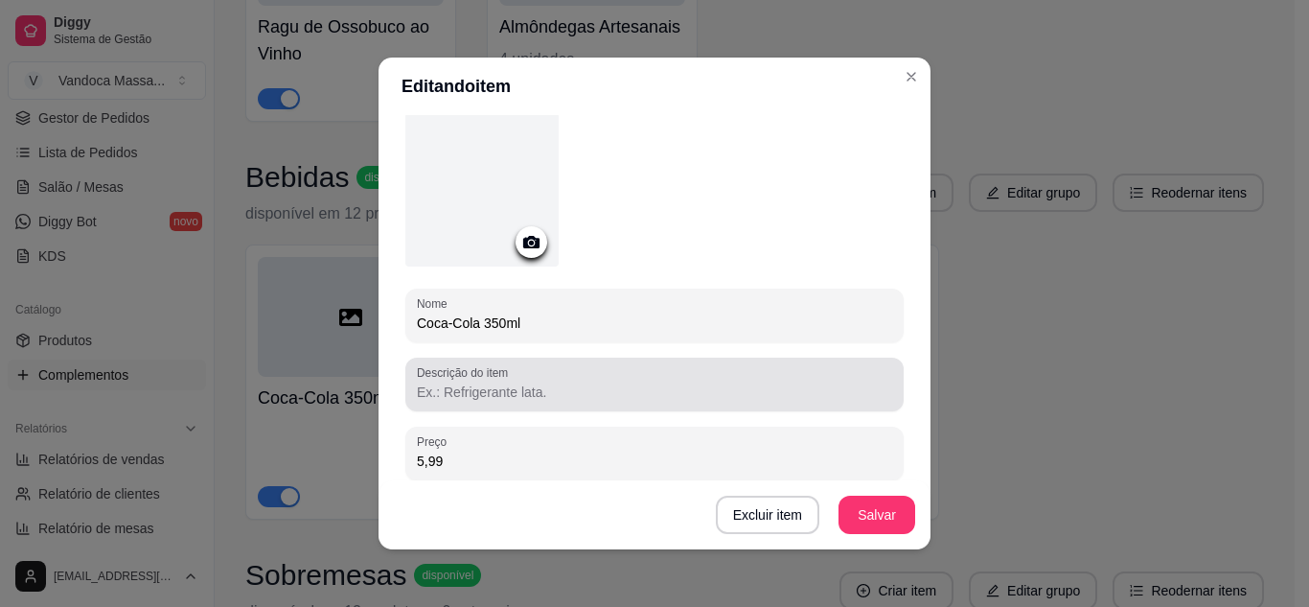
scroll to position [192, 0]
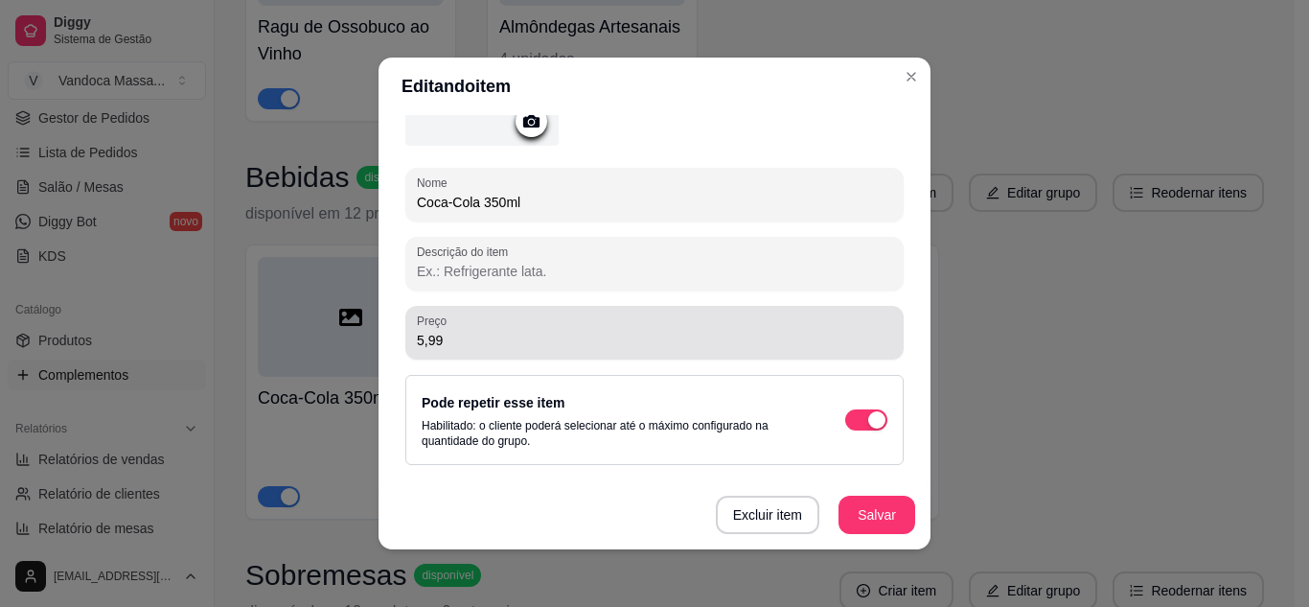
click at [509, 333] on input "5,99" at bounding box center [654, 340] width 475 height 19
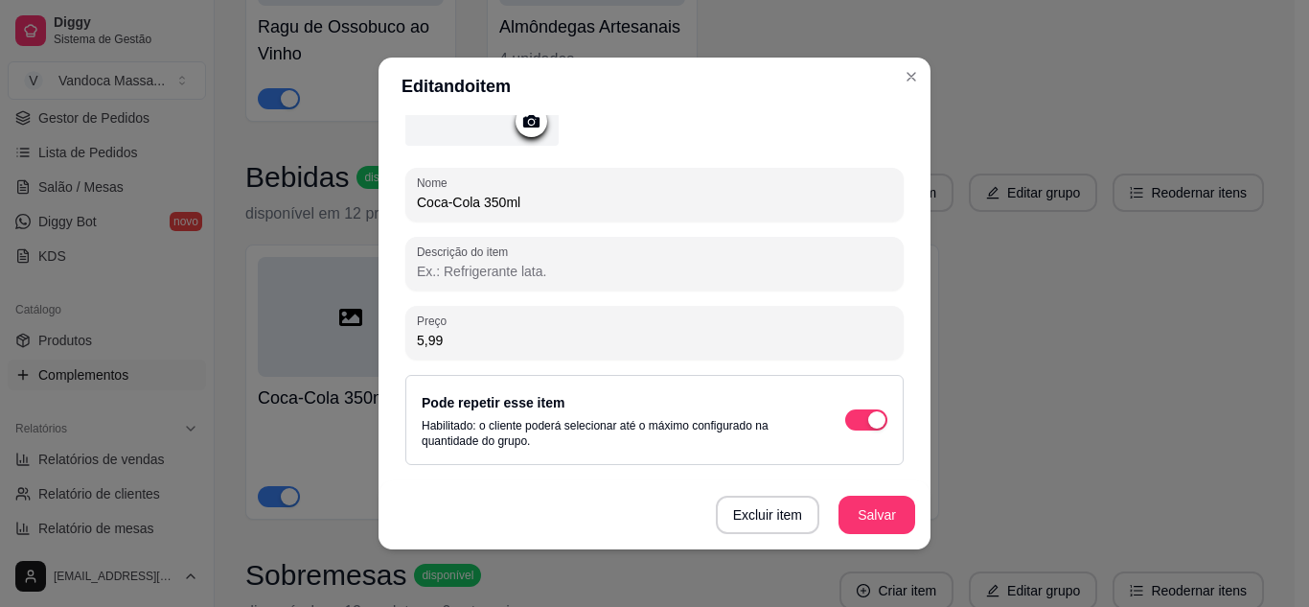
click at [509, 333] on input "5,99" at bounding box center [654, 340] width 475 height 19
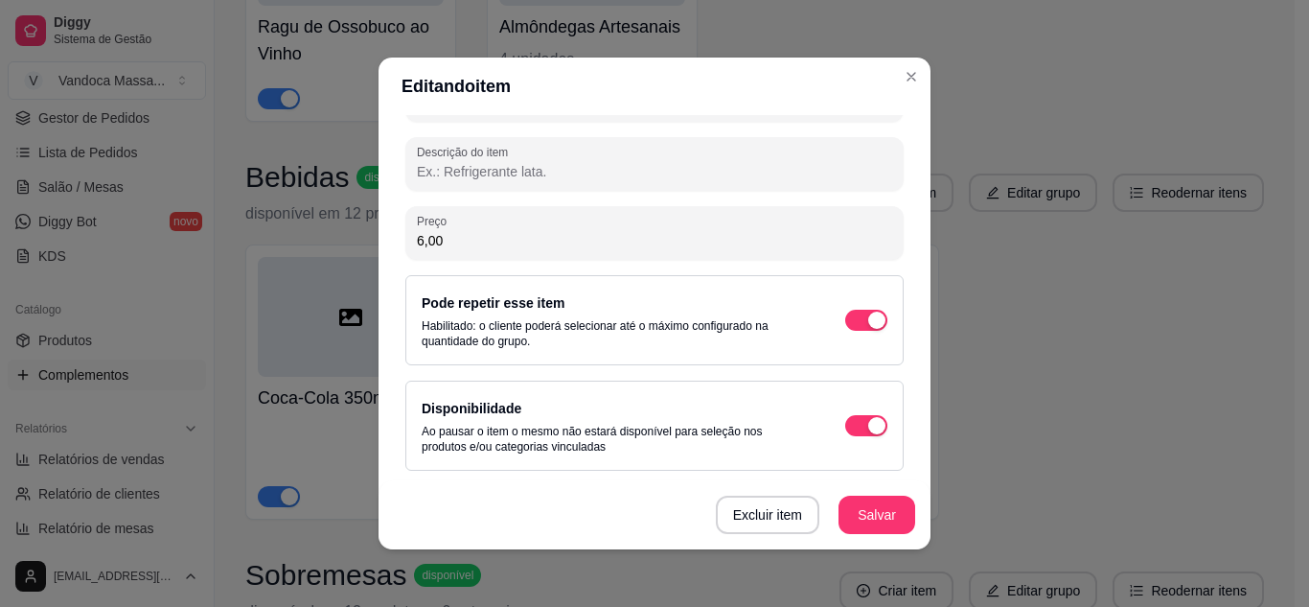
scroll to position [292, 0]
type input "6,00"
click at [860, 505] on button "Salvar" at bounding box center [876, 514] width 77 height 38
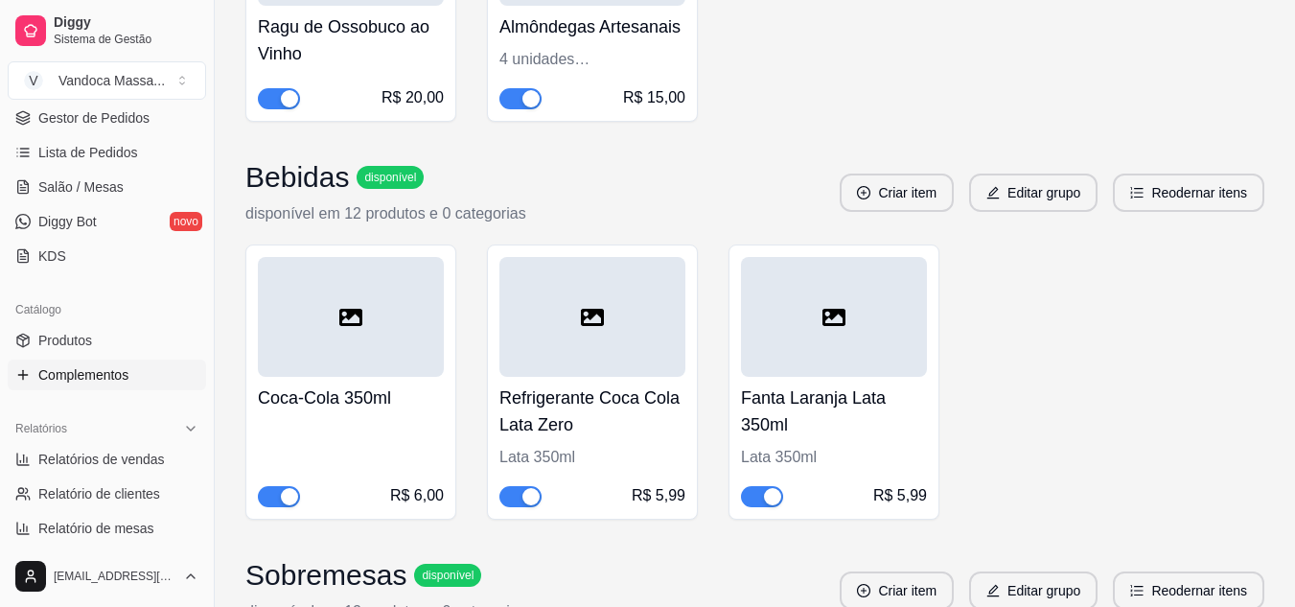
click at [636, 493] on div "R$ 5,99" at bounding box center [658, 495] width 54 height 23
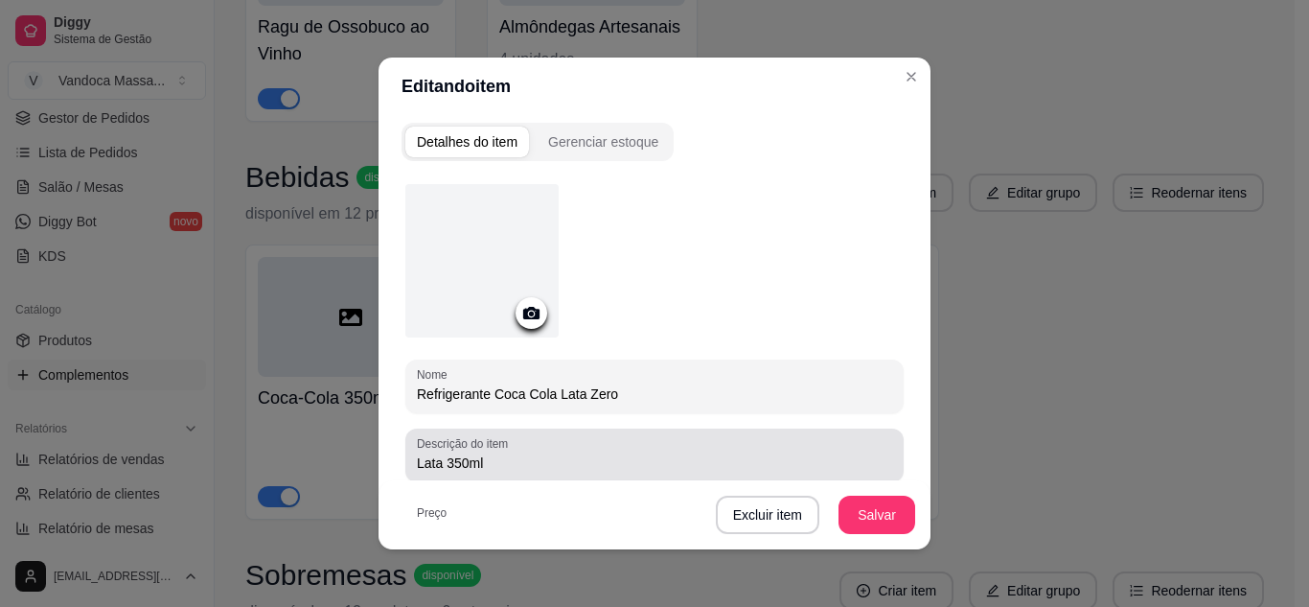
click at [540, 458] on input "Lata 350ml" at bounding box center [654, 462] width 475 height 19
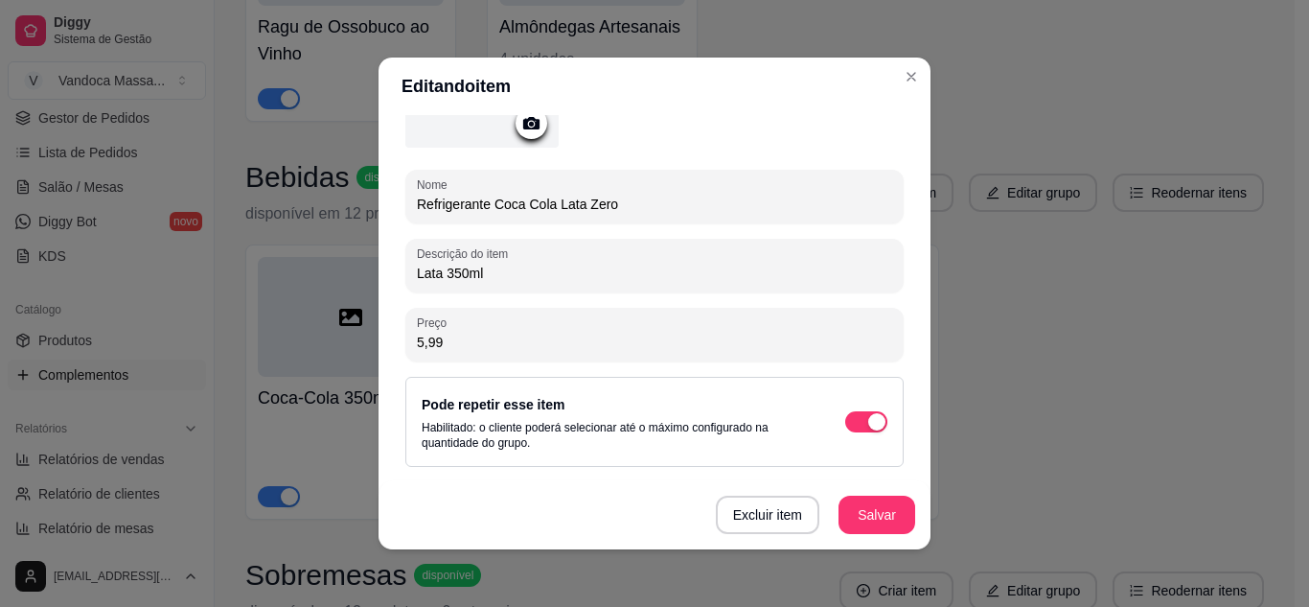
scroll to position [192, 0]
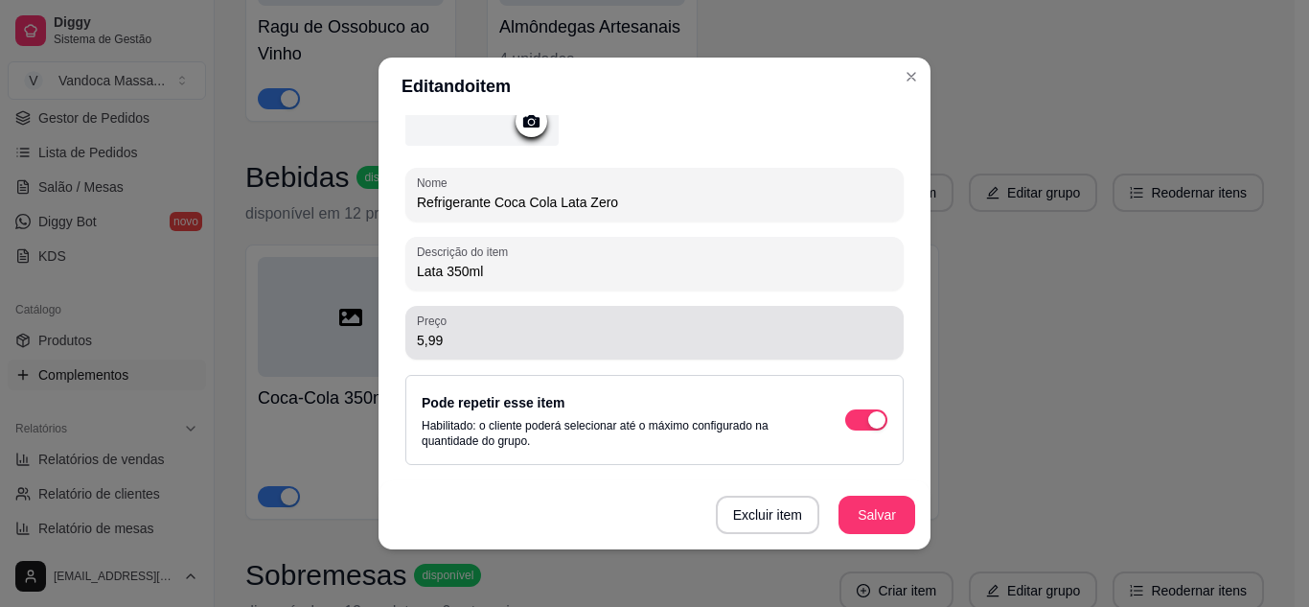
click at [479, 350] on div "Preço 5,99" at bounding box center [654, 333] width 498 height 54
click at [479, 350] on div "5,99" at bounding box center [654, 332] width 475 height 38
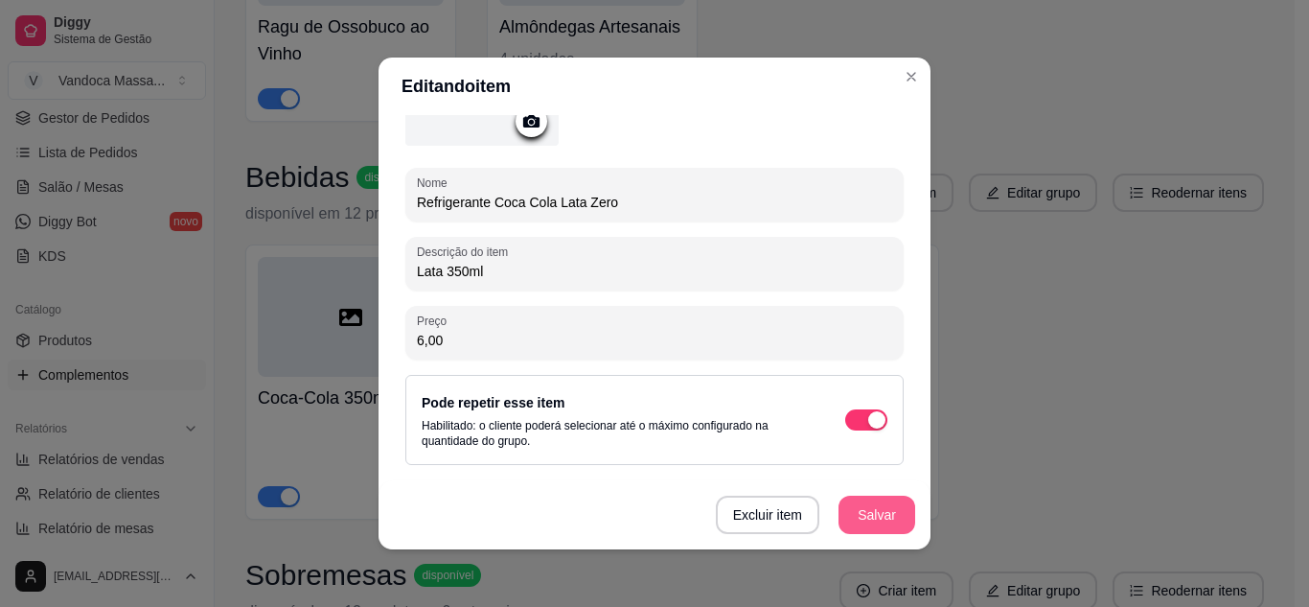
type input "6,00"
click at [847, 514] on button "Salvar" at bounding box center [876, 514] width 77 height 38
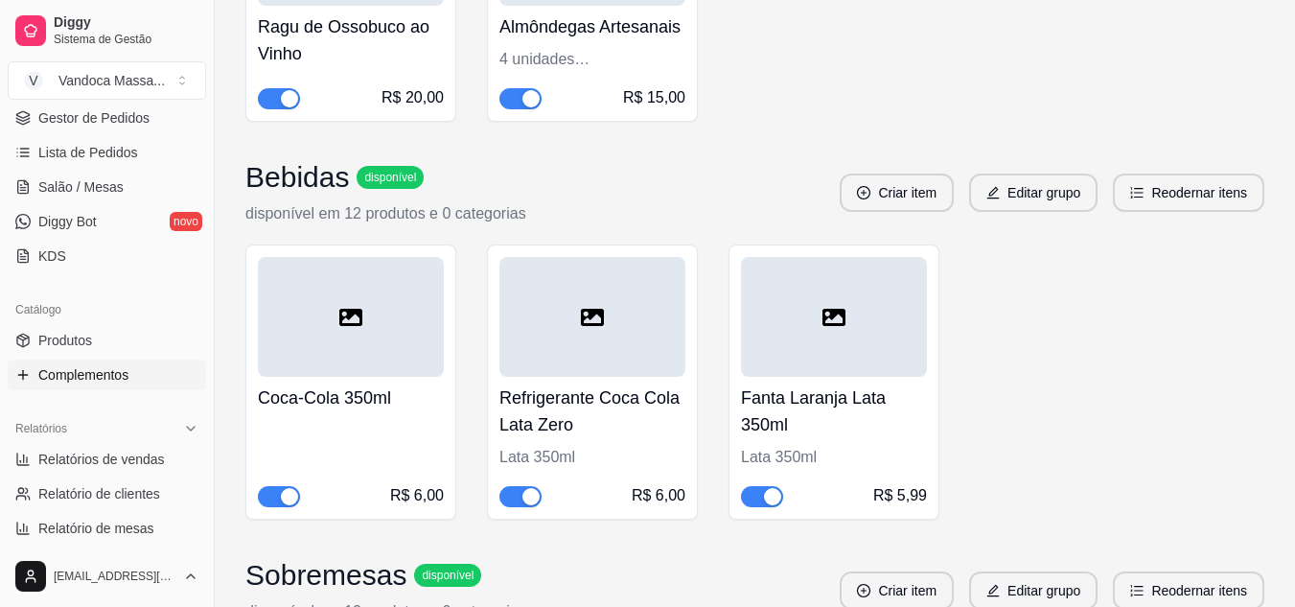
click at [886, 481] on div "Fanta Laranja Lata 350ml Lata 350ml R$ 5,99" at bounding box center [834, 442] width 186 height 130
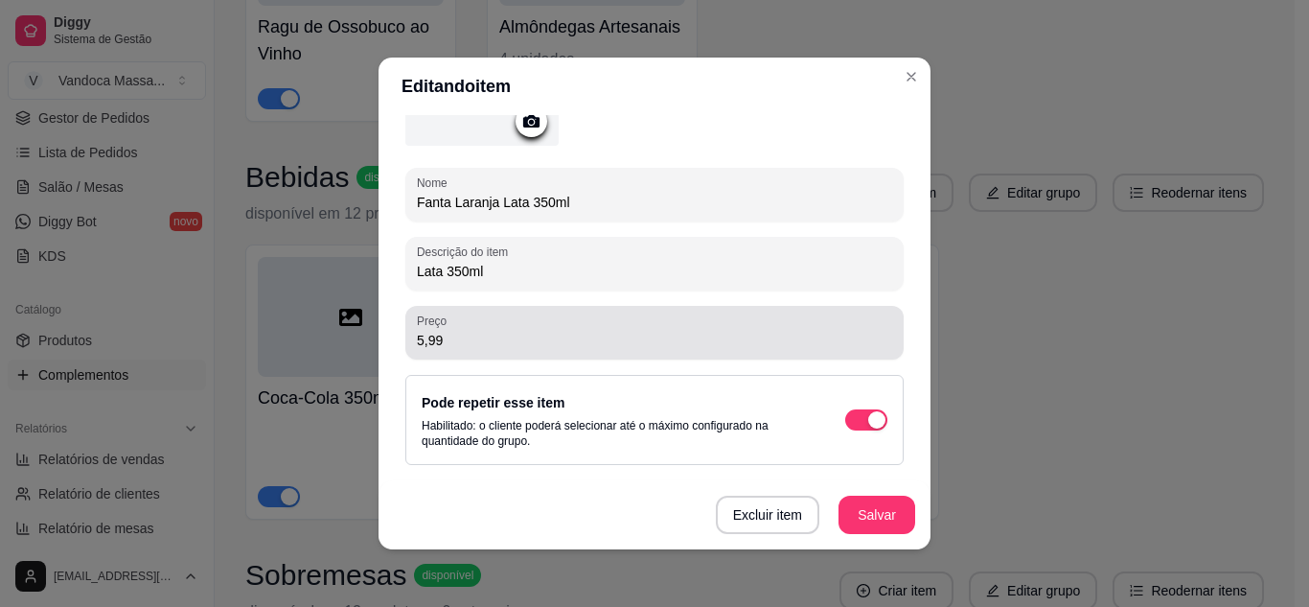
click at [504, 348] on input "5,99" at bounding box center [654, 340] width 475 height 19
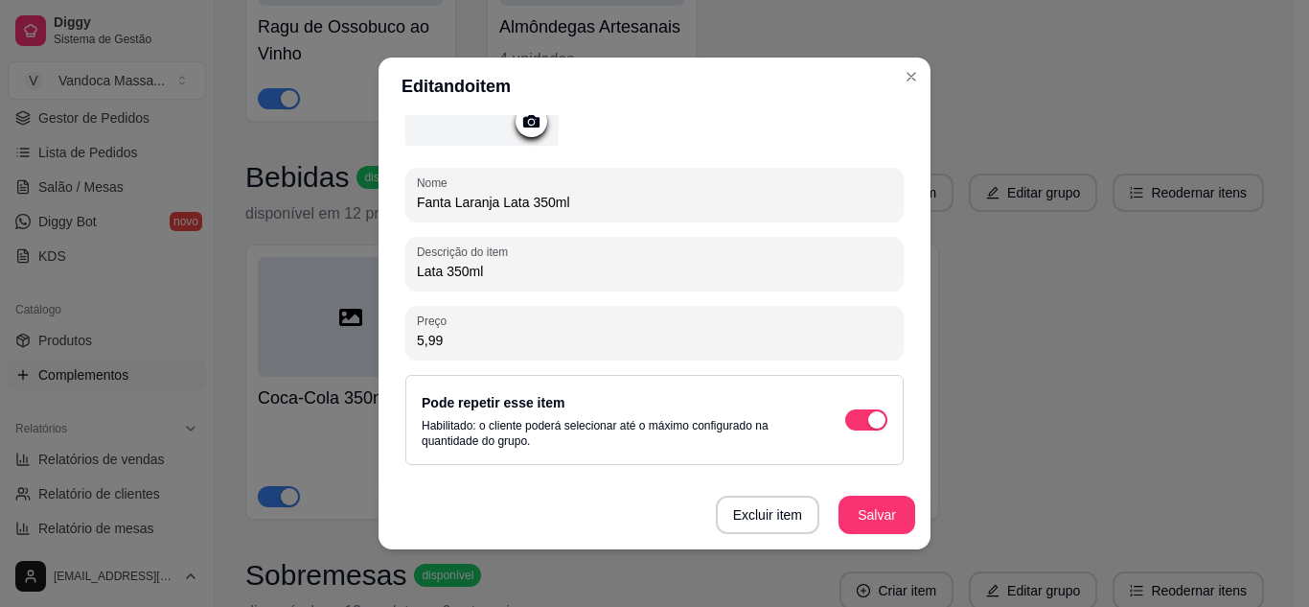
click at [504, 348] on input "5,99" at bounding box center [654, 340] width 475 height 19
type input "6,00"
click at [864, 513] on button "Salvar" at bounding box center [876, 514] width 75 height 37
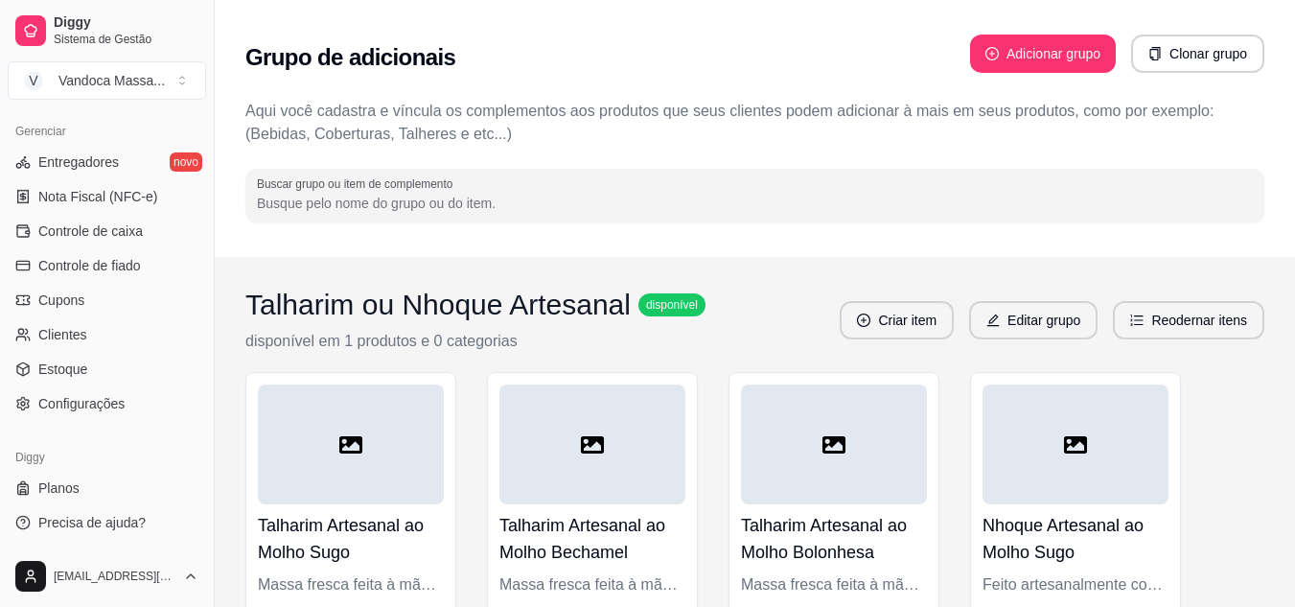
scroll to position [96, 0]
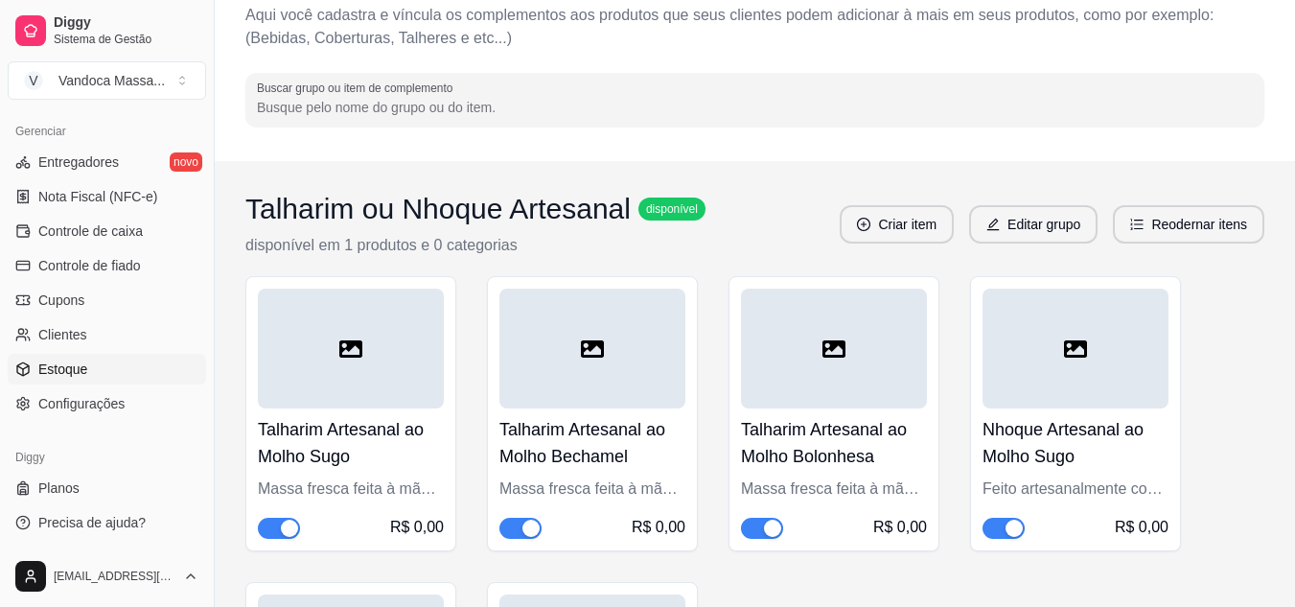
click at [70, 364] on span "Estoque" at bounding box center [62, 368] width 49 height 19
select select "QUANTITY_ORDER"
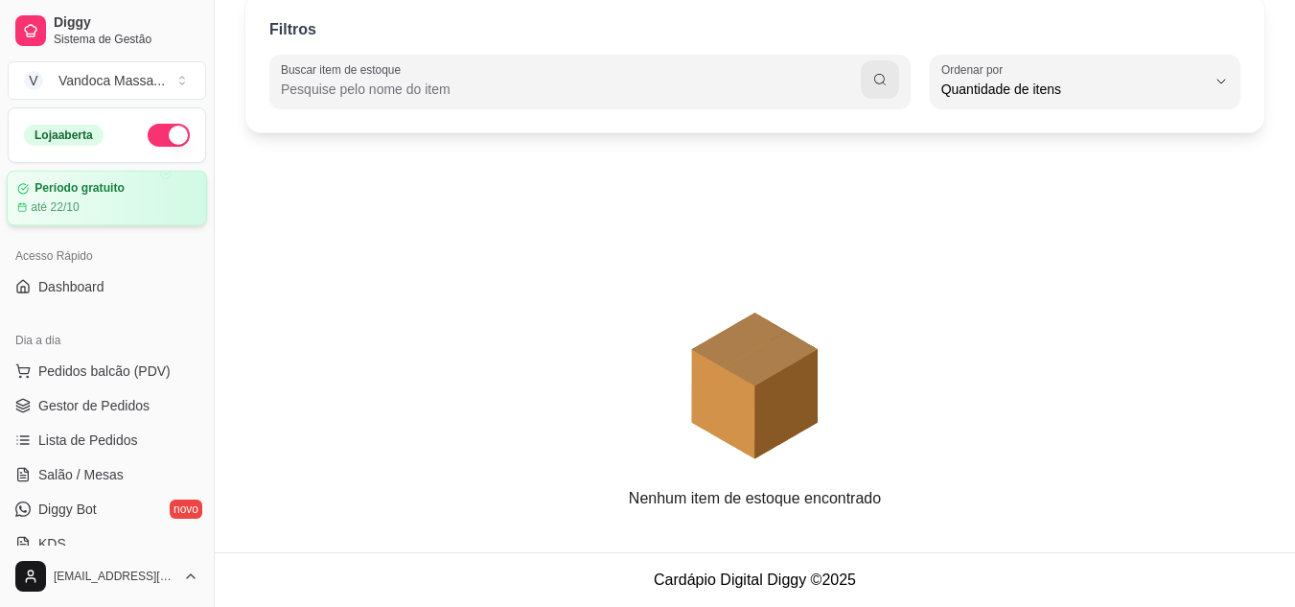
click at [98, 196] on div "Período gratuito até 22/10" at bounding box center [106, 198] width 179 height 34
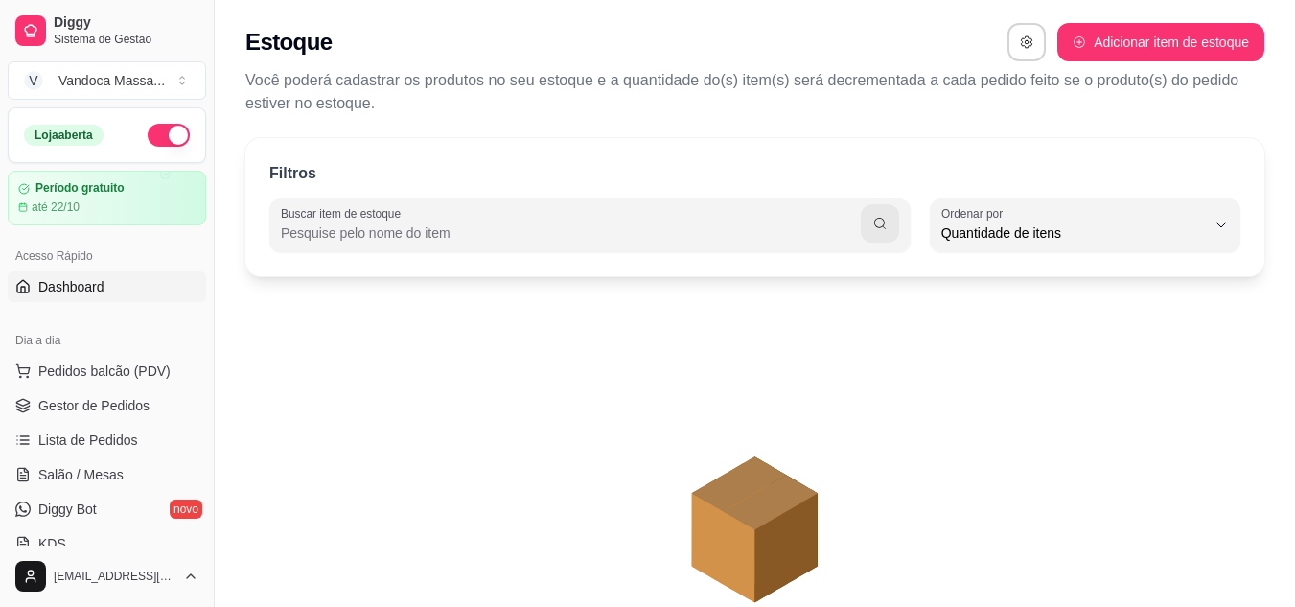
click at [80, 295] on span "Dashboard" at bounding box center [71, 286] width 66 height 19
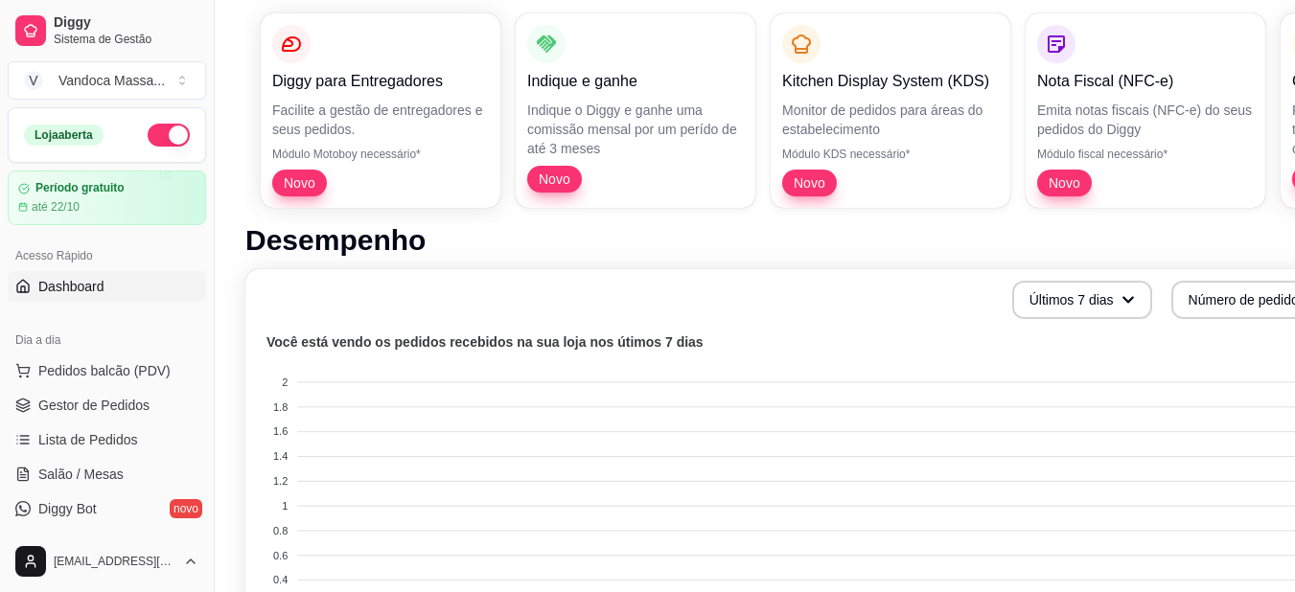
scroll to position [189, 0]
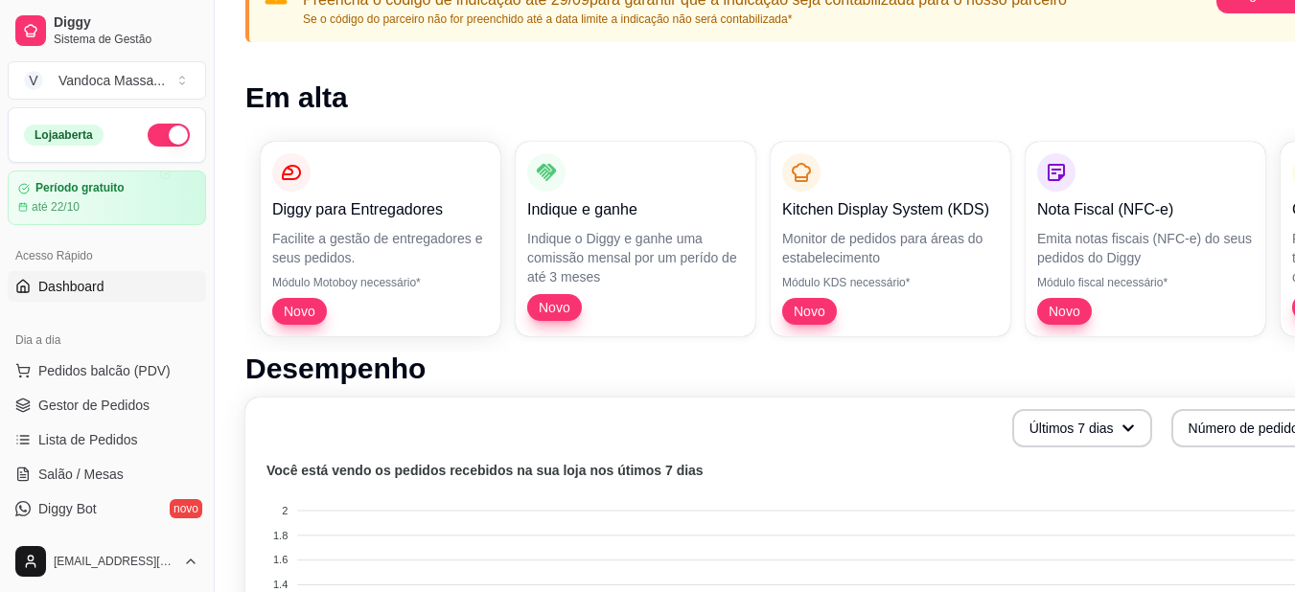
click at [73, 274] on link "Dashboard" at bounding box center [107, 286] width 198 height 31
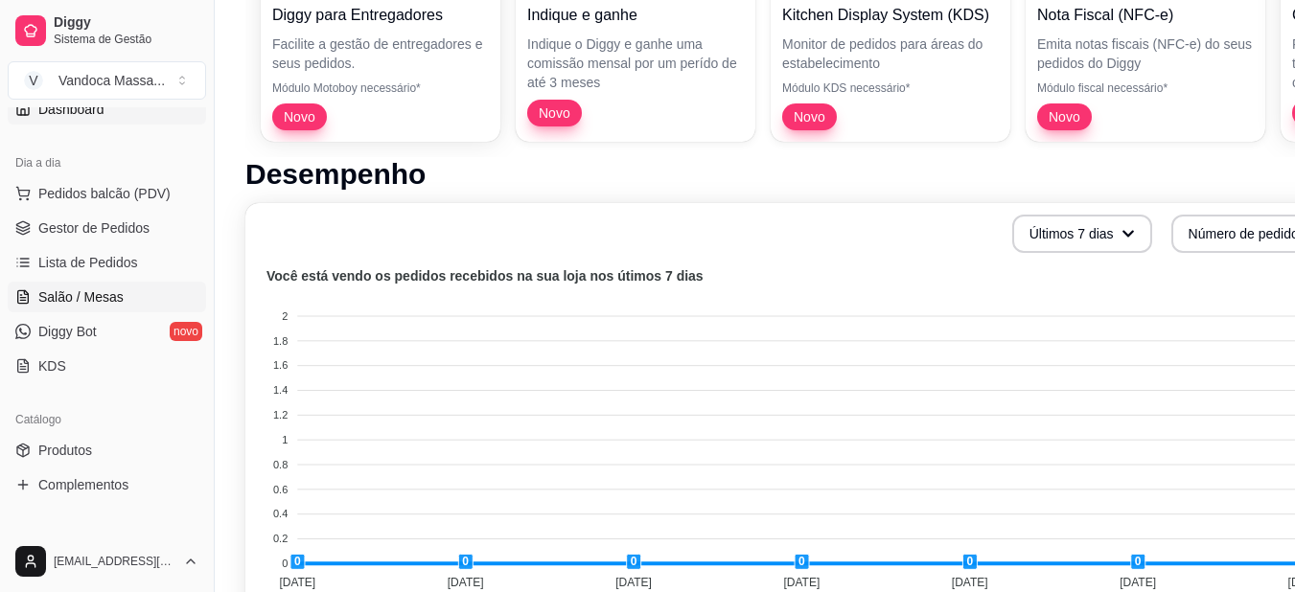
scroll to position [192, 0]
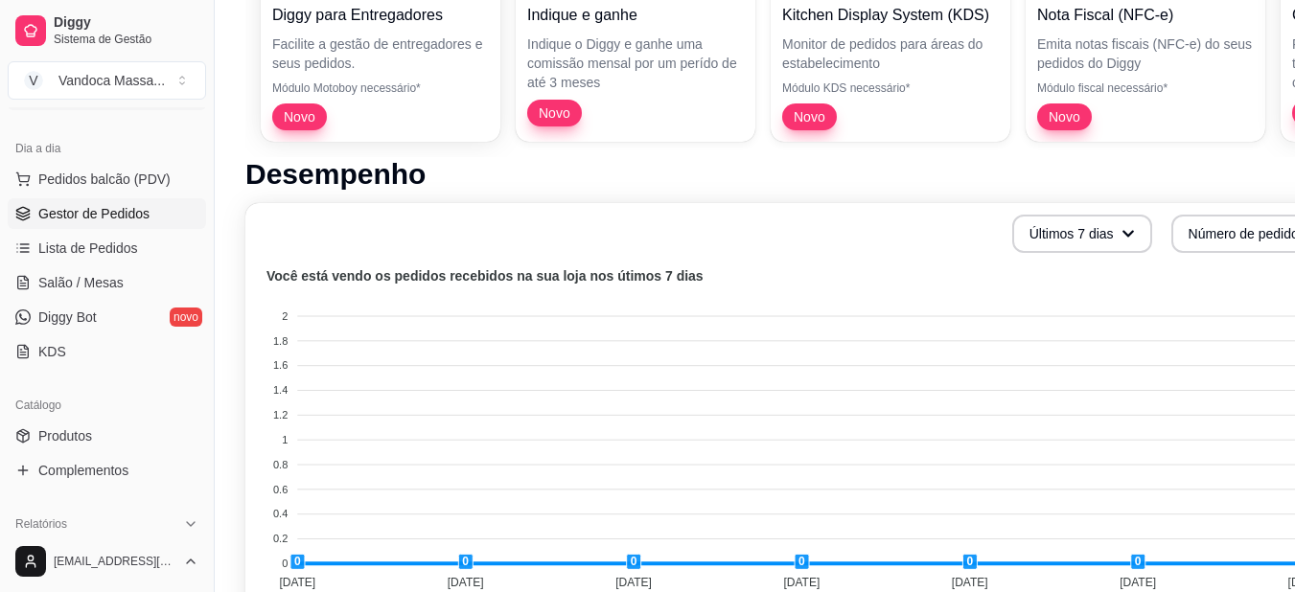
click at [104, 215] on span "Gestor de Pedidos" at bounding box center [93, 213] width 111 height 19
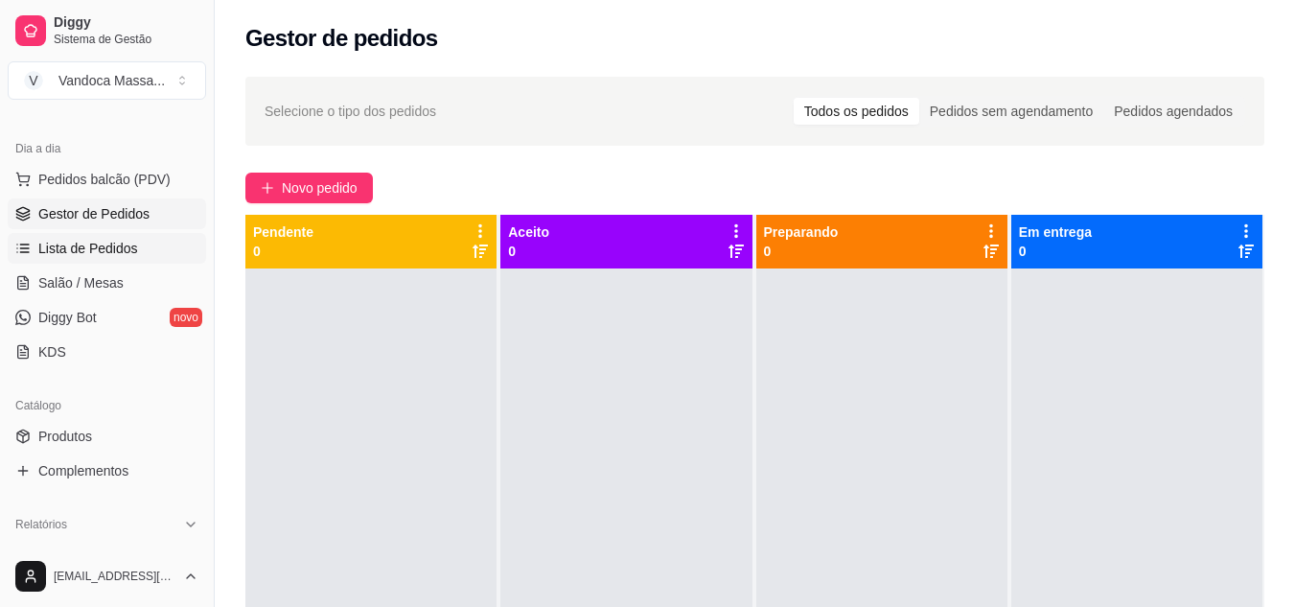
click at [84, 254] on span "Lista de Pedidos" at bounding box center [88, 248] width 100 height 19
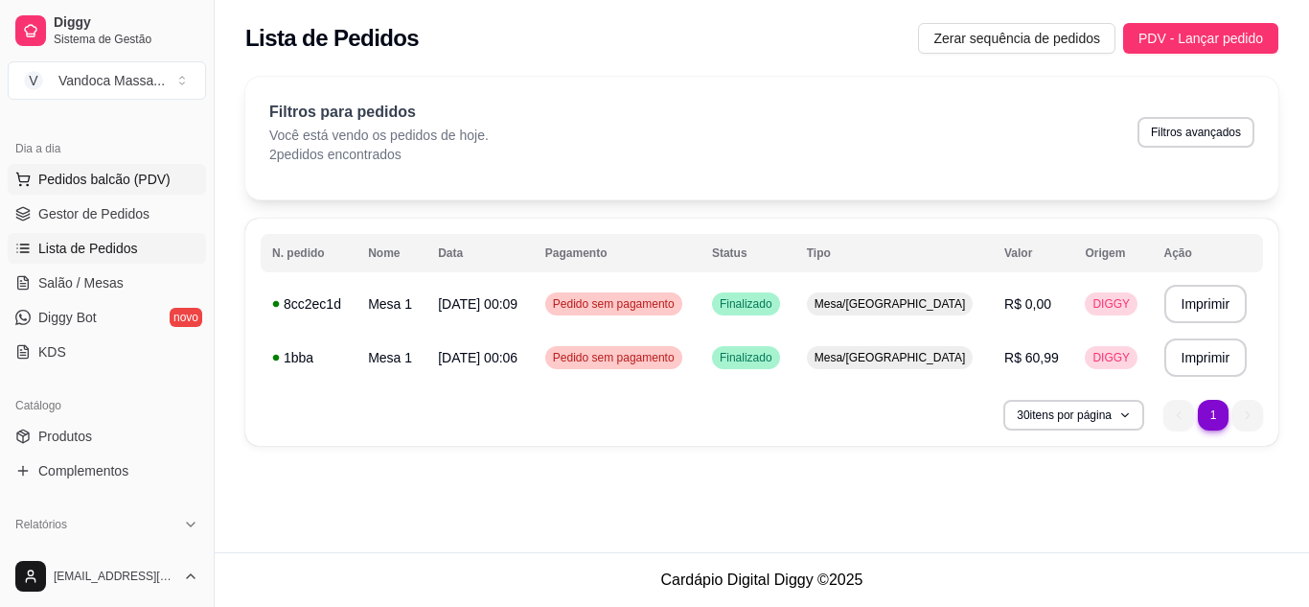
click at [103, 173] on span "Pedidos balcão (PDV)" at bounding box center [104, 179] width 132 height 19
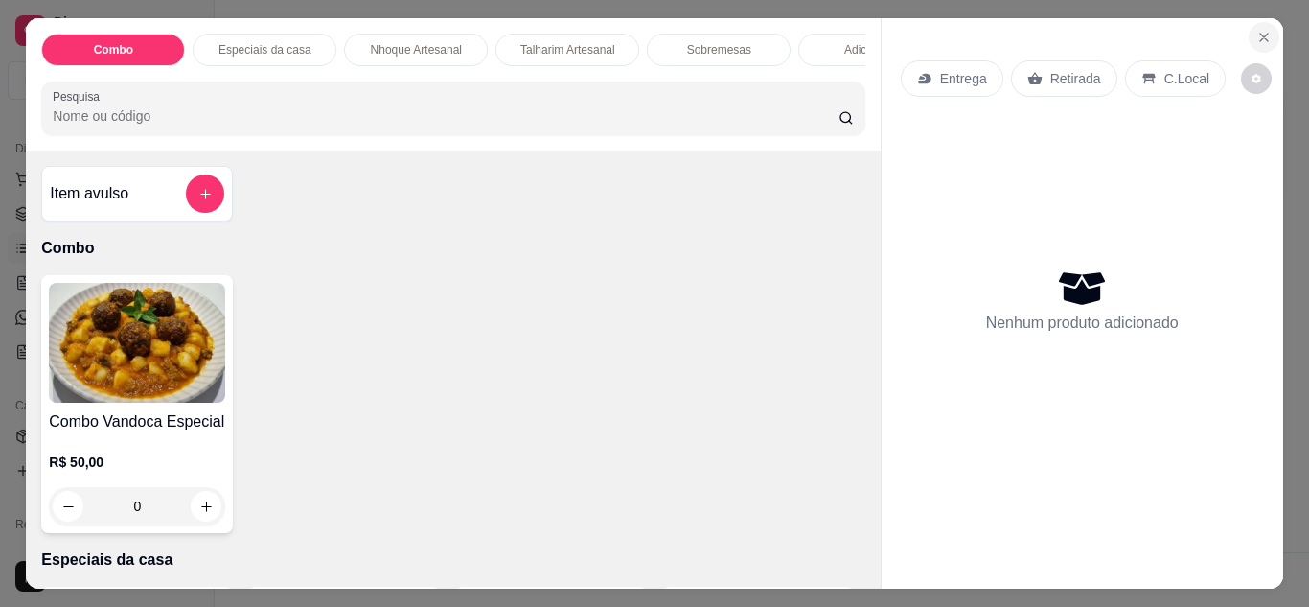
click at [1263, 30] on icon "Close" at bounding box center [1263, 37] width 15 height 15
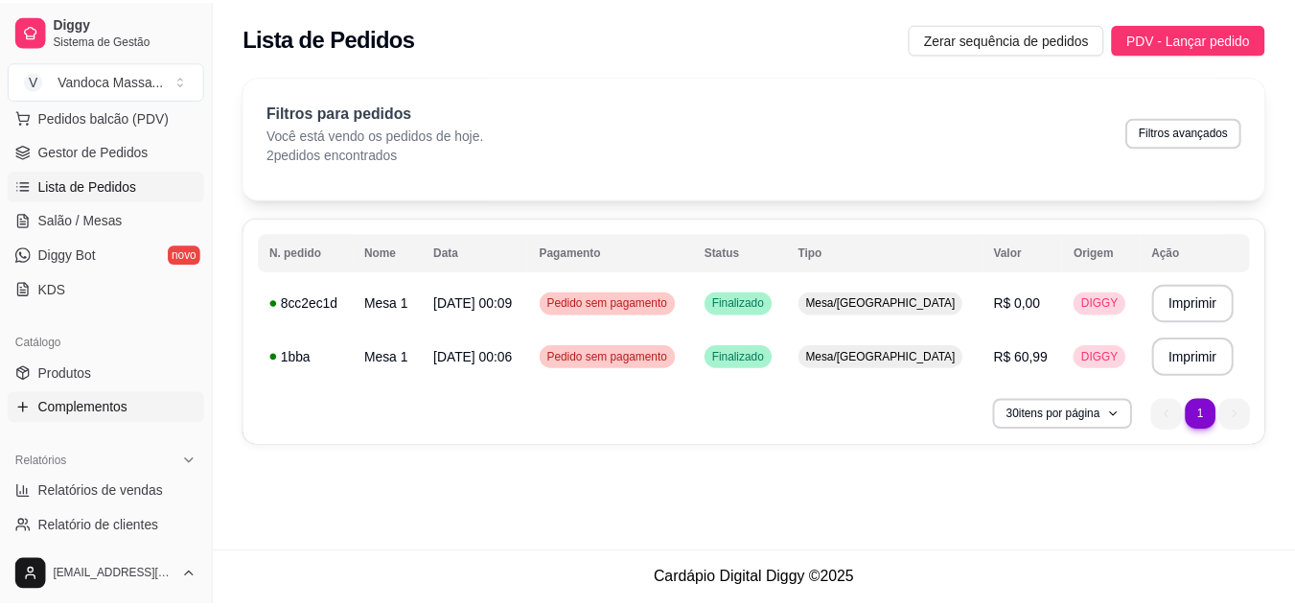
scroll to position [287, 0]
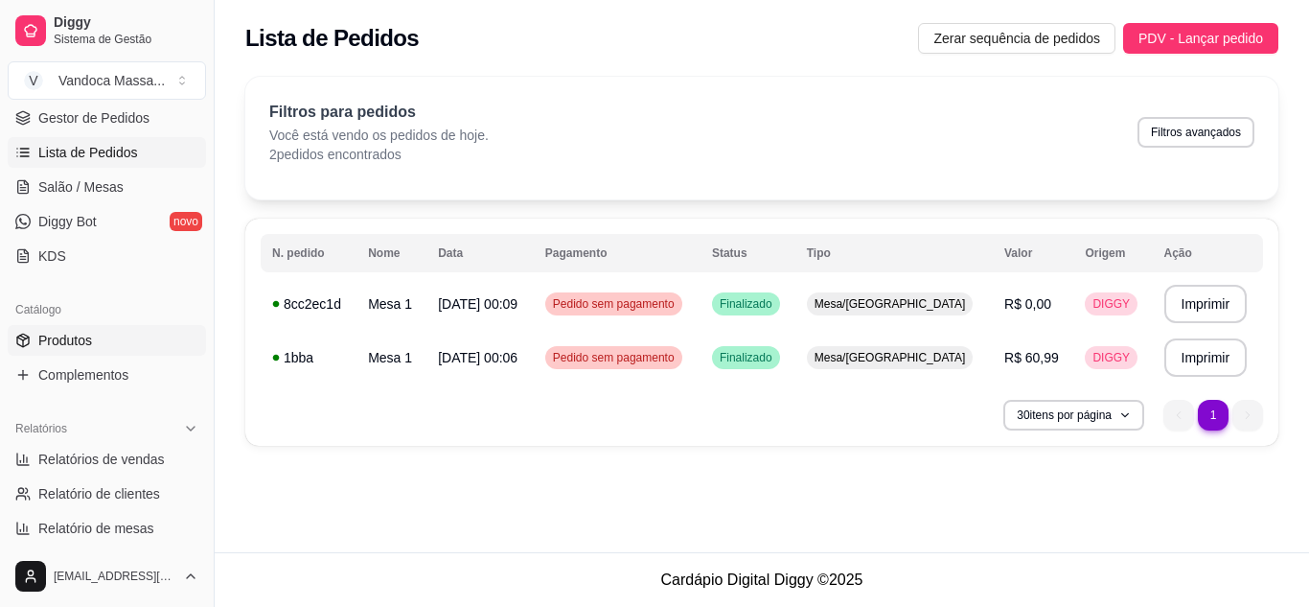
click at [69, 328] on link "Produtos" at bounding box center [107, 340] width 198 height 31
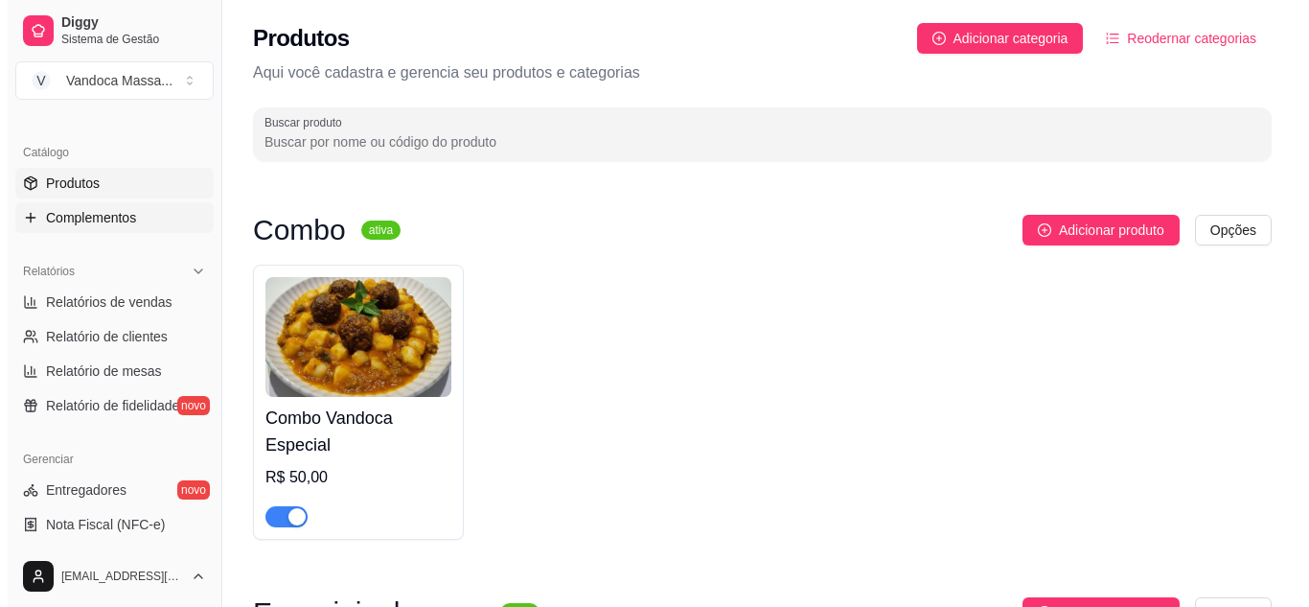
scroll to position [479, 0]
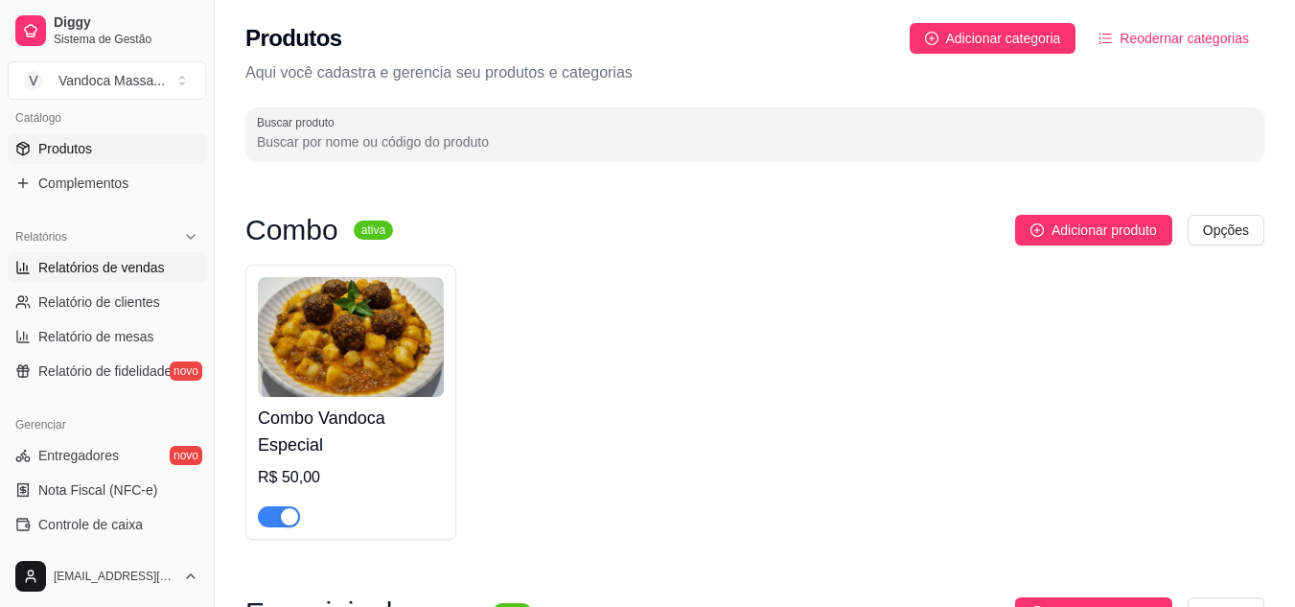
click at [112, 279] on link "Relatórios de vendas" at bounding box center [107, 267] width 198 height 31
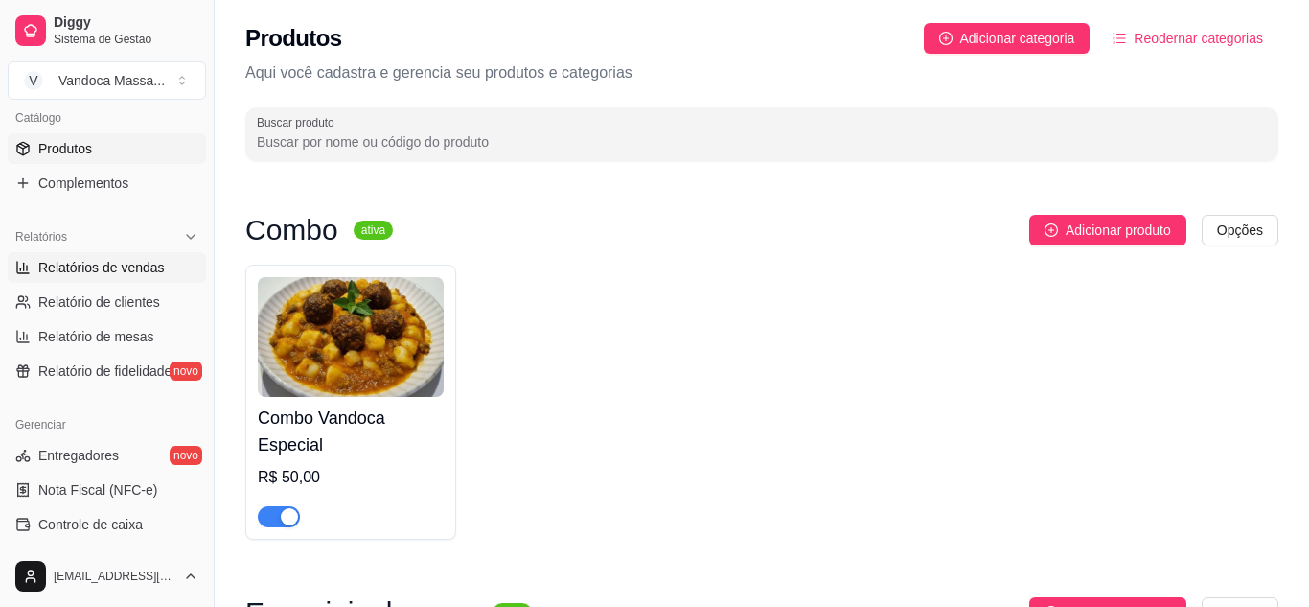
select select "ALL"
select select "0"
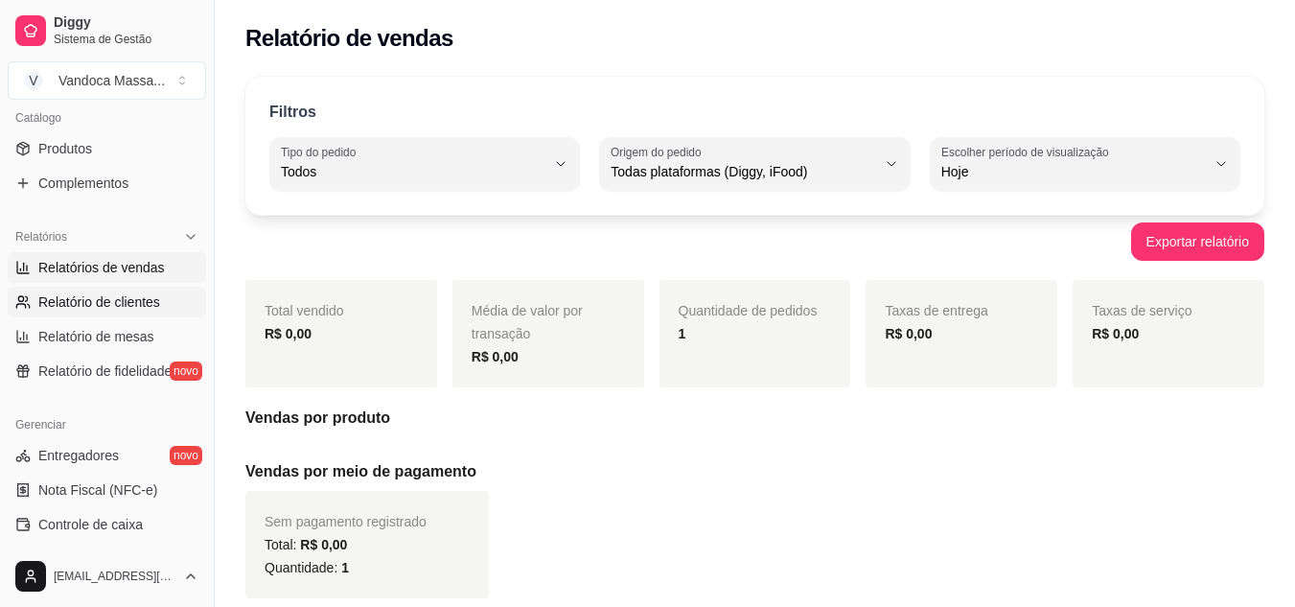
click at [116, 306] on span "Relatório de clientes" at bounding box center [99, 301] width 122 height 19
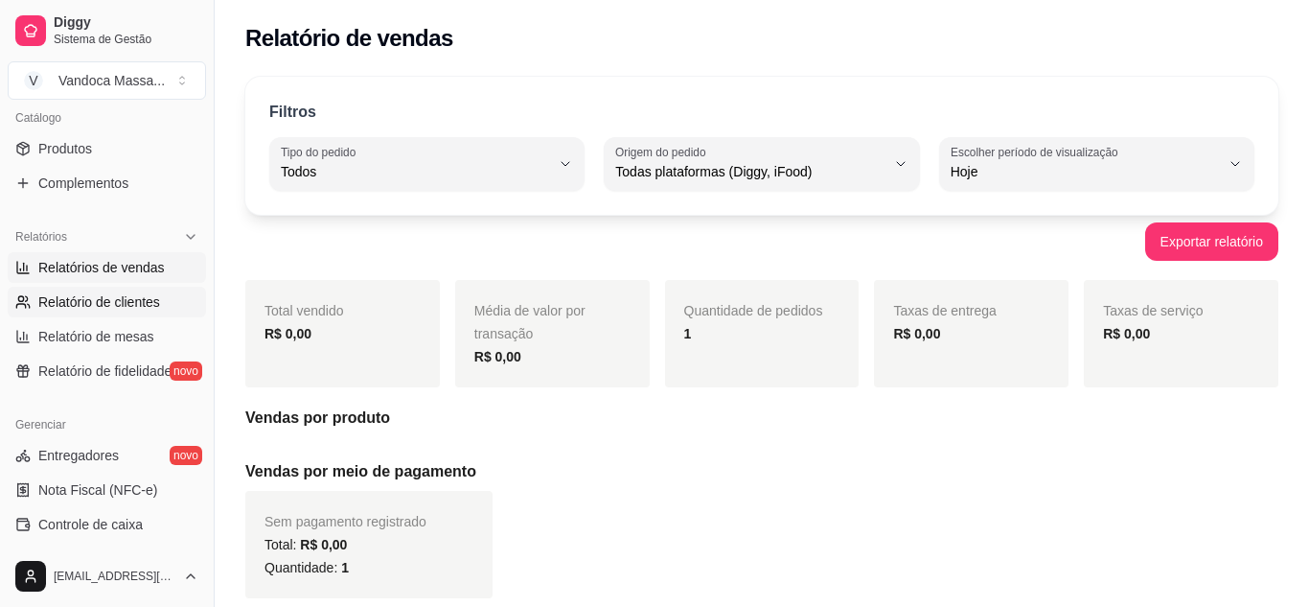
select select "30"
select select "HIGHEST_TOTAL_SPENT_WITH_ORDERS"
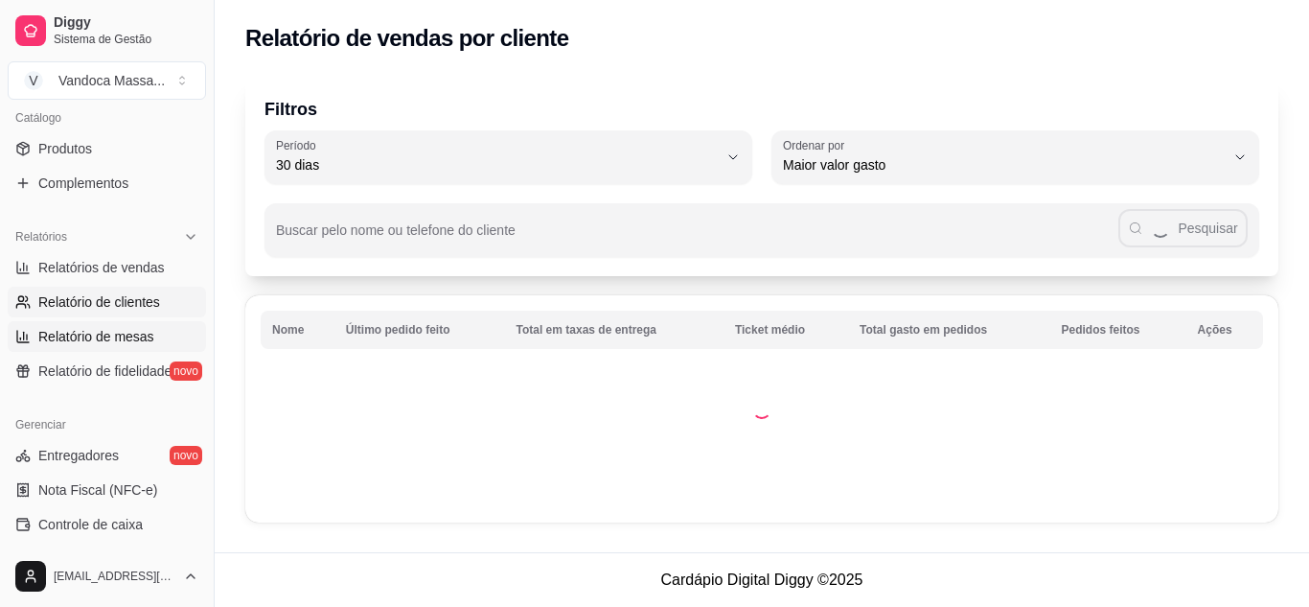
click at [114, 334] on span "Relatório de mesas" at bounding box center [96, 336] width 116 height 19
select select "TOTAL_OF_ORDERS"
select select "7"
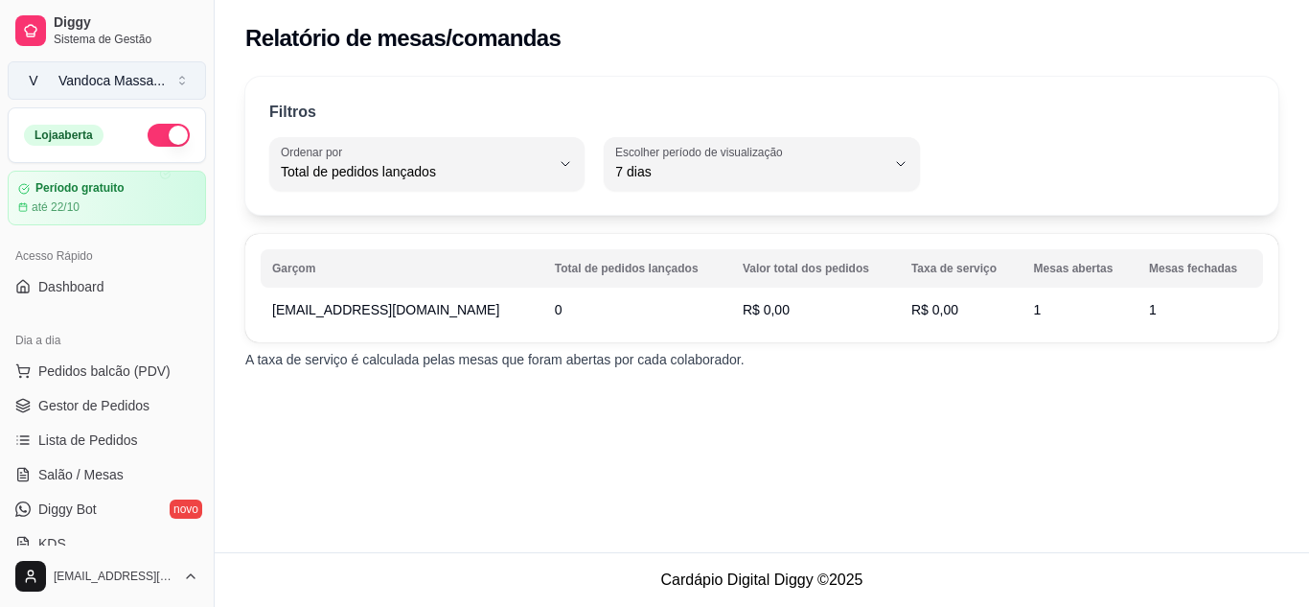
click at [110, 82] on div "Vandoca Massa ..." at bounding box center [111, 80] width 106 height 19
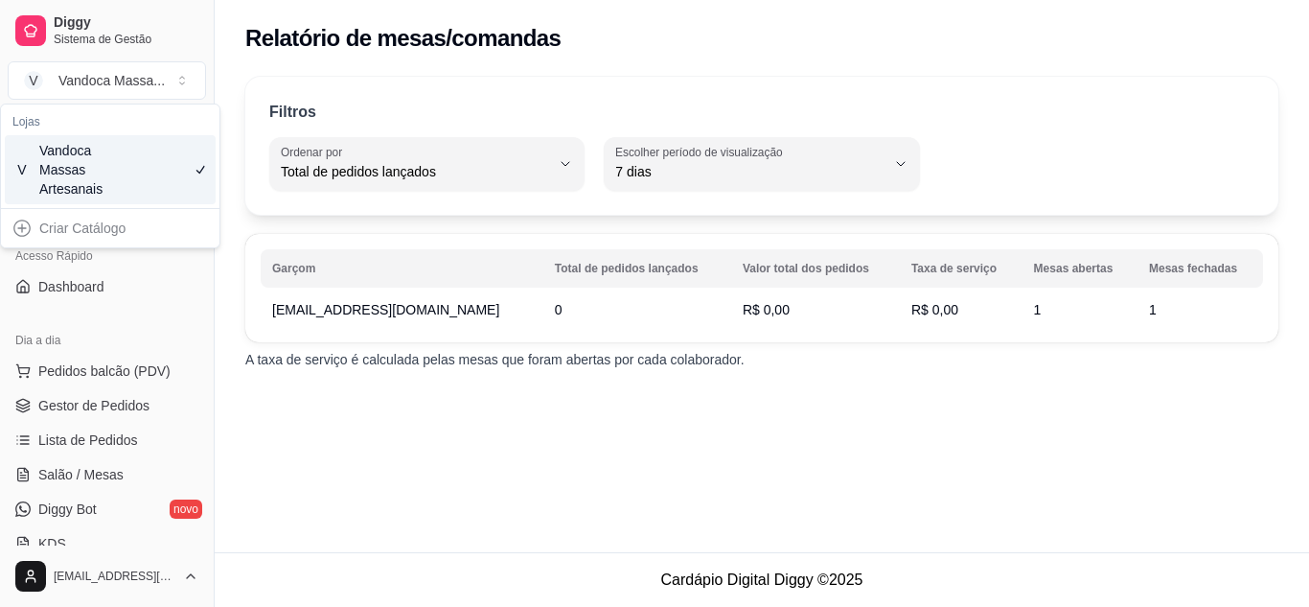
click at [93, 180] on div "Vandoca Massas Artesanais" at bounding box center [82, 169] width 86 height 57
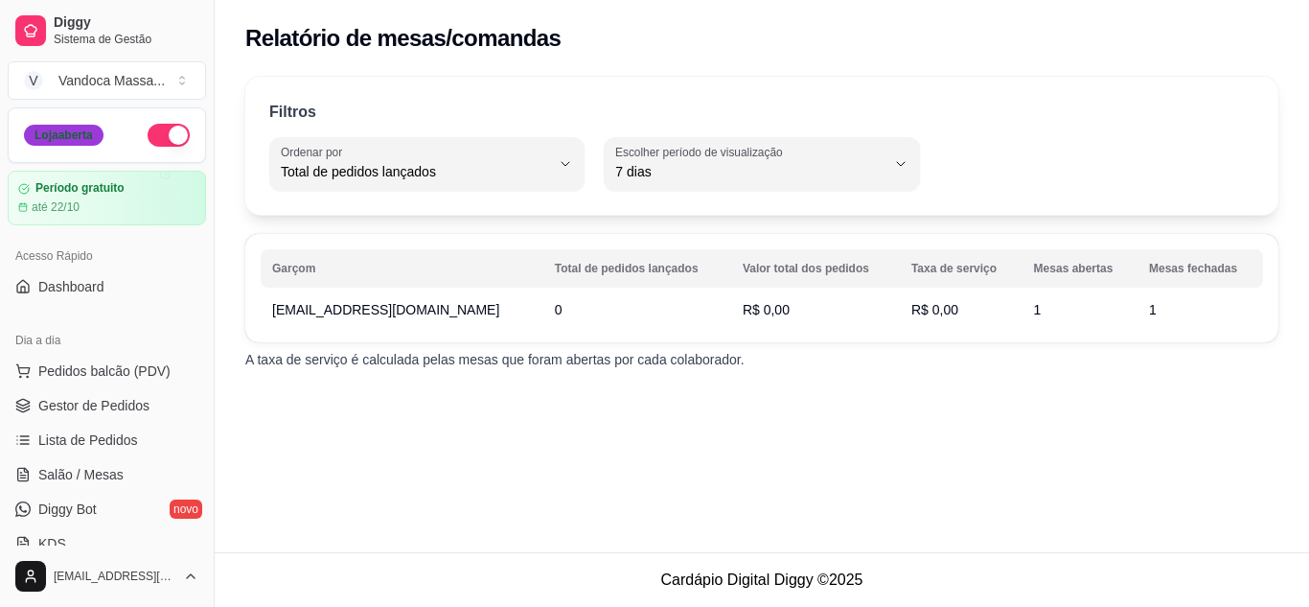
click at [74, 144] on div "Loja aberta" at bounding box center [64, 135] width 80 height 21
click at [84, 189] on article "Período gratuito" at bounding box center [79, 188] width 90 height 14
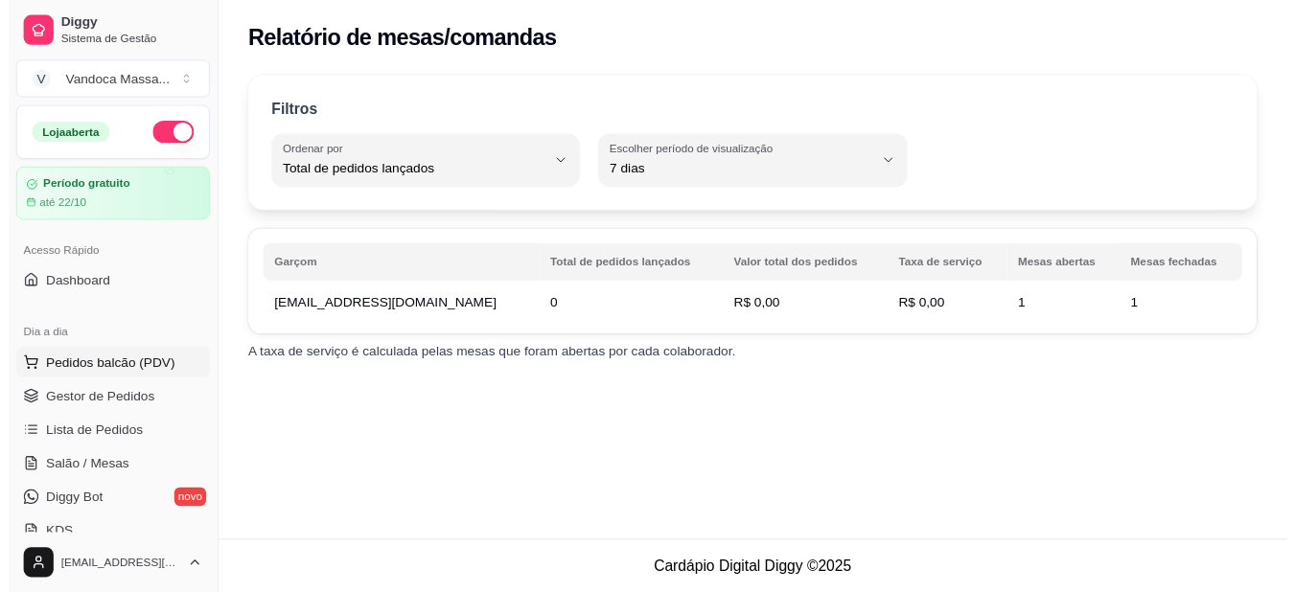
scroll to position [96, 0]
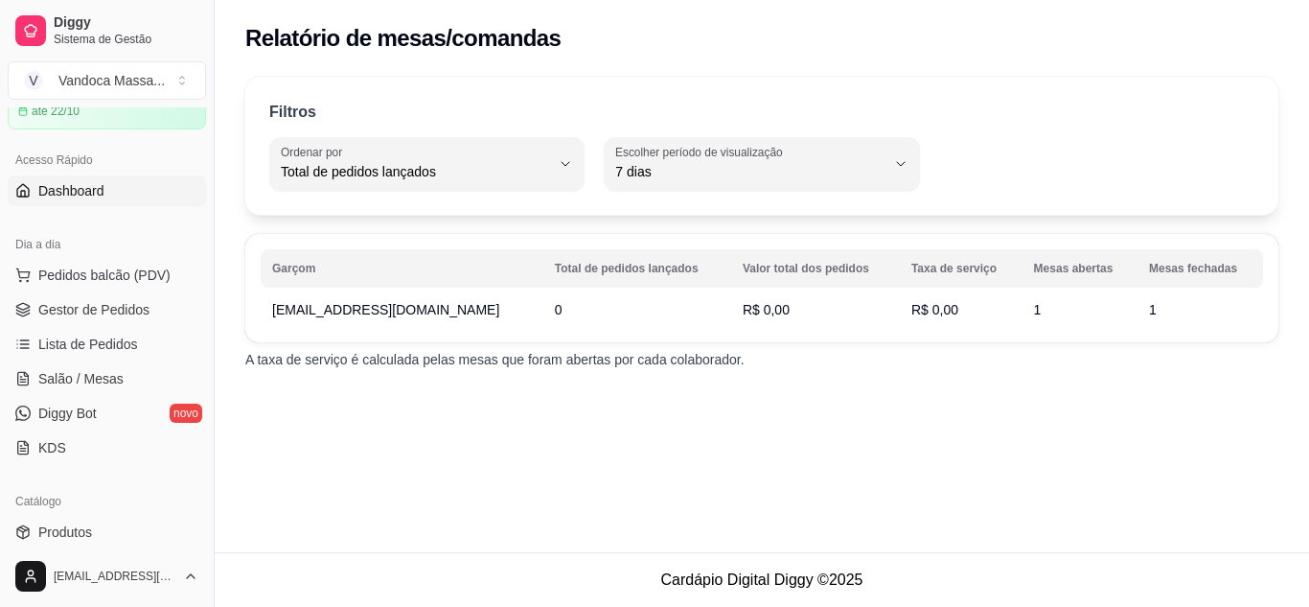
click at [92, 189] on span "Dashboard" at bounding box center [71, 190] width 66 height 19
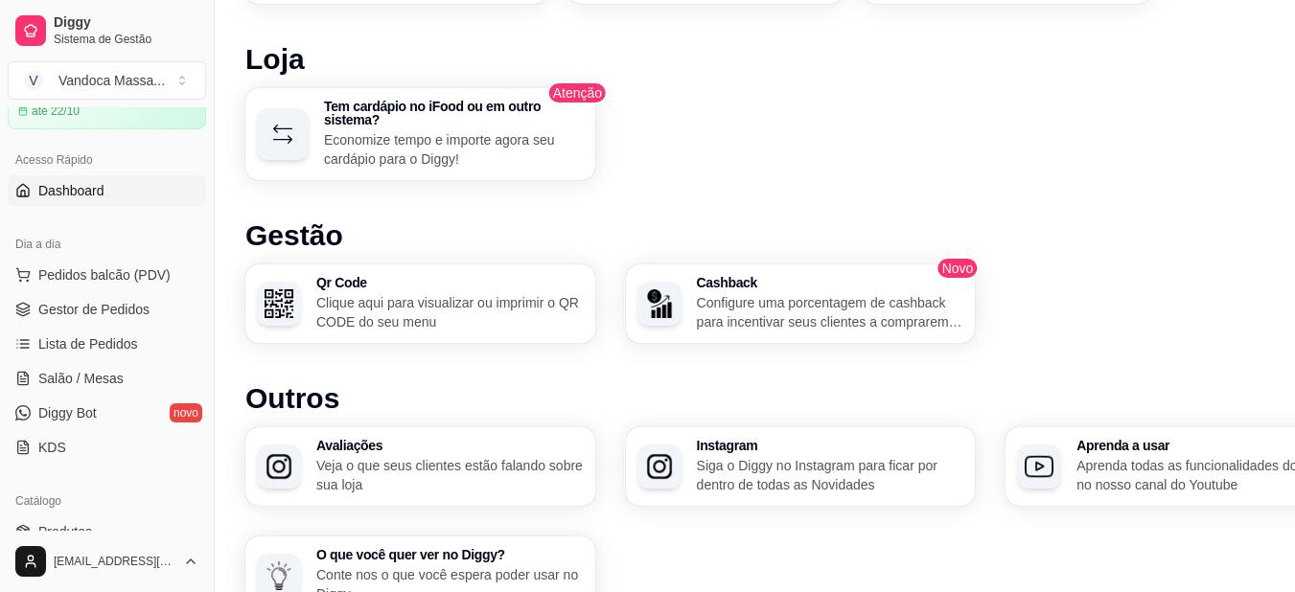
scroll to position [955, 0]
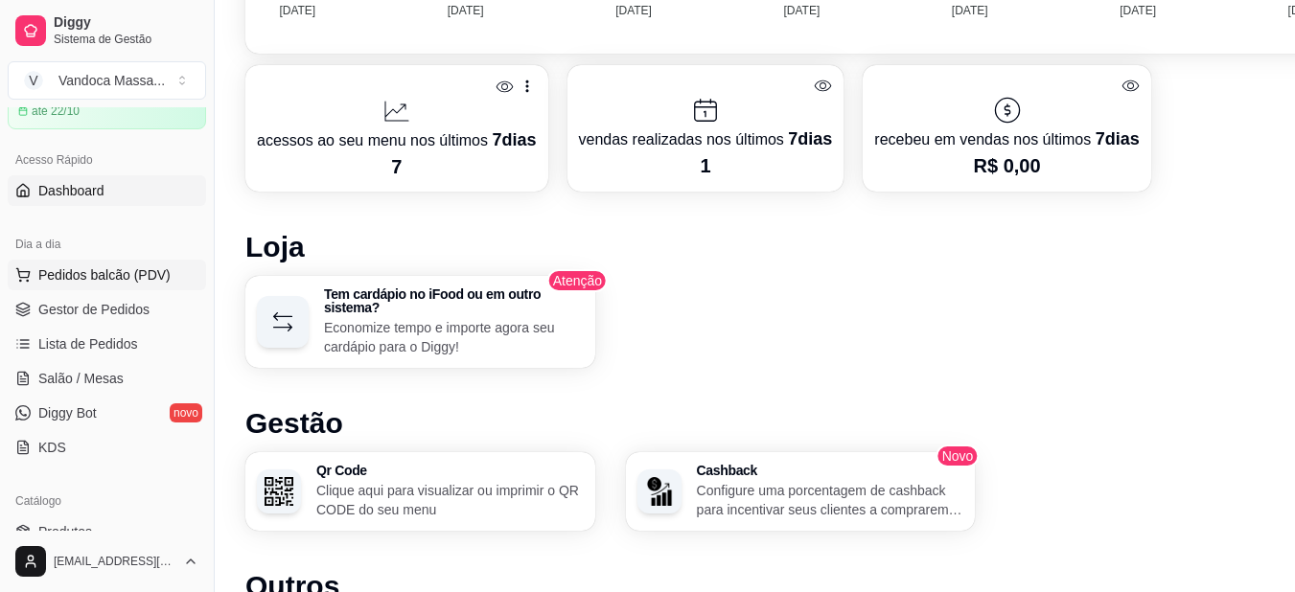
click at [55, 269] on span "Pedidos balcão (PDV)" at bounding box center [104, 274] width 132 height 19
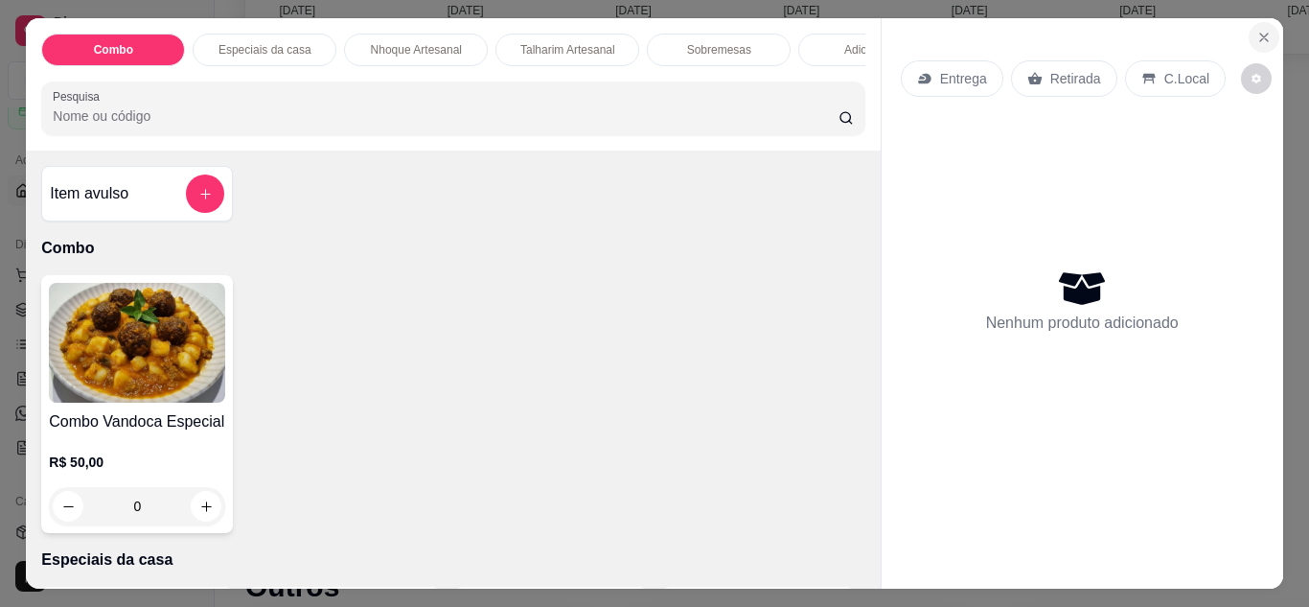
click at [1256, 30] on icon "Close" at bounding box center [1263, 37] width 15 height 15
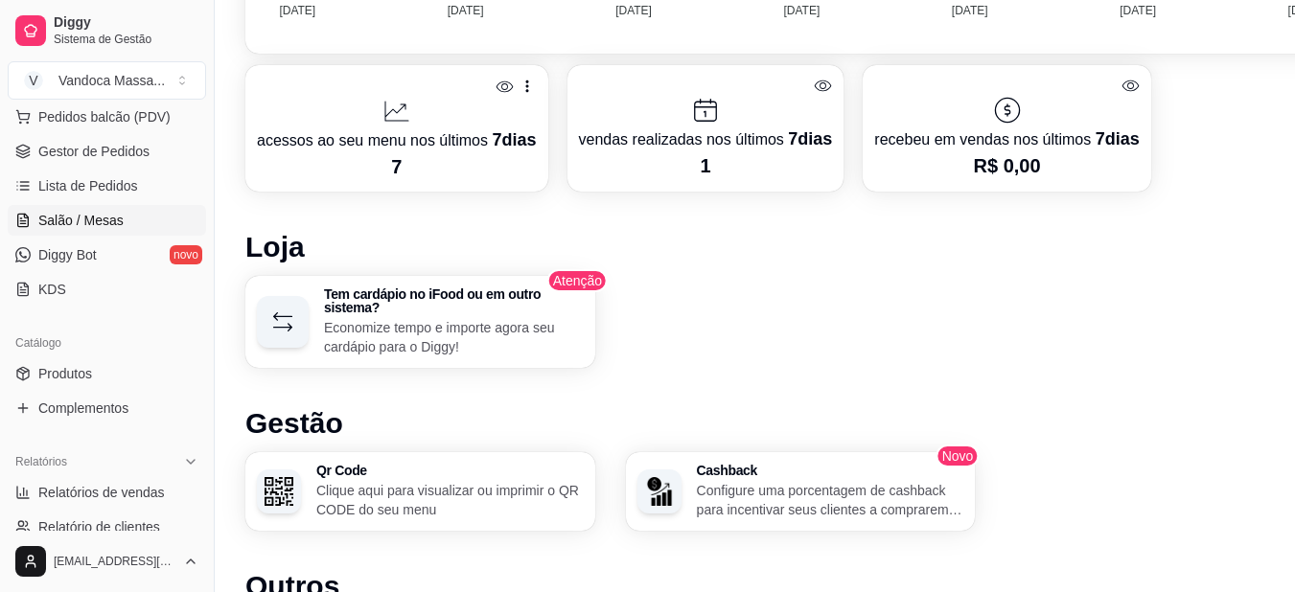
scroll to position [287, 0]
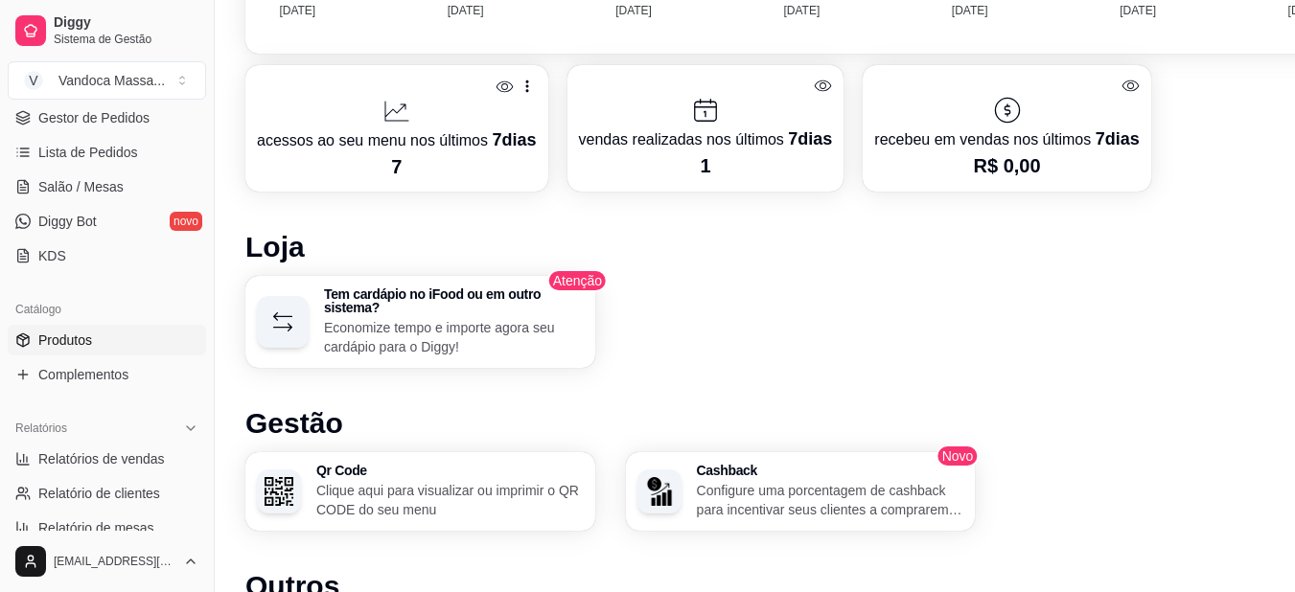
click at [63, 342] on span "Produtos" at bounding box center [65, 340] width 54 height 19
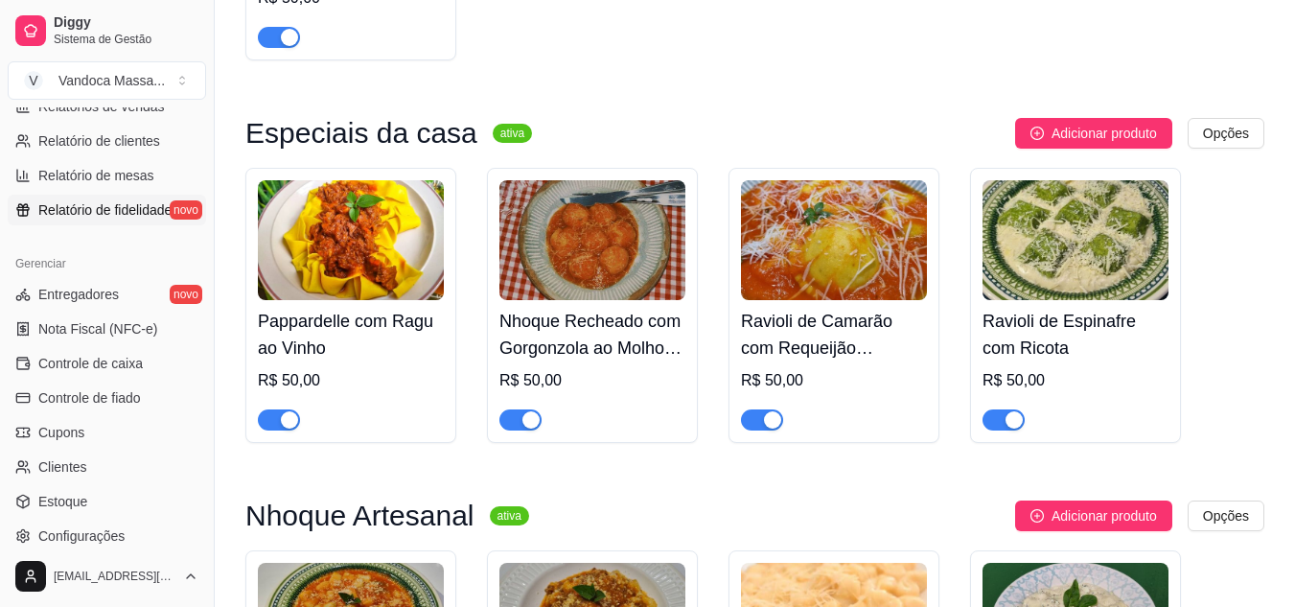
scroll to position [671, 0]
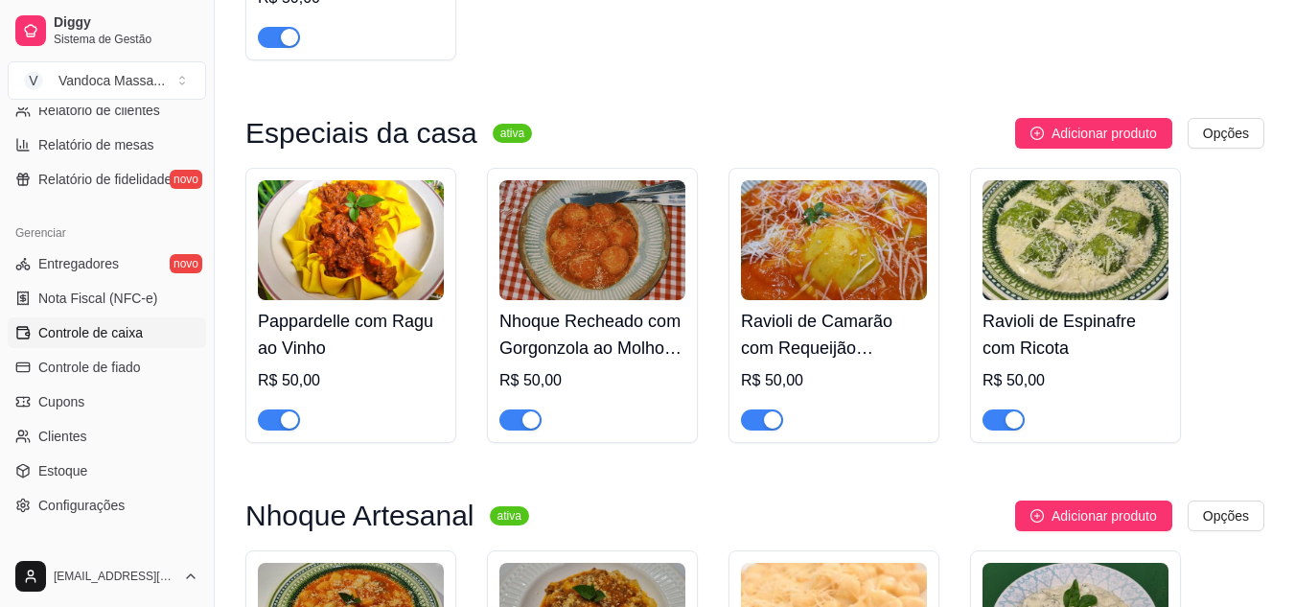
click at [145, 340] on link "Controle de caixa" at bounding box center [107, 332] width 198 height 31
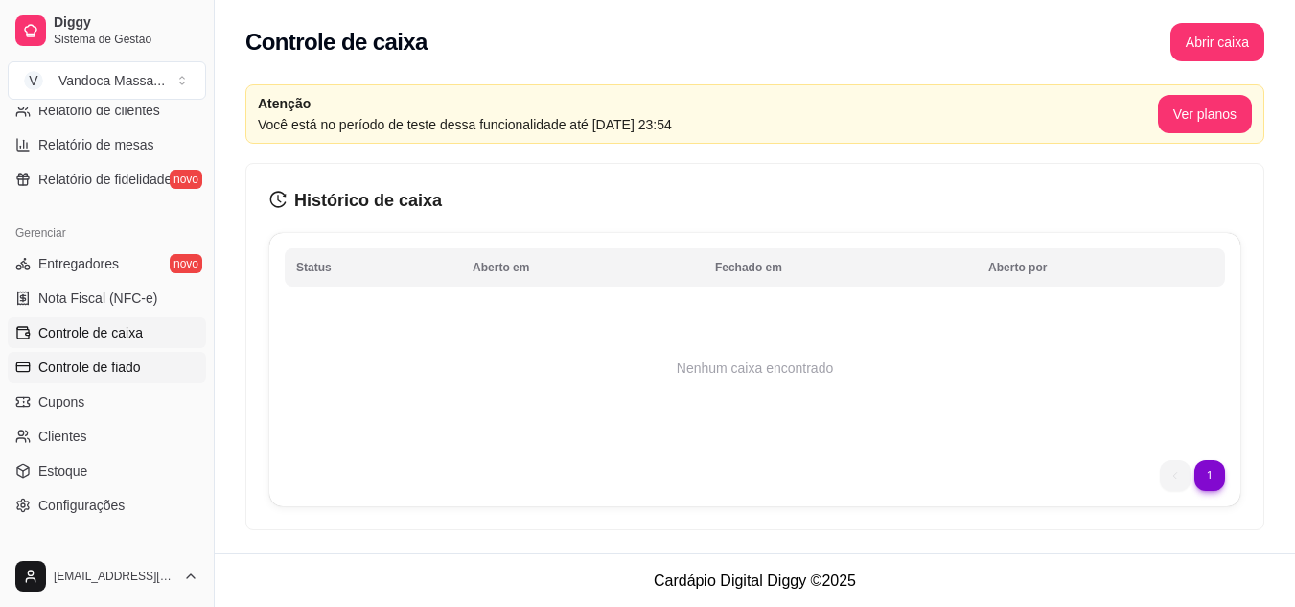
click at [145, 376] on link "Controle de fiado" at bounding box center [107, 367] width 198 height 31
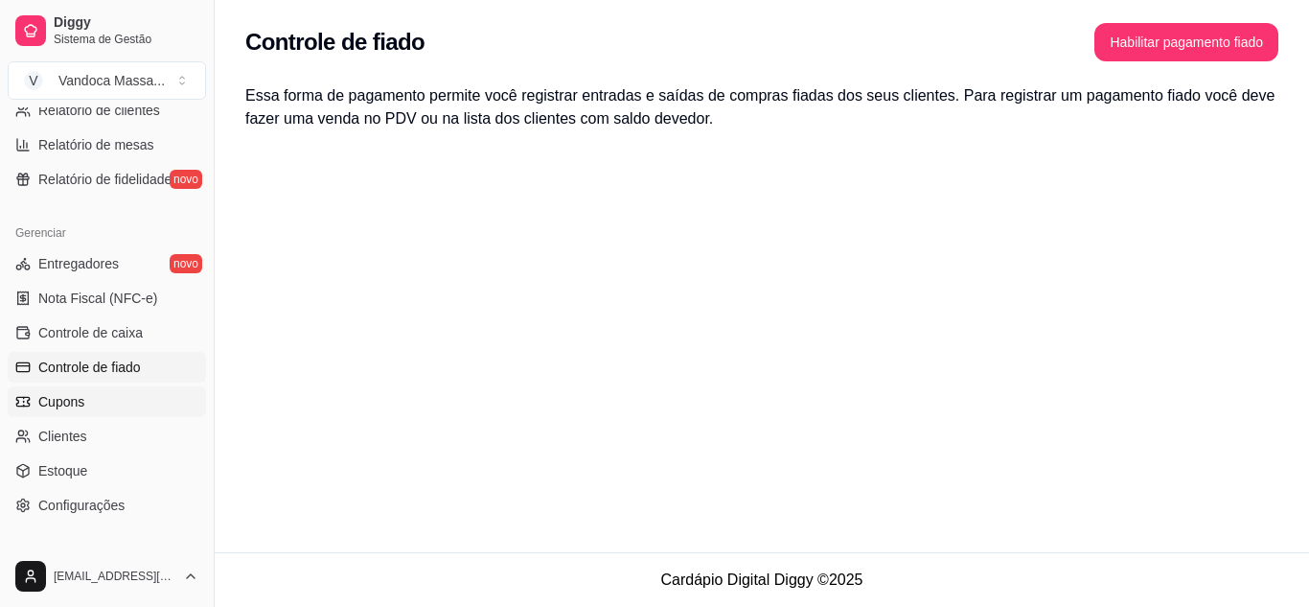
click at [116, 405] on link "Cupons" at bounding box center [107, 401] width 198 height 31
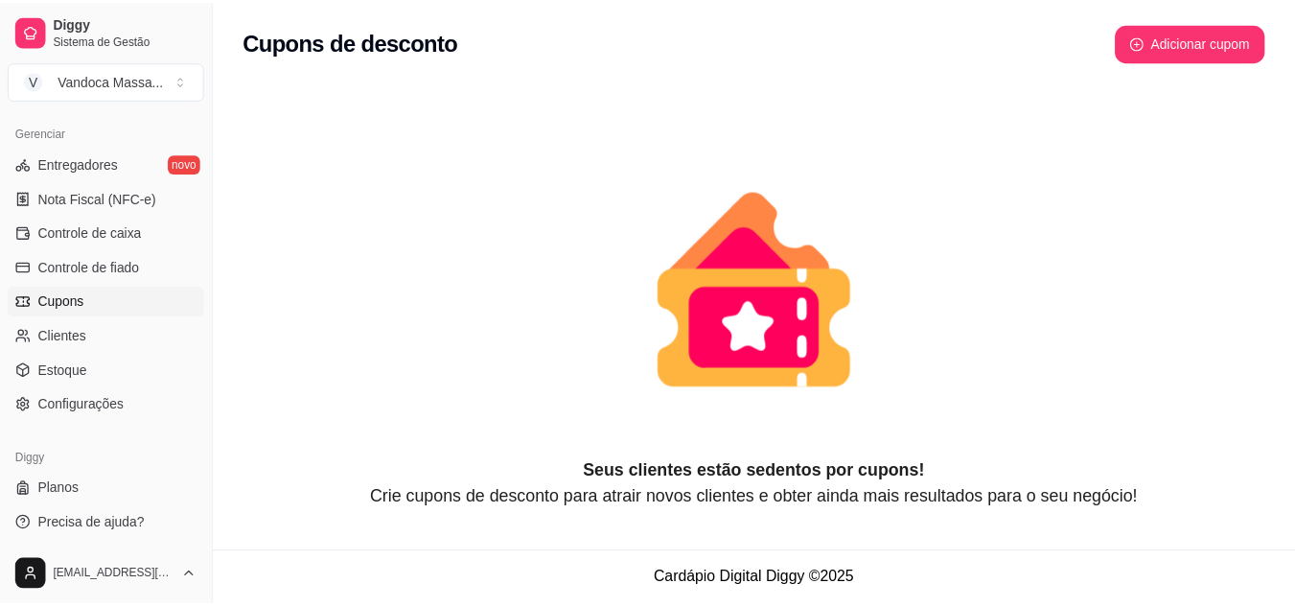
scroll to position [772, 0]
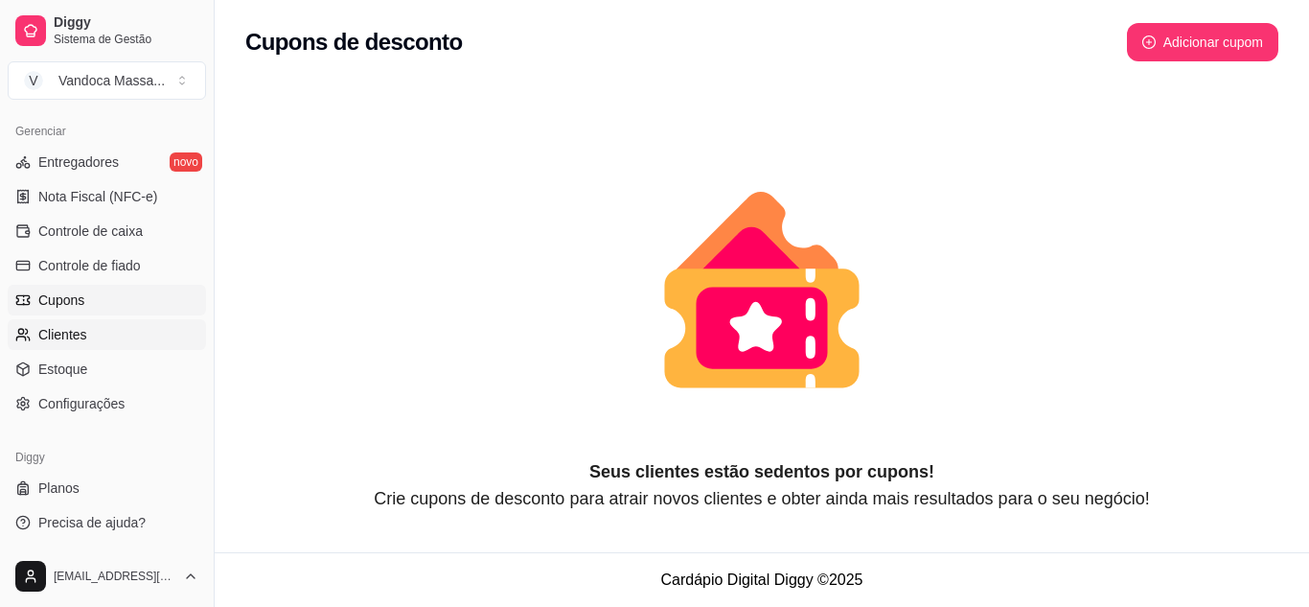
click at [105, 340] on link "Clientes" at bounding box center [107, 334] width 198 height 31
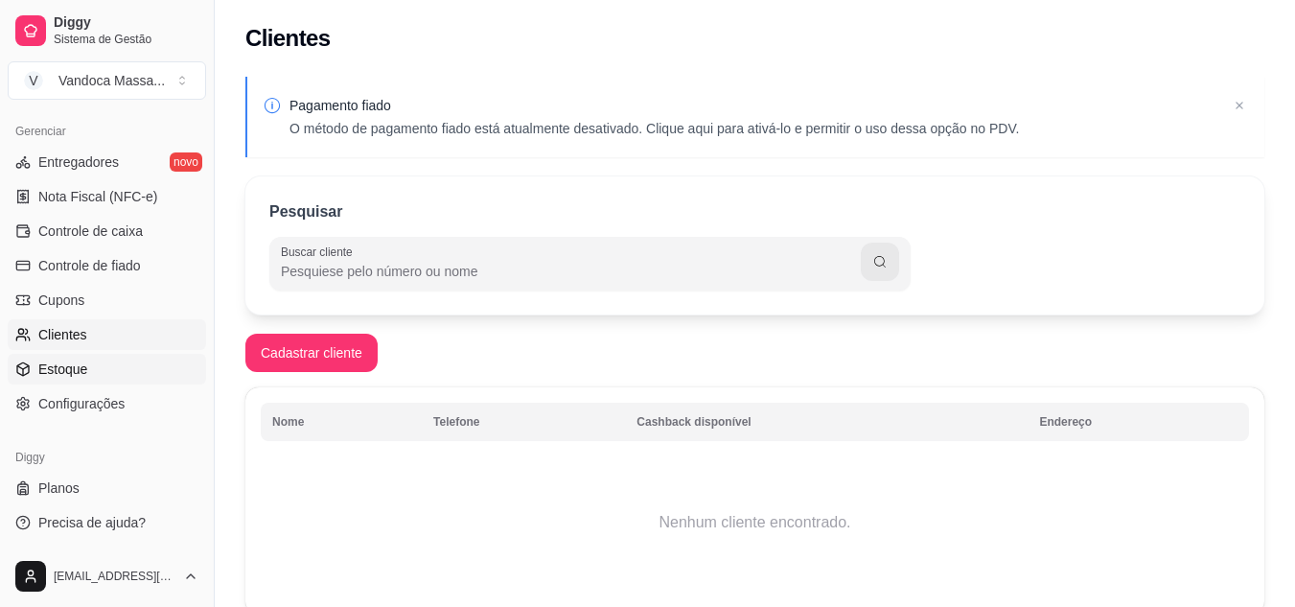
click at [95, 362] on link "Estoque" at bounding box center [107, 369] width 198 height 31
select select "QUANTITY_ORDER"
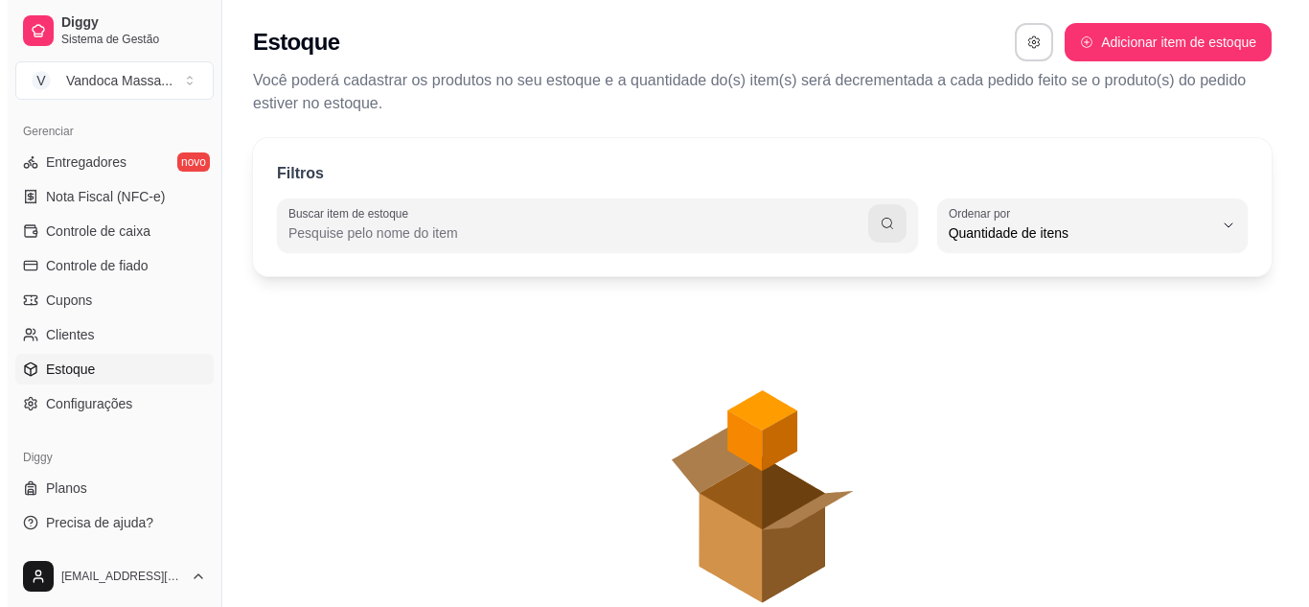
scroll to position [18, 0]
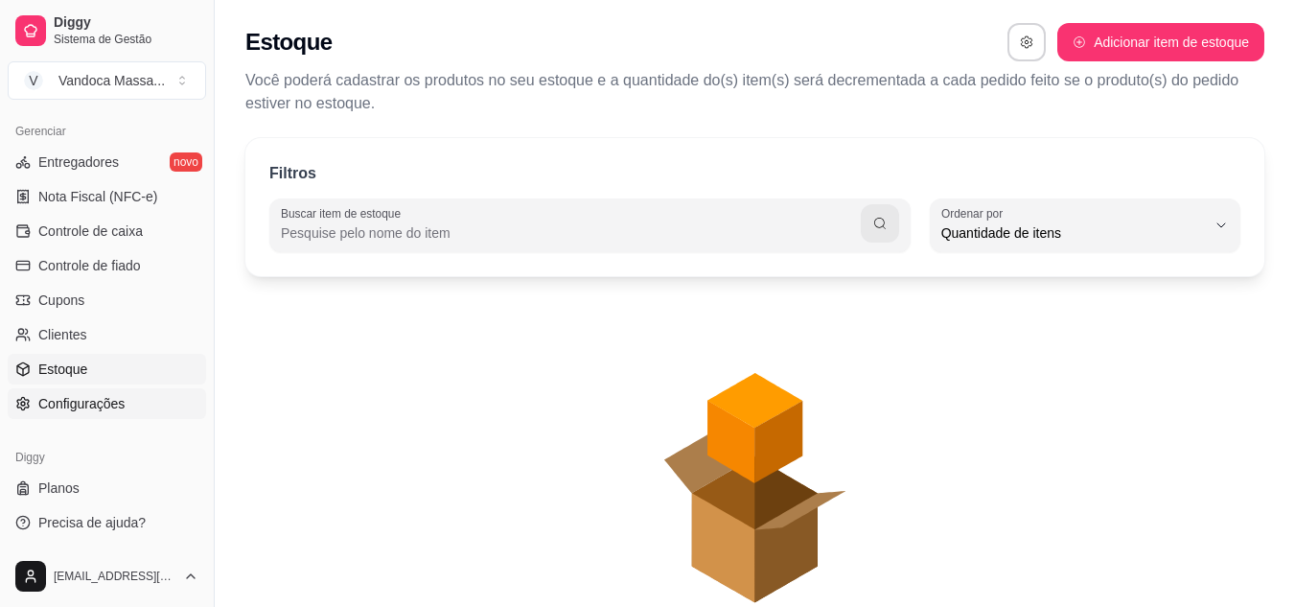
click at [103, 390] on link "Configurações" at bounding box center [107, 403] width 198 height 31
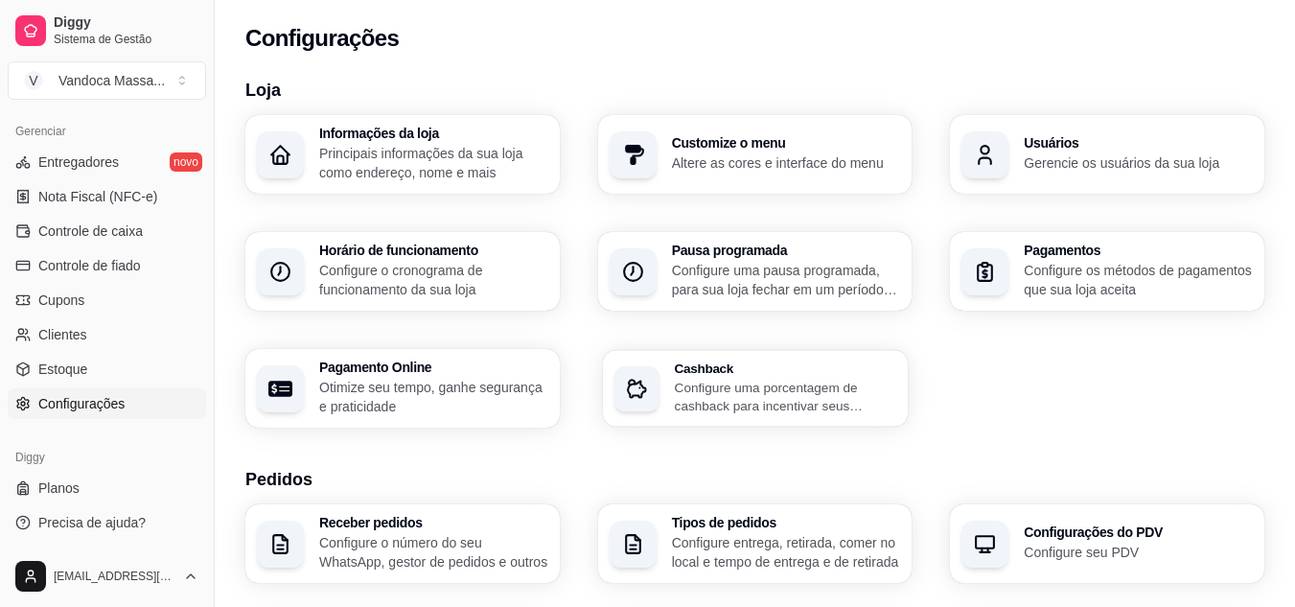
click at [682, 399] on p "Configure uma porcentagem de cashback para incentivar seus clientes a comprarem…" at bounding box center [785, 396] width 222 height 37
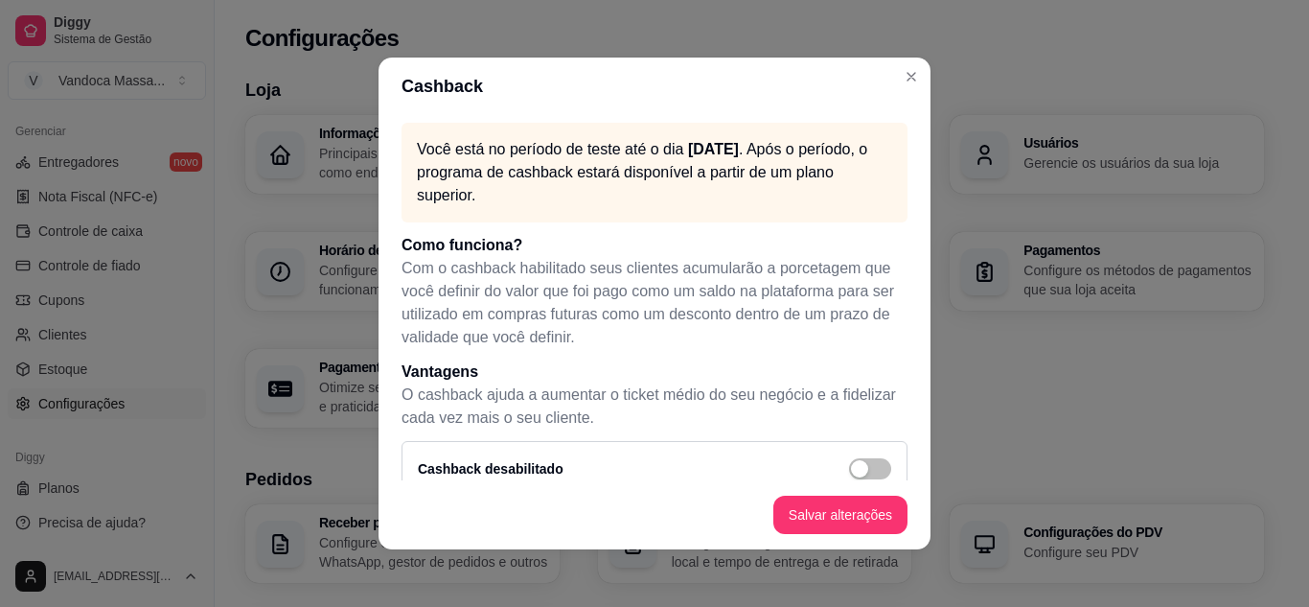
scroll to position [32, 0]
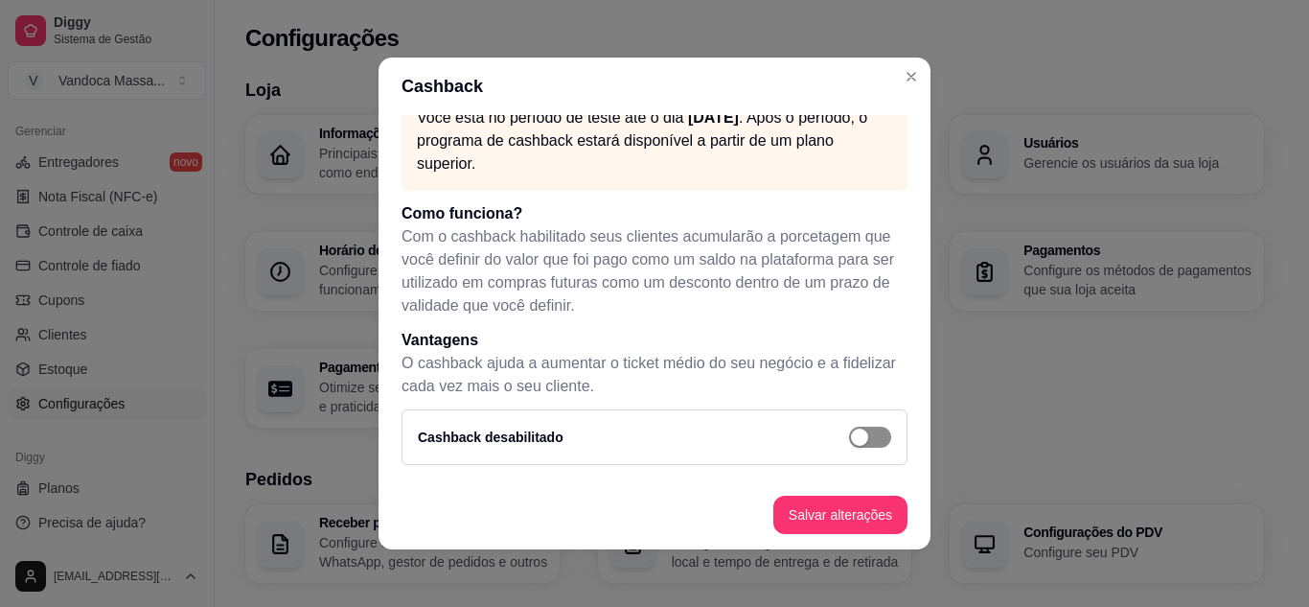
click at [867, 441] on span "button" at bounding box center [870, 436] width 42 height 21
click at [872, 435] on div "button" at bounding box center [880, 436] width 17 height 17
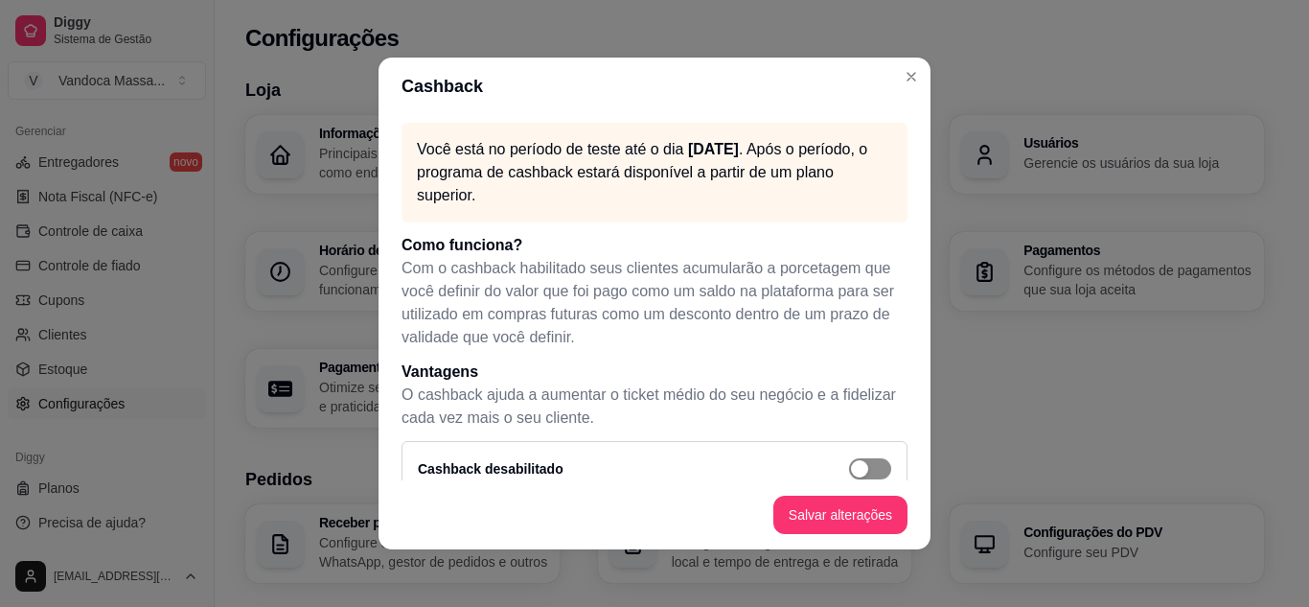
click at [856, 467] on span "button" at bounding box center [870, 468] width 42 height 21
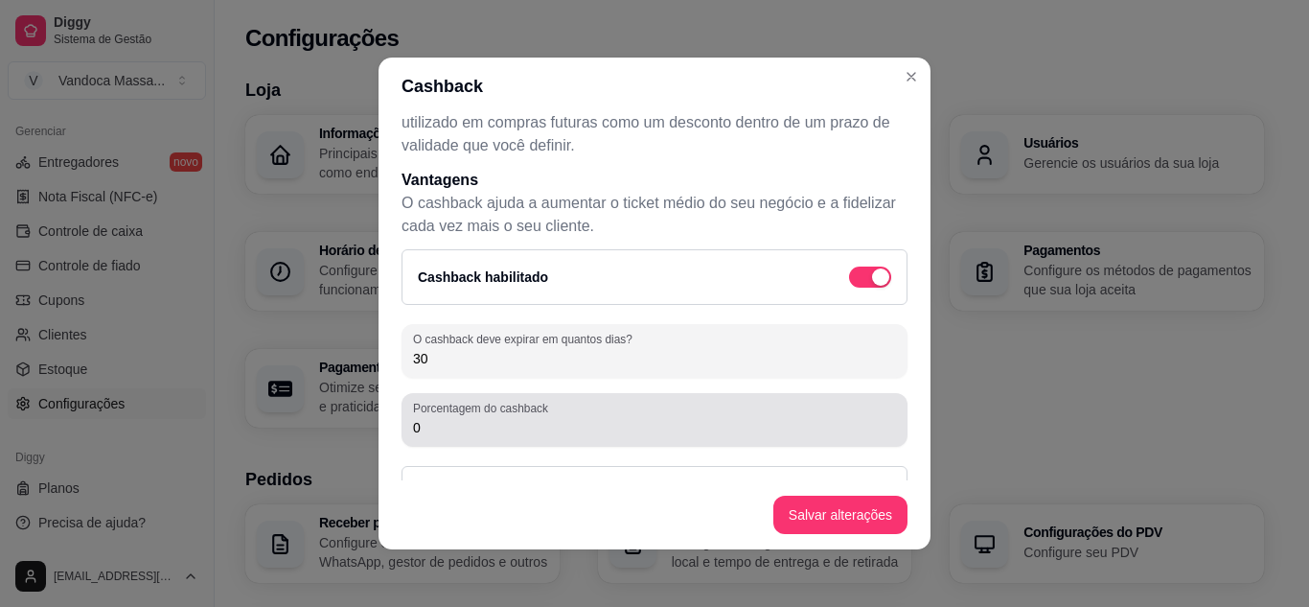
scroll to position [264, 0]
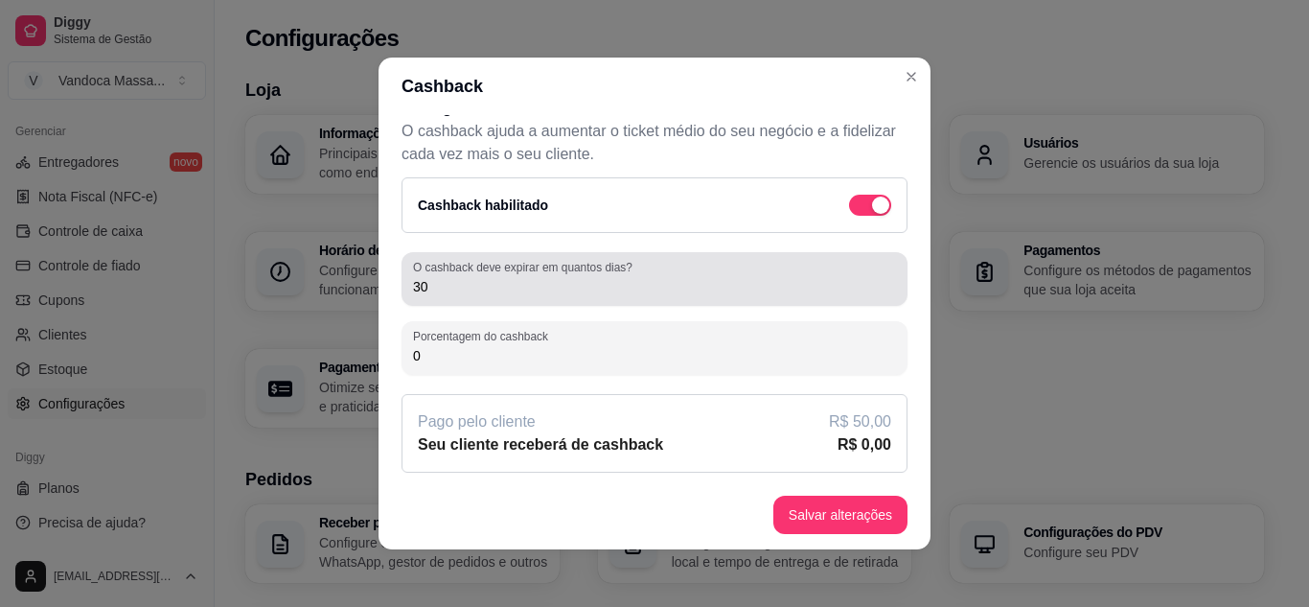
click at [699, 298] on div "O cashback deve expirar em quantos dias? 30" at bounding box center [655, 279] width 506 height 54
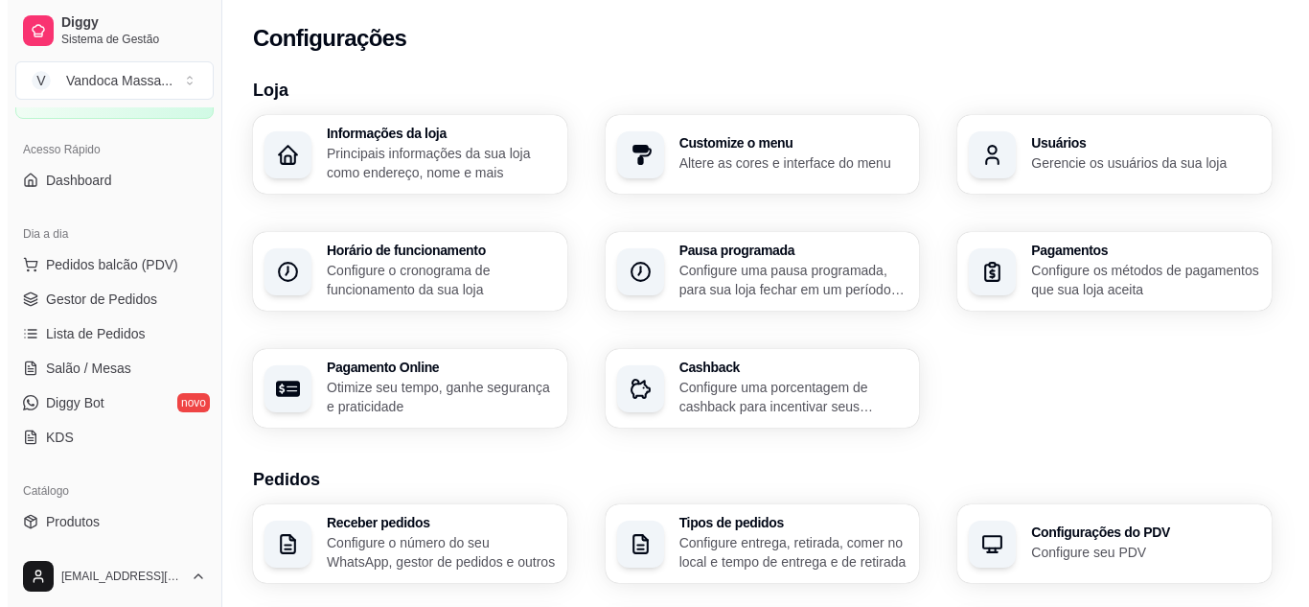
scroll to position [0, 0]
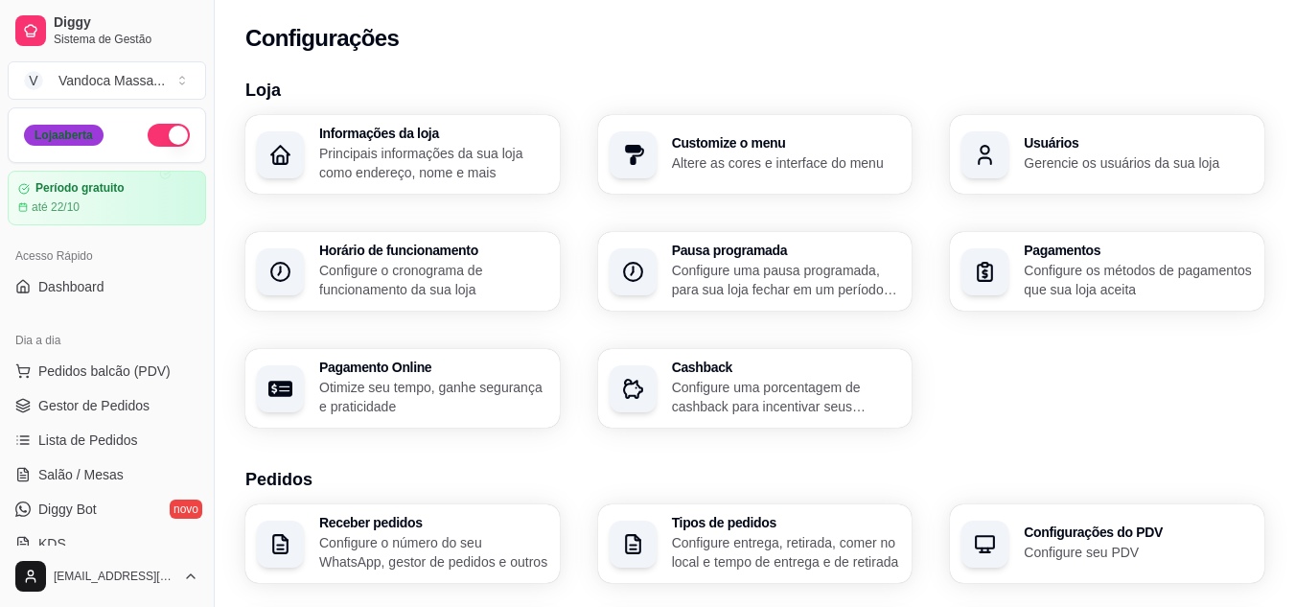
click at [76, 135] on div "Loja aberta" at bounding box center [64, 135] width 80 height 21
click at [100, 223] on div "Período gratuito até 22/10" at bounding box center [107, 199] width 200 height 56
click at [751, 393] on p "Configure uma porcentagem de cashback para incentivar seus clientes a comprarem…" at bounding box center [786, 397] width 229 height 38
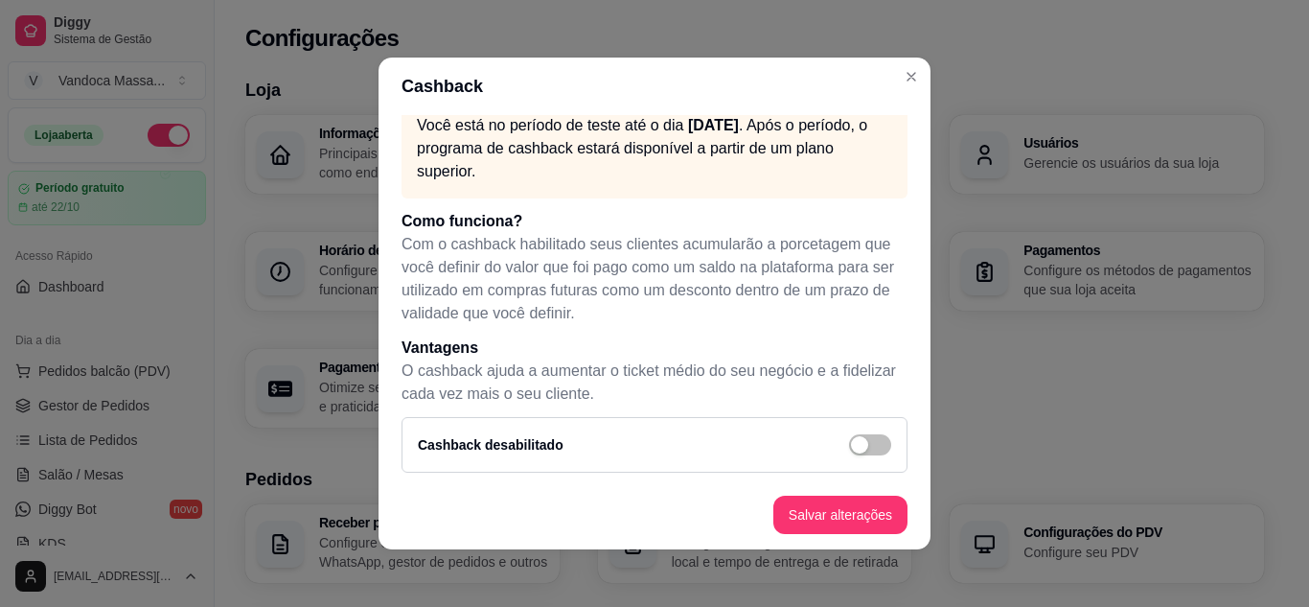
scroll to position [32, 0]
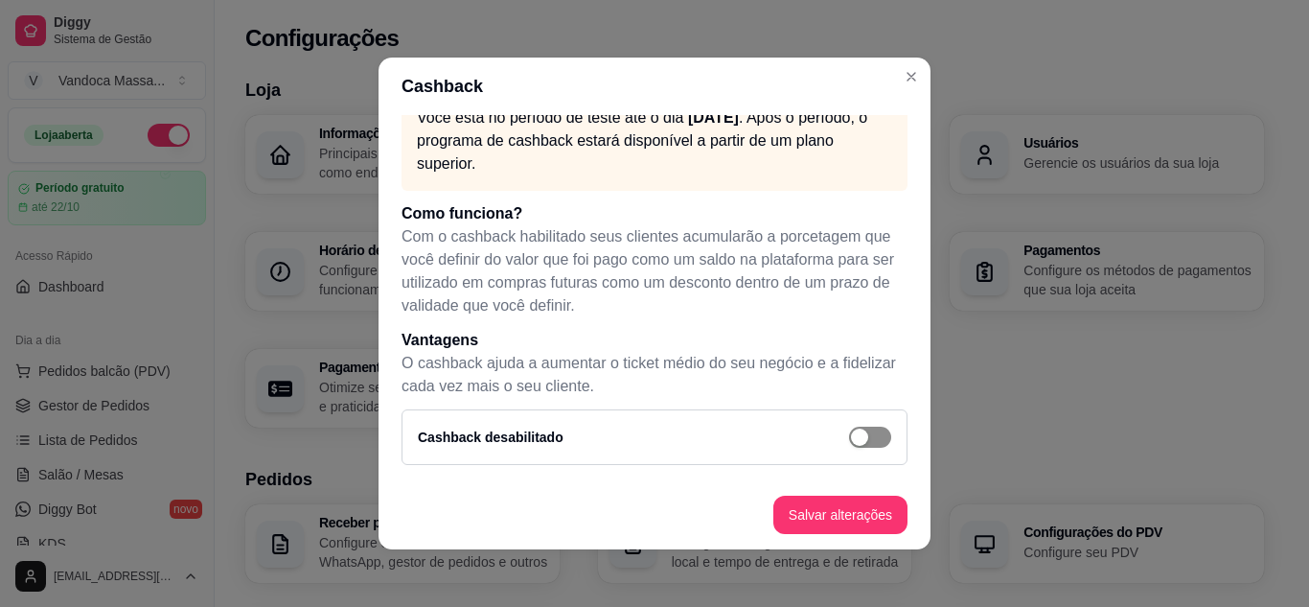
click at [851, 435] on div "button" at bounding box center [859, 436] width 17 height 17
click at [853, 514] on button "Salvar alterações" at bounding box center [840, 514] width 134 height 38
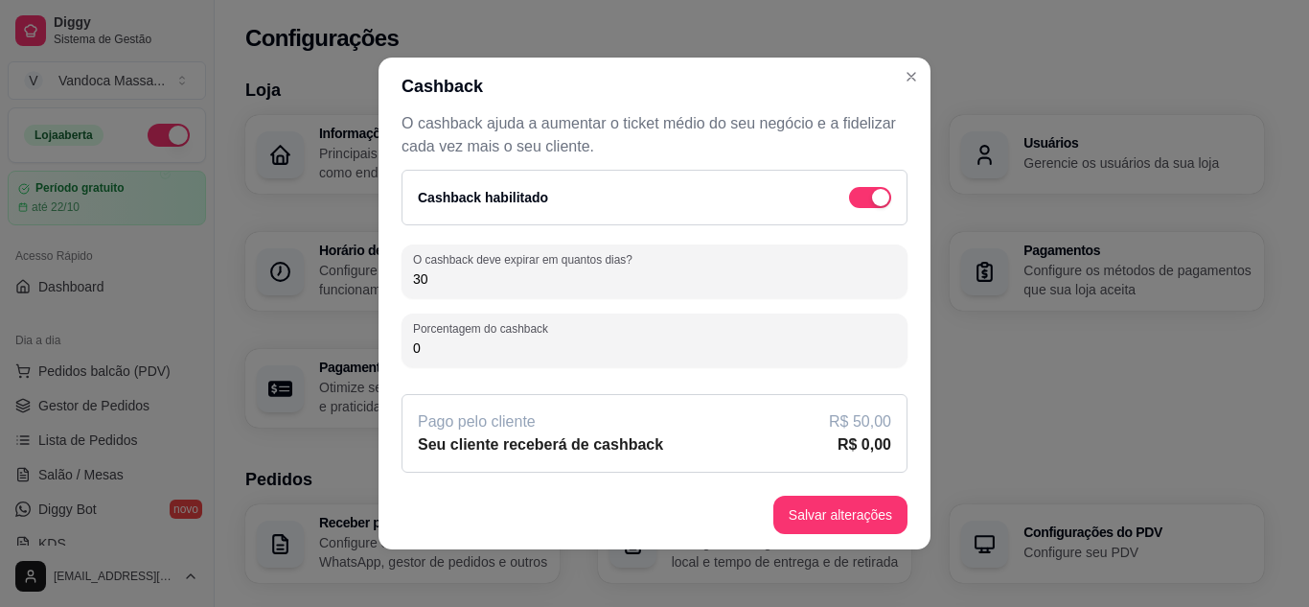
scroll to position [4, 0]
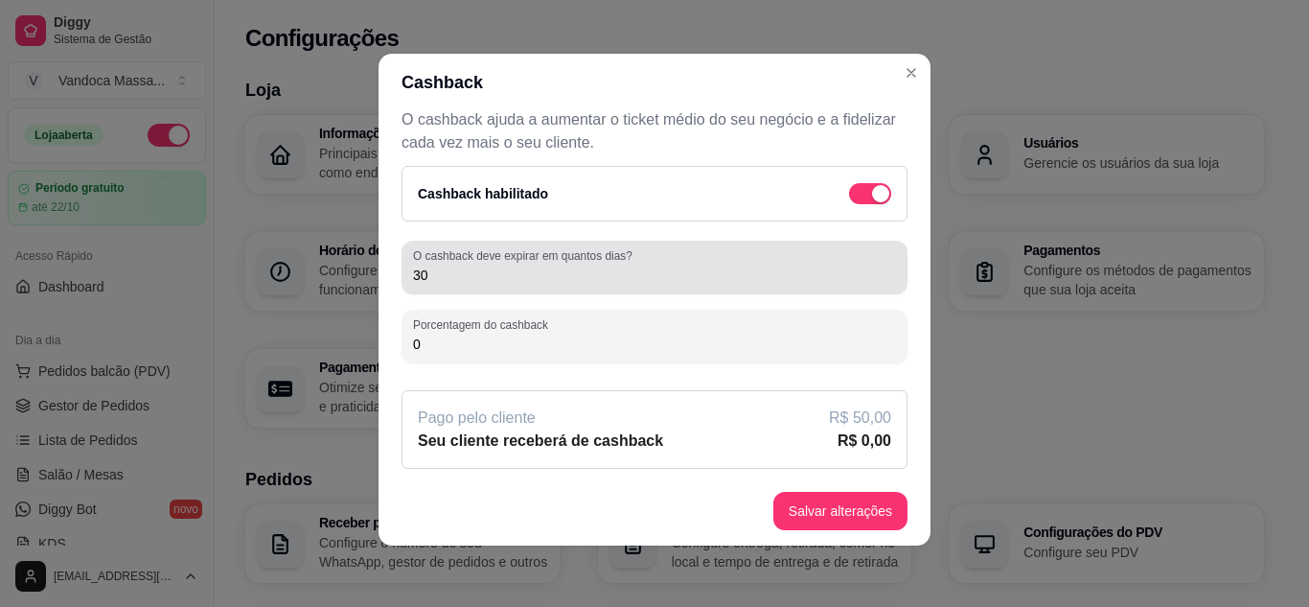
click at [541, 287] on div "O cashback deve expirar em quantos dias? 30" at bounding box center [655, 268] width 506 height 54
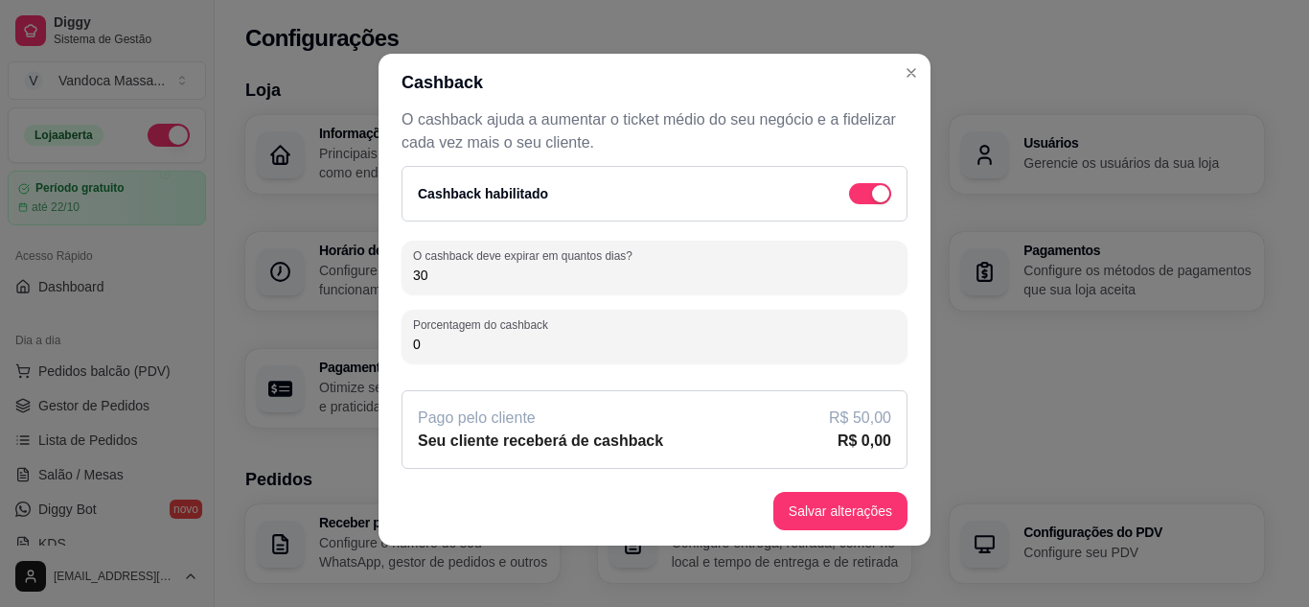
type input "3"
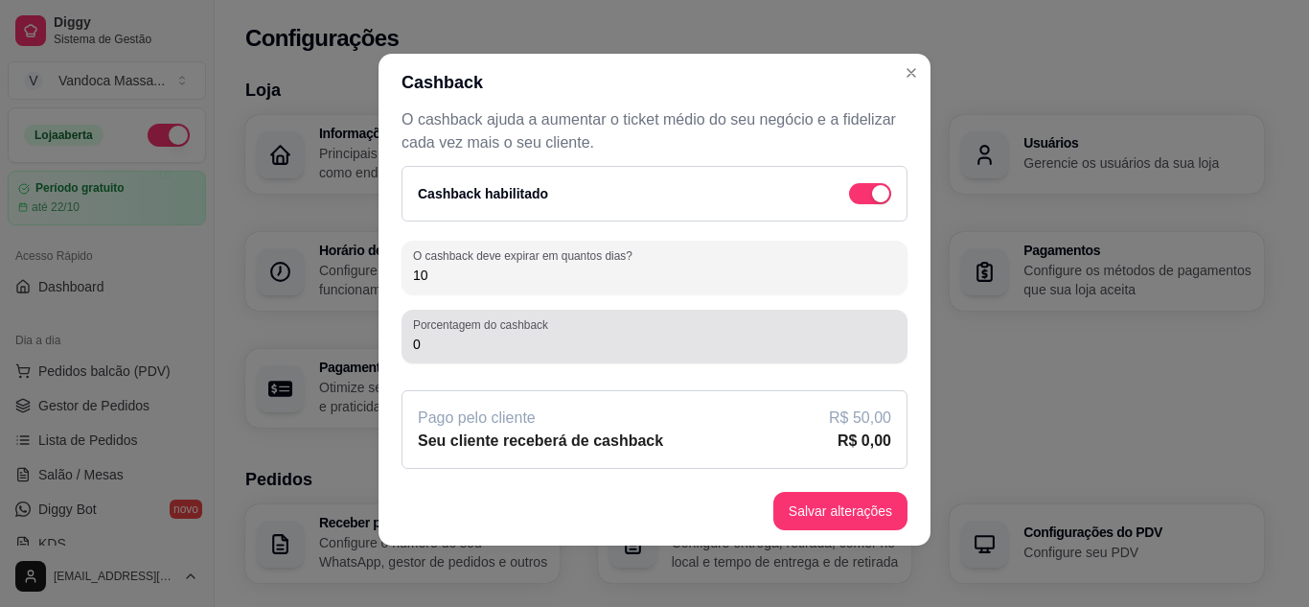
type input "10"
click at [462, 336] on input "0" at bounding box center [654, 343] width 483 height 19
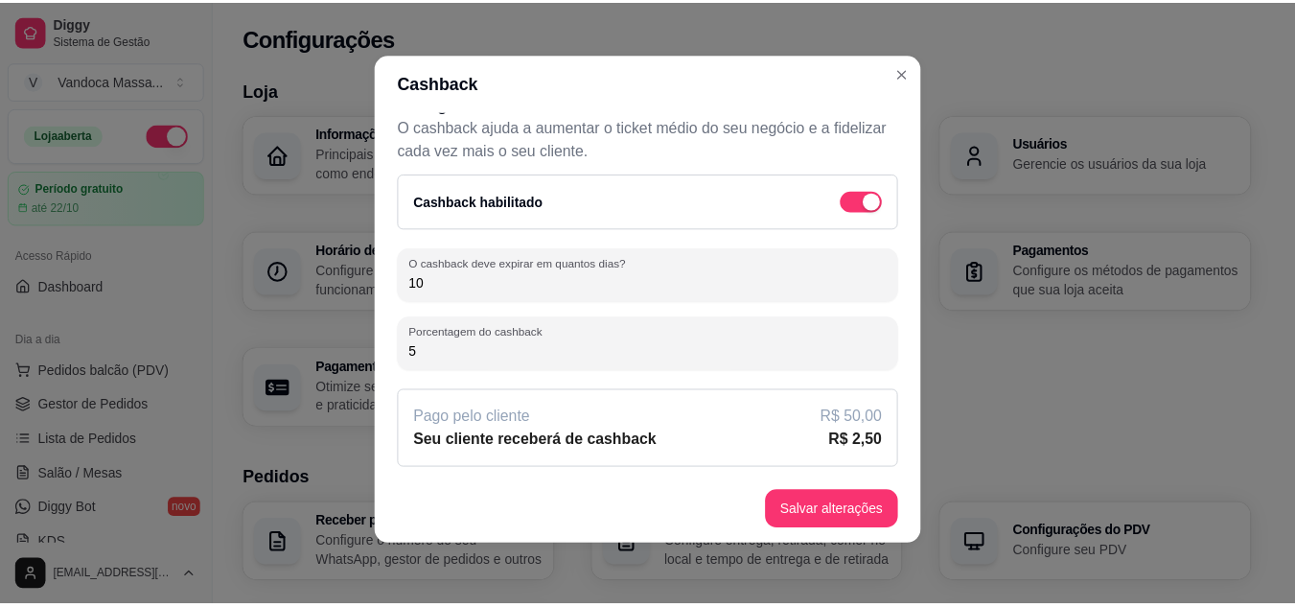
scroll to position [264, 0]
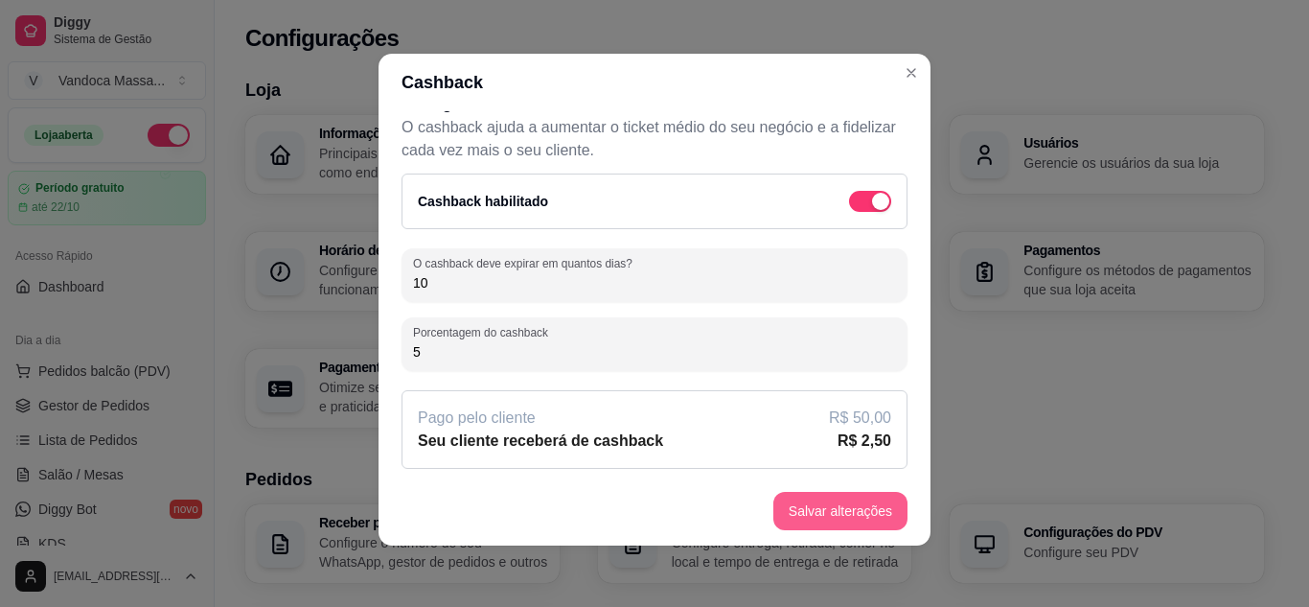
type input "5"
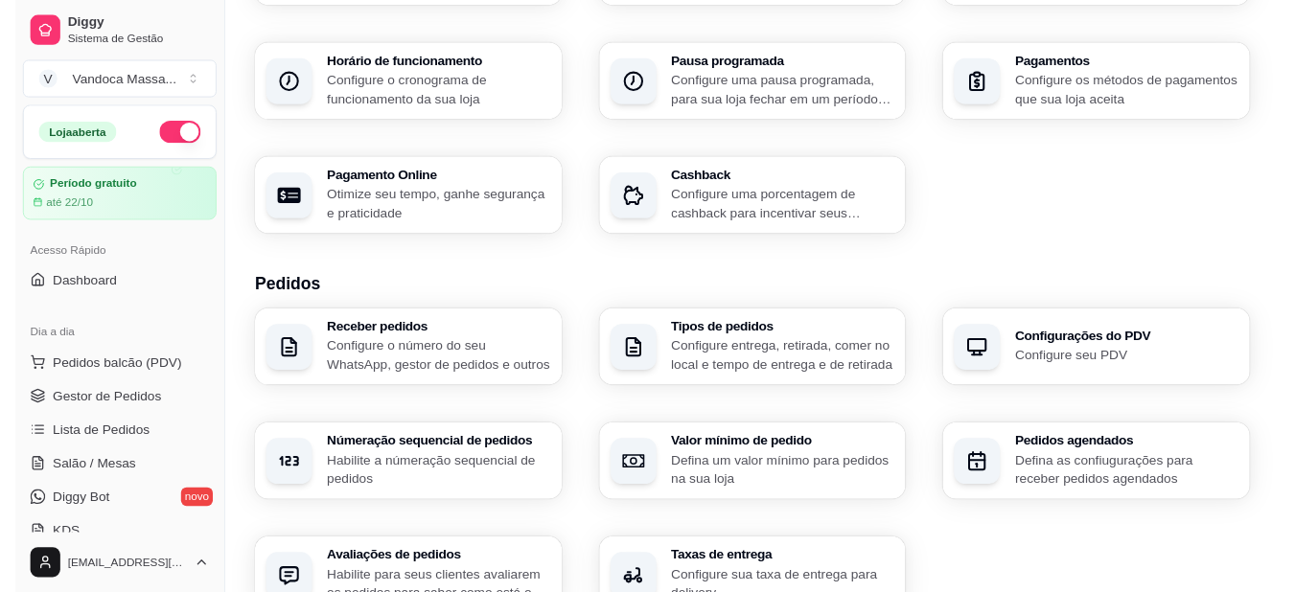
scroll to position [0, 0]
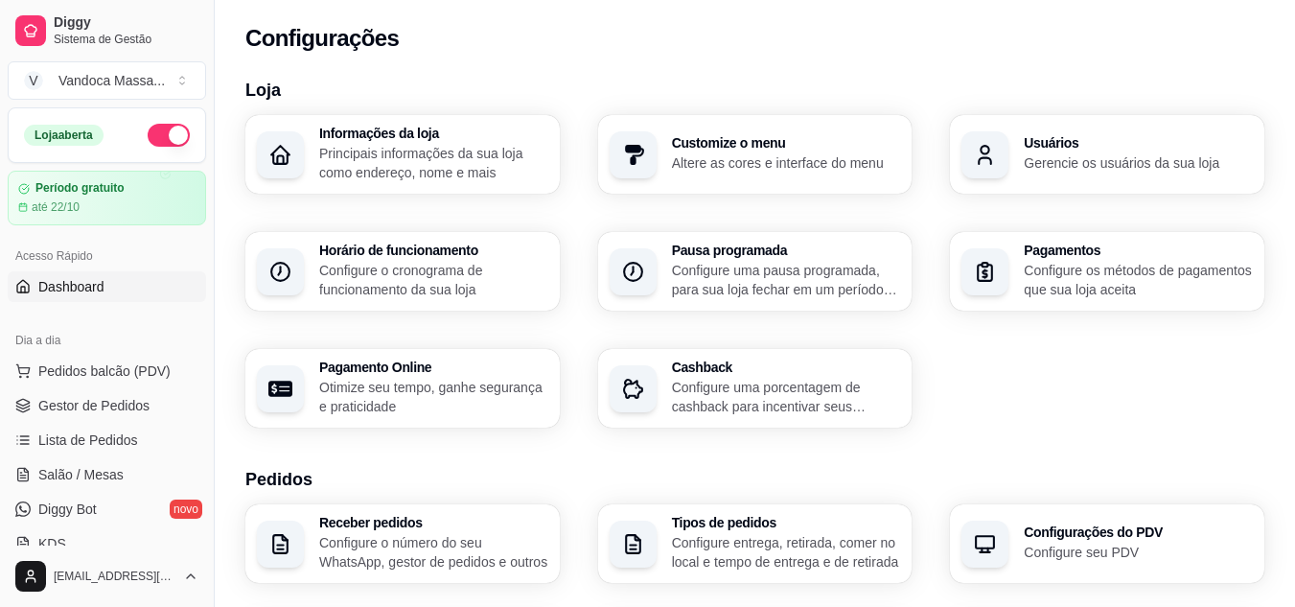
click at [71, 285] on span "Dashboard" at bounding box center [71, 286] width 66 height 19
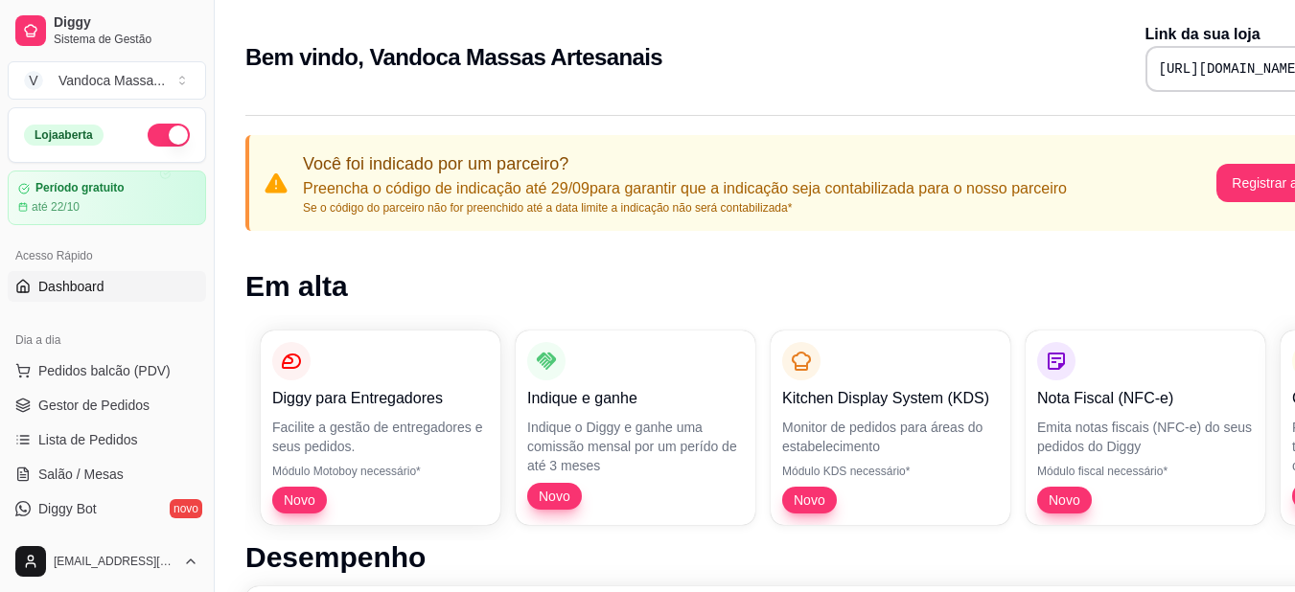
click at [1159, 67] on pre "https://diggy.menu/vandocamassas" at bounding box center [1231, 68] width 145 height 19
copy div "https://diggy.menu/vandocamassas"
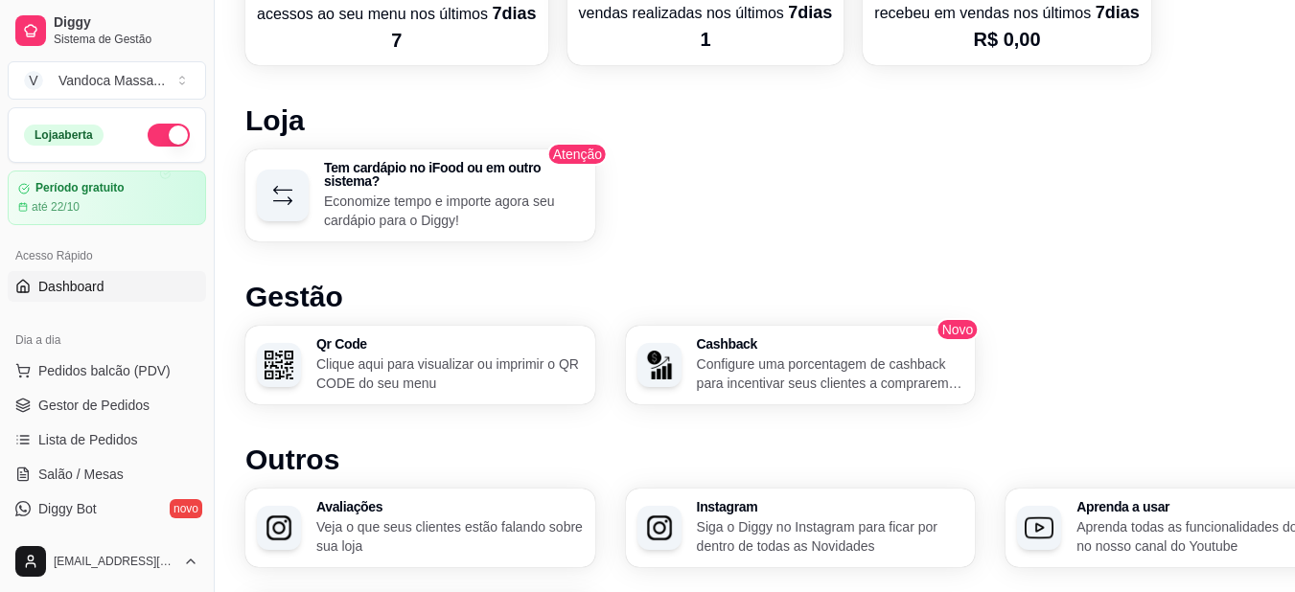
scroll to position [1243, 0]
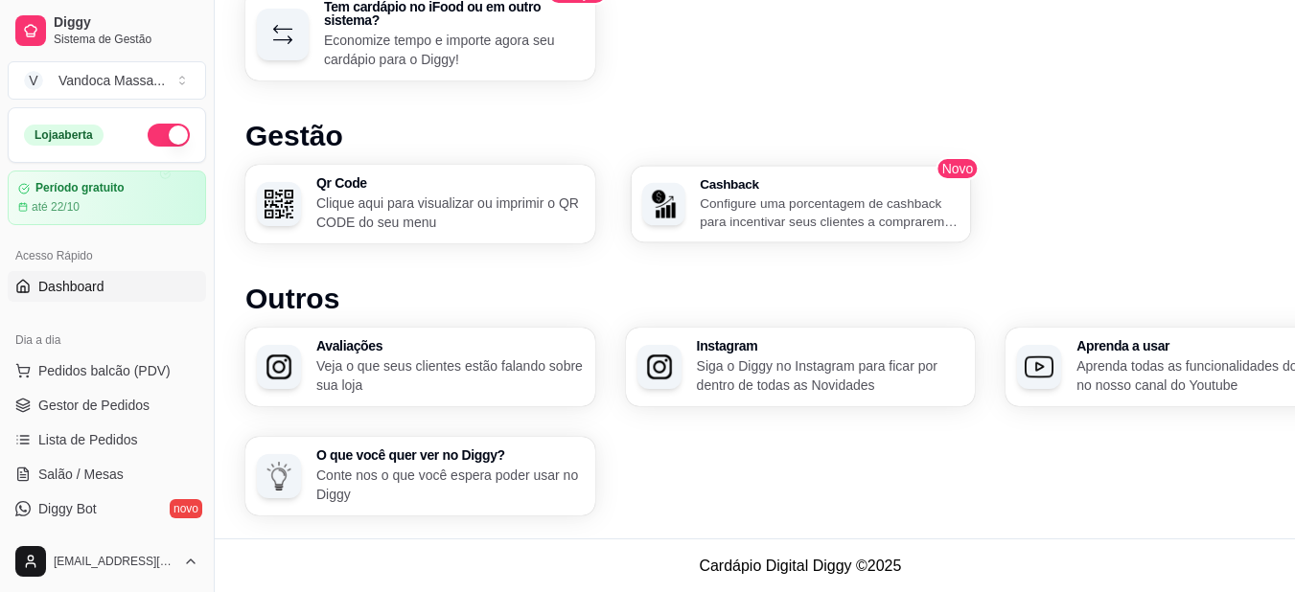
click at [847, 209] on p "Configure uma porcentagem de cashback para incentivar seus clientes a comprarem…" at bounding box center [829, 212] width 259 height 37
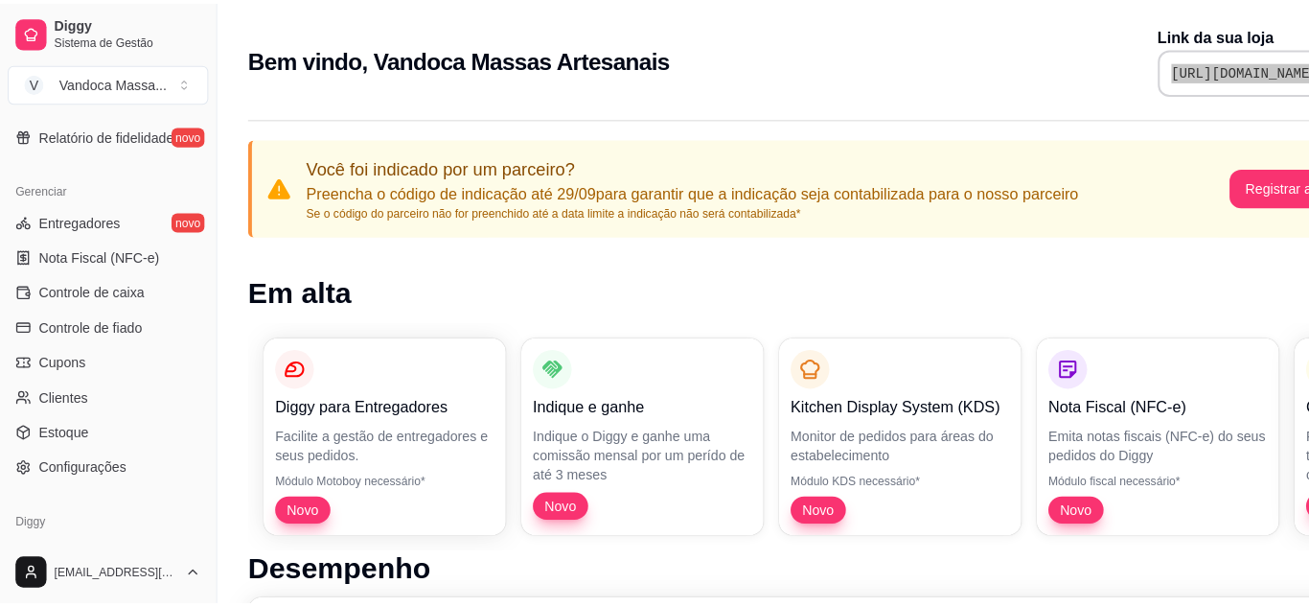
scroll to position [767, 0]
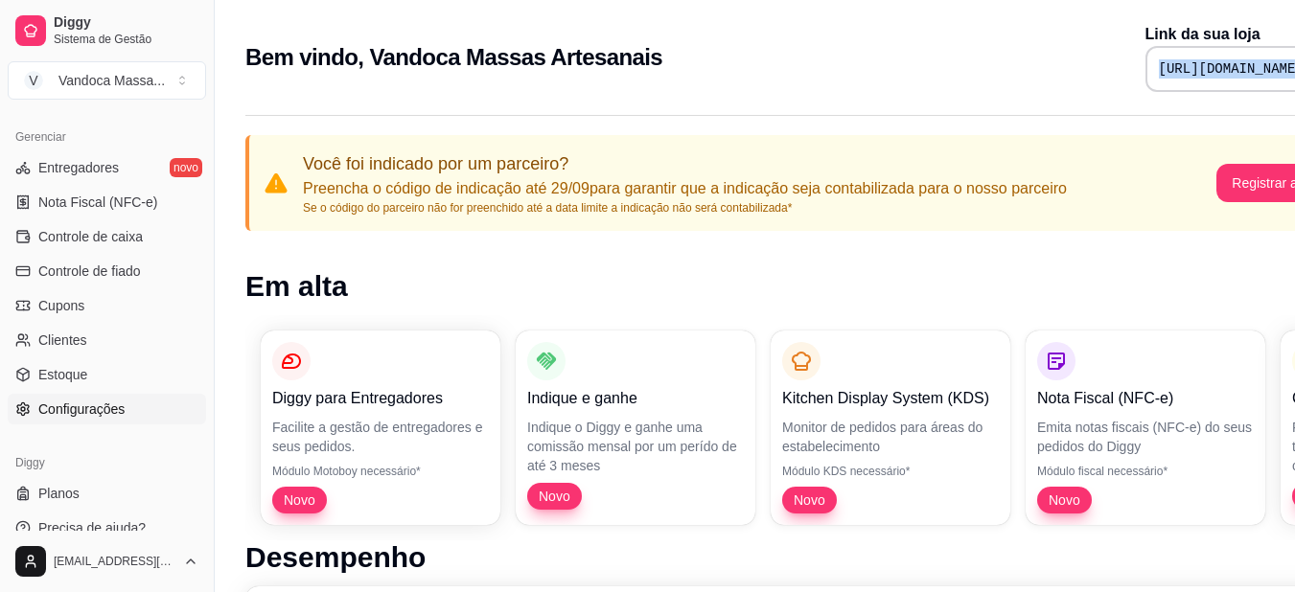
click at [100, 402] on span "Configurações" at bounding box center [81, 409] width 86 height 19
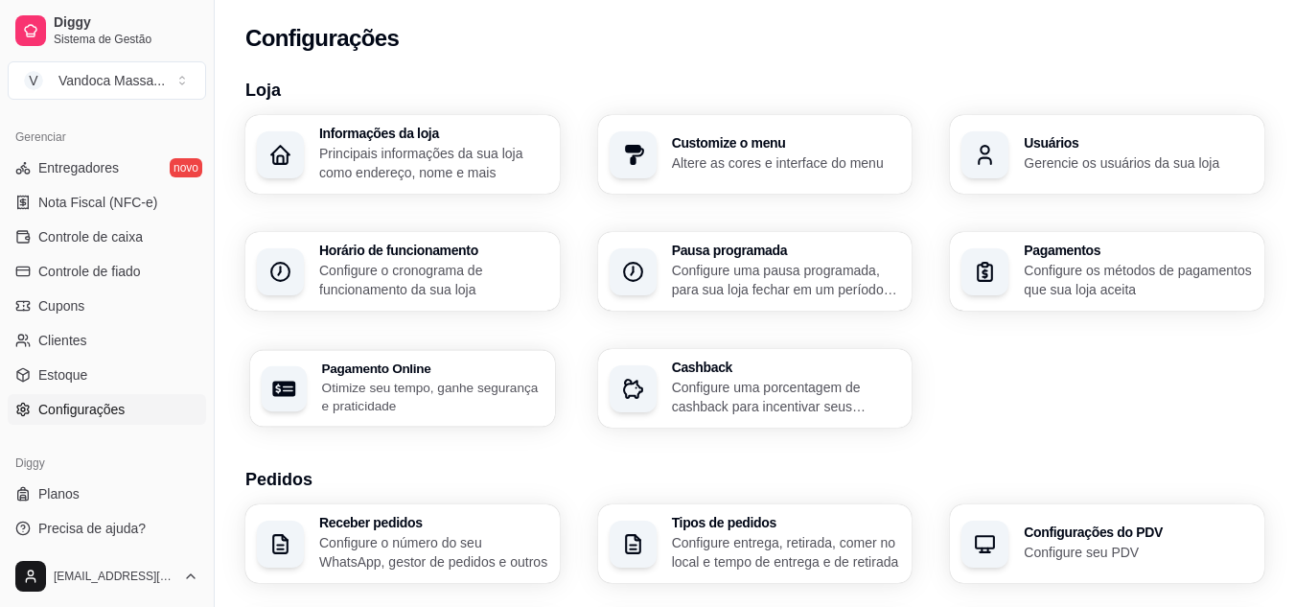
click at [506, 371] on h3 "Pagamento Online" at bounding box center [432, 367] width 221 height 13
select select "4.98"
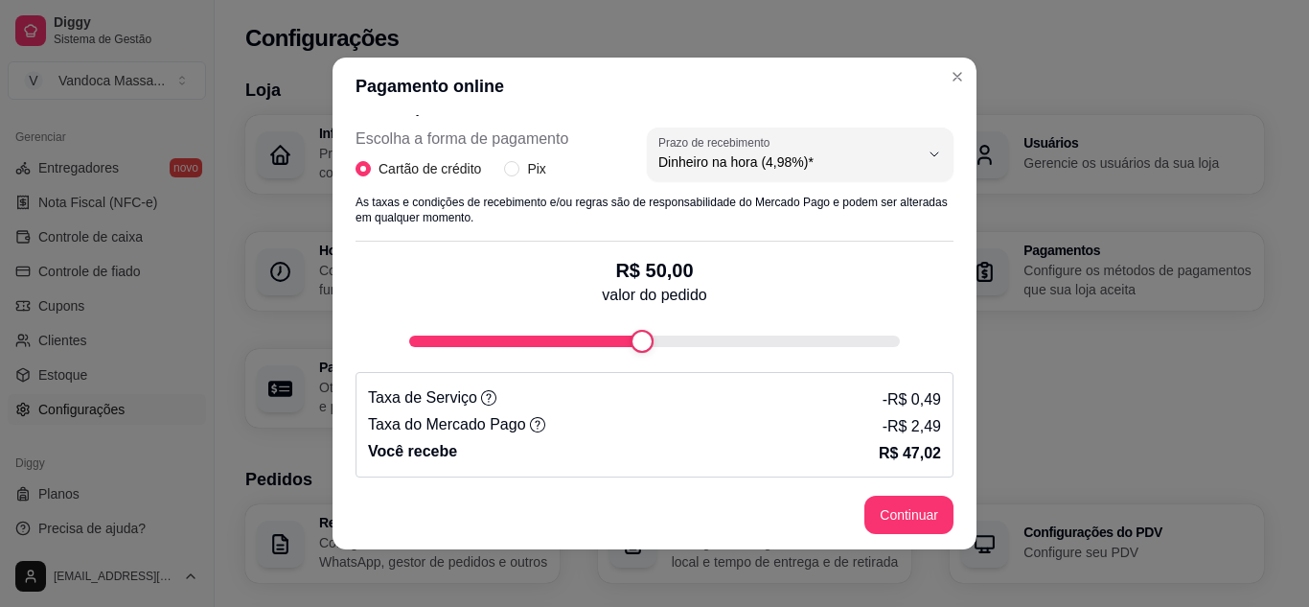
scroll to position [406, 0]
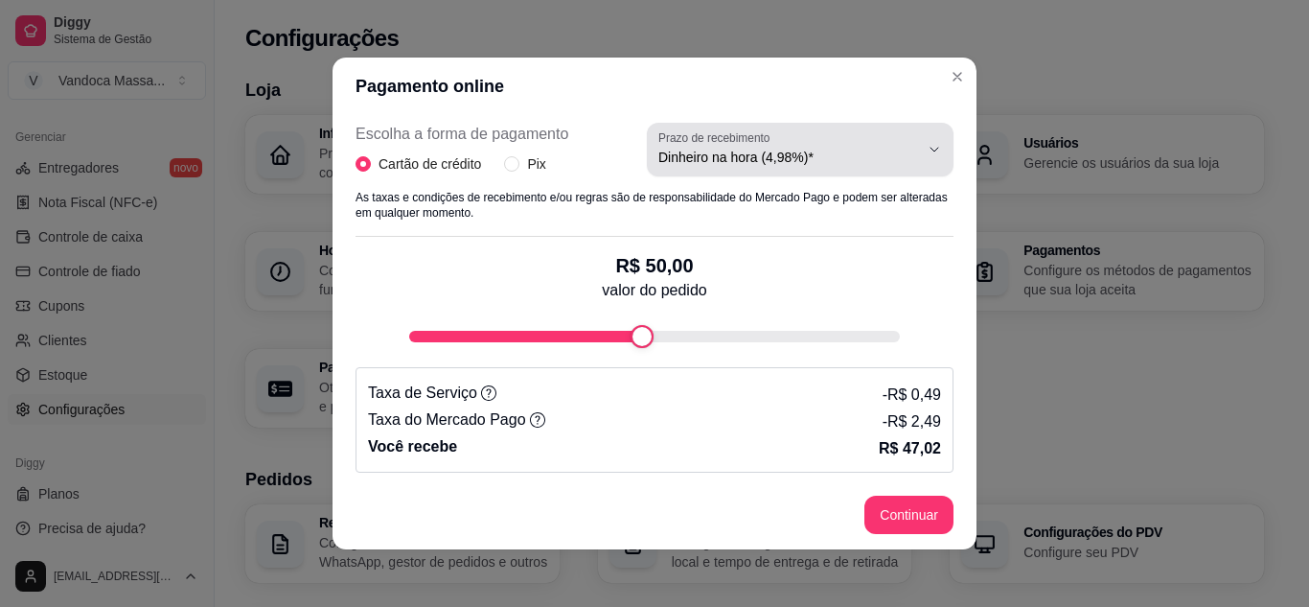
click at [765, 156] on span "Dinheiro na hora (4,98%)*" at bounding box center [788, 157] width 261 height 19
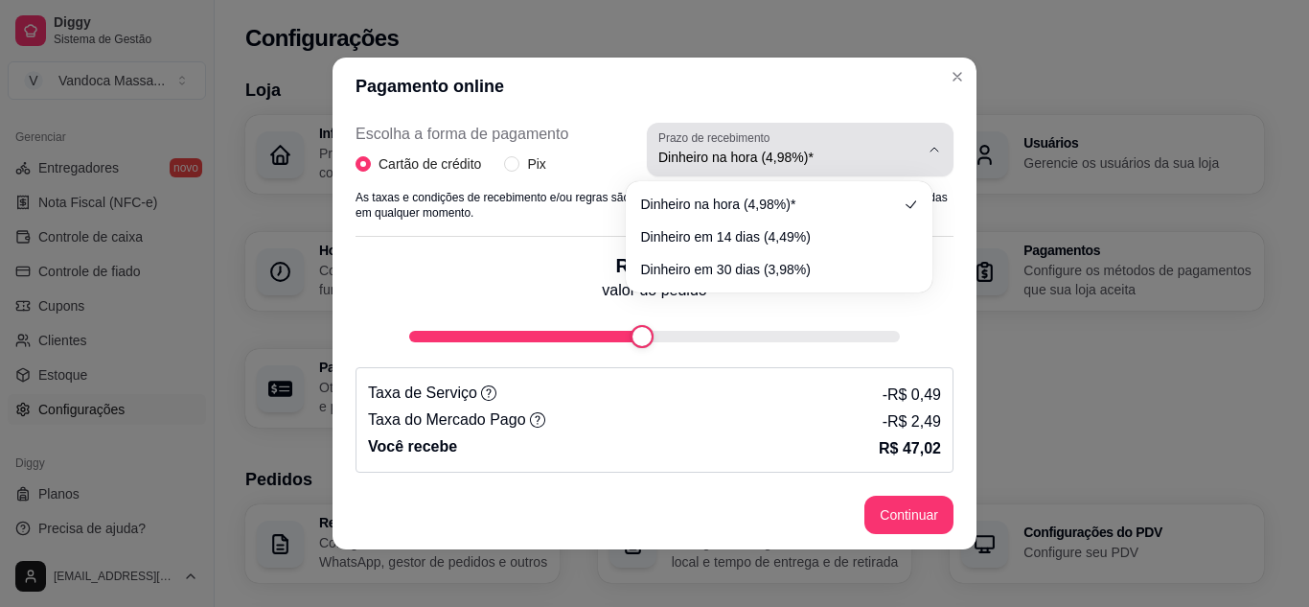
click at [765, 156] on span "Dinheiro na hora (4,98%)*" at bounding box center [788, 157] width 261 height 19
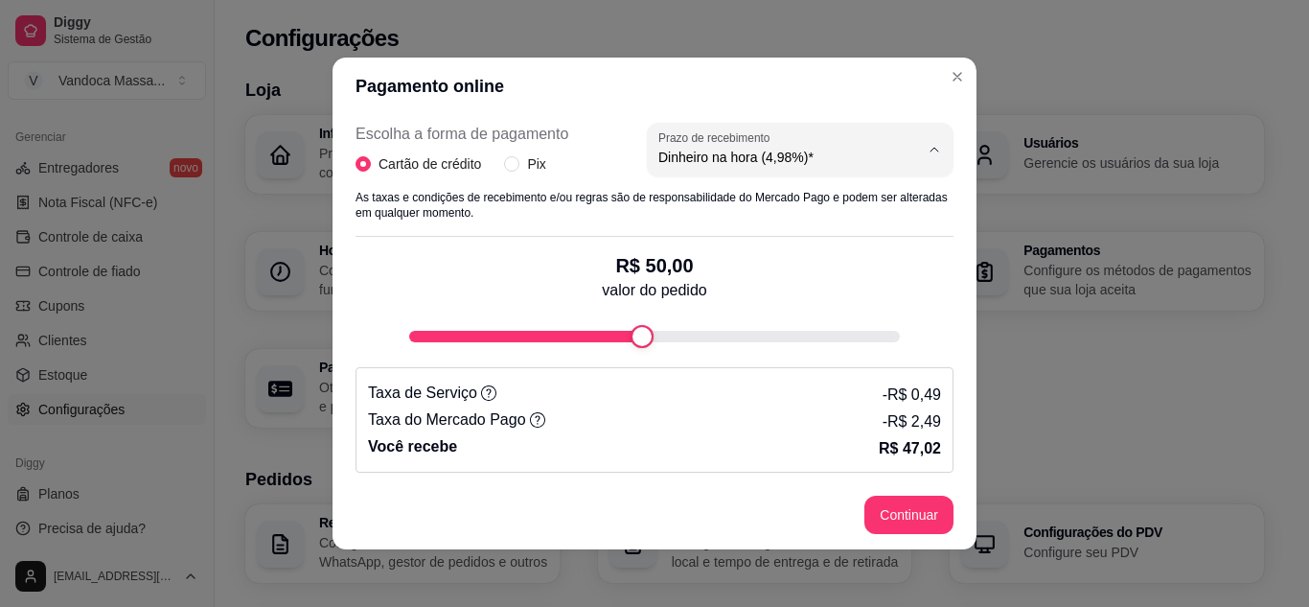
click at [746, 202] on span "Dinheiro na hora (4,98%)*" at bounding box center [769, 203] width 246 height 18
select select
click at [510, 171] on input "Pix" at bounding box center [511, 163] width 15 height 15
radio input "true"
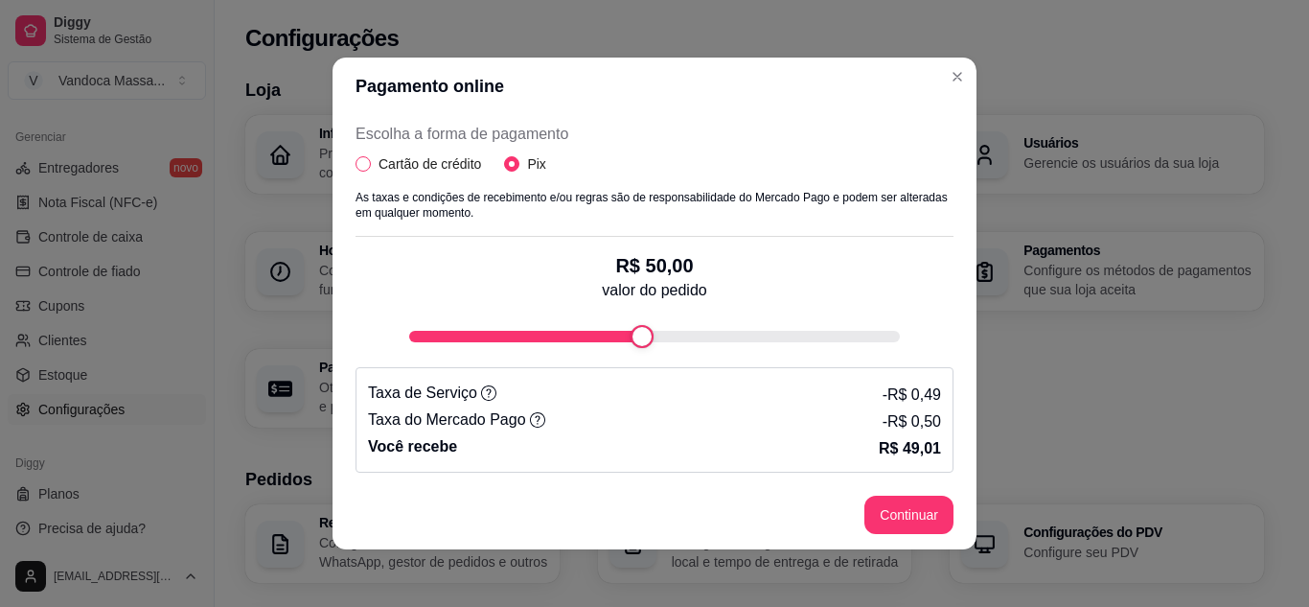
click at [388, 170] on span "Cartão de crédito" at bounding box center [430, 163] width 118 height 21
click at [371, 170] on input "Cartão de crédito" at bounding box center [363, 163] width 15 height 15
radio input "true"
radio input "false"
select select "4.98"
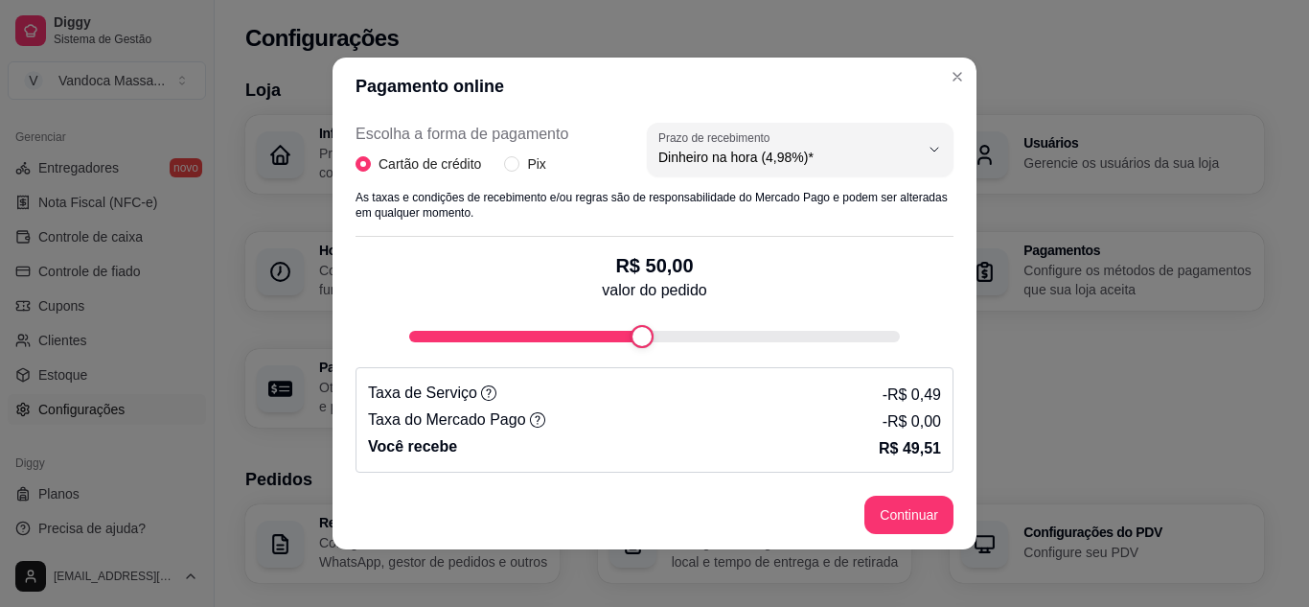
scroll to position [4, 0]
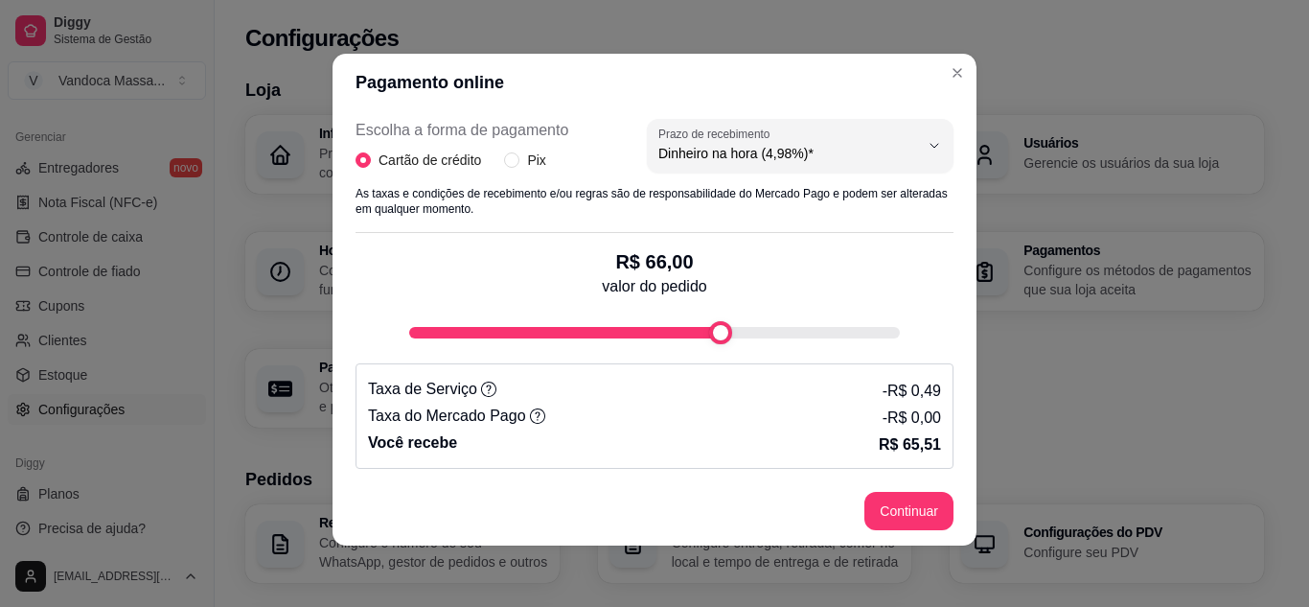
click at [723, 329] on div "fee-calculator" at bounding box center [720, 332] width 23 height 23
click at [488, 418] on p "Taxa do Mercado Pago" at bounding box center [456, 415] width 177 height 23
type input "5"
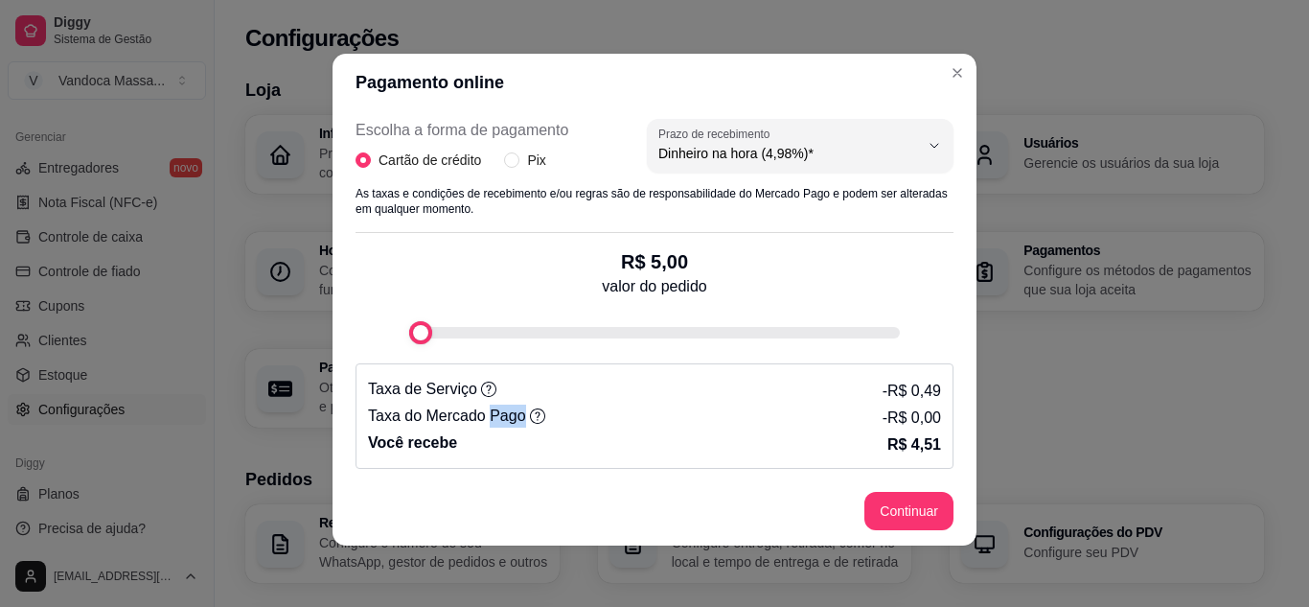
click at [409, 337] on div "fee-calculator" at bounding box center [420, 332] width 23 height 23
click at [504, 165] on input "Pix" at bounding box center [511, 159] width 15 height 15
radio input "true"
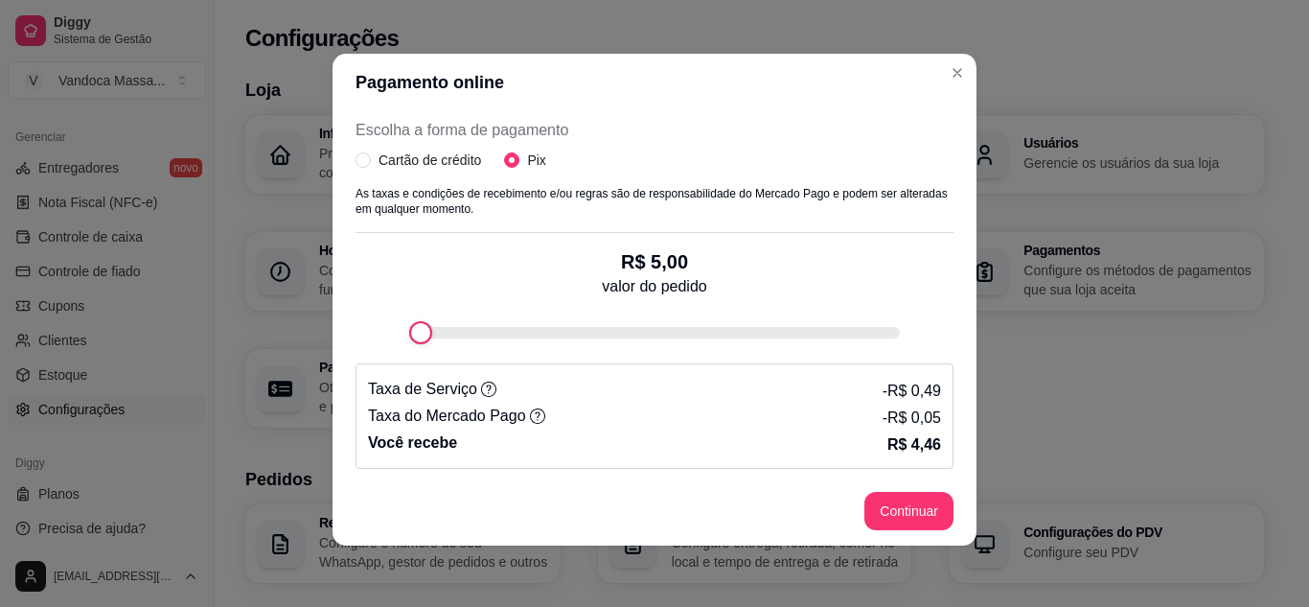
click at [530, 415] on icon at bounding box center [537, 415] width 15 height 15
click at [425, 159] on span "Cartão de crédito" at bounding box center [430, 159] width 118 height 21
click at [371, 159] on input "Cartão de crédito" at bounding box center [363, 159] width 15 height 15
radio input "true"
radio input "false"
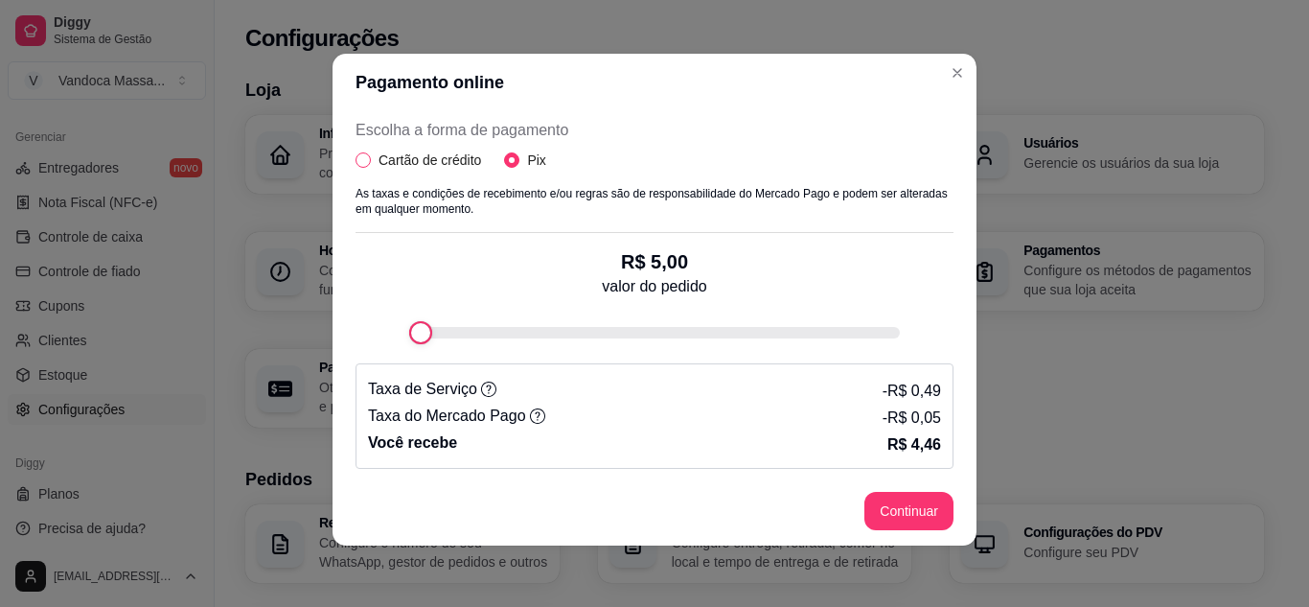
select select "4.98"
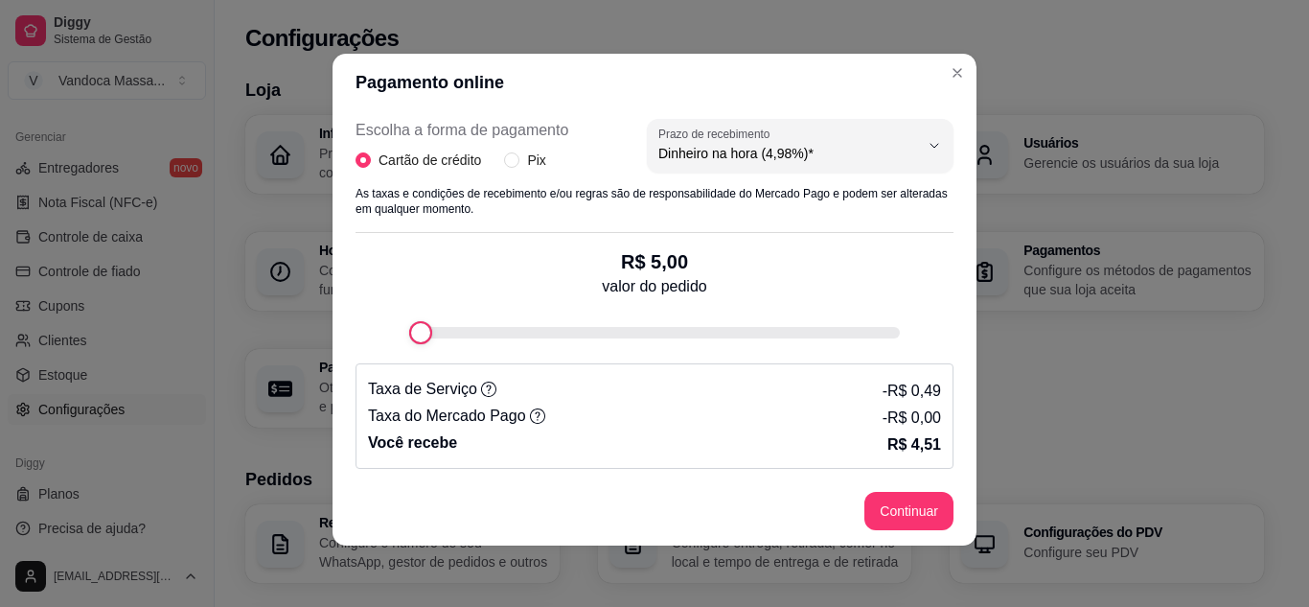
click at [530, 415] on icon at bounding box center [537, 415] width 15 height 15
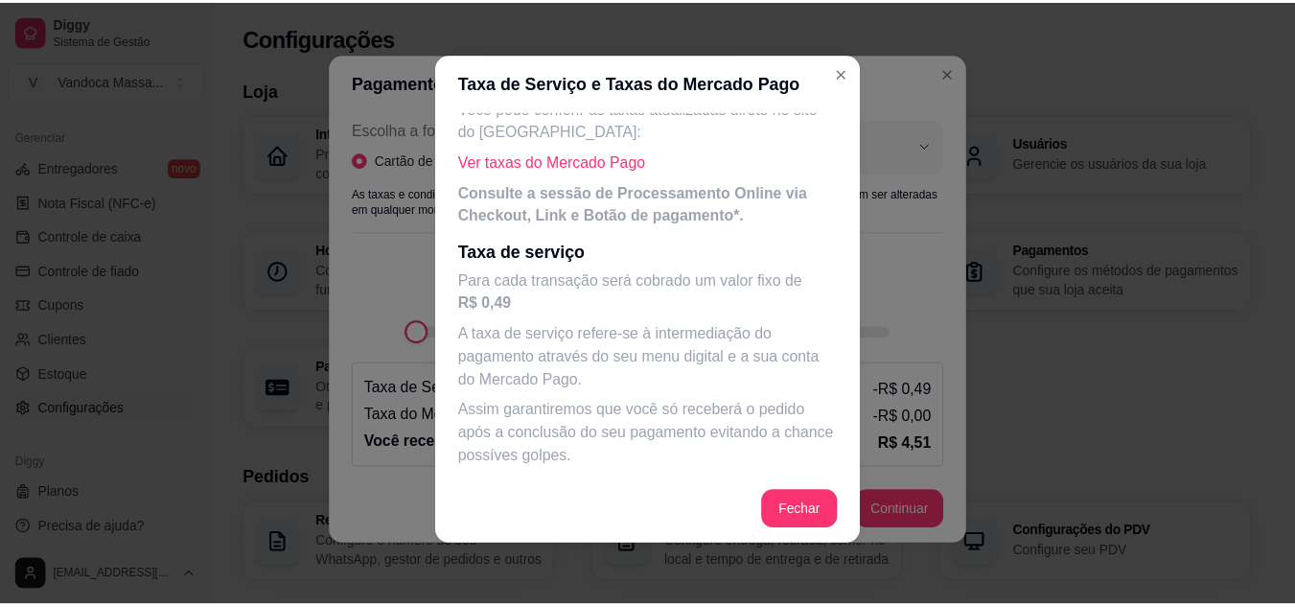
scroll to position [0, 0]
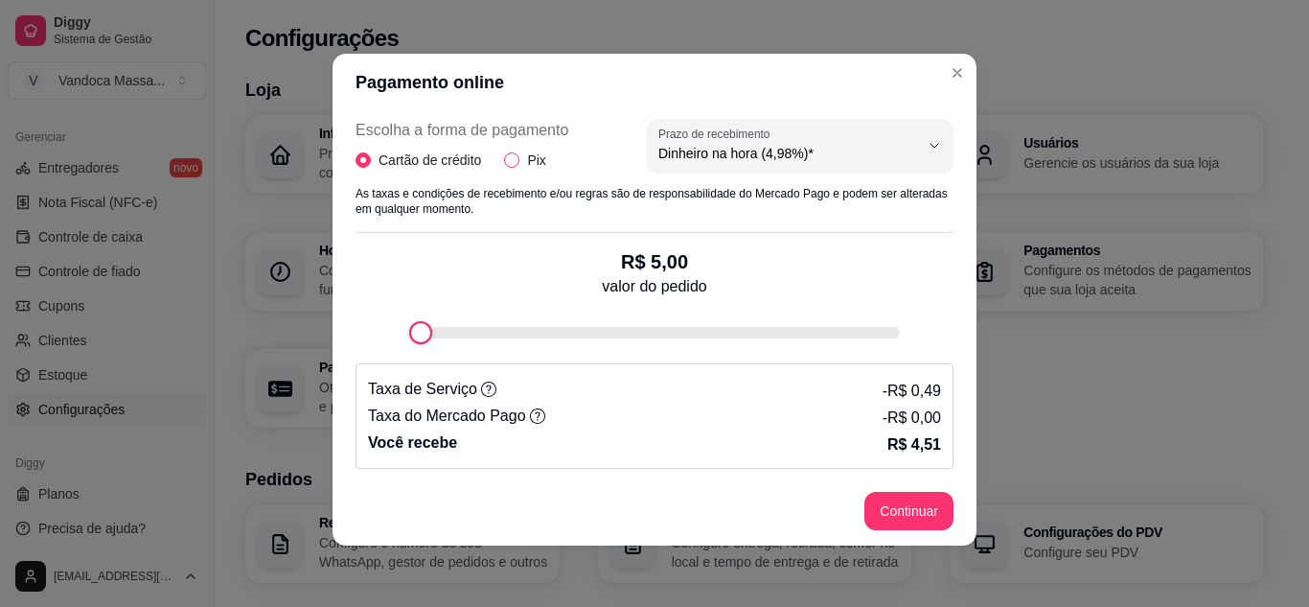
click at [519, 165] on span "Pix" at bounding box center [536, 159] width 34 height 21
click at [518, 165] on input "Pix" at bounding box center [511, 159] width 15 height 15
radio input "true"
radio input "false"
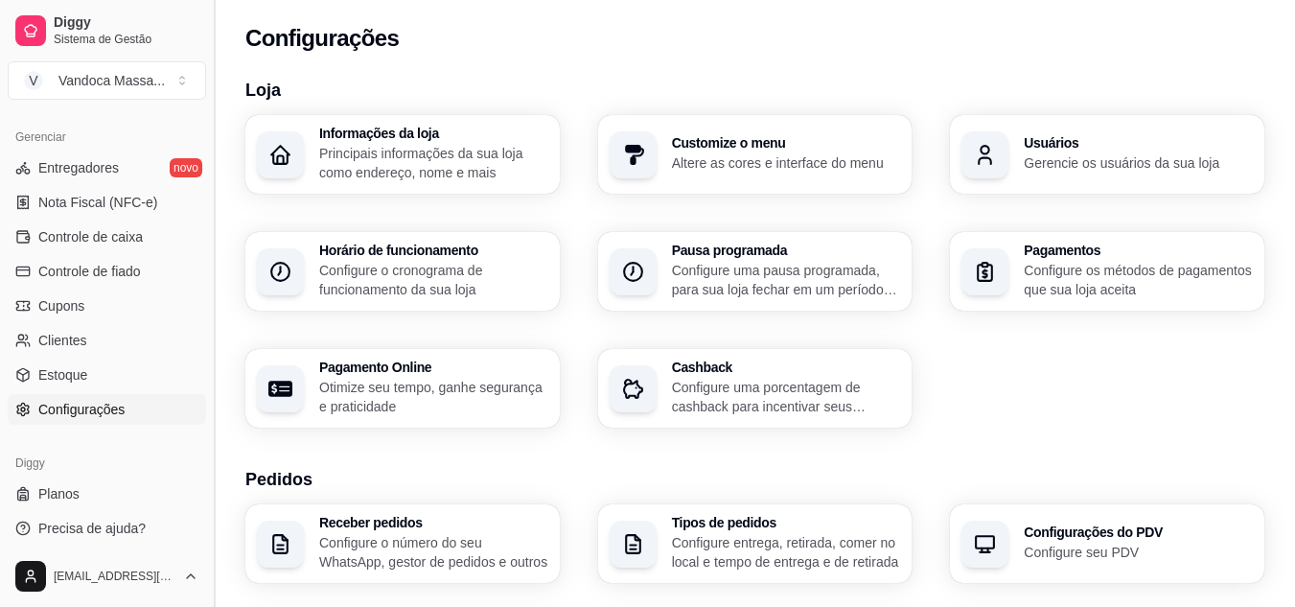
click at [206, 111] on button "Toggle Sidebar" at bounding box center [213, 303] width 15 height 607
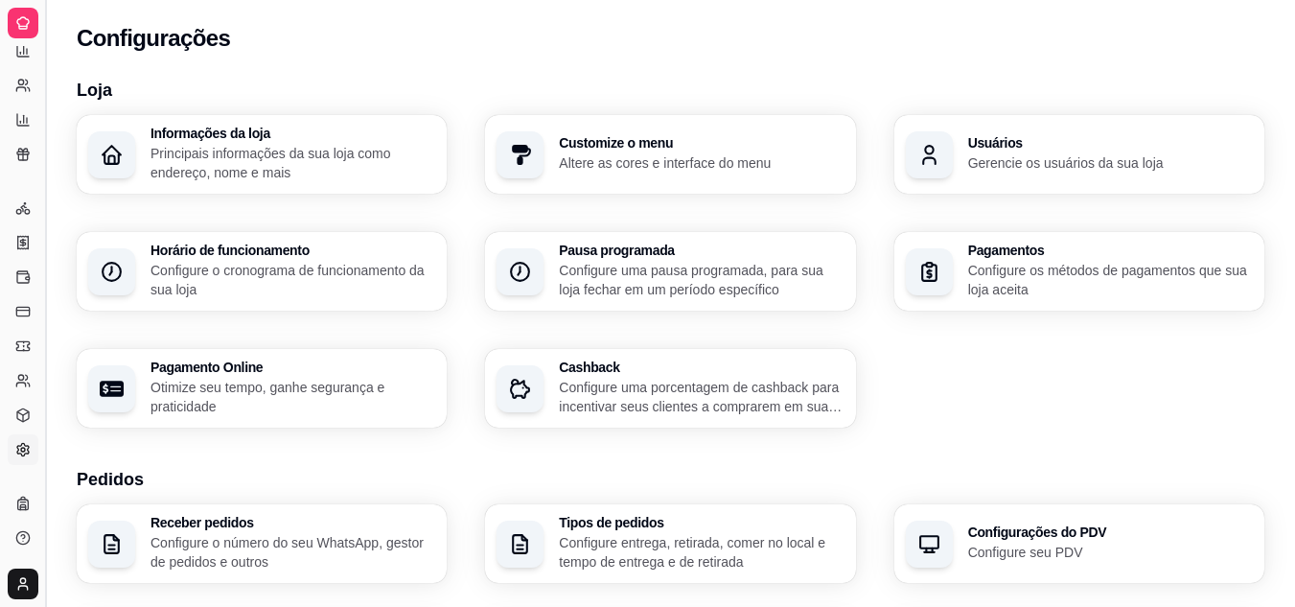
scroll to position [386, 0]
